Goal: Task Accomplishment & Management: Complete application form

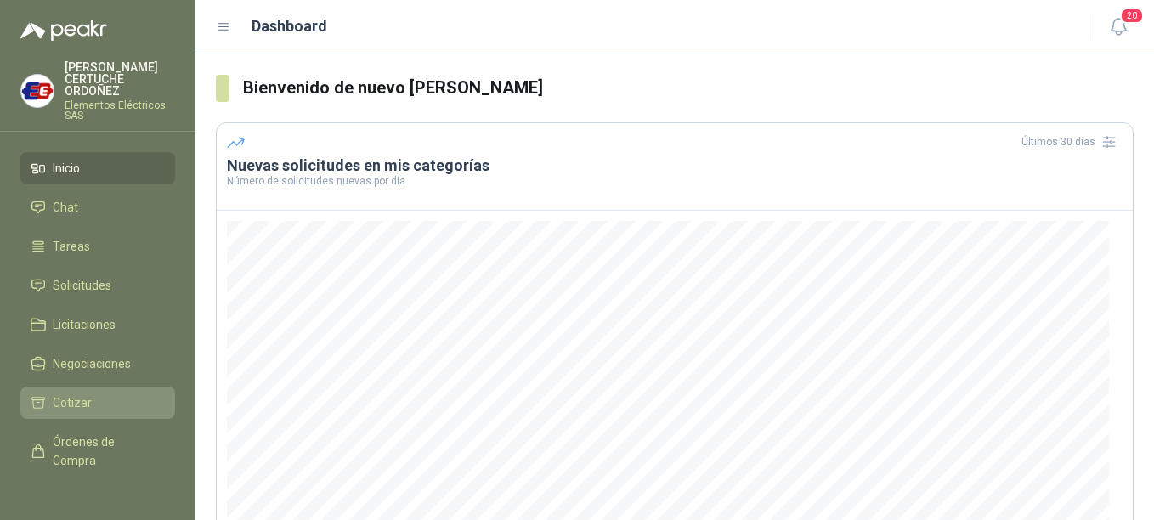
click at [78, 404] on span "Cotizar" at bounding box center [72, 402] width 39 height 19
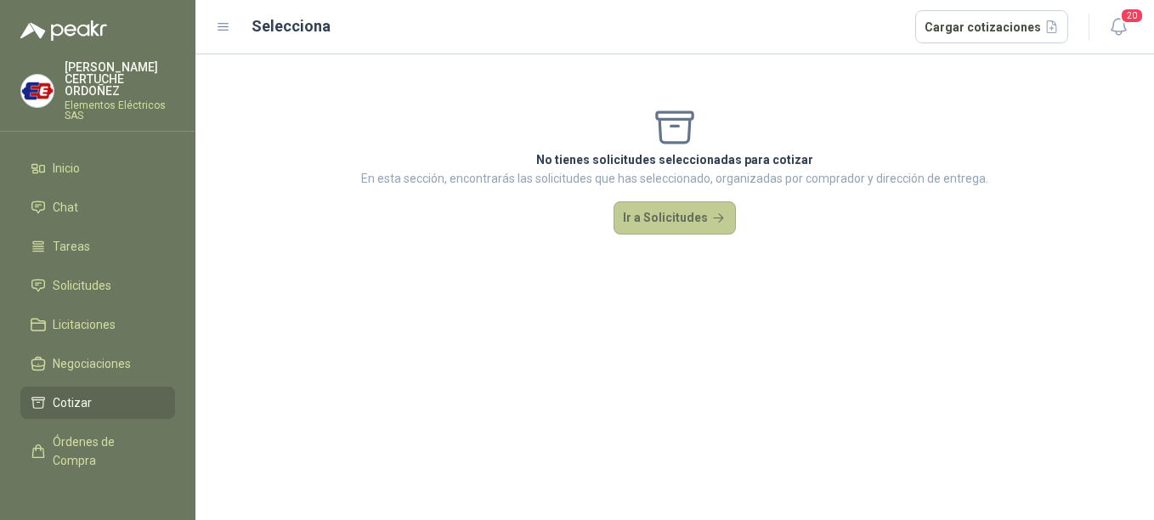
click at [702, 215] on button "Ir a Solicitudes" at bounding box center [674, 218] width 122 height 34
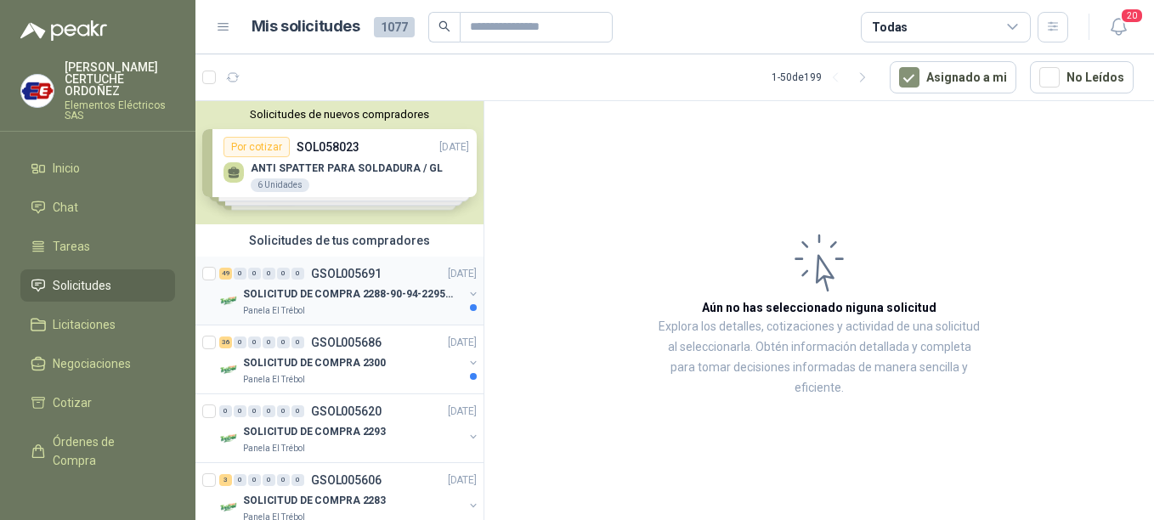
click at [212, 284] on div at bounding box center [210, 290] width 17 height 54
click at [331, 301] on p "SOLICITUD DE COMPRA 2288-90-94-2295-96-2301-02-04" at bounding box center [349, 294] width 212 height 16
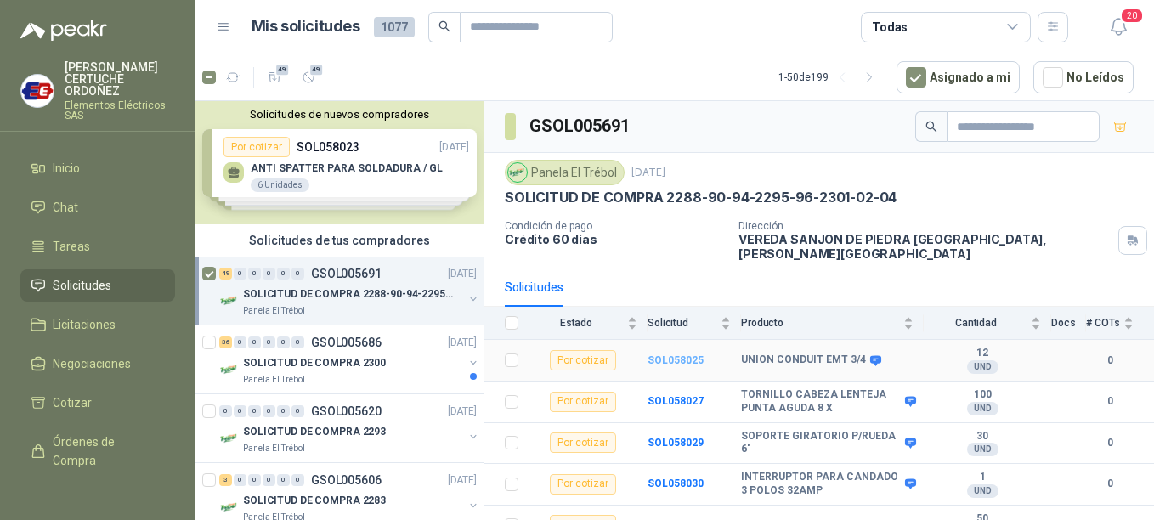
click at [691, 354] on b "SOL058025" at bounding box center [675, 360] width 56 height 12
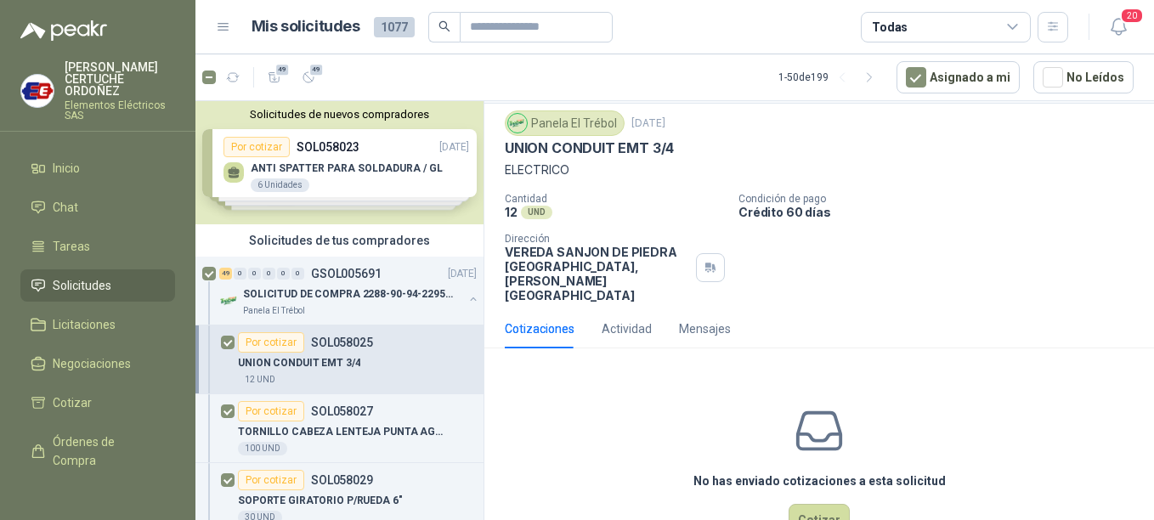
scroll to position [71, 0]
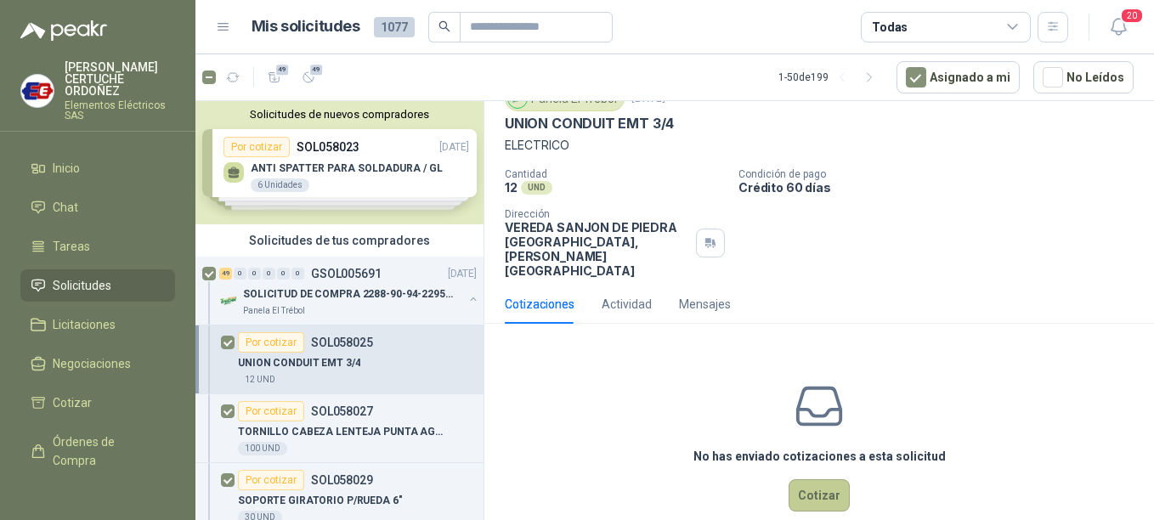
click at [834, 479] on button "Cotizar" at bounding box center [819, 495] width 61 height 32
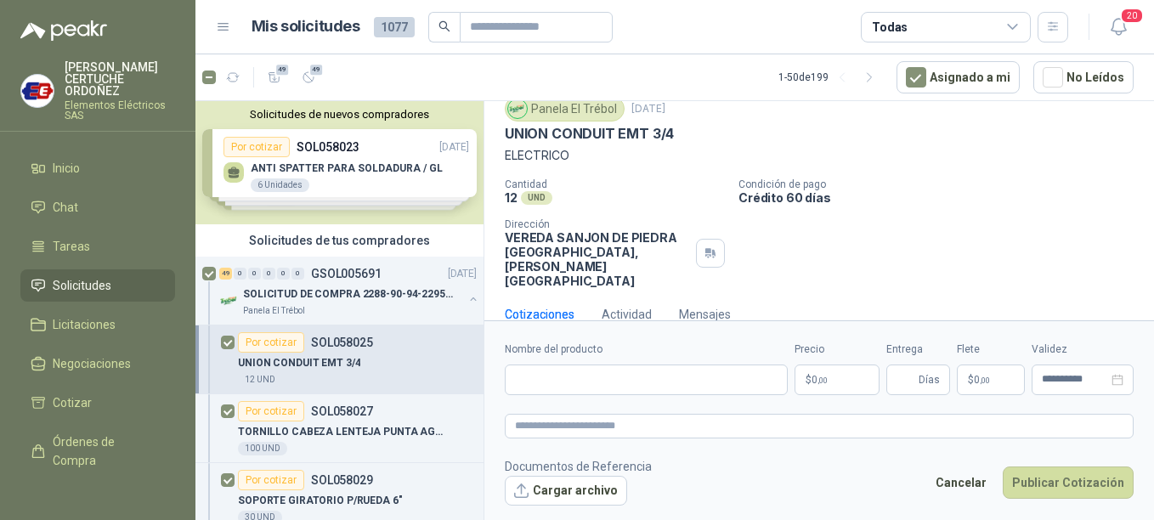
scroll to position [59, 0]
click at [834, 376] on p "$ 0 ,00" at bounding box center [836, 380] width 85 height 31
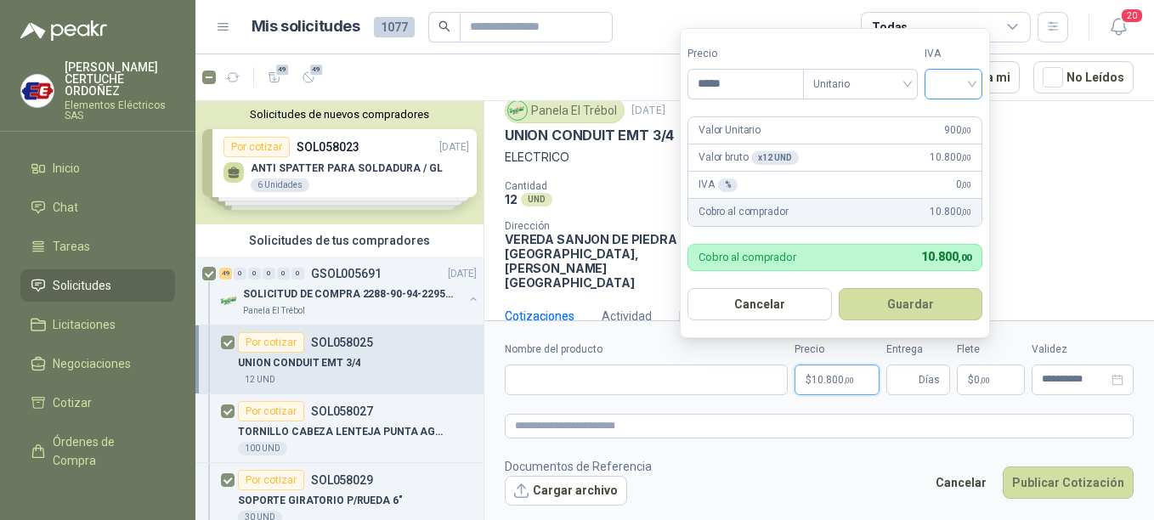
type input "*****"
click at [961, 88] on input "search" at bounding box center [953, 82] width 37 height 25
click at [949, 122] on div "19%" at bounding box center [956, 119] width 31 height 19
click at [910, 302] on button "Guardar" at bounding box center [913, 304] width 146 height 32
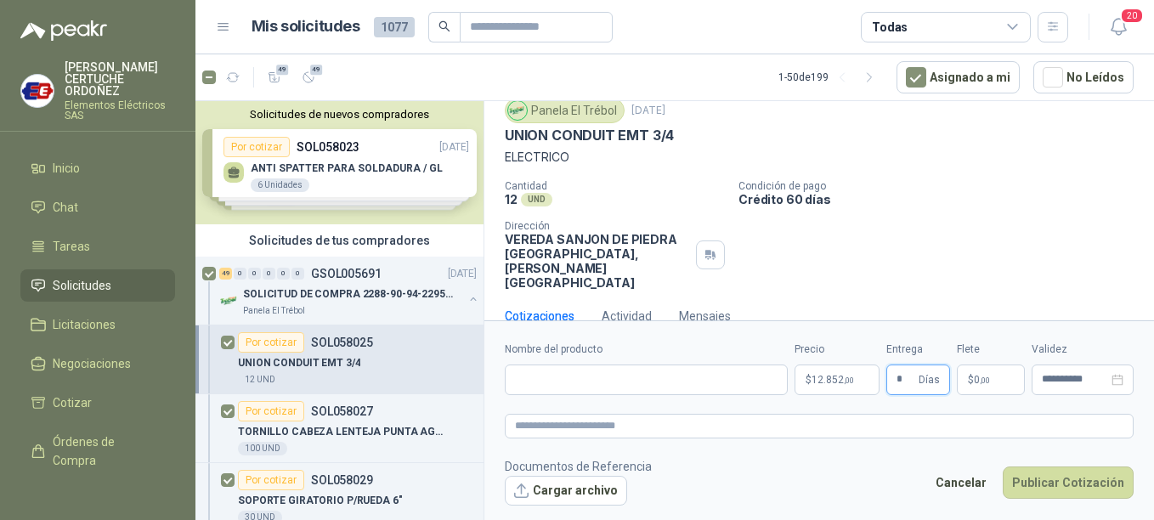
type input "*"
click at [990, 376] on span ",00" at bounding box center [985, 380] width 10 height 9
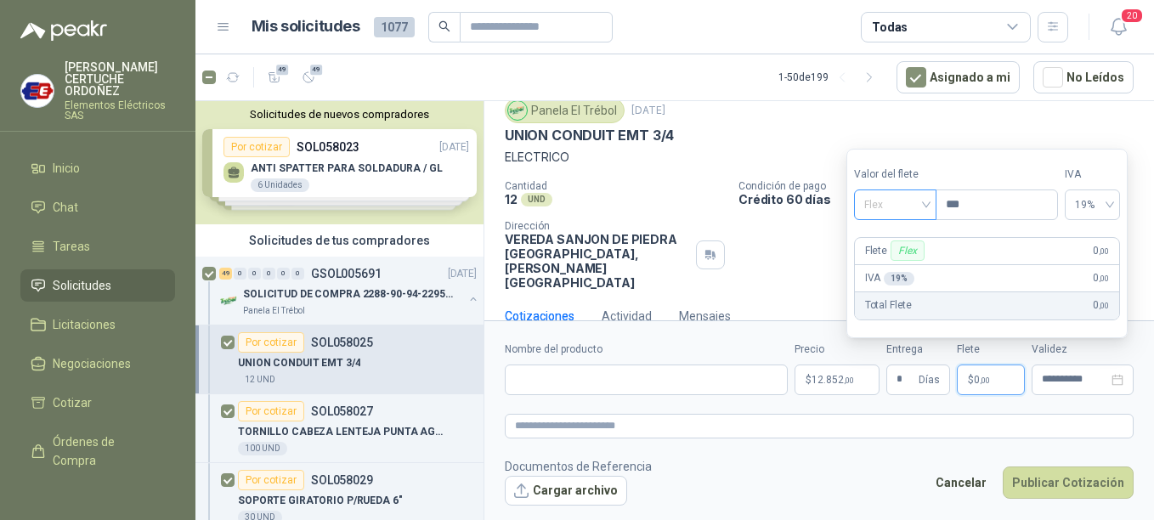
click at [926, 201] on span "Flex" at bounding box center [895, 204] width 62 height 25
click at [893, 267] on div "Incluido" at bounding box center [897, 267] width 59 height 19
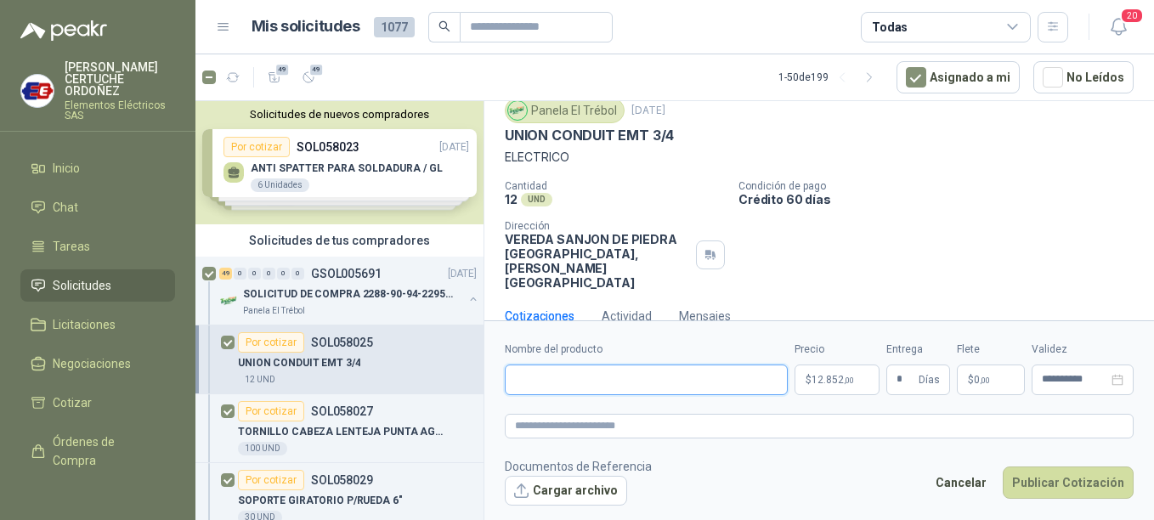
click at [591, 382] on input "Nombre del producto" at bounding box center [646, 380] width 283 height 31
paste input "**********"
type input "**********"
click at [610, 425] on textarea at bounding box center [819, 426] width 629 height 25
type textarea "*"
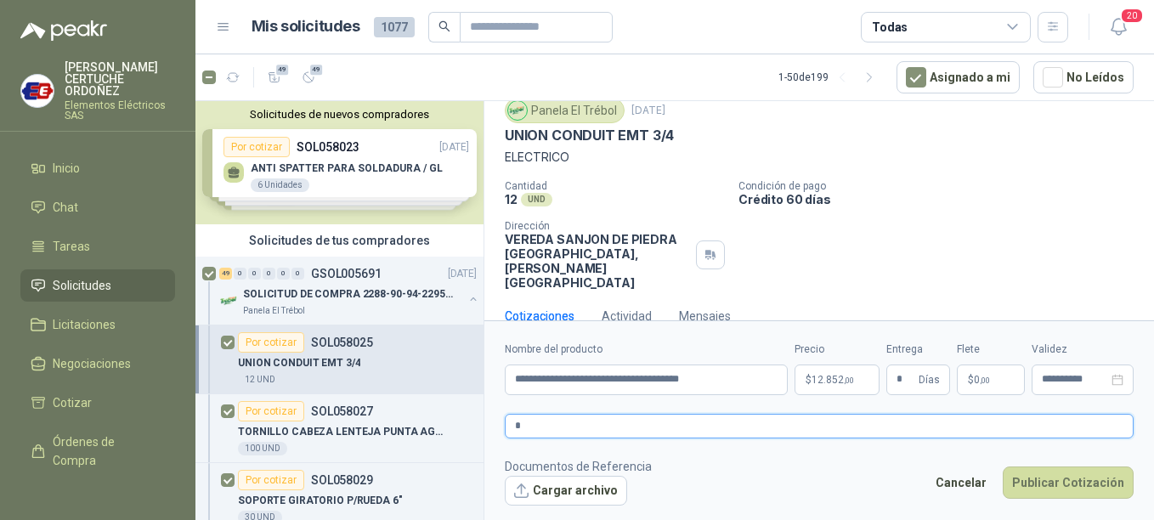
type textarea "**"
type textarea "***"
type textarea "****"
type textarea "*****"
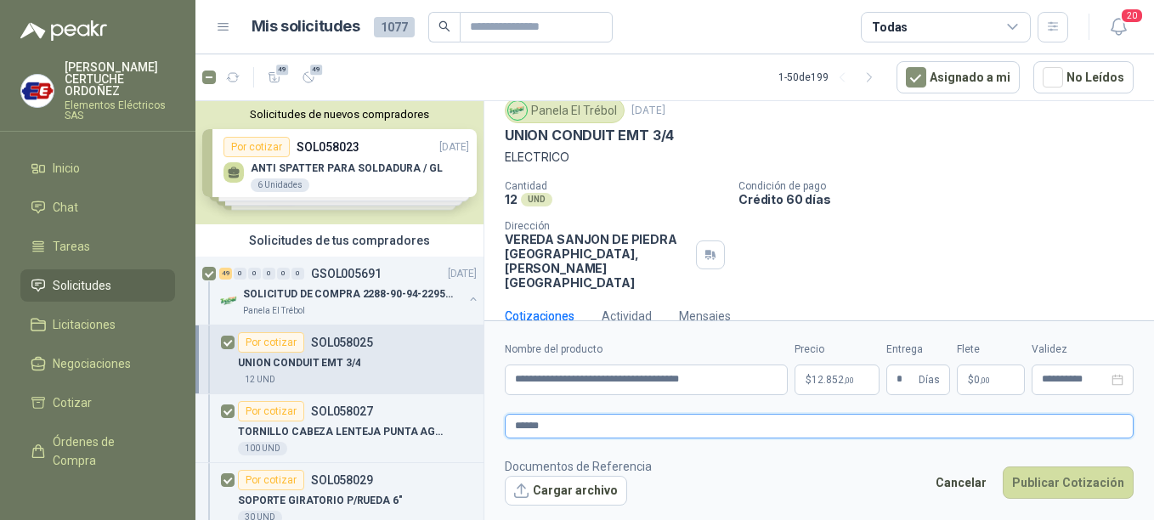
type textarea "*******"
type textarea "********"
type textarea "*********"
type textarea "**********"
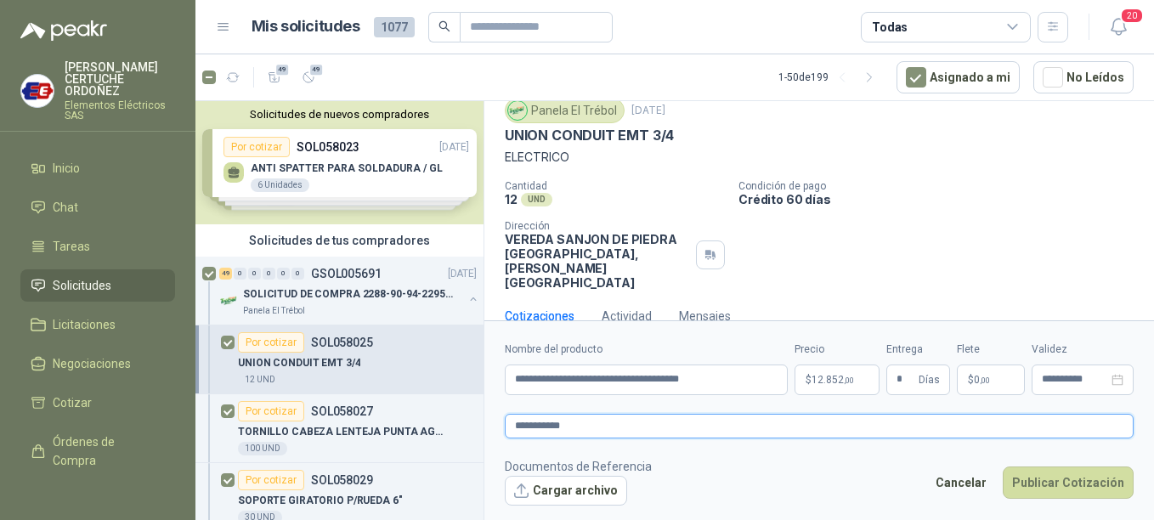
type textarea "**********"
click at [1098, 487] on button "Publicar Cotización" at bounding box center [1068, 482] width 131 height 32
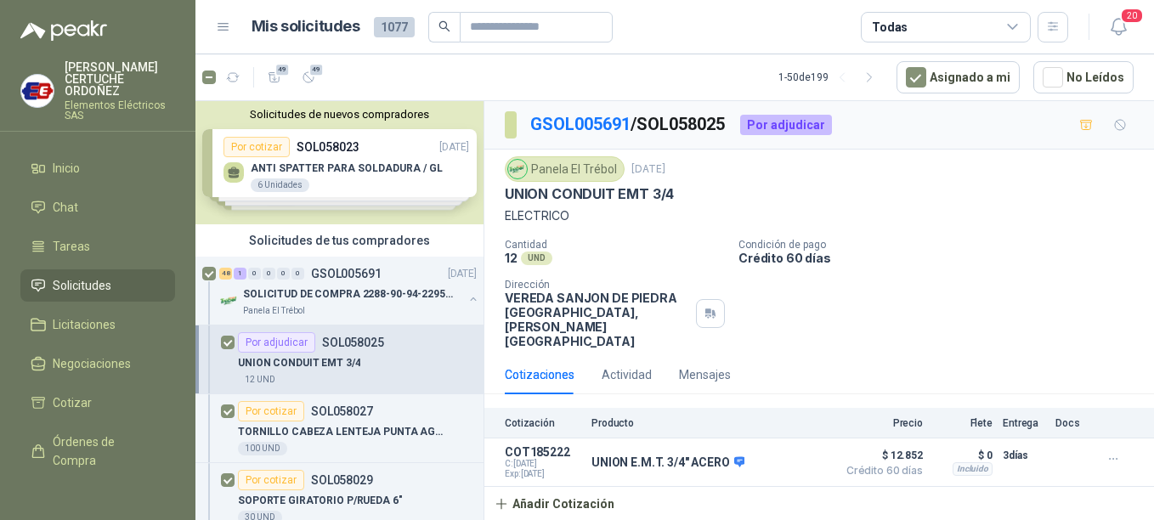
scroll to position [0, 0]
click at [291, 291] on p "SOLICITUD DE COMPRA 2288-90-94-2295-96-2301-02-04" at bounding box center [349, 294] width 212 height 16
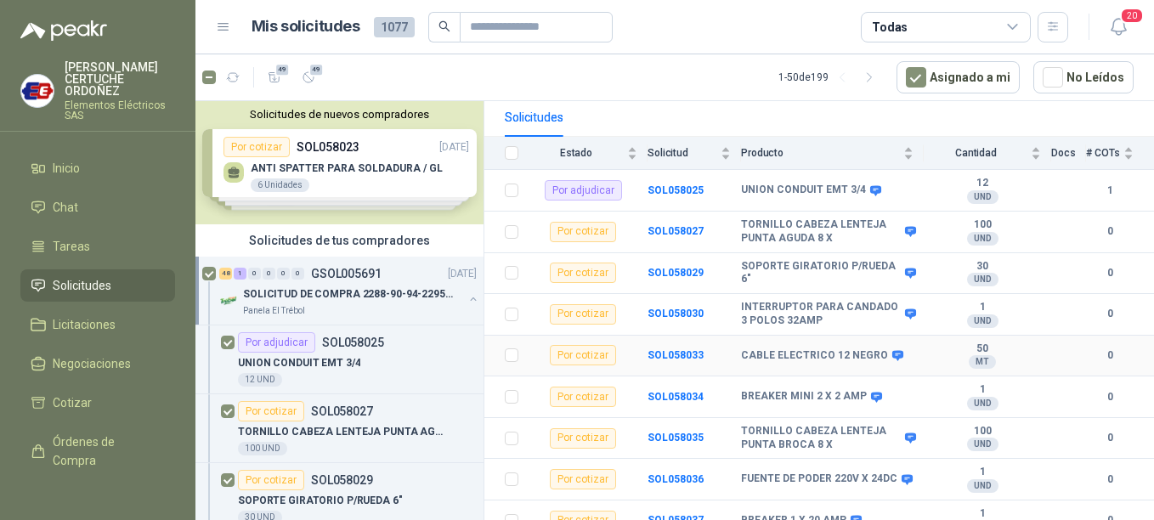
scroll to position [255, 0]
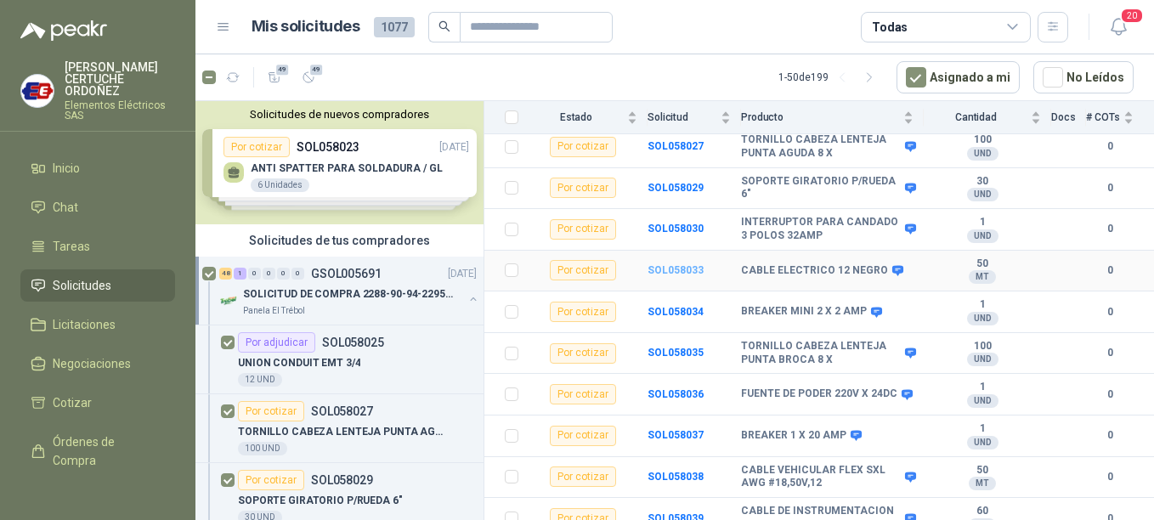
click at [673, 264] on b "SOL058033" at bounding box center [675, 270] width 56 height 12
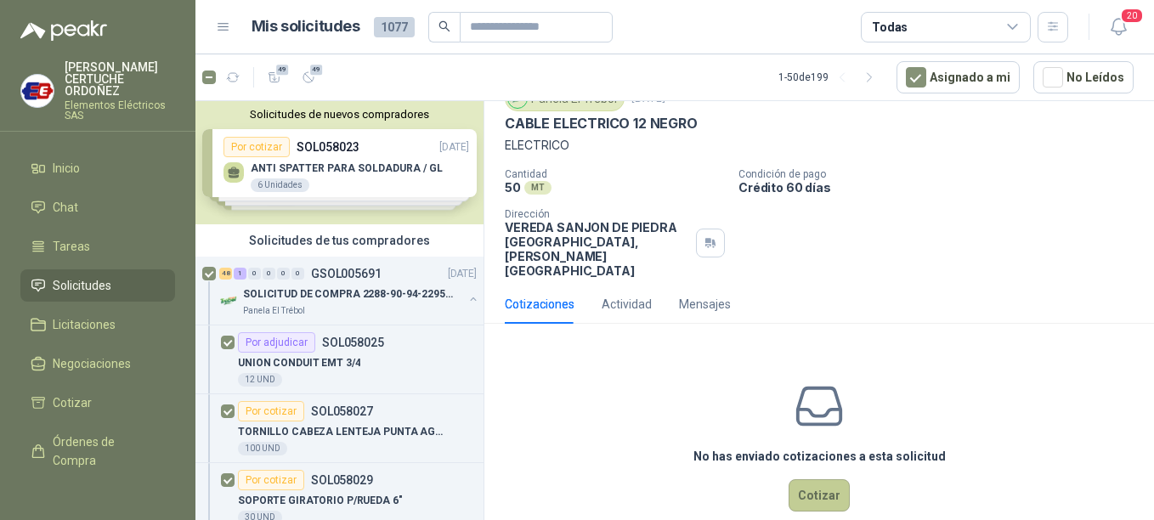
click at [808, 479] on button "Cotizar" at bounding box center [819, 495] width 61 height 32
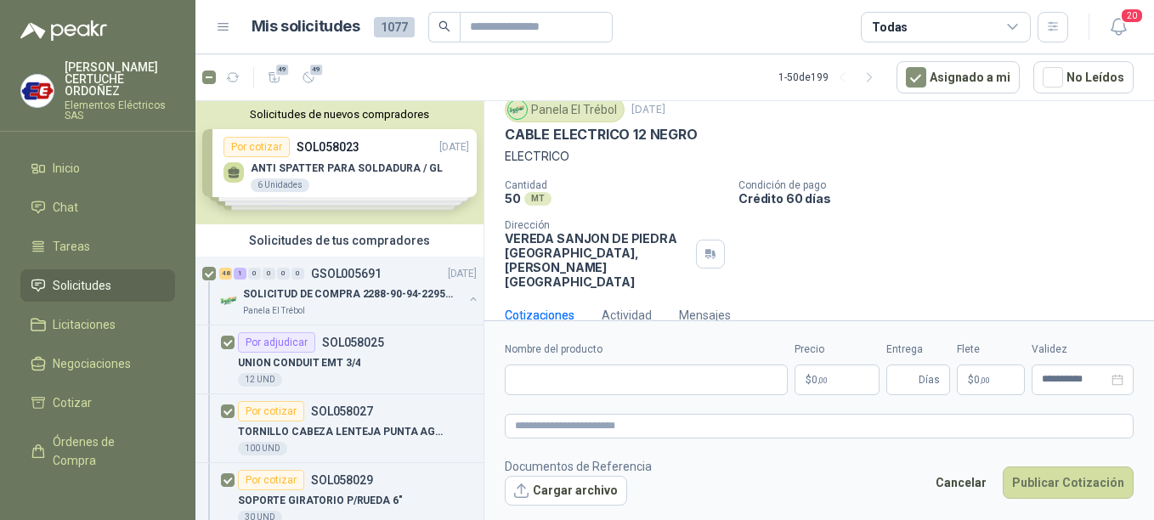
scroll to position [59, 0]
click at [867, 385] on p "$ 0 ,00" at bounding box center [836, 380] width 85 height 31
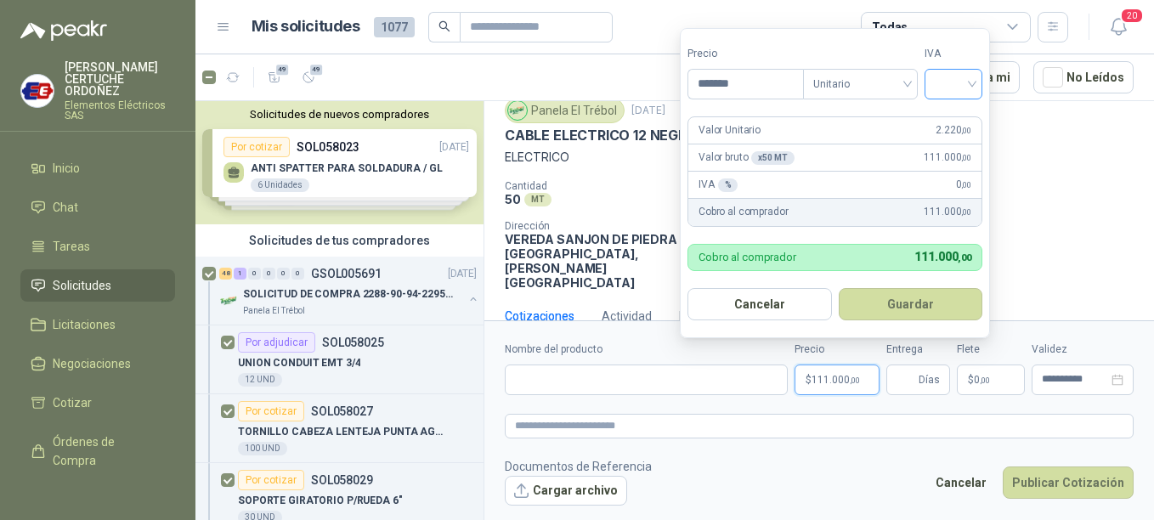
click at [982, 86] on div at bounding box center [953, 84] width 58 height 31
type input "*******"
click at [960, 125] on div "19%" at bounding box center [956, 119] width 31 height 19
click at [912, 320] on form "Precio ******* Tipo Unitario IVA 19% Valor Unitario 2.220 ,00 Valor bruto x 50 …" at bounding box center [837, 183] width 314 height 310
click at [912, 309] on button "Guardar" at bounding box center [913, 304] width 146 height 32
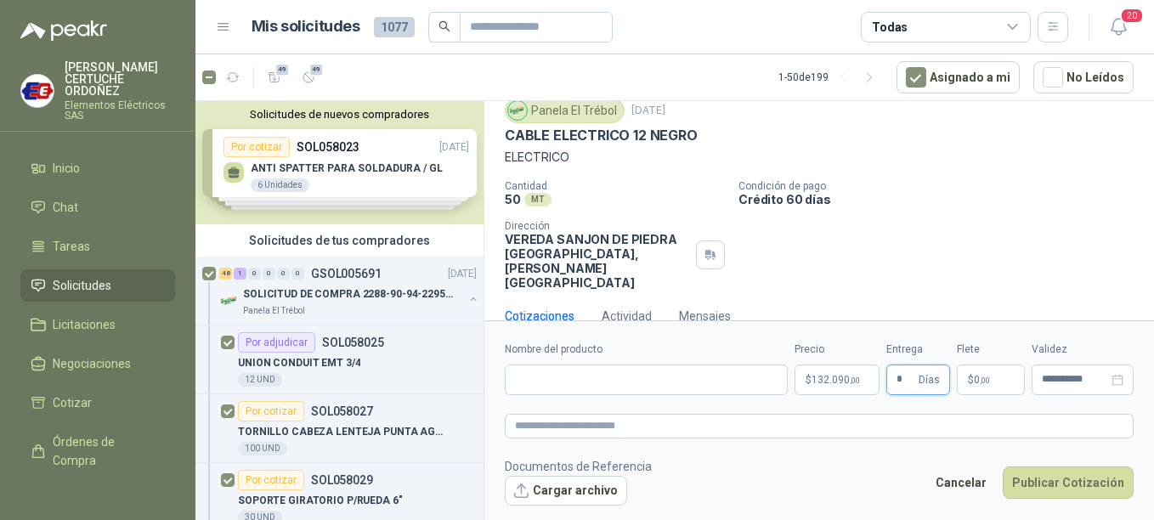
type input "*"
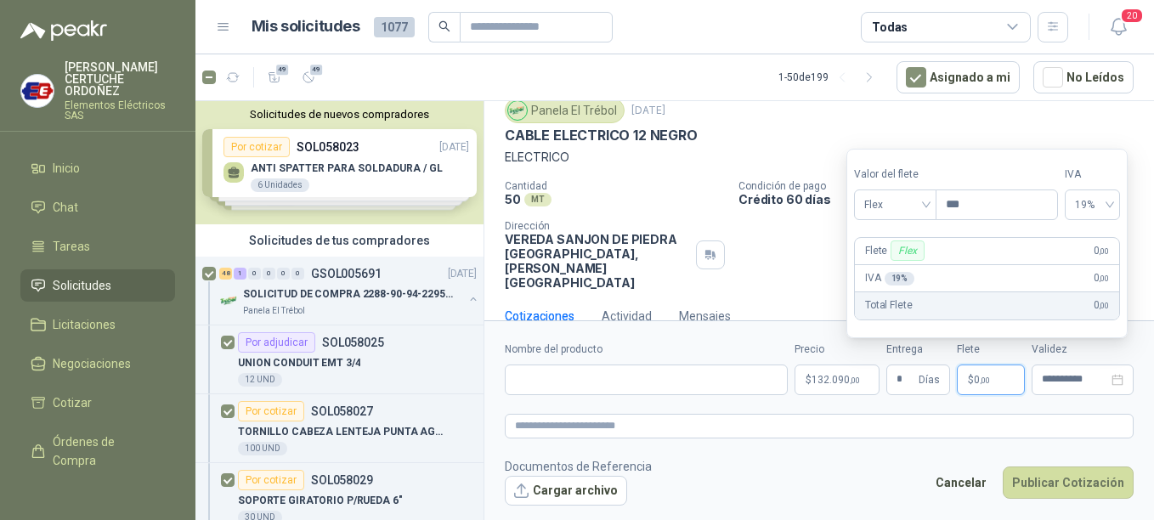
click at [997, 382] on p "$ 0 ,00" at bounding box center [991, 380] width 68 height 31
click at [926, 205] on span "Flex" at bounding box center [895, 204] width 62 height 25
click at [896, 251] on div "Flex" at bounding box center [896, 240] width 79 height 27
click at [926, 206] on span "Flex" at bounding box center [895, 204] width 62 height 25
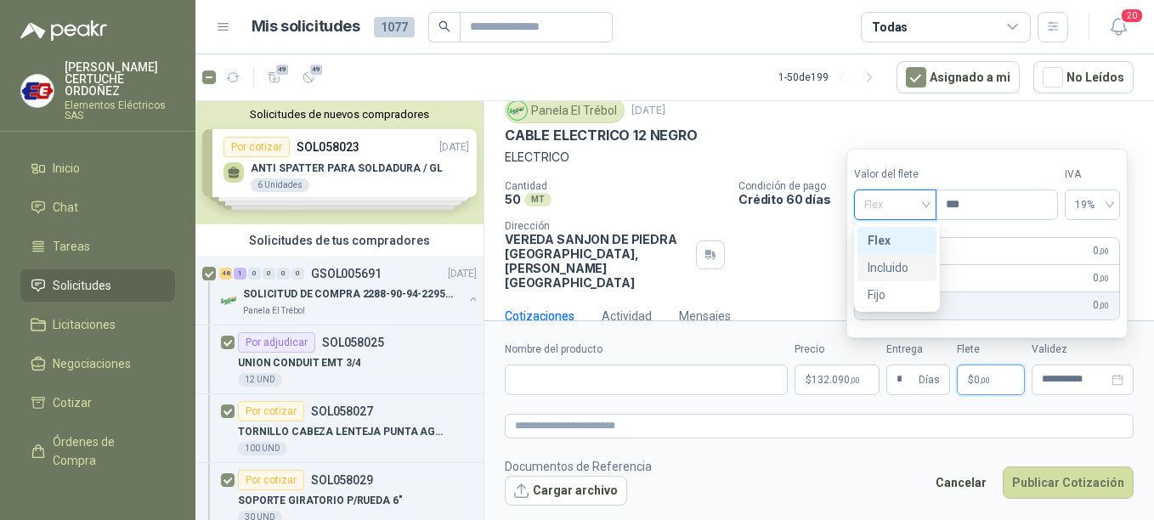
click at [906, 268] on div "Incluido" at bounding box center [897, 267] width 59 height 19
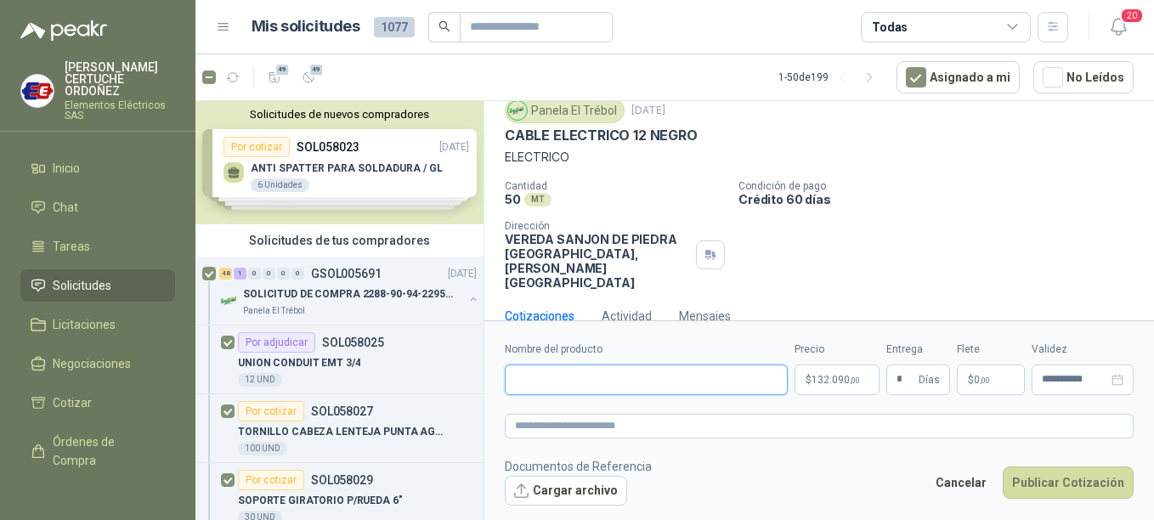
click at [575, 377] on input "Nombre del producto" at bounding box center [646, 380] width 283 height 31
paste input "**********"
type input "**********"
click at [641, 436] on textarea at bounding box center [819, 426] width 629 height 25
type textarea "*"
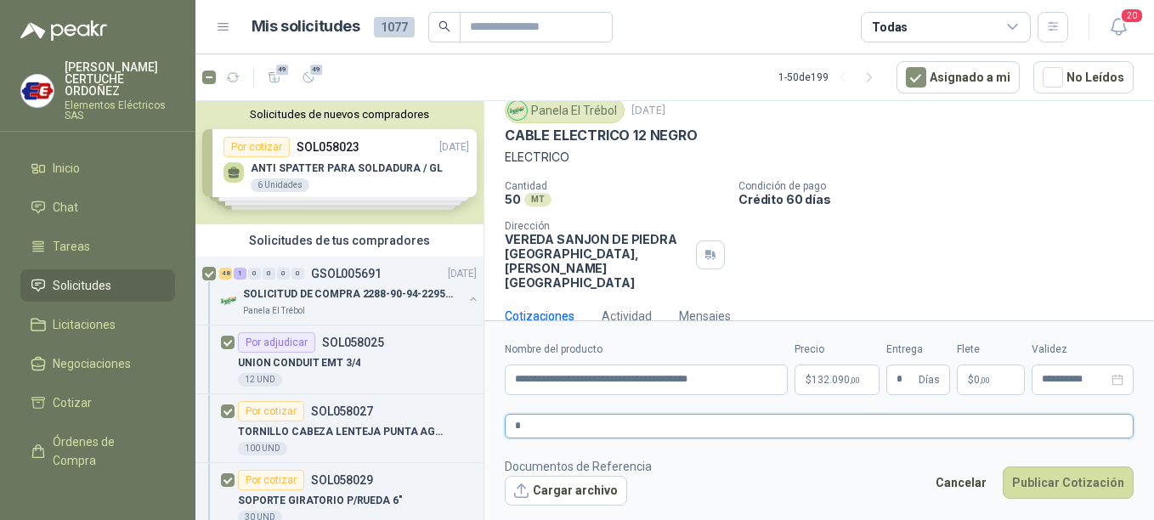
type textarea "**"
type textarea "***"
type textarea "****"
type textarea "*****"
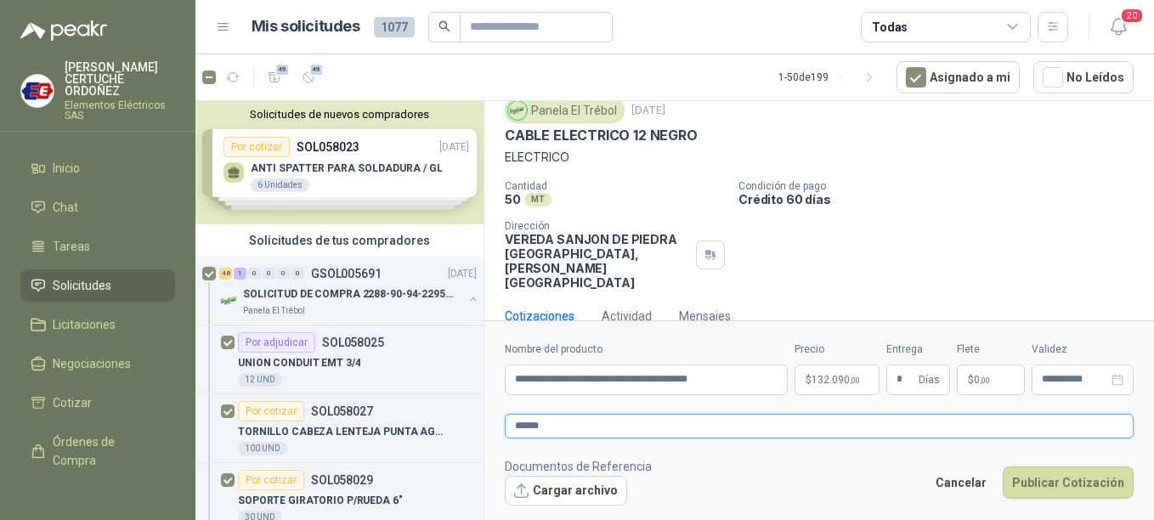
type textarea "*******"
type textarea "********"
type textarea "*********"
type textarea "**********"
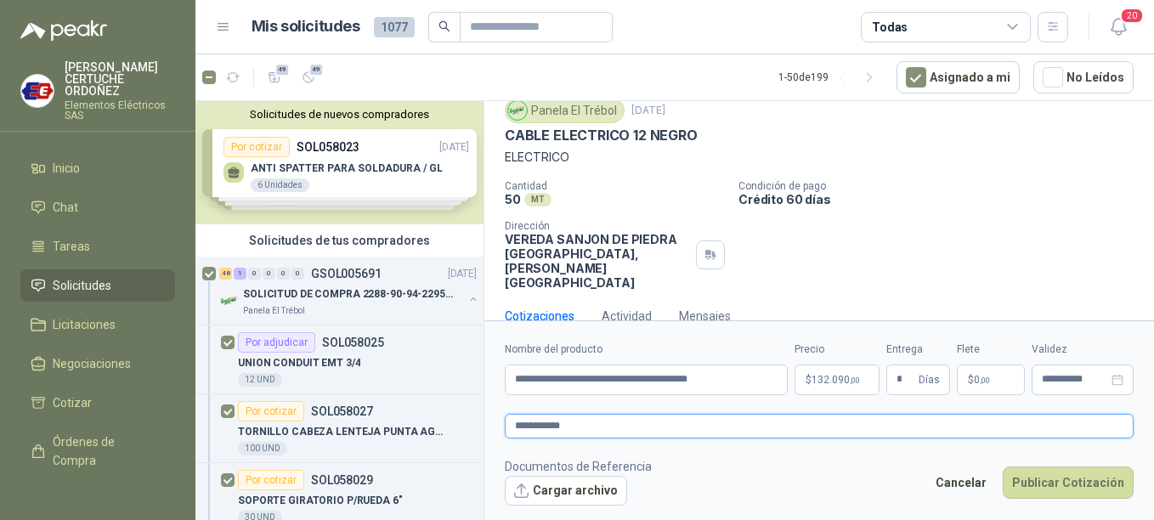
type textarea "**********"
click at [1074, 484] on button "Publicar Cotización" at bounding box center [1068, 482] width 131 height 32
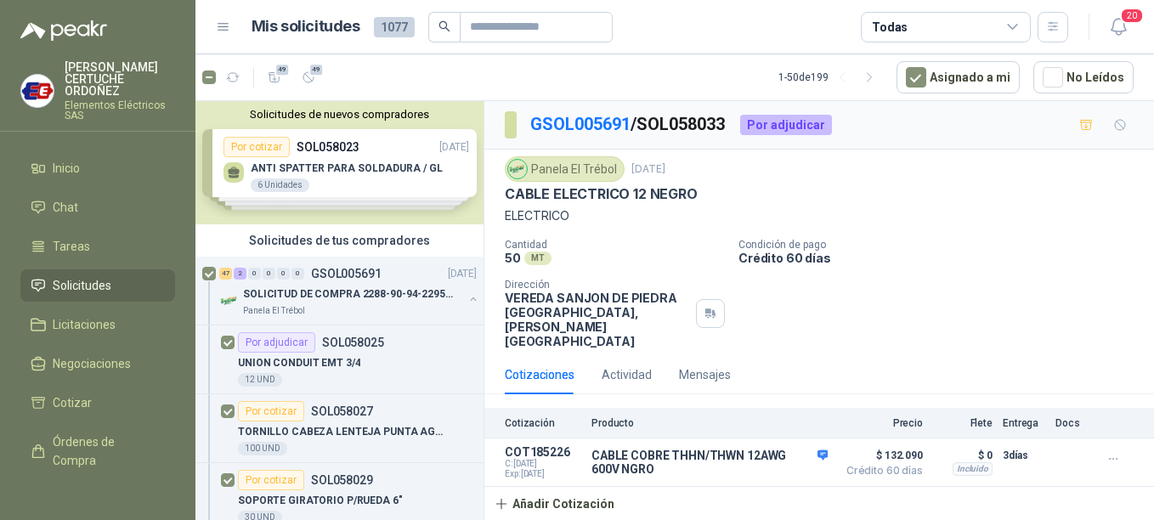
scroll to position [0, 0]
click at [323, 298] on p "SOLICITUD DE COMPRA 2288-90-94-2295-96-2301-02-04" at bounding box center [349, 294] width 212 height 16
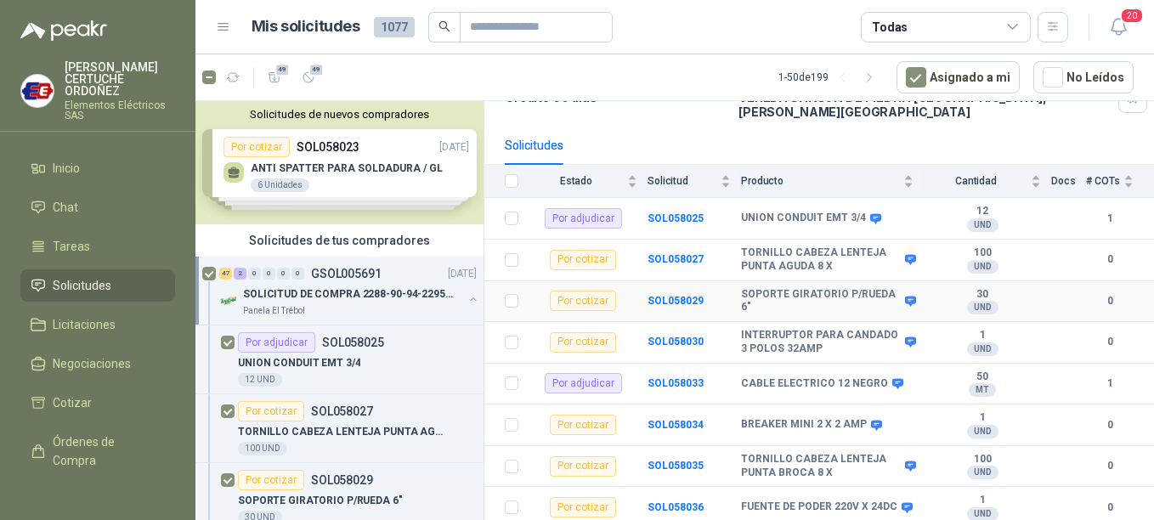
scroll to position [170, 0]
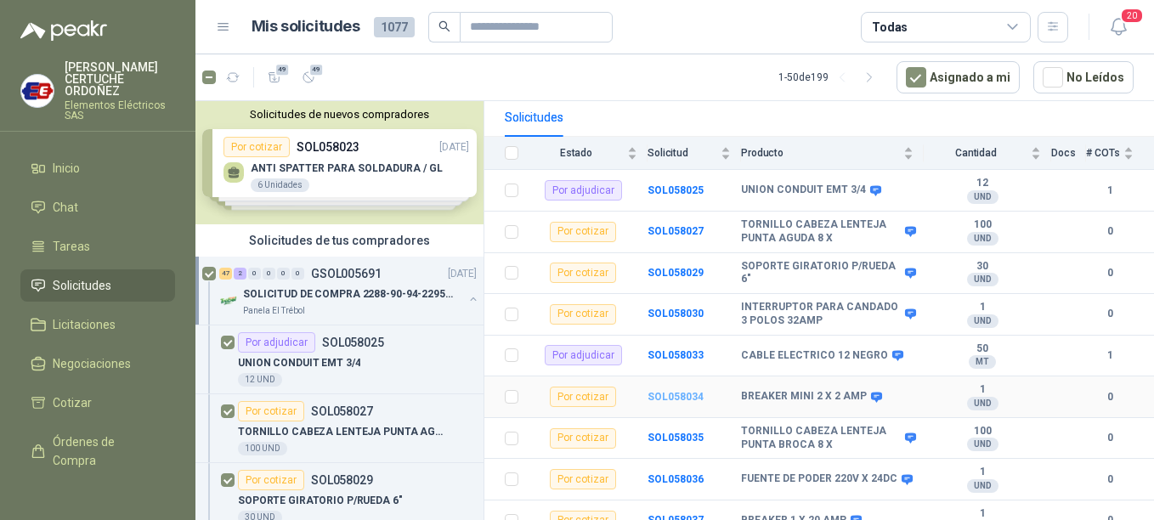
click at [671, 391] on b "SOL058034" at bounding box center [675, 397] width 56 height 12
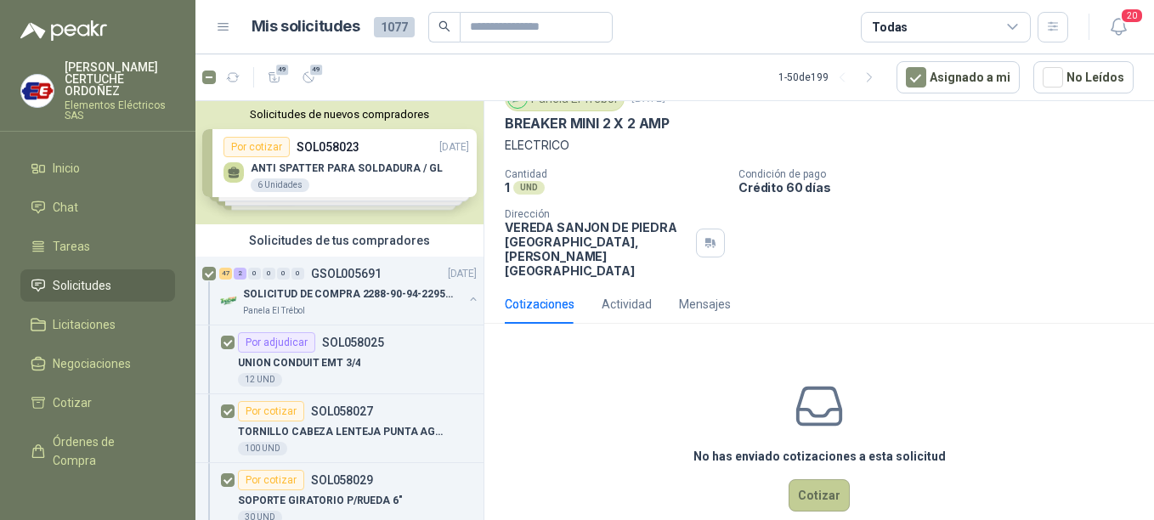
click at [811, 479] on button "Cotizar" at bounding box center [819, 495] width 61 height 32
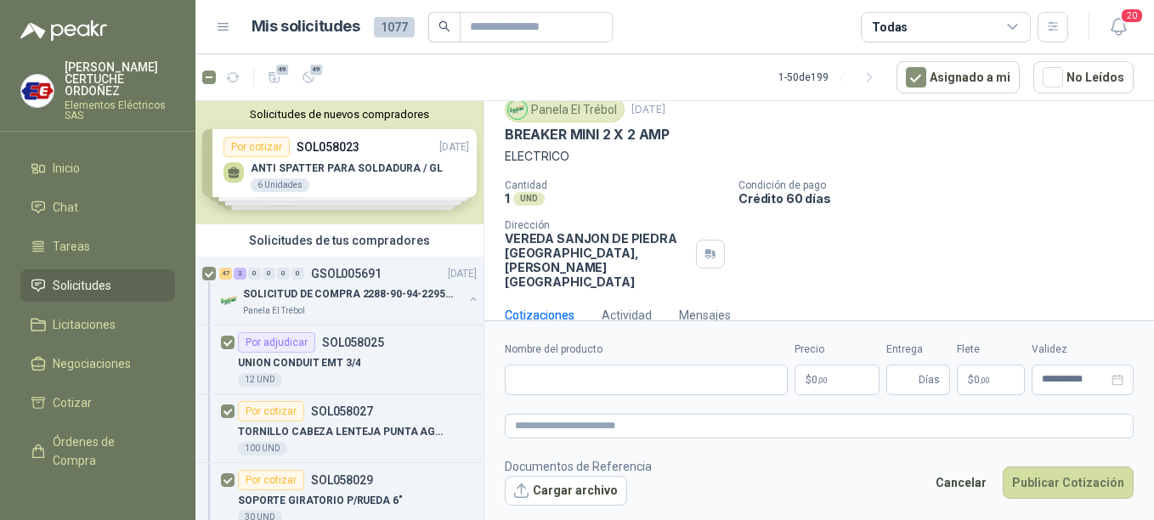
scroll to position [59, 0]
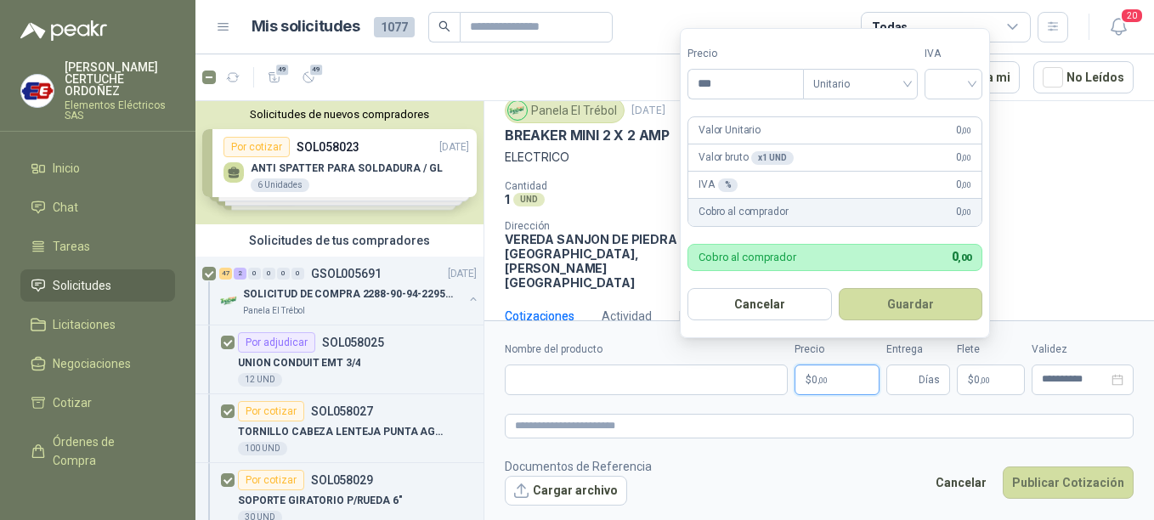
click at [845, 385] on p "$ 0 ,00" at bounding box center [836, 380] width 85 height 31
type input "********"
click at [839, 288] on button "Guardar" at bounding box center [911, 304] width 144 height 32
click at [972, 72] on input "search" at bounding box center [953, 82] width 37 height 25
click at [953, 122] on div "19%" at bounding box center [956, 119] width 31 height 19
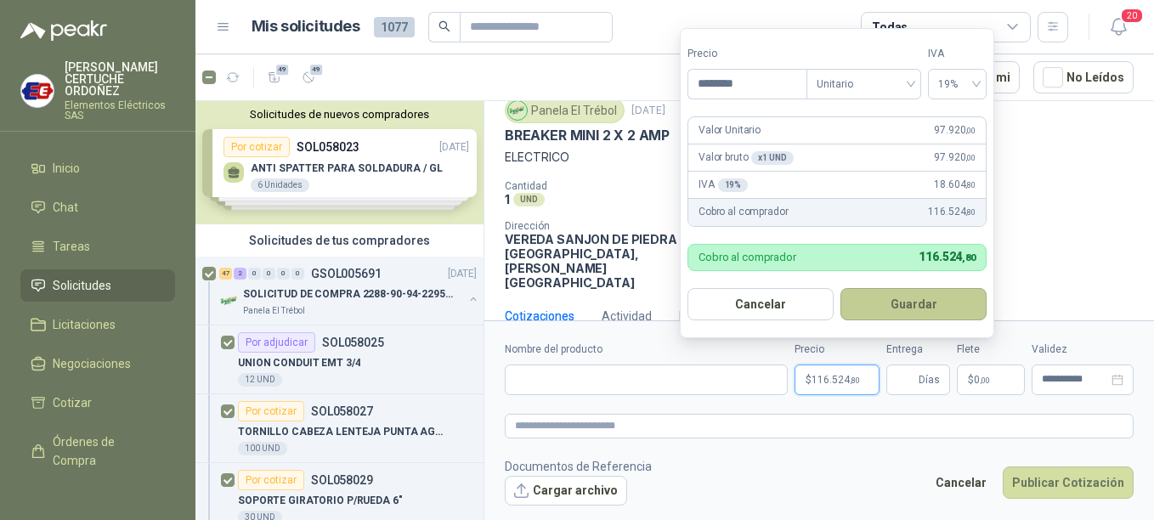
click at [921, 301] on button "Guardar" at bounding box center [913, 304] width 146 height 32
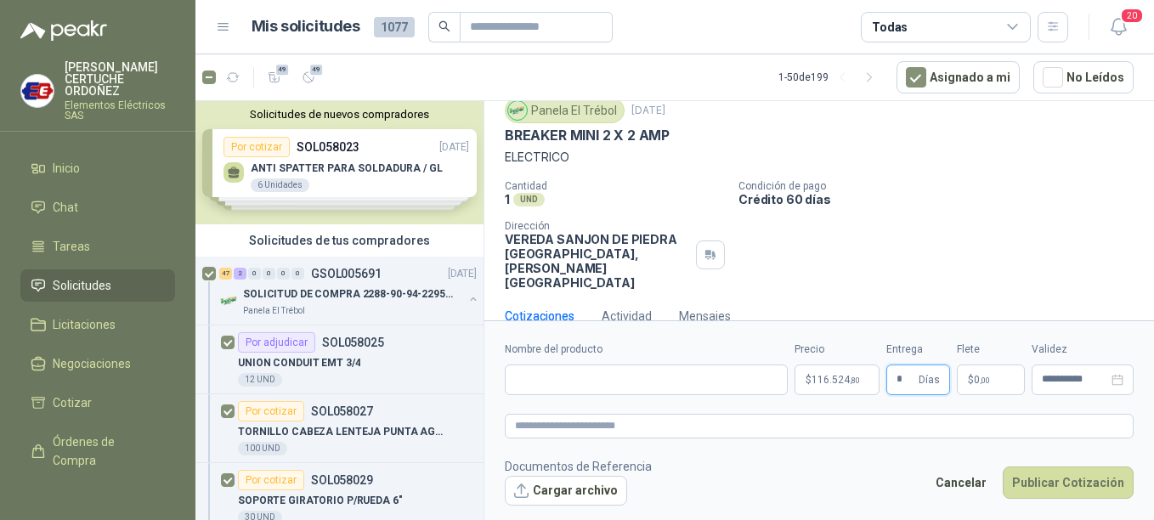
type input "*"
click at [1003, 386] on p "$ 0 ,00" at bounding box center [991, 380] width 68 height 31
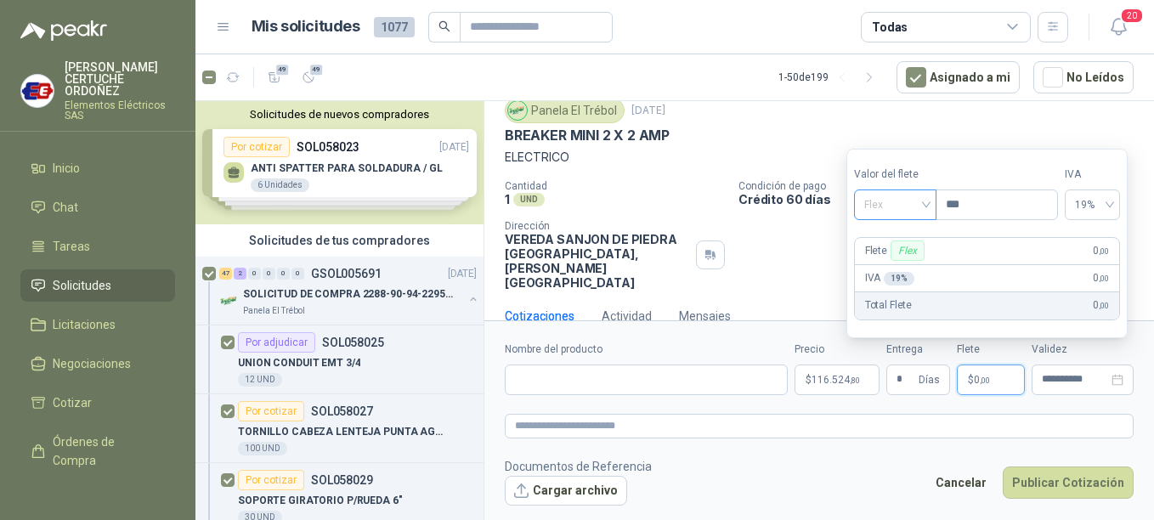
click at [934, 204] on div "Flex" at bounding box center [895, 204] width 82 height 31
click at [887, 270] on div "Incluido" at bounding box center [897, 267] width 59 height 19
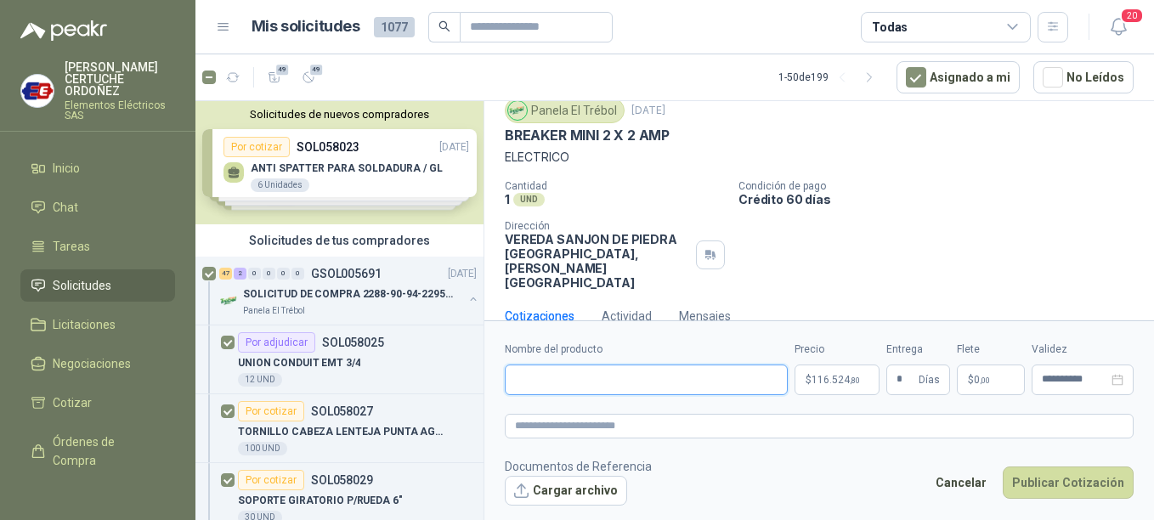
paste input "**********"
type input "**********"
click at [609, 433] on textarea at bounding box center [819, 426] width 629 height 25
type textarea "*"
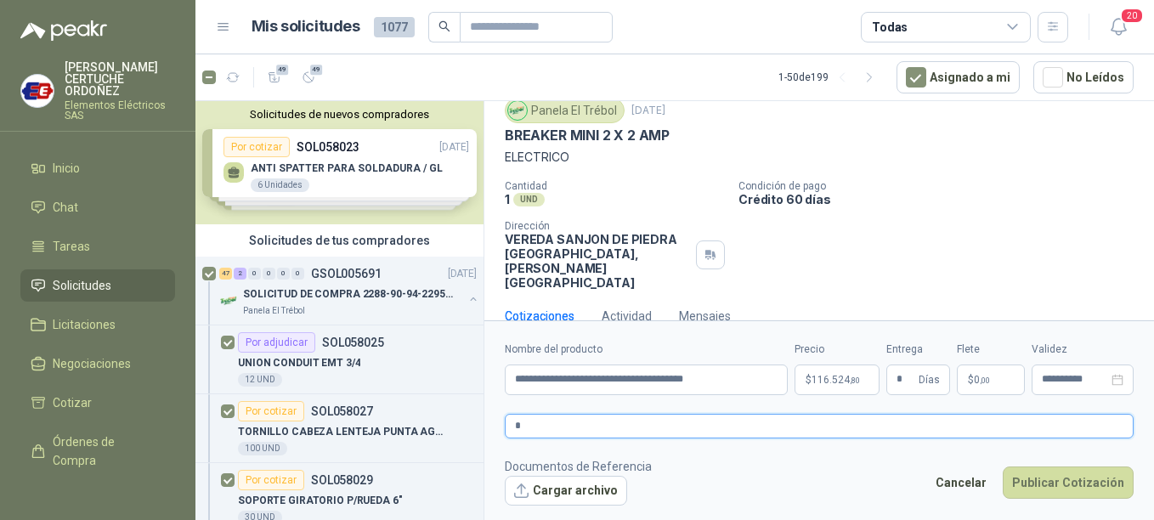
type textarea "**"
type textarea "***"
type textarea "****"
type textarea "*****"
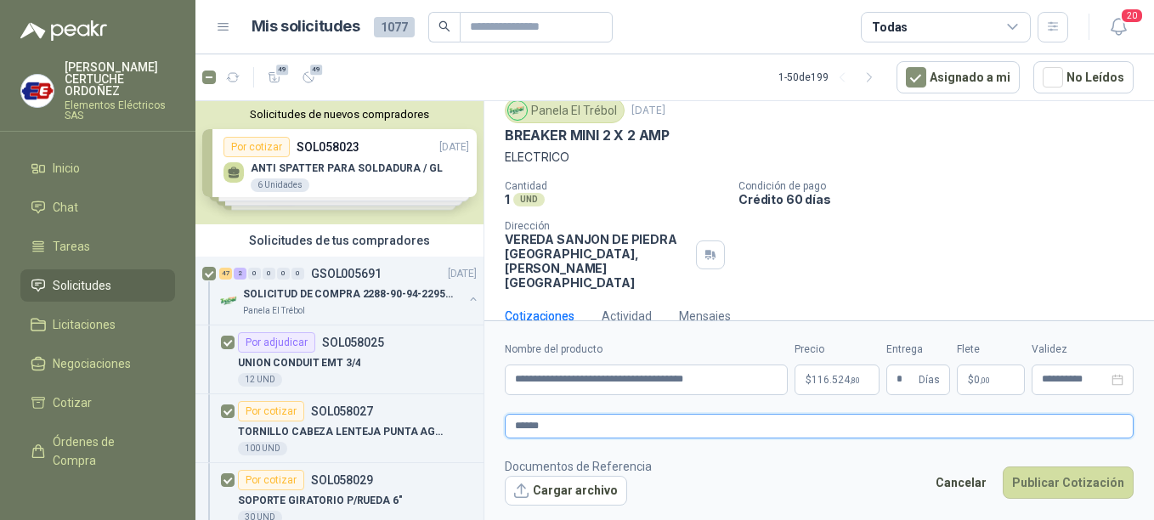
type textarea "*******"
type textarea "********"
type textarea "*********"
type textarea "**********"
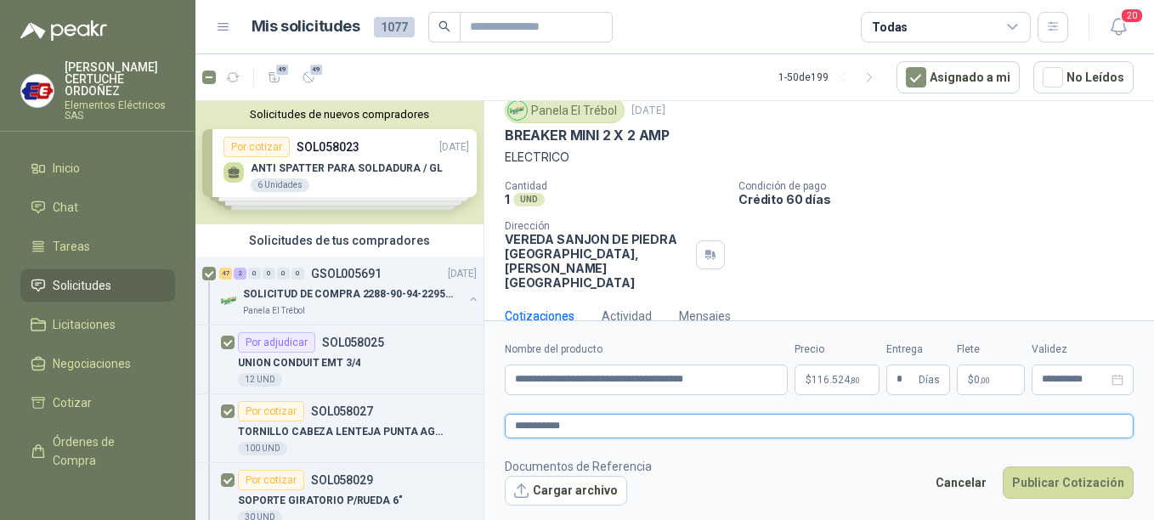
type textarea "**********"
click at [1085, 486] on button "Publicar Cotización" at bounding box center [1068, 482] width 131 height 32
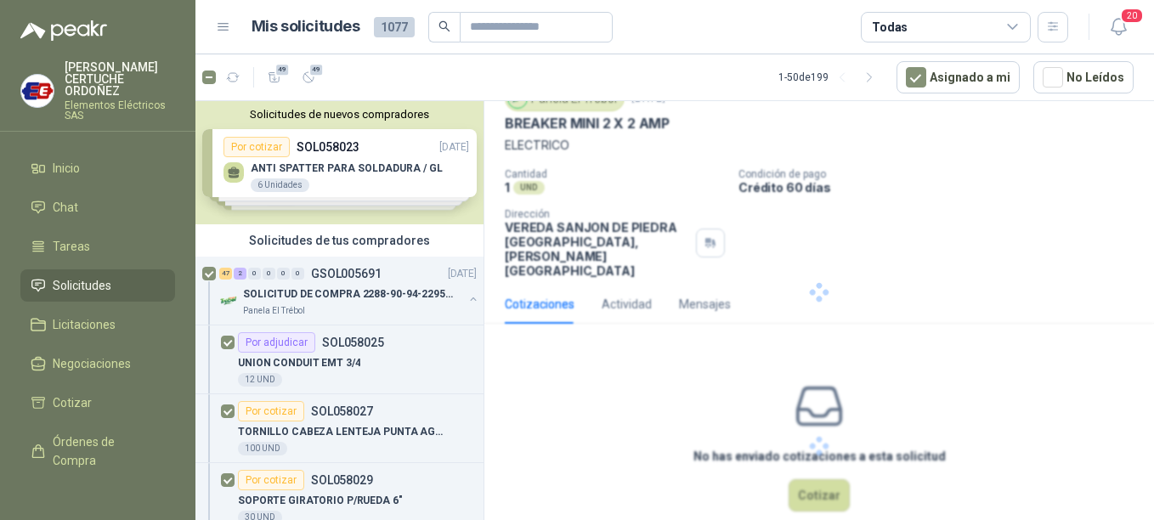
scroll to position [0, 0]
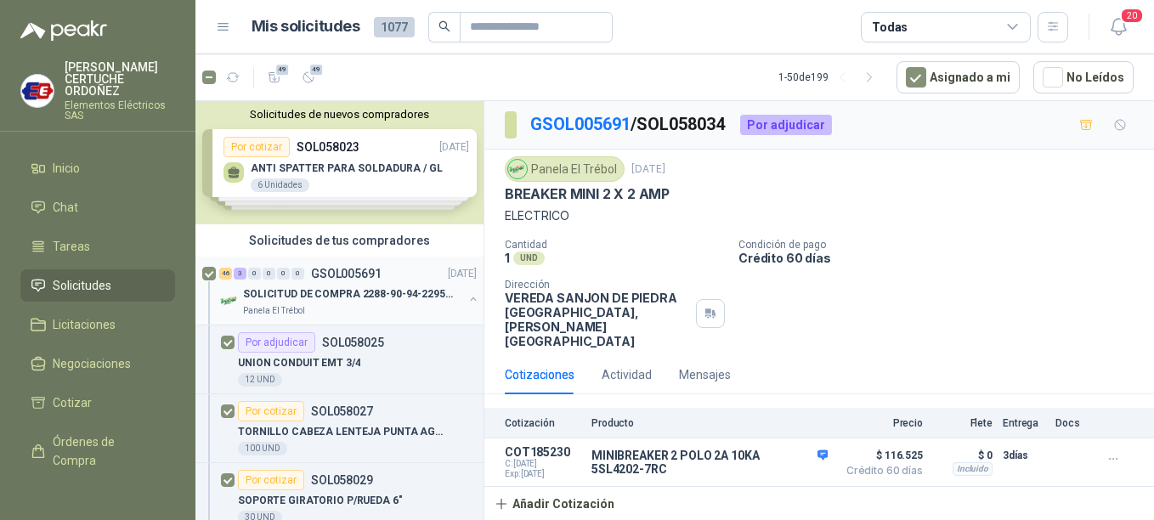
click at [308, 301] on p "SOLICITUD DE COMPRA 2288-90-94-2295-96-2301-02-04" at bounding box center [349, 294] width 212 height 16
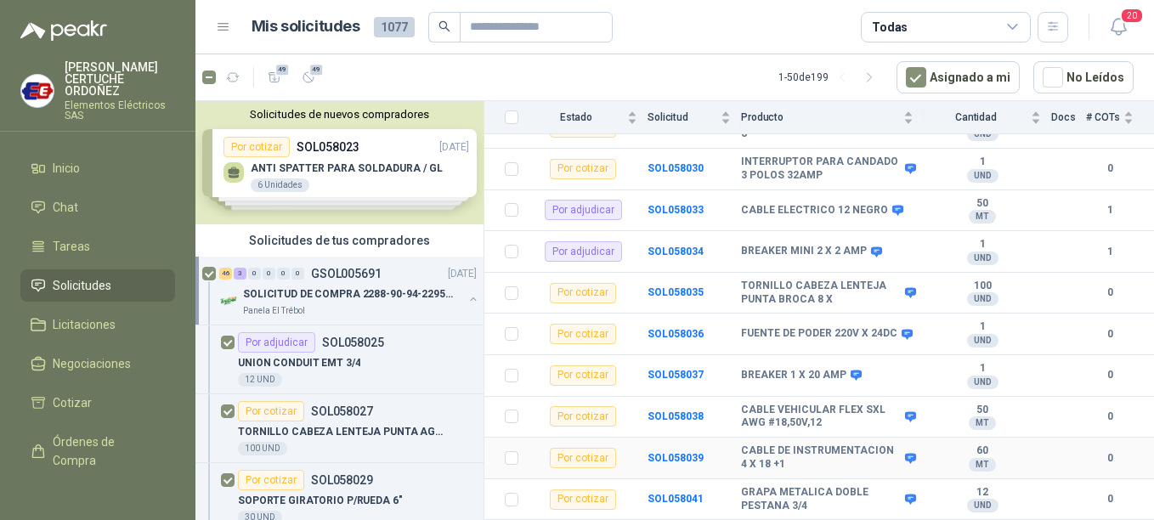
scroll to position [340, 0]
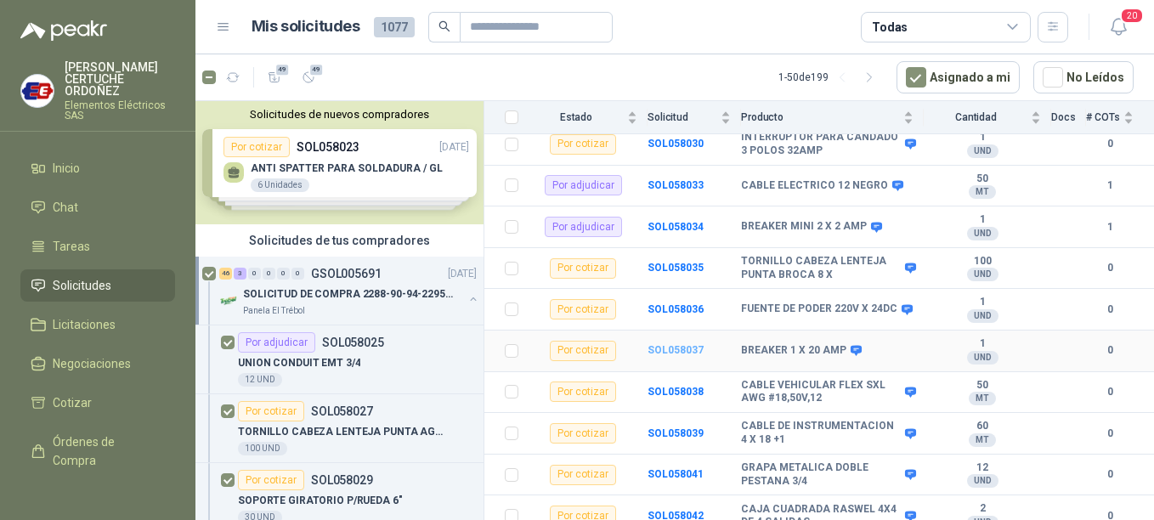
click at [680, 344] on b "SOL058037" at bounding box center [675, 350] width 56 height 12
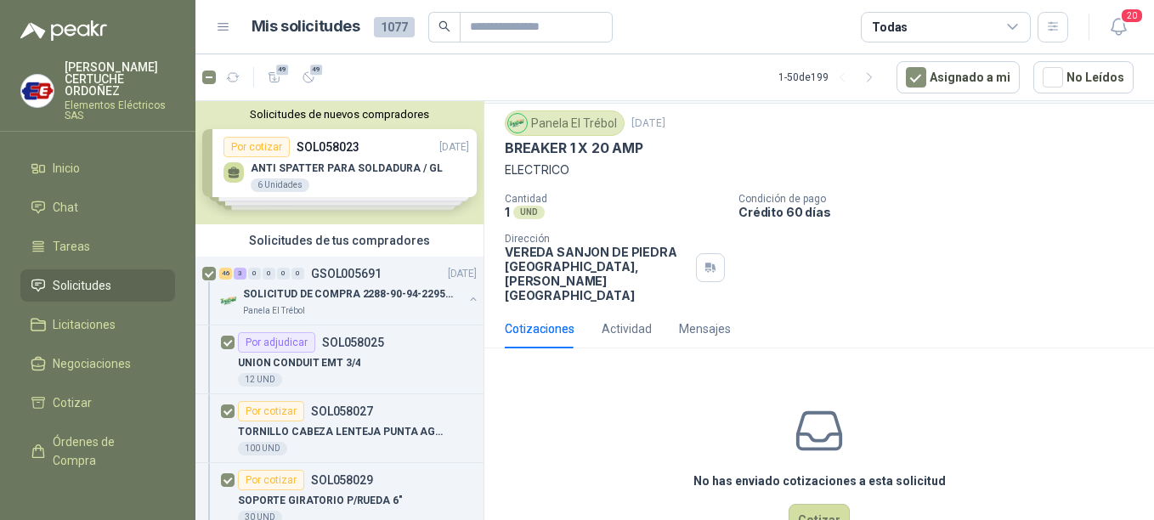
scroll to position [71, 0]
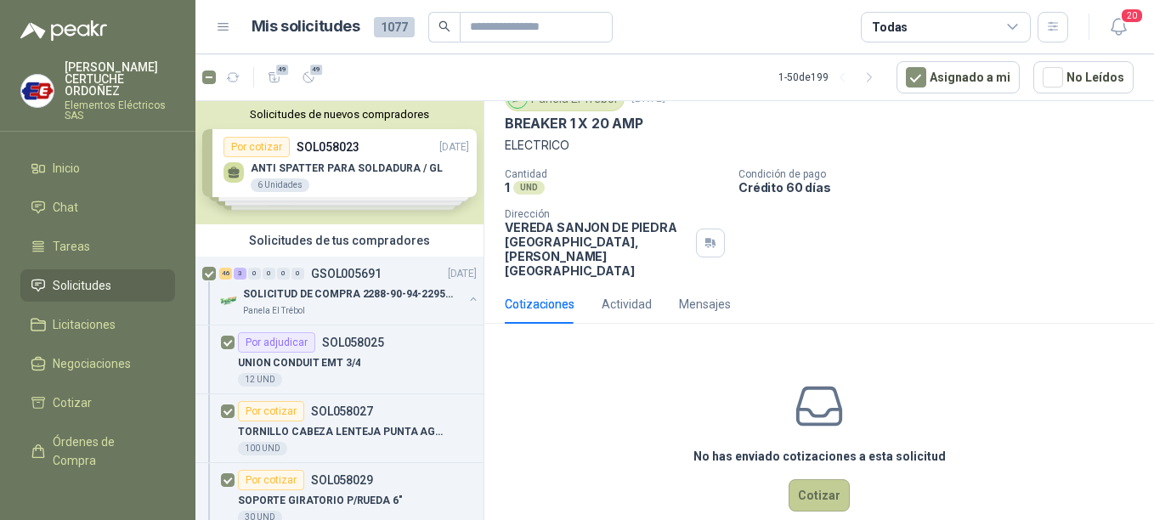
click at [804, 479] on button "Cotizar" at bounding box center [819, 495] width 61 height 32
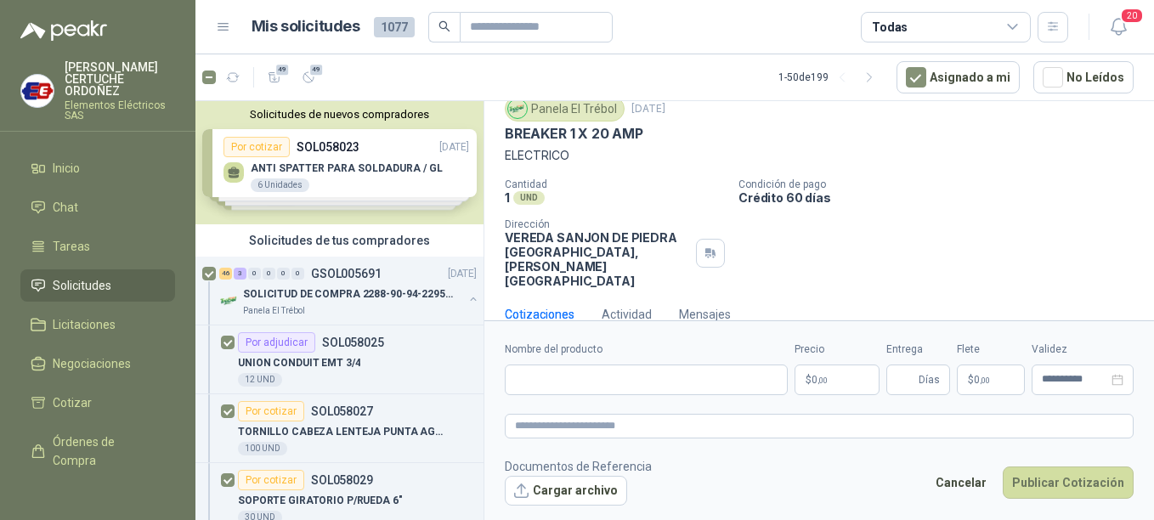
scroll to position [59, 0]
drag, startPoint x: 214, startPoint y: 563, endPoint x: 1087, endPoint y: 210, distance: 941.5
click at [1087, 210] on div "Cantidad 1 UND  Condición de pago Crédito 60 días Dirección VEREDA SANJON DE […" at bounding box center [819, 235] width 629 height 110
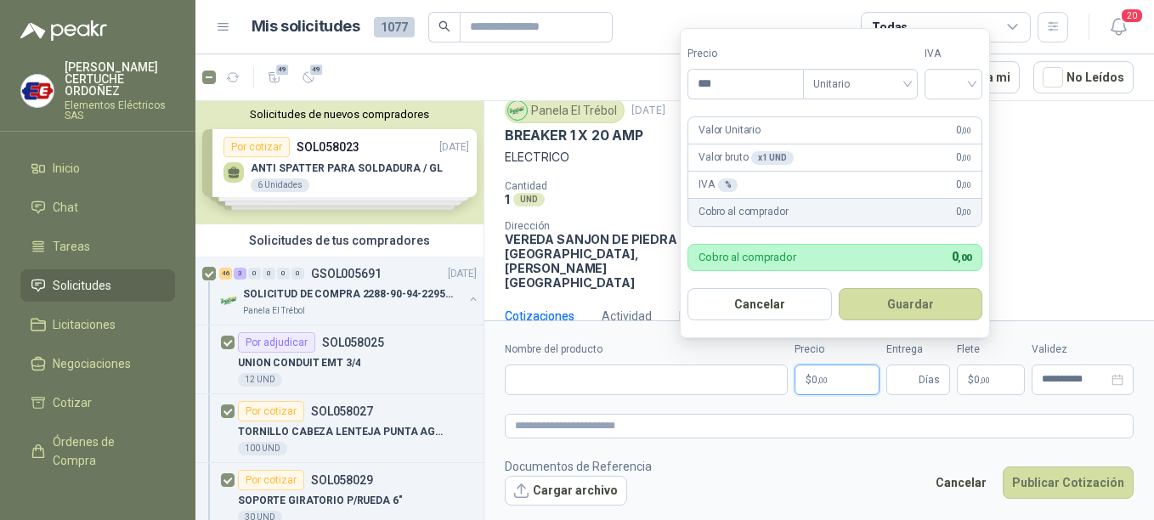
click at [828, 385] on p "$ 0 ,00" at bounding box center [836, 380] width 85 height 31
type input "********"
click at [970, 80] on input "search" at bounding box center [953, 82] width 37 height 25
click at [952, 122] on div "19%" at bounding box center [956, 119] width 31 height 19
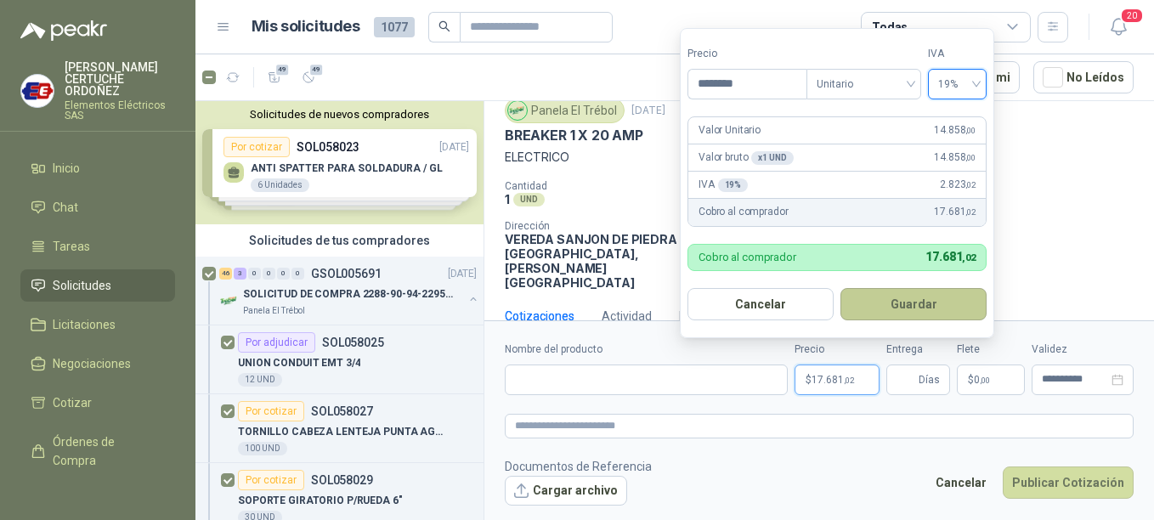
click at [916, 298] on button "Guardar" at bounding box center [913, 304] width 146 height 32
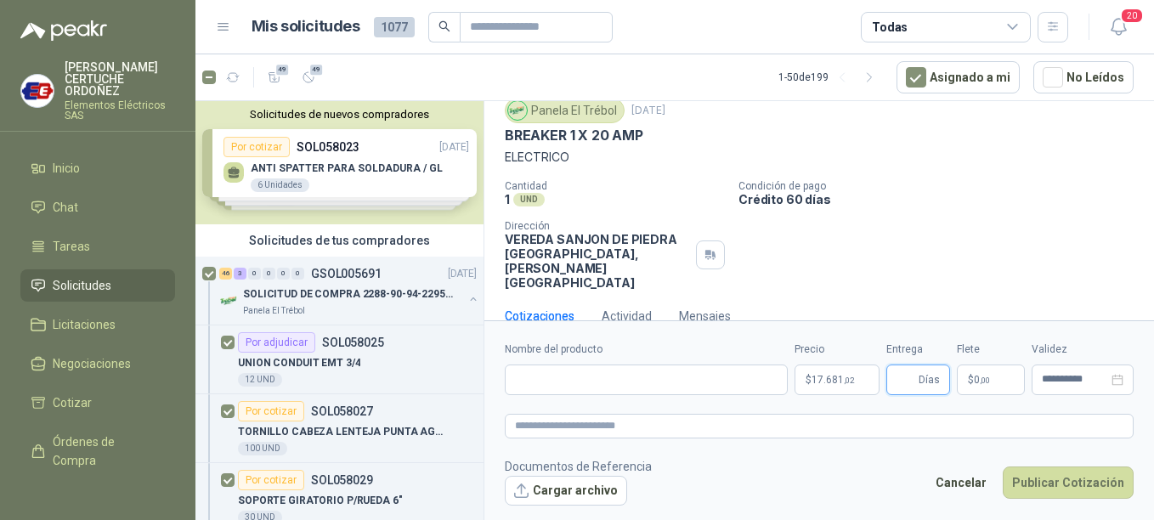
click at [914, 387] on input "Entrega" at bounding box center [905, 379] width 19 height 29
type input "*"
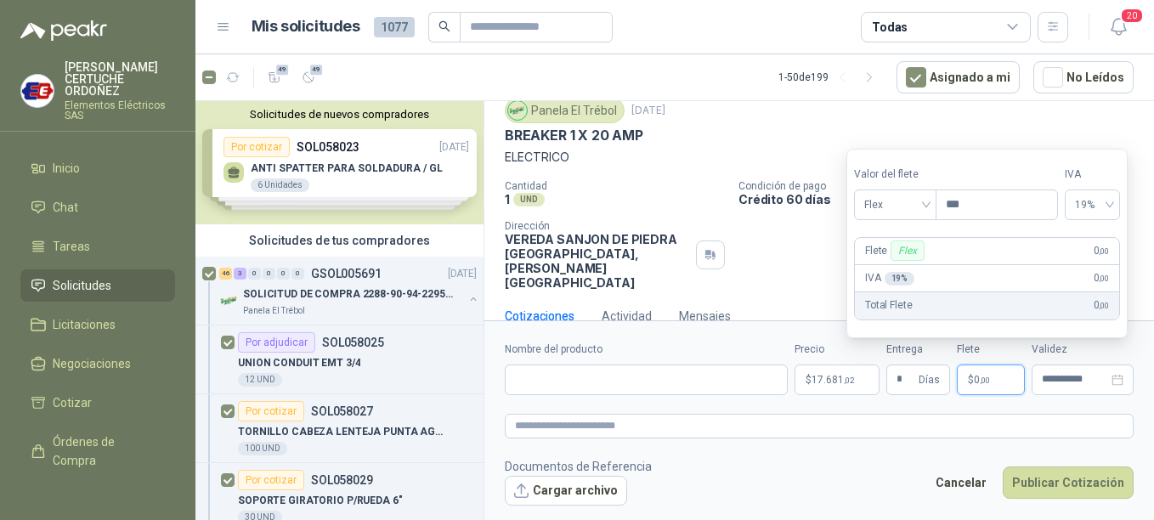
click at [986, 382] on span ",00" at bounding box center [985, 380] width 10 height 9
click at [924, 202] on span "Flex" at bounding box center [895, 204] width 62 height 25
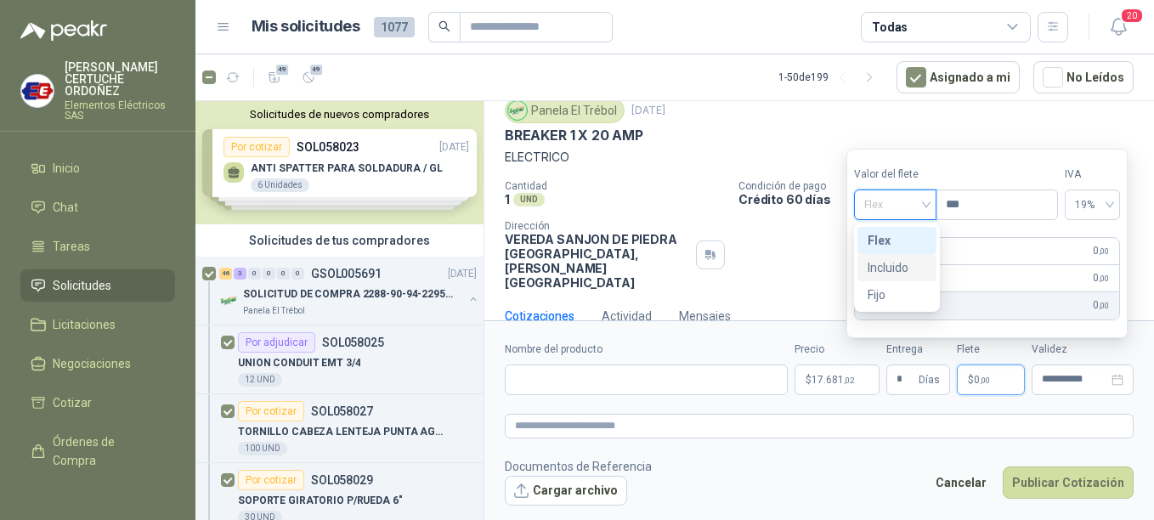
click at [908, 273] on div "Incluido" at bounding box center [897, 267] width 59 height 19
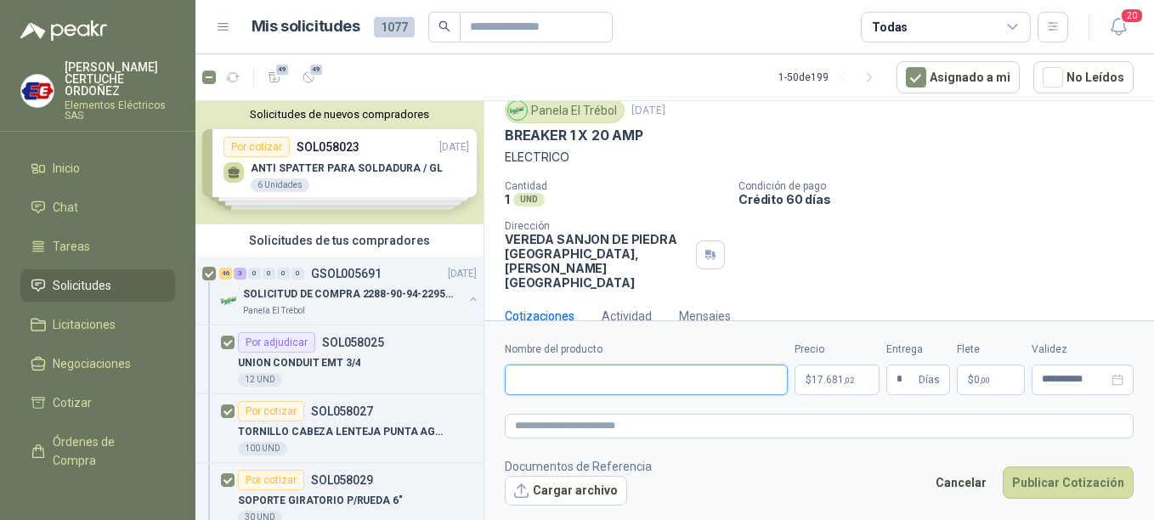
click at [579, 388] on input "Nombre del producto" at bounding box center [646, 380] width 283 height 31
paste input "**********"
type input "**********"
click at [659, 427] on textarea at bounding box center [819, 426] width 629 height 25
type textarea "*"
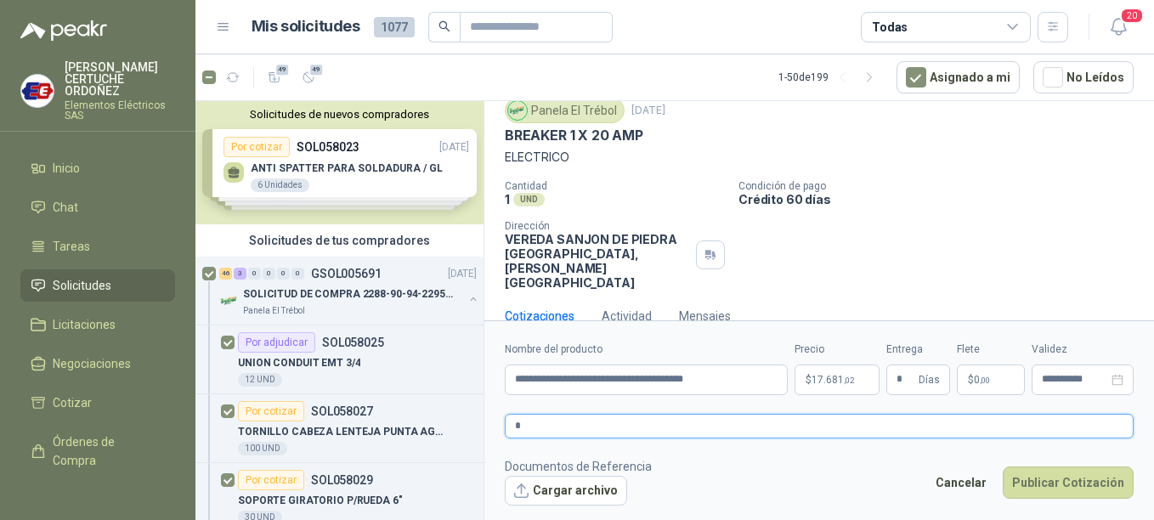
type textarea "**"
type textarea "***"
type textarea "****"
type textarea "*****"
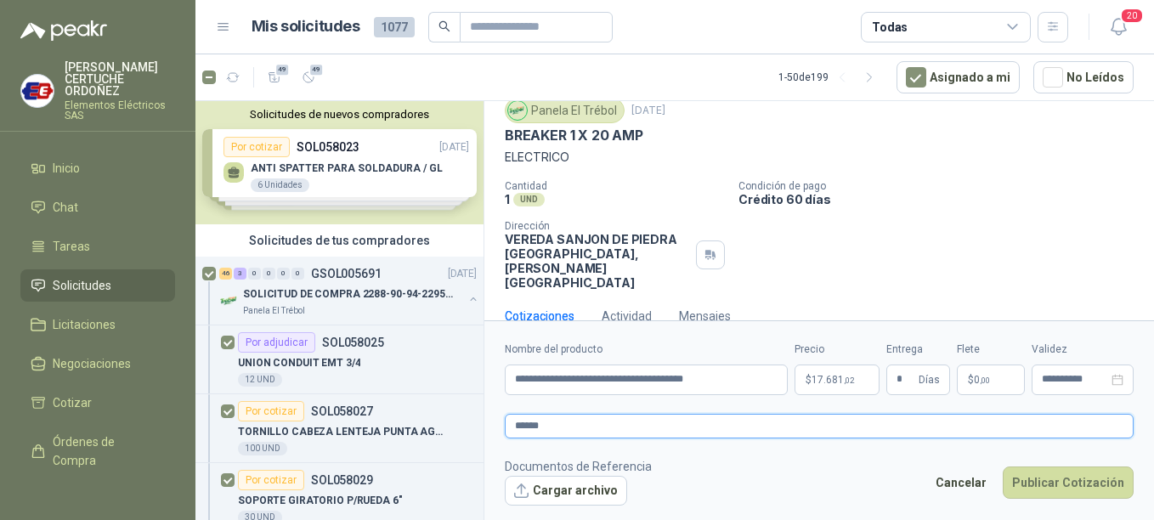
type textarea "*******"
type textarea "********"
type textarea "*********"
type textarea "**********"
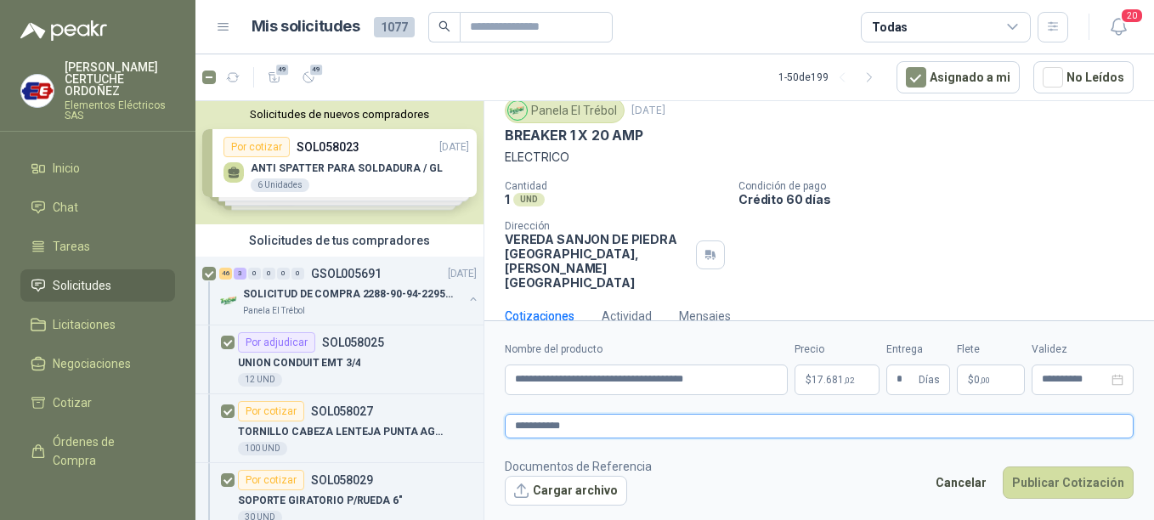
type textarea "**********"
click at [1068, 472] on button "Publicar Cotización" at bounding box center [1068, 482] width 131 height 32
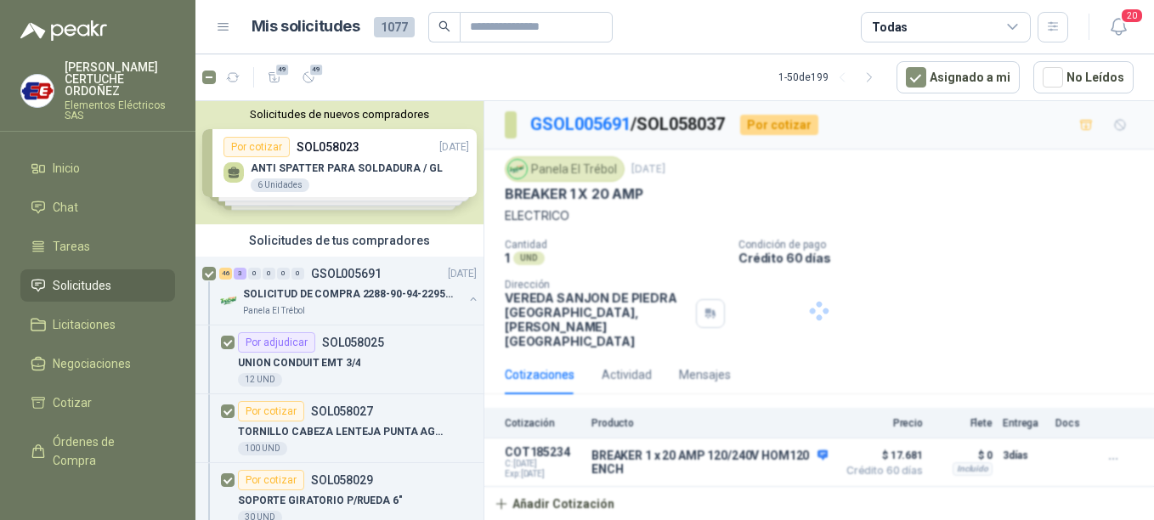
scroll to position [0, 0]
click at [292, 291] on p "SOLICITUD DE COMPRA 2288-90-94-2295-96-2301-02-04" at bounding box center [349, 294] width 212 height 16
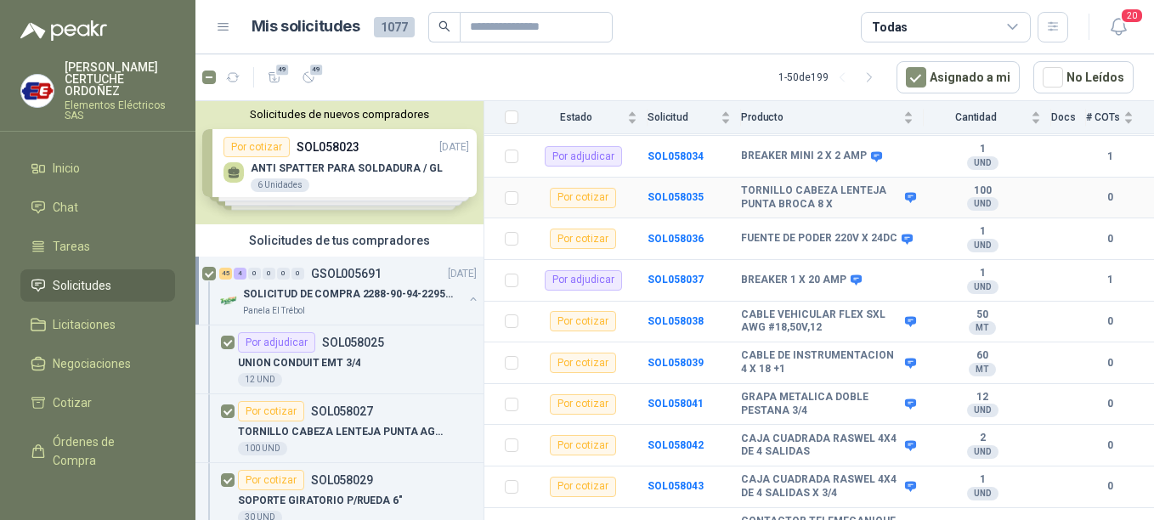
scroll to position [425, 0]
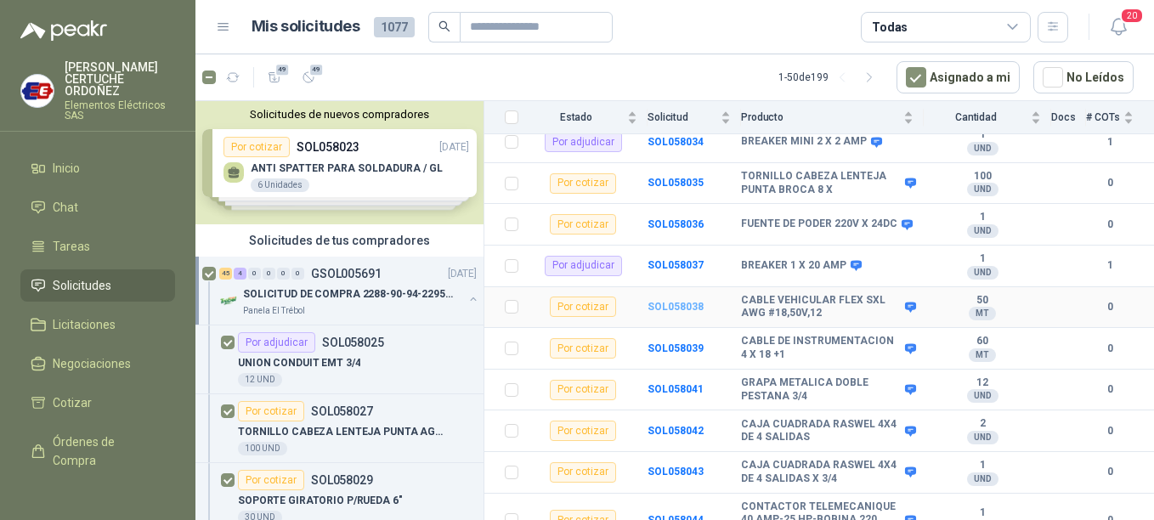
click at [673, 301] on b "SOL058038" at bounding box center [675, 307] width 56 height 12
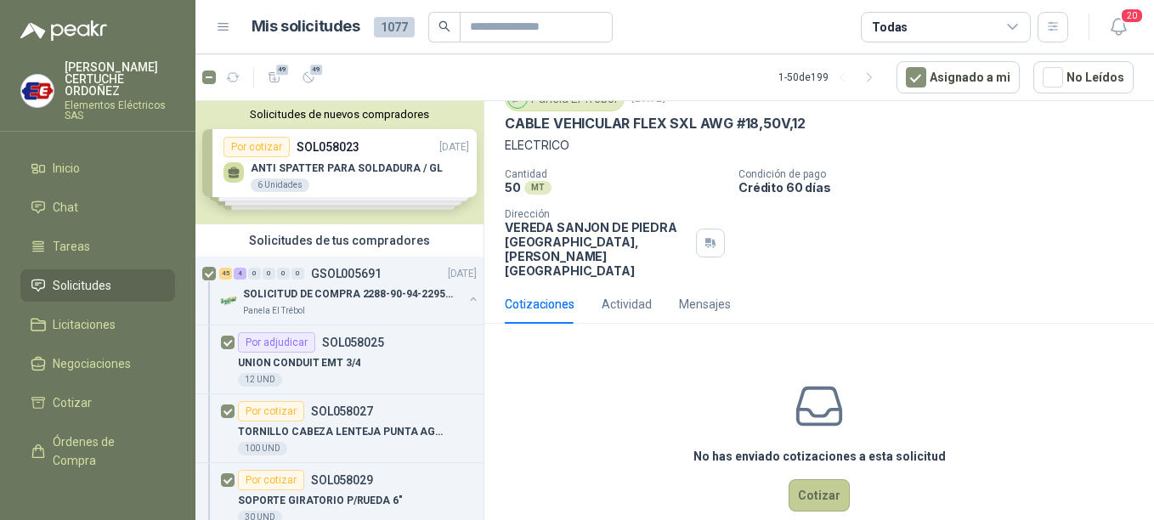
click at [829, 479] on button "Cotizar" at bounding box center [819, 495] width 61 height 32
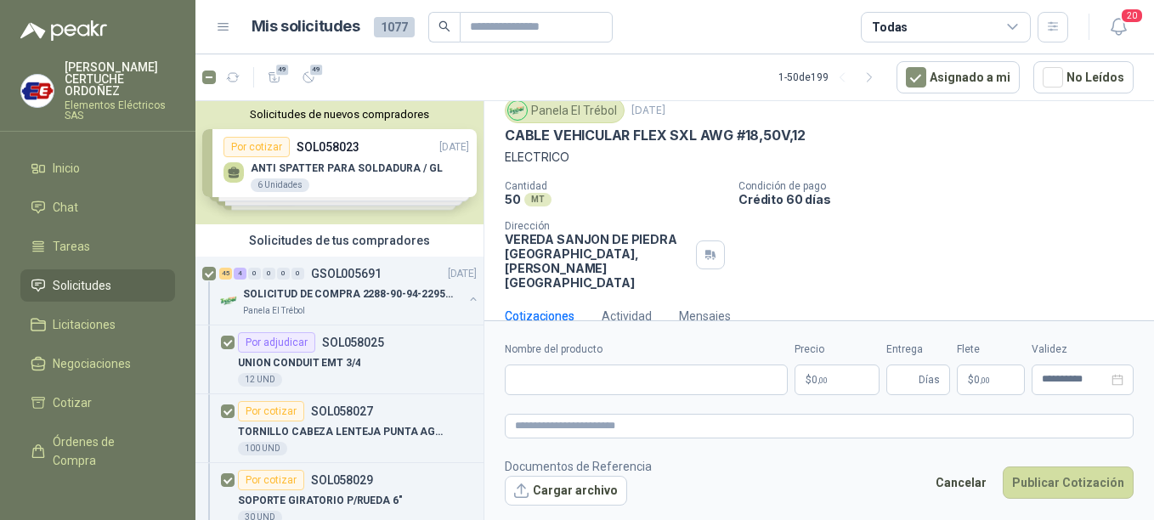
scroll to position [59, 0]
drag, startPoint x: 832, startPoint y: 348, endPoint x: 851, endPoint y: 403, distance: 57.5
click at [833, 354] on label "Precio" at bounding box center [836, 350] width 85 height 16
click at [848, 398] on form "**********" at bounding box center [819, 423] width 670 height 206
click at [841, 384] on p "$ 0 ,00" at bounding box center [836, 380] width 85 height 31
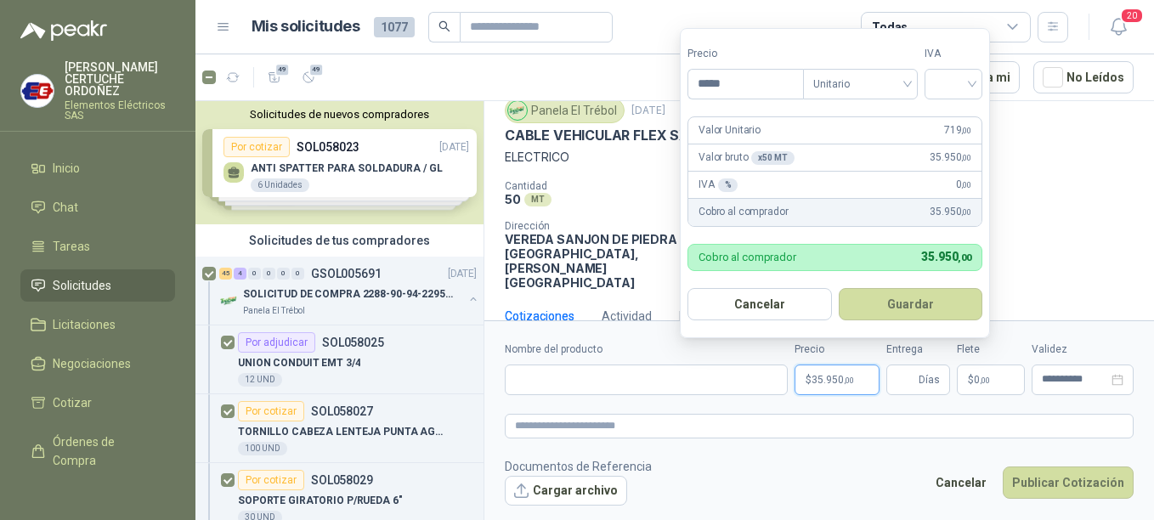
type input "*****"
click at [839, 288] on button "Guardar" at bounding box center [911, 304] width 144 height 32
click at [979, 81] on div at bounding box center [953, 84] width 58 height 31
click at [960, 118] on div "19%" at bounding box center [956, 119] width 31 height 19
click at [938, 283] on form "Precio ***** Tipo Unitario IVA 19% 19% Valor Unitario 719 ,00 Valor bruto x 50 …" at bounding box center [837, 183] width 314 height 310
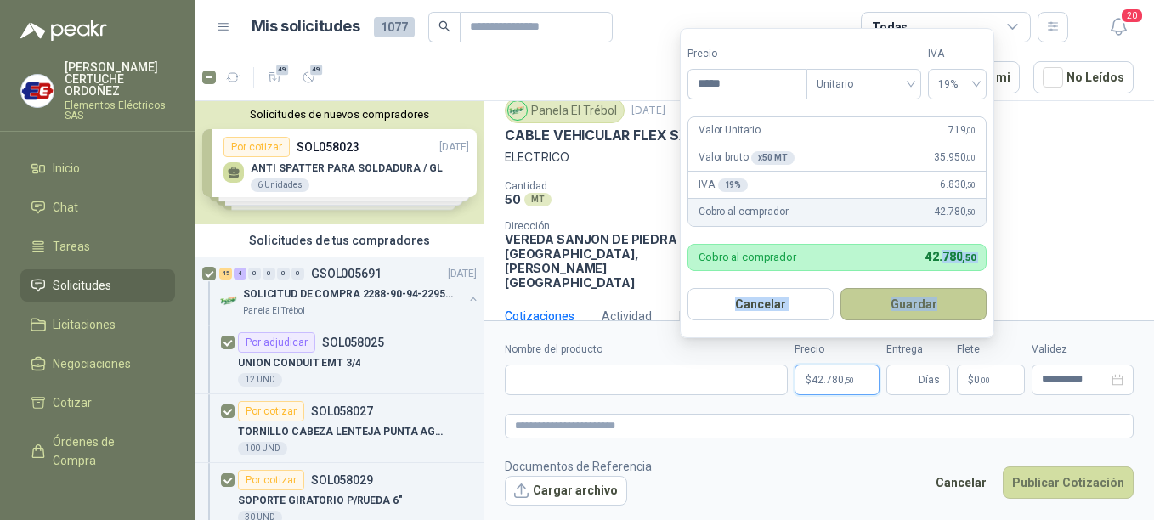
drag, startPoint x: 938, startPoint y: 283, endPoint x: 901, endPoint y: 300, distance: 41.1
click at [901, 300] on button "Guardar" at bounding box center [913, 304] width 146 height 32
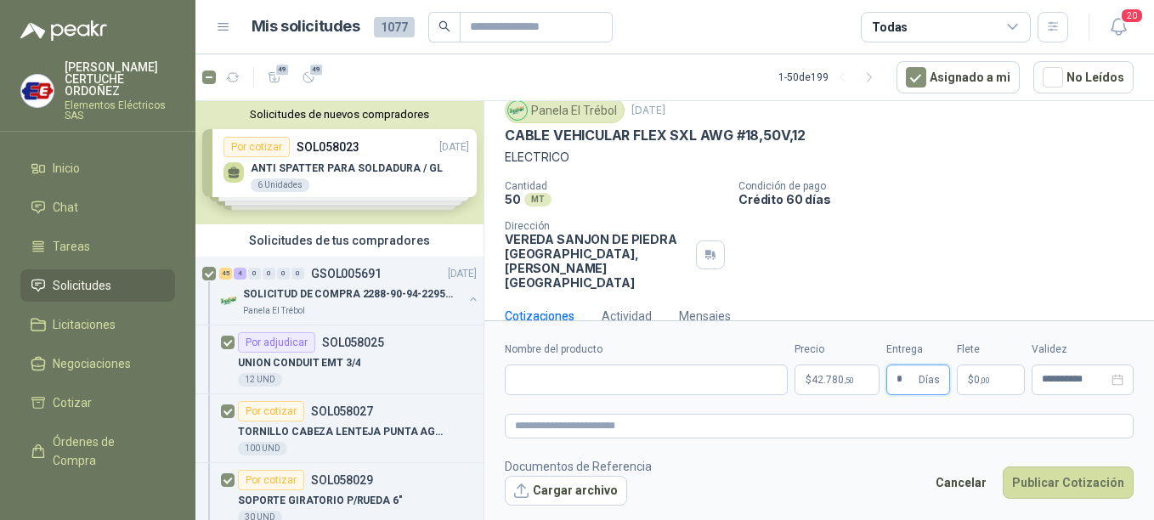
type input "*"
click at [1003, 388] on p "$ 0 ,00" at bounding box center [991, 380] width 68 height 31
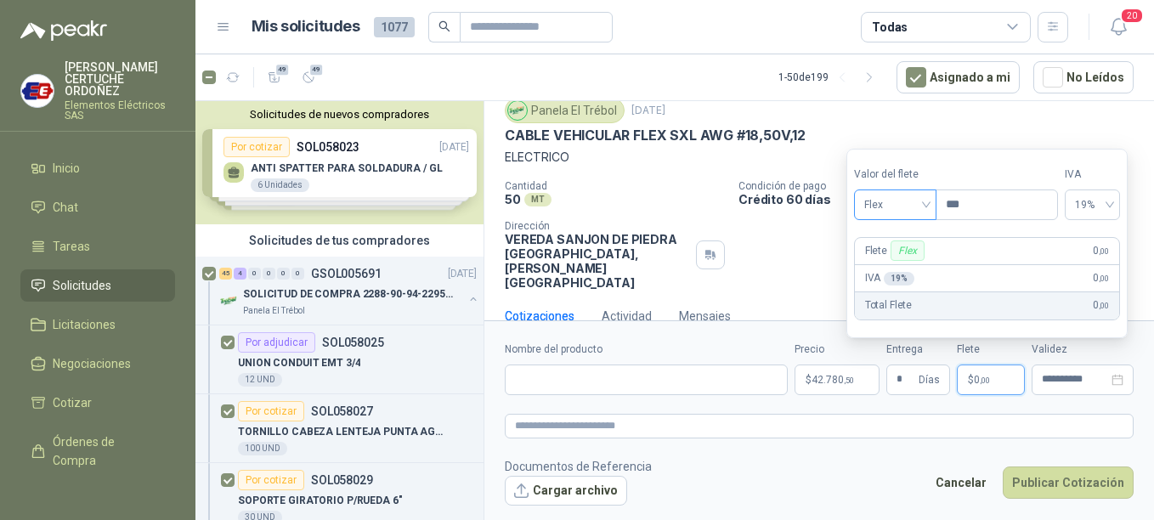
click at [926, 206] on span "Flex" at bounding box center [895, 204] width 62 height 25
click at [894, 273] on div "Incluido" at bounding box center [897, 267] width 59 height 19
drag, startPoint x: 677, startPoint y: 370, endPoint x: 682, endPoint y: 382, distance: 12.9
click at [676, 370] on input "Nombre del producto" at bounding box center [646, 380] width 283 height 31
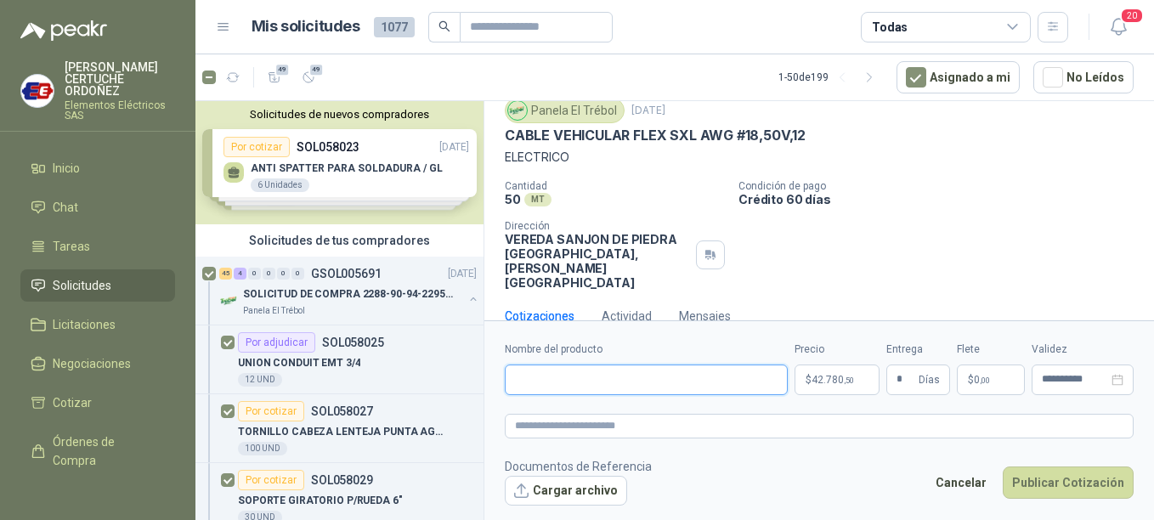
click at [603, 385] on input "Nombre del producto" at bounding box center [646, 380] width 283 height 31
paste input "**********"
type input "**********"
click at [629, 432] on textarea at bounding box center [819, 426] width 629 height 25
type textarea "*"
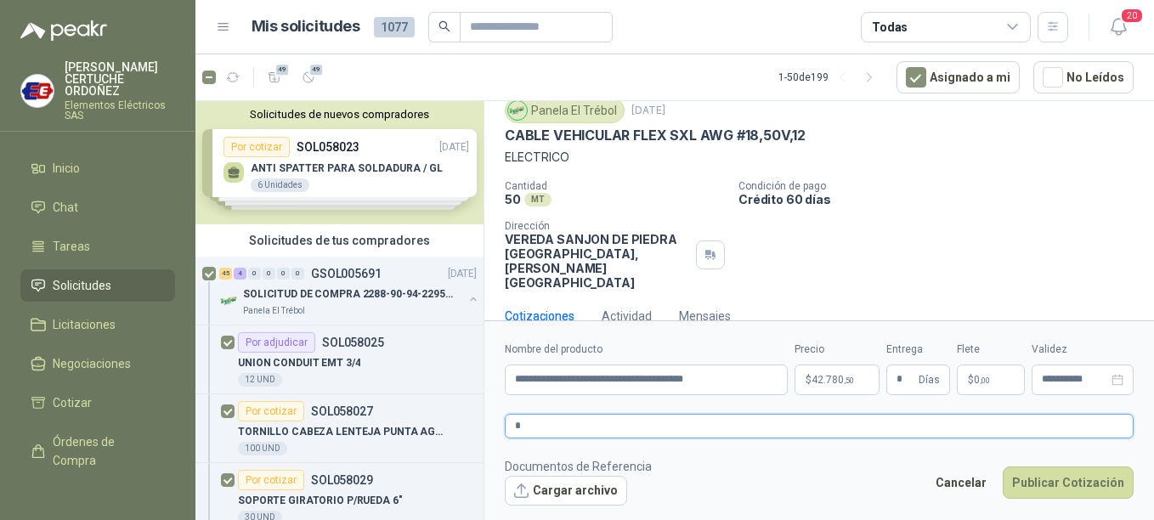
type textarea "**"
type textarea "***"
type textarea "****"
type textarea "*****"
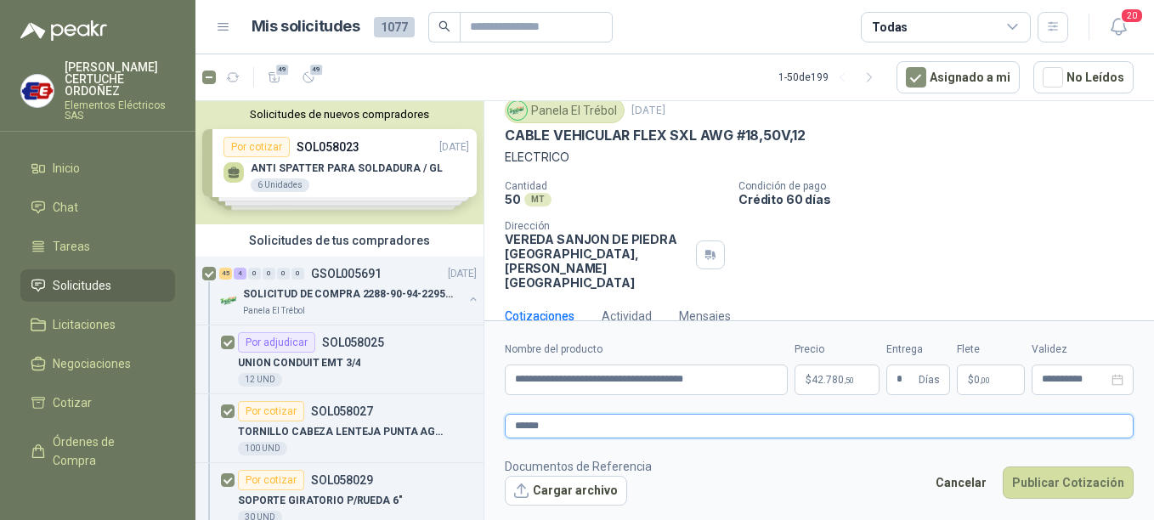
type textarea "*******"
type textarea "********"
type textarea "*********"
type textarea "**********"
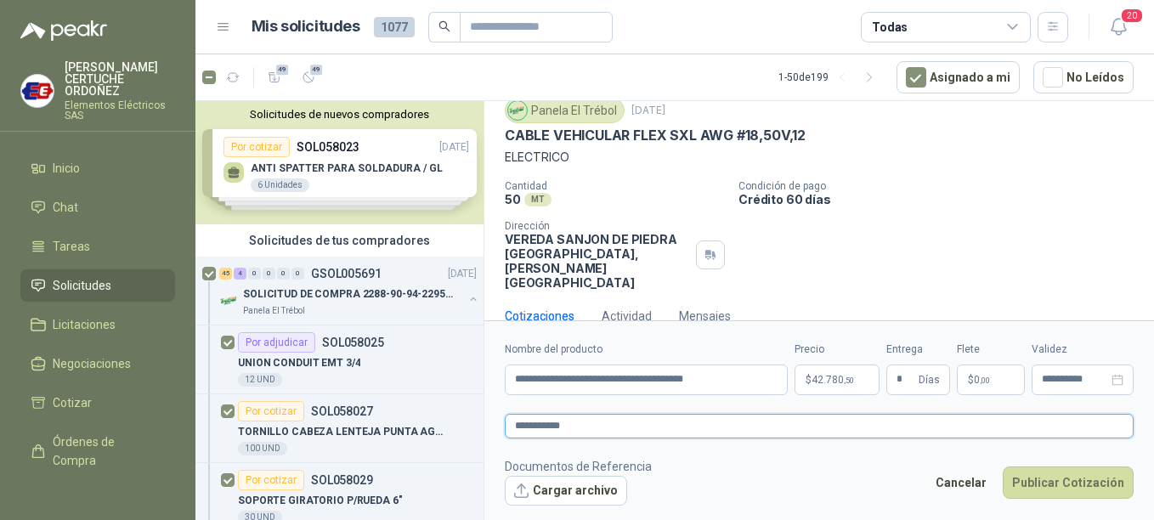
type textarea "**********"
click at [1067, 479] on button "Publicar Cotización" at bounding box center [1068, 482] width 131 height 32
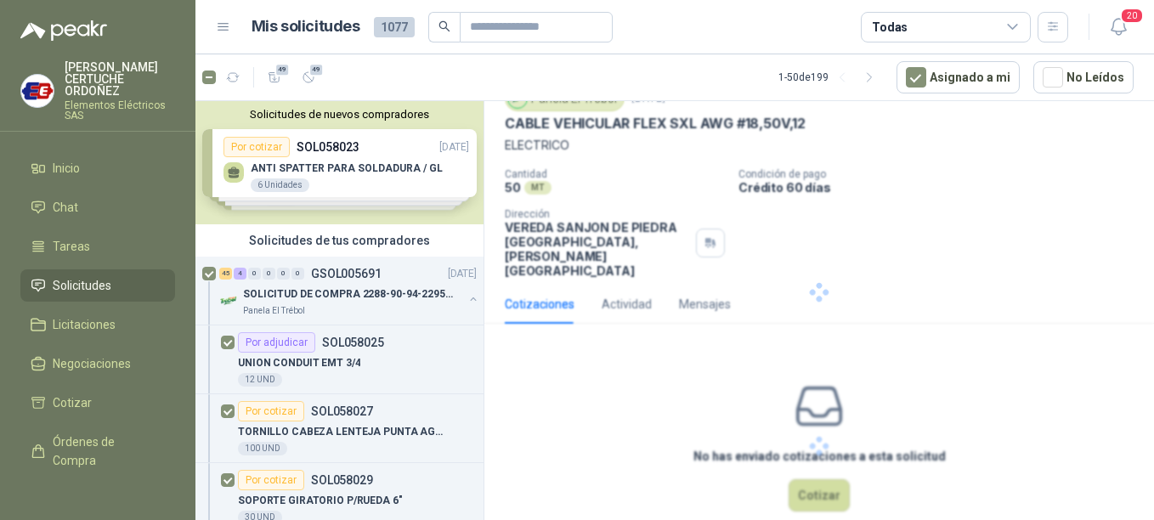
scroll to position [0, 0]
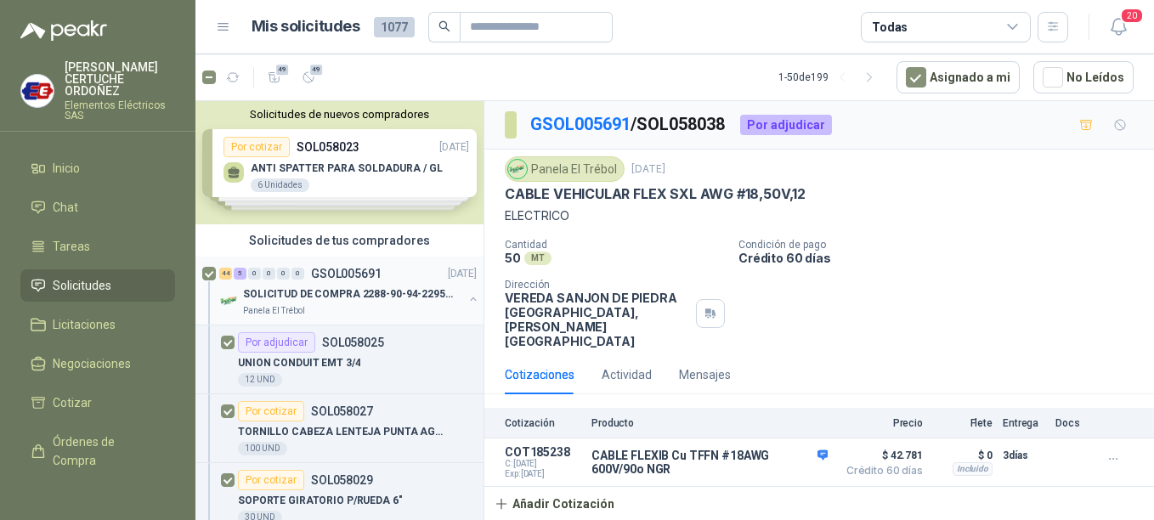
click at [291, 298] on p "SOLICITUD DE COMPRA 2288-90-94-2295-96-2301-02-04" at bounding box center [349, 294] width 212 height 16
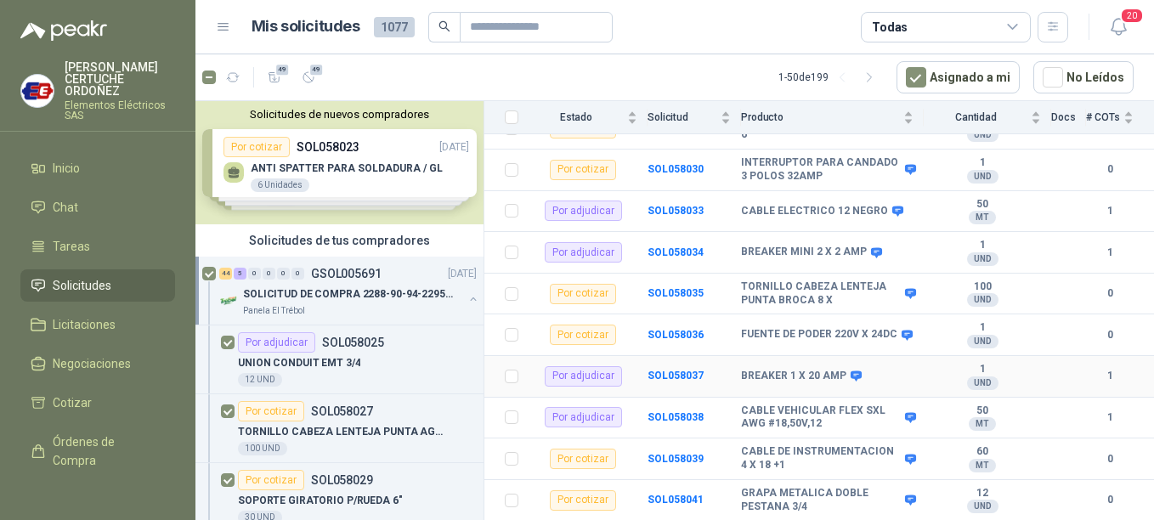
scroll to position [340, 0]
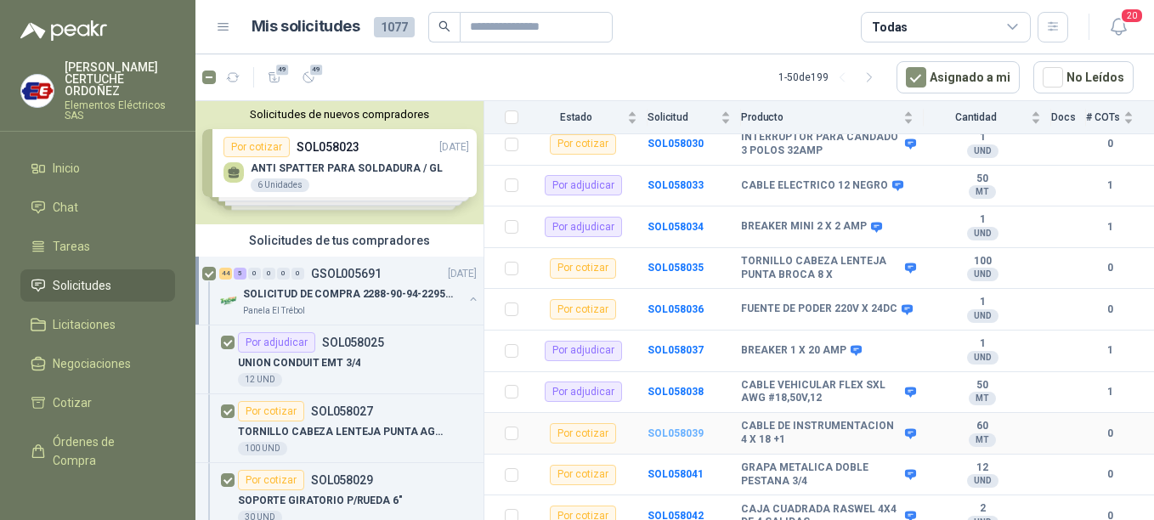
click at [682, 427] on b "SOL058039" at bounding box center [675, 433] width 56 height 12
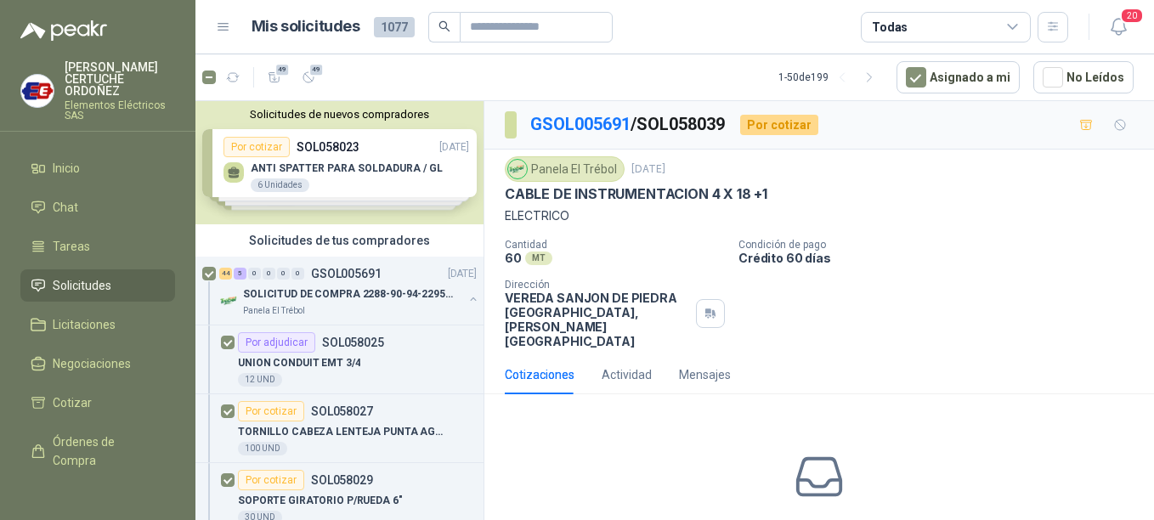
scroll to position [71, 0]
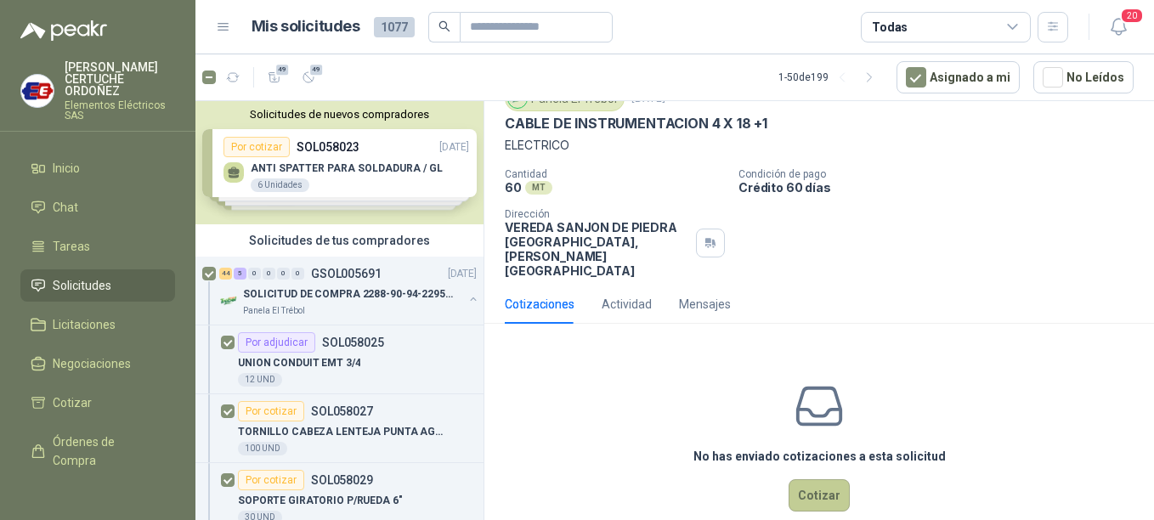
click at [827, 479] on button "Cotizar" at bounding box center [819, 495] width 61 height 32
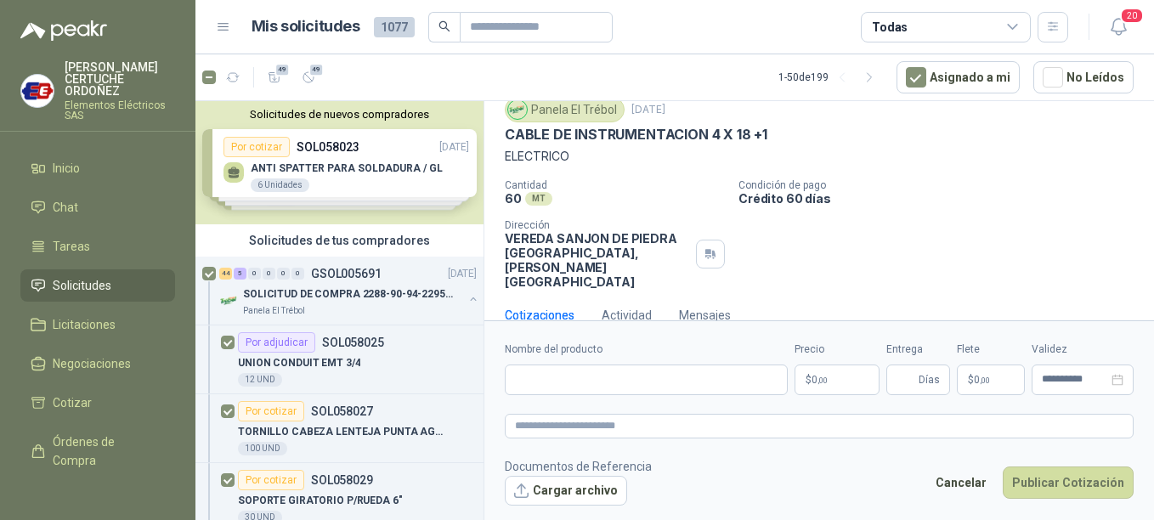
scroll to position [59, 0]
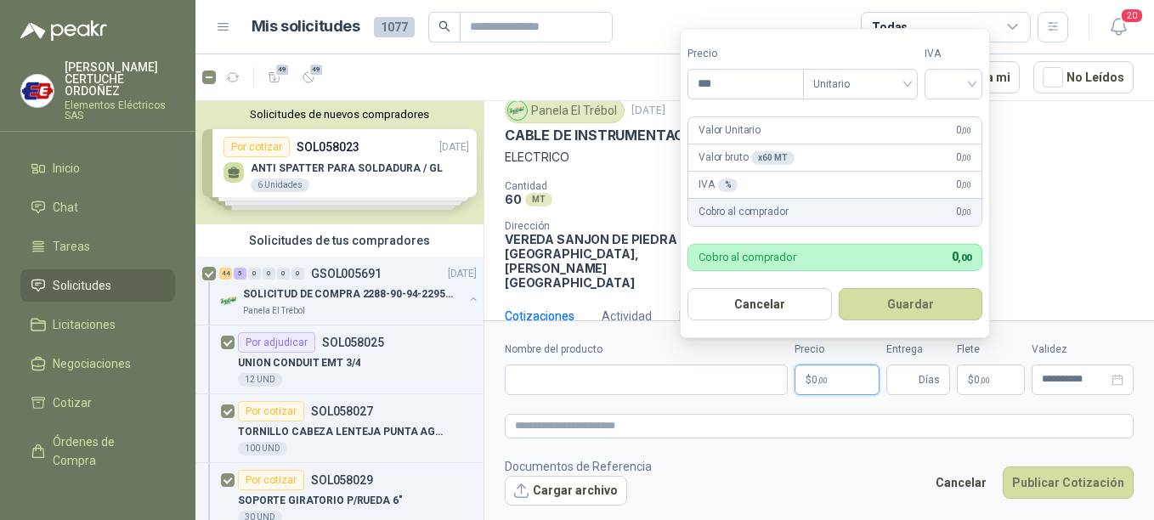
click at [831, 390] on p "$ 0 ,00" at bounding box center [836, 380] width 85 height 31
click at [976, 76] on div at bounding box center [953, 84] width 58 height 31
type input "*******"
click at [960, 118] on div "19%" at bounding box center [956, 119] width 31 height 19
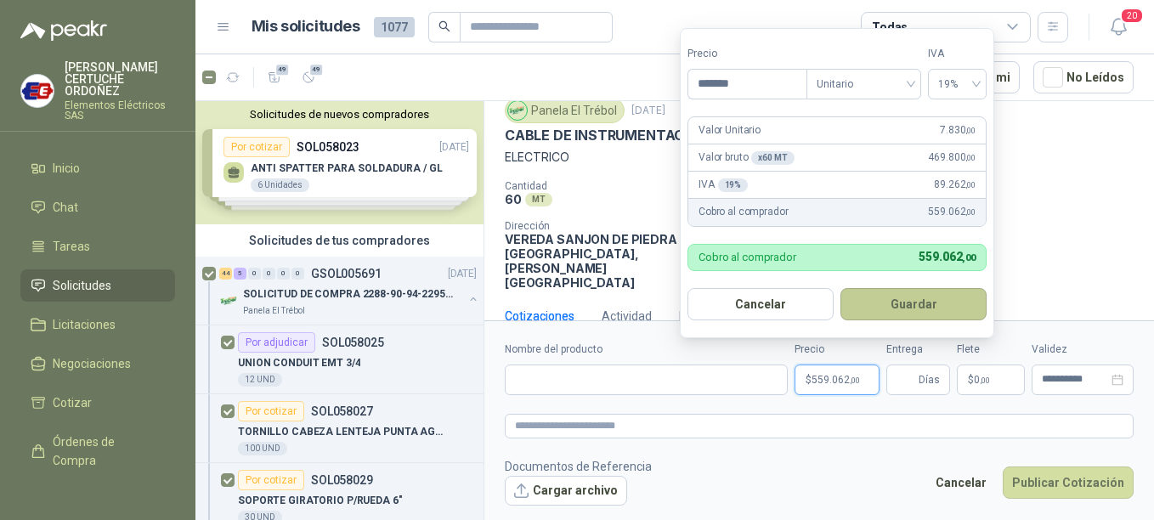
click at [926, 313] on button "Guardar" at bounding box center [913, 304] width 146 height 32
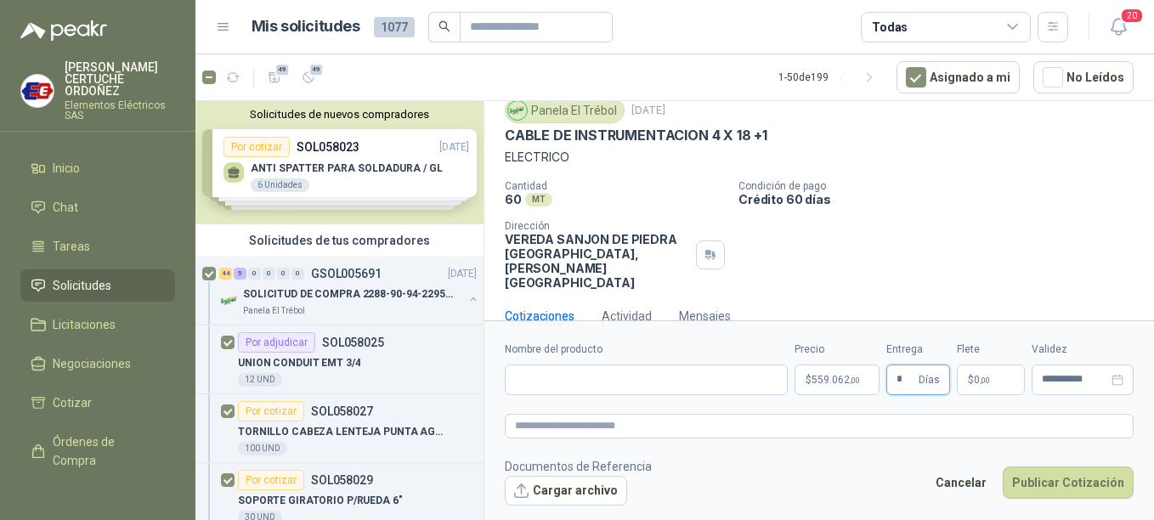
type input "*"
click at [1017, 387] on p "$ 0 ,00" at bounding box center [991, 380] width 68 height 31
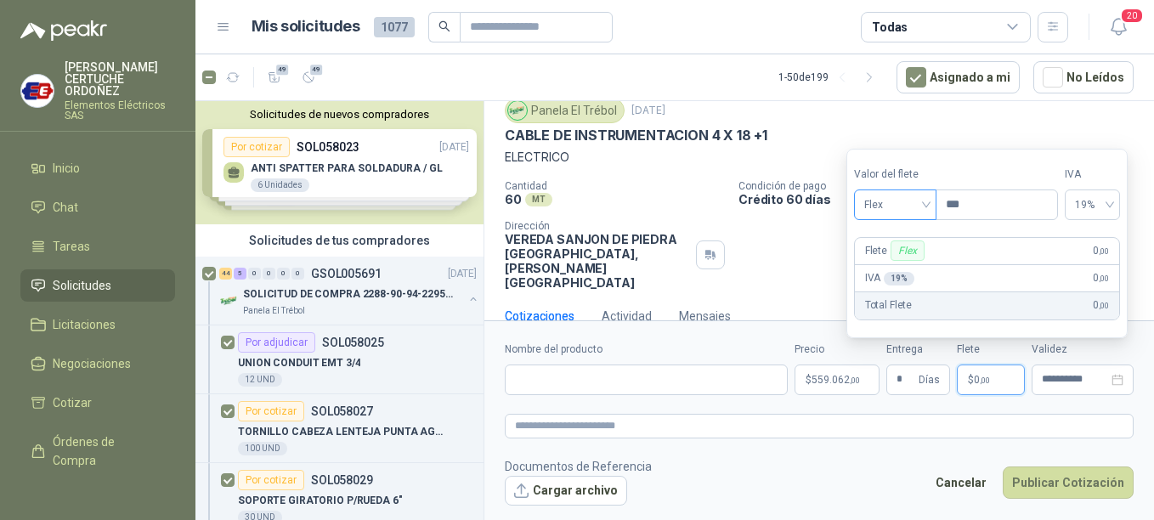
click at [933, 205] on div "Flex" at bounding box center [895, 204] width 82 height 31
click at [906, 270] on div "Incluido" at bounding box center [897, 267] width 59 height 19
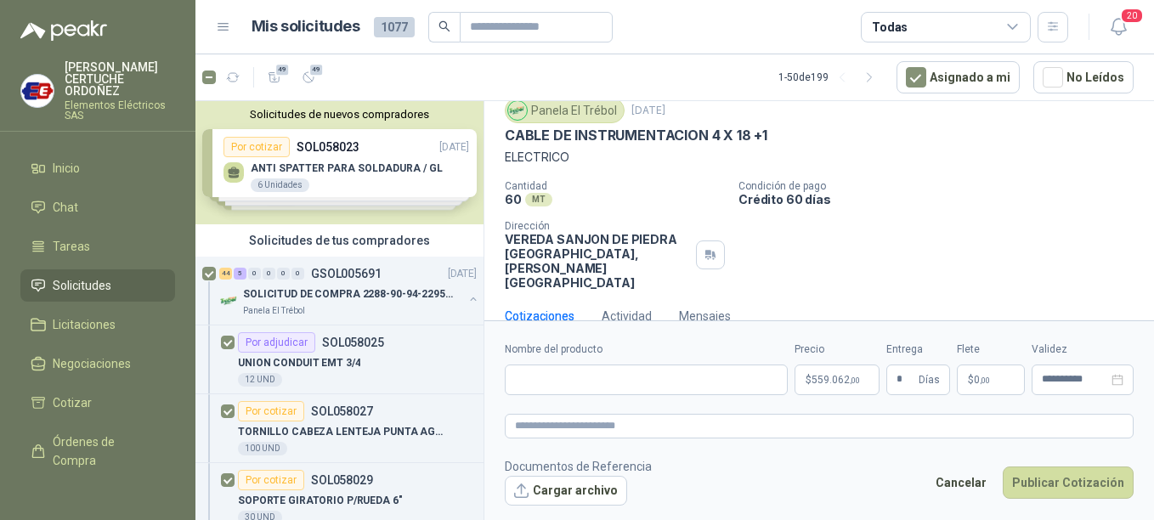
click at [647, 397] on form "**********" at bounding box center [819, 423] width 670 height 206
click at [643, 392] on input "Nombre del producto" at bounding box center [646, 380] width 283 height 31
click at [586, 392] on input "Nombre del producto" at bounding box center [646, 380] width 283 height 31
paste input "**********"
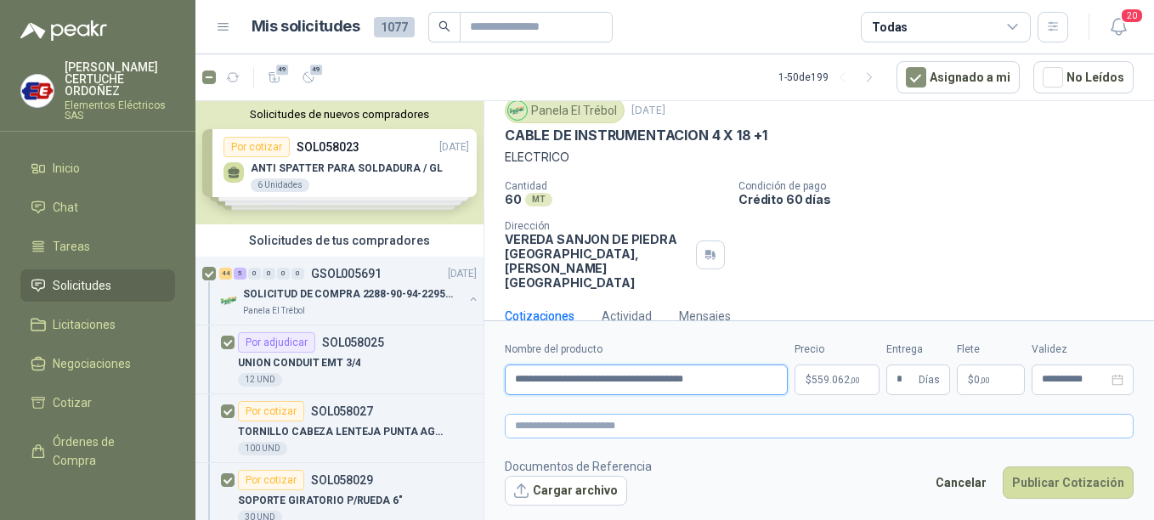
type input "**********"
click at [650, 427] on textarea at bounding box center [819, 426] width 629 height 25
type textarea "*"
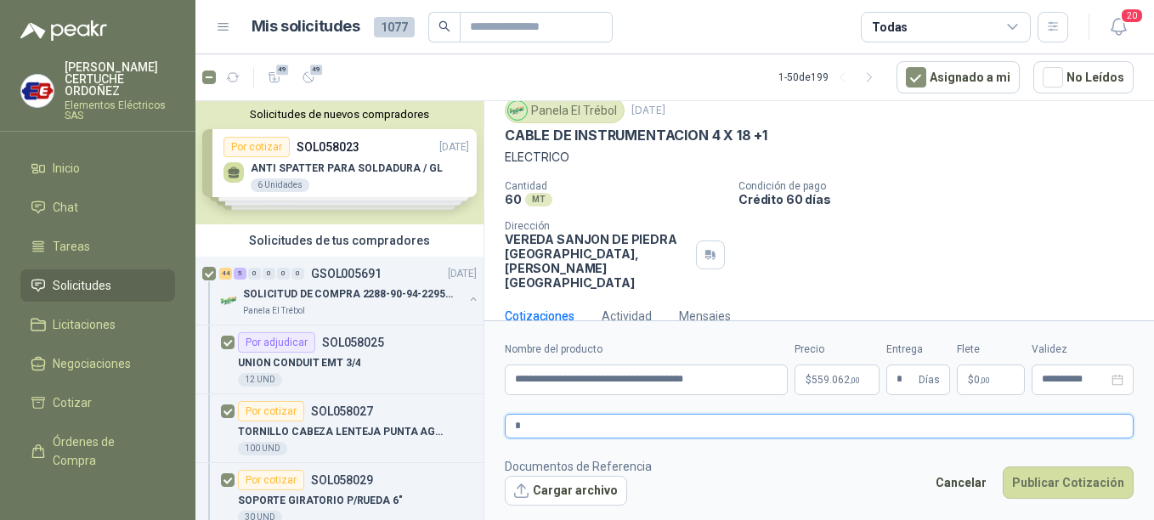
type textarea "**"
type textarea "***"
type textarea "****"
type textarea "*****"
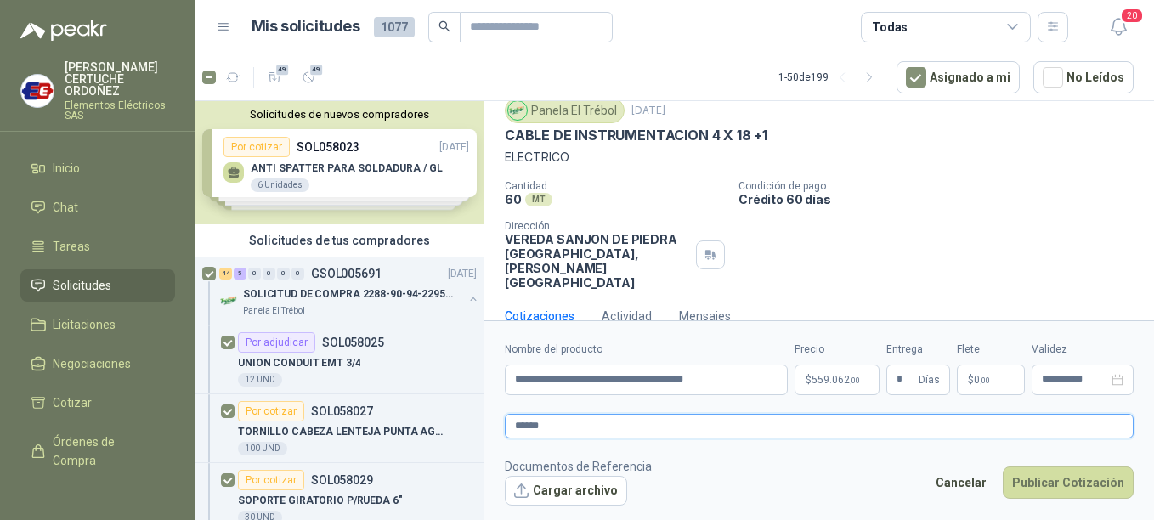
type textarea "*******"
type textarea "********"
type textarea "*********"
type textarea "**********"
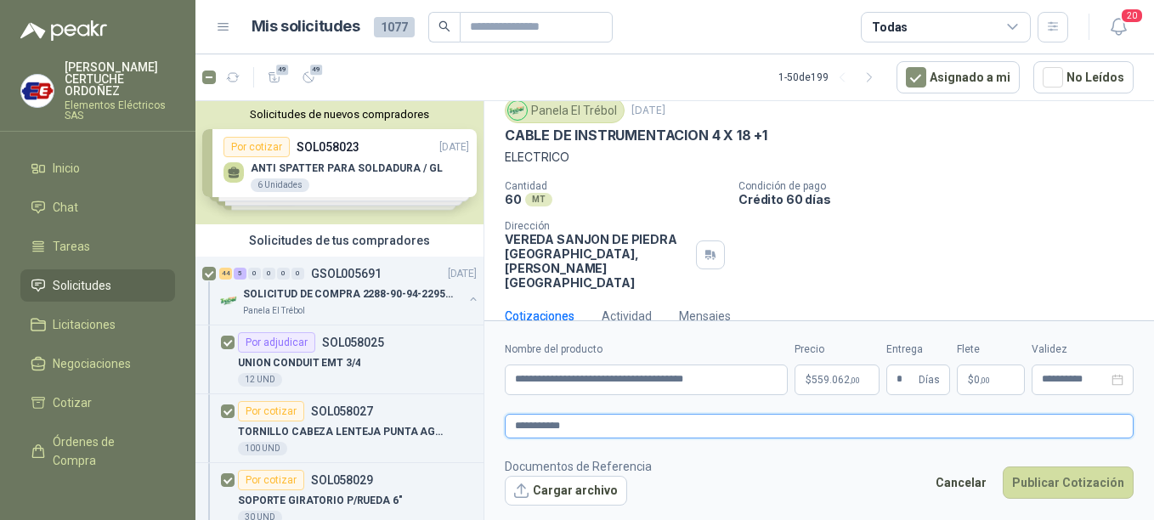
type textarea "**********"
click at [1070, 487] on button "Publicar Cotización" at bounding box center [1068, 482] width 131 height 32
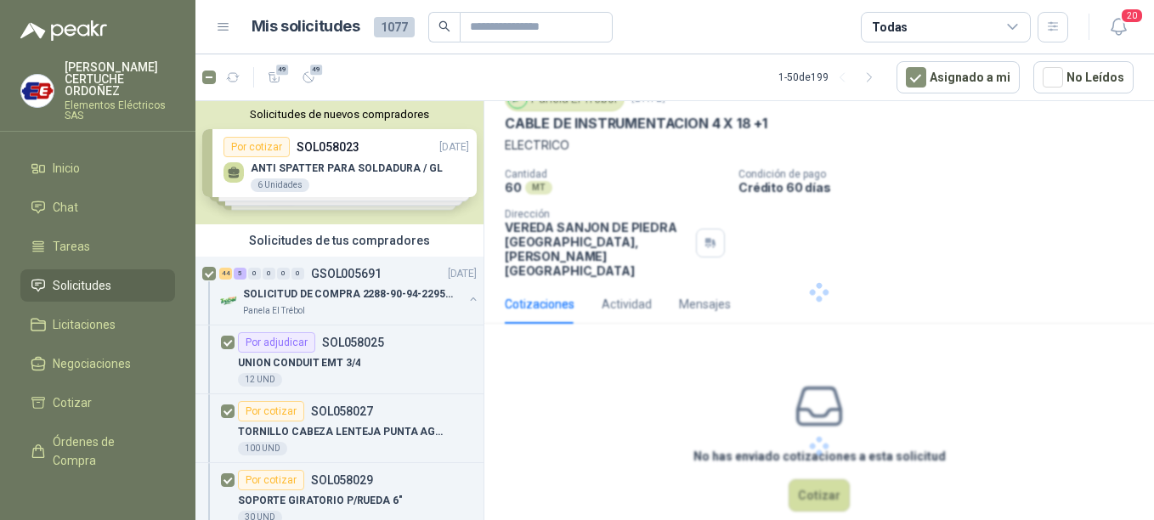
scroll to position [0, 0]
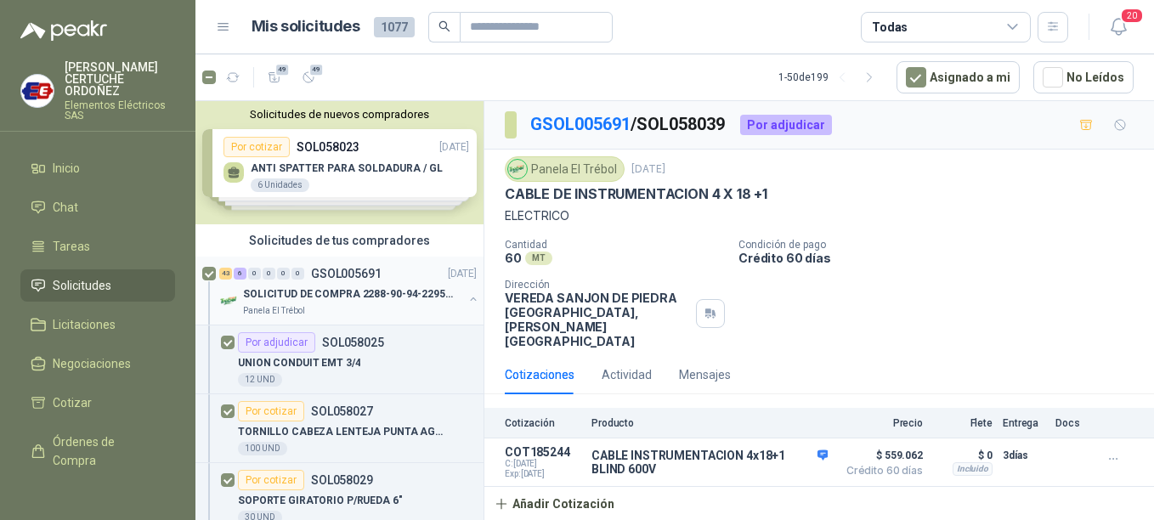
click at [319, 297] on p "SOLICITUD DE COMPRA 2288-90-94-2295-96-2301-02-04" at bounding box center [349, 294] width 212 height 16
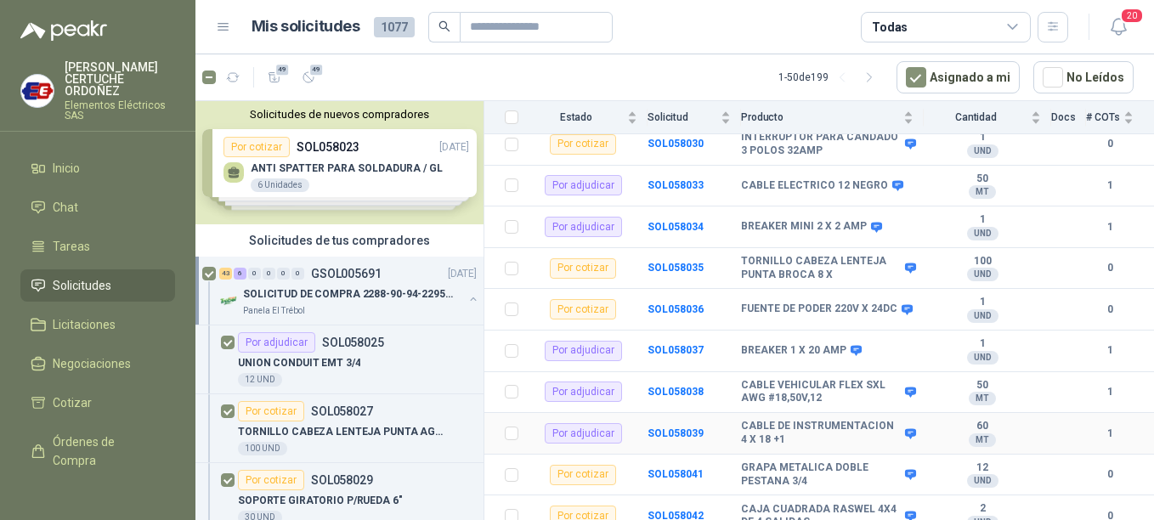
scroll to position [425, 0]
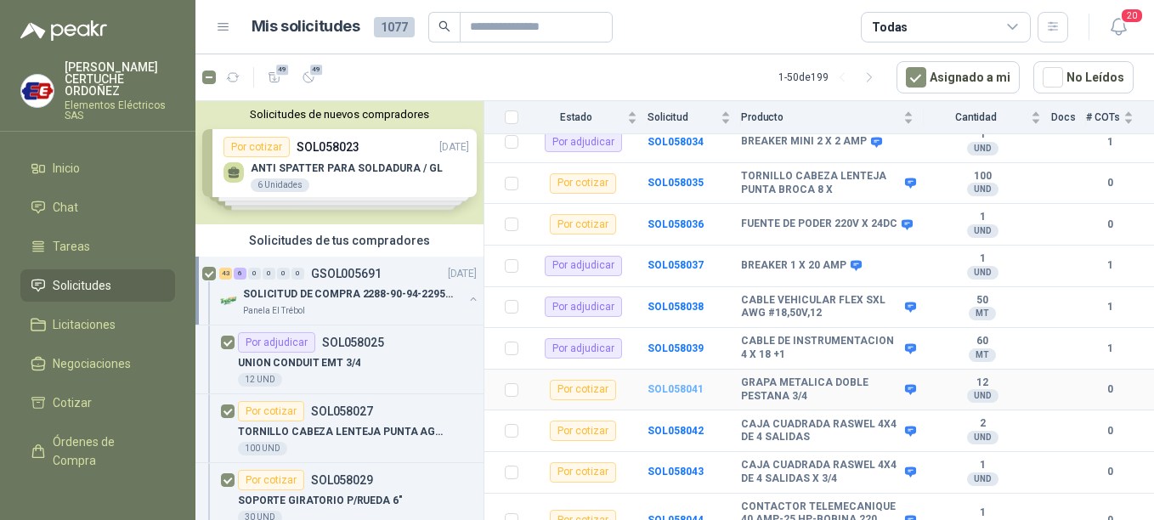
click at [667, 383] on b "SOL058041" at bounding box center [675, 389] width 56 height 12
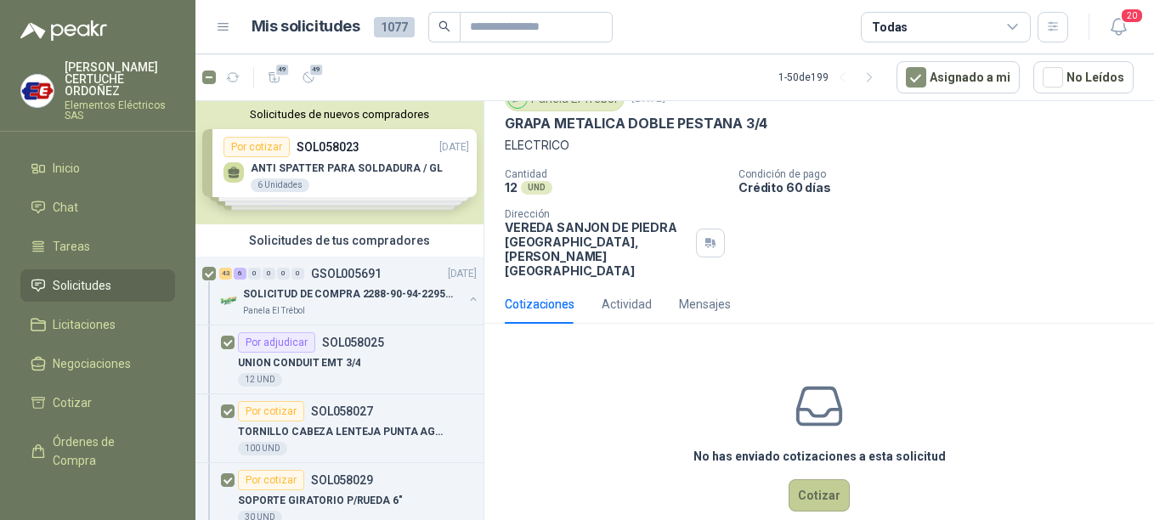
click at [817, 479] on button "Cotizar" at bounding box center [819, 495] width 61 height 32
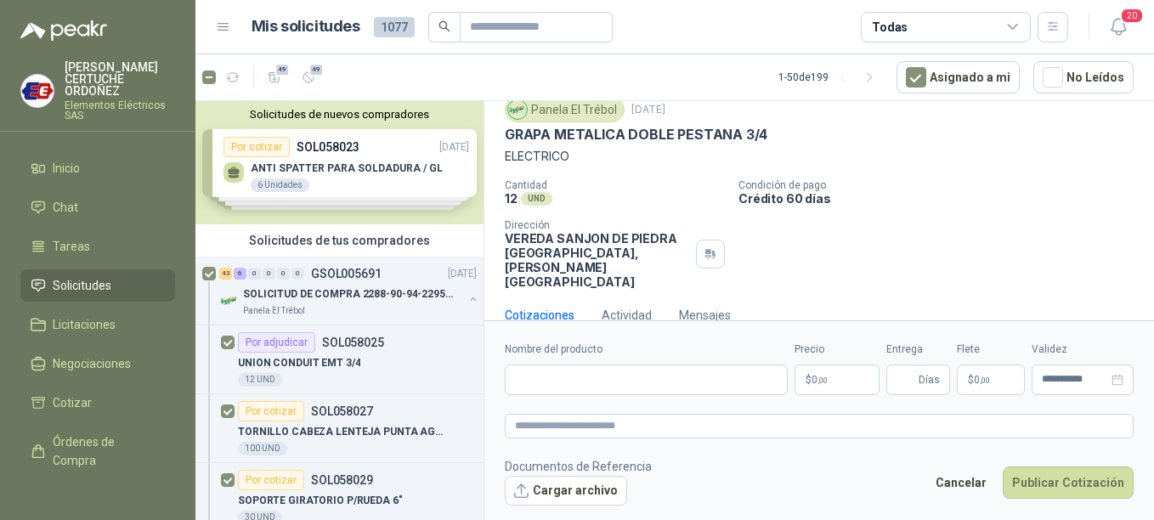
scroll to position [59, 0]
click at [844, 385] on p "$ 0 ,00" at bounding box center [836, 380] width 85 height 31
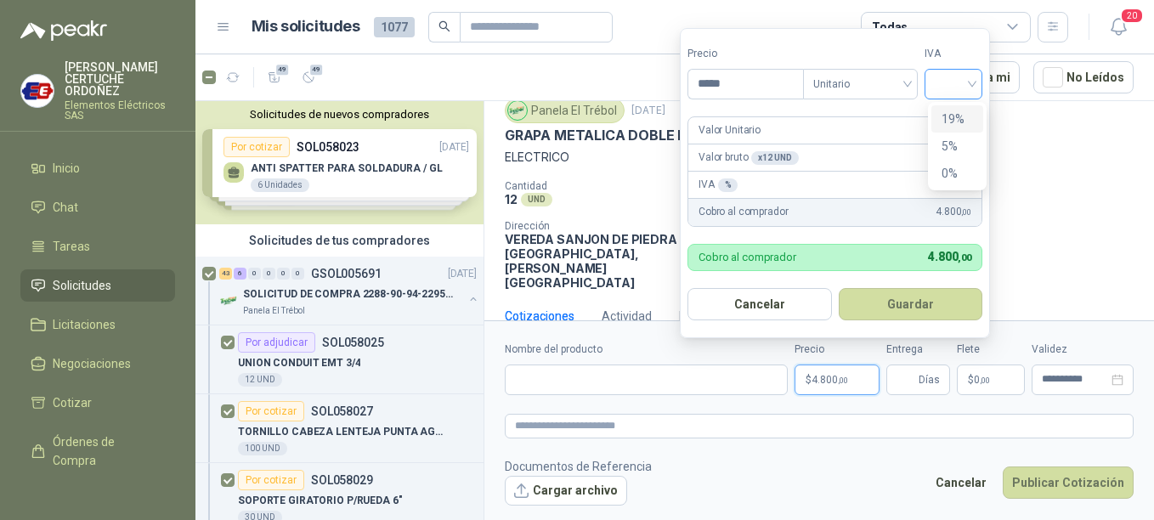
click at [982, 78] on div at bounding box center [953, 84] width 58 height 31
click at [966, 125] on div "19%" at bounding box center [956, 119] width 31 height 19
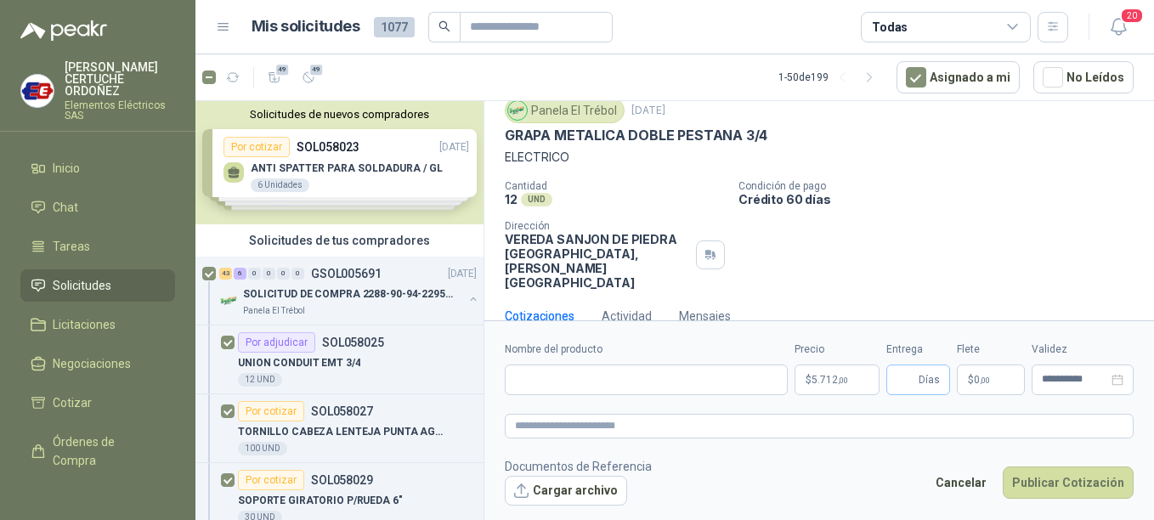
click at [928, 377] on span "Días" at bounding box center [929, 379] width 21 height 29
click at [998, 399] on form "**********" at bounding box center [819, 423] width 670 height 206
click at [989, 387] on p "$ 0 ,00" at bounding box center [991, 380] width 68 height 31
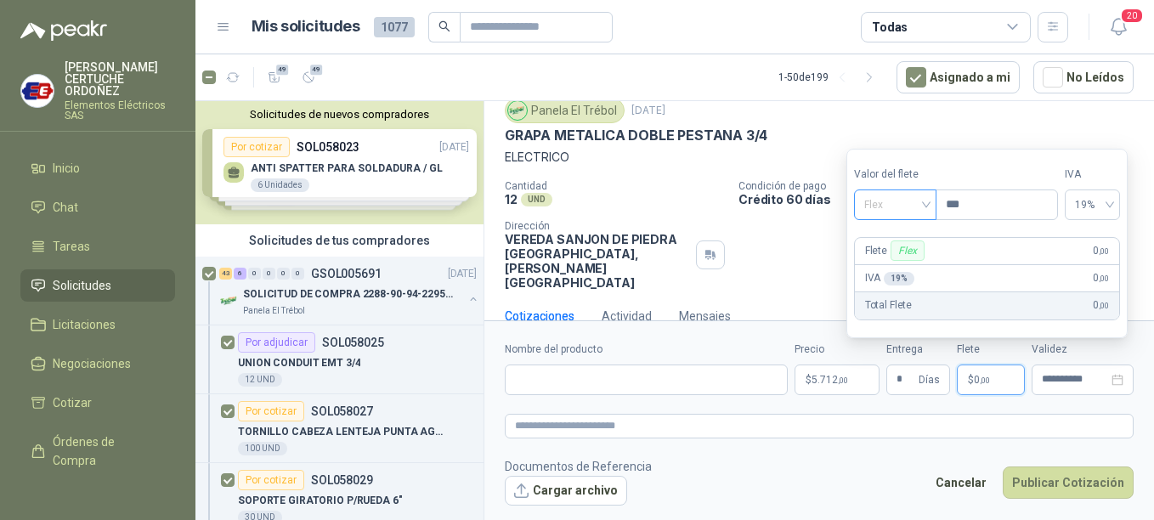
drag, startPoint x: 930, startPoint y: 192, endPoint x: 930, endPoint y: 202, distance: 10.2
click at [930, 202] on div "Flex" at bounding box center [895, 204] width 82 height 31
click at [901, 268] on div "Incluido" at bounding box center [897, 267] width 59 height 19
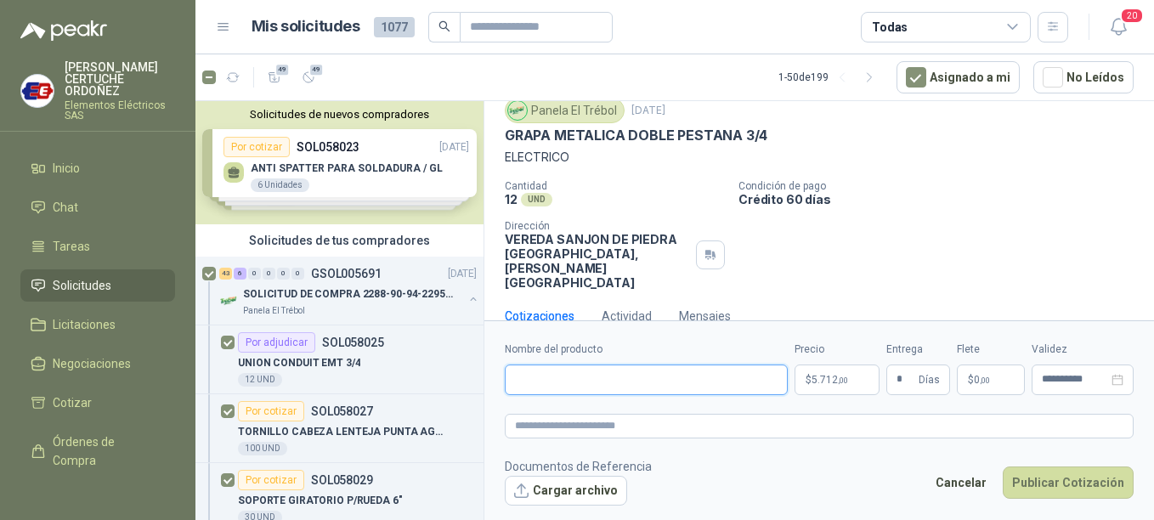
drag, startPoint x: 711, startPoint y: 384, endPoint x: 606, endPoint y: 376, distance: 105.6
click at [676, 379] on input "Nombre del producto" at bounding box center [646, 380] width 283 height 31
paste input "**********"
click at [624, 433] on textarea at bounding box center [819, 426] width 629 height 25
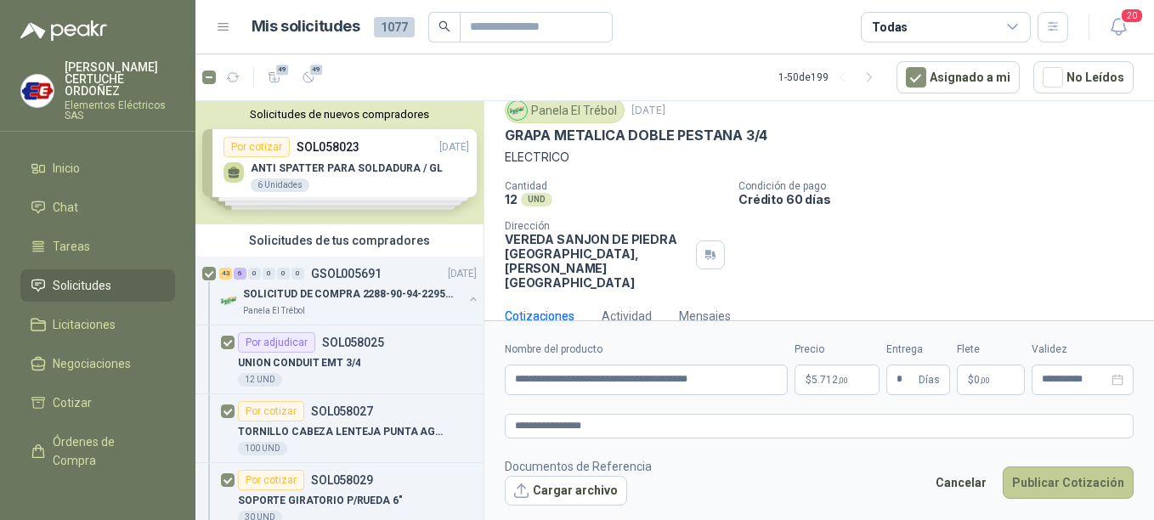
click at [1082, 476] on button "Publicar Cotización" at bounding box center [1068, 482] width 131 height 32
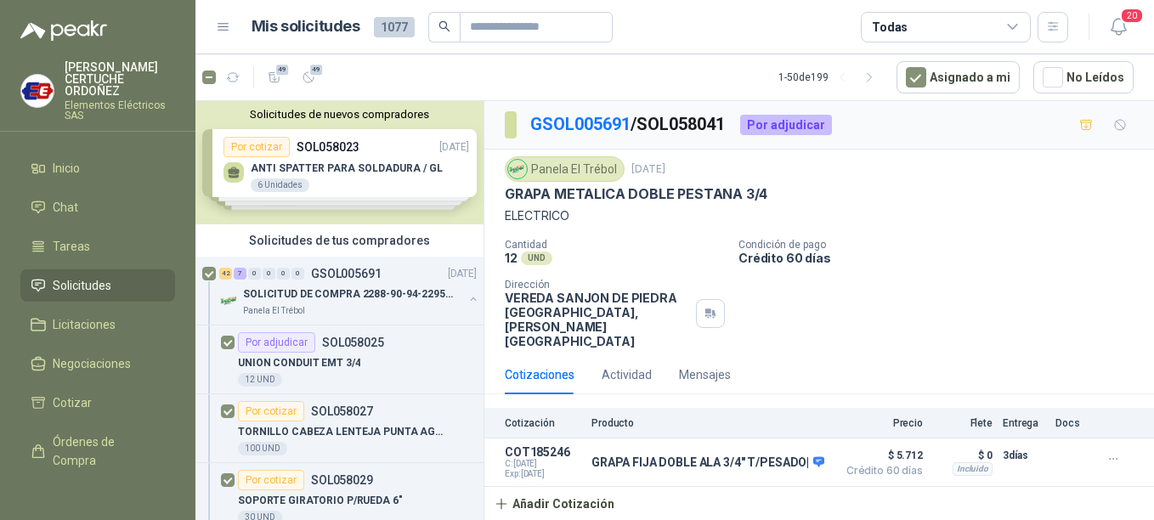
scroll to position [0, 0]
click at [314, 299] on p "SOLICITUD DE COMPRA 2288-90-94-2295-96-2301-02-04" at bounding box center [349, 294] width 212 height 16
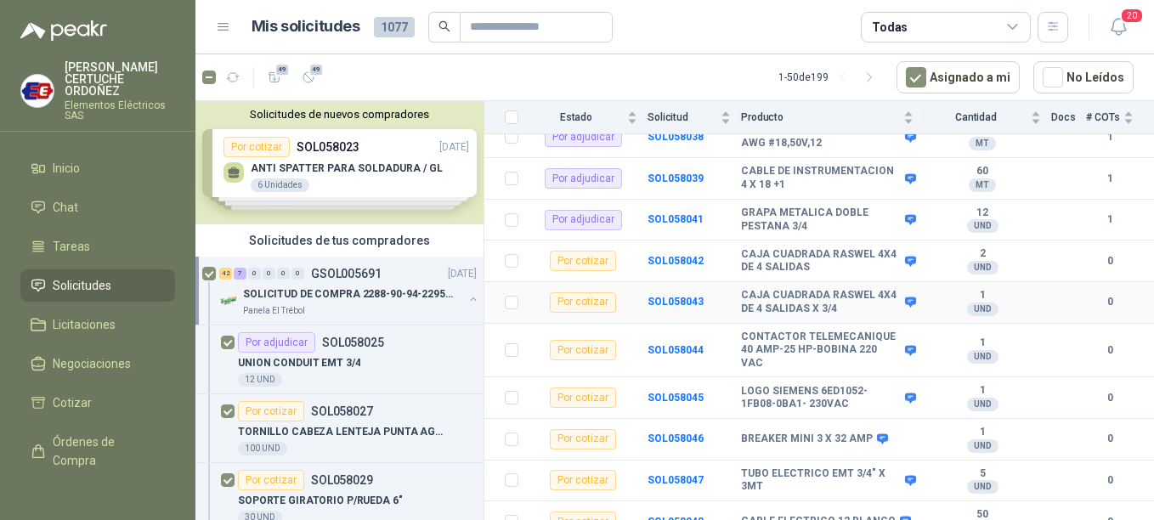
scroll to position [680, 0]
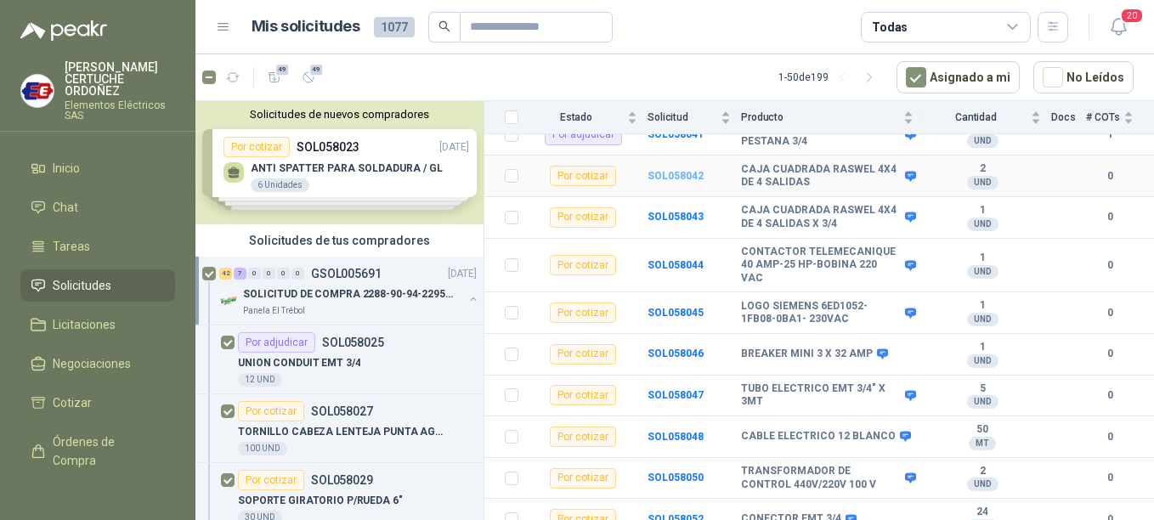
click at [674, 170] on b "SOL058042" at bounding box center [675, 176] width 56 height 12
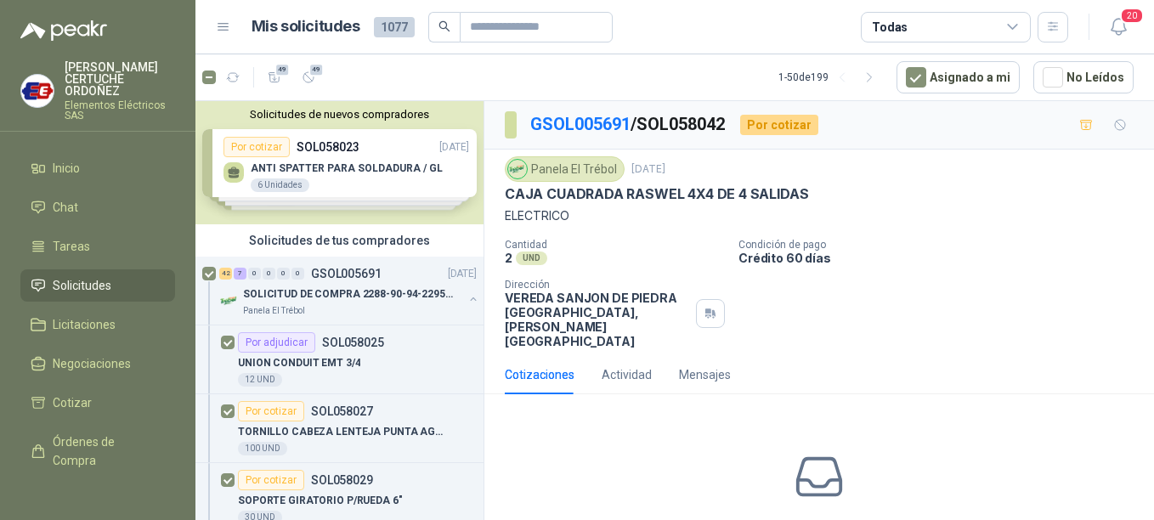
scroll to position [71, 0]
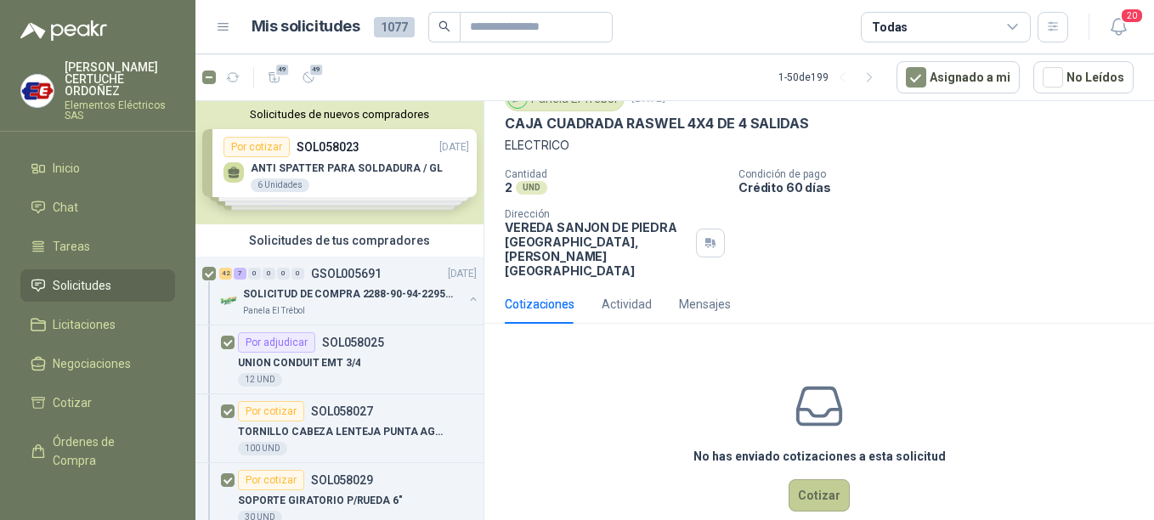
click at [809, 479] on button "Cotizar" at bounding box center [819, 495] width 61 height 32
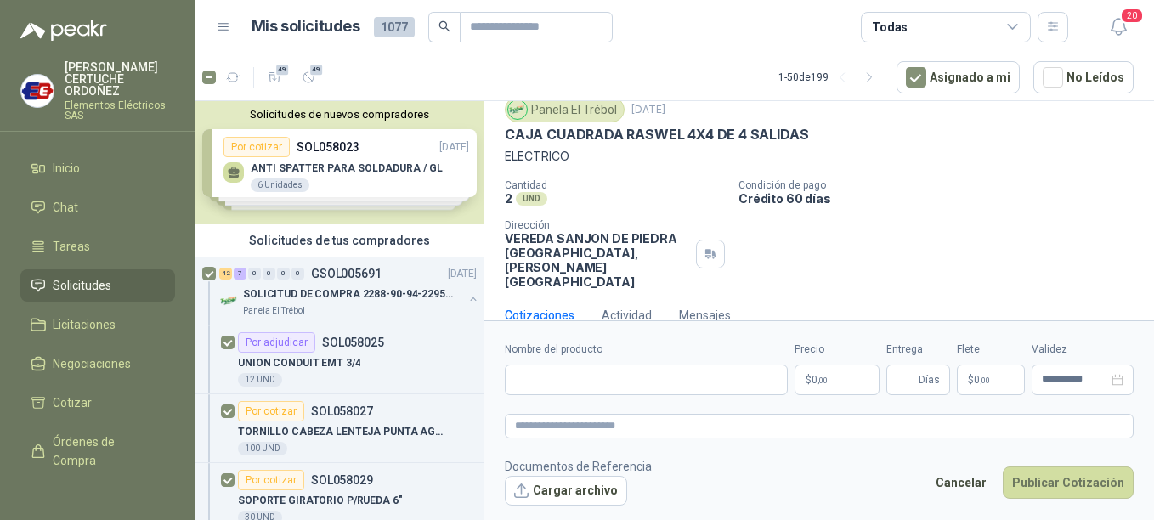
scroll to position [59, 0]
click at [846, 378] on p "$ 0 ,00" at bounding box center [836, 380] width 85 height 31
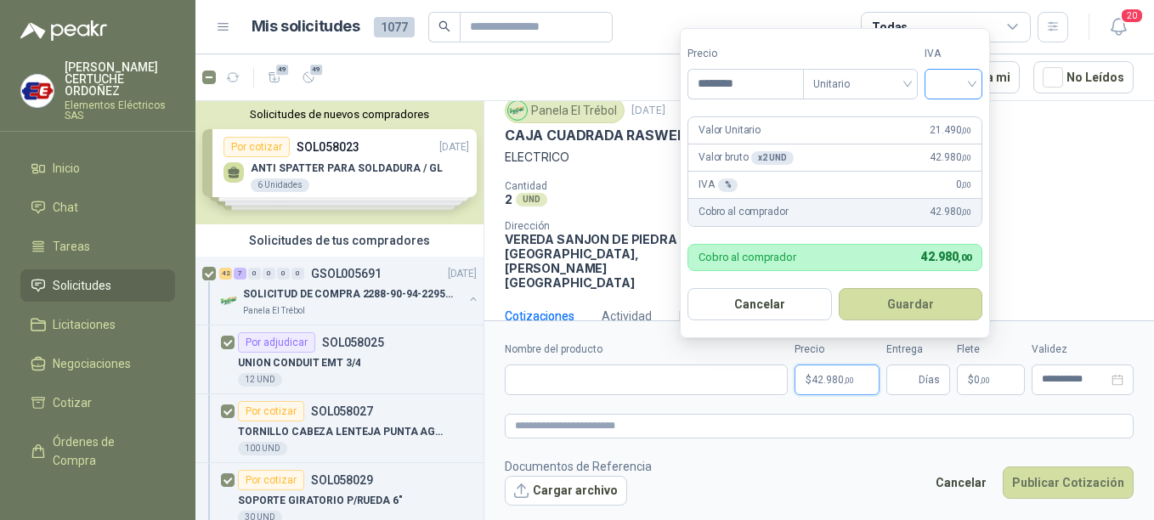
click at [979, 81] on div at bounding box center [953, 84] width 58 height 31
click at [965, 118] on div "19%" at bounding box center [956, 119] width 31 height 19
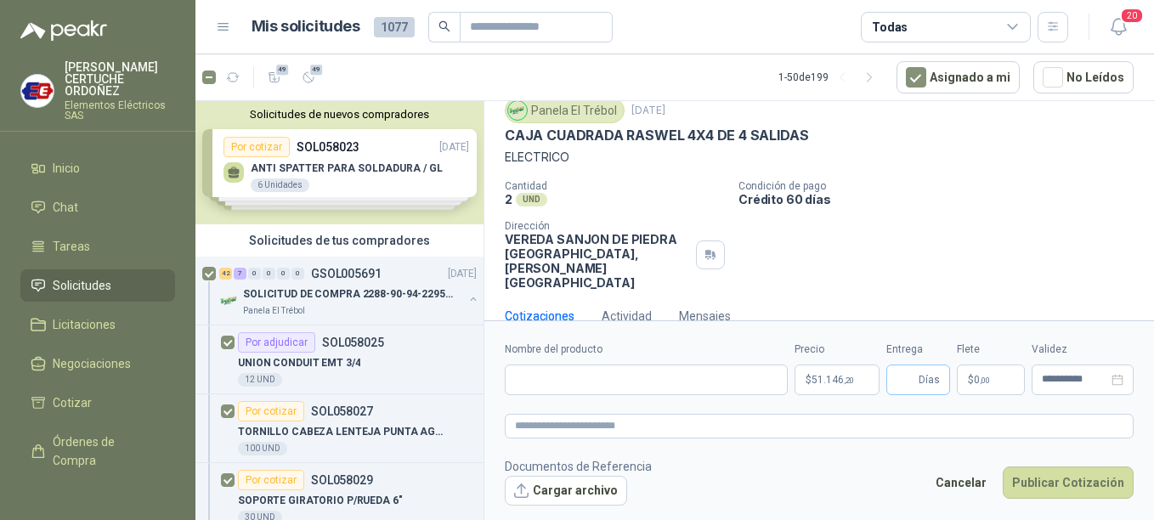
click at [918, 382] on span "Días" at bounding box center [918, 380] width 64 height 31
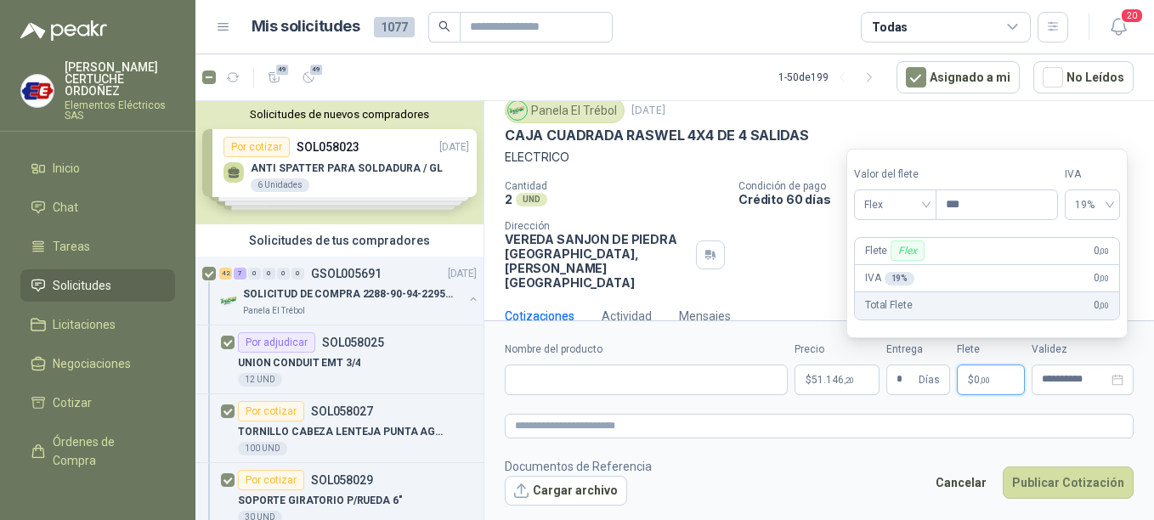
click at [982, 377] on span ",00" at bounding box center [985, 380] width 10 height 9
click at [930, 209] on div "Flex" at bounding box center [895, 204] width 82 height 31
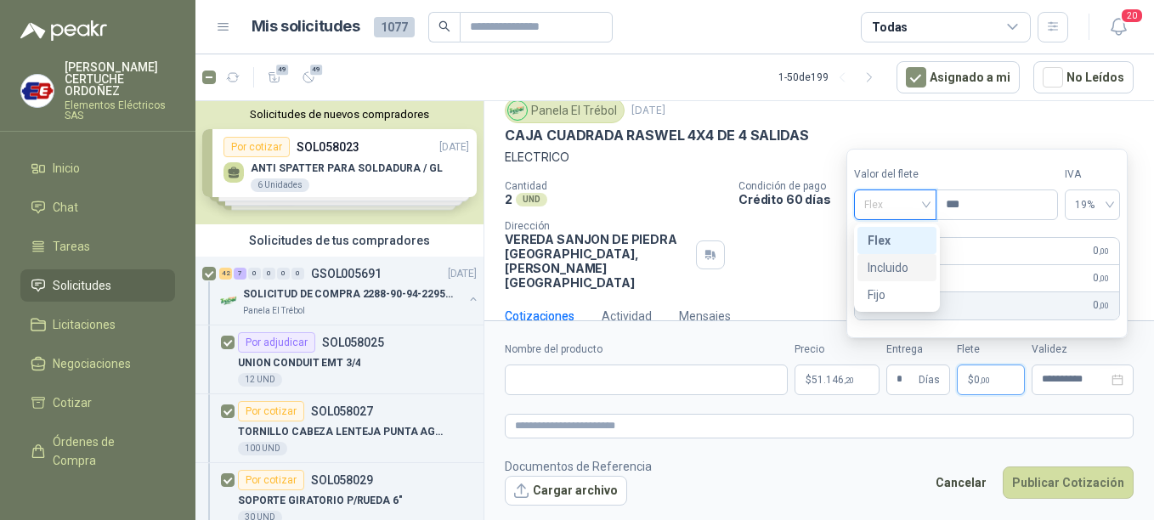
click at [896, 273] on div "Incluido" at bounding box center [897, 267] width 59 height 19
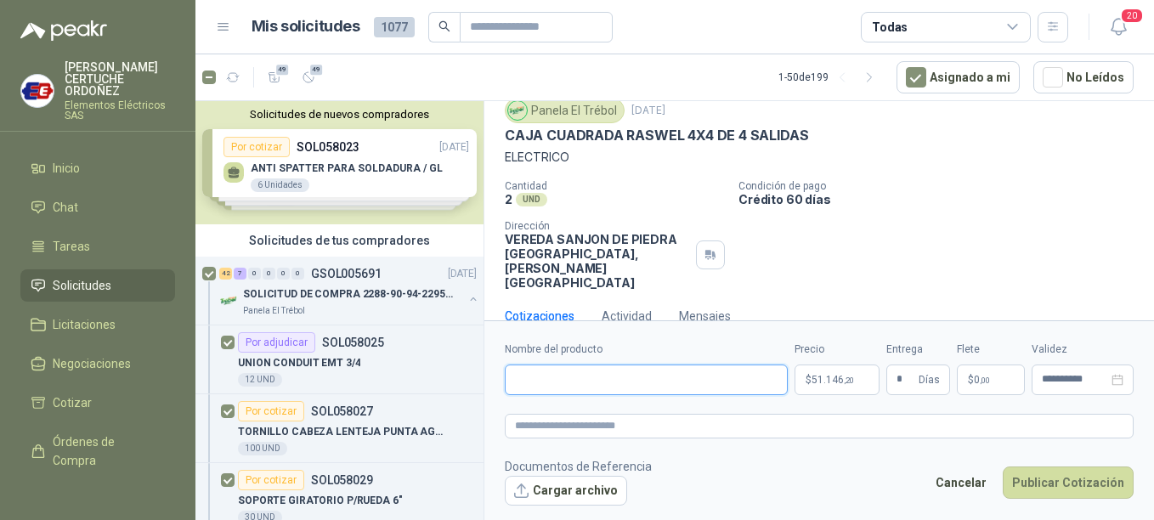
paste input "**********"
click at [622, 418] on textarea at bounding box center [819, 426] width 629 height 25
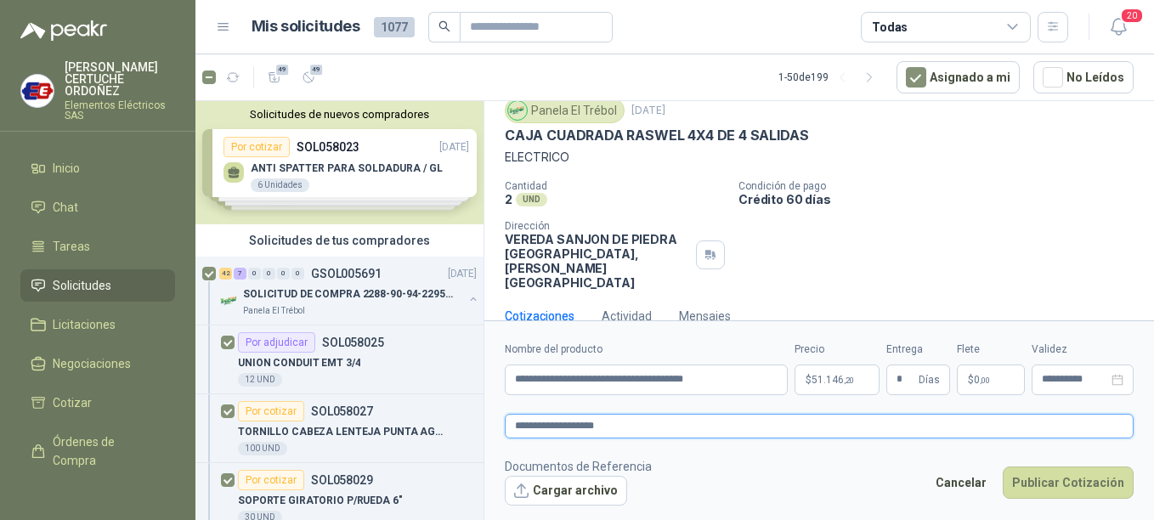
scroll to position [71, 0]
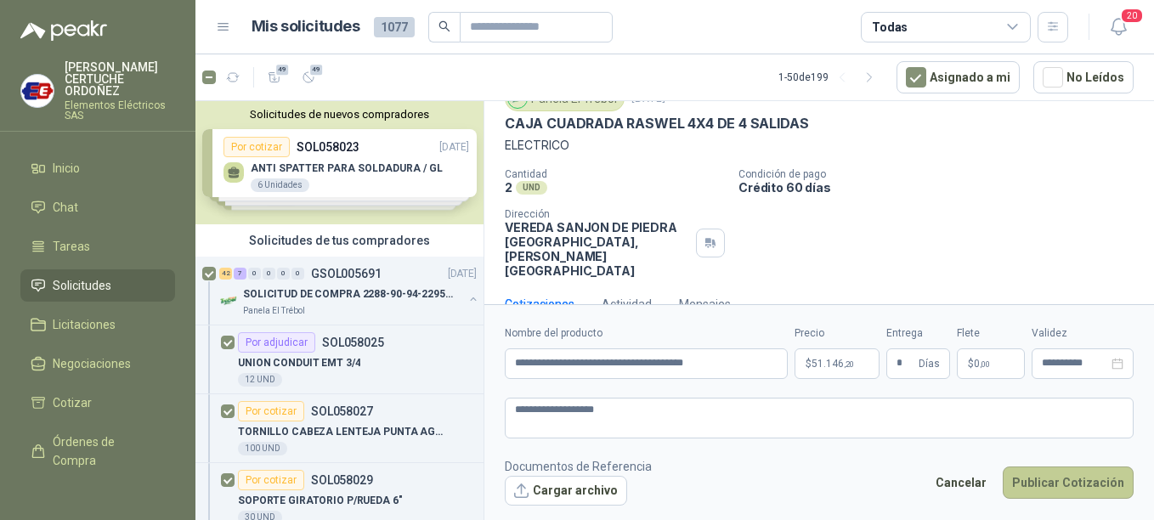
click at [1085, 466] on button "Publicar Cotización" at bounding box center [1068, 482] width 131 height 32
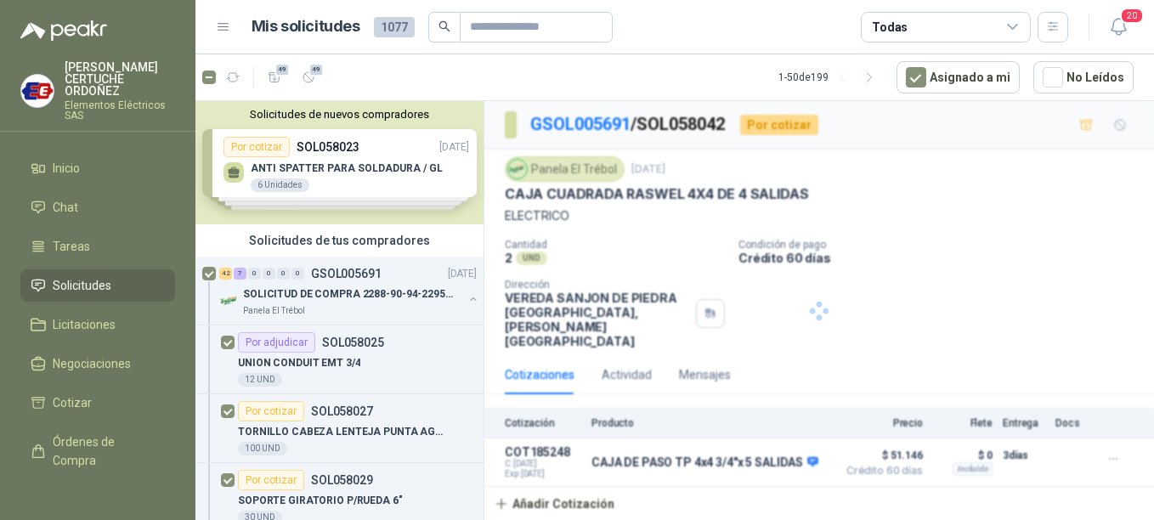
scroll to position [0, 0]
click at [328, 295] on p "SOLICITUD DE COMPRA 2288-90-94-2295-96-2301-02-04" at bounding box center [349, 294] width 212 height 16
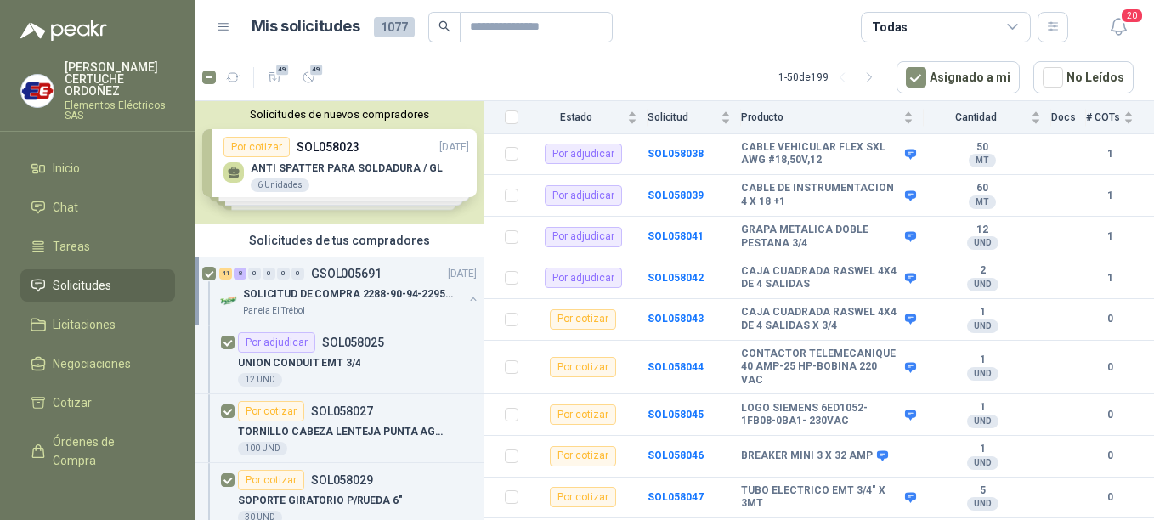
scroll to position [595, 0]
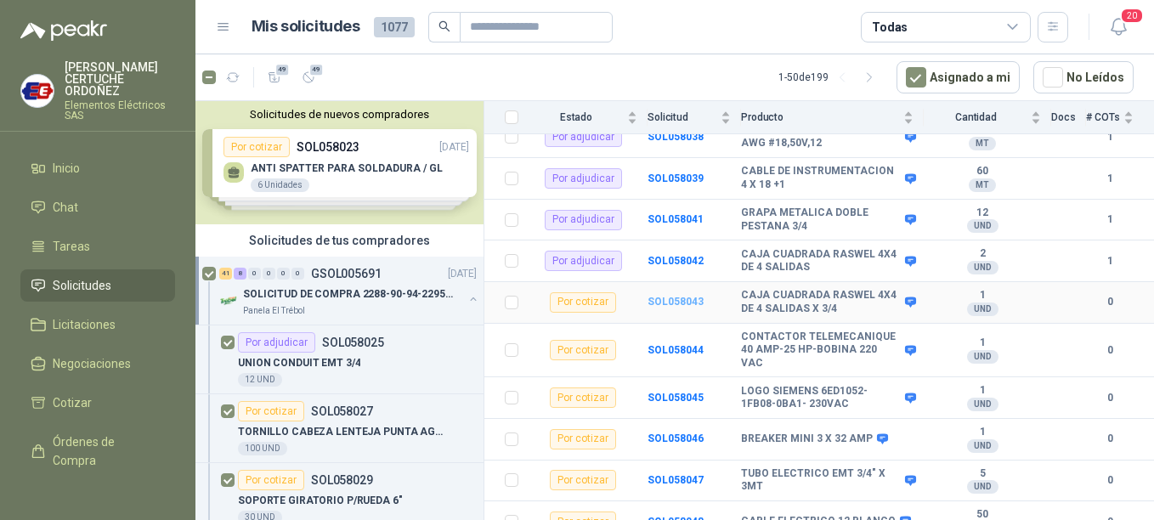
click at [670, 296] on b "SOL058043" at bounding box center [675, 302] width 56 height 12
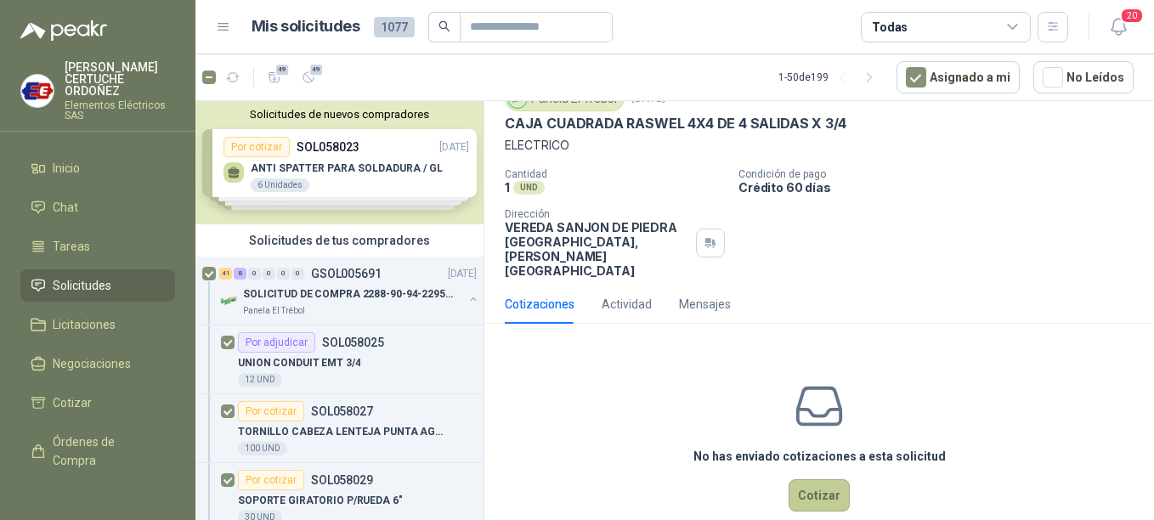
click at [834, 479] on button "Cotizar" at bounding box center [819, 495] width 61 height 32
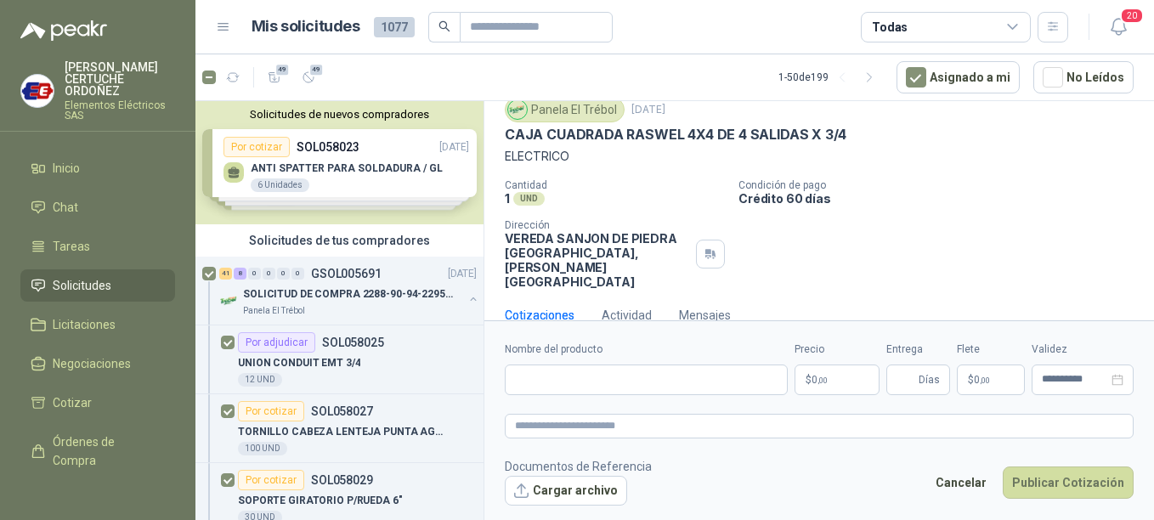
scroll to position [59, 0]
click at [827, 376] on span ",00" at bounding box center [822, 380] width 10 height 9
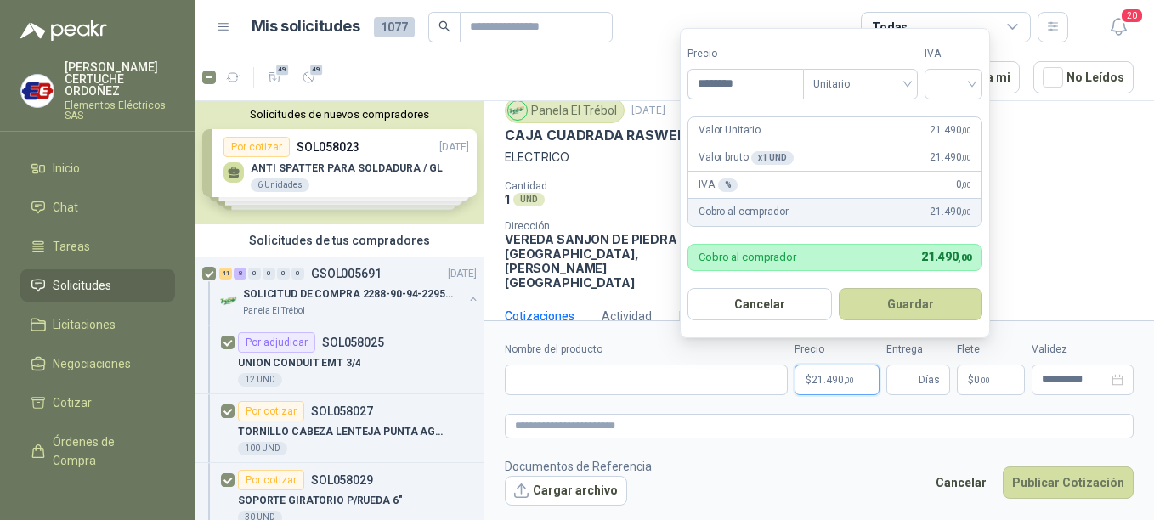
click at [839, 288] on button "Guardar" at bounding box center [911, 304] width 144 height 32
click at [976, 81] on div at bounding box center [953, 84] width 58 height 31
click at [960, 124] on div "19%" at bounding box center [956, 119] width 31 height 19
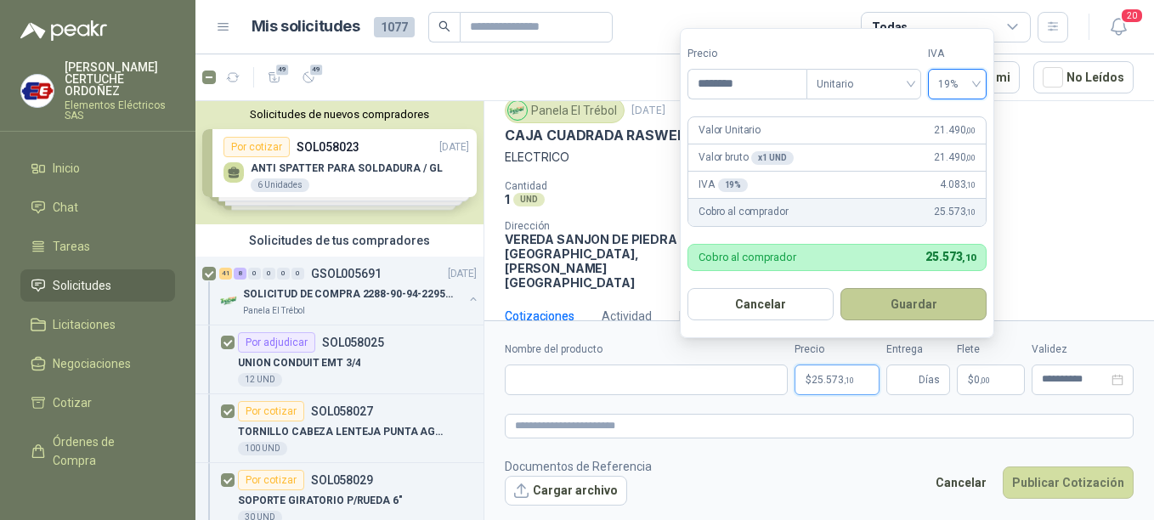
click at [900, 305] on button "Guardar" at bounding box center [913, 304] width 146 height 32
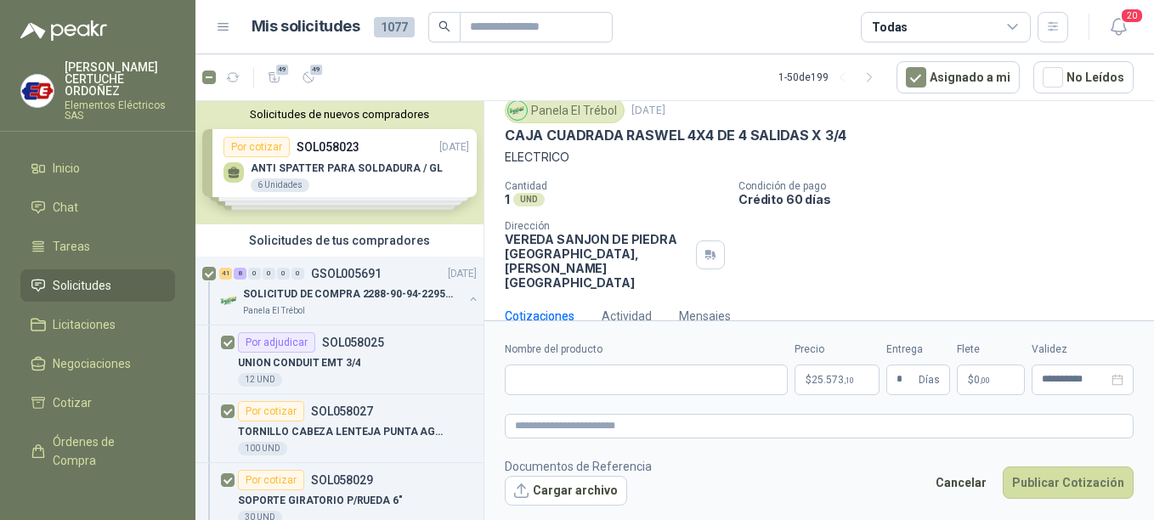
click at [1009, 376] on p "$ 0 ,00" at bounding box center [991, 380] width 68 height 31
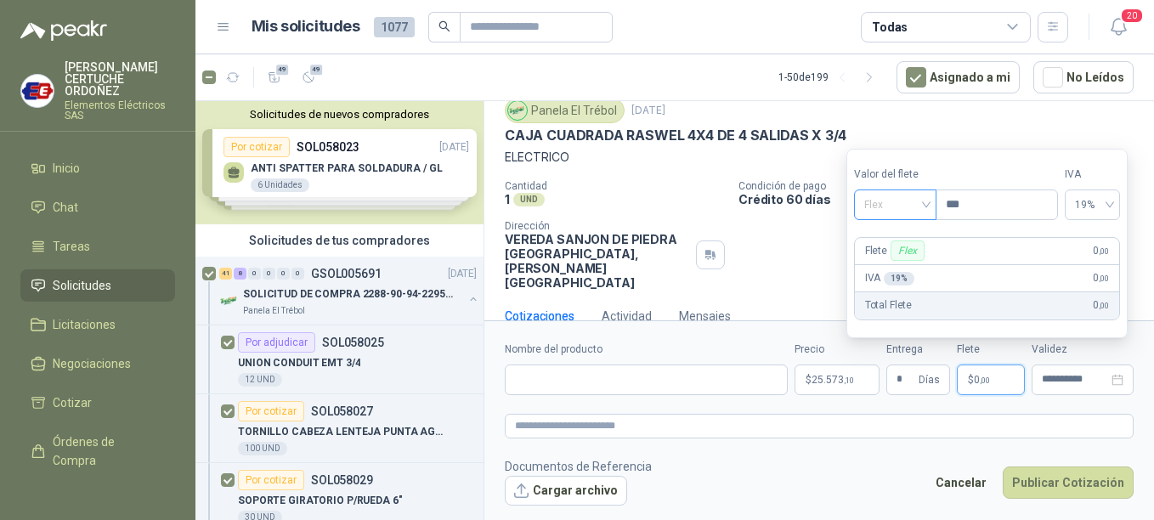
click at [935, 212] on div "Flex" at bounding box center [895, 204] width 82 height 31
click at [921, 263] on div "Incluido" at bounding box center [897, 267] width 59 height 19
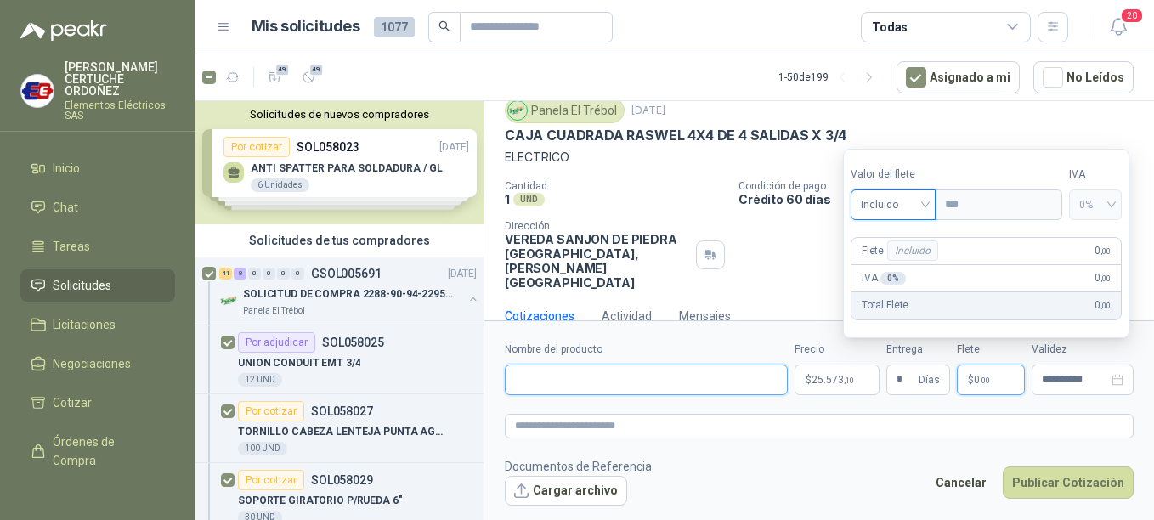
click at [576, 381] on input "Nombre del producto" at bounding box center [646, 380] width 283 height 31
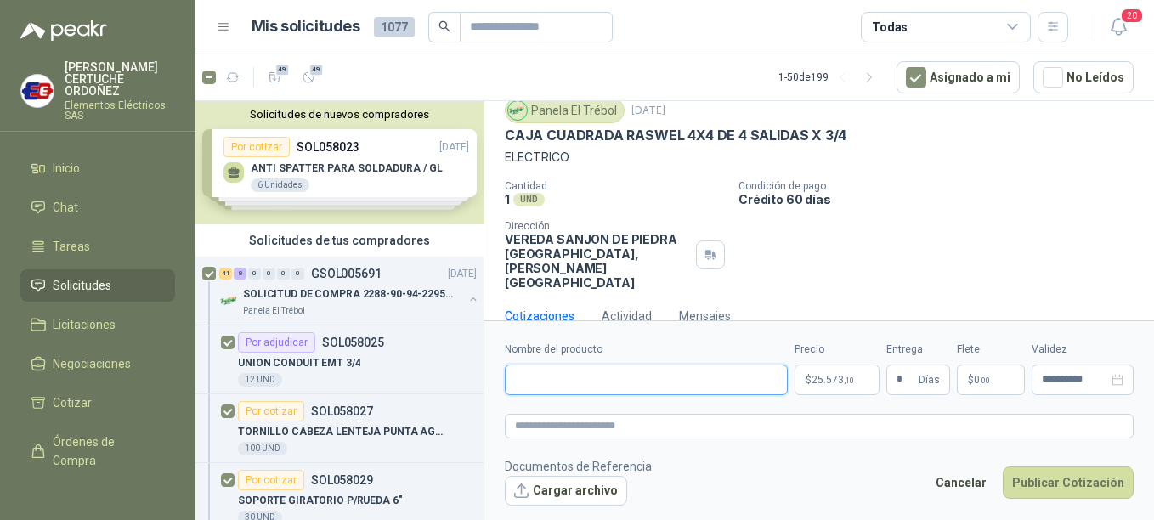
paste input "**********"
click at [650, 415] on form "**********" at bounding box center [819, 423] width 670 height 206
click at [641, 428] on textarea at bounding box center [819, 426] width 629 height 25
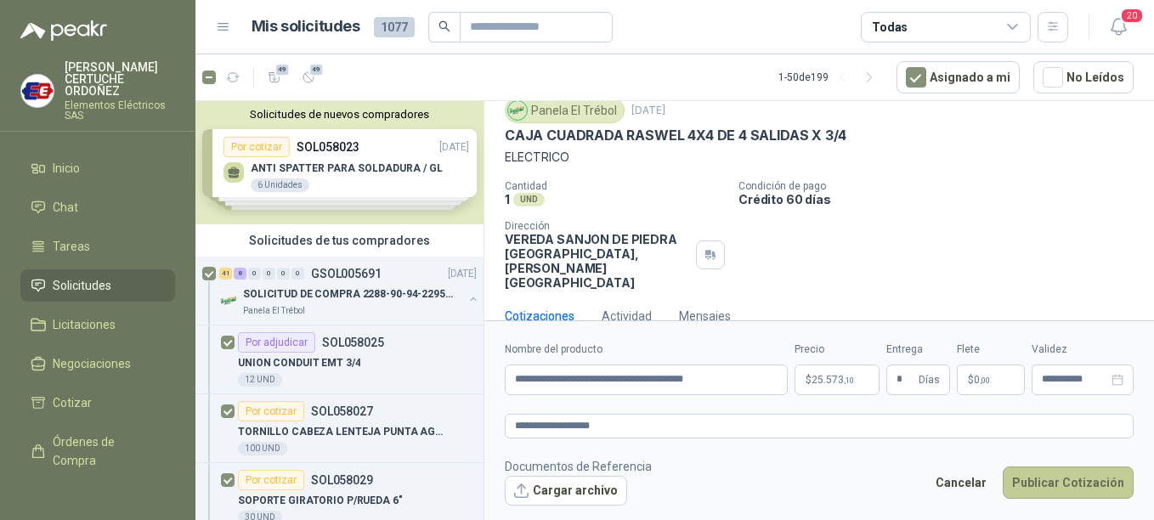
click at [1051, 478] on button "Publicar Cotización" at bounding box center [1068, 482] width 131 height 32
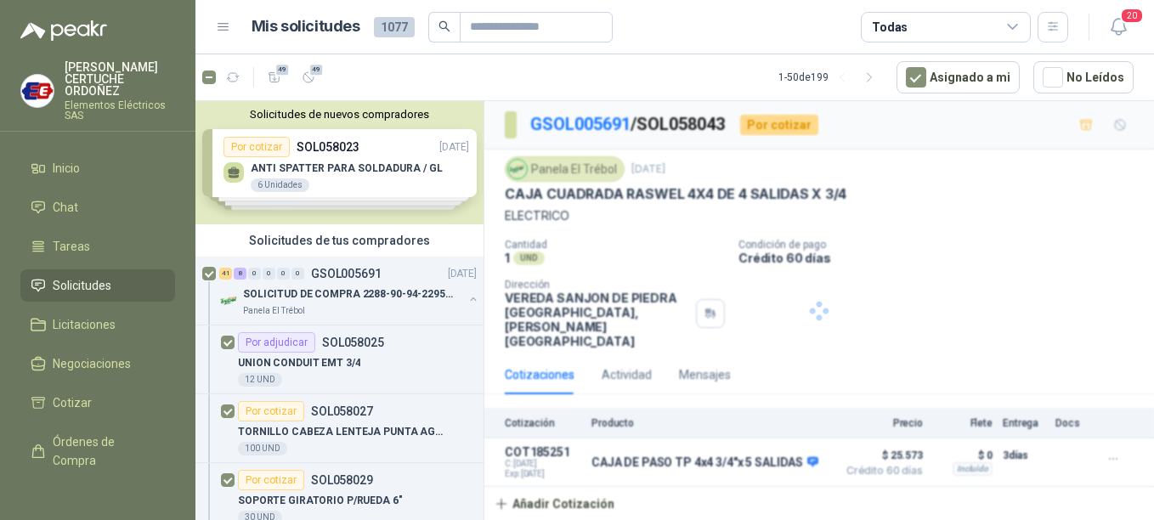
scroll to position [0, 0]
click at [325, 293] on p "SOLICITUD DE COMPRA 2288-90-94-2295-96-2301-02-04" at bounding box center [349, 294] width 212 height 16
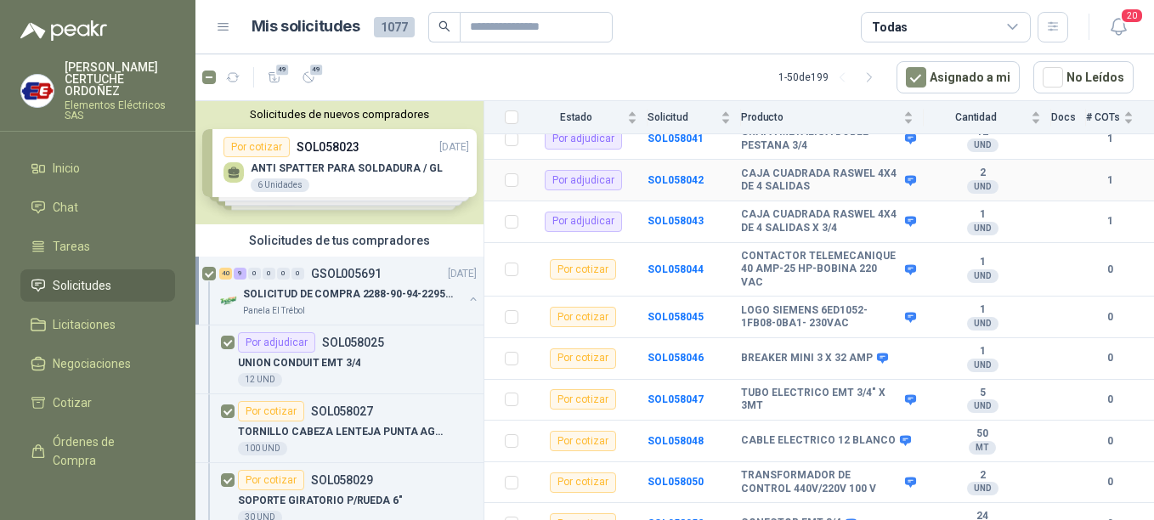
scroll to position [680, 0]
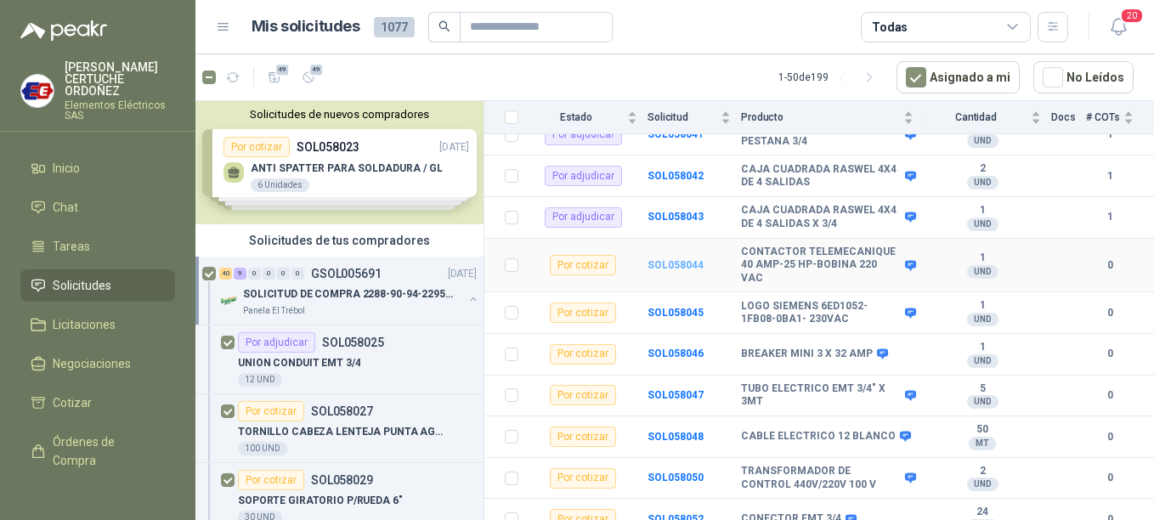
click at [667, 259] on b "SOL058044" at bounding box center [675, 265] width 56 height 12
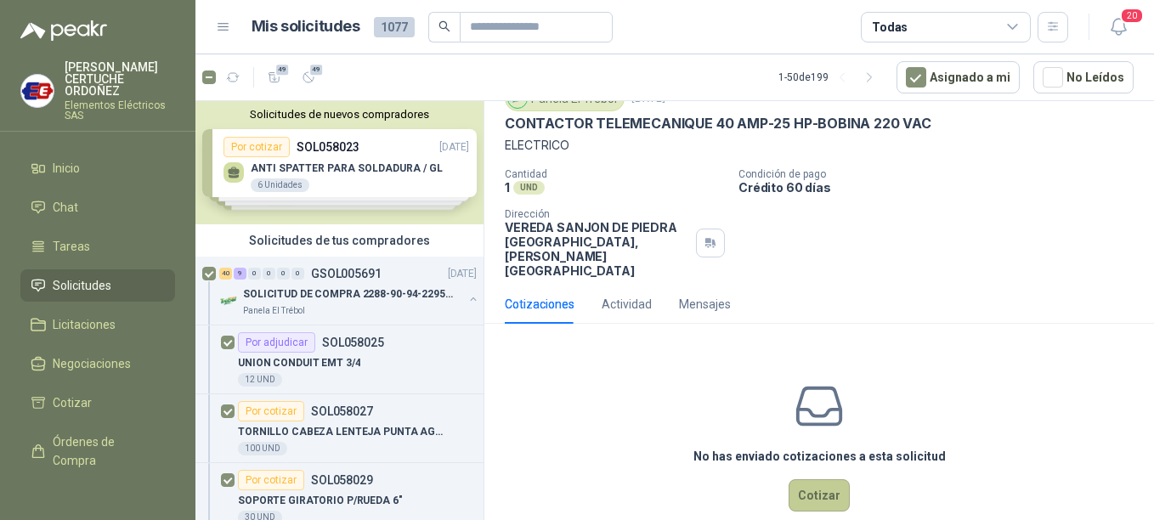
click at [808, 479] on button "Cotizar" at bounding box center [819, 495] width 61 height 32
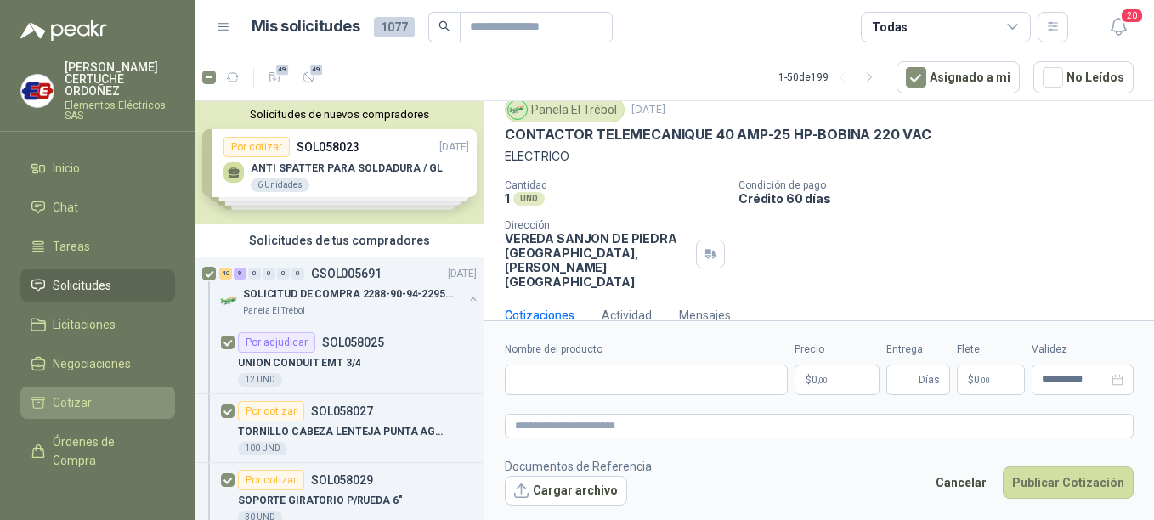
scroll to position [59, 0]
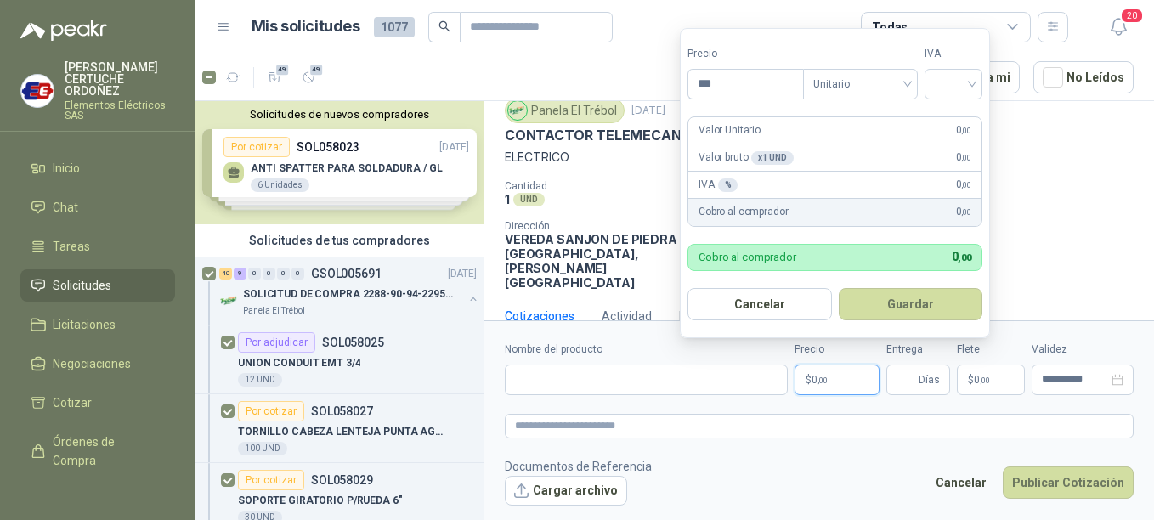
click at [854, 383] on p "$ 0 ,00" at bounding box center [836, 380] width 85 height 31
click at [839, 288] on button "Guardar" at bounding box center [911, 304] width 144 height 32
click at [977, 76] on div at bounding box center [953, 84] width 58 height 31
click at [951, 111] on div "19%" at bounding box center [957, 118] width 52 height 27
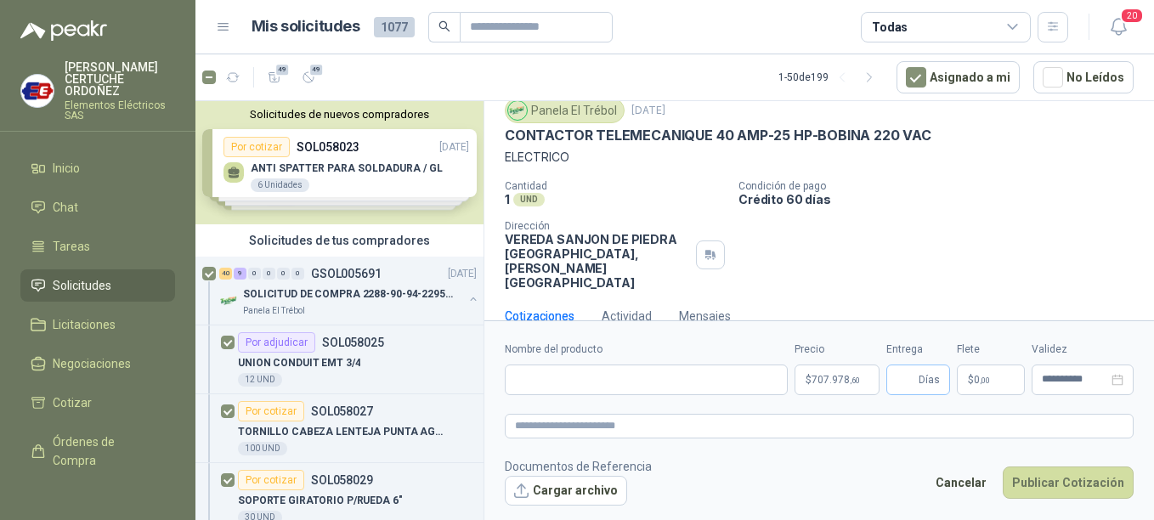
click at [930, 380] on span "Días" at bounding box center [929, 379] width 21 height 29
click at [980, 376] on span ",00" at bounding box center [985, 380] width 10 height 9
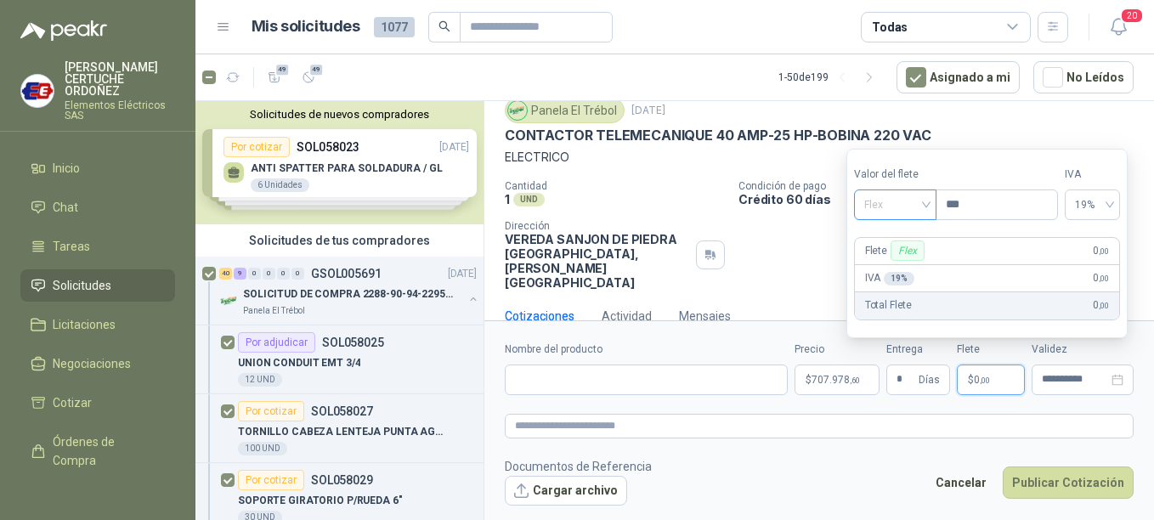
click at [932, 204] on div "Flex" at bounding box center [895, 204] width 82 height 31
click at [901, 270] on div "Incluido" at bounding box center [897, 267] width 59 height 19
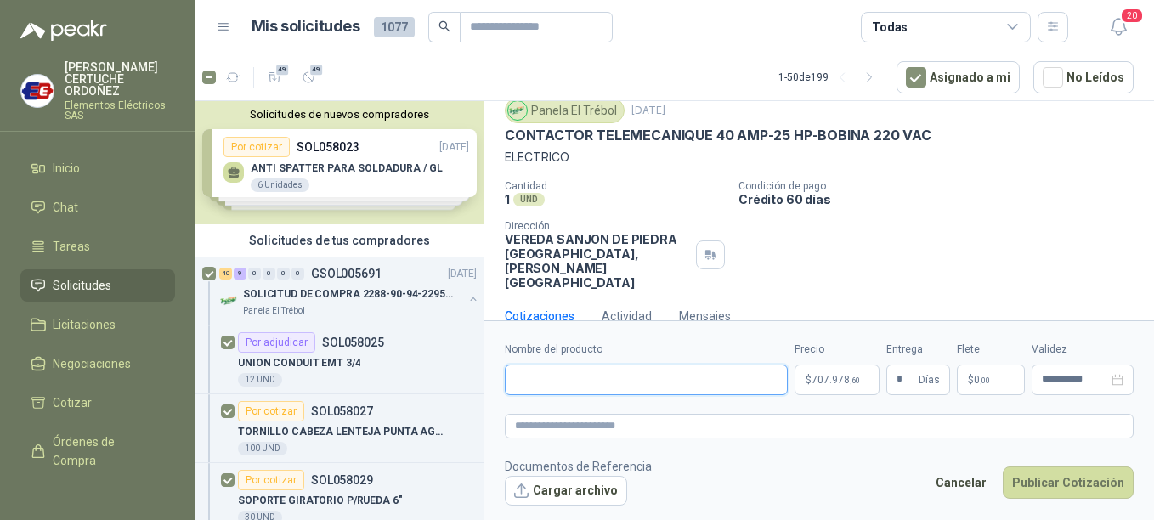
click at [559, 382] on input "Nombre del producto" at bounding box center [646, 380] width 283 height 31
paste input "**********"
click at [683, 432] on textarea at bounding box center [819, 426] width 629 height 25
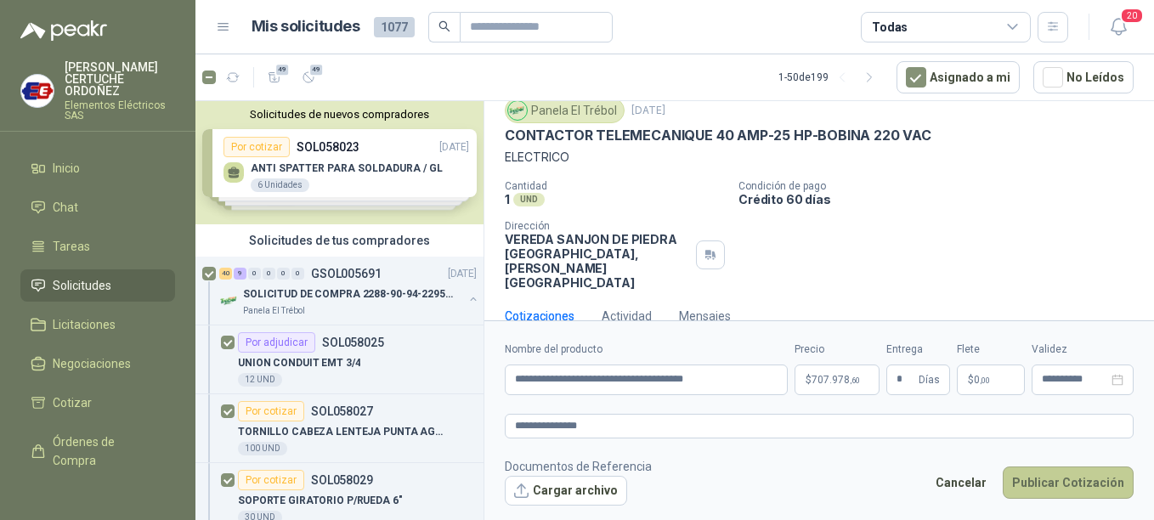
click at [1074, 486] on button "Publicar Cotización" at bounding box center [1068, 482] width 131 height 32
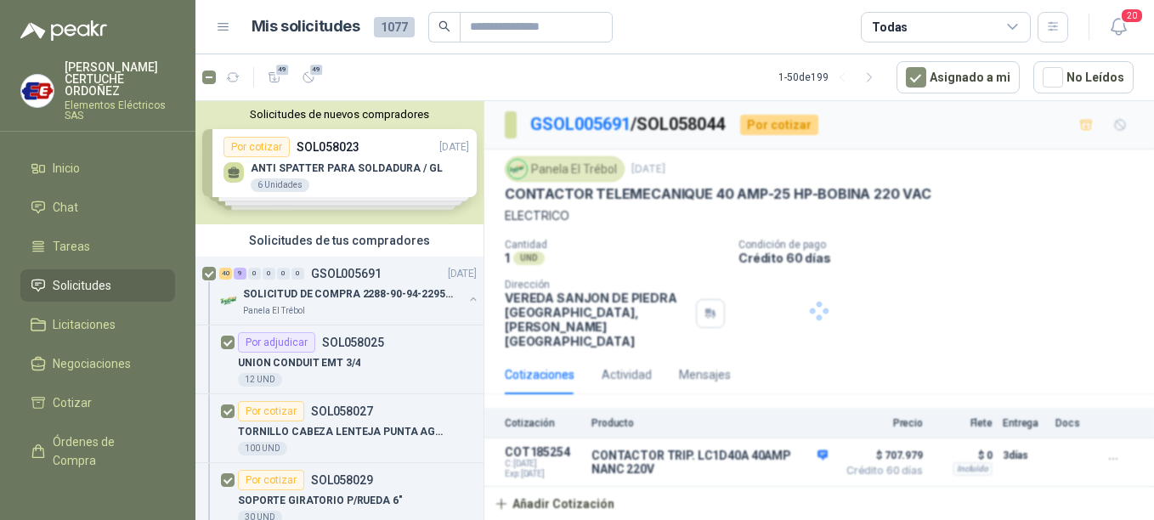
scroll to position [0, 0]
click at [331, 291] on p "SOLICITUD DE COMPRA 2288-90-94-2295-96-2301-02-04" at bounding box center [349, 294] width 212 height 16
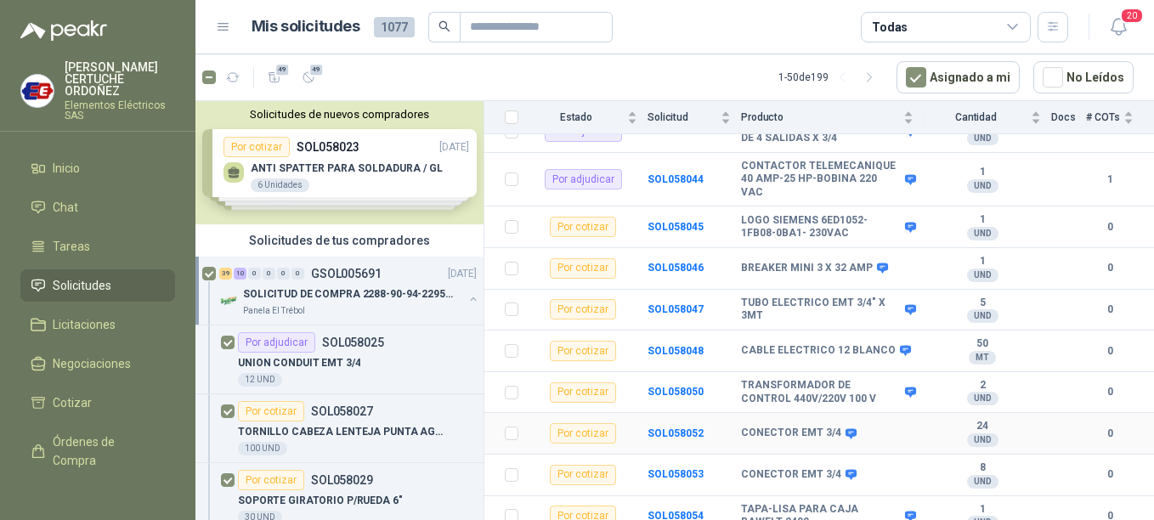
scroll to position [765, 0]
click at [670, 222] on b "SOL058045" at bounding box center [675, 228] width 56 height 12
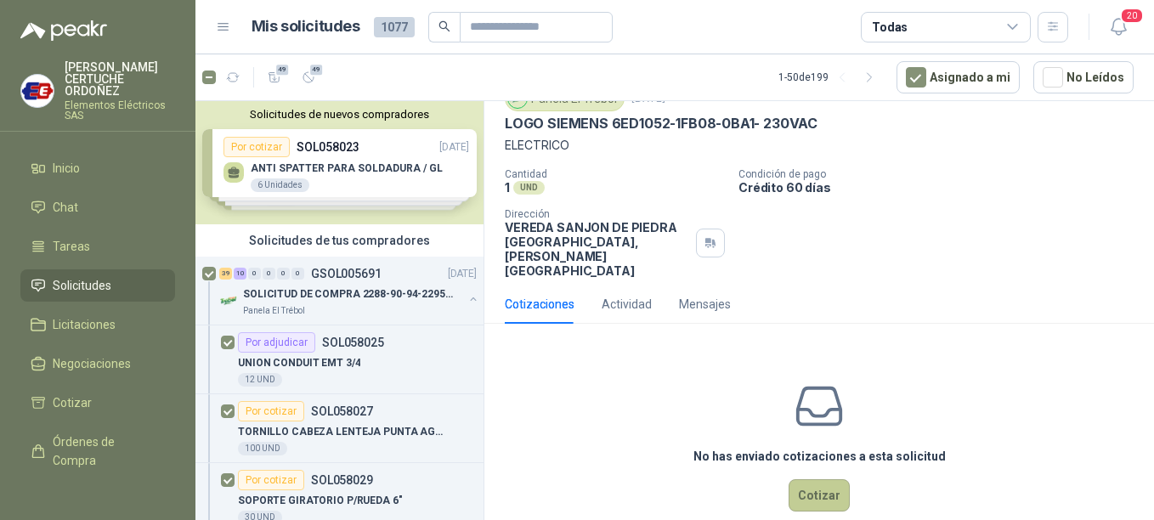
click at [821, 479] on button "Cotizar" at bounding box center [819, 495] width 61 height 32
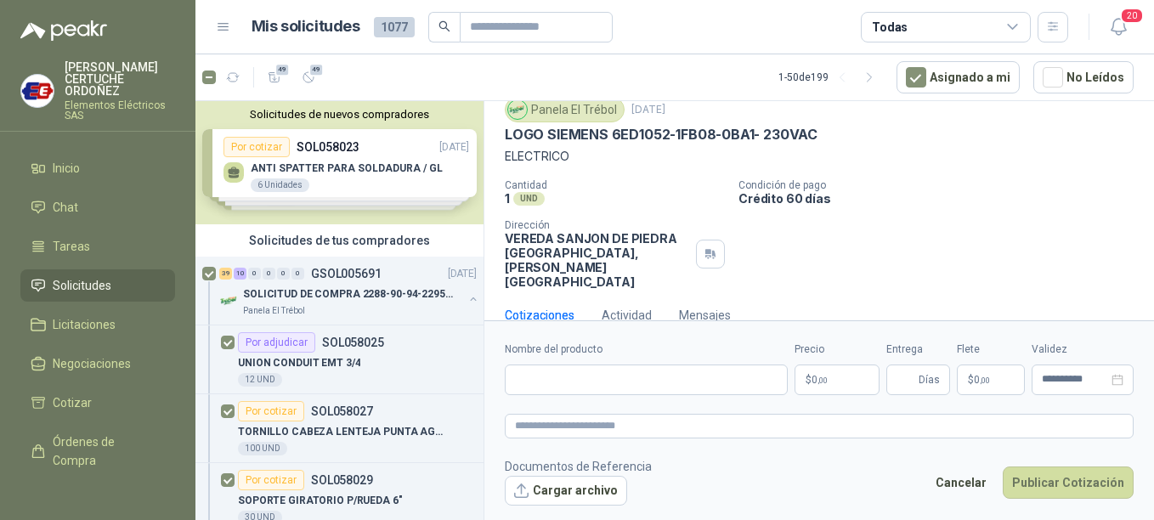
scroll to position [59, 0]
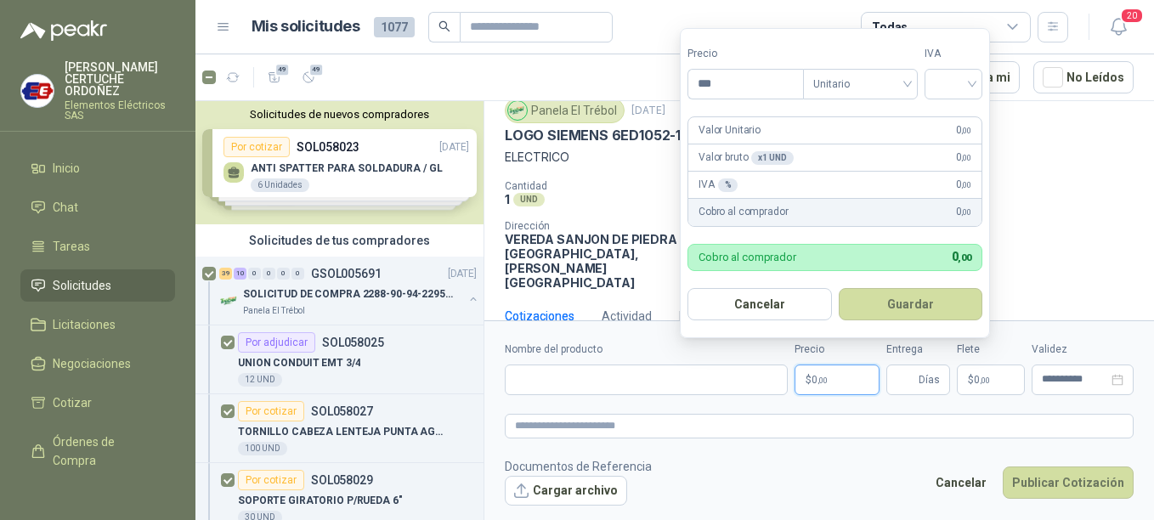
click at [837, 380] on p "$ 0 ,00" at bounding box center [836, 380] width 85 height 31
click at [839, 288] on button "Guardar" at bounding box center [911, 304] width 144 height 32
click at [980, 81] on div at bounding box center [953, 84] width 58 height 31
click at [968, 117] on div "19%" at bounding box center [956, 119] width 31 height 19
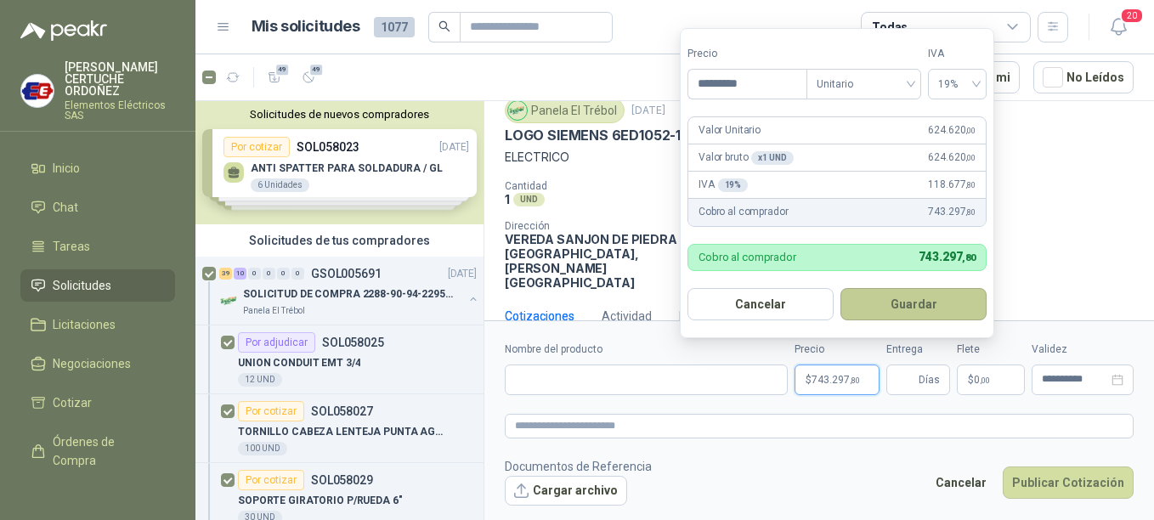
click at [918, 309] on button "Guardar" at bounding box center [913, 304] width 146 height 32
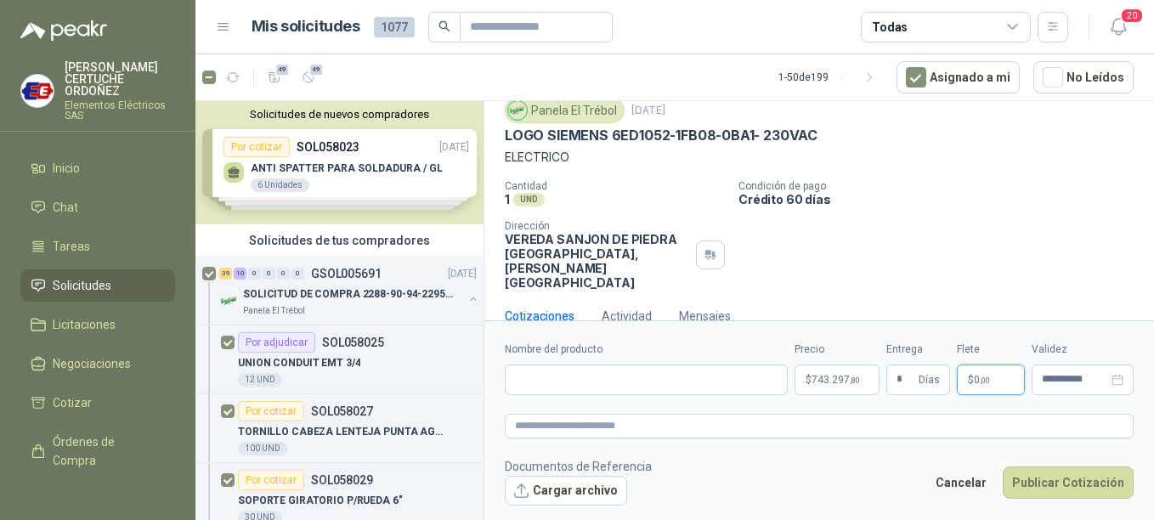
click at [1012, 388] on p "$ 0 ,00" at bounding box center [991, 380] width 68 height 31
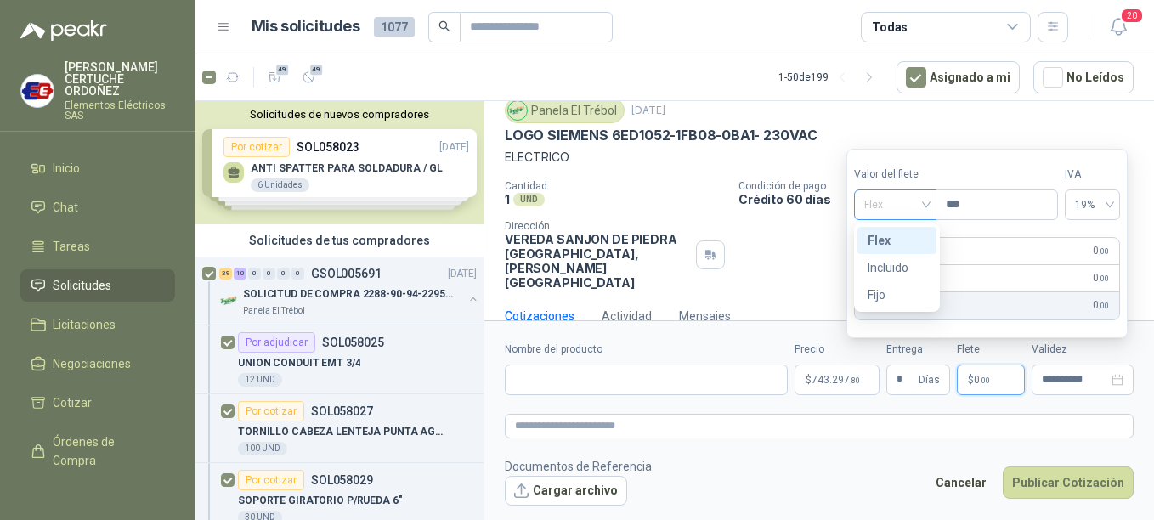
click at [930, 206] on div "Flex" at bounding box center [895, 204] width 82 height 31
click at [872, 266] on div "Incluido" at bounding box center [897, 267] width 59 height 19
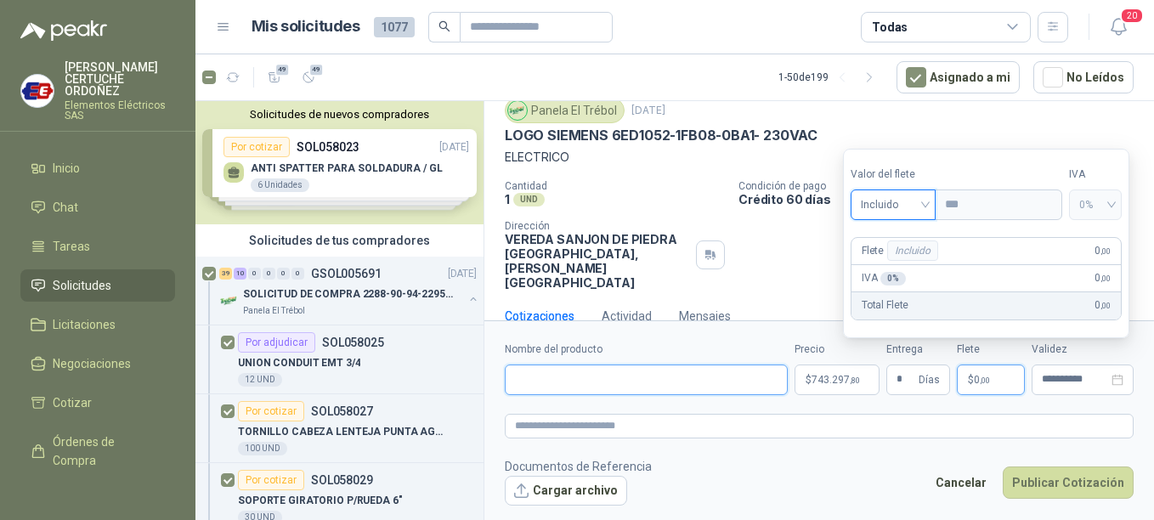
click at [611, 382] on input "Nombre del producto" at bounding box center [646, 380] width 283 height 31
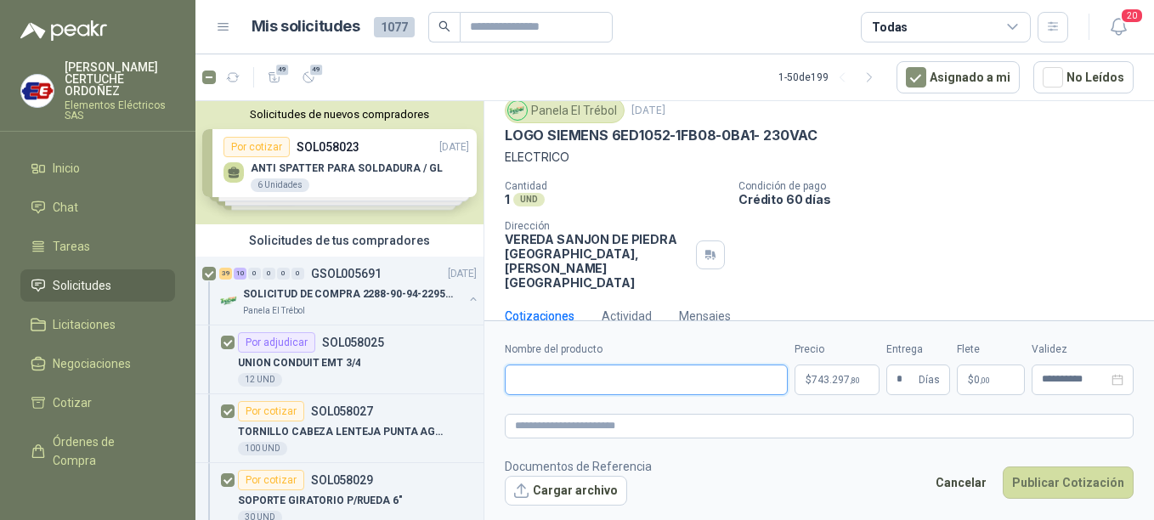
click at [583, 376] on input "Nombre del producto" at bounding box center [646, 380] width 283 height 31
paste input "**********"
click at [602, 425] on textarea at bounding box center [819, 426] width 629 height 25
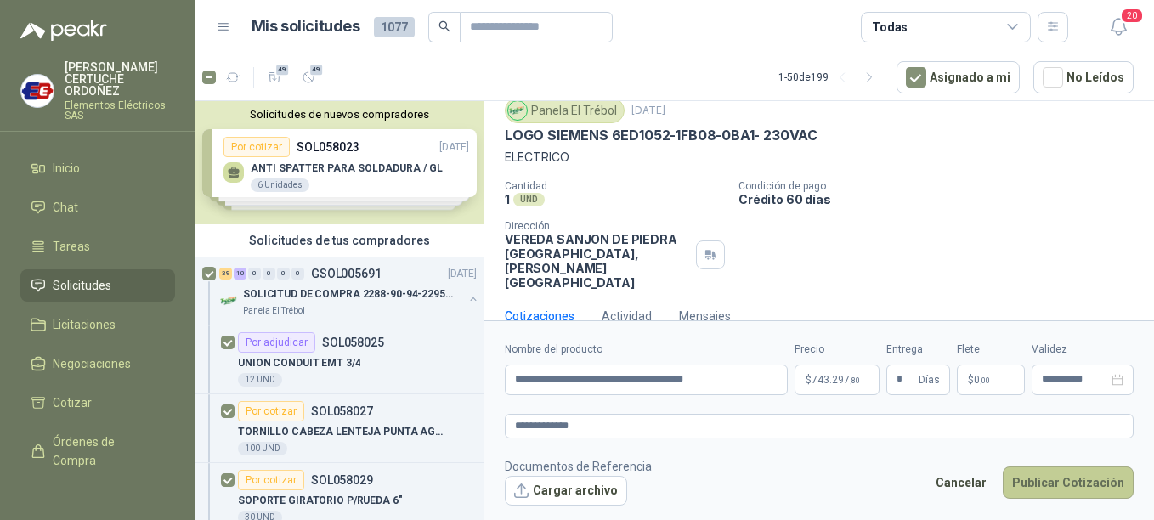
click at [1075, 481] on button "Publicar Cotización" at bounding box center [1068, 482] width 131 height 32
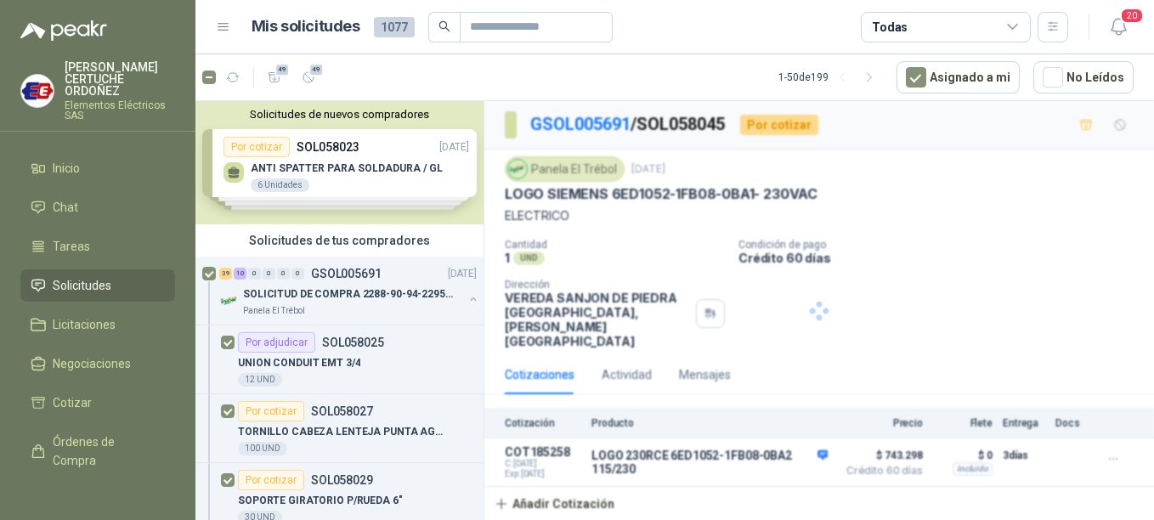
scroll to position [0, 0]
click at [329, 293] on p "SOLICITUD DE COMPRA 2288-90-94-2295-96-2301-02-04" at bounding box center [349, 294] width 212 height 16
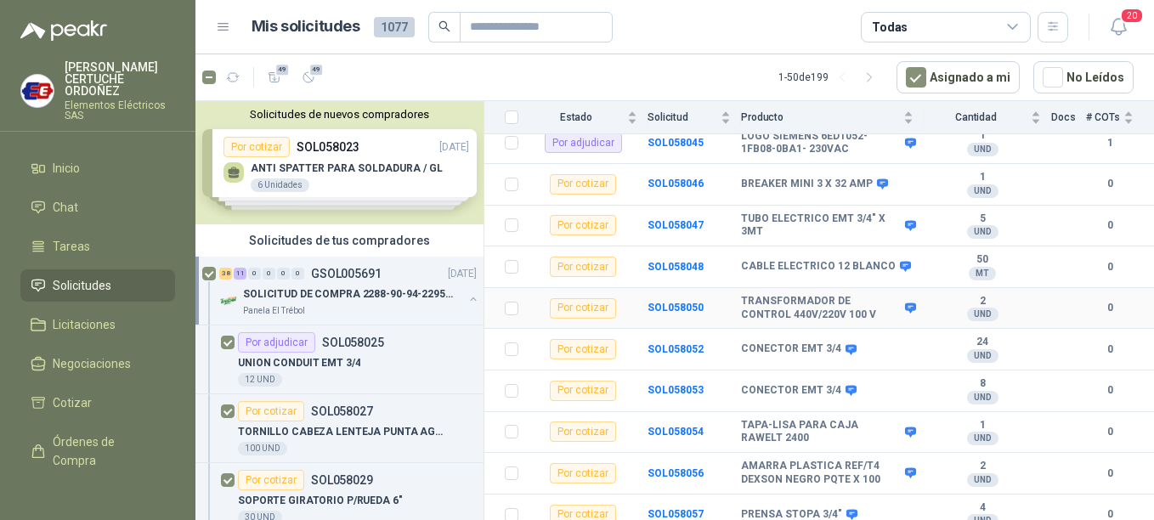
scroll to position [765, 0]
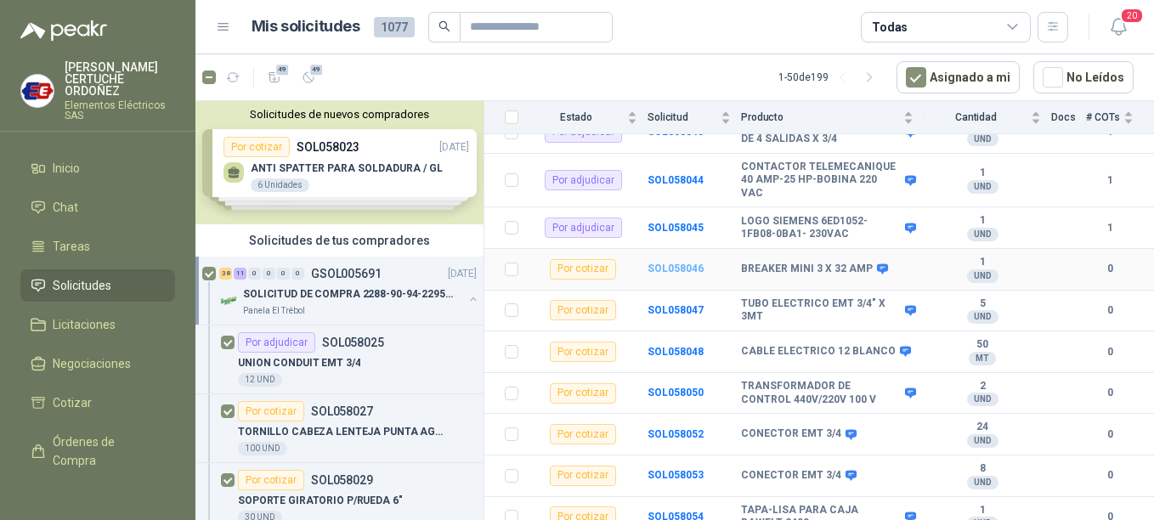
click at [669, 263] on b "SOL058046" at bounding box center [675, 269] width 56 height 12
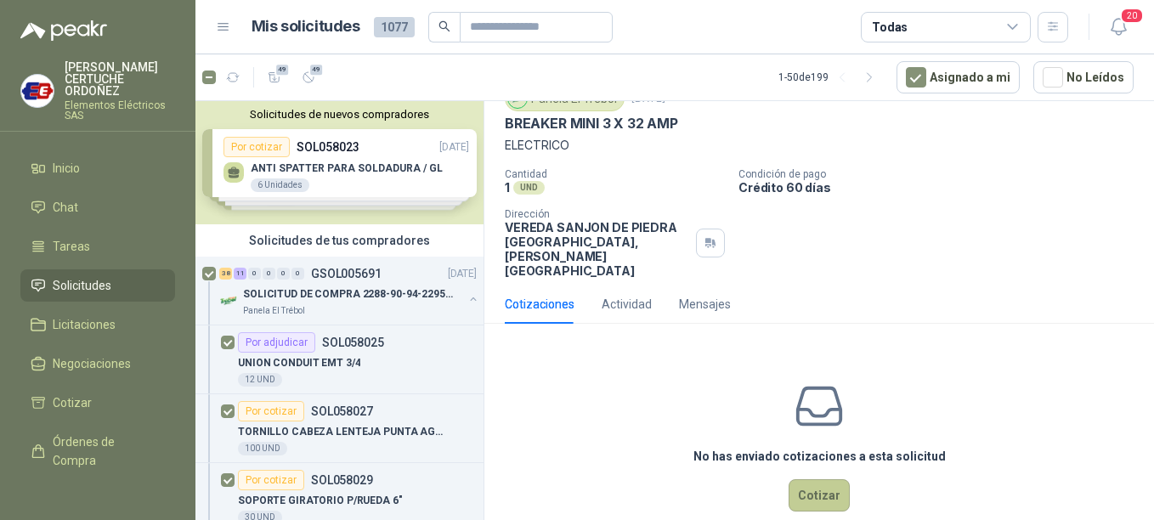
click at [814, 479] on button "Cotizar" at bounding box center [819, 495] width 61 height 32
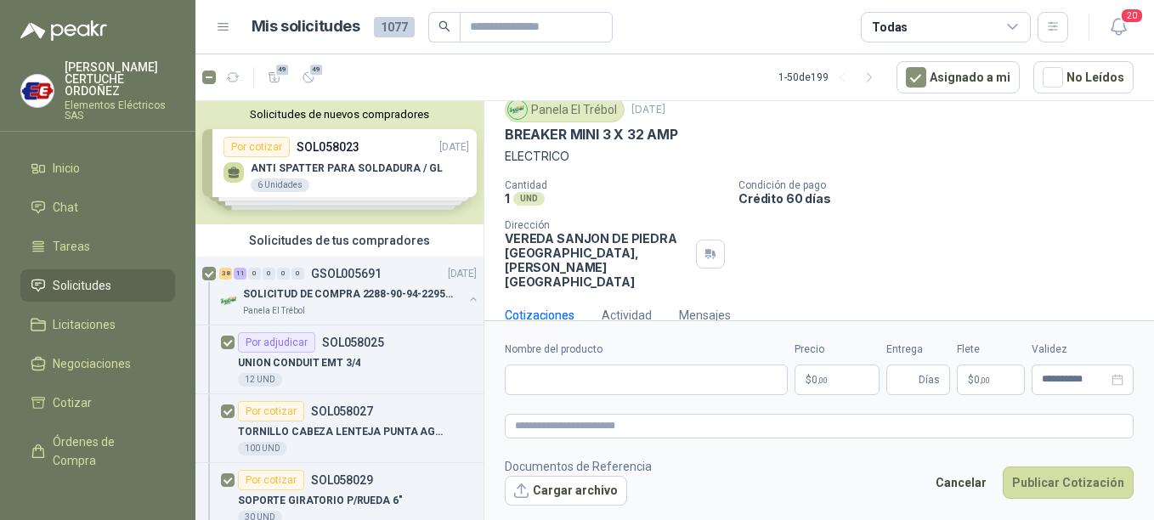
scroll to position [59, 0]
click at [831, 385] on p "$ 0 ,00" at bounding box center [836, 380] width 85 height 31
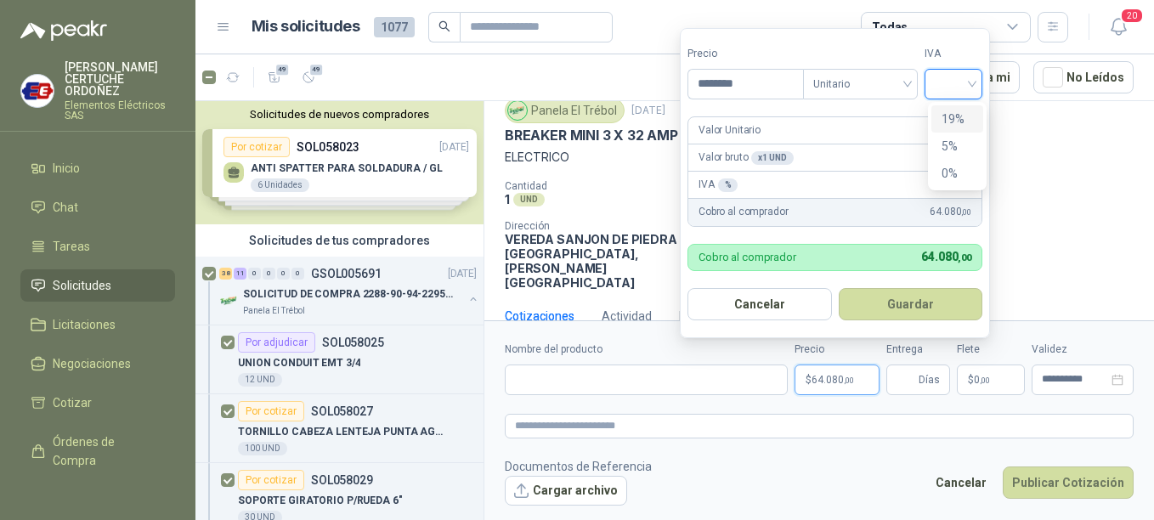
click at [972, 84] on input "search" at bounding box center [953, 82] width 37 height 25
click at [952, 126] on div "19%" at bounding box center [956, 119] width 31 height 19
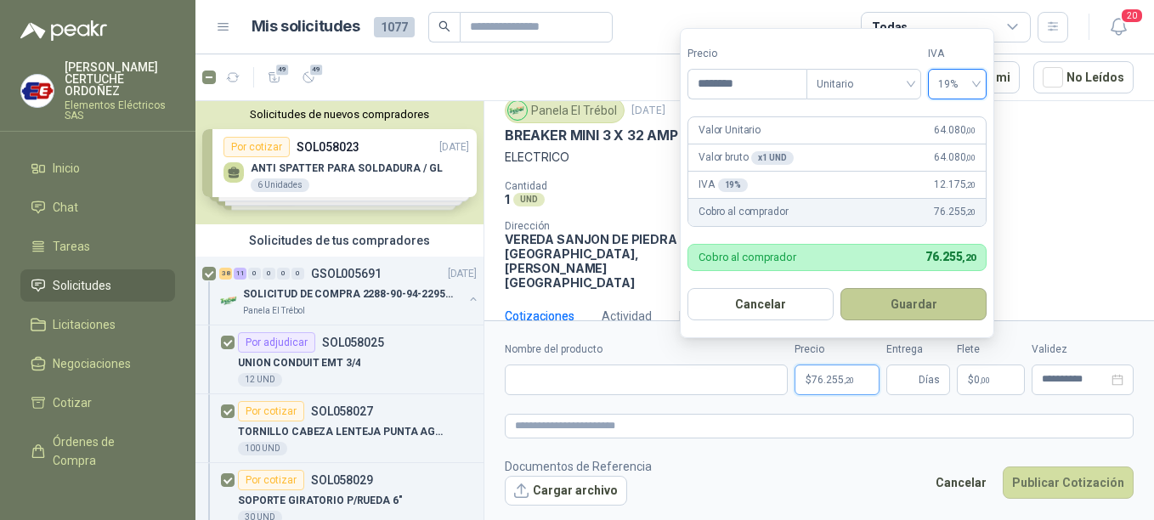
click at [937, 290] on button "Guardar" at bounding box center [913, 304] width 146 height 32
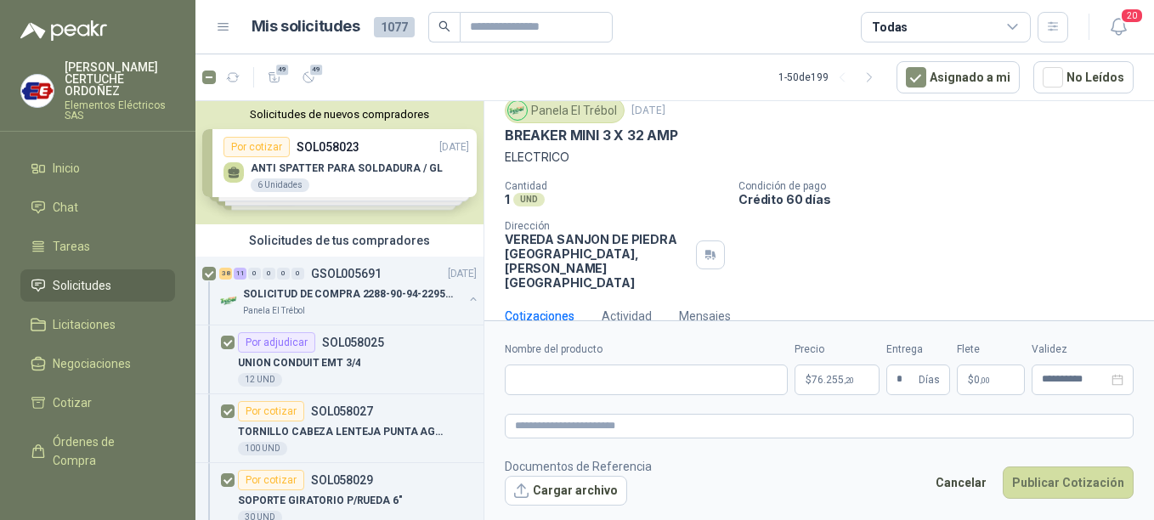
click at [985, 376] on span ",00" at bounding box center [985, 380] width 10 height 9
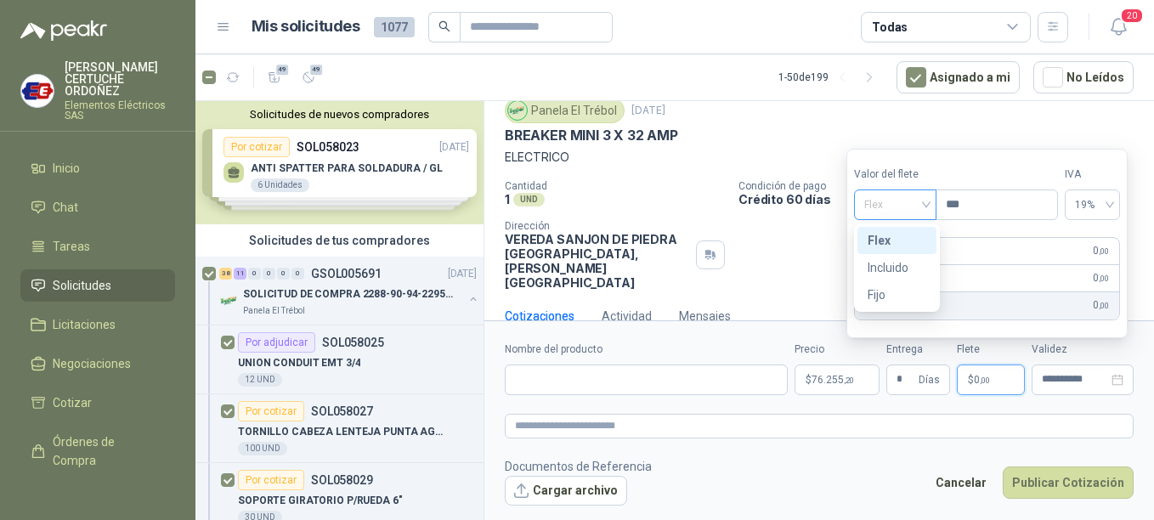
click at [926, 204] on span "Flex" at bounding box center [895, 204] width 62 height 25
click at [901, 274] on div "Incluido" at bounding box center [897, 267] width 59 height 19
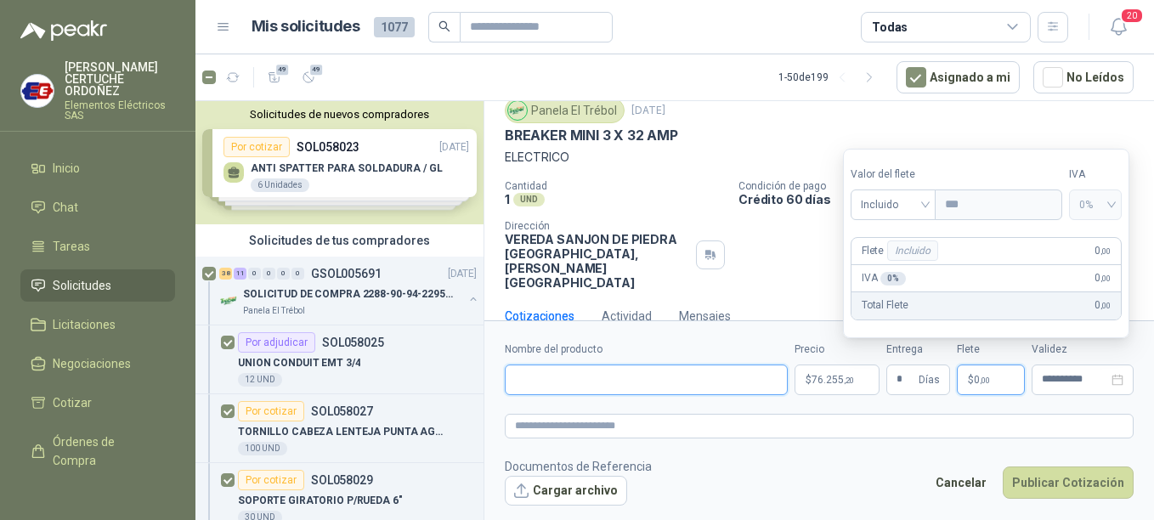
click at [578, 383] on input "Nombre del producto" at bounding box center [646, 380] width 283 height 31
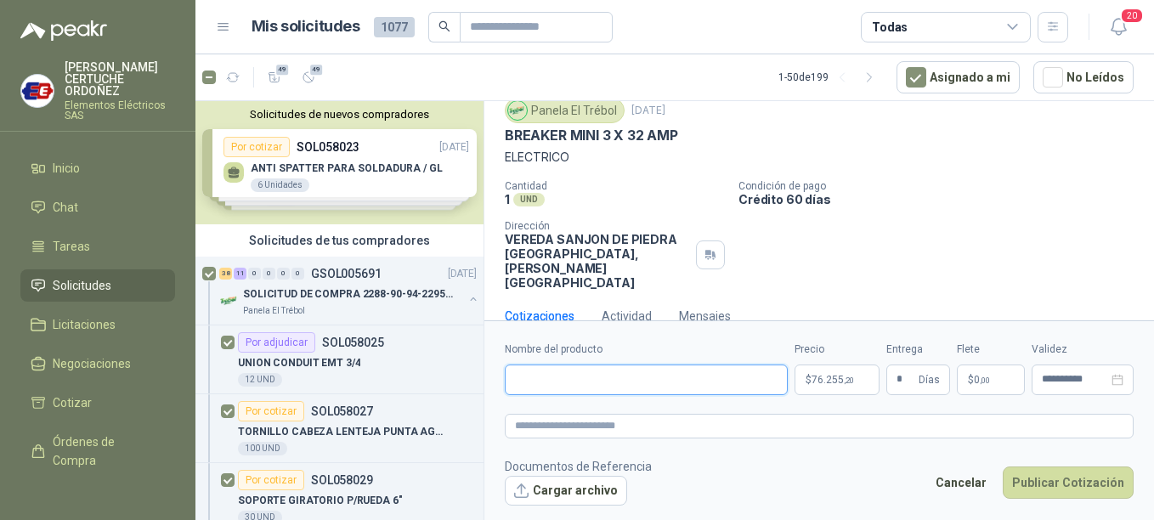
paste input "**********"
click at [592, 433] on textarea at bounding box center [819, 426] width 629 height 25
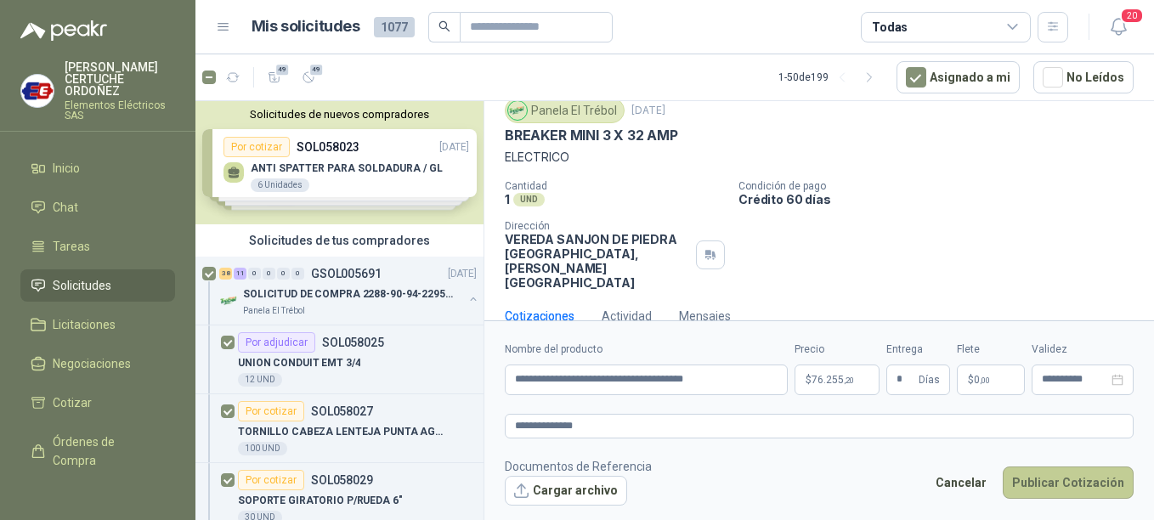
click at [1071, 486] on button "Publicar Cotización" at bounding box center [1068, 482] width 131 height 32
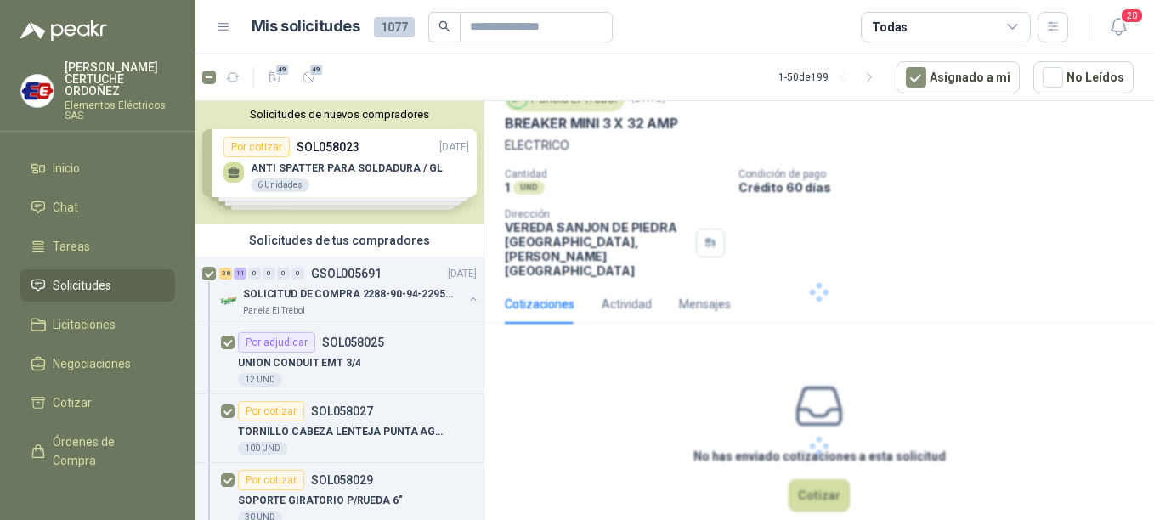
scroll to position [0, 0]
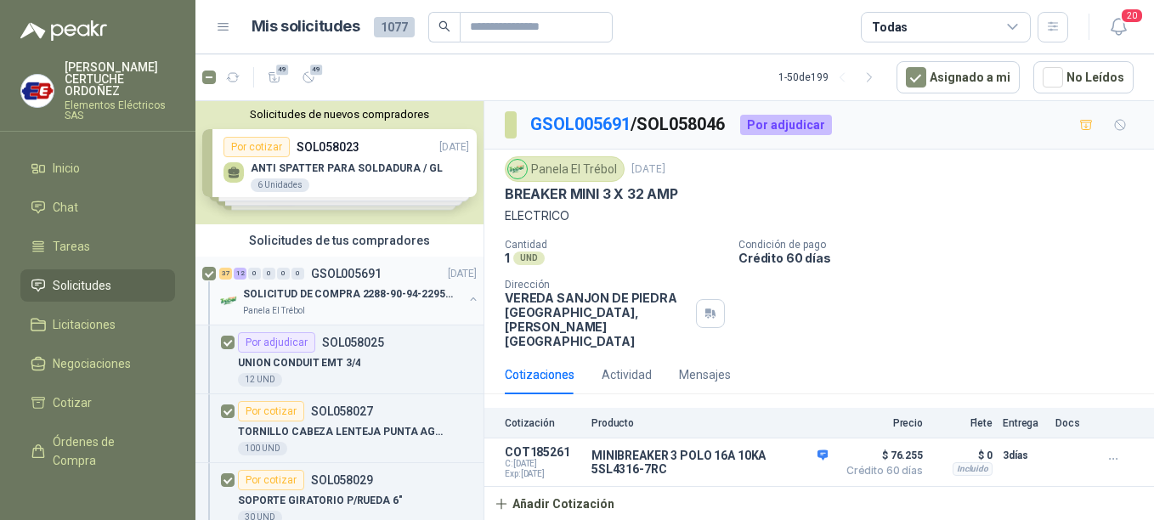
click at [319, 297] on p "SOLICITUD DE COMPRA 2288-90-94-2295-96-2301-02-04" at bounding box center [349, 294] width 212 height 16
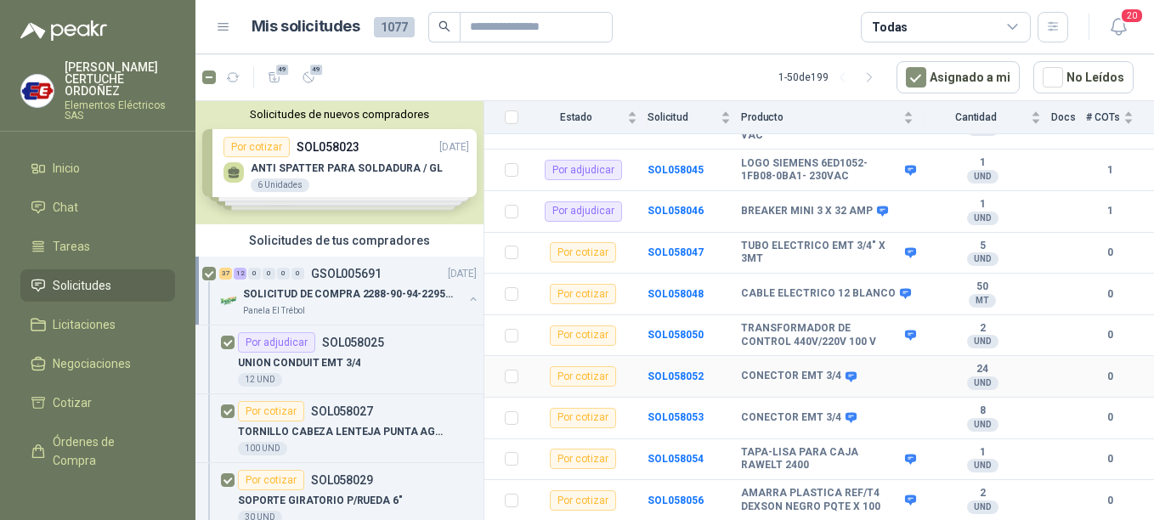
scroll to position [850, 0]
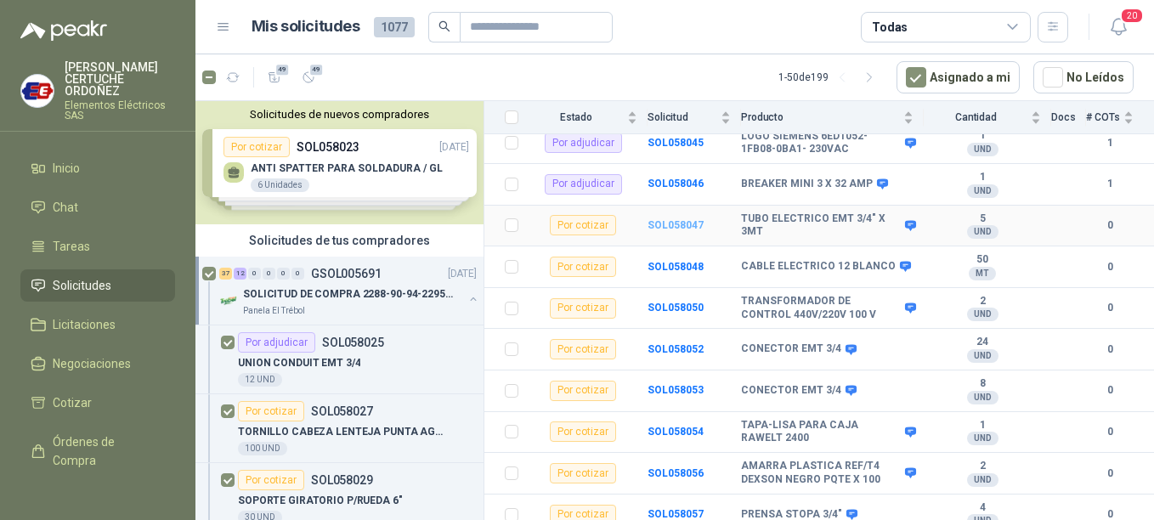
click at [681, 219] on b "SOL058047" at bounding box center [675, 225] width 56 height 12
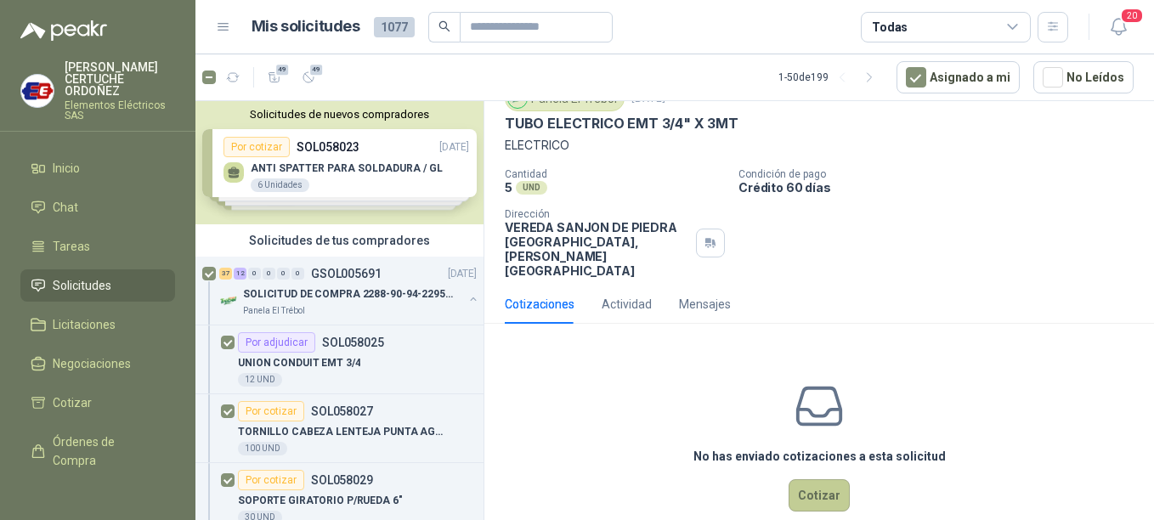
click at [818, 480] on button "Cotizar" at bounding box center [819, 495] width 61 height 32
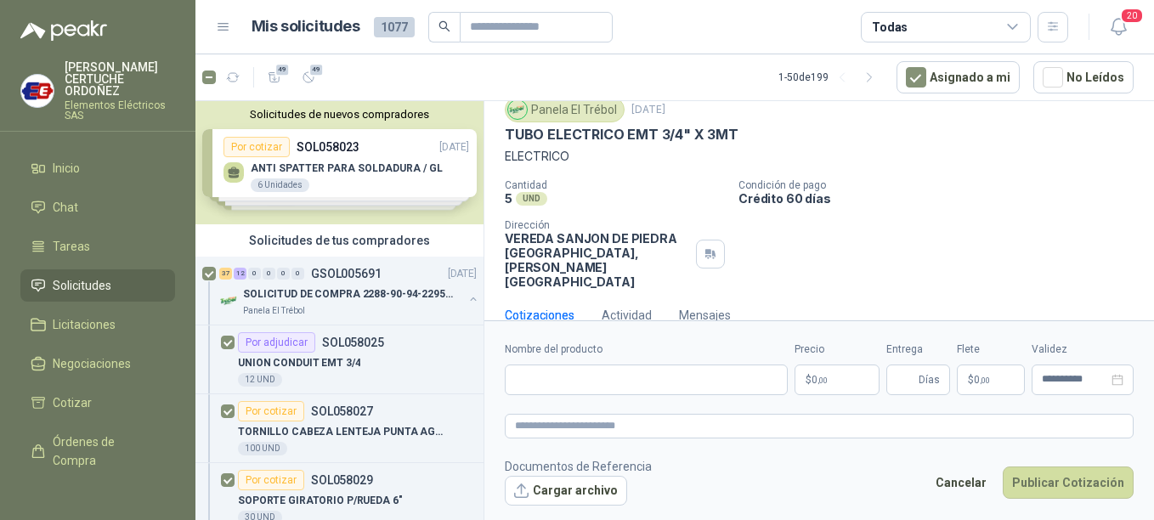
scroll to position [59, 0]
click at [833, 385] on p "$ 0 ,00" at bounding box center [836, 380] width 85 height 31
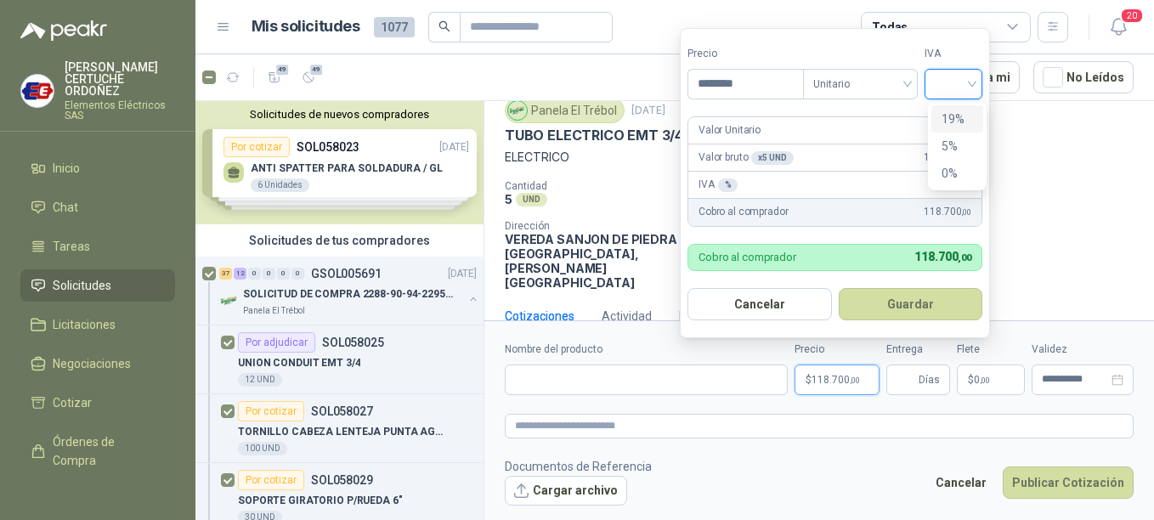
click at [969, 86] on input "search" at bounding box center [953, 82] width 37 height 25
click at [952, 118] on div "19%" at bounding box center [956, 119] width 31 height 19
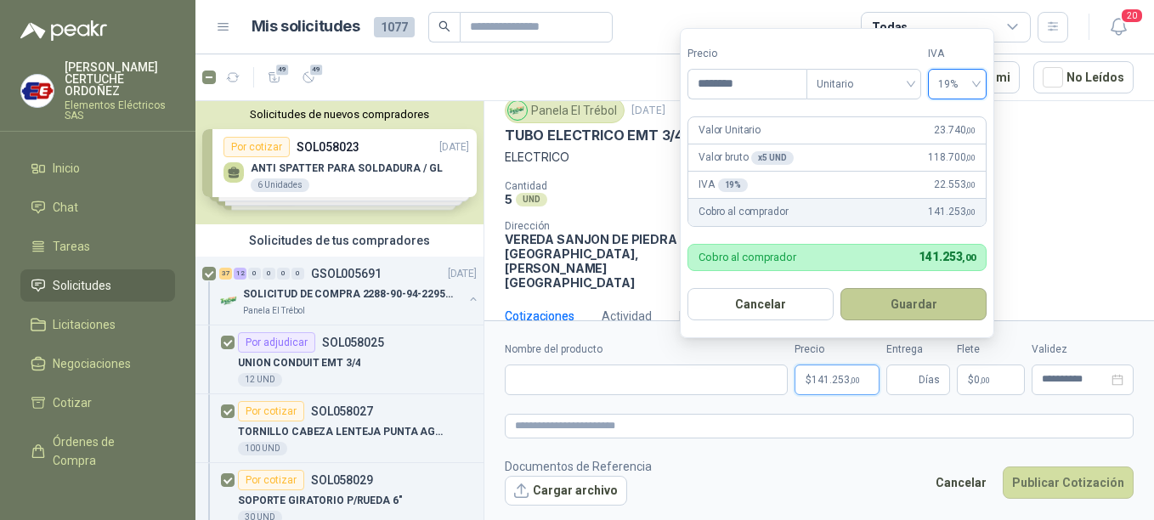
click at [910, 312] on button "Guardar" at bounding box center [913, 304] width 146 height 32
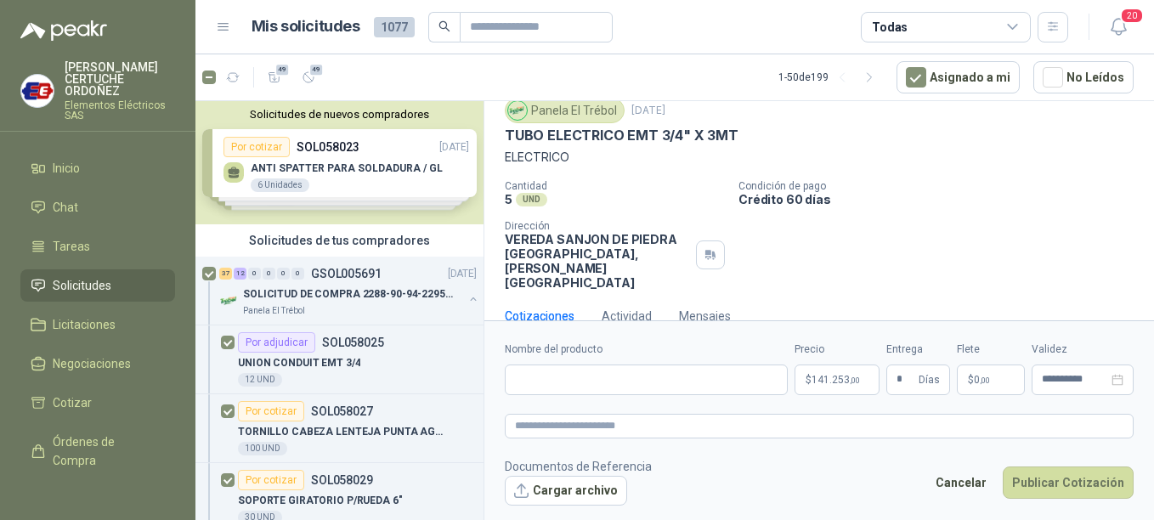
click at [1009, 393] on p "$ 0 ,00" at bounding box center [991, 380] width 68 height 31
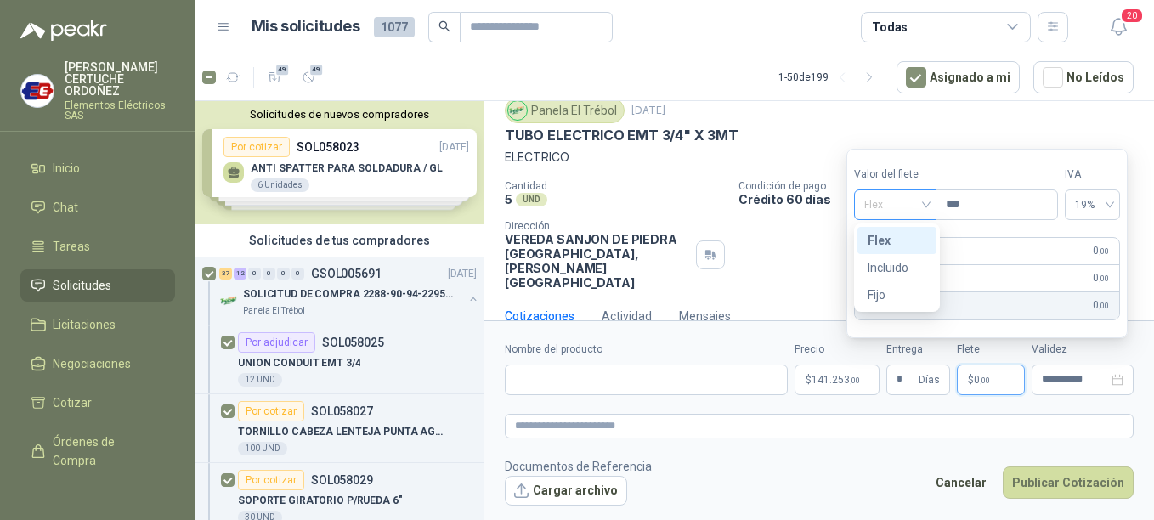
click at [924, 206] on span "Flex" at bounding box center [895, 204] width 62 height 25
click at [889, 268] on div "Incluido" at bounding box center [897, 267] width 59 height 19
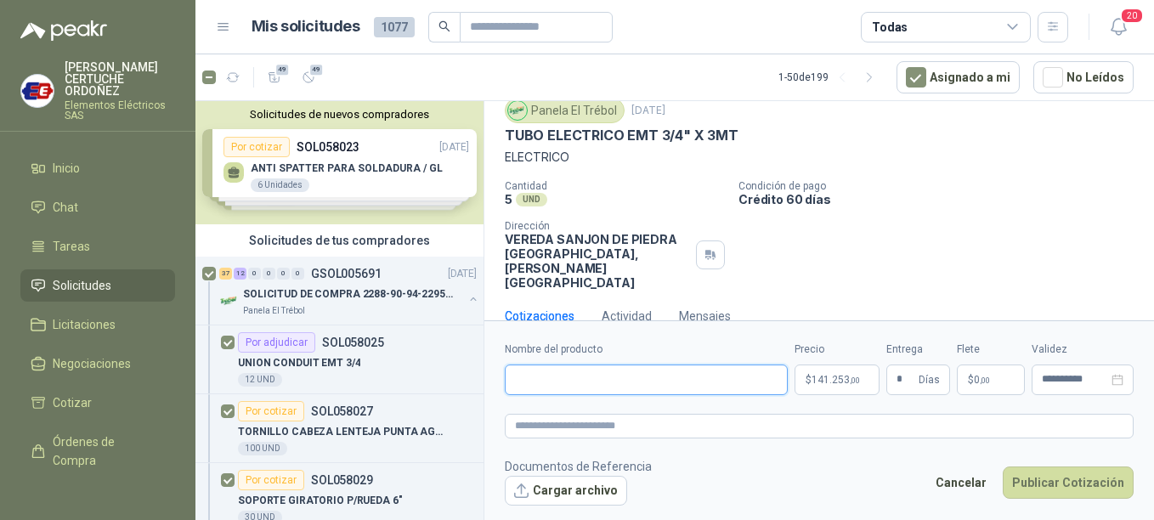
paste input "**********"
click at [651, 427] on textarea at bounding box center [819, 426] width 629 height 25
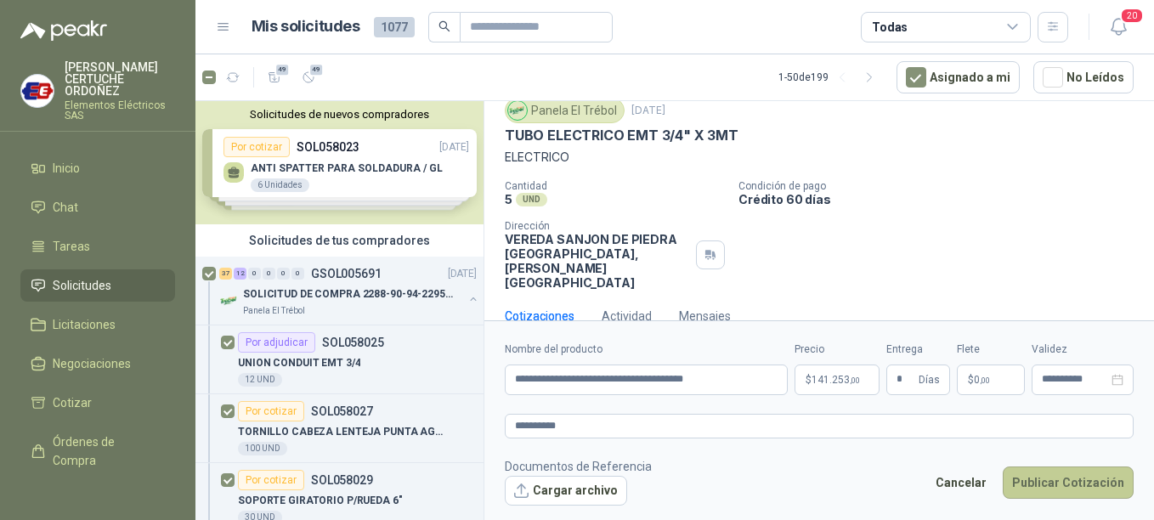
click at [1057, 483] on button "Publicar Cotización" at bounding box center [1068, 482] width 131 height 32
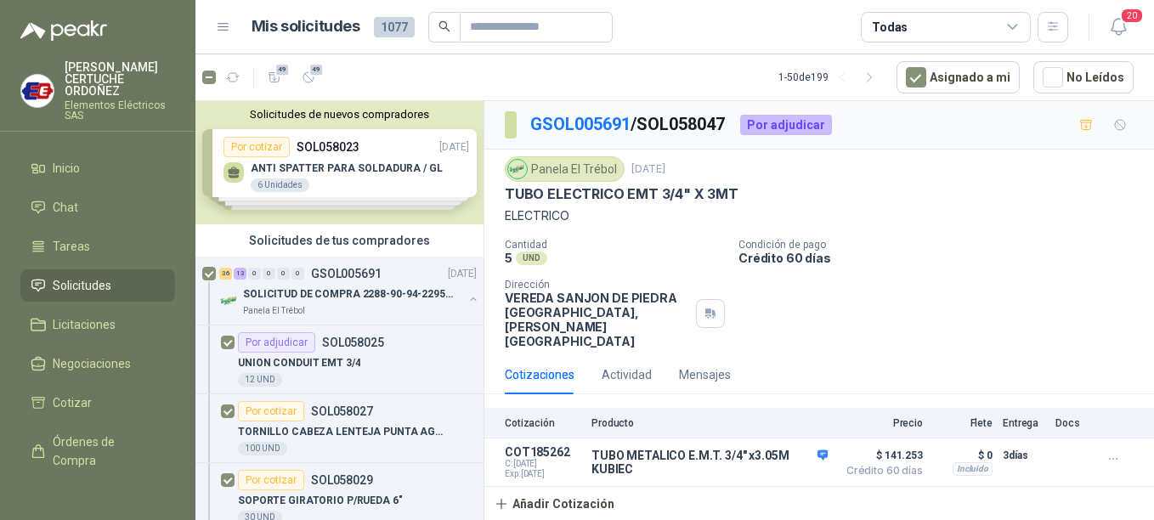
scroll to position [0, 0]
click at [308, 293] on p "SOLICITUD DE COMPRA 2288-90-94-2295-96-2301-02-04" at bounding box center [349, 294] width 212 height 16
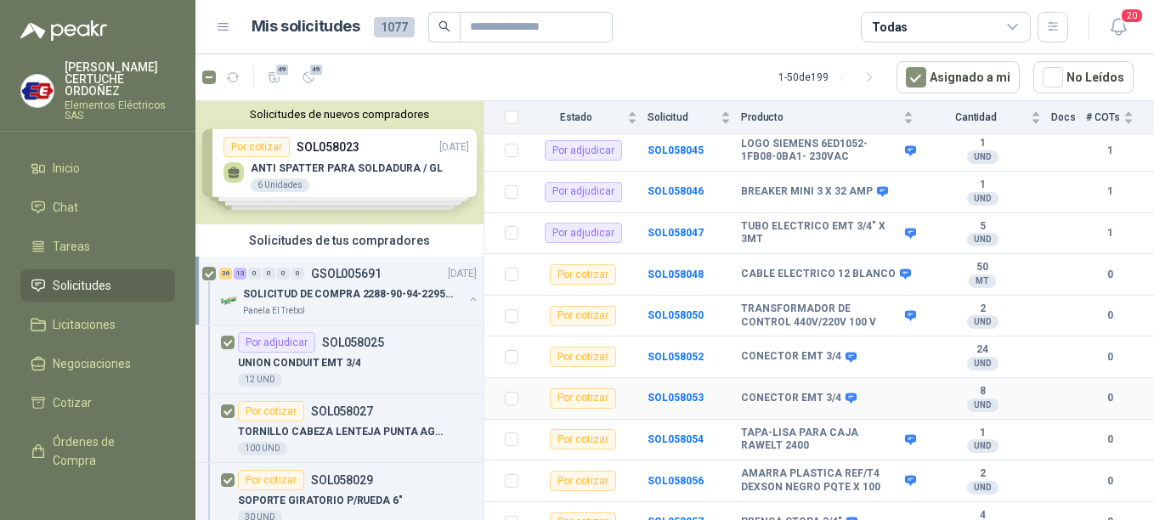
scroll to position [850, 0]
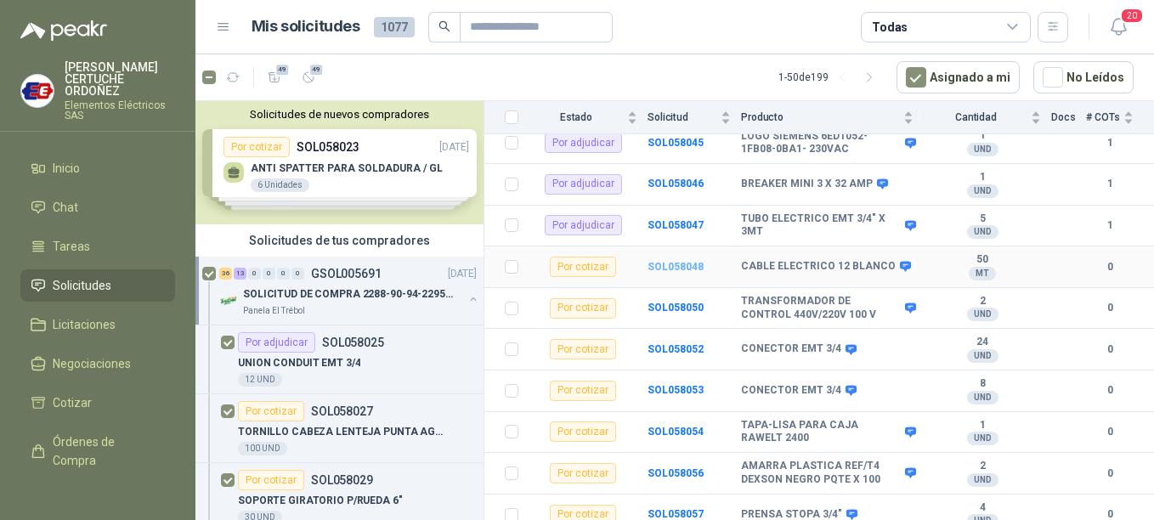
click at [665, 261] on b "SOL058048" at bounding box center [675, 267] width 56 height 12
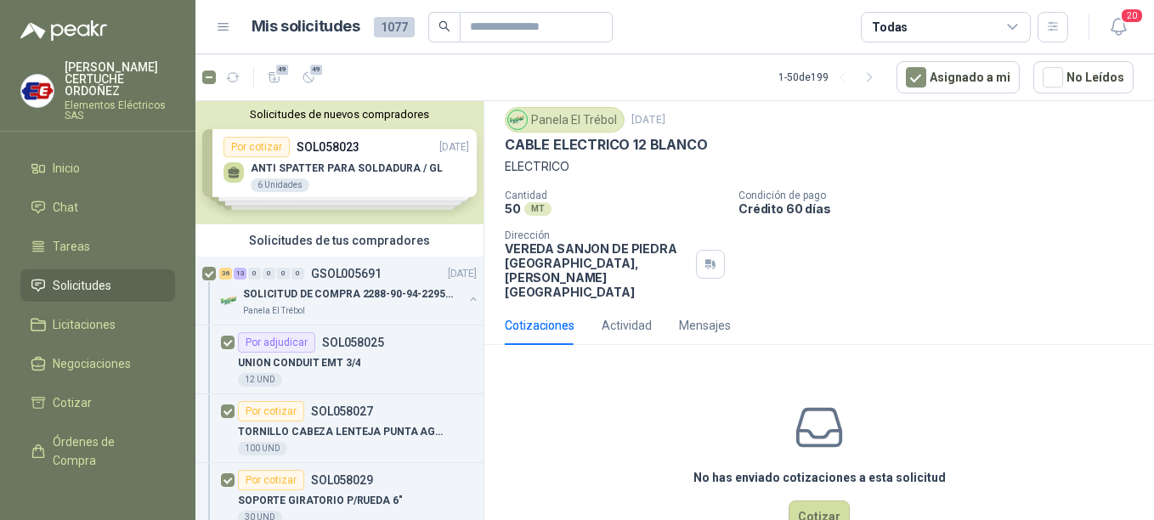
scroll to position [71, 0]
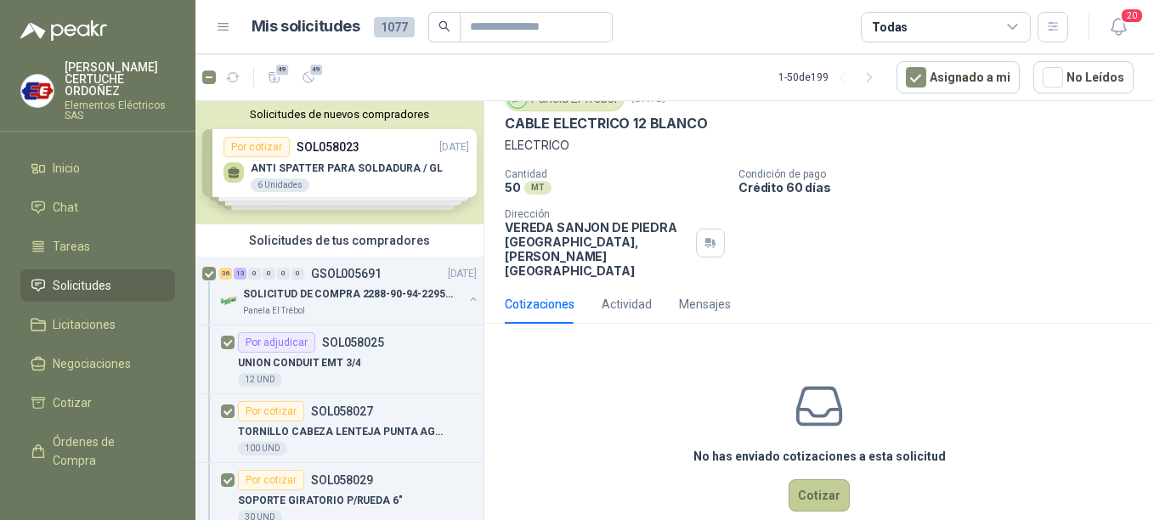
click at [813, 479] on button "Cotizar" at bounding box center [819, 495] width 61 height 32
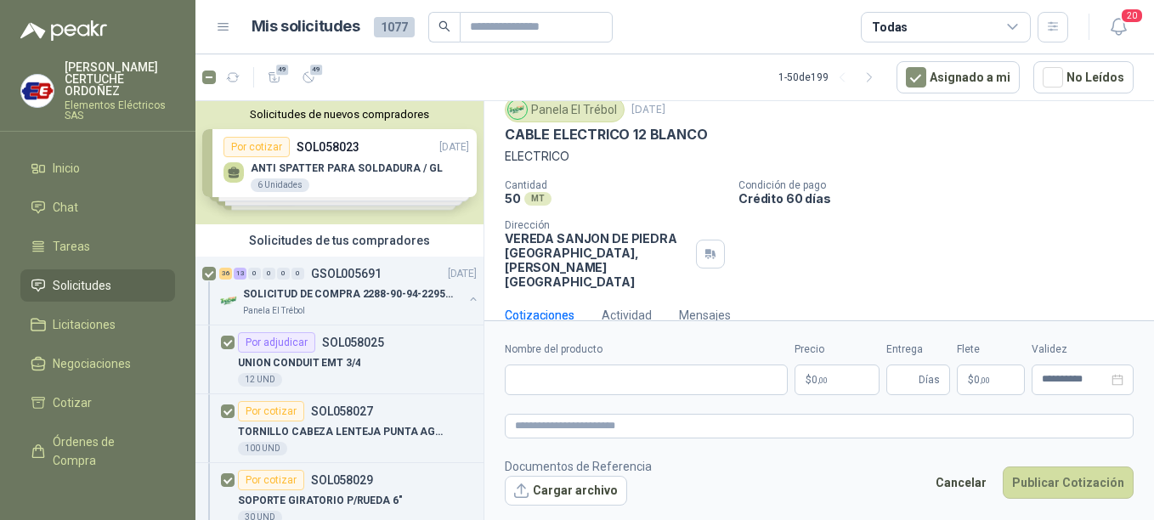
scroll to position [59, 0]
click at [851, 385] on p "$ 0 ,00" at bounding box center [836, 380] width 85 height 31
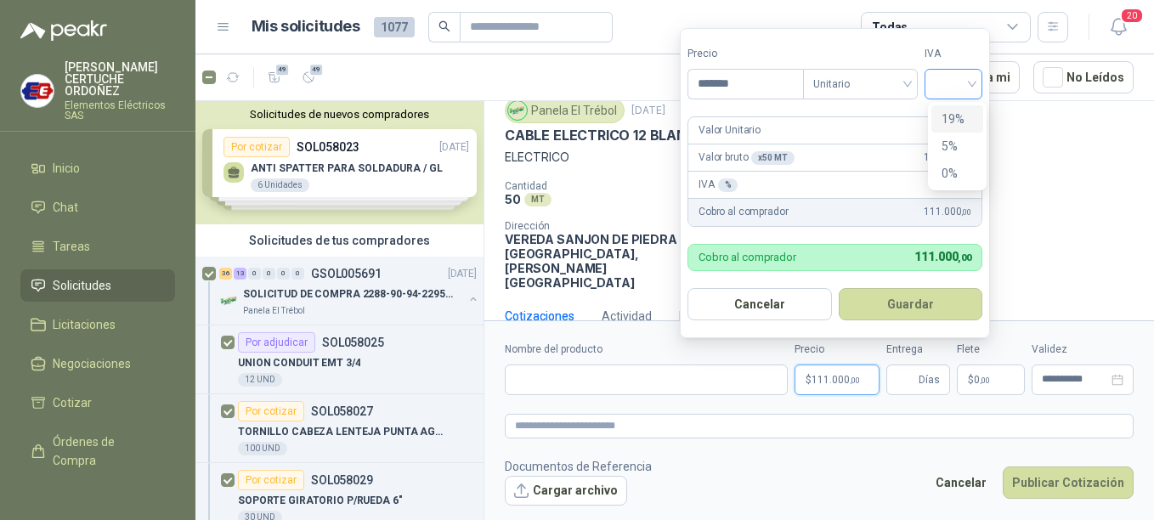
click at [976, 76] on div at bounding box center [953, 84] width 58 height 31
click at [960, 116] on div "19%" at bounding box center [956, 119] width 31 height 19
click at [922, 296] on button "Guardar" at bounding box center [913, 304] width 146 height 32
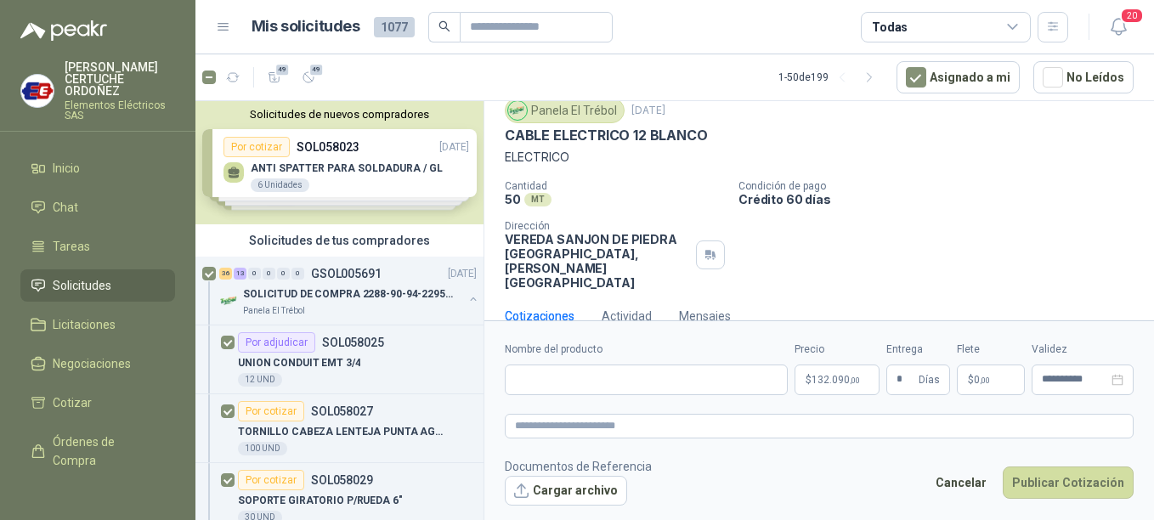
click at [982, 376] on span ",00" at bounding box center [985, 380] width 10 height 9
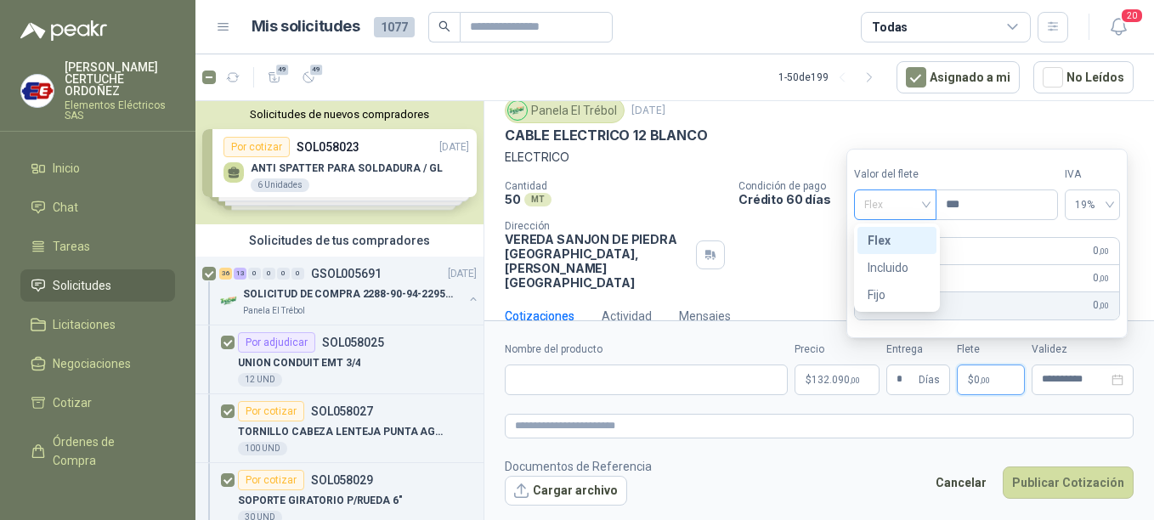
click at [924, 202] on span "Flex" at bounding box center [895, 204] width 62 height 25
click at [894, 269] on div "Incluido" at bounding box center [897, 267] width 59 height 19
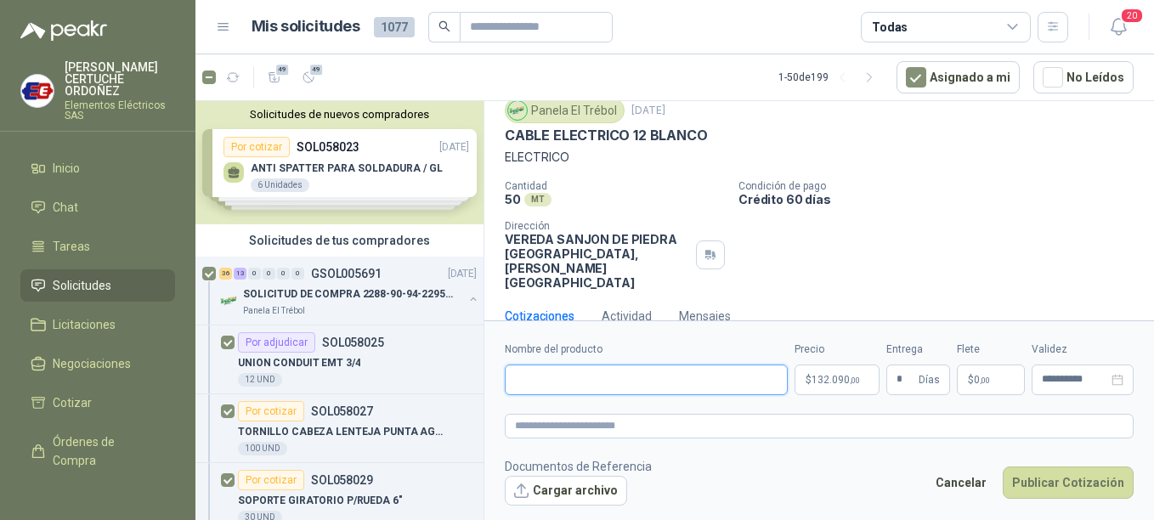
paste input "**********"
click at [691, 421] on textarea at bounding box center [819, 426] width 629 height 25
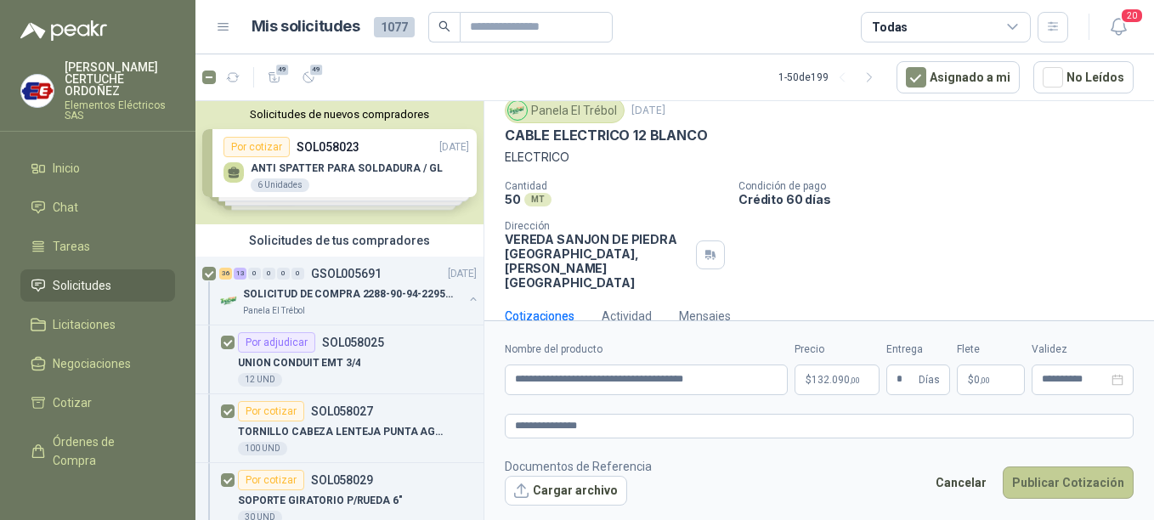
click at [1104, 477] on button "Publicar Cotización" at bounding box center [1068, 482] width 131 height 32
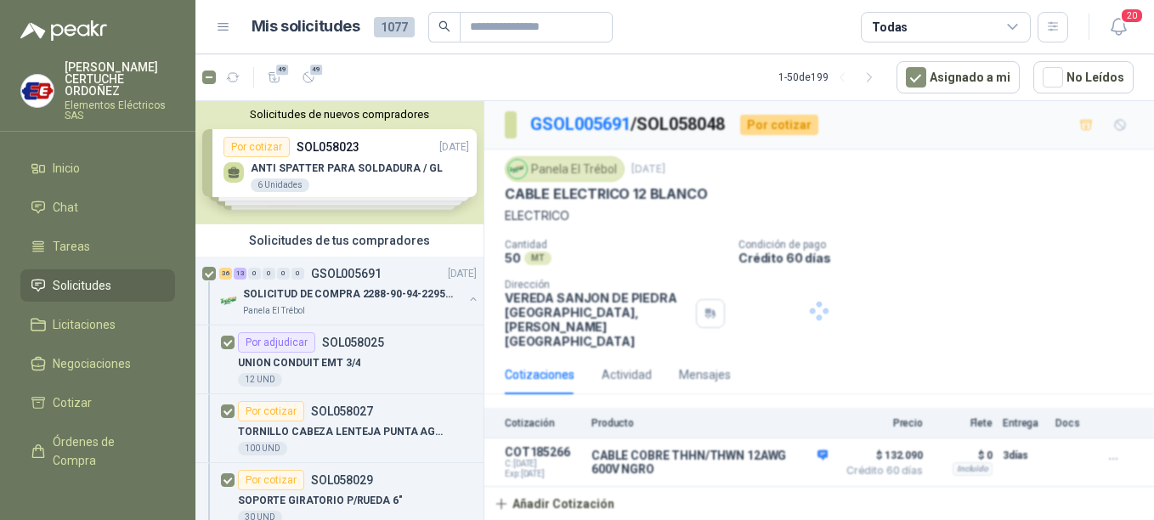
scroll to position [0, 0]
click at [319, 298] on p "SOLICITUD DE COMPRA 2288-90-94-2295-96-2301-02-04" at bounding box center [349, 294] width 212 height 16
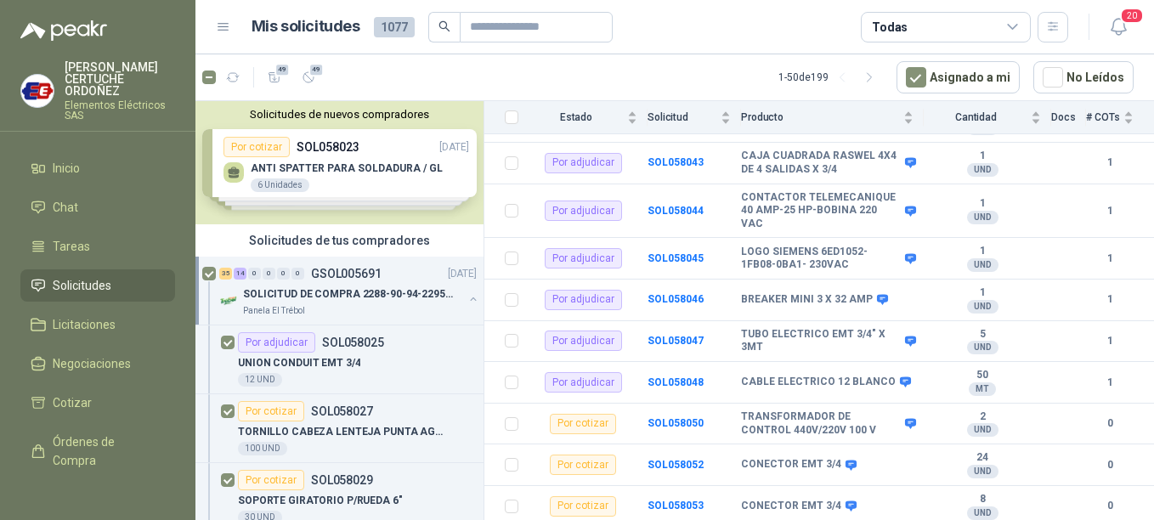
scroll to position [765, 0]
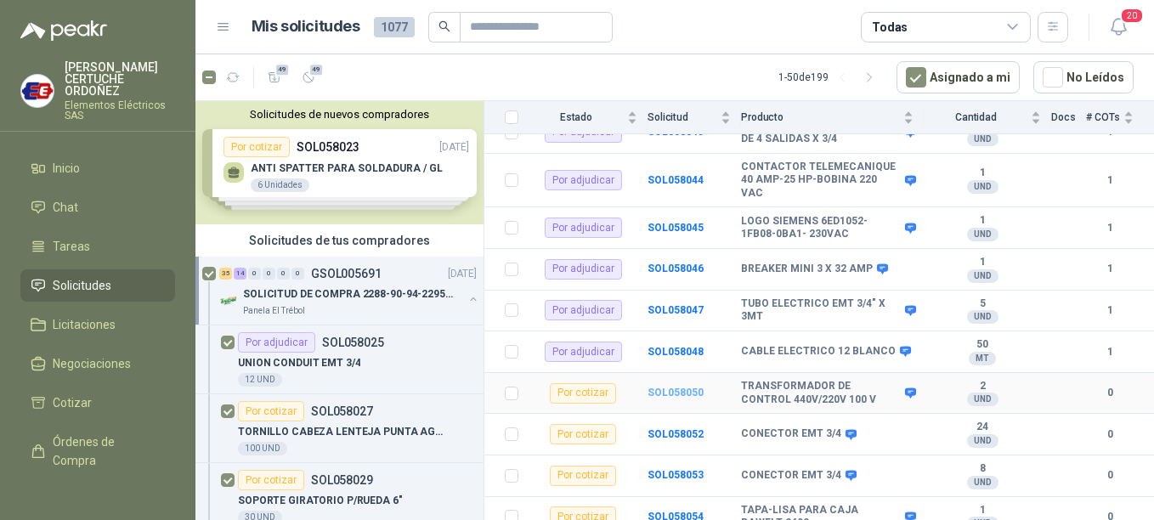
click at [671, 387] on b "SOL058050" at bounding box center [675, 393] width 56 height 12
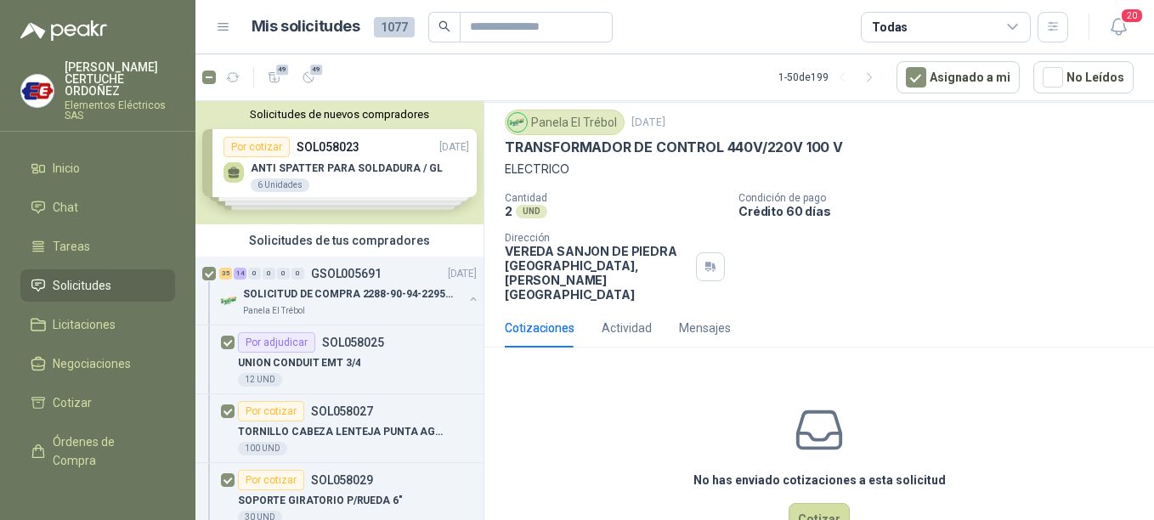
scroll to position [71, 0]
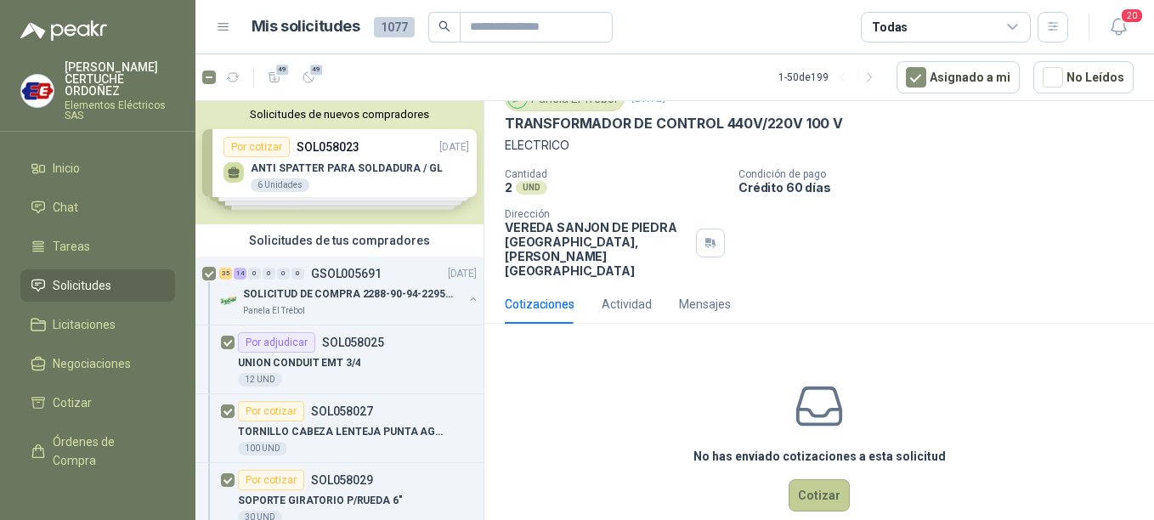
drag, startPoint x: 804, startPoint y: 490, endPoint x: 806, endPoint y: 480, distance: 10.3
click at [806, 480] on div "No has enviado cotizaciones a esta solicitud Cotizar" at bounding box center [819, 445] width 670 height 217
click at [810, 479] on button "Cotizar" at bounding box center [819, 495] width 61 height 32
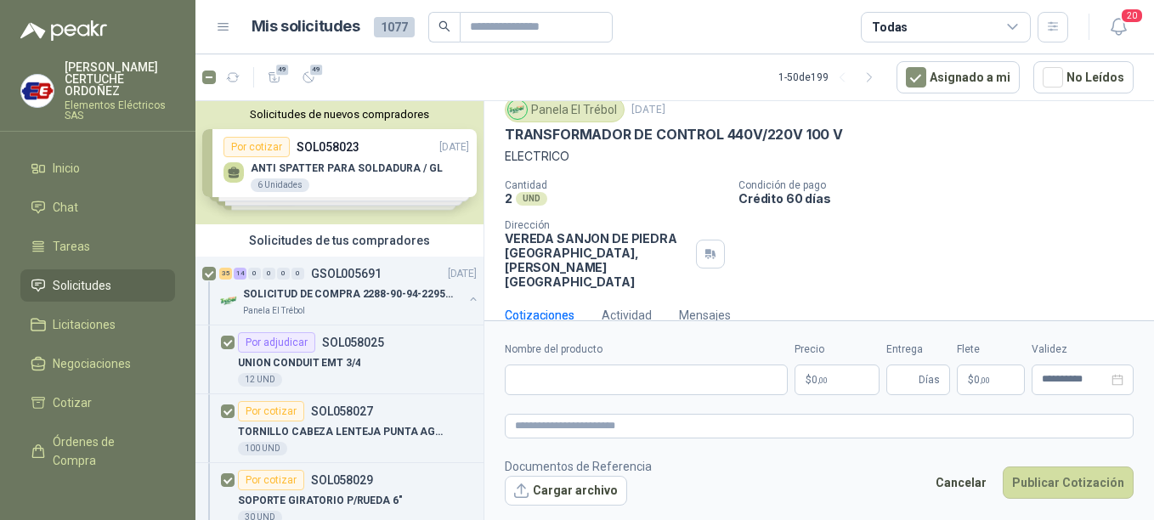
scroll to position [59, 0]
click at [834, 374] on p "$ 0 ,00" at bounding box center [836, 380] width 85 height 31
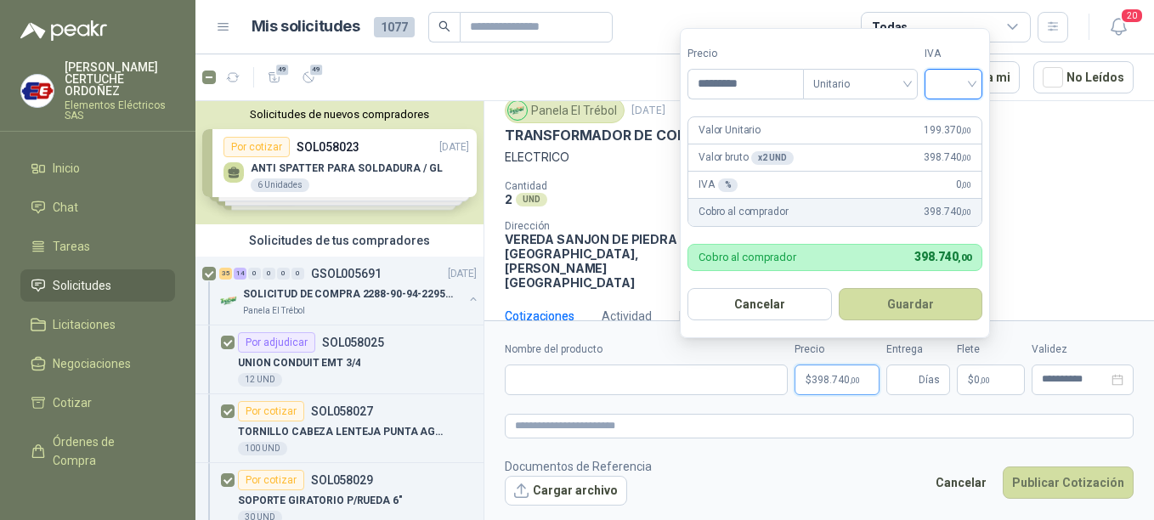
click at [972, 80] on input "search" at bounding box center [953, 82] width 37 height 25
click at [963, 113] on div "19%" at bounding box center [956, 119] width 31 height 19
click at [925, 295] on button "Guardar" at bounding box center [913, 304] width 146 height 32
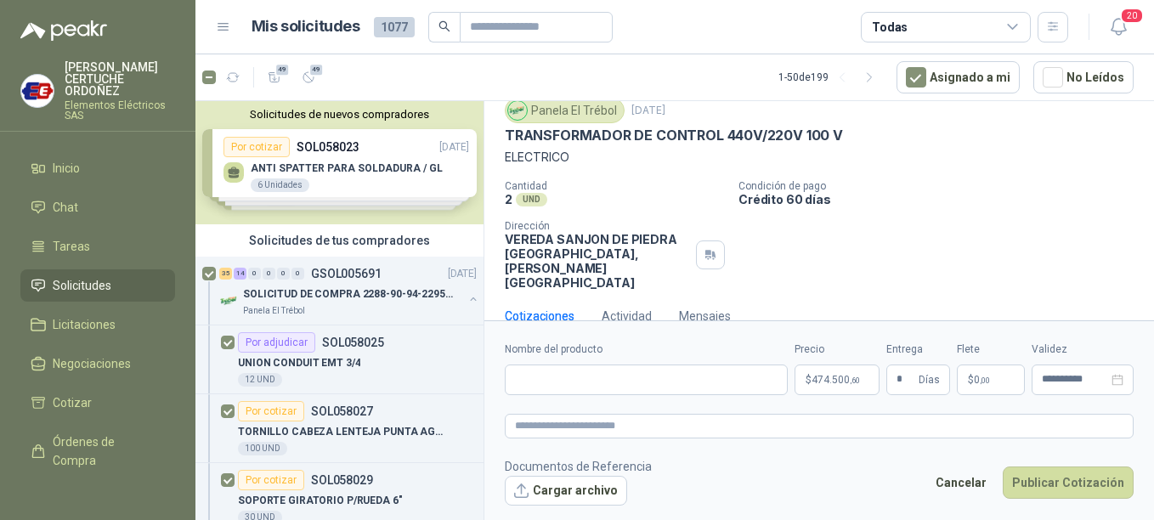
drag, startPoint x: 1004, startPoint y: 371, endPoint x: 1004, endPoint y: 382, distance: 11.0
click at [1005, 382] on p "$ 0 ,00" at bounding box center [991, 380] width 68 height 31
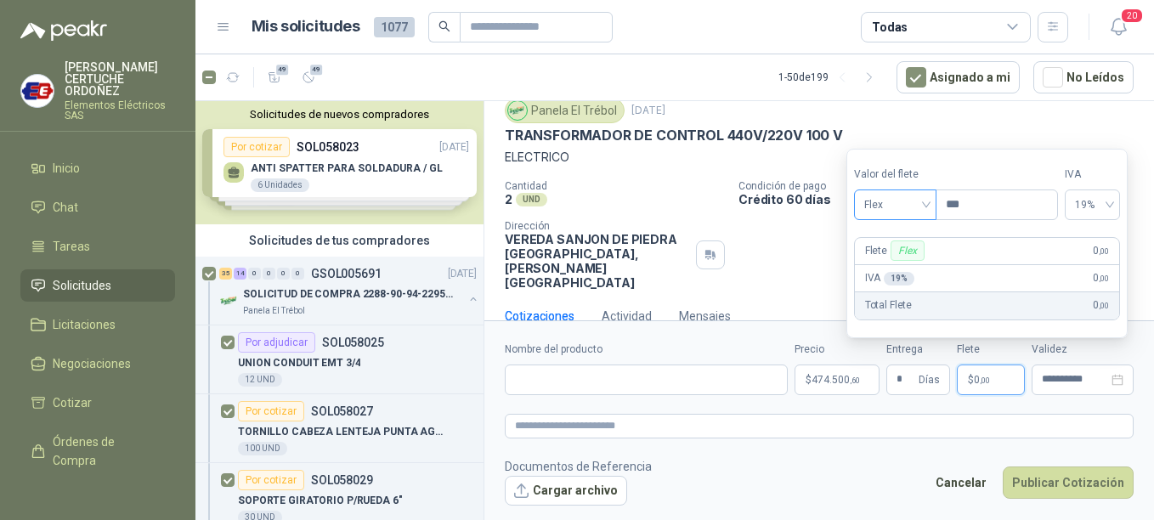
click at [930, 202] on div "Flex" at bounding box center [895, 204] width 82 height 31
click at [889, 272] on div "Incluido" at bounding box center [897, 267] width 59 height 19
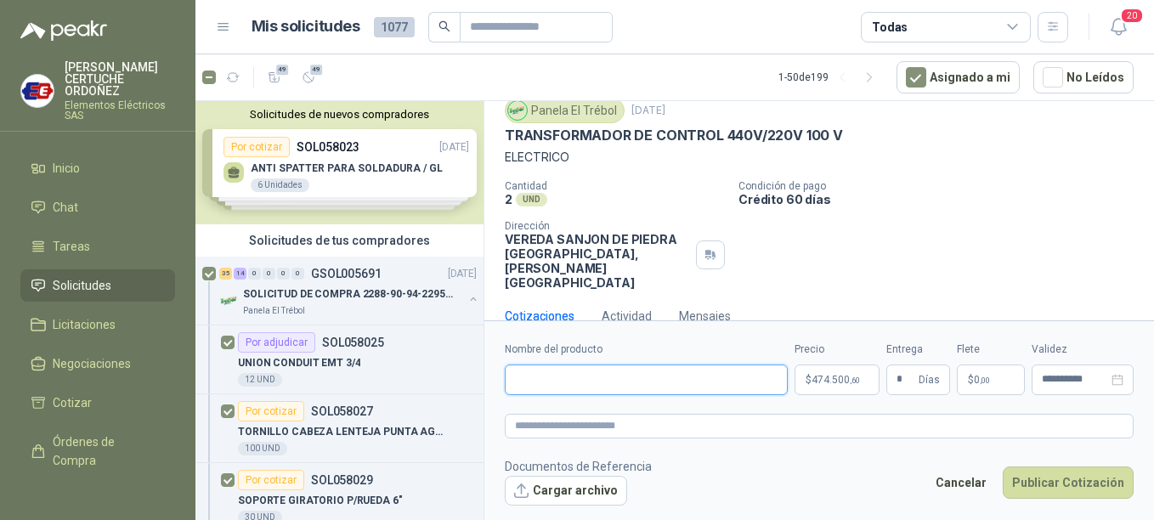
click at [599, 380] on input "Nombre del producto" at bounding box center [646, 380] width 283 height 31
paste input "**********"
click at [593, 426] on textarea at bounding box center [819, 426] width 629 height 25
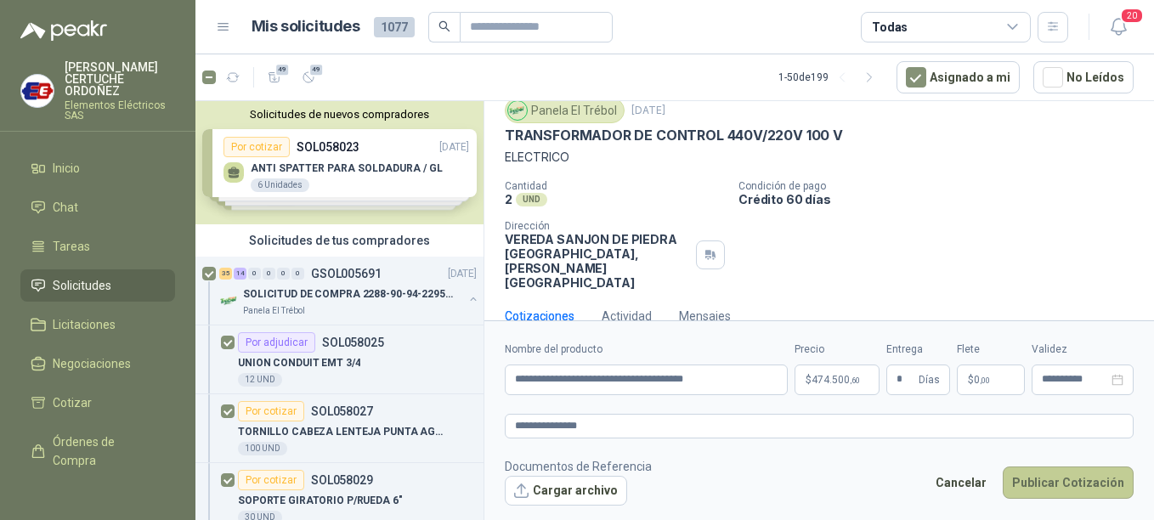
click at [1077, 474] on button "Publicar Cotización" at bounding box center [1068, 482] width 131 height 32
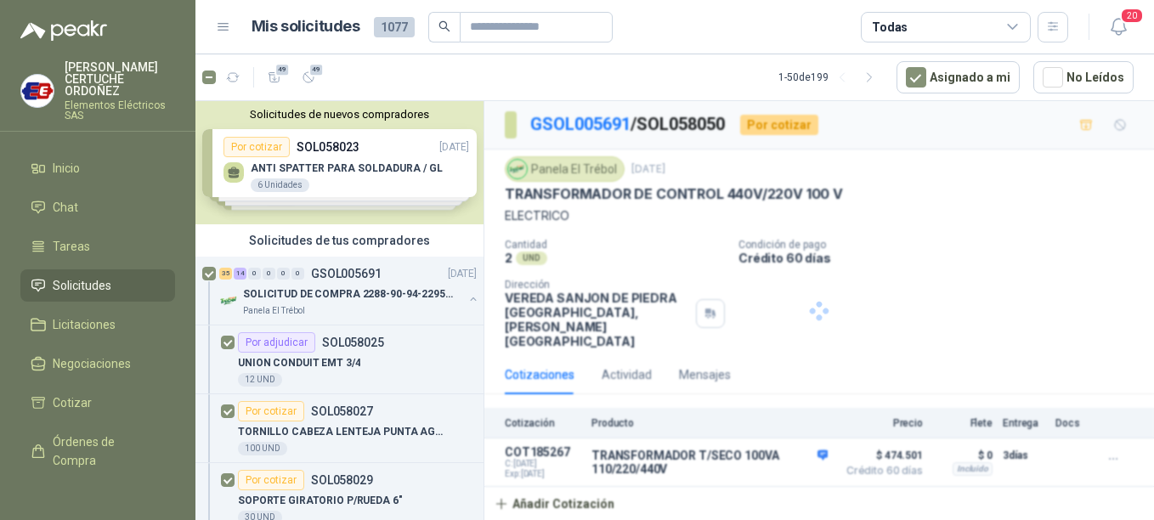
scroll to position [0, 0]
click at [316, 297] on p "SOLICITUD DE COMPRA 2288-90-94-2295-96-2301-02-04" at bounding box center [349, 294] width 212 height 16
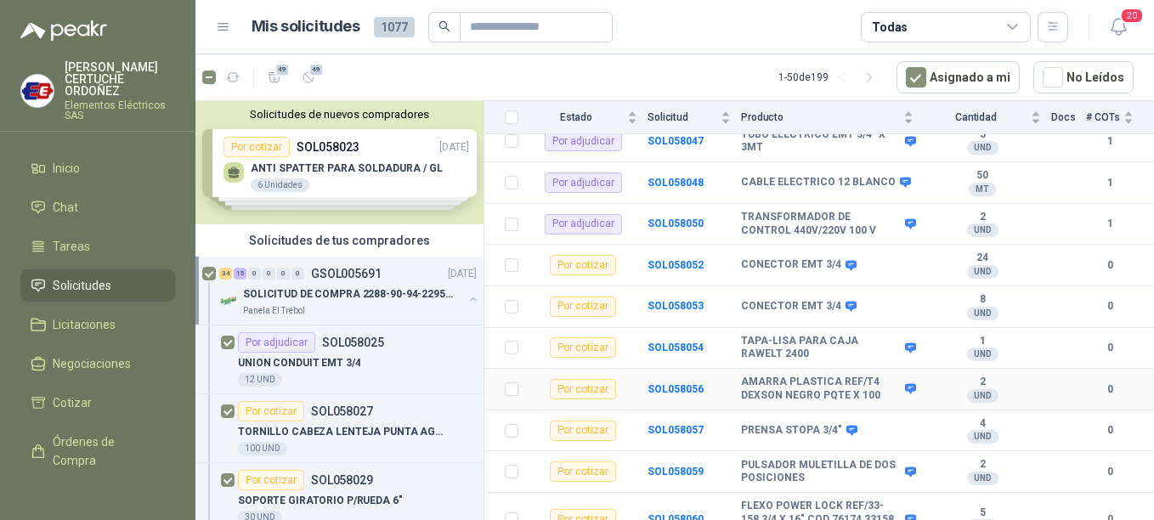
scroll to position [935, 0]
click at [687, 258] on b "SOL058052" at bounding box center [675, 264] width 56 height 12
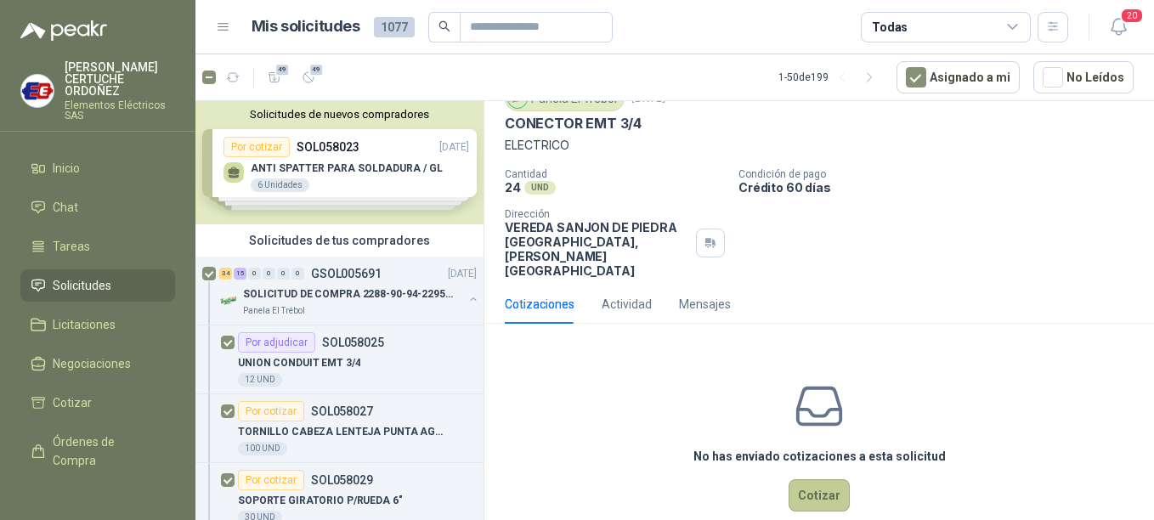
click at [824, 479] on button "Cotizar" at bounding box center [819, 495] width 61 height 32
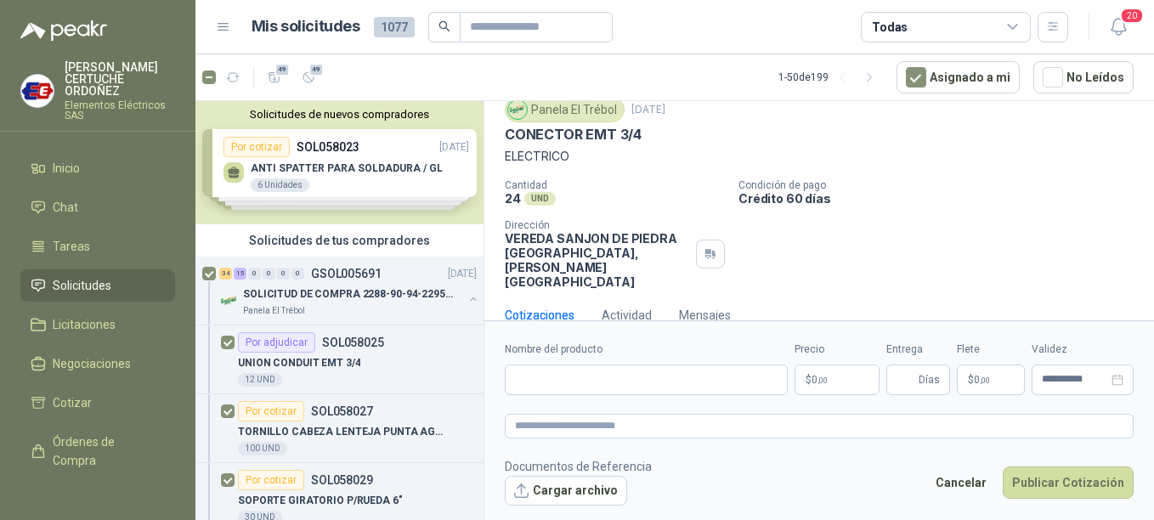
scroll to position [59, 0]
click at [822, 372] on p "$ 0 ,00" at bounding box center [836, 380] width 85 height 31
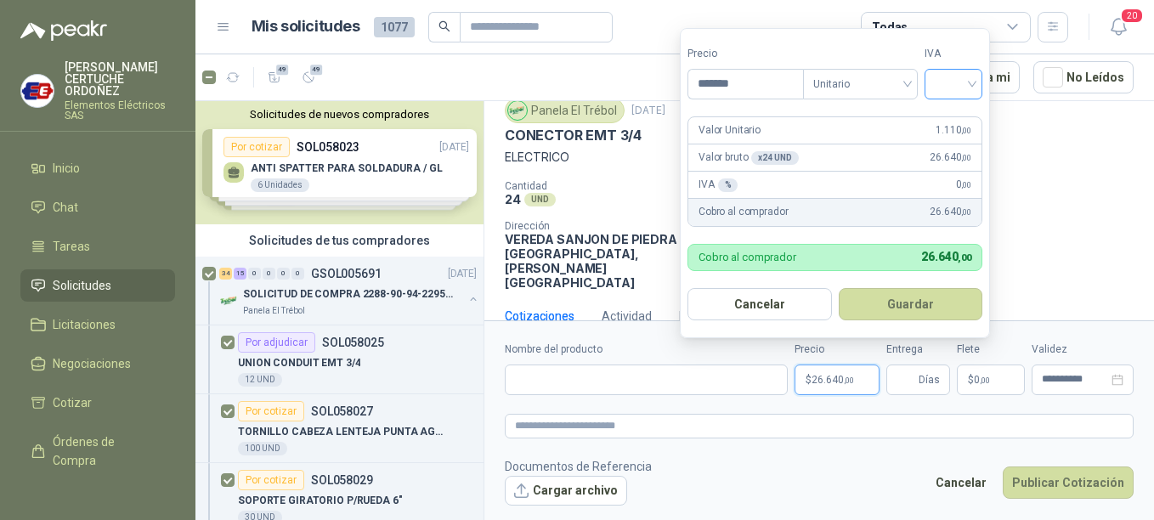
click at [977, 89] on div at bounding box center [953, 84] width 58 height 31
click at [968, 124] on div "19%" at bounding box center [956, 119] width 31 height 19
click at [916, 311] on button "Guardar" at bounding box center [913, 304] width 146 height 32
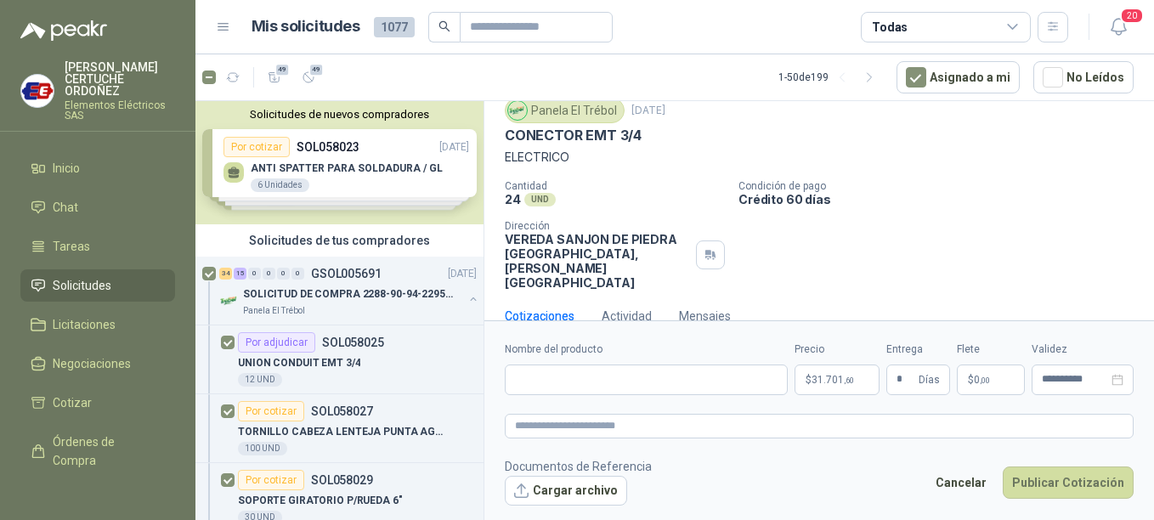
drag, startPoint x: 1013, startPoint y: 393, endPoint x: 987, endPoint y: 374, distance: 32.1
click at [991, 376] on p "$ 0 ,00" at bounding box center [991, 380] width 68 height 31
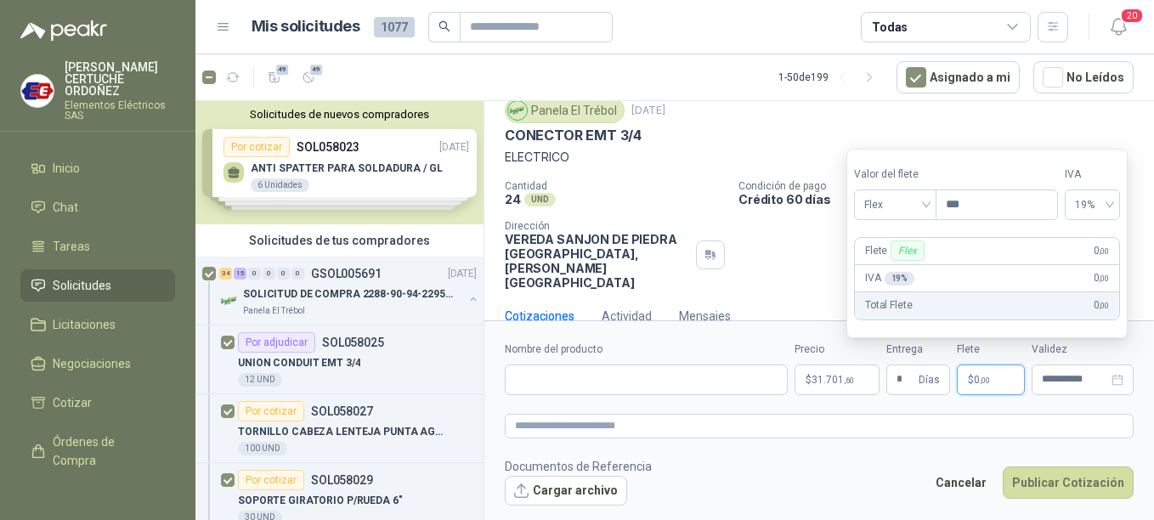
click at [987, 372] on p "$ 0 ,00" at bounding box center [991, 380] width 68 height 31
click at [931, 200] on div "Flex" at bounding box center [895, 204] width 82 height 31
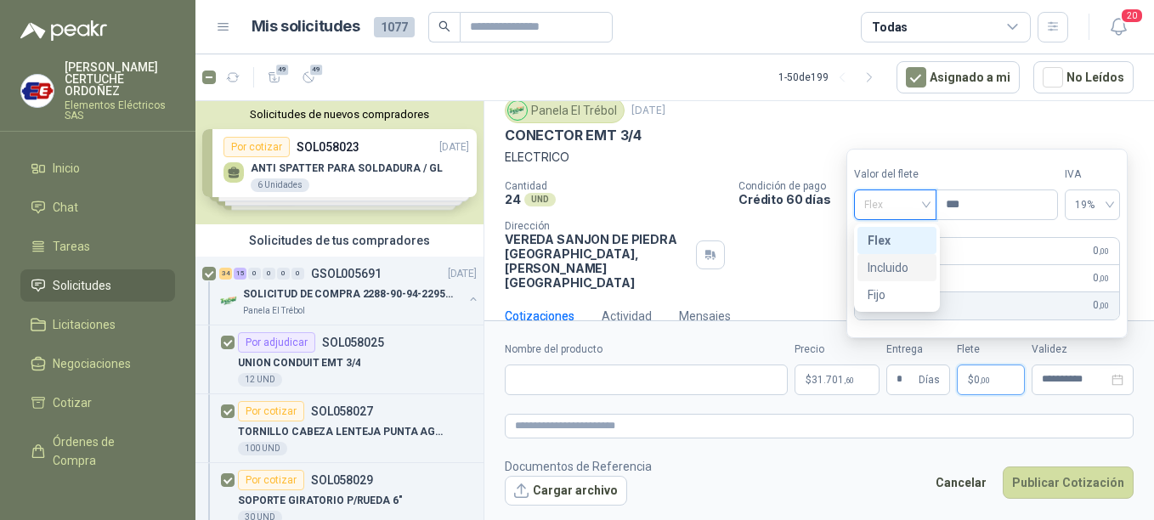
click at [887, 269] on div "Incluido" at bounding box center [897, 267] width 59 height 19
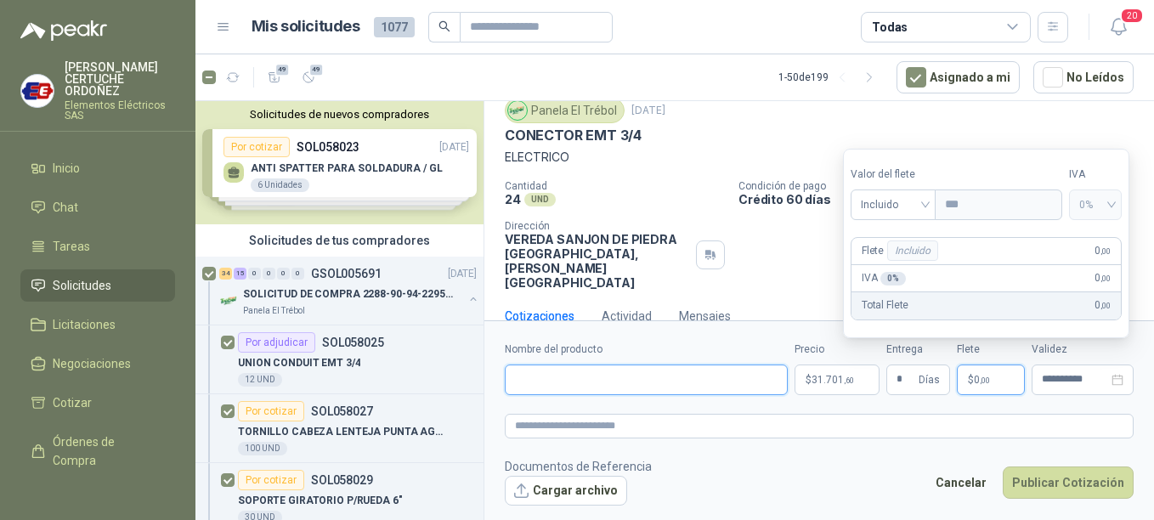
click at [540, 370] on input "Nombre del producto" at bounding box center [646, 380] width 283 height 31
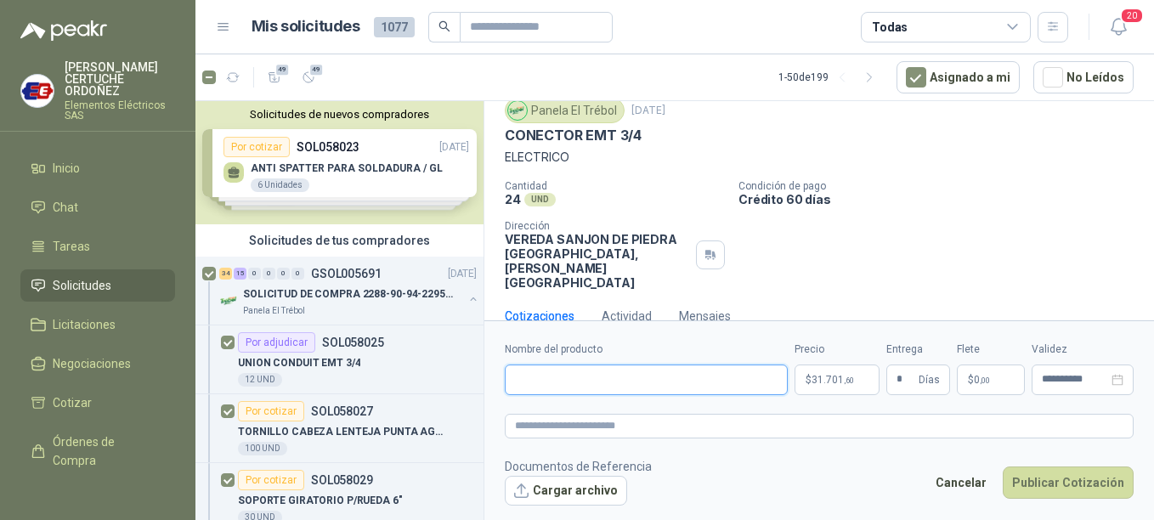
paste input "**********"
click at [608, 425] on textarea at bounding box center [819, 426] width 629 height 25
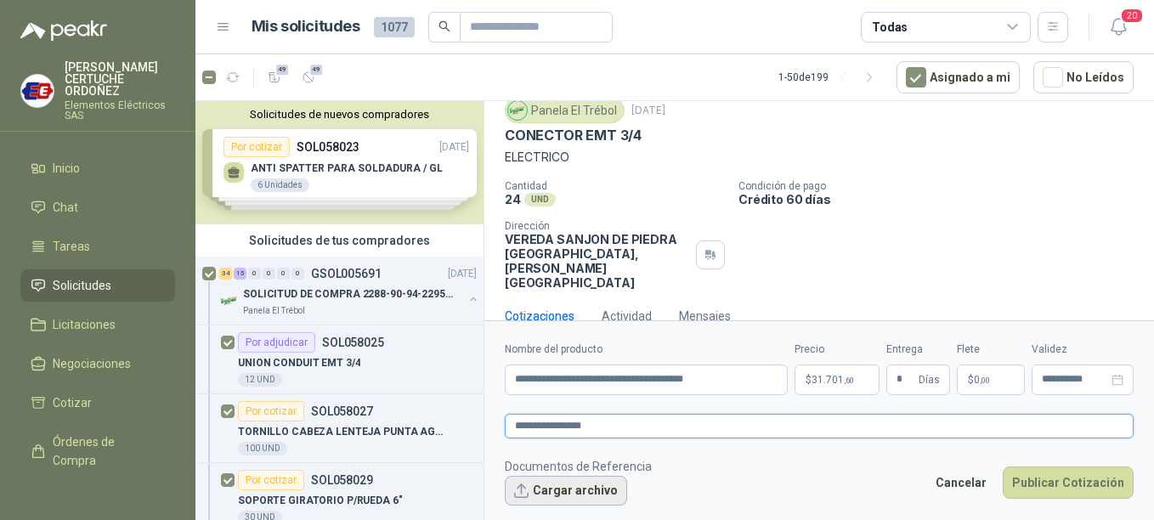
drag, startPoint x: 576, startPoint y: 431, endPoint x: 573, endPoint y: 489, distance: 57.9
click at [574, 464] on form "**********" at bounding box center [819, 423] width 670 height 206
click at [1108, 487] on button "Publicar Cotización" at bounding box center [1068, 482] width 131 height 32
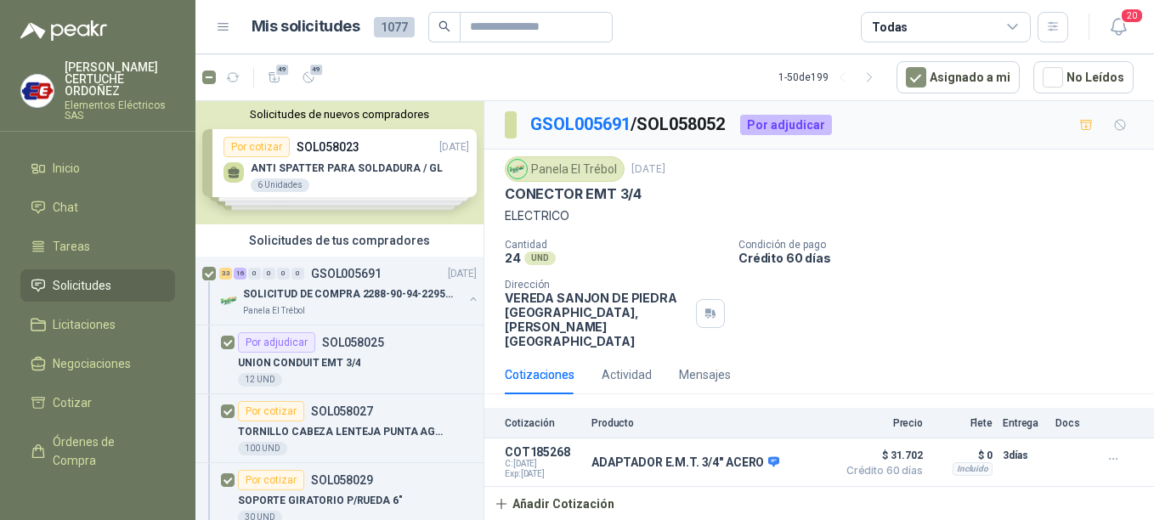
scroll to position [0, 0]
click at [315, 296] on p "SOLICITUD DE COMPRA 2288-90-94-2295-96-2301-02-04" at bounding box center [349, 294] width 212 height 16
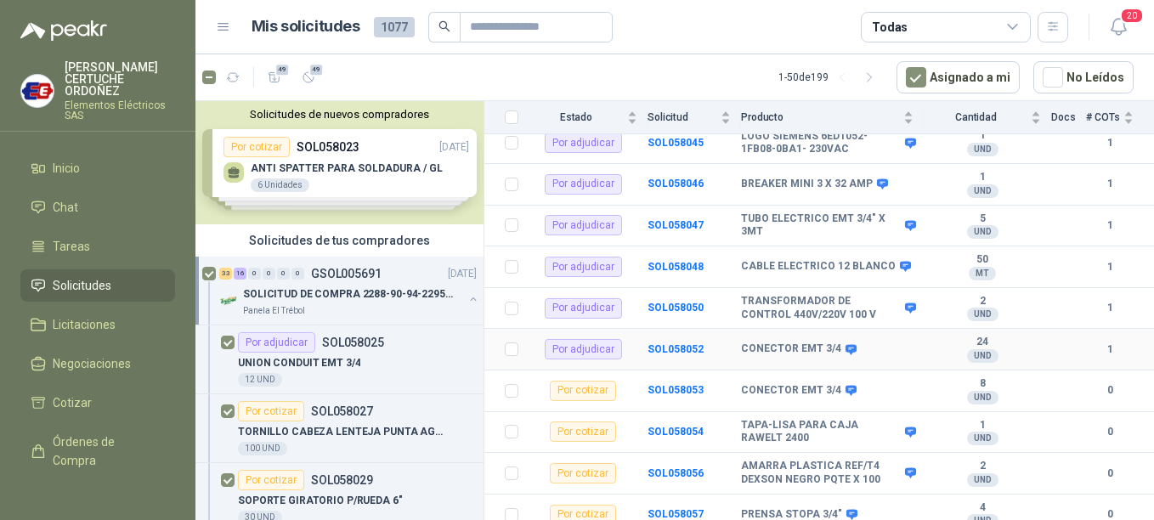
scroll to position [935, 0]
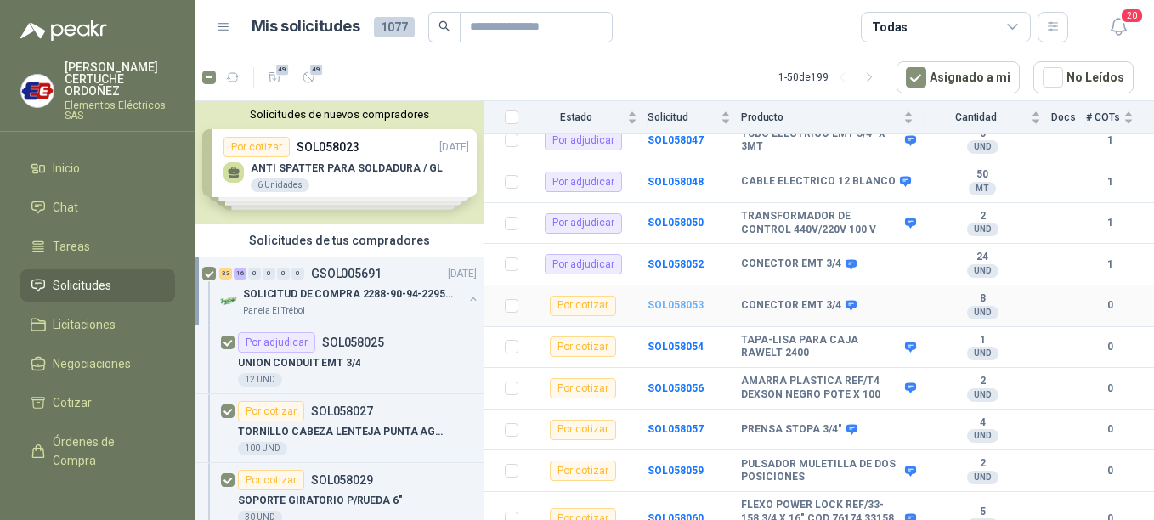
click at [670, 299] on b "SOL058053" at bounding box center [675, 305] width 56 height 12
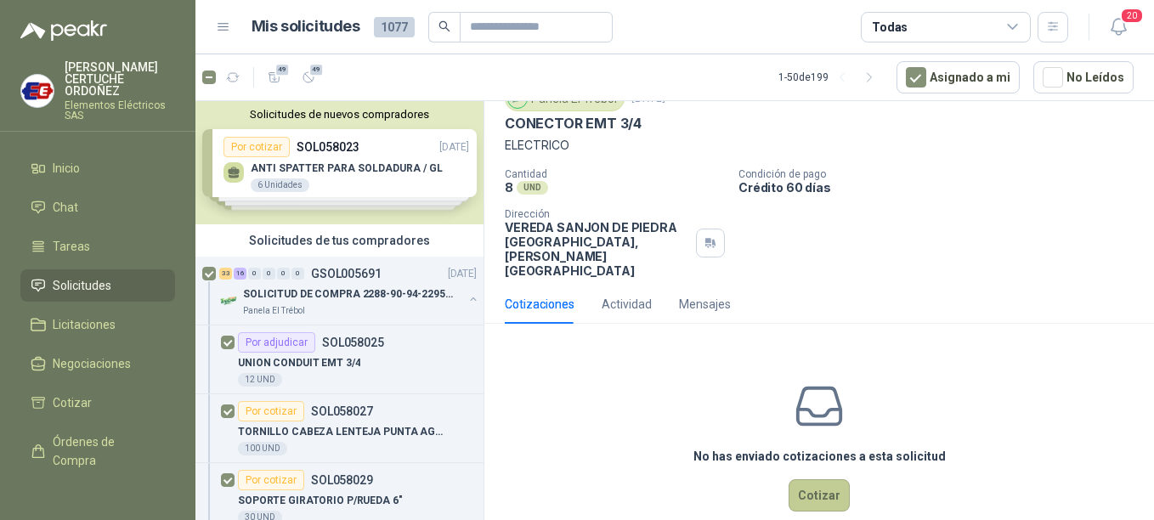
click at [820, 479] on button "Cotizar" at bounding box center [819, 495] width 61 height 32
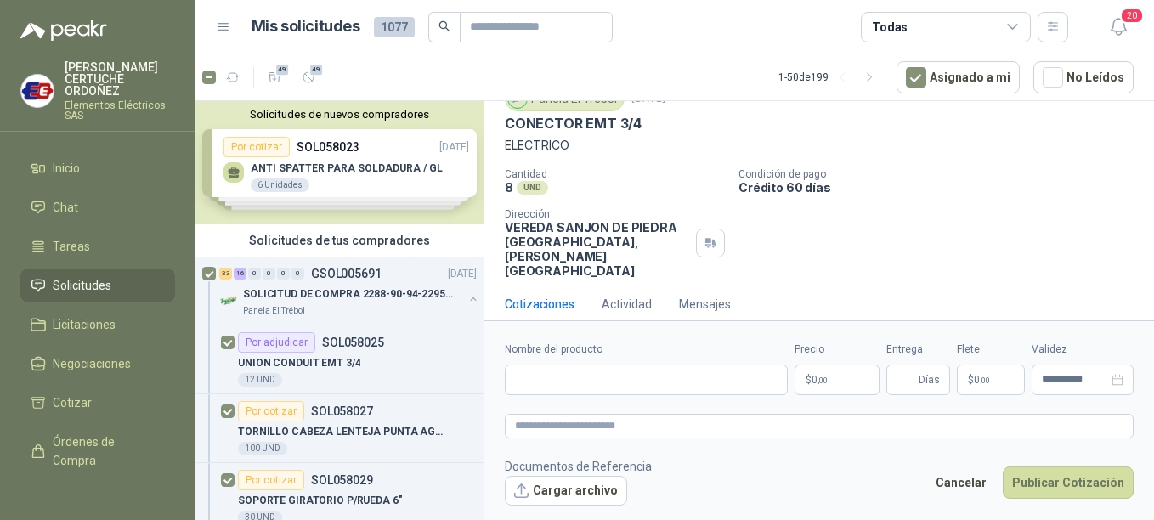
scroll to position [59, 0]
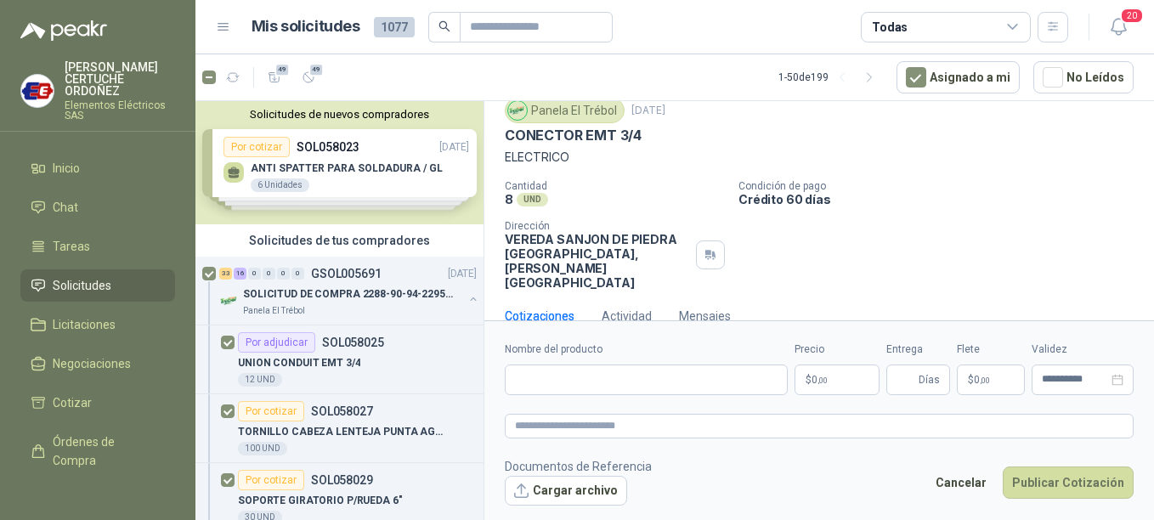
click at [826, 384] on p "$ 0 ,00" at bounding box center [836, 380] width 85 height 31
click at [953, 369] on div "**********" at bounding box center [819, 369] width 629 height 54
click at [926, 382] on span "Días" at bounding box center [929, 379] width 21 height 29
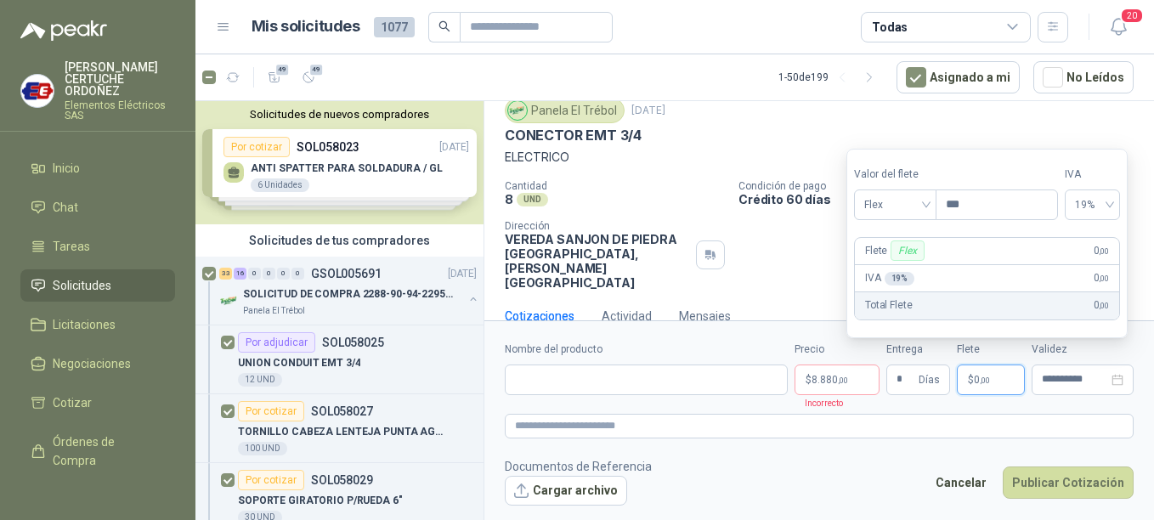
click at [992, 379] on p "$ 0 ,00" at bounding box center [991, 380] width 68 height 31
click at [924, 190] on input "search" at bounding box center [895, 202] width 62 height 25
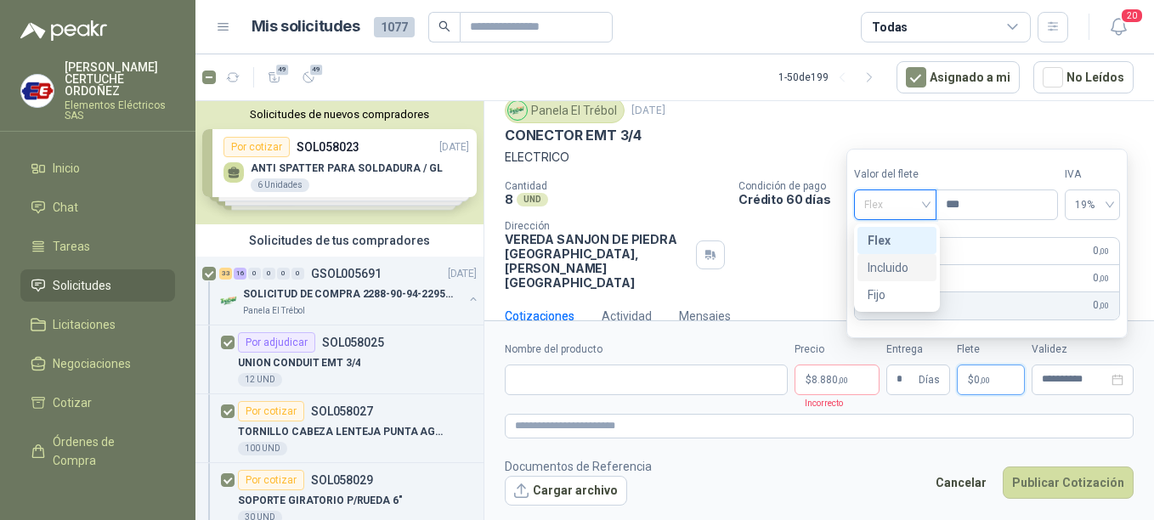
click at [893, 269] on div "Incluido" at bounding box center [897, 267] width 59 height 19
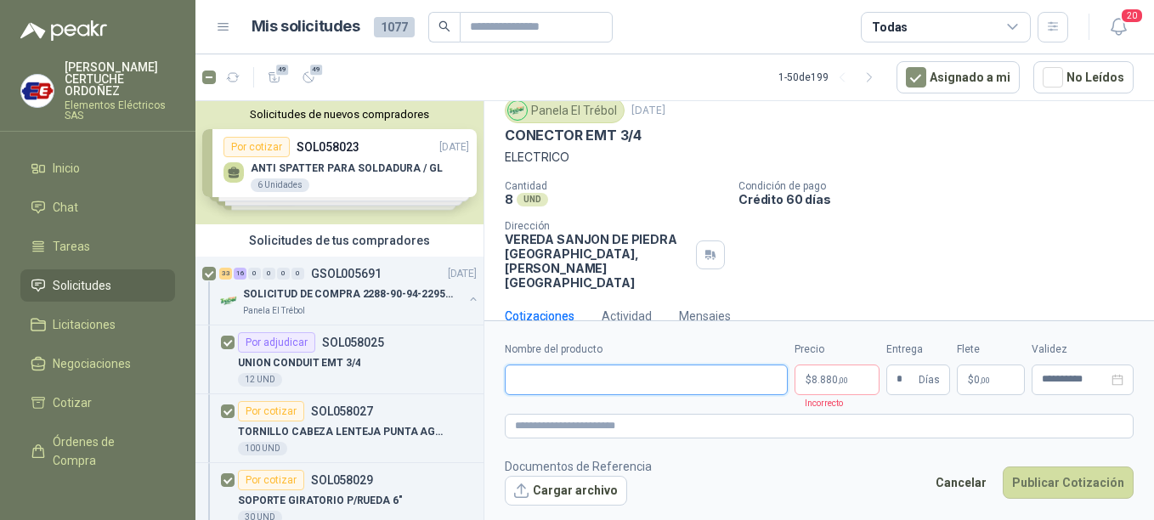
drag, startPoint x: 646, startPoint y: 386, endPoint x: 615, endPoint y: 389, distance: 30.8
click at [637, 385] on input "Nombre del producto" at bounding box center [646, 380] width 283 height 31
paste input "**********"
click at [629, 428] on textarea at bounding box center [819, 426] width 629 height 25
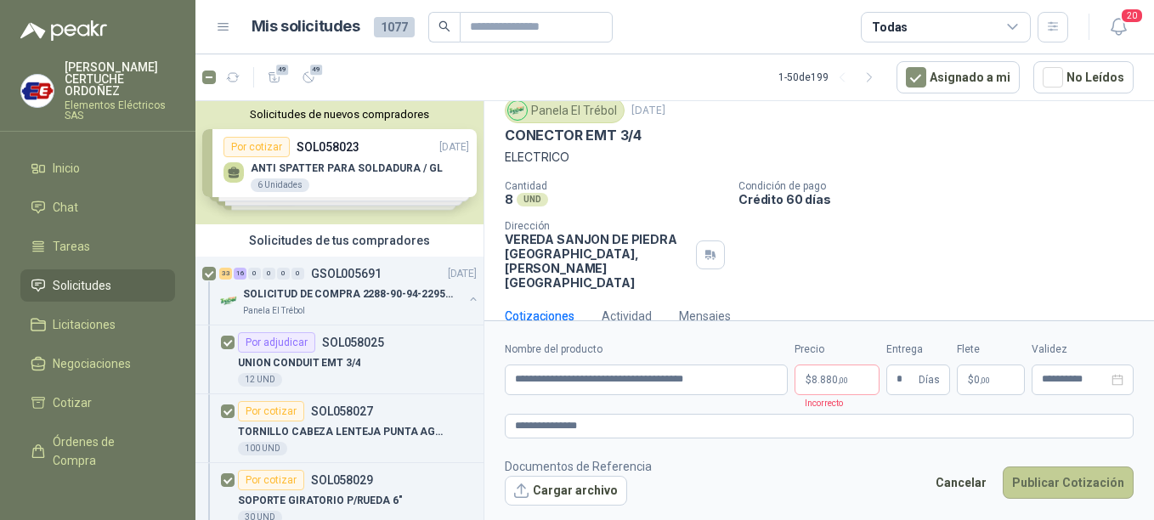
click at [1090, 472] on button "Publicar Cotización" at bounding box center [1068, 482] width 131 height 32
click at [1080, 482] on button "Publicar Cotización" at bounding box center [1068, 482] width 131 height 32
click at [322, 299] on p "SOLICITUD DE COMPRA 2288-90-94-2295-96-2301-02-04" at bounding box center [349, 294] width 212 height 16
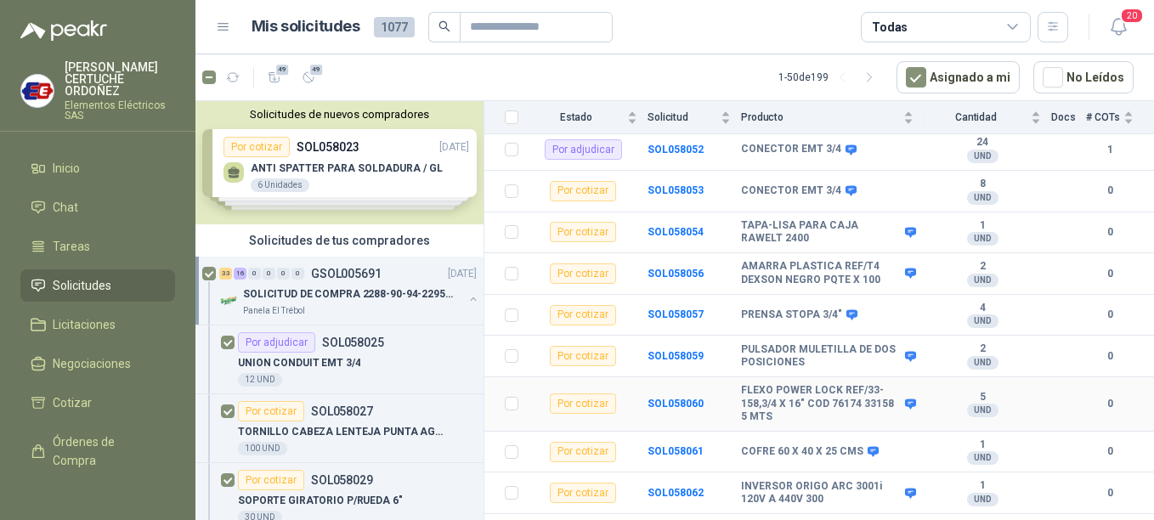
scroll to position [1020, 0]
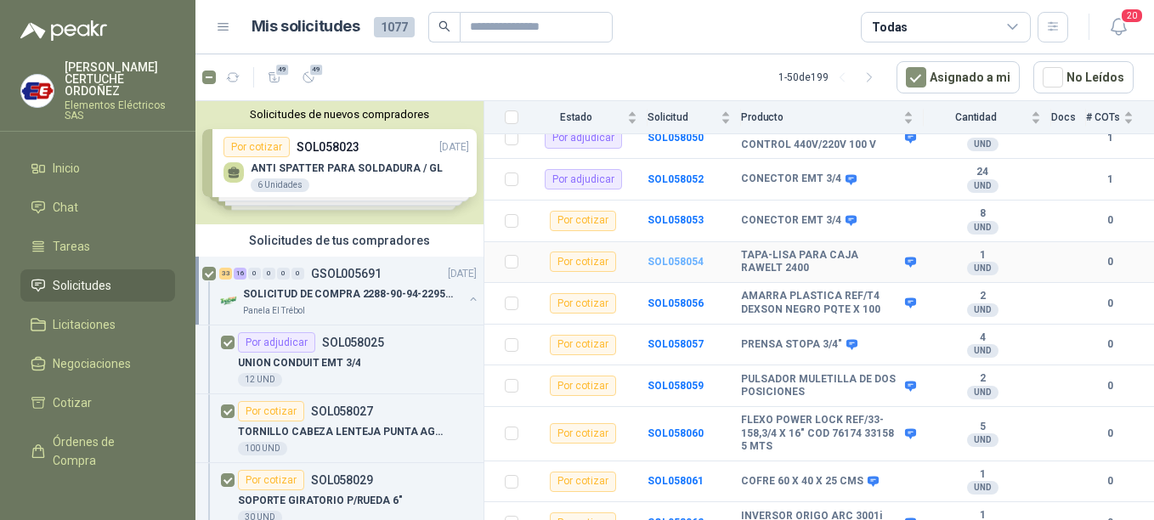
click at [673, 256] on b "SOL058054" at bounding box center [675, 262] width 56 height 12
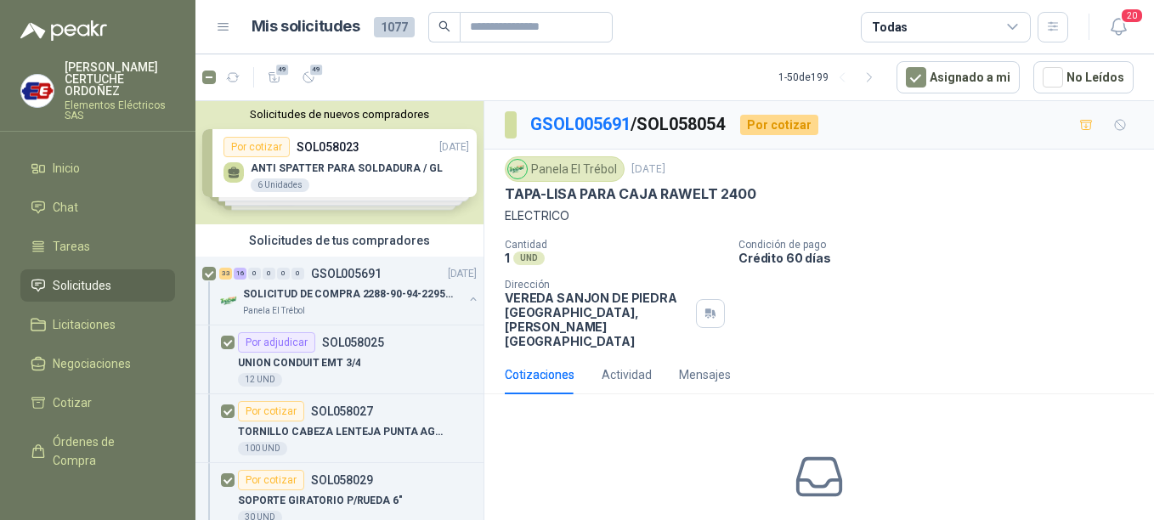
scroll to position [71, 0]
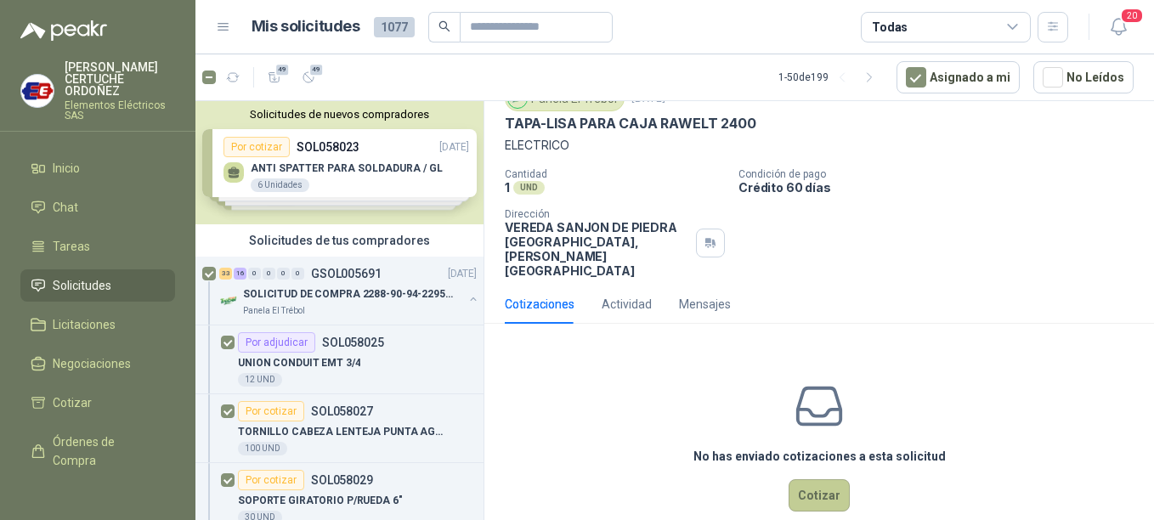
click at [815, 479] on button "Cotizar" at bounding box center [819, 495] width 61 height 32
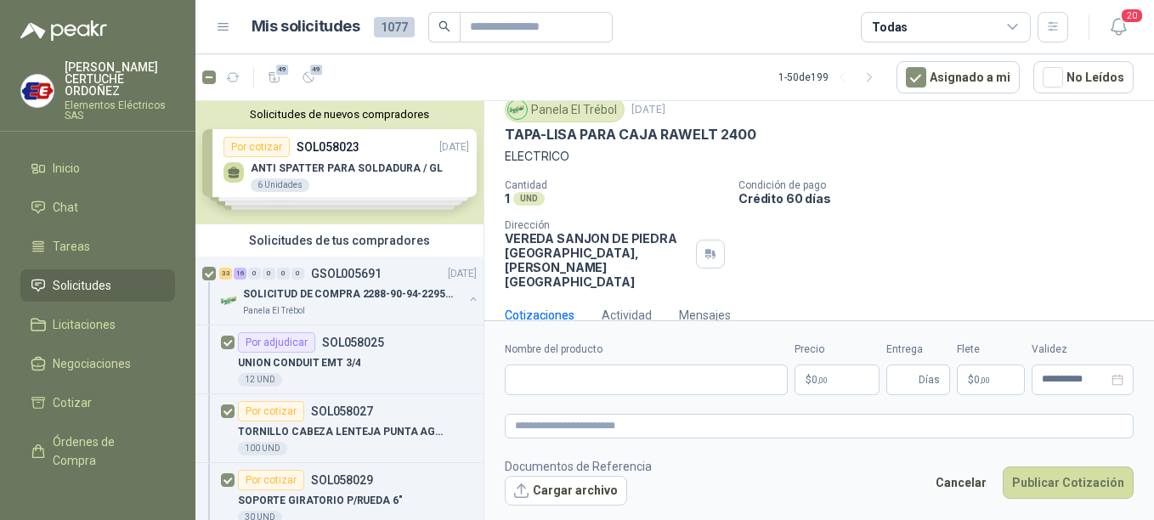
scroll to position [59, 0]
click at [828, 390] on p "$ 0 ,00" at bounding box center [836, 380] width 85 height 31
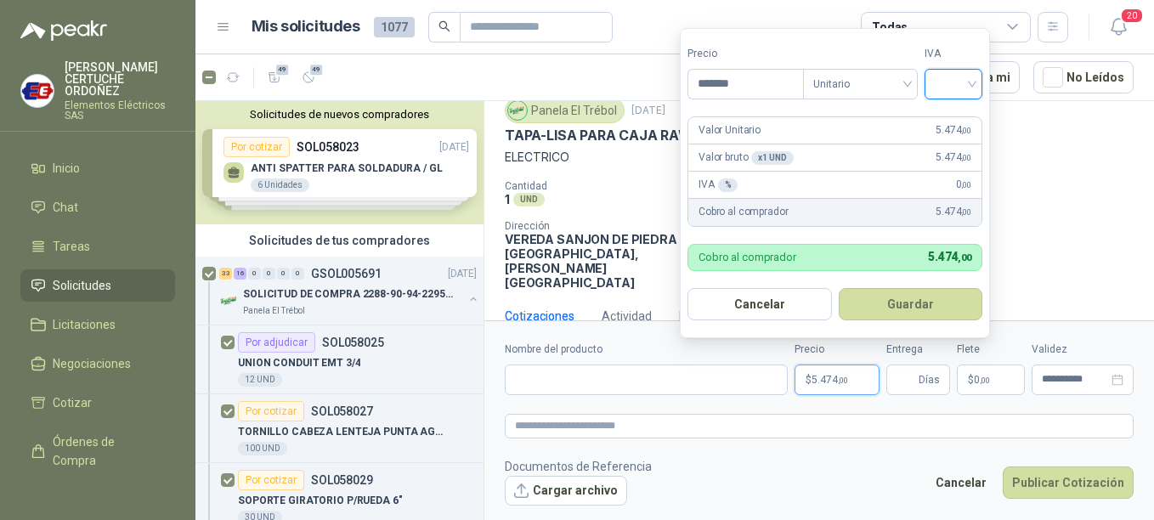
click at [966, 86] on input "search" at bounding box center [953, 82] width 37 height 25
click at [953, 121] on div "19%" at bounding box center [956, 119] width 31 height 19
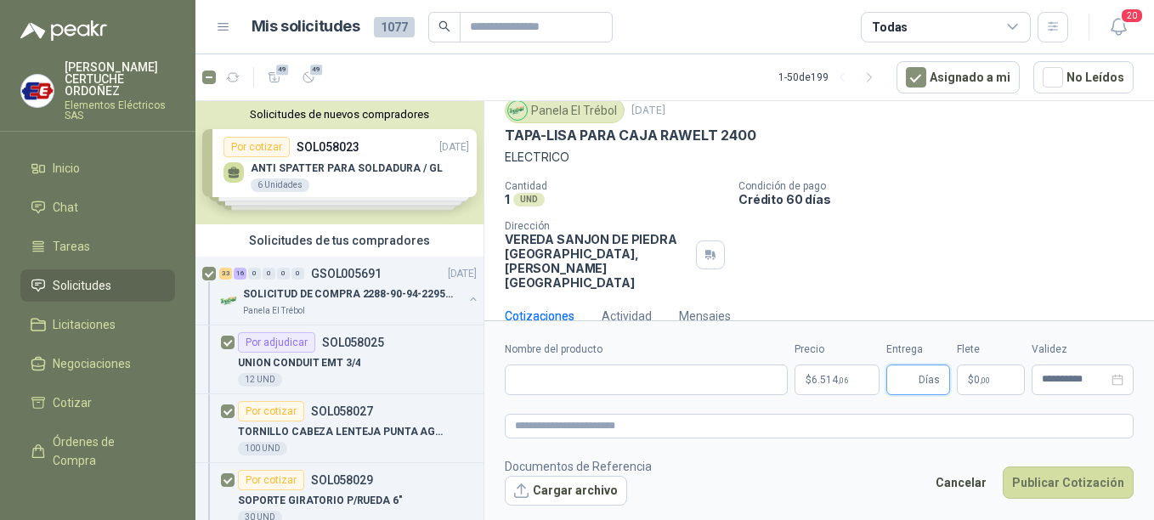
click at [909, 380] on input "Entrega" at bounding box center [905, 379] width 19 height 29
click at [978, 373] on p "$ 0 ,00" at bounding box center [991, 380] width 68 height 31
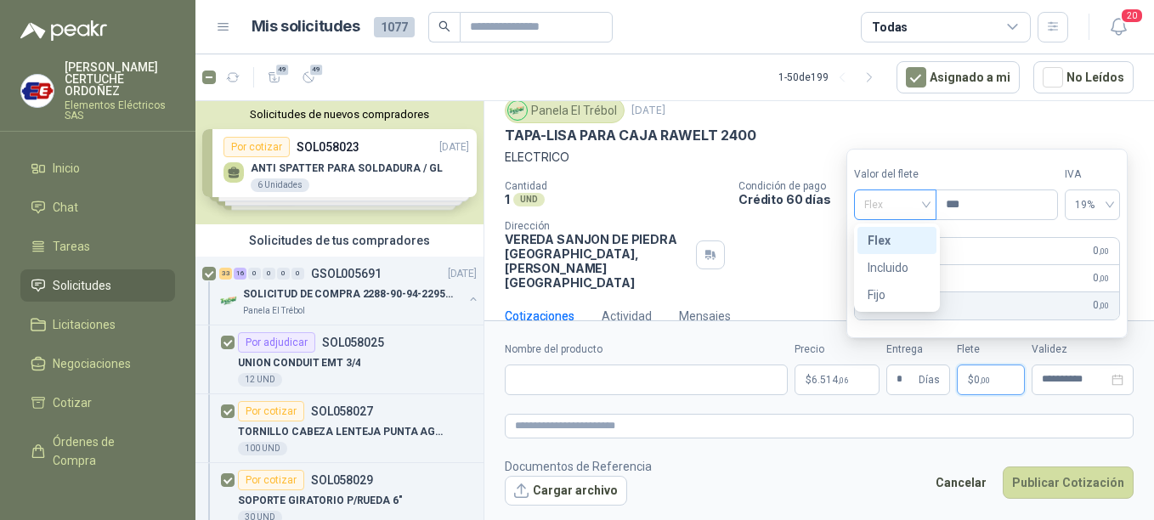
click at [926, 206] on span "Flex" at bounding box center [895, 204] width 62 height 25
click at [890, 264] on div "Incluido" at bounding box center [897, 267] width 59 height 19
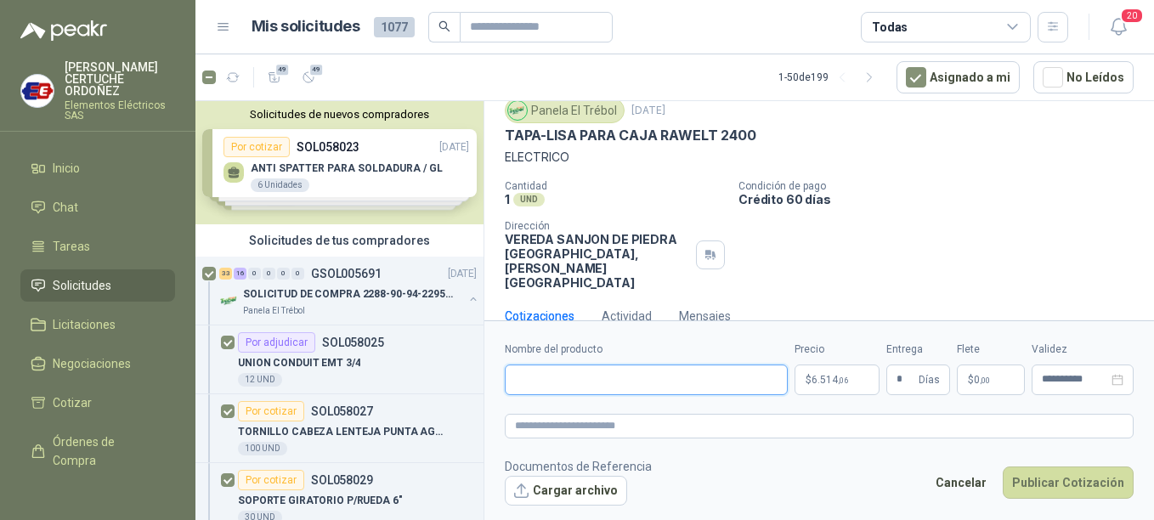
paste input "**********"
click at [653, 432] on textarea at bounding box center [819, 426] width 629 height 25
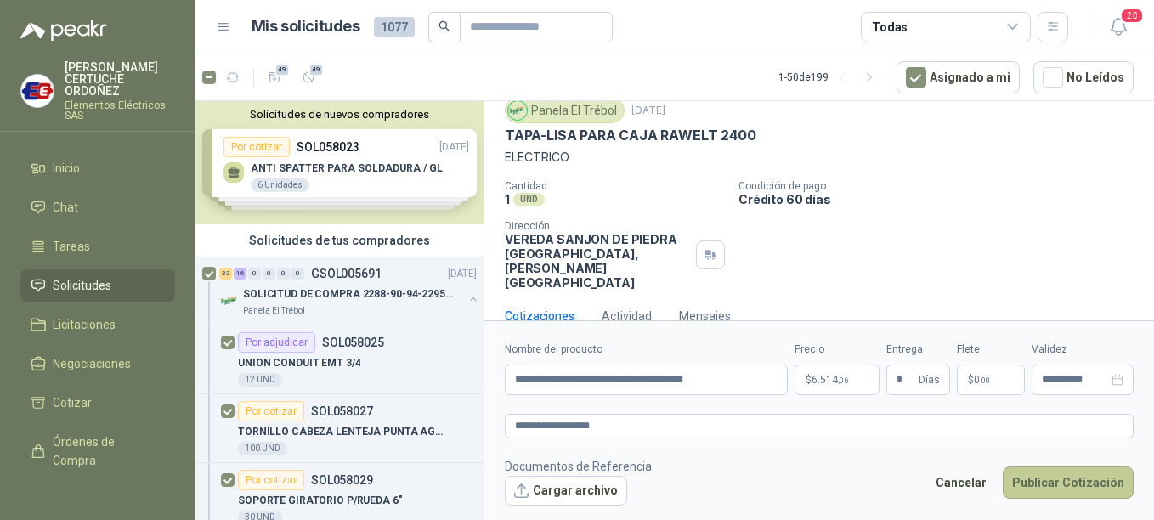
click at [1082, 486] on button "Publicar Cotización" at bounding box center [1068, 482] width 131 height 32
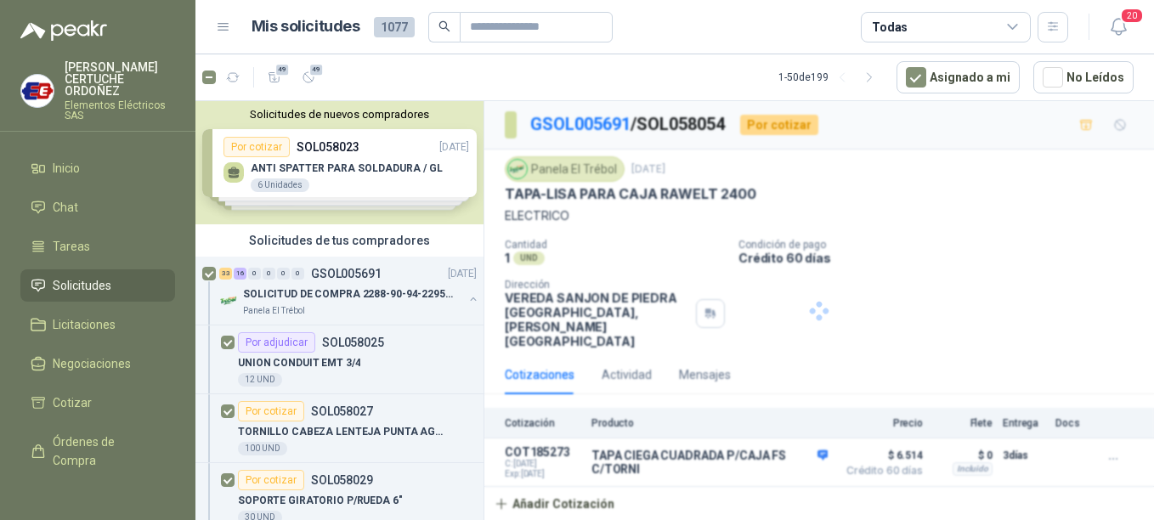
scroll to position [0, 0]
click at [314, 292] on p "SOLICITUD DE COMPRA 2288-90-94-2295-96-2301-02-04" at bounding box center [349, 294] width 212 height 16
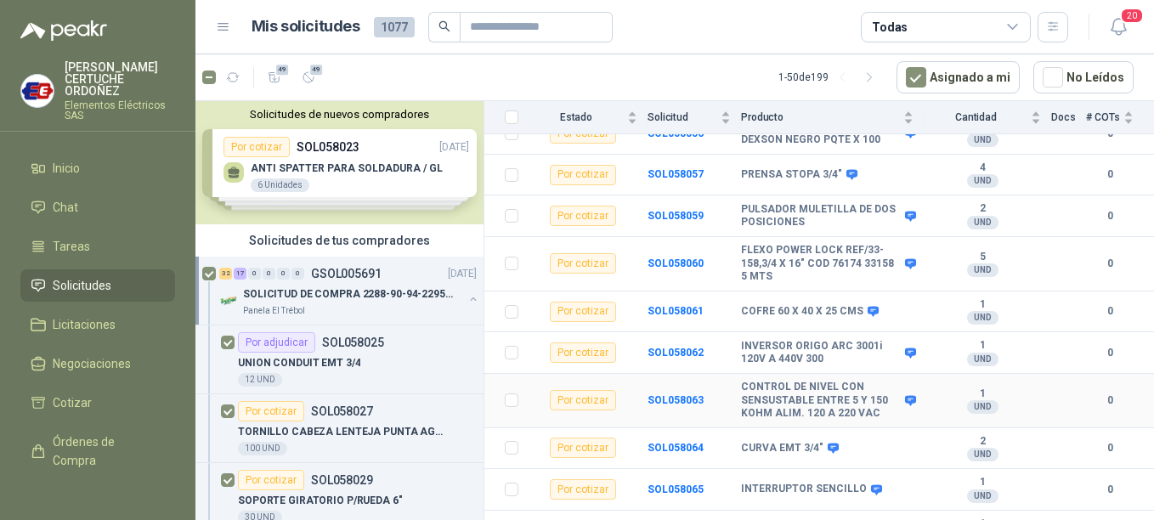
scroll to position [1105, 0]
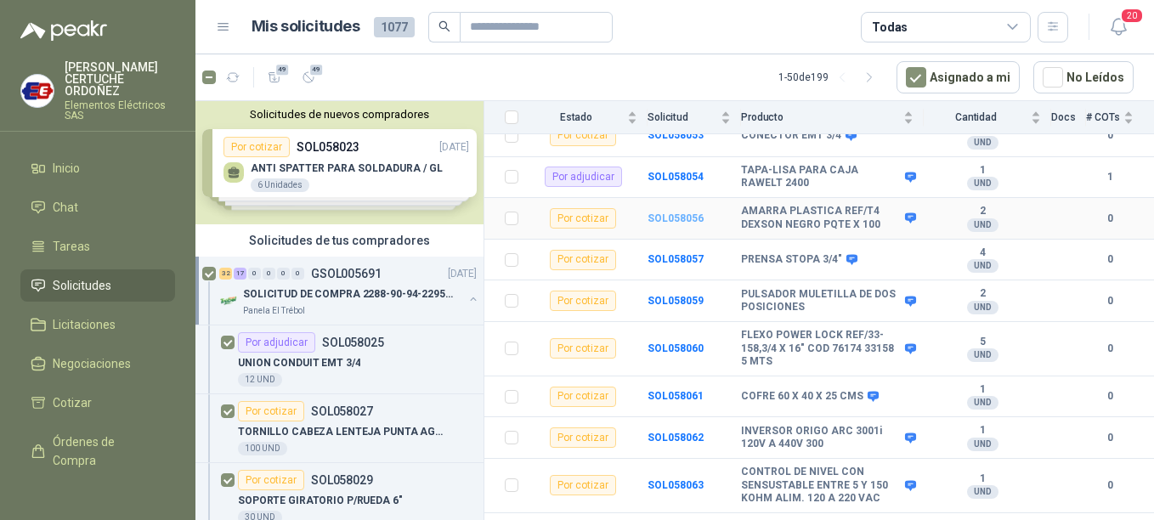
click at [671, 212] on b "SOL058056" at bounding box center [675, 218] width 56 height 12
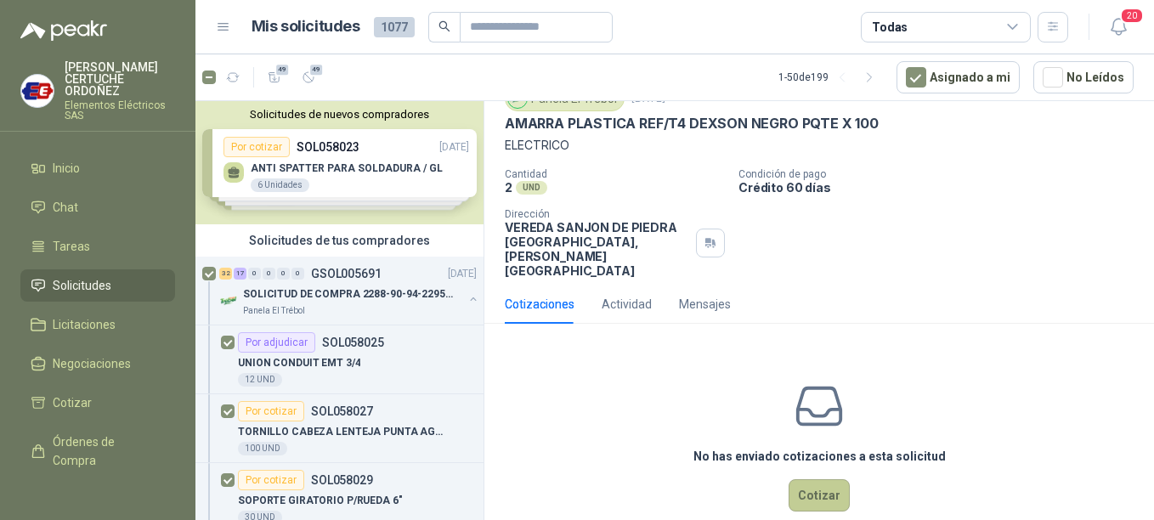
drag, startPoint x: 836, startPoint y: 473, endPoint x: 821, endPoint y: 472, distance: 15.3
click at [821, 473] on div "No has enviado cotizaciones a esta solicitud Cotizar" at bounding box center [819, 445] width 670 height 217
click at [821, 479] on button "Cotizar" at bounding box center [819, 495] width 61 height 32
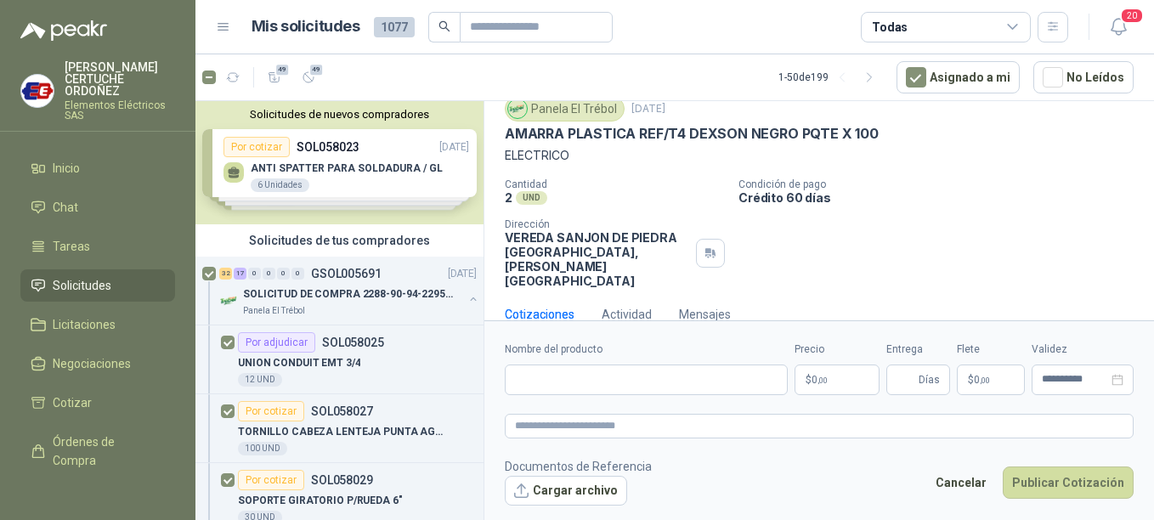
scroll to position [59, 0]
click at [849, 377] on p "$ 0 ,00" at bounding box center [836, 380] width 85 height 31
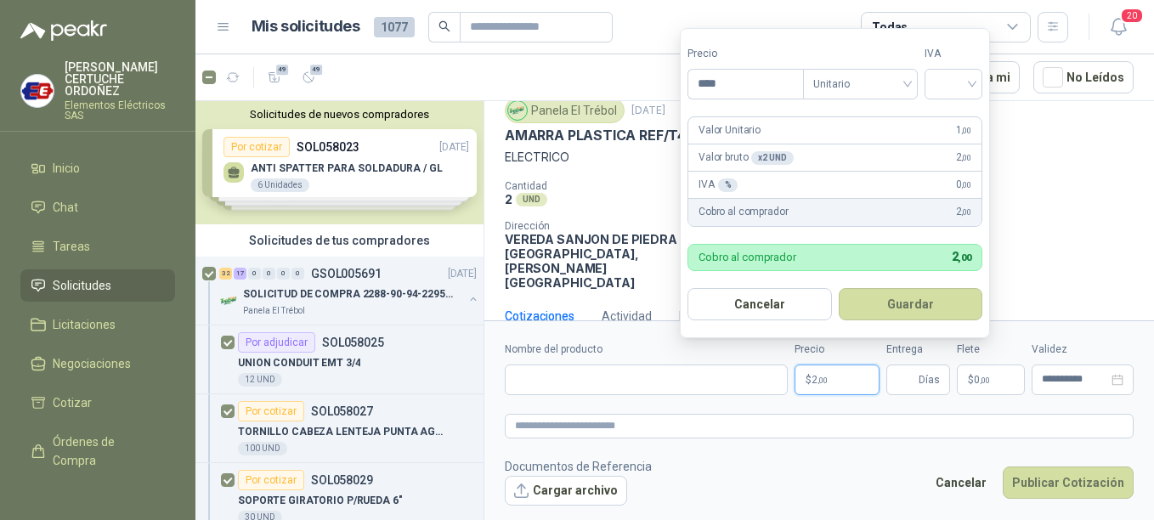
click at [839, 288] on button "Guardar" at bounding box center [911, 304] width 144 height 32
click at [979, 82] on div at bounding box center [953, 84] width 58 height 31
click at [953, 122] on div "19%" at bounding box center [956, 119] width 31 height 19
click at [973, 88] on span "19%" at bounding box center [957, 83] width 38 height 25
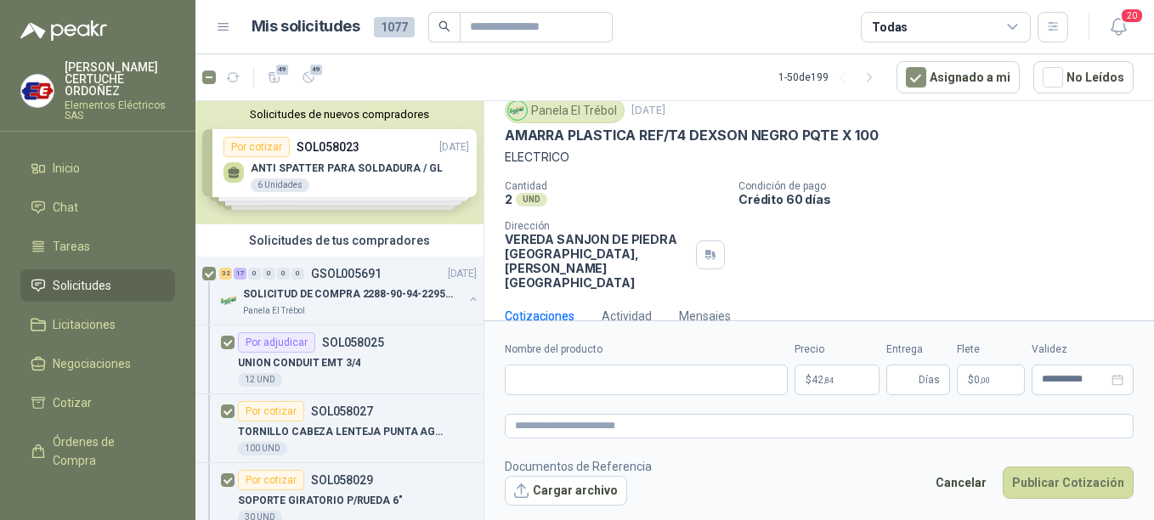
click at [923, 407] on form "**********" at bounding box center [819, 423] width 670 height 206
click at [914, 381] on input "Entrega" at bounding box center [905, 379] width 19 height 29
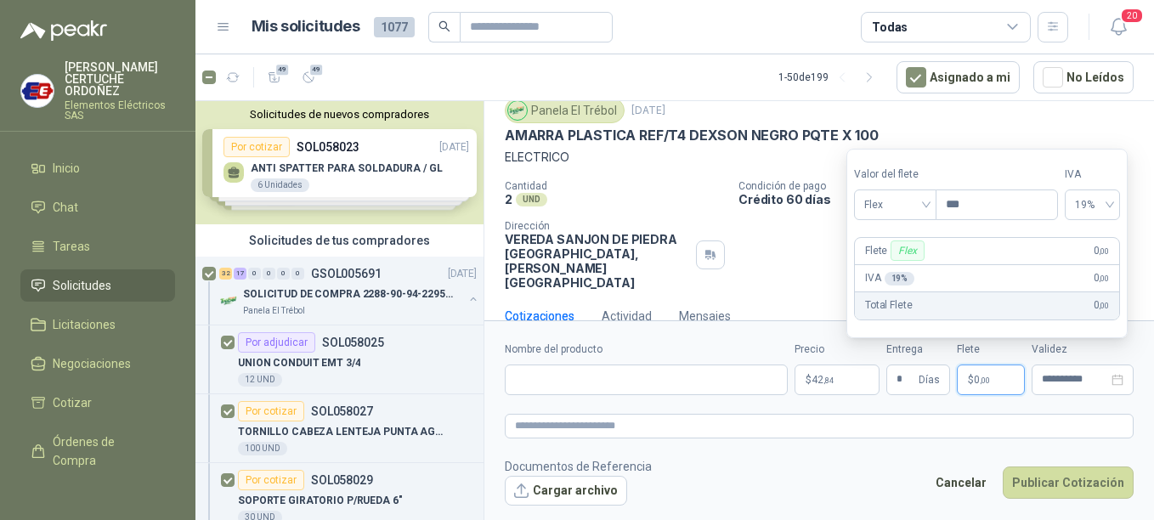
click at [964, 381] on p "$ 0 ,00" at bounding box center [991, 380] width 68 height 31
click at [926, 205] on span "Flex" at bounding box center [895, 204] width 62 height 25
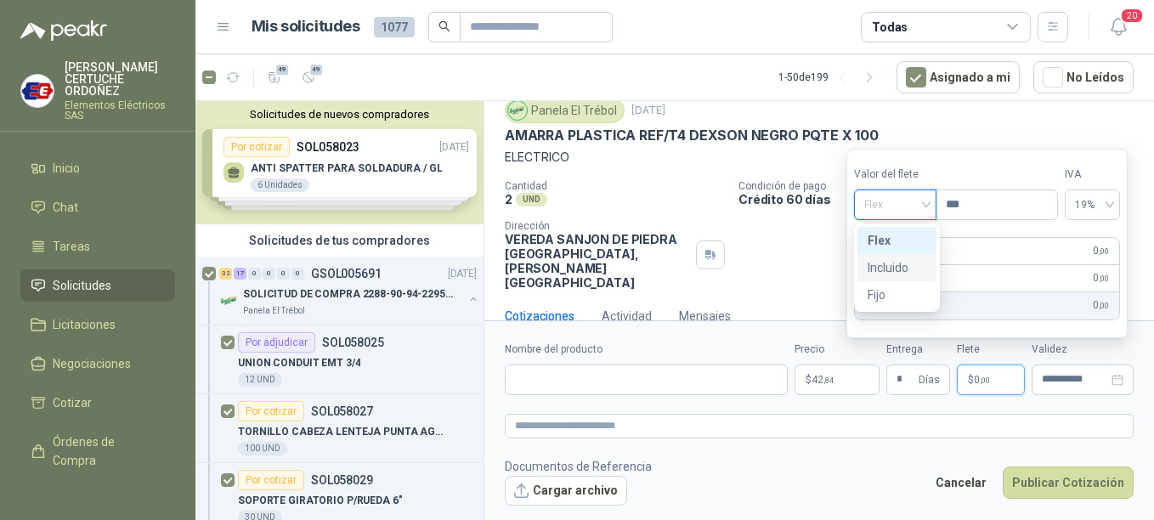
click at [888, 270] on div "Incluido" at bounding box center [897, 267] width 59 height 19
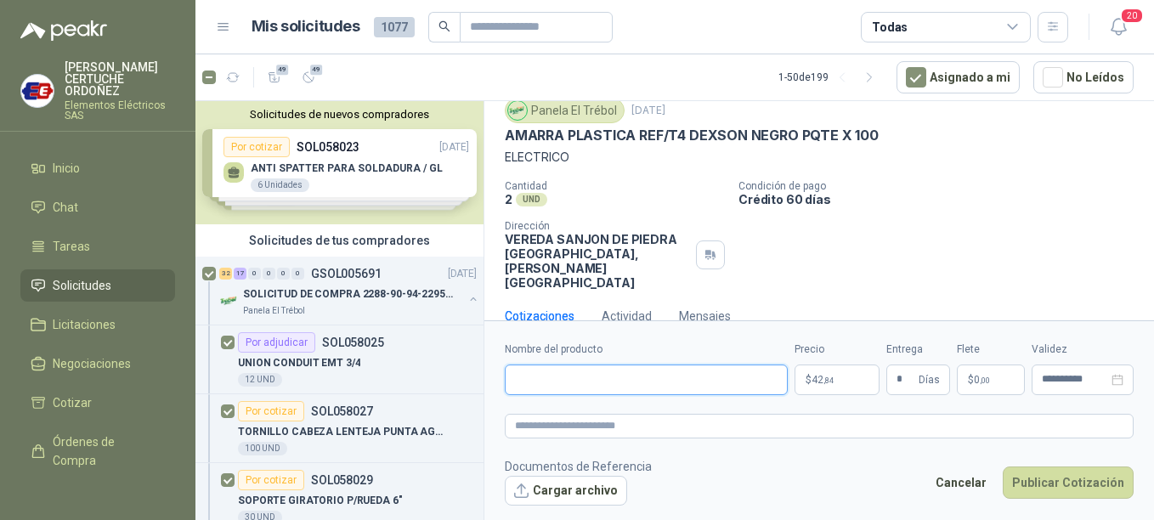
paste input "**********"
click at [649, 427] on textarea at bounding box center [819, 426] width 629 height 25
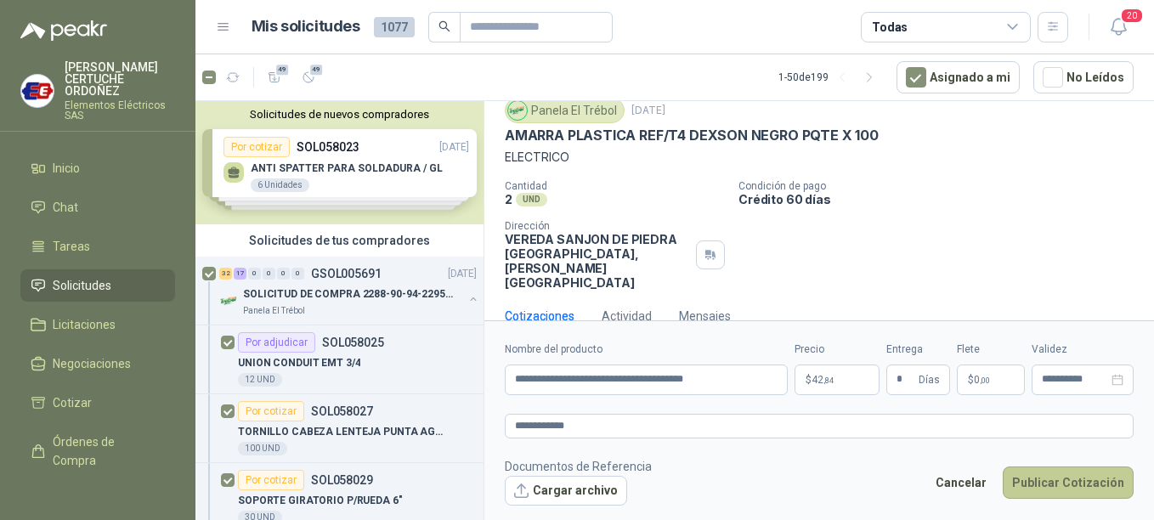
click at [1087, 471] on button "Publicar Cotización" at bounding box center [1068, 482] width 131 height 32
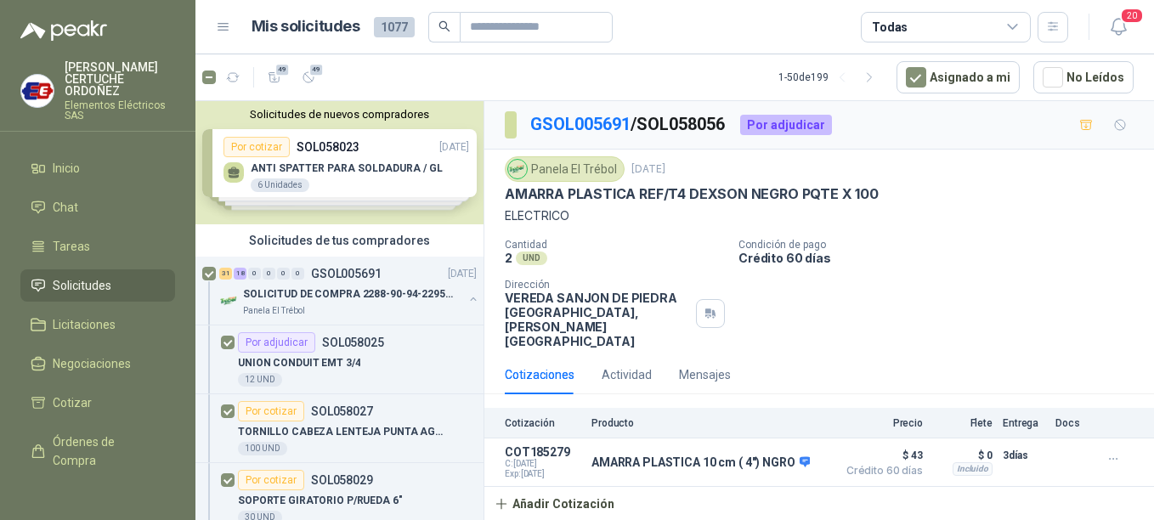
scroll to position [0, 0]
click at [308, 299] on p "SOLICITUD DE COMPRA 2288-90-94-2295-96-2301-02-04" at bounding box center [349, 294] width 212 height 16
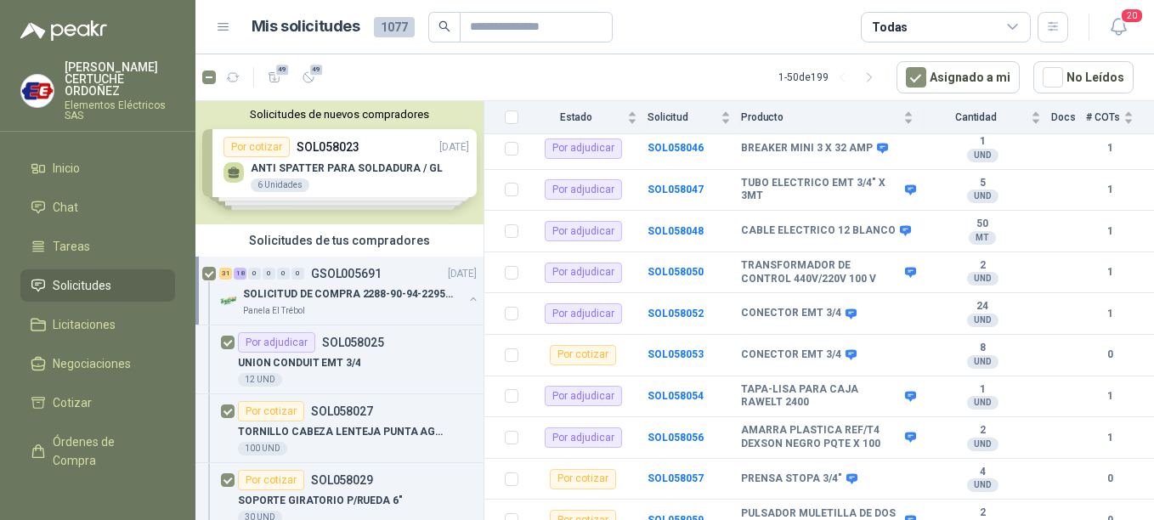
scroll to position [935, 0]
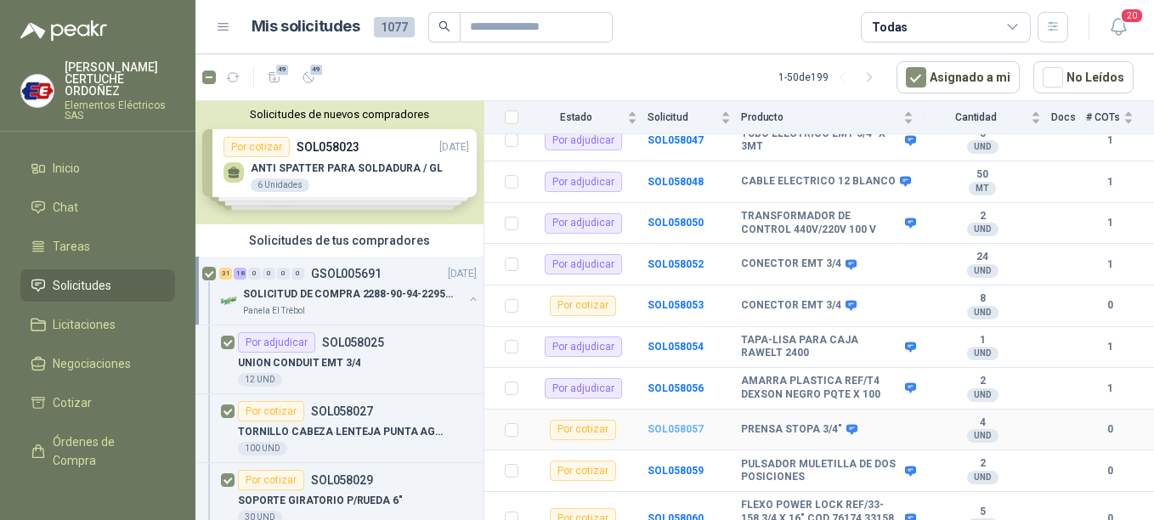
click at [672, 423] on b "SOL058057" at bounding box center [675, 429] width 56 height 12
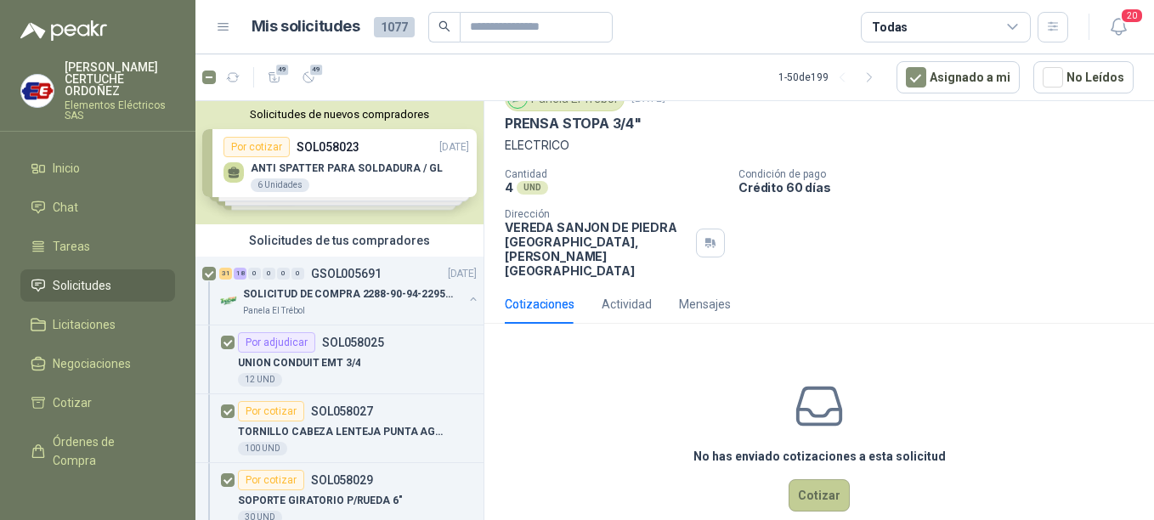
click at [814, 479] on button "Cotizar" at bounding box center [819, 495] width 61 height 32
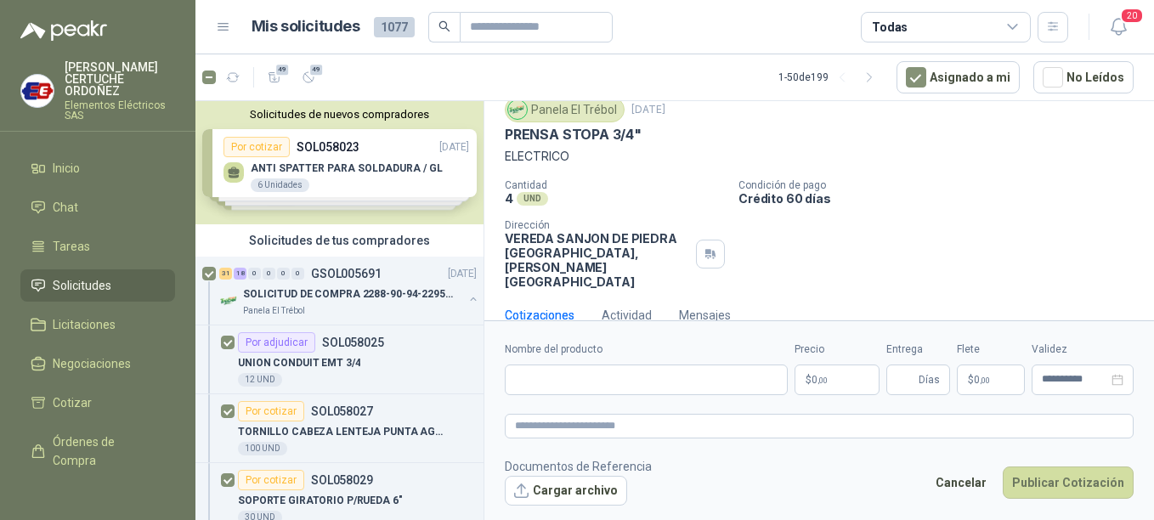
scroll to position [59, 0]
click at [814, 372] on p "$ 0 ,00" at bounding box center [836, 380] width 85 height 31
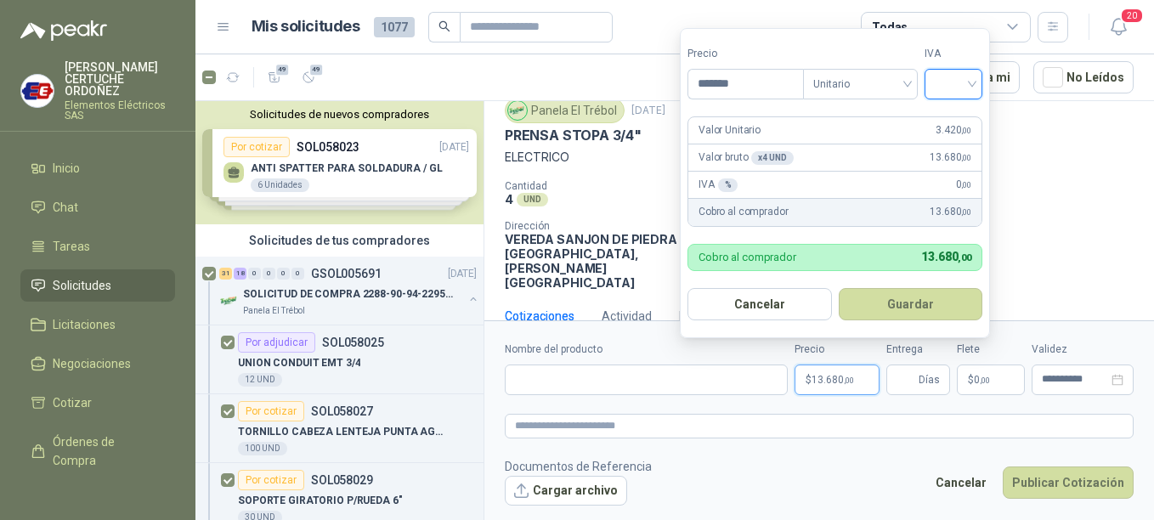
click at [972, 82] on input "search" at bounding box center [953, 82] width 37 height 25
click at [959, 123] on div "19%" at bounding box center [956, 119] width 31 height 19
click at [913, 314] on button "Guardar" at bounding box center [913, 304] width 146 height 32
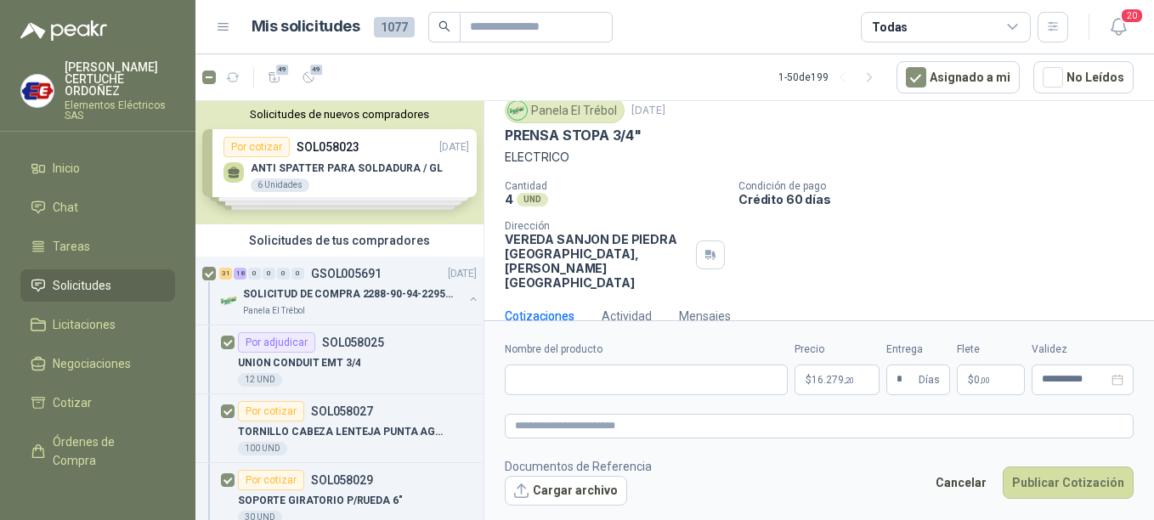
click at [983, 370] on p "$ 0 ,00" at bounding box center [991, 380] width 68 height 31
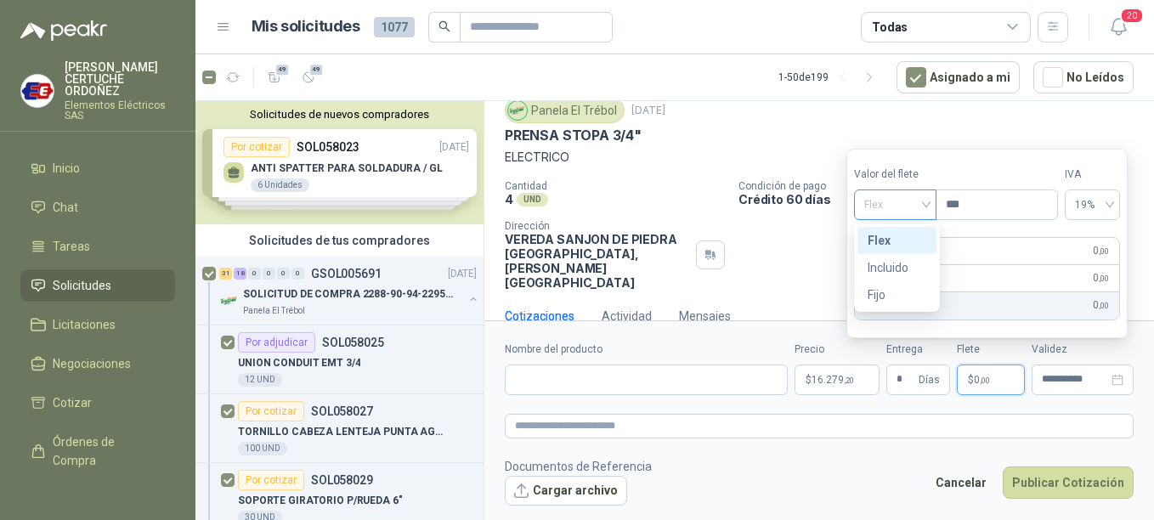
click at [926, 196] on span "Flex" at bounding box center [895, 204] width 62 height 25
click at [885, 273] on div "Incluido" at bounding box center [897, 267] width 59 height 19
drag, startPoint x: 624, startPoint y: 399, endPoint x: 622, endPoint y: 389, distance: 9.5
click at [623, 393] on form "**********" at bounding box center [819, 423] width 670 height 206
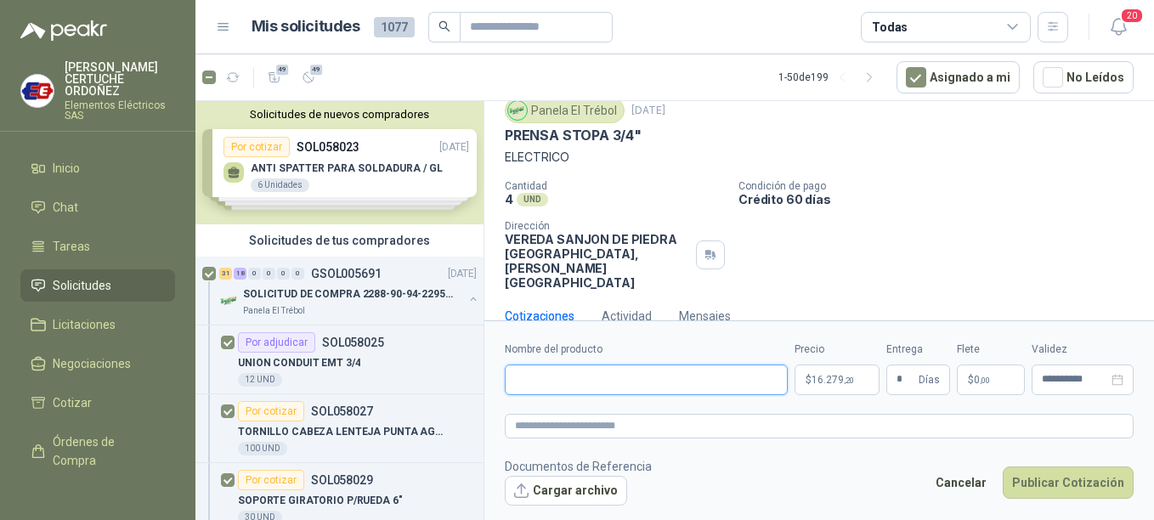
click at [622, 388] on input "Nombre del producto" at bounding box center [646, 380] width 283 height 31
paste input "**********"
click at [608, 430] on textarea at bounding box center [819, 426] width 629 height 25
click at [1078, 464] on footer "Documentos de Referencia Cargar archivo Cancelar Publicar Cotización" at bounding box center [819, 481] width 629 height 49
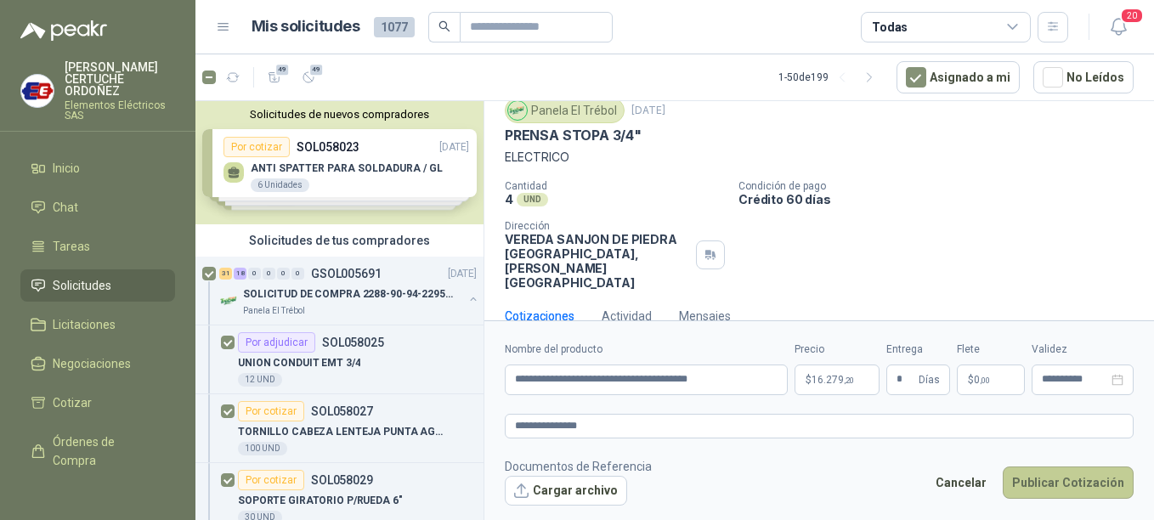
click at [1083, 487] on button "Publicar Cotización" at bounding box center [1068, 482] width 131 height 32
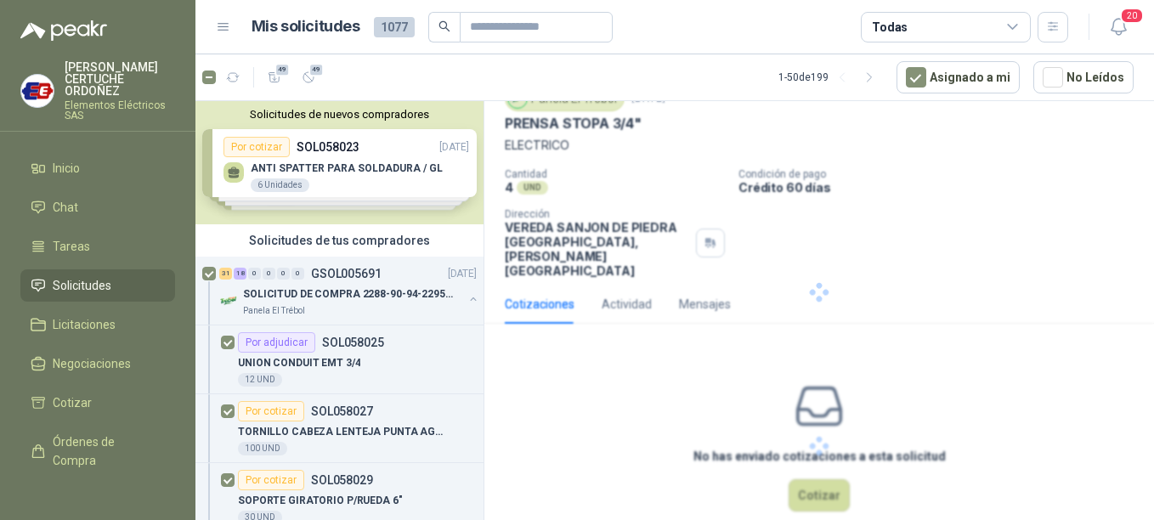
scroll to position [0, 0]
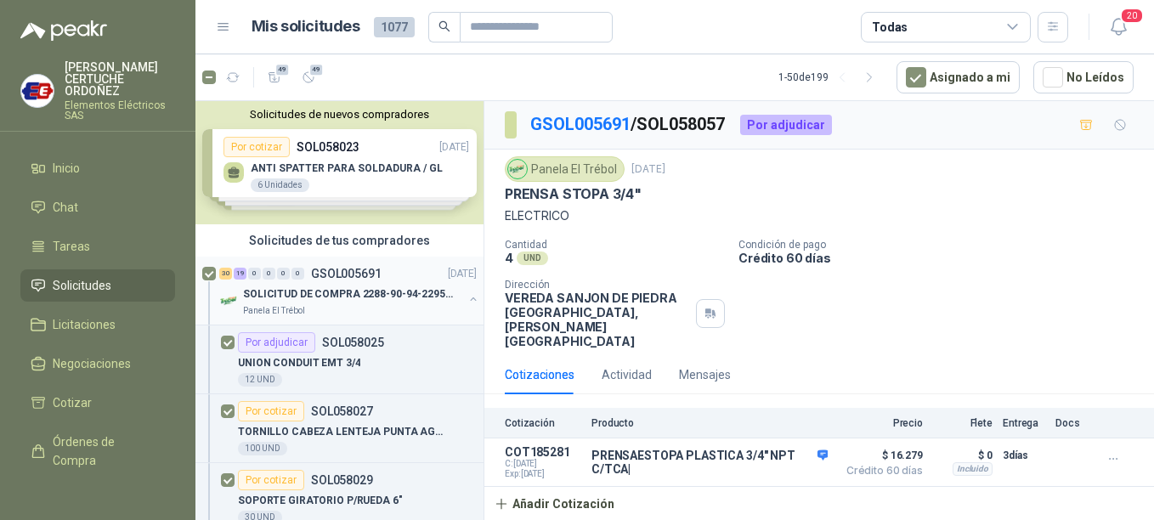
click at [327, 294] on p "SOLICITUD DE COMPRA 2288-90-94-2295-96-2301-02-04" at bounding box center [349, 294] width 212 height 16
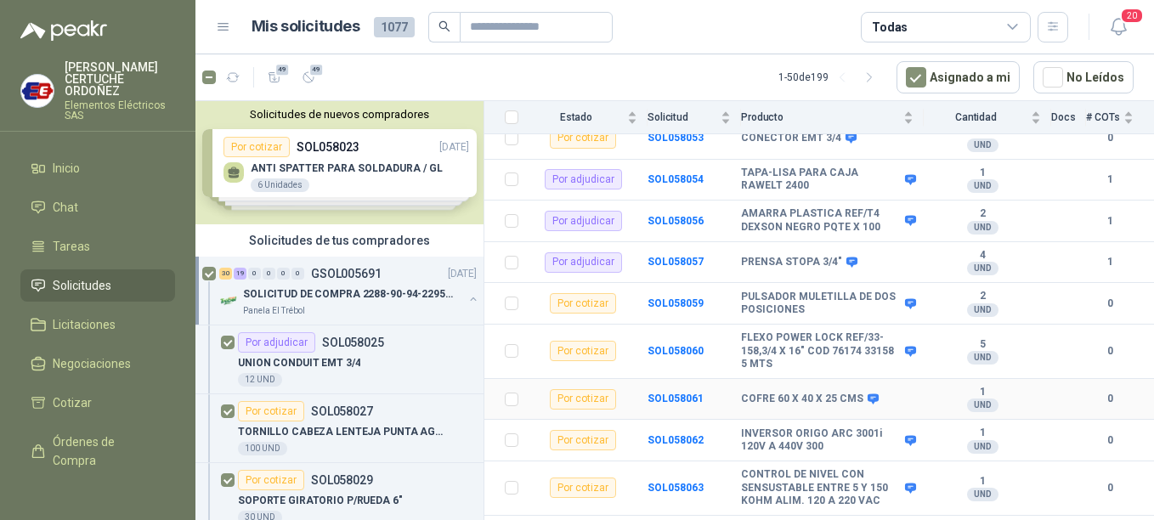
scroll to position [1105, 0]
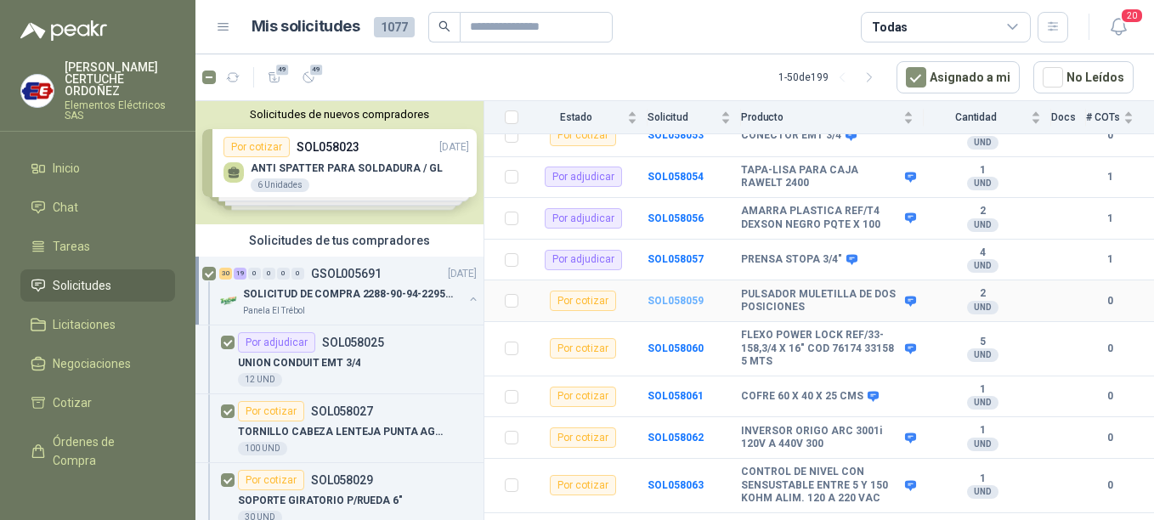
click at [685, 295] on b "SOL058059" at bounding box center [675, 301] width 56 height 12
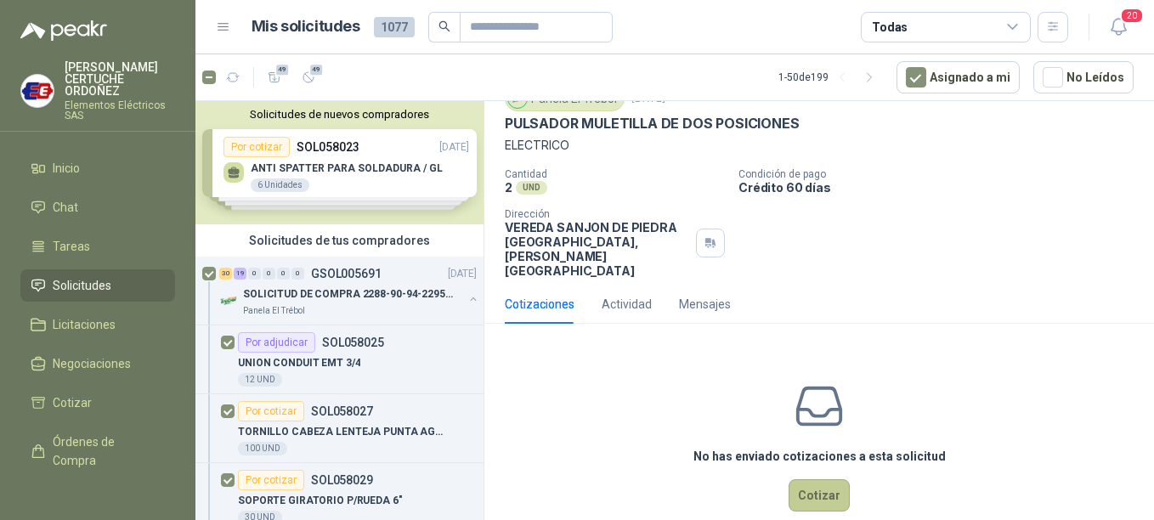
click at [828, 479] on button "Cotizar" at bounding box center [819, 495] width 61 height 32
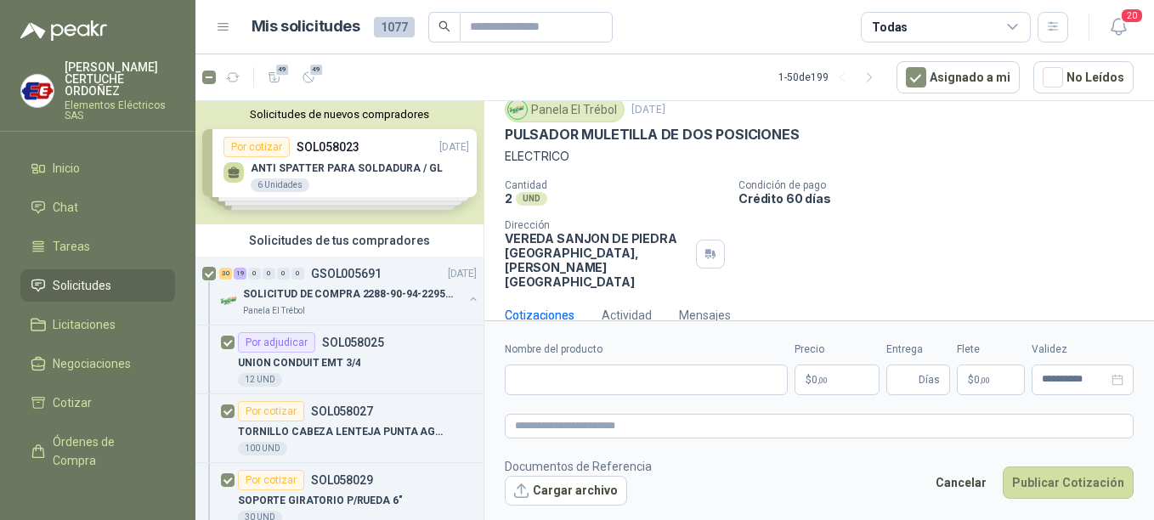
scroll to position [59, 0]
click at [839, 386] on p "$ 0 ,00" at bounding box center [836, 380] width 85 height 31
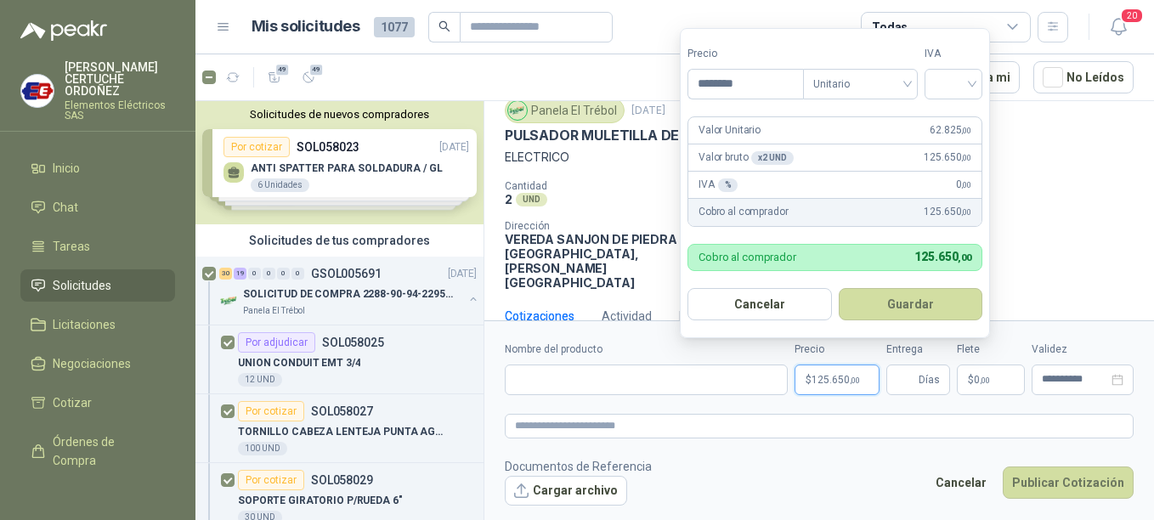
click at [839, 288] on button "Guardar" at bounding box center [911, 304] width 144 height 32
click at [972, 83] on input "search" at bounding box center [953, 82] width 37 height 25
click at [958, 125] on div "19%" at bounding box center [956, 119] width 31 height 19
click at [905, 290] on button "Guardar" at bounding box center [913, 304] width 146 height 32
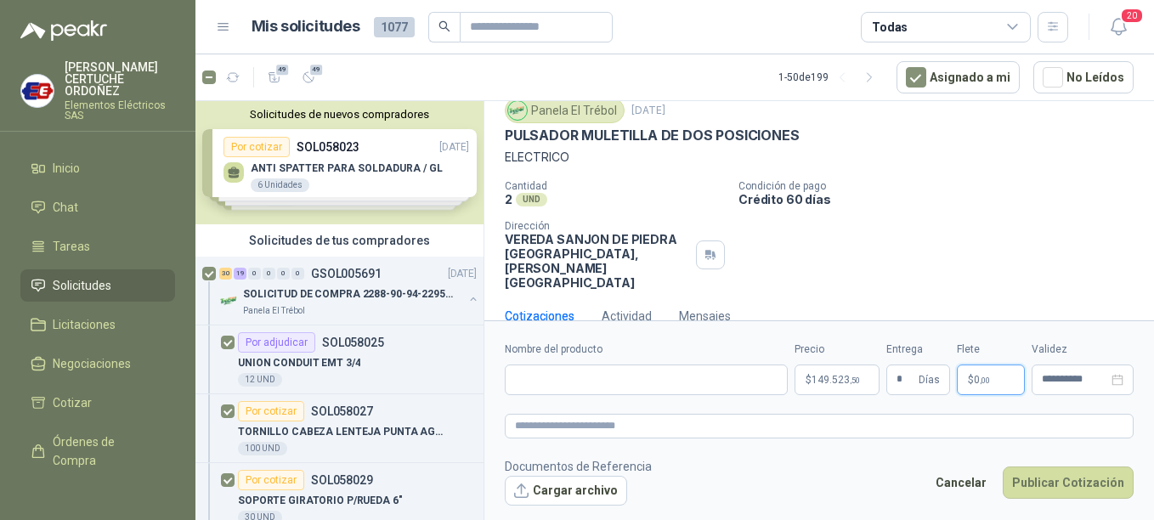
click at [970, 371] on p "$ 0 ,00" at bounding box center [991, 380] width 68 height 31
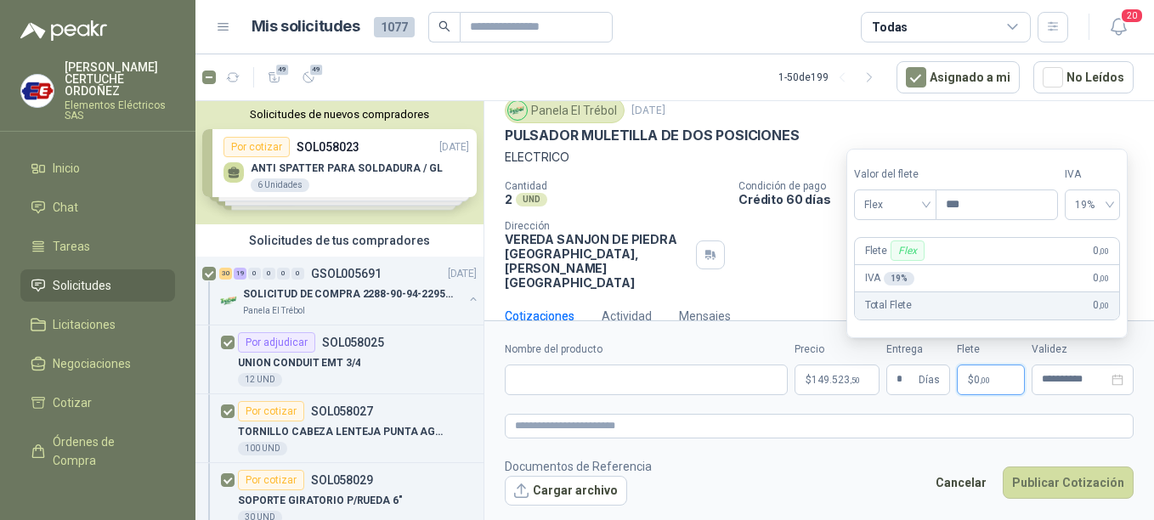
click at [993, 380] on p "$ 0 ,00" at bounding box center [991, 380] width 68 height 31
click at [931, 212] on div "Flex" at bounding box center [895, 204] width 82 height 31
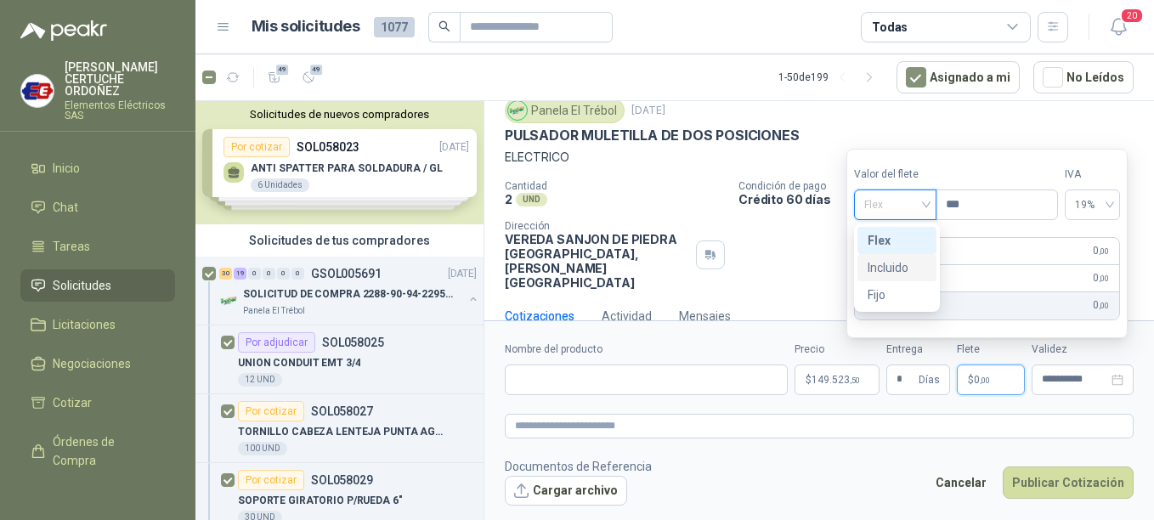
click at [908, 269] on div "Incluido" at bounding box center [897, 267] width 59 height 19
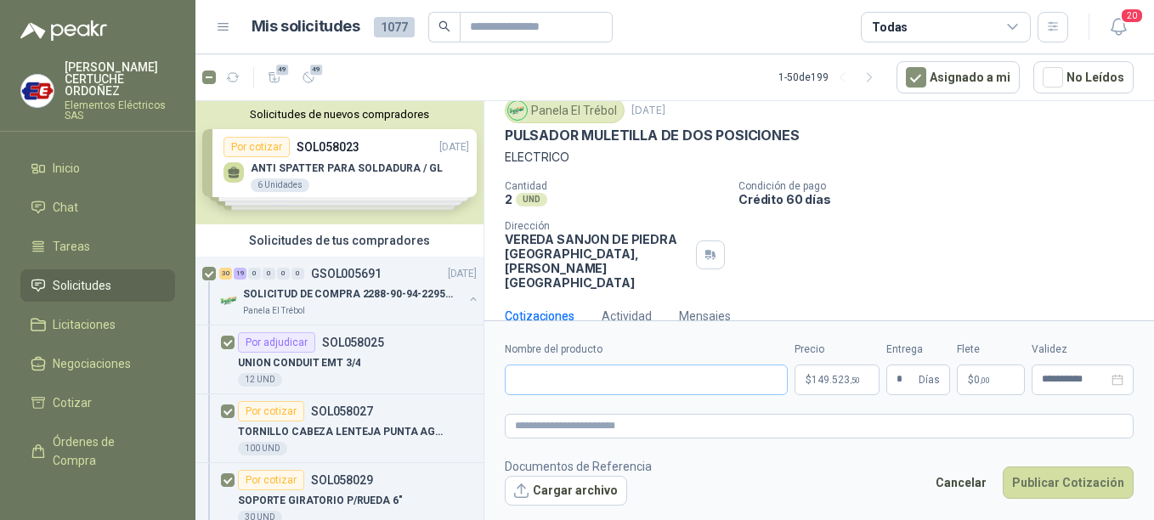
drag, startPoint x: 653, startPoint y: 397, endPoint x: 630, endPoint y: 382, distance: 27.1
click at [634, 378] on form "**********" at bounding box center [819, 423] width 670 height 206
click at [630, 385] on input "Nombre del producto" at bounding box center [646, 380] width 283 height 31
click at [560, 384] on input "Nombre del producto" at bounding box center [646, 380] width 283 height 31
paste input "**********"
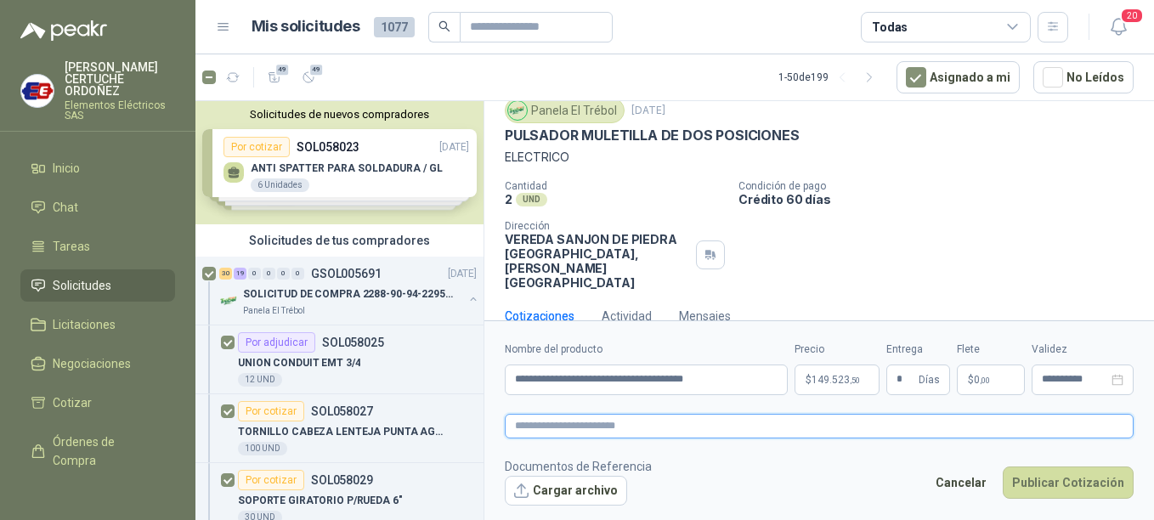
click at [596, 421] on textarea at bounding box center [819, 426] width 629 height 25
click at [1084, 484] on button "Publicar Cotización" at bounding box center [1068, 482] width 131 height 32
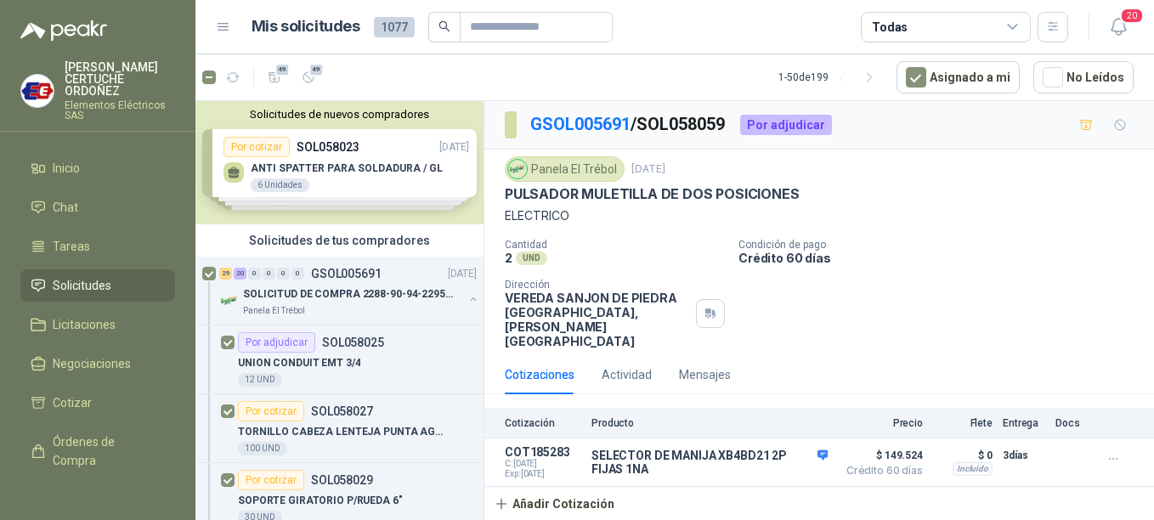
scroll to position [0, 0]
click at [348, 299] on p "SOLICITUD DE COMPRA 2288-90-94-2295-96-2301-02-04" at bounding box center [349, 294] width 212 height 16
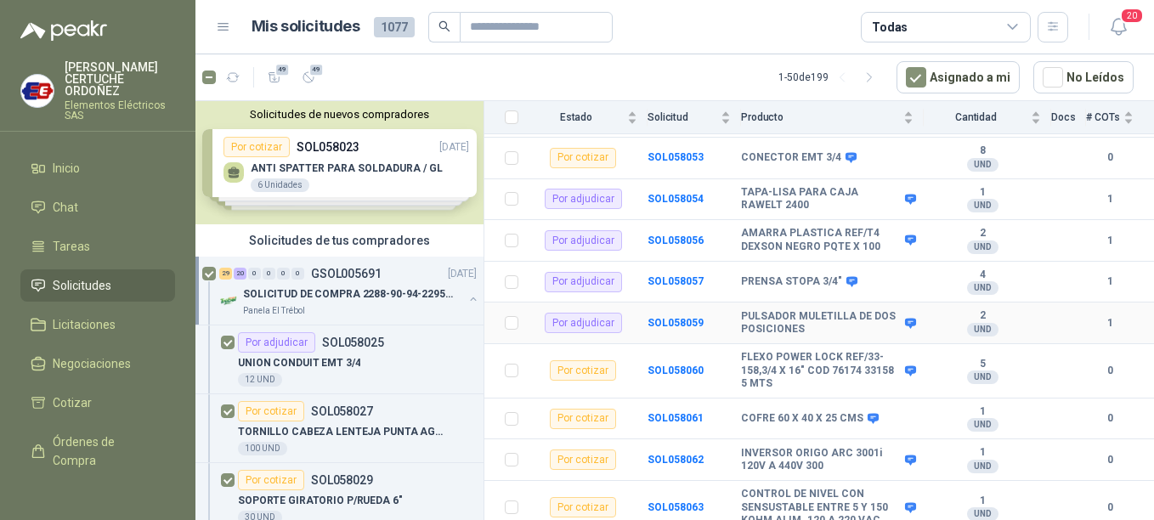
scroll to position [1105, 0]
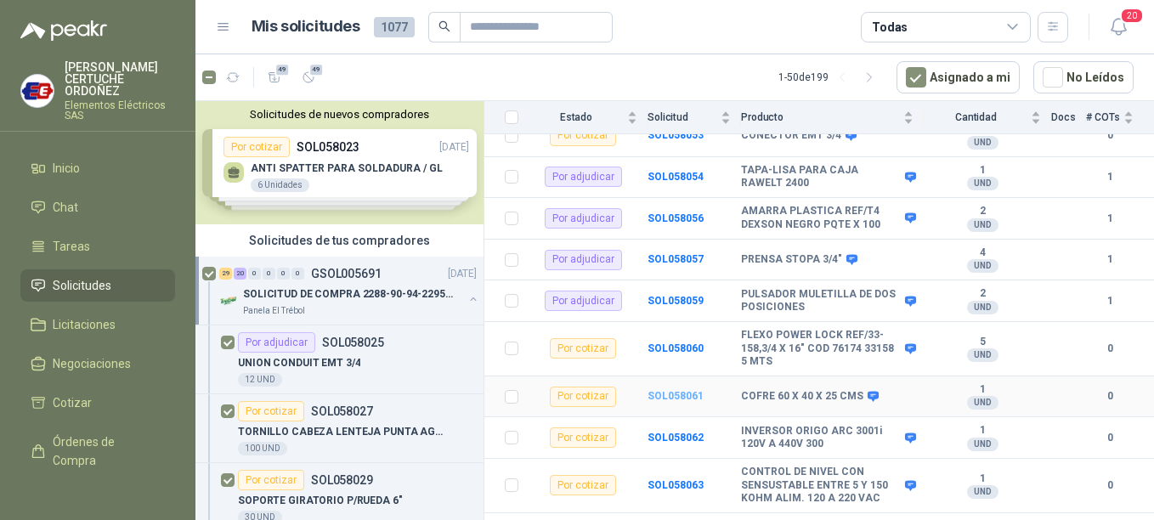
click at [673, 390] on b "SOL058061" at bounding box center [675, 396] width 56 height 12
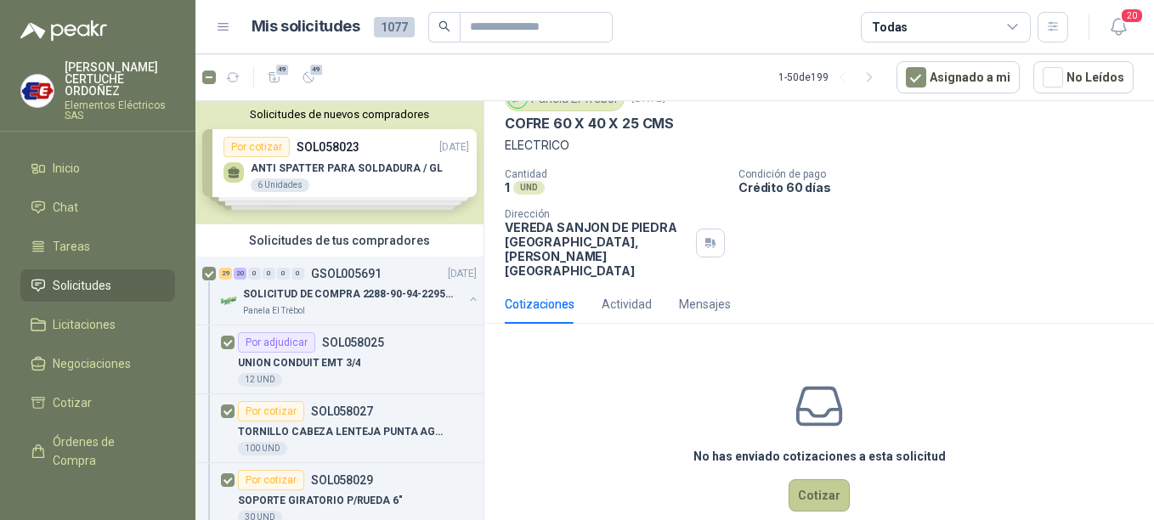
click at [816, 479] on button "Cotizar" at bounding box center [819, 495] width 61 height 32
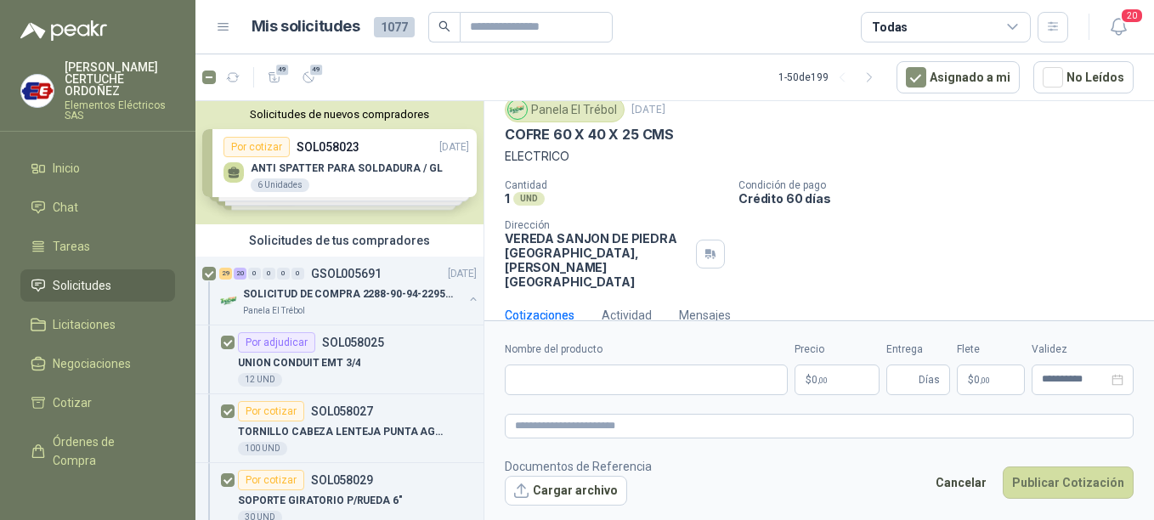
scroll to position [59, 0]
click at [860, 389] on p "$ 0 ,00" at bounding box center [836, 380] width 85 height 31
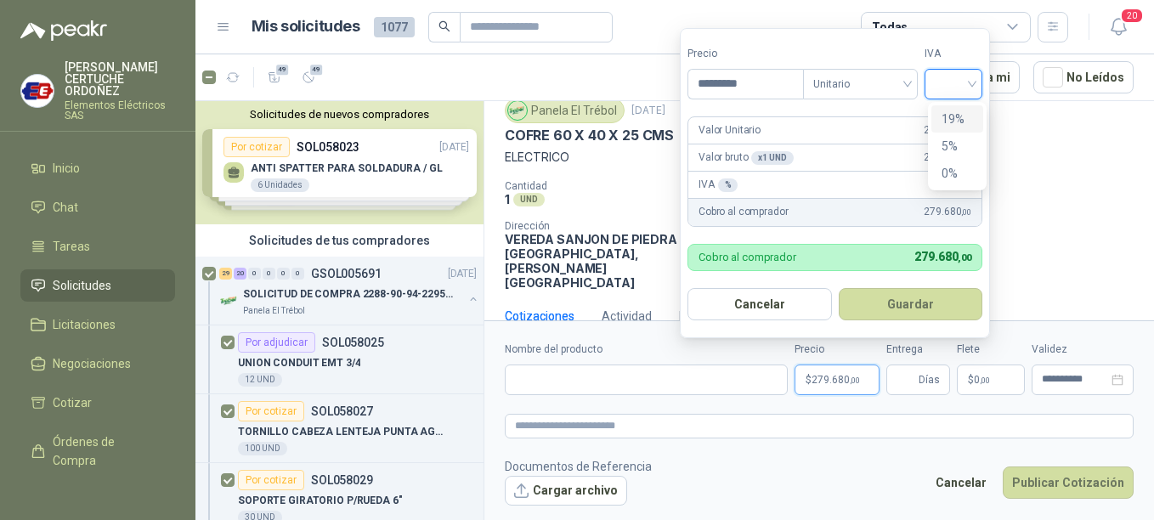
click at [967, 92] on input "search" at bounding box center [953, 82] width 37 height 25
click at [955, 120] on div "19%" at bounding box center [956, 119] width 31 height 19
click at [934, 384] on span "Días" at bounding box center [929, 379] width 21 height 29
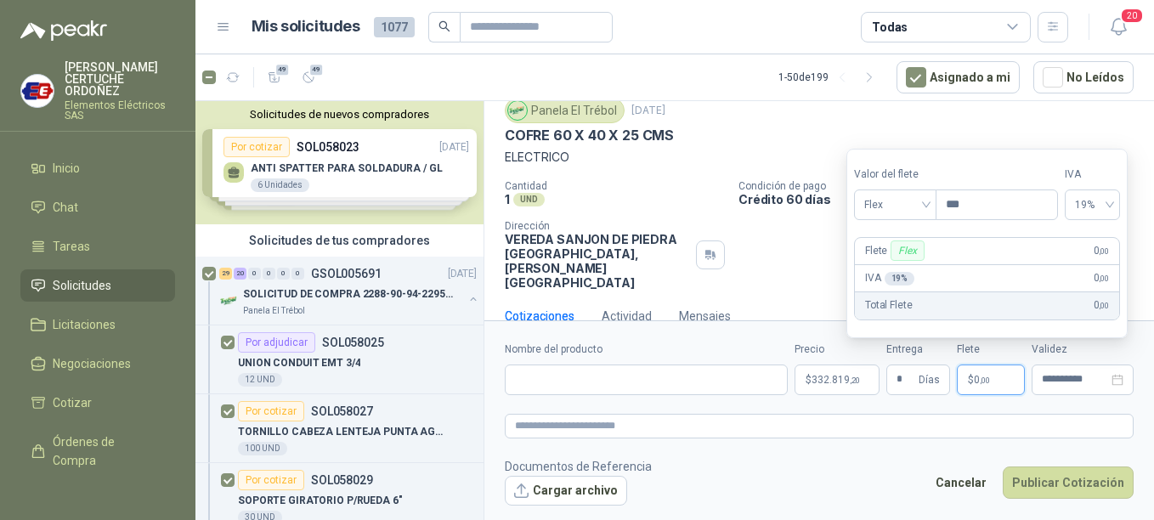
click at [1007, 378] on p "$ 0 ,00" at bounding box center [991, 380] width 68 height 31
click at [933, 201] on div "Flex" at bounding box center [895, 204] width 82 height 31
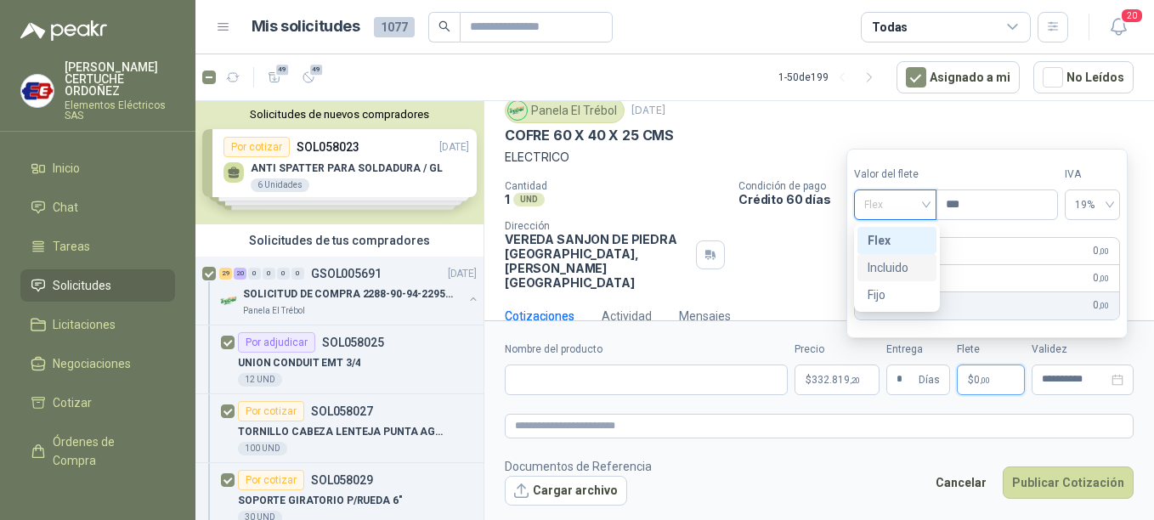
click at [901, 265] on div "Incluido" at bounding box center [897, 267] width 59 height 19
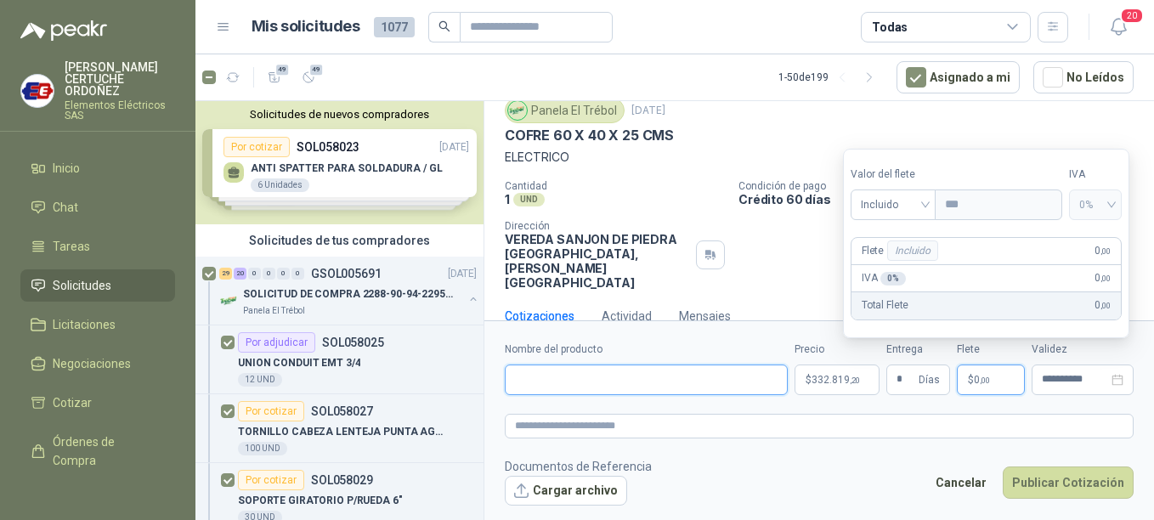
click at [565, 369] on input "Nombre del producto" at bounding box center [646, 380] width 283 height 31
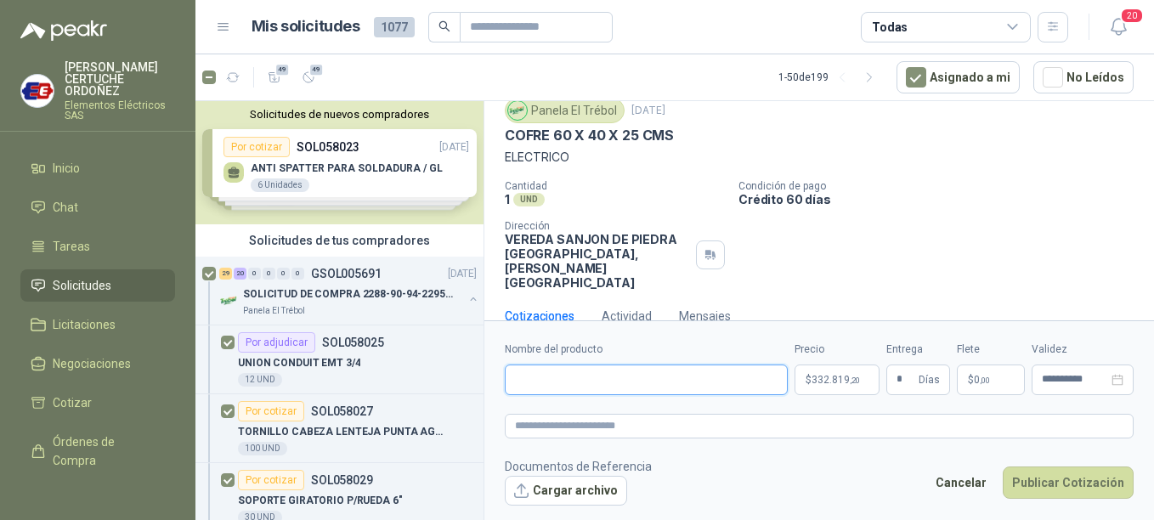
paste input "**********"
click at [588, 431] on textarea at bounding box center [819, 426] width 629 height 25
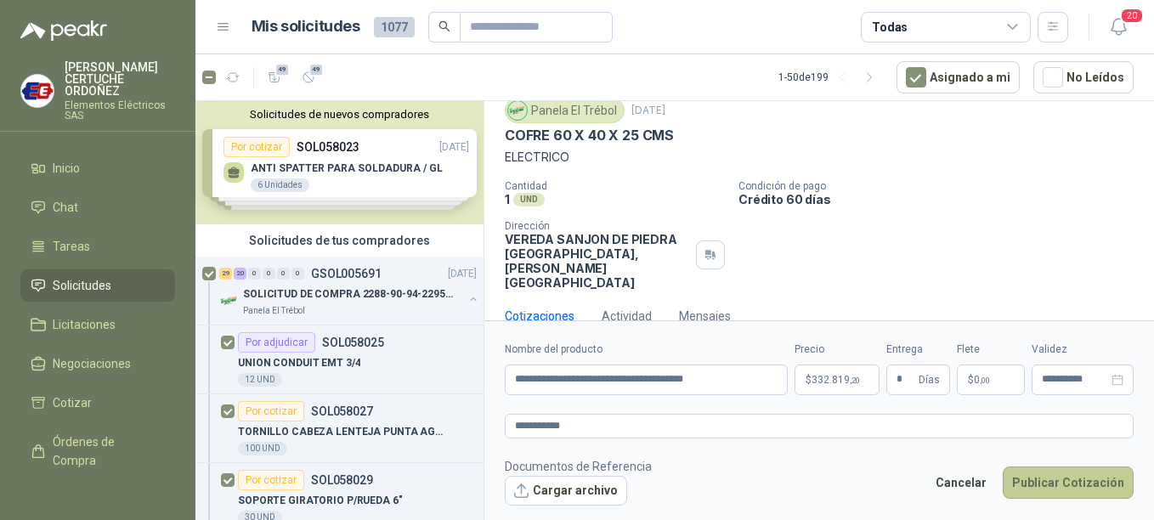
click at [1105, 490] on button "Publicar Cotización" at bounding box center [1068, 482] width 131 height 32
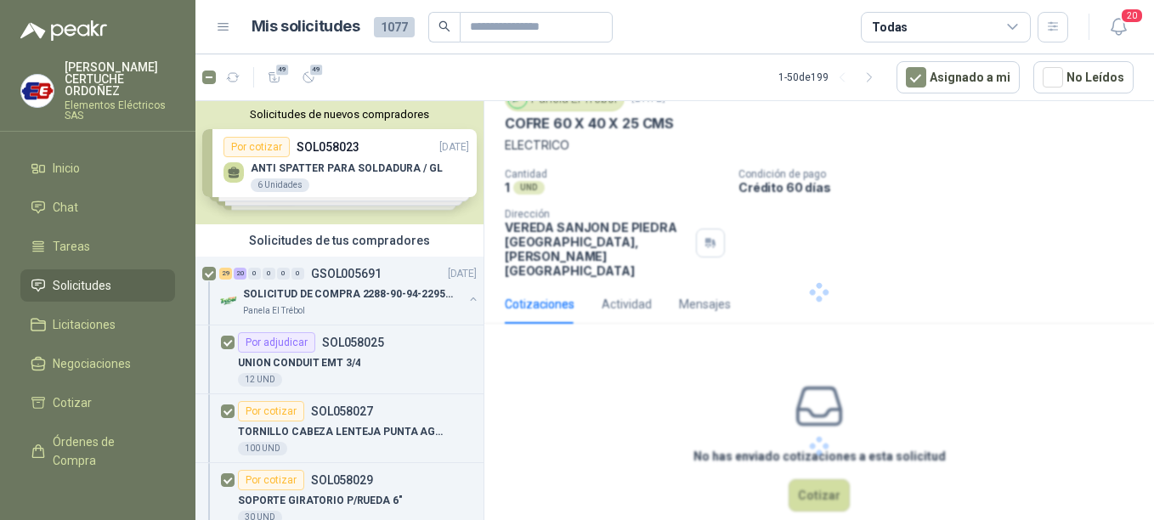
scroll to position [0, 0]
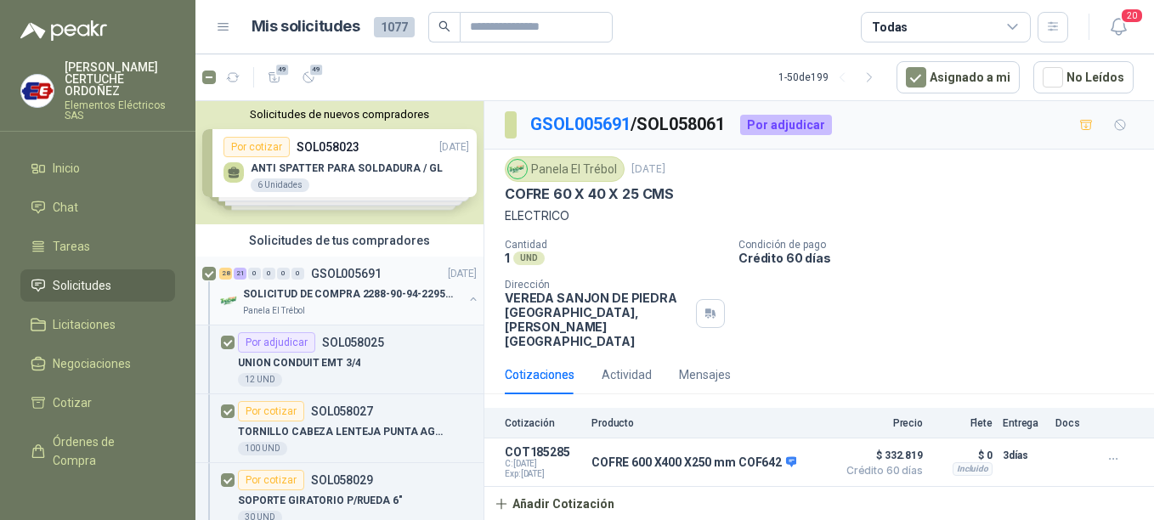
click at [325, 292] on p "SOLICITUD DE COMPRA 2288-90-94-2295-96-2301-02-04" at bounding box center [349, 294] width 212 height 16
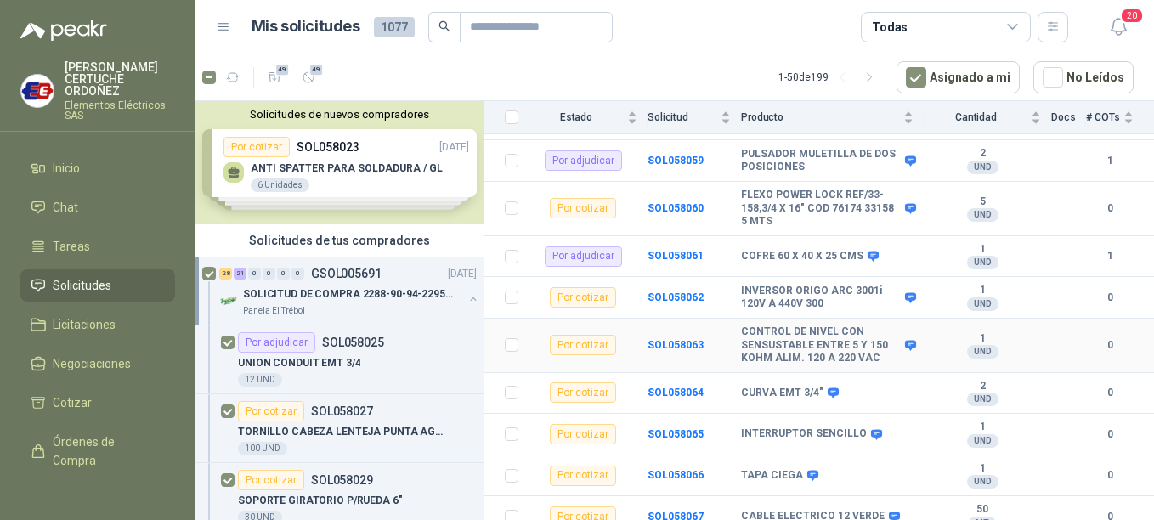
scroll to position [1275, 0]
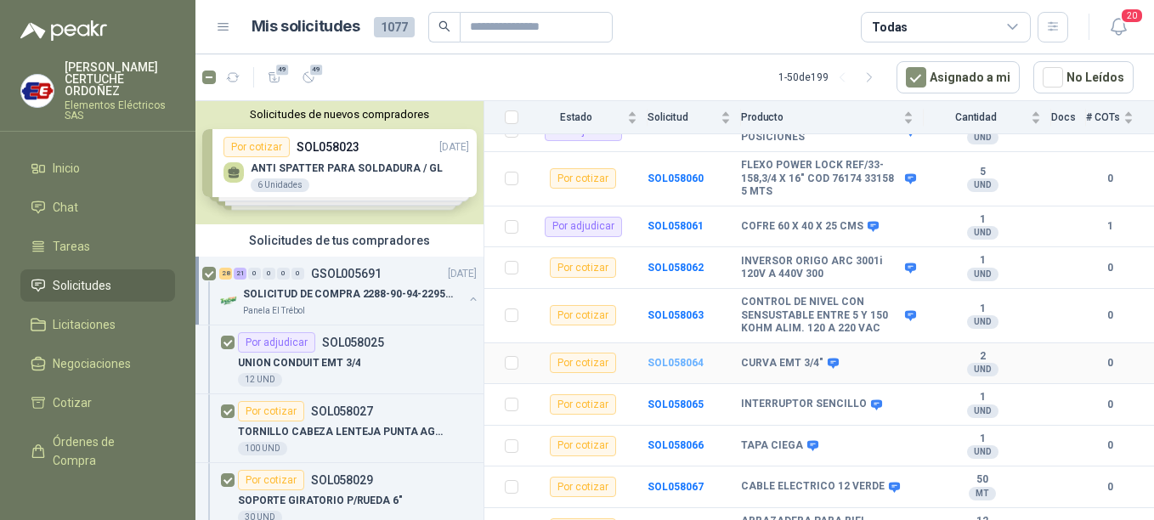
click at [673, 357] on b "SOL058064" at bounding box center [675, 363] width 56 height 12
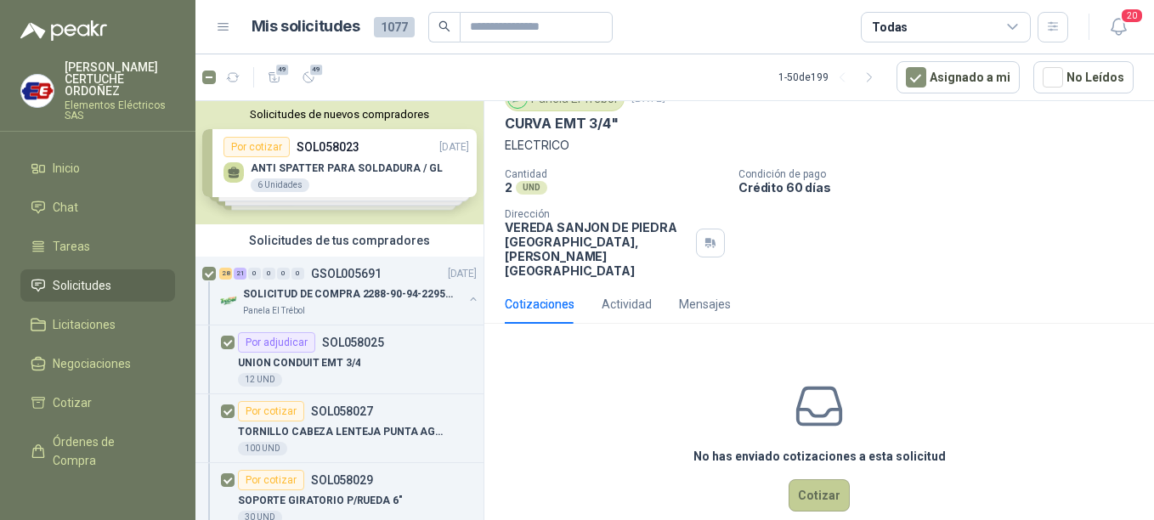
click at [834, 479] on button "Cotizar" at bounding box center [819, 495] width 61 height 32
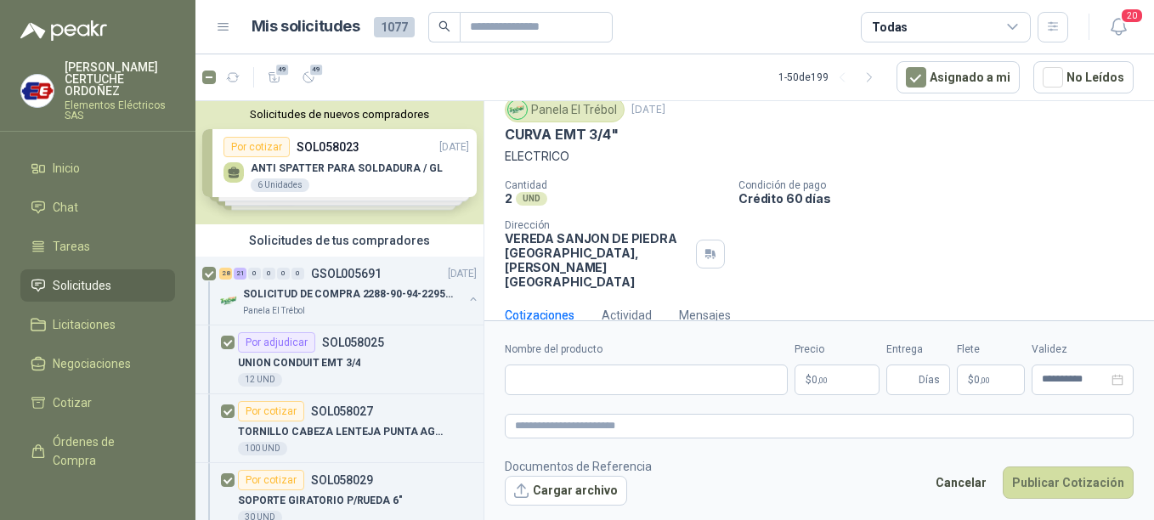
scroll to position [59, 0]
click at [856, 384] on p "$ 0 ,00" at bounding box center [836, 380] width 85 height 31
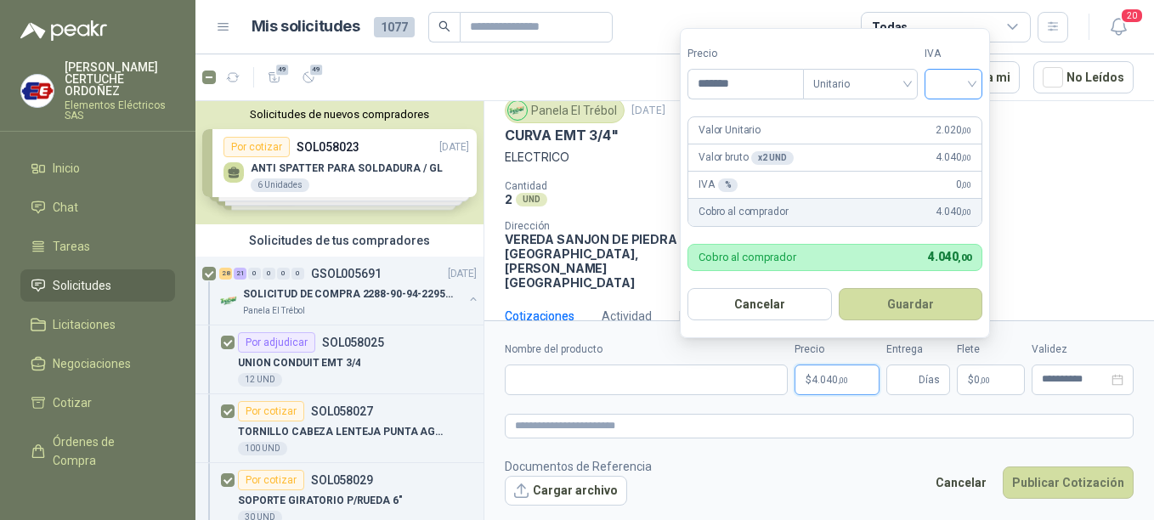
click at [976, 79] on div at bounding box center [953, 84] width 58 height 31
click at [965, 122] on div "19%" at bounding box center [956, 119] width 31 height 19
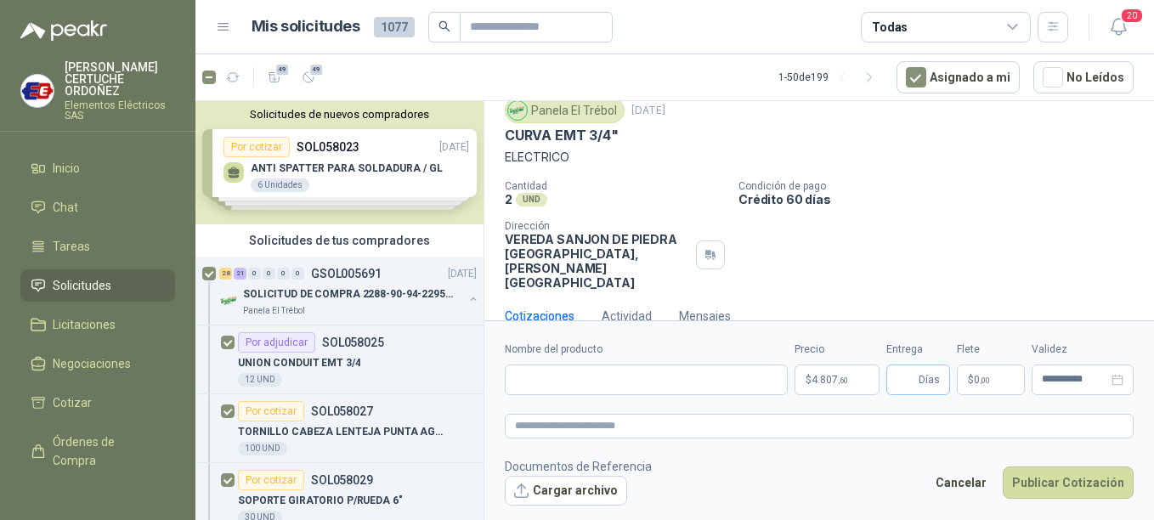
click at [922, 379] on span "Días" at bounding box center [929, 379] width 21 height 29
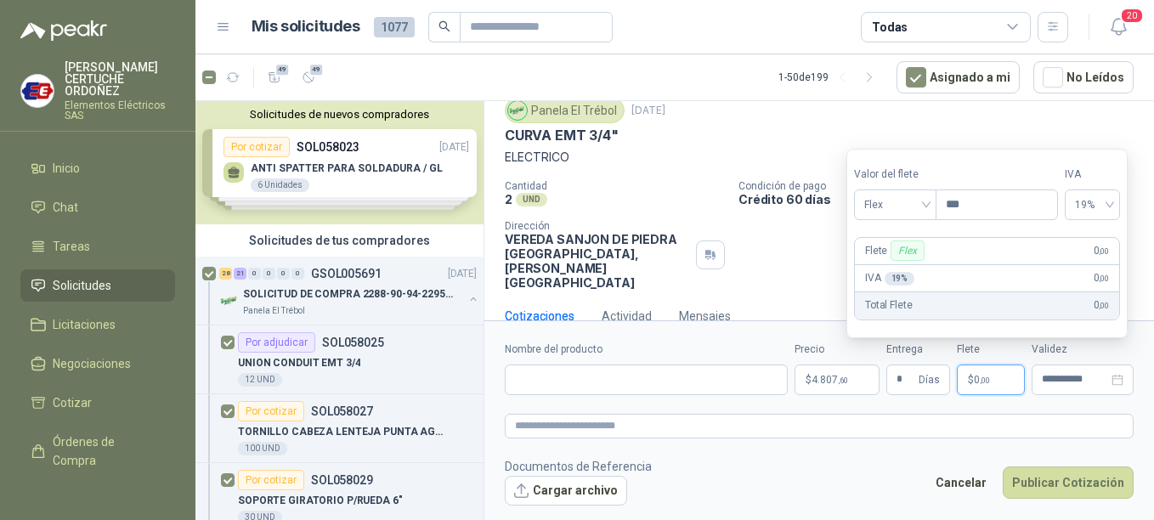
click at [1000, 388] on p "$ 0 ,00" at bounding box center [991, 380] width 68 height 31
click at [933, 201] on div "Flex" at bounding box center [895, 204] width 82 height 31
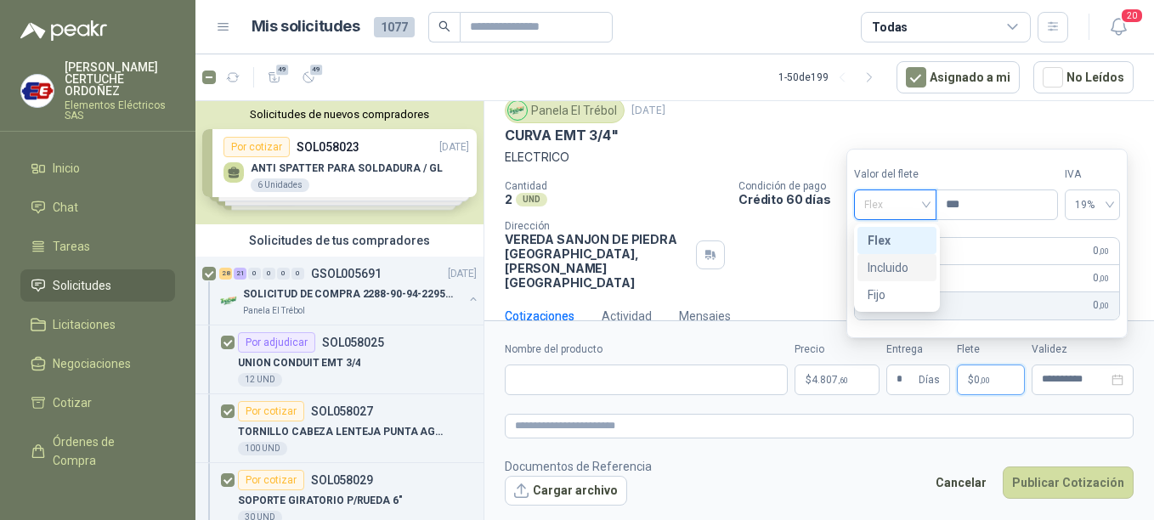
click at [901, 273] on div "Incluido" at bounding box center [897, 267] width 59 height 19
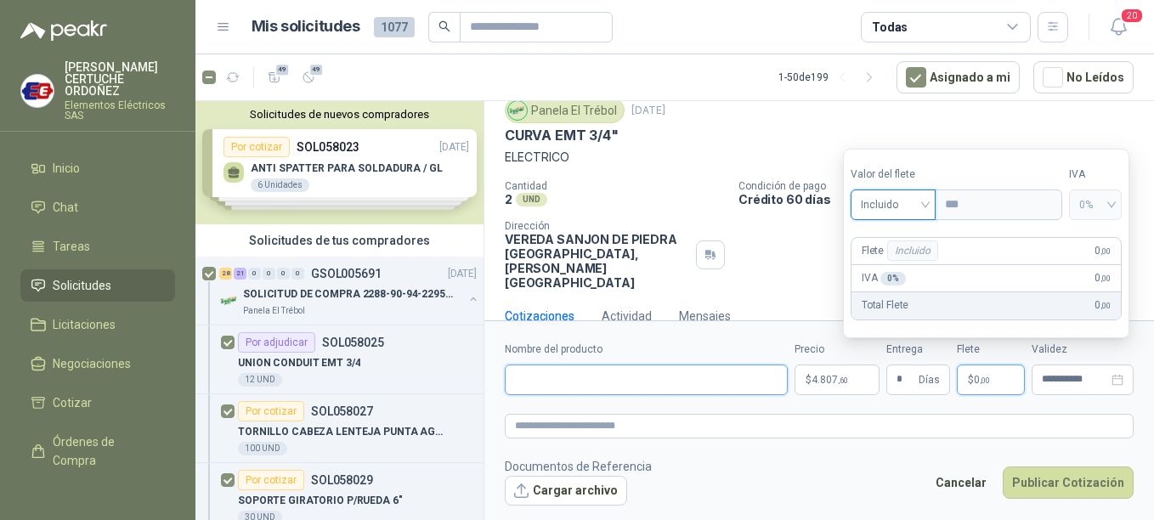
click at [704, 379] on input "Nombre del producto" at bounding box center [646, 380] width 283 height 31
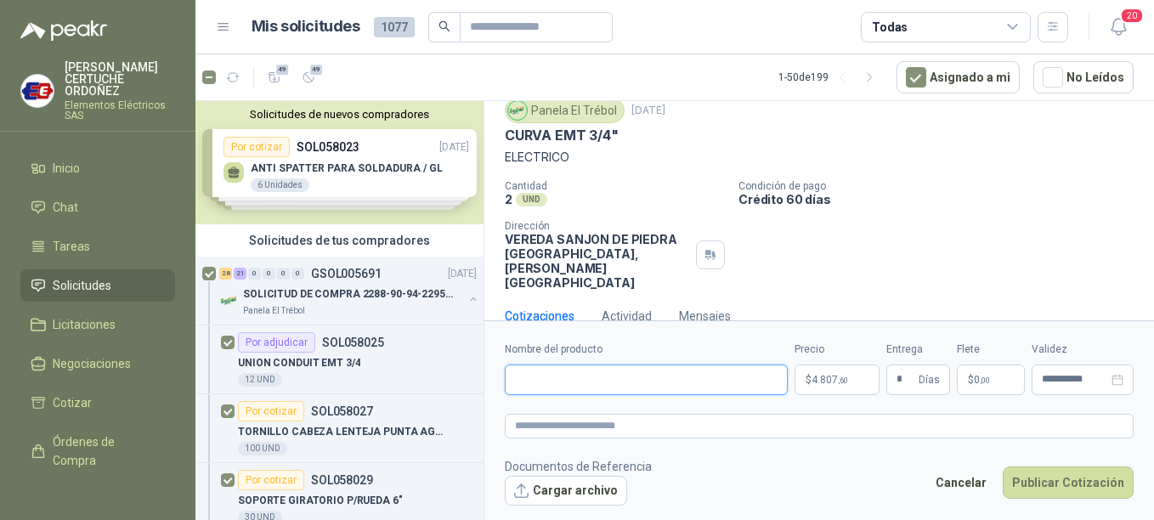
click at [624, 377] on input "Nombre del producto" at bounding box center [646, 380] width 283 height 31
paste input "**********"
click at [574, 435] on textarea at bounding box center [819, 426] width 629 height 25
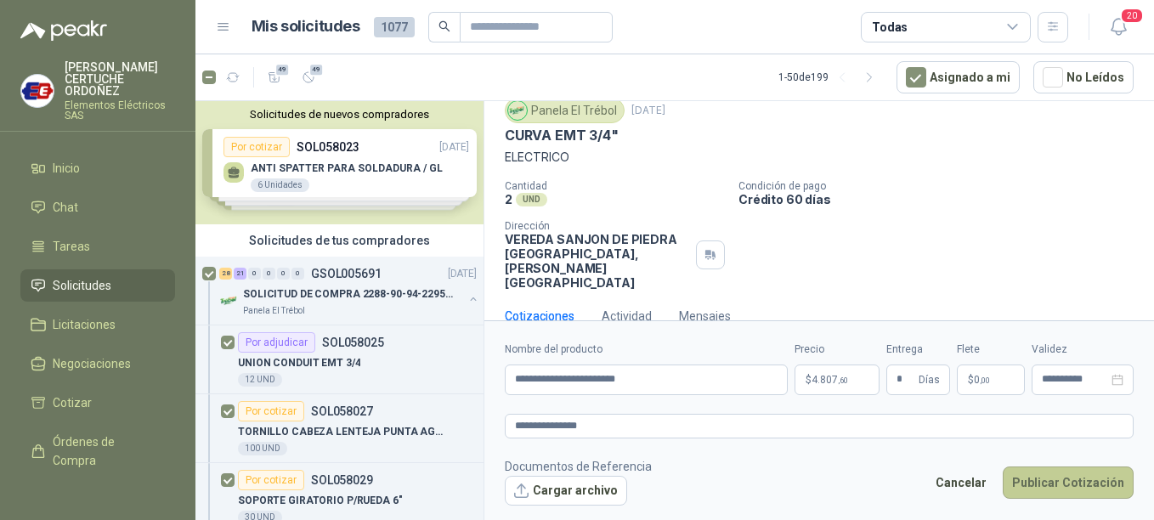
click at [1068, 489] on button "Publicar Cotización" at bounding box center [1068, 482] width 131 height 32
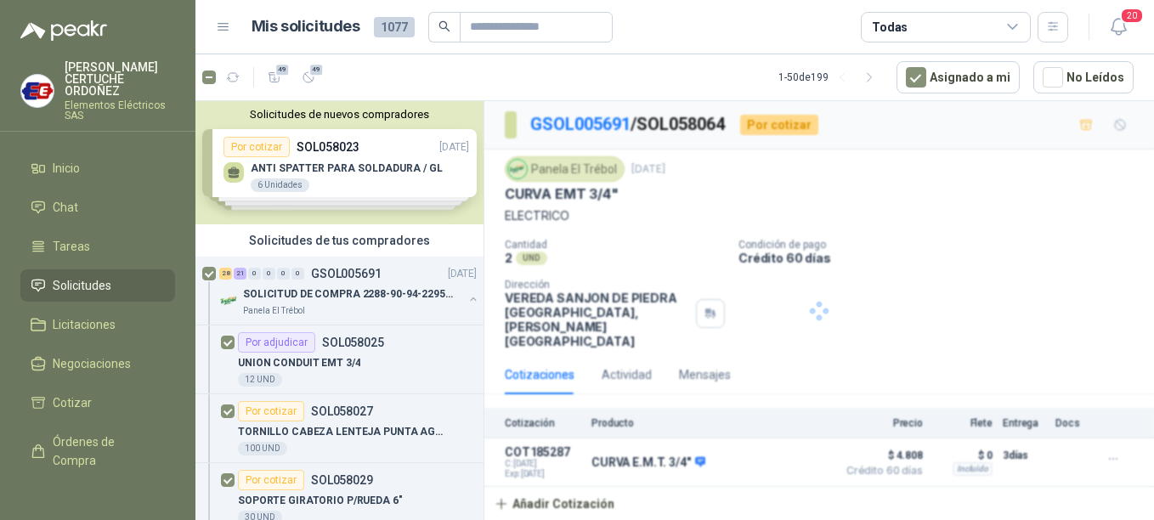
scroll to position [0, 0]
click at [298, 293] on p "SOLICITUD DE COMPRA 2288-90-94-2295-96-2301-02-04" at bounding box center [349, 294] width 212 height 16
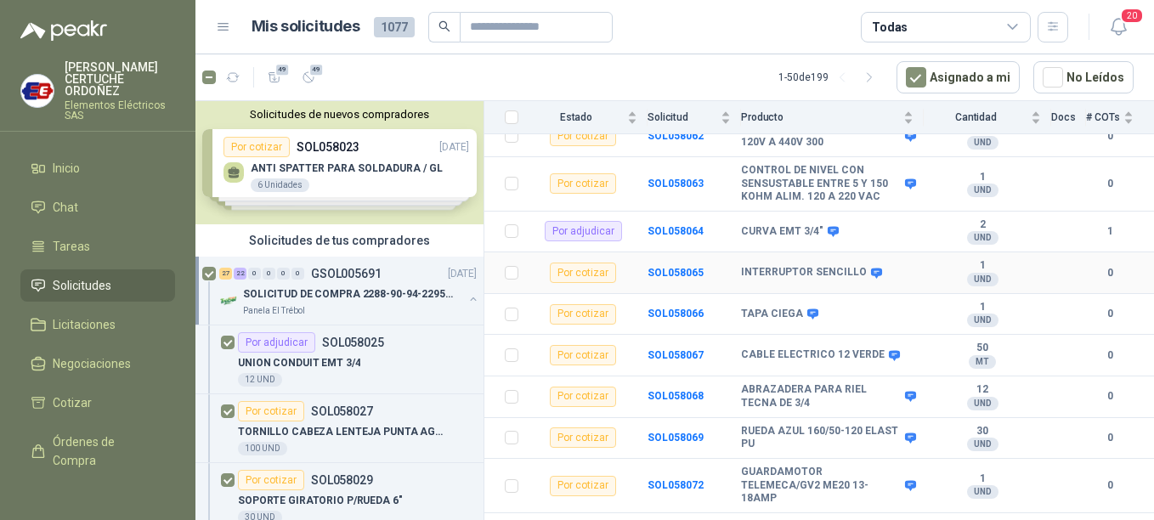
scroll to position [1444, 0]
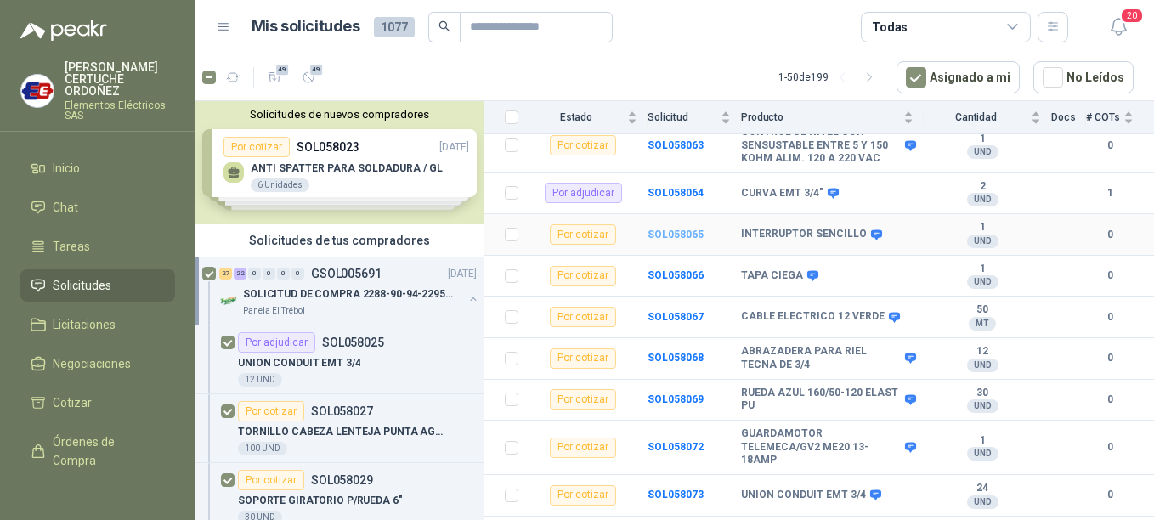
click at [680, 229] on b "SOL058065" at bounding box center [675, 235] width 56 height 12
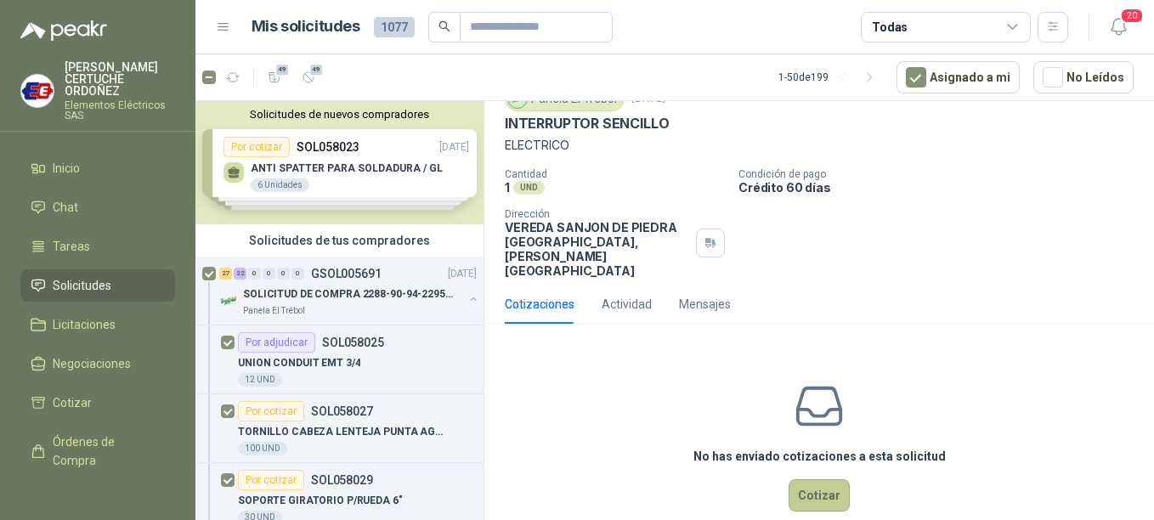
click at [799, 479] on button "Cotizar" at bounding box center [819, 495] width 61 height 32
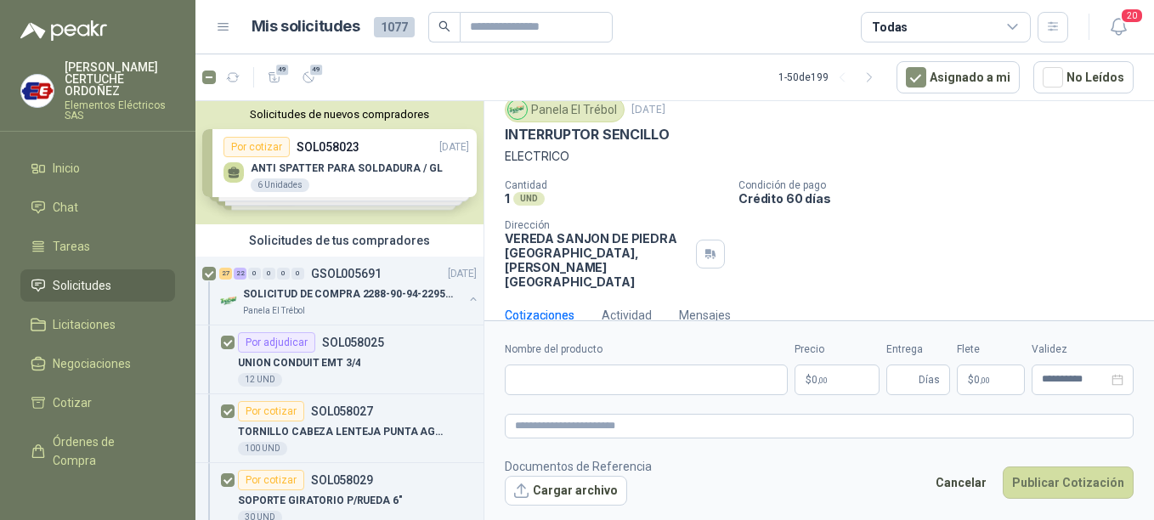
scroll to position [59, 0]
click at [854, 373] on p "$ 0 ,00" at bounding box center [836, 380] width 85 height 31
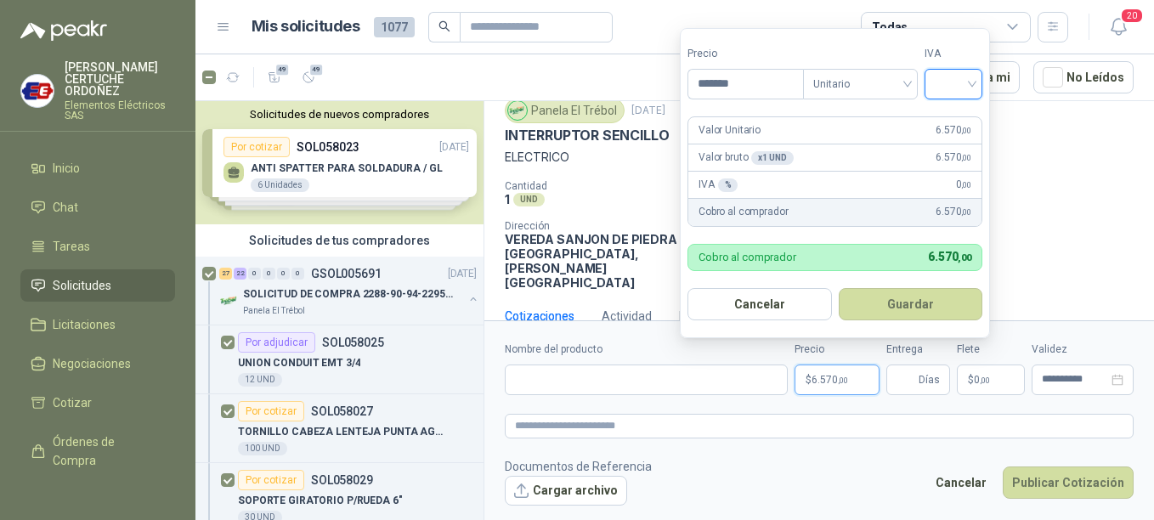
click at [972, 82] on input "search" at bounding box center [953, 82] width 37 height 25
click at [961, 115] on div "19%" at bounding box center [956, 119] width 31 height 19
click at [910, 370] on input "Entrega" at bounding box center [905, 379] width 19 height 29
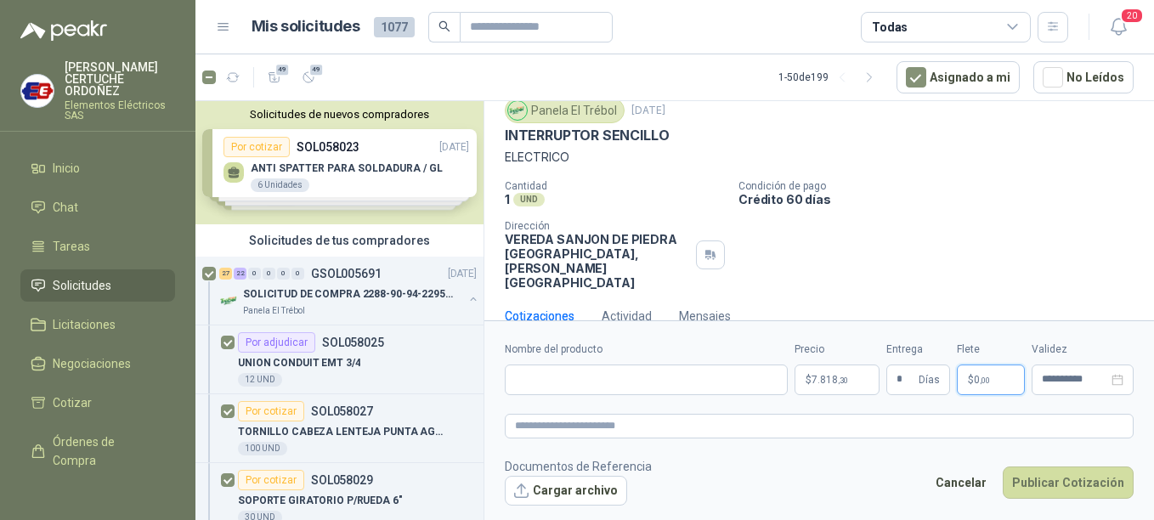
click at [1006, 382] on p "$ 0 ,00" at bounding box center [991, 380] width 68 height 31
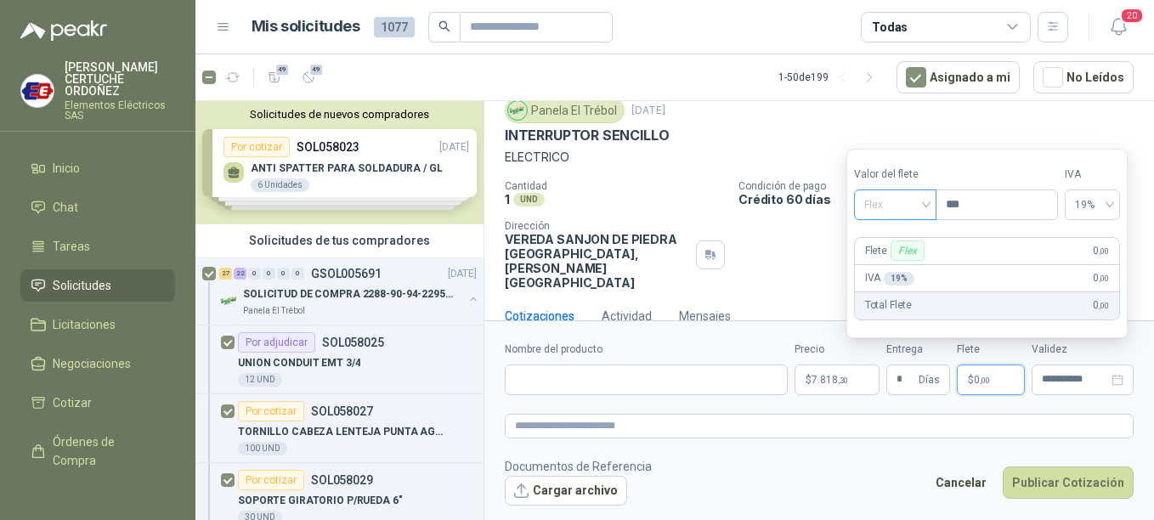
click at [932, 206] on div "Flex" at bounding box center [895, 204] width 82 height 31
click at [914, 265] on div "Incluido" at bounding box center [897, 267] width 59 height 19
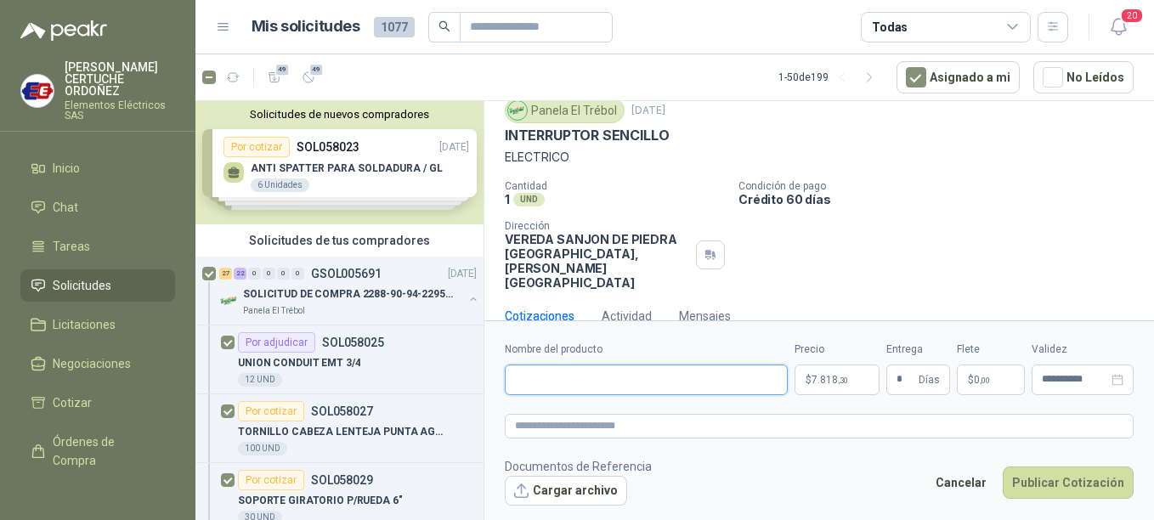
click at [606, 378] on input "Nombre del producto" at bounding box center [646, 380] width 283 height 31
paste input "**********"
click at [606, 428] on textarea at bounding box center [819, 426] width 629 height 25
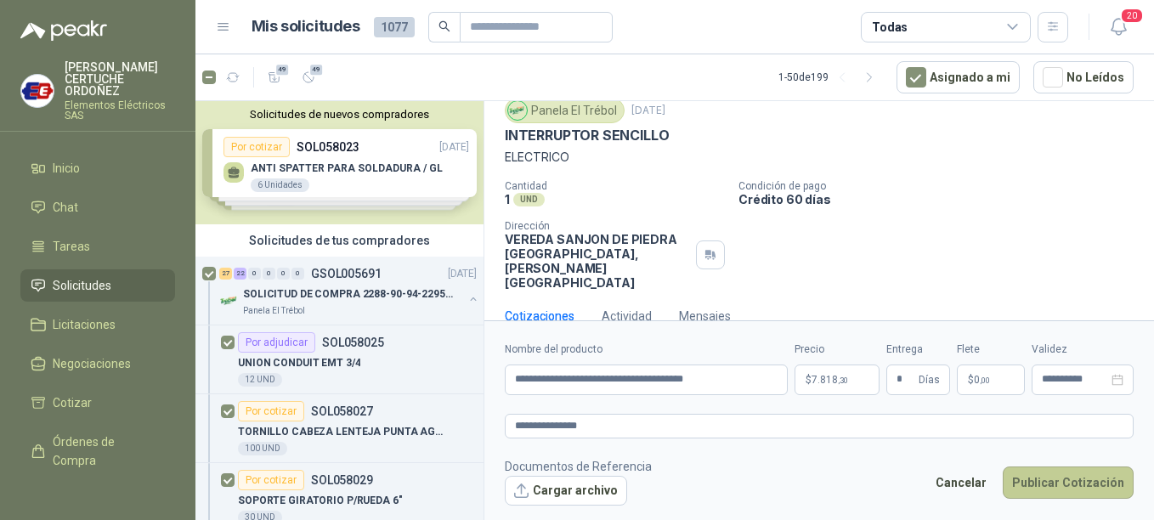
click at [1053, 488] on button "Publicar Cotización" at bounding box center [1068, 482] width 131 height 32
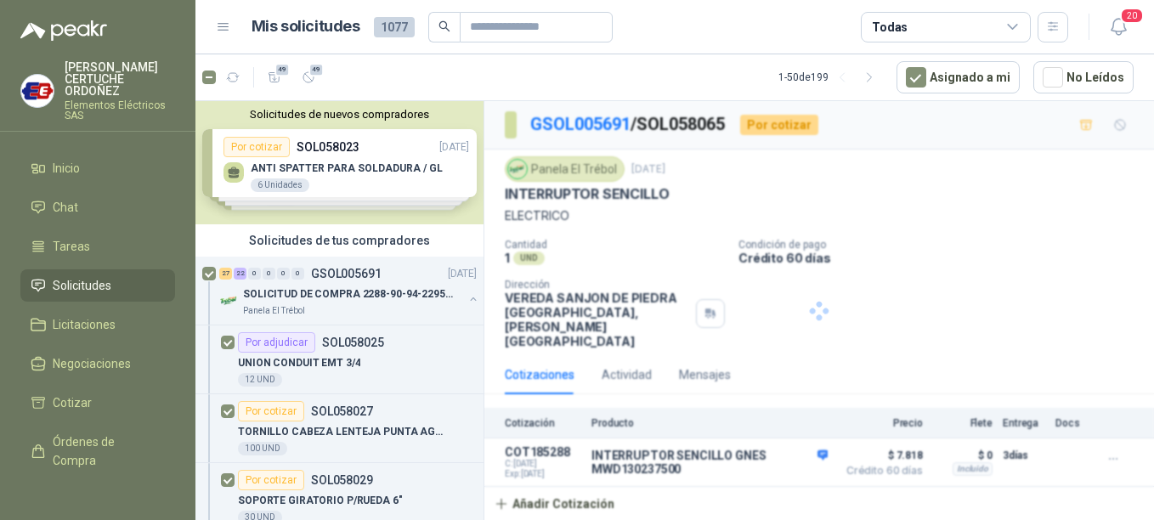
scroll to position [0, 0]
click at [322, 290] on p "SOLICITUD DE COMPRA 2288-90-94-2295-96-2301-02-04" at bounding box center [349, 294] width 212 height 16
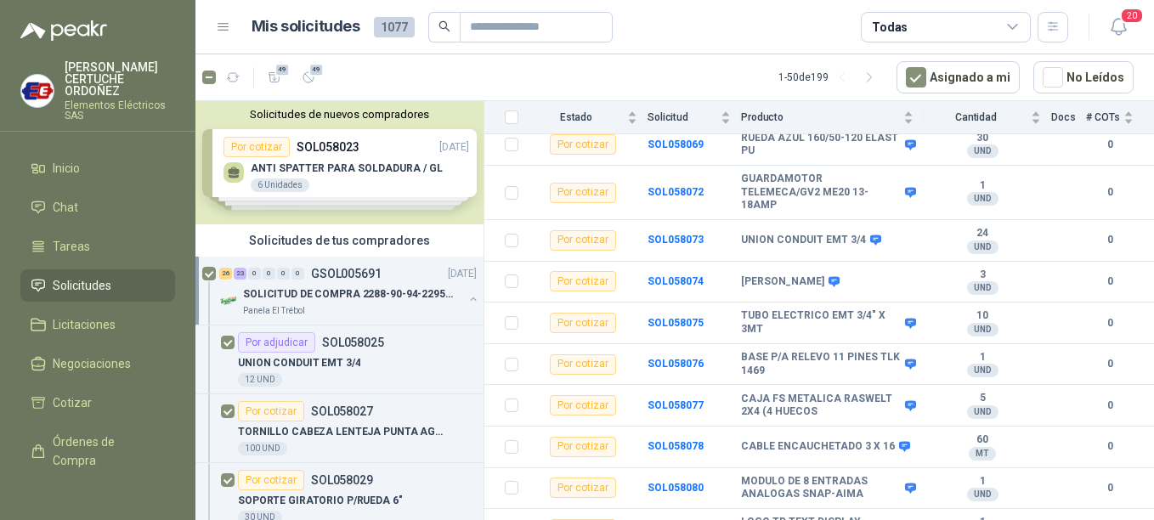
scroll to position [1877, 0]
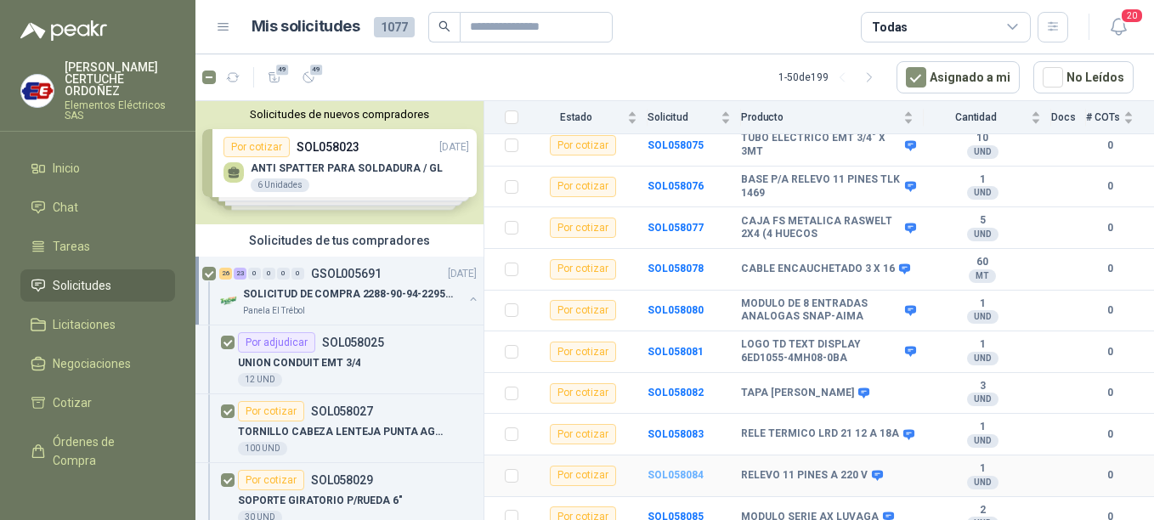
click at [657, 469] on b "SOL058084" at bounding box center [675, 475] width 56 height 12
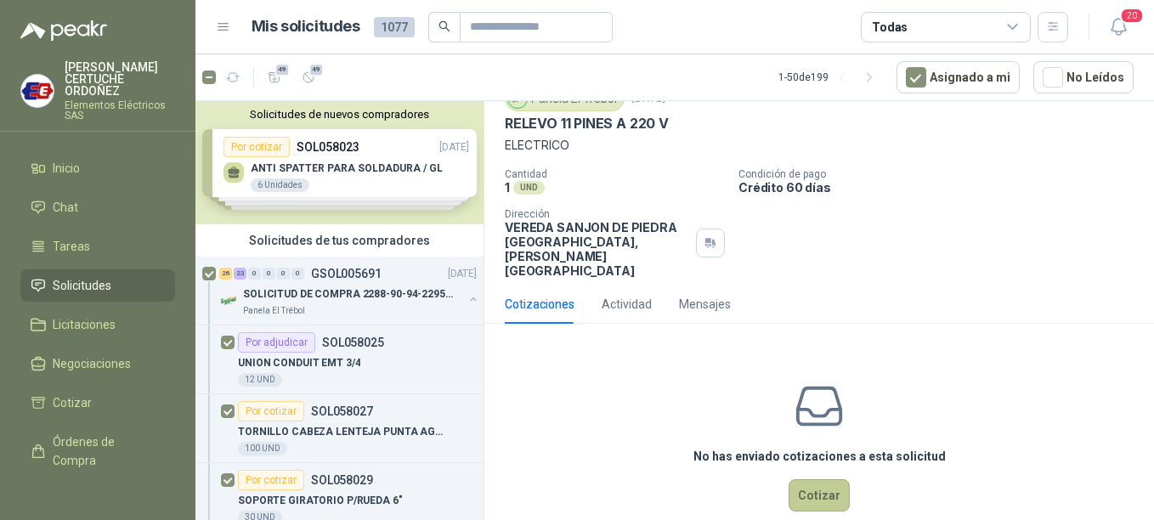
click at [815, 479] on button "Cotizar" at bounding box center [819, 495] width 61 height 32
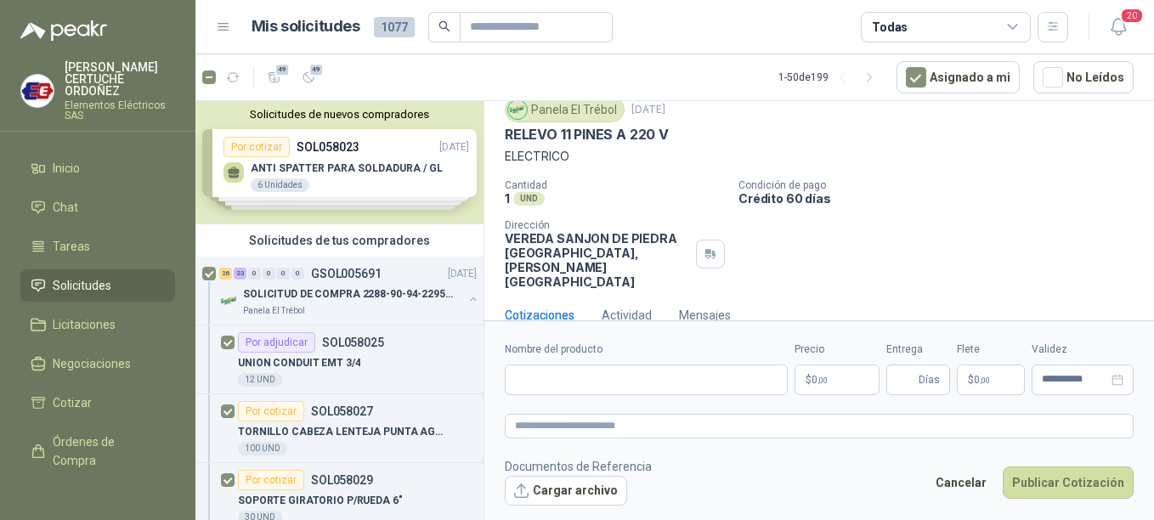
scroll to position [59, 0]
click at [830, 378] on p "$ 0 ,00" at bounding box center [836, 380] width 85 height 31
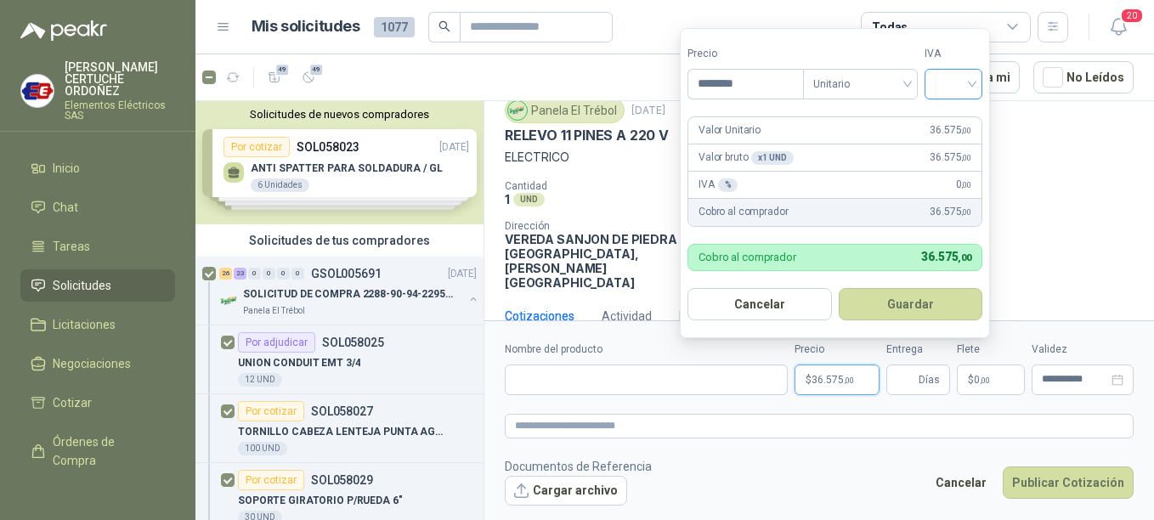
click at [972, 78] on input "search" at bounding box center [953, 82] width 37 height 25
click at [958, 124] on div "19%" at bounding box center [956, 119] width 31 height 19
click at [918, 379] on span "Días" at bounding box center [918, 380] width 64 height 31
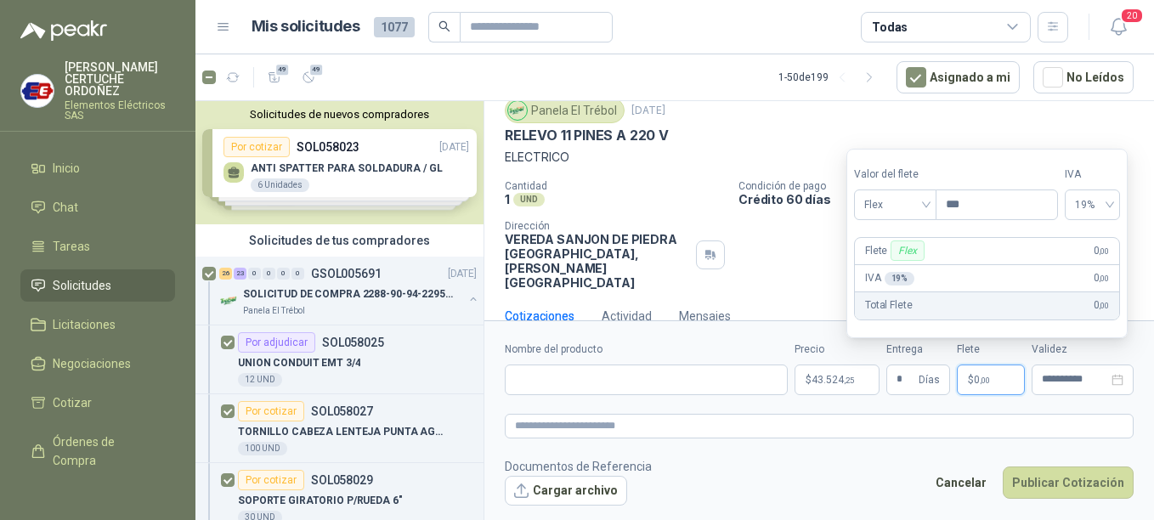
click at [983, 376] on span ",00" at bounding box center [985, 380] width 10 height 9
click at [924, 206] on span "Flex" at bounding box center [895, 204] width 62 height 25
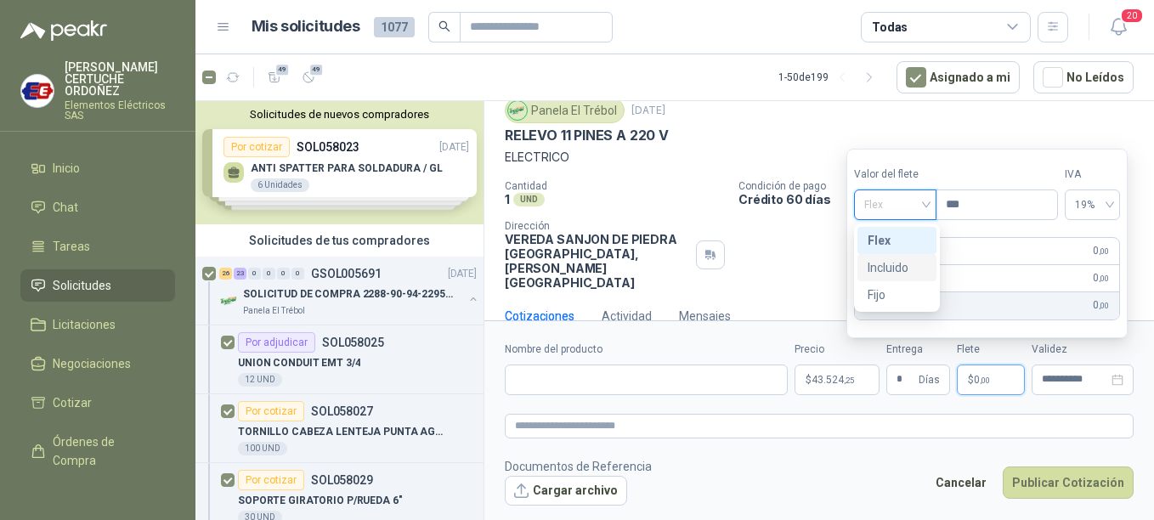
click at [895, 271] on div "Incluido" at bounding box center [897, 267] width 59 height 19
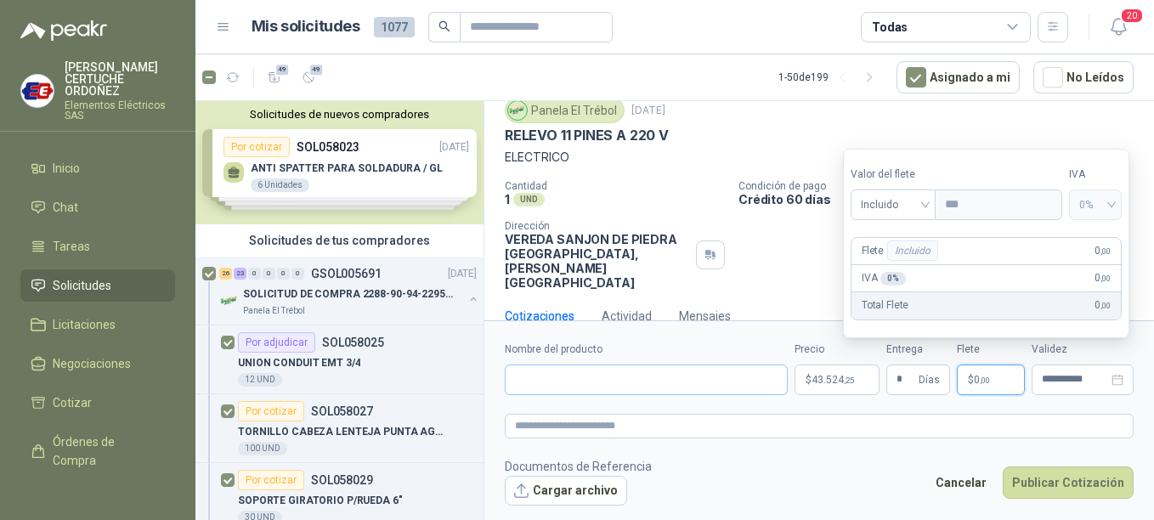
click at [542, 395] on form "**********" at bounding box center [819, 423] width 670 height 206
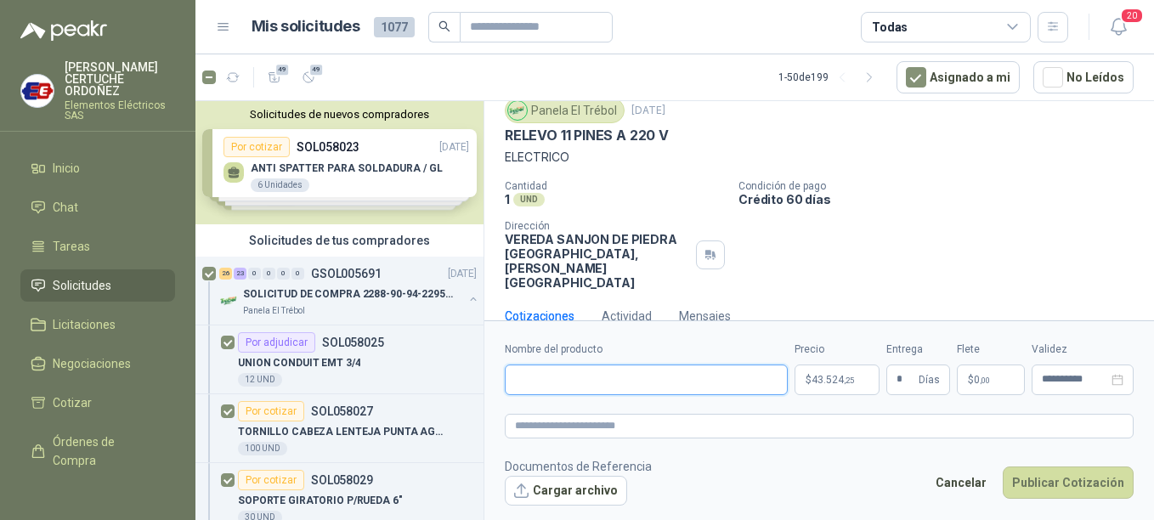
click at [543, 388] on input "Nombre del producto" at bounding box center [646, 380] width 283 height 31
paste input "**********"
click at [619, 427] on textarea at bounding box center [819, 426] width 629 height 25
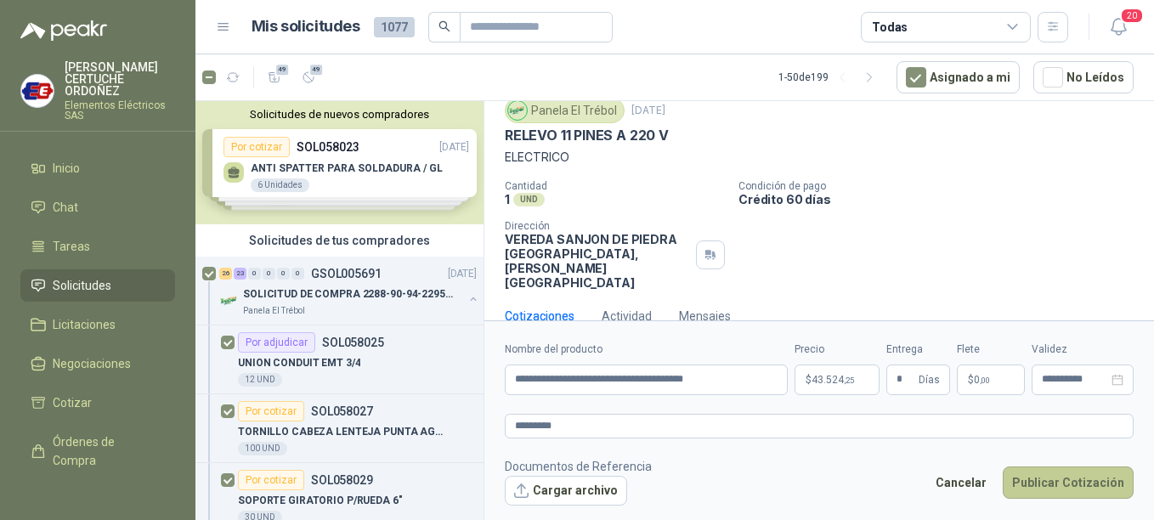
click at [1062, 495] on button "Publicar Cotización" at bounding box center [1068, 482] width 131 height 32
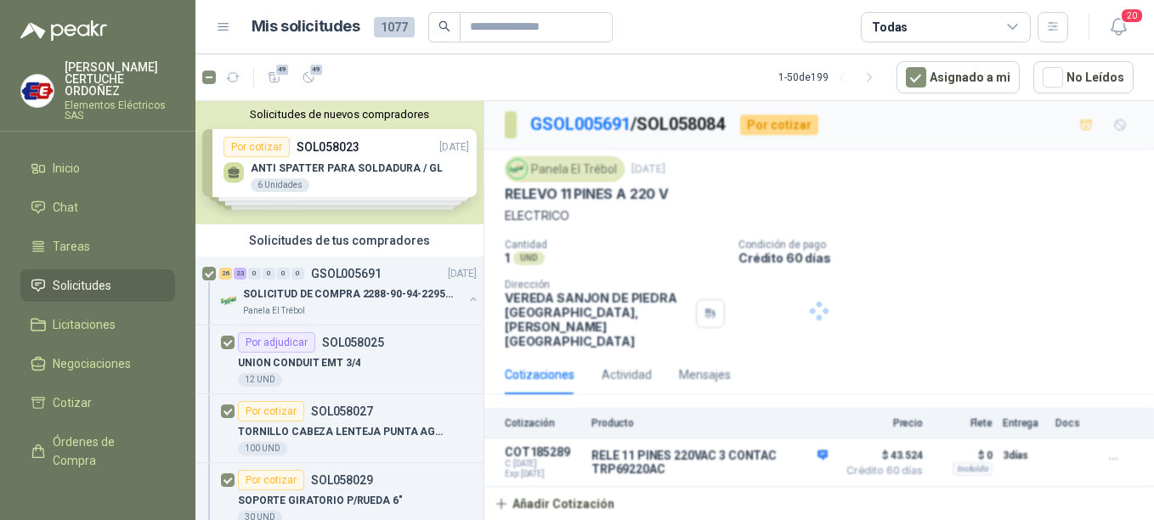
scroll to position [0, 0]
click at [309, 300] on p "SOLICITUD DE COMPRA 2288-90-94-2295-96-2301-02-04" at bounding box center [349, 294] width 212 height 16
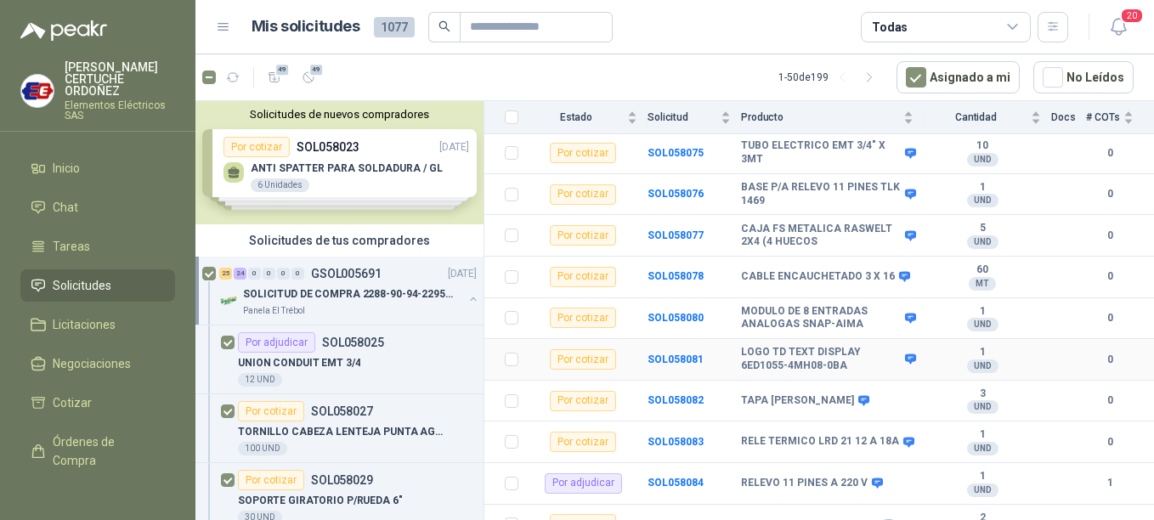
scroll to position [1877, 0]
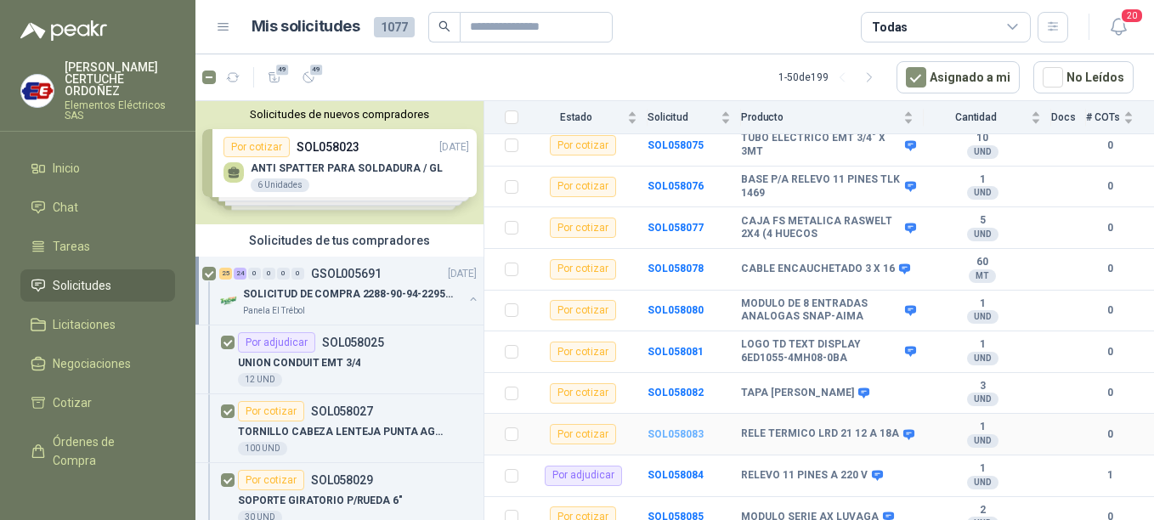
click at [678, 428] on b "SOL058083" at bounding box center [675, 434] width 56 height 12
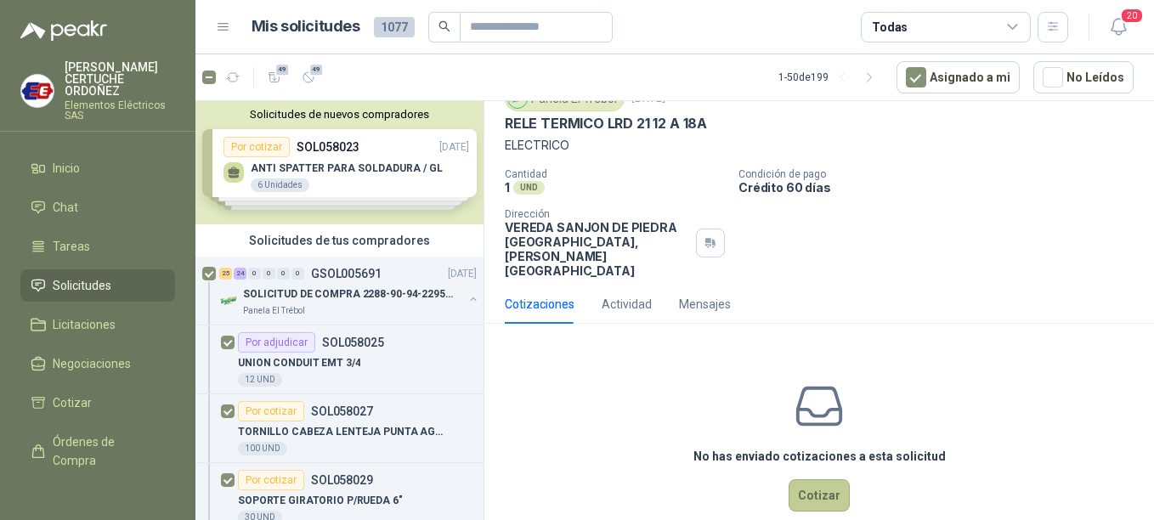
click at [825, 479] on button "Cotizar" at bounding box center [819, 495] width 61 height 32
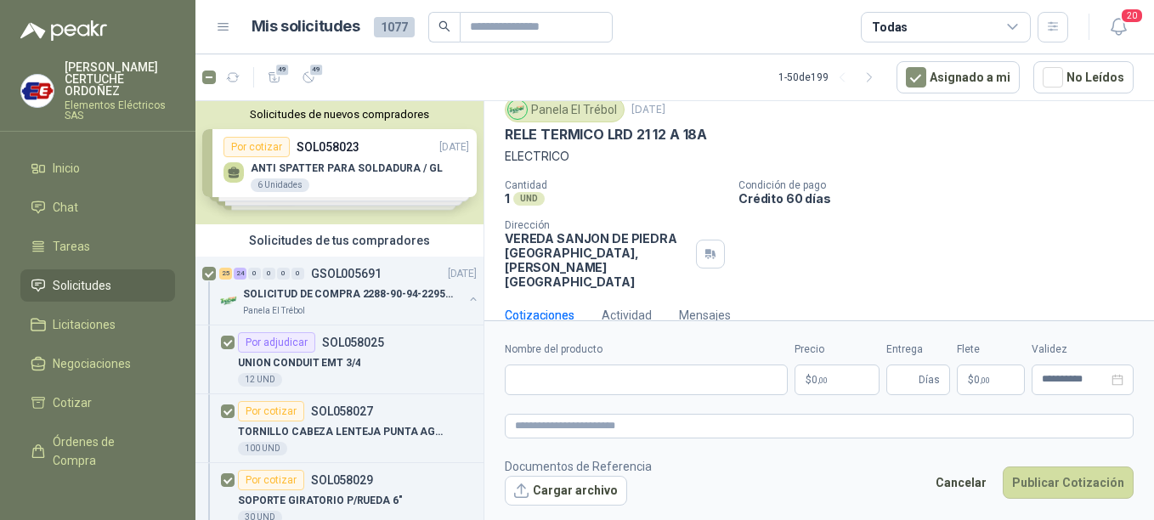
scroll to position [59, 0]
click at [835, 389] on p "$ 0 ,00" at bounding box center [836, 380] width 85 height 31
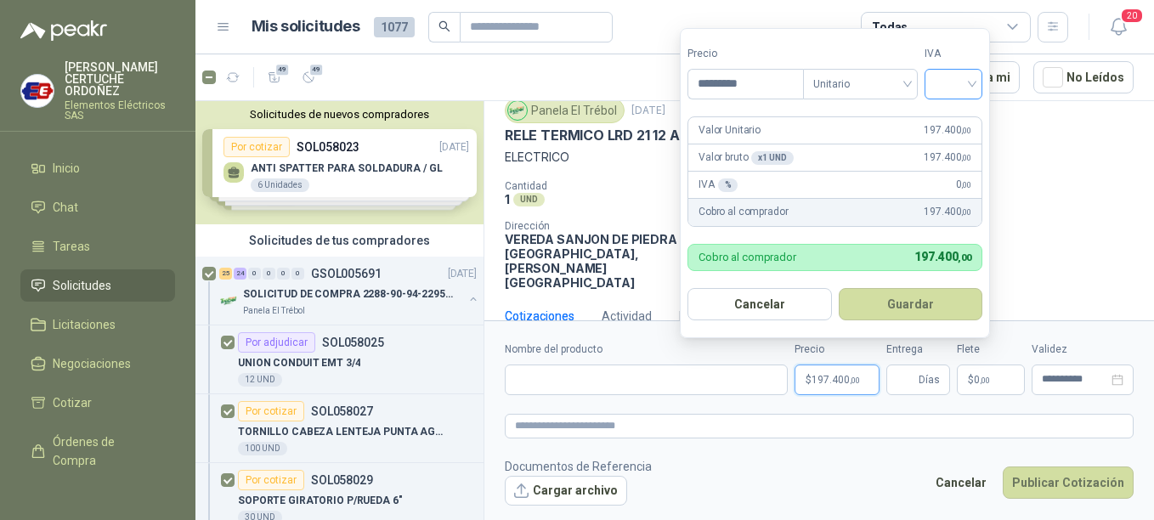
click at [971, 82] on input "search" at bounding box center [953, 82] width 37 height 25
click at [950, 122] on div "19%" at bounding box center [956, 119] width 31 height 19
click at [933, 313] on button "Guardar" at bounding box center [913, 304] width 146 height 32
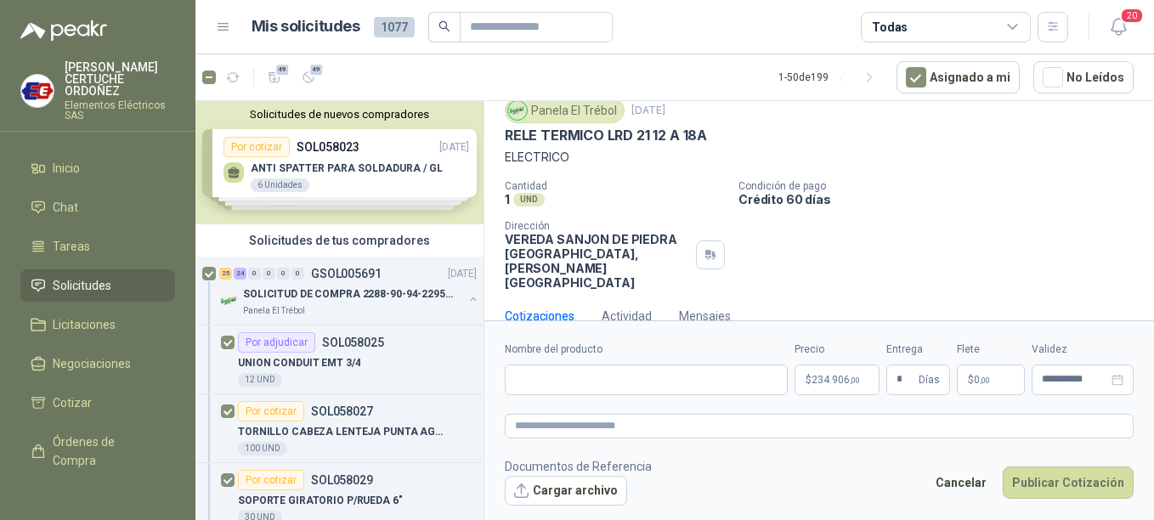
click at [1012, 392] on p "$ 0 ,00" at bounding box center [991, 380] width 68 height 31
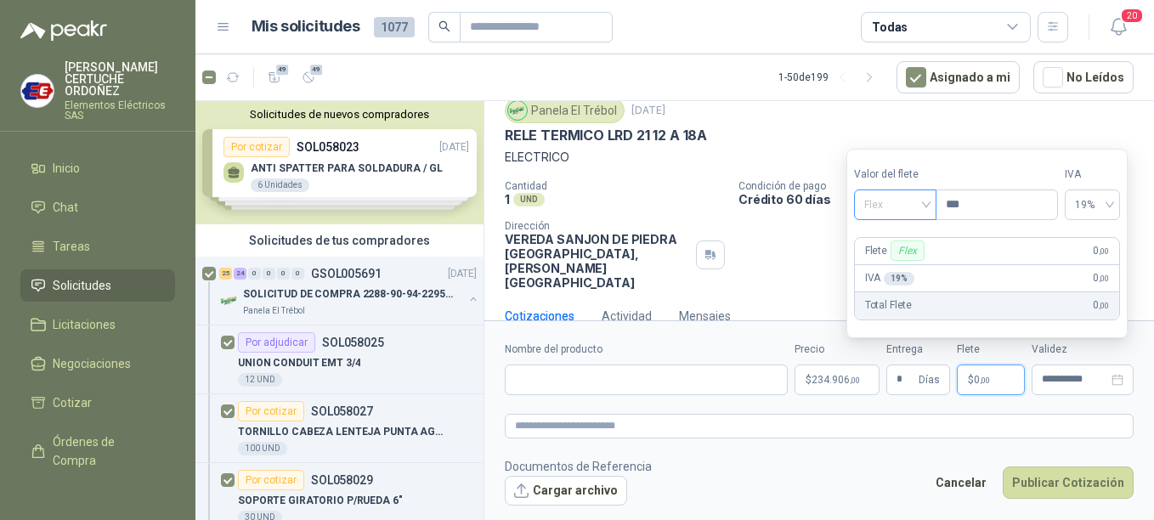
click at [924, 193] on span "Flex" at bounding box center [895, 204] width 62 height 25
click at [896, 274] on div "Incluido" at bounding box center [897, 267] width 59 height 19
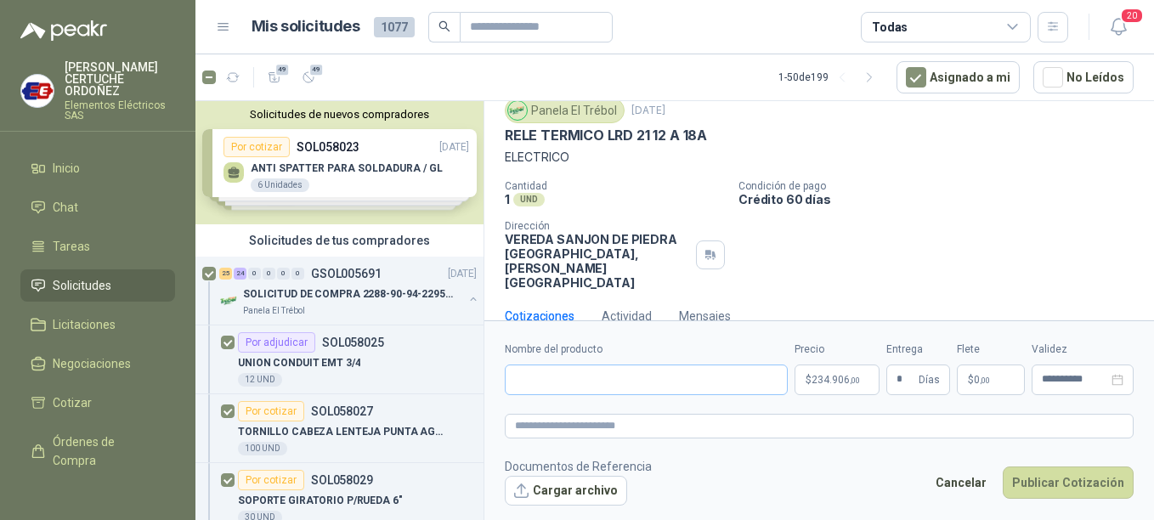
click at [618, 394] on form "**********" at bounding box center [819, 423] width 670 height 206
click at [617, 392] on input "Nombre del producto" at bounding box center [646, 380] width 283 height 31
paste input "**********"
click at [596, 432] on textarea at bounding box center [819, 426] width 629 height 25
click at [1101, 477] on button "Publicar Cotización" at bounding box center [1068, 482] width 131 height 32
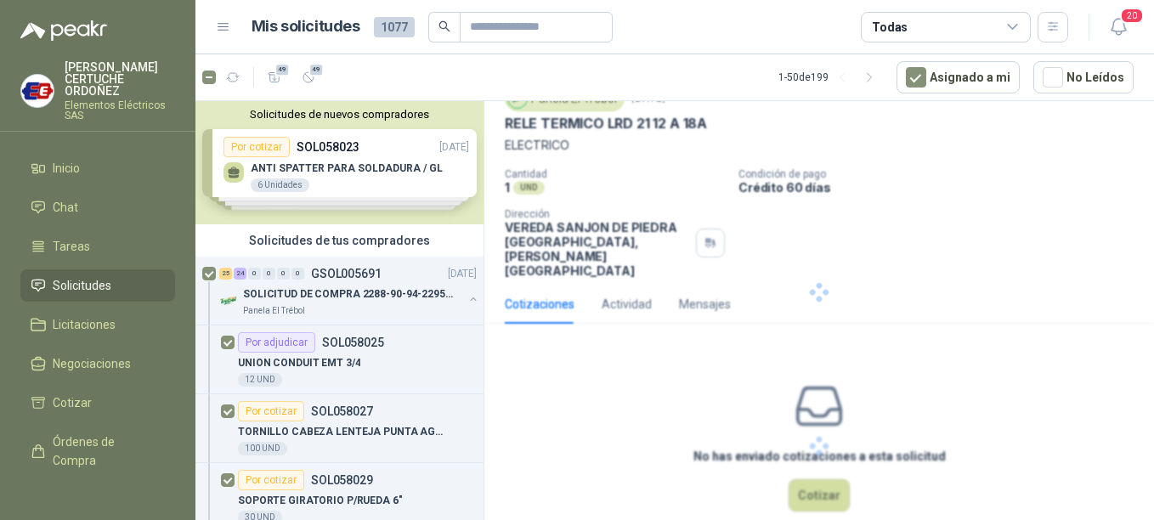
scroll to position [0, 0]
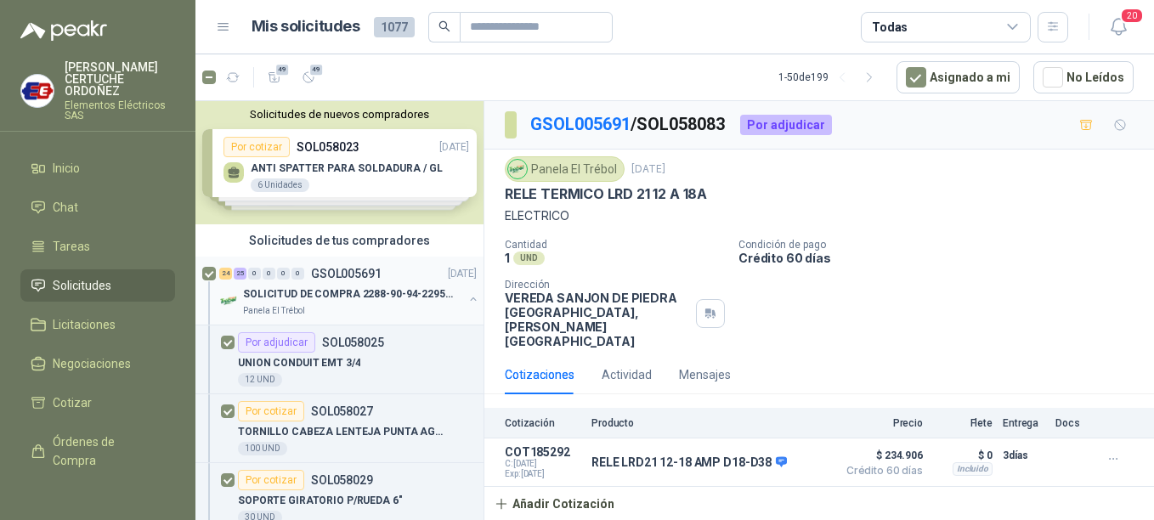
click at [291, 287] on p "SOLICITUD DE COMPRA 2288-90-94-2295-96-2301-02-04" at bounding box center [349, 294] width 212 height 16
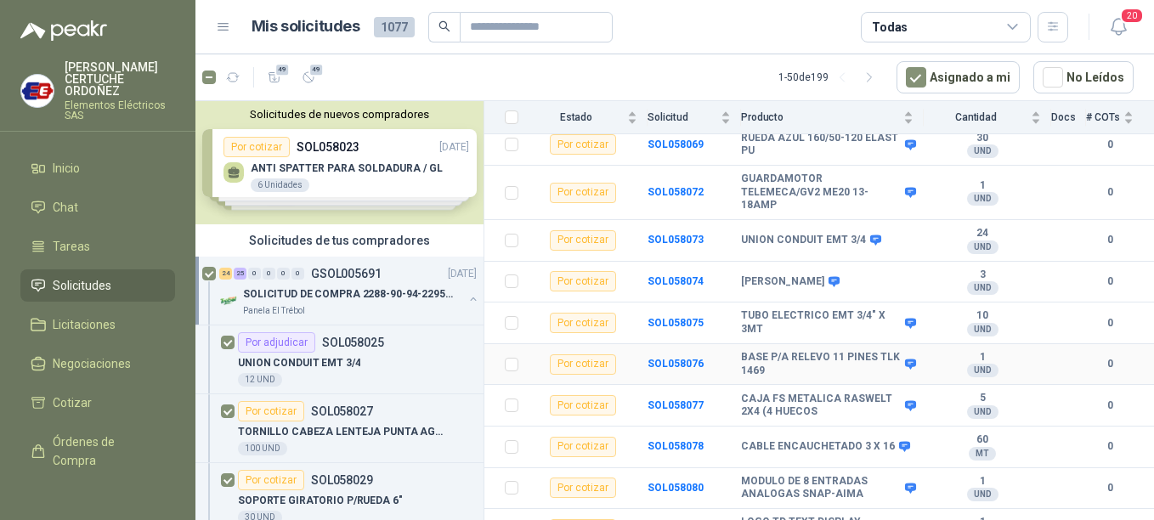
scroll to position [1877, 0]
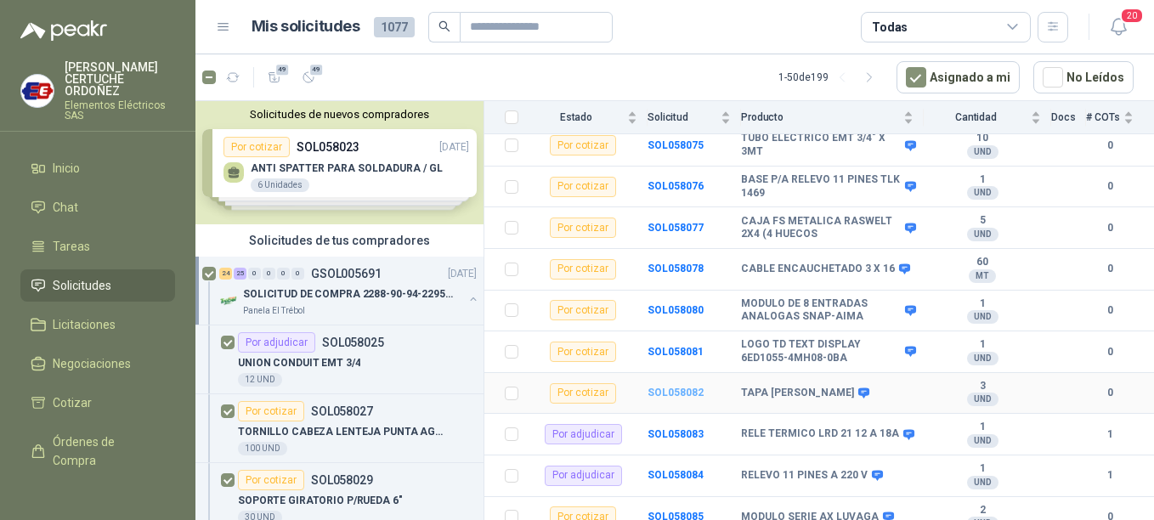
click at [673, 387] on b "SOL058082" at bounding box center [675, 393] width 56 height 12
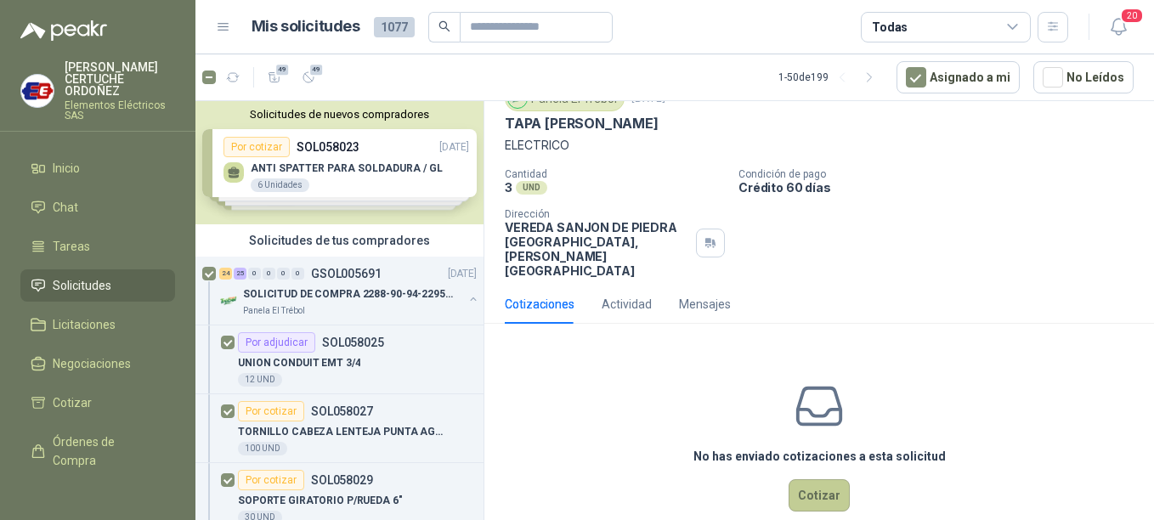
click at [796, 479] on button "Cotizar" at bounding box center [819, 495] width 61 height 32
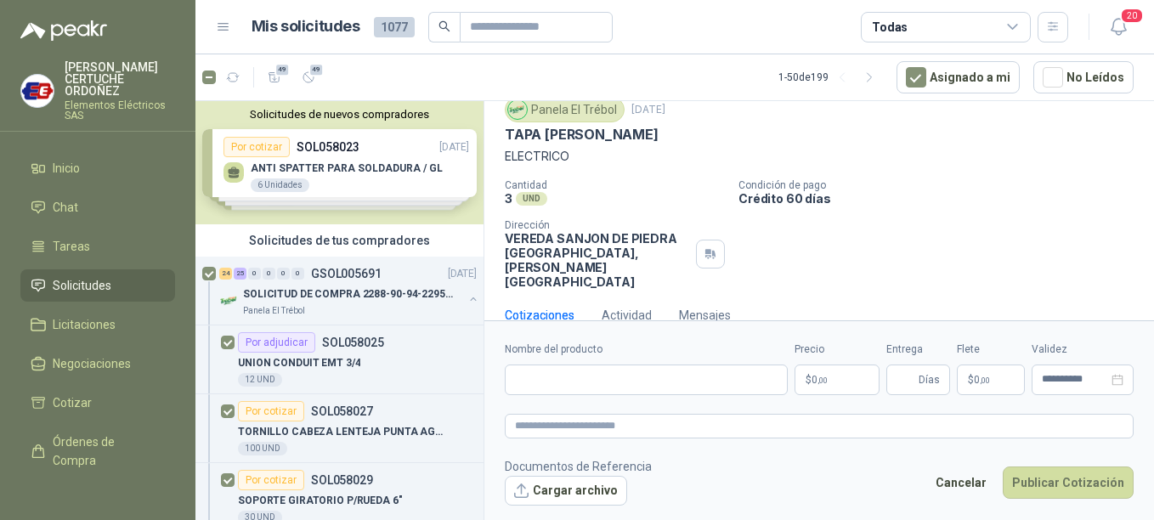
scroll to position [59, 0]
click at [815, 379] on span "0 ,00" at bounding box center [819, 380] width 16 height 10
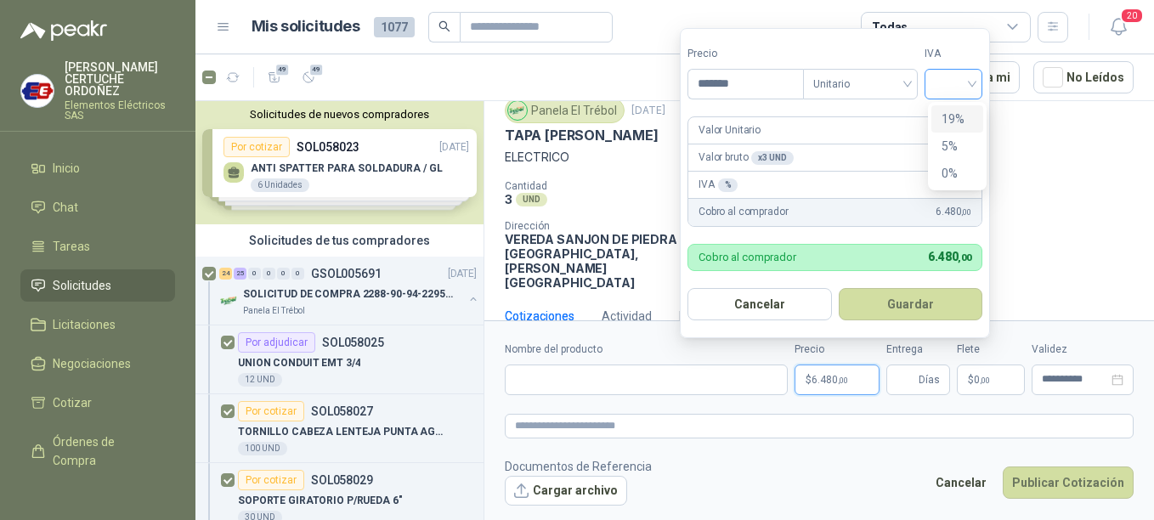
drag, startPoint x: 985, startPoint y: 80, endPoint x: 971, endPoint y: 92, distance: 18.1
click at [982, 81] on div at bounding box center [953, 84] width 58 height 31
click at [957, 126] on div "19%" at bounding box center [956, 119] width 31 height 19
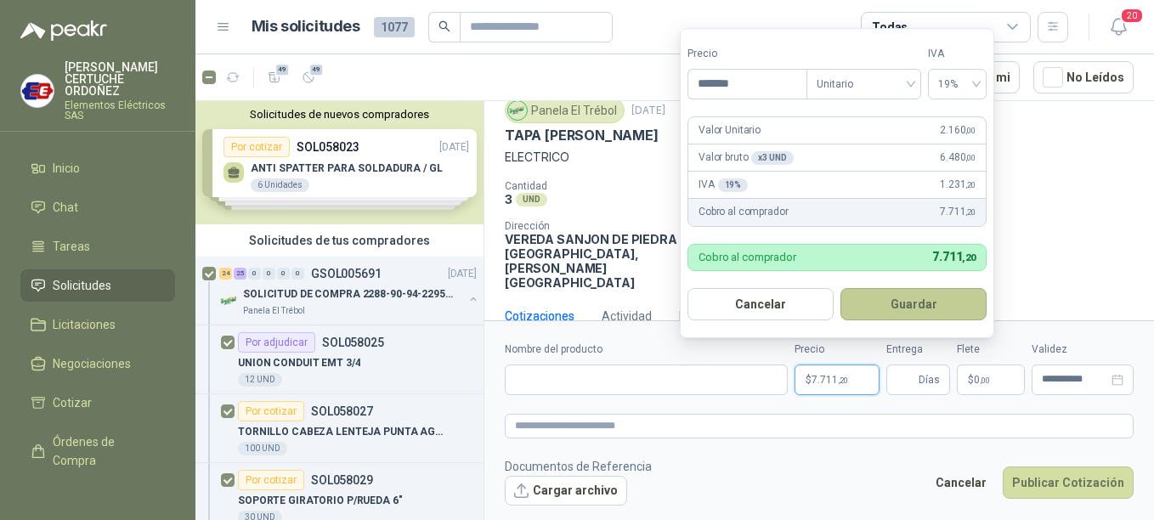
click at [905, 301] on button "Guardar" at bounding box center [913, 304] width 146 height 32
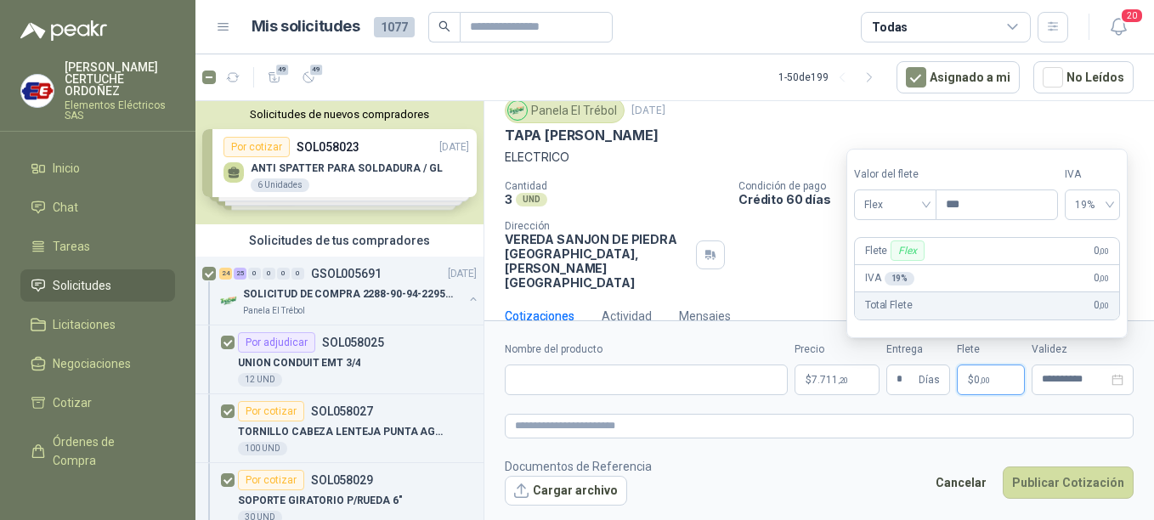
click at [980, 376] on span ",00" at bounding box center [985, 380] width 10 height 9
click at [930, 202] on div "Flex" at bounding box center [895, 204] width 82 height 31
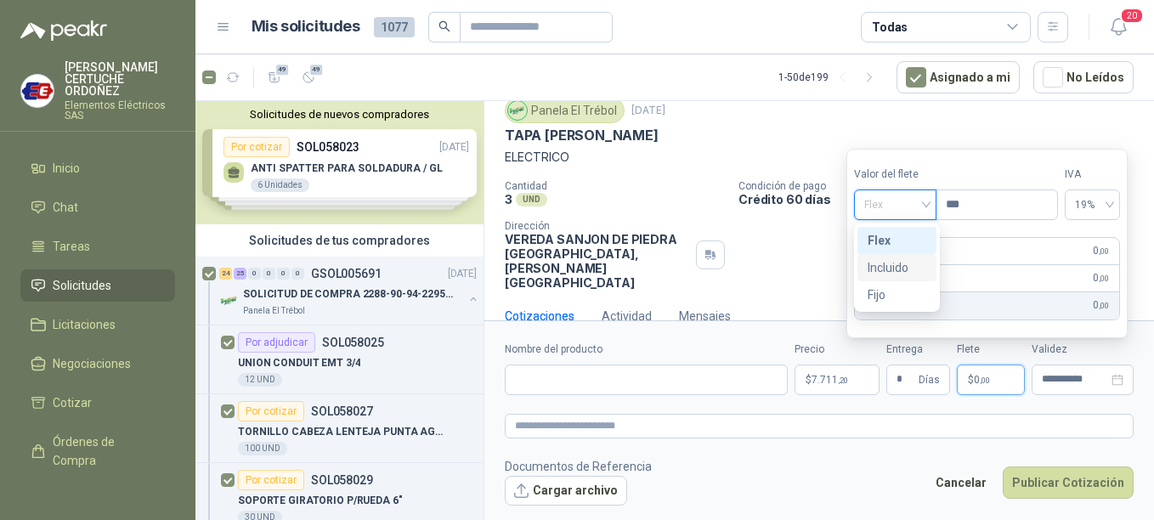
click at [879, 266] on div "Incluido" at bounding box center [897, 267] width 59 height 19
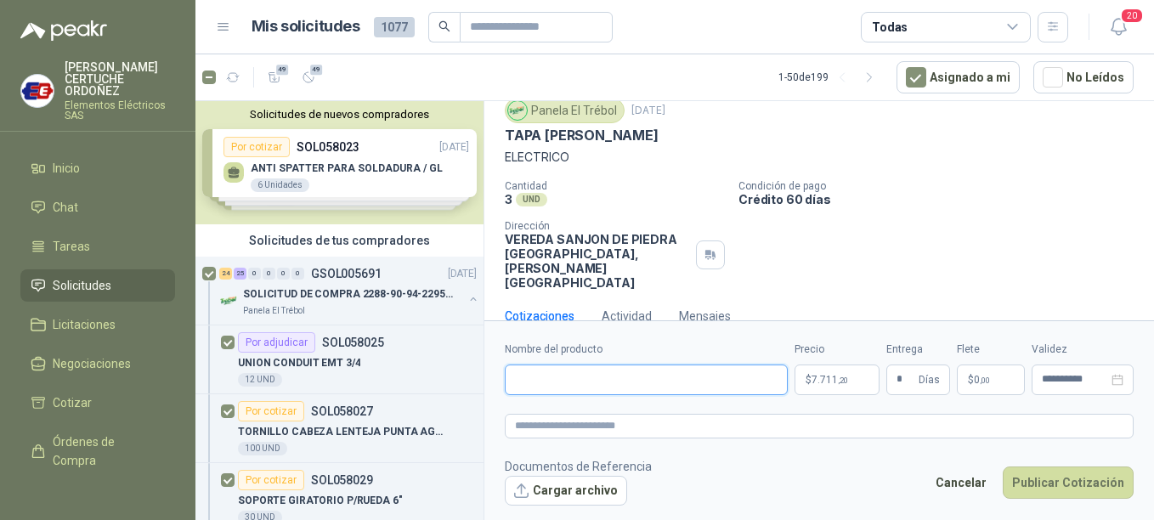
paste input "**********"
click at [662, 427] on textarea at bounding box center [819, 426] width 629 height 25
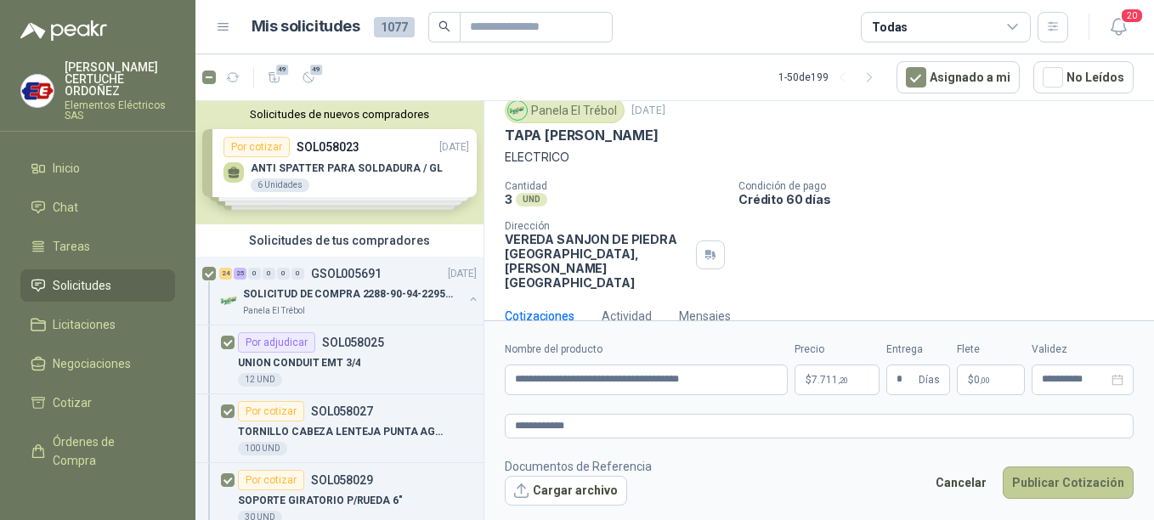
click at [1081, 472] on button "Publicar Cotización" at bounding box center [1068, 482] width 131 height 32
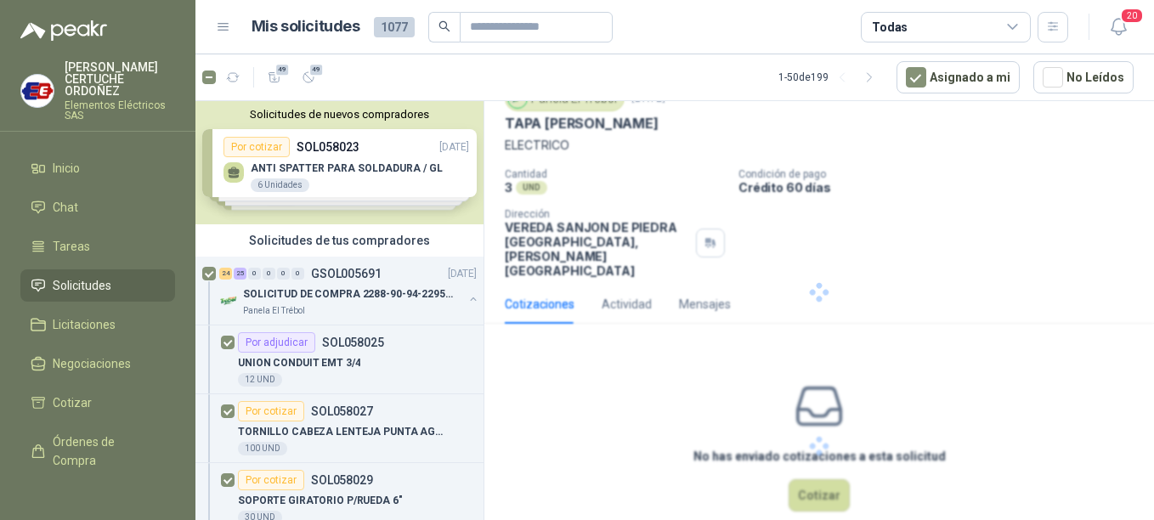
scroll to position [0, 0]
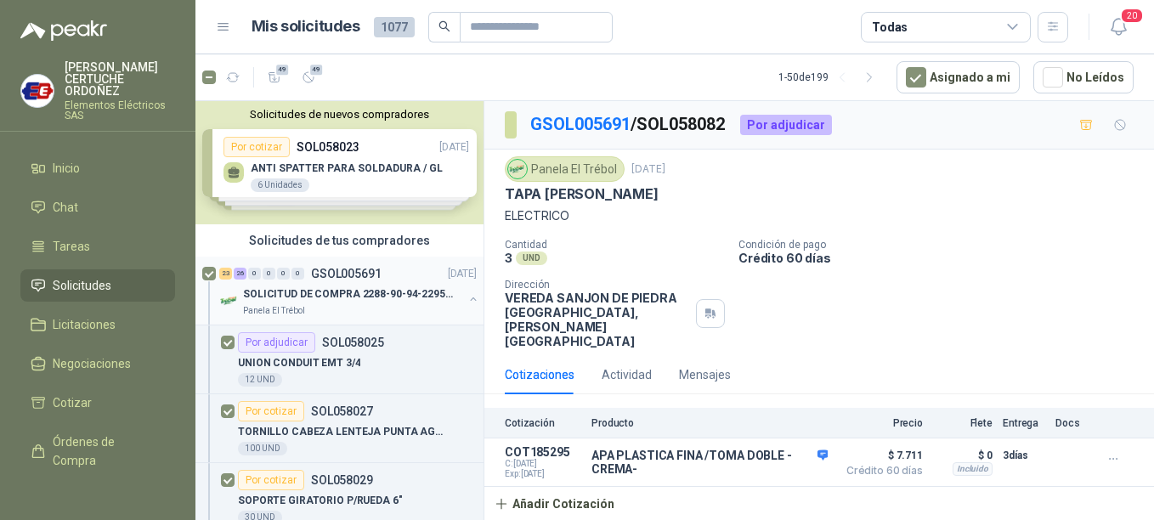
click at [305, 297] on p "SOLICITUD DE COMPRA 2288-90-94-2295-96-2301-02-04" at bounding box center [349, 294] width 212 height 16
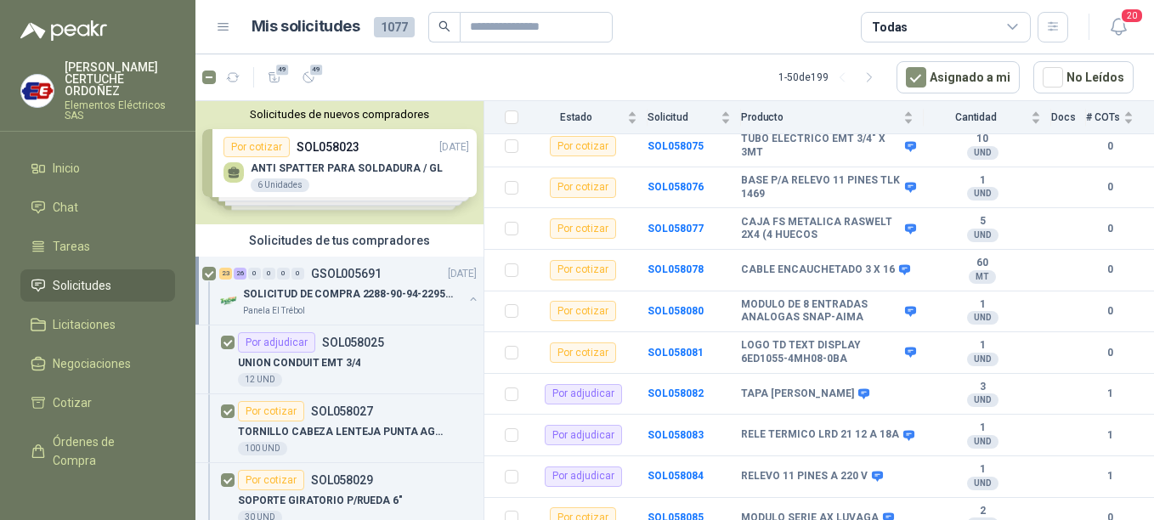
scroll to position [1877, 0]
click at [681, 263] on b "SOL058078" at bounding box center [675, 269] width 56 height 12
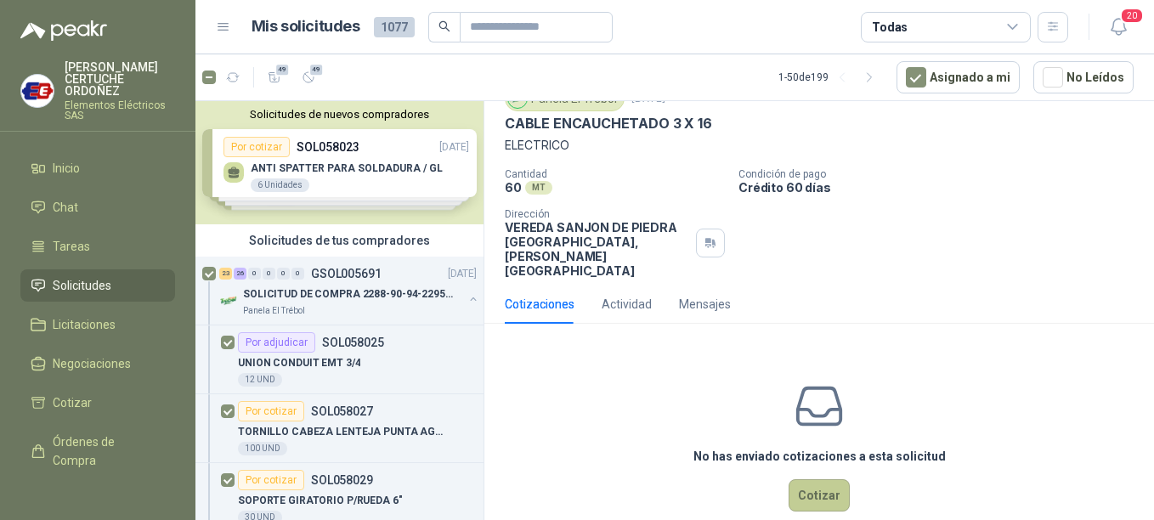
click at [810, 479] on button "Cotizar" at bounding box center [819, 495] width 61 height 32
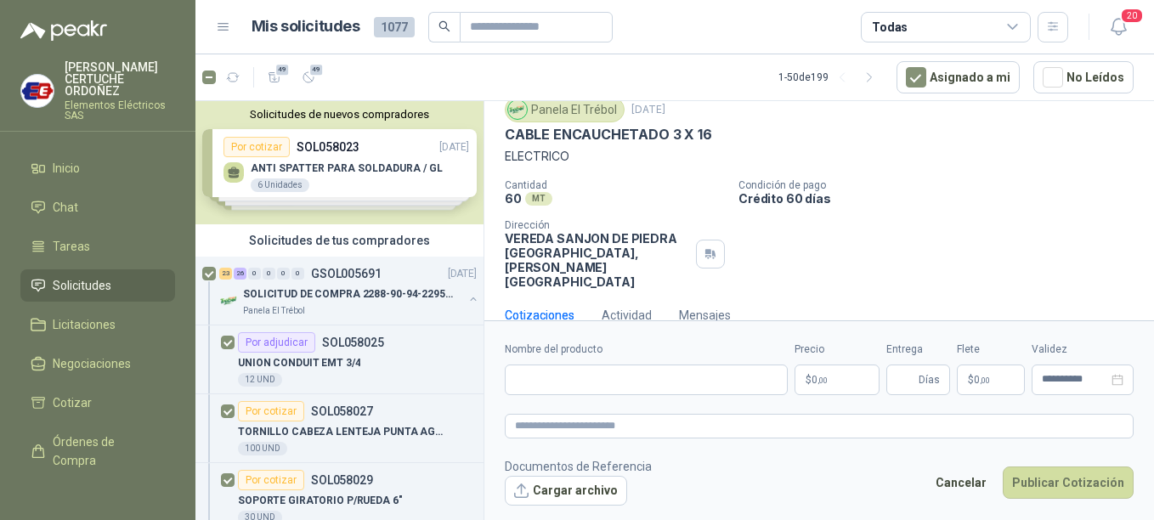
scroll to position [59, 0]
click at [863, 383] on p "$ 0 ,00" at bounding box center [836, 380] width 85 height 31
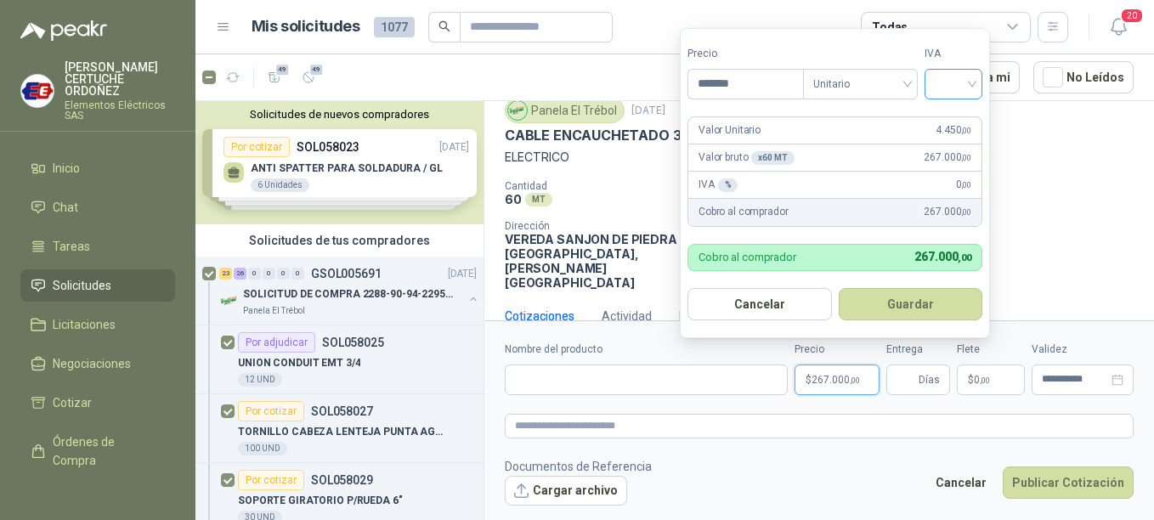
click at [960, 88] on input "search" at bounding box center [953, 82] width 37 height 25
click at [953, 127] on div "19%" at bounding box center [956, 119] width 31 height 19
click at [907, 299] on button "Guardar" at bounding box center [913, 304] width 146 height 32
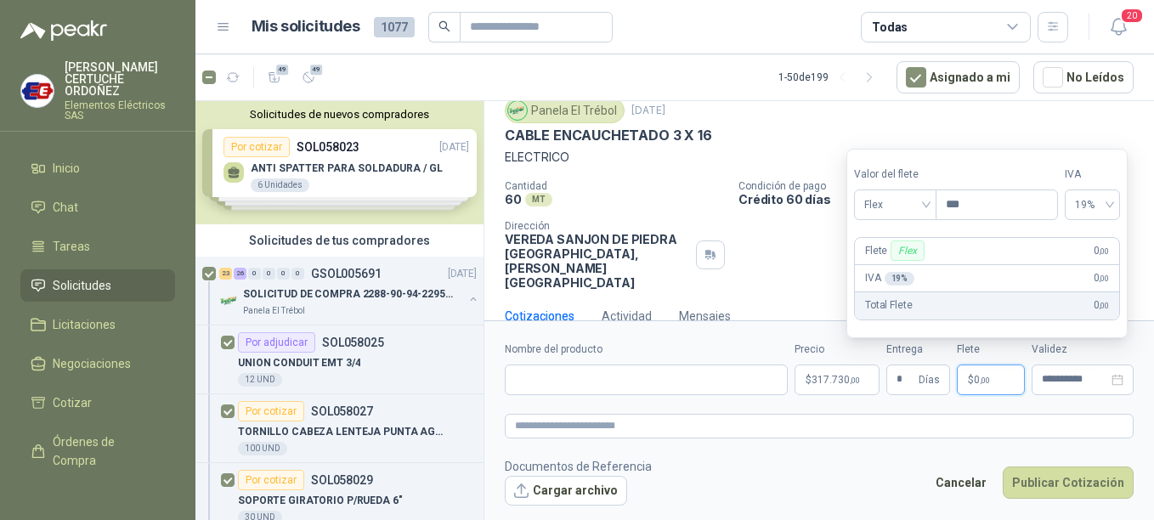
click at [976, 382] on span "0 ,00" at bounding box center [982, 380] width 16 height 10
click at [930, 201] on div "Flex" at bounding box center [895, 204] width 82 height 31
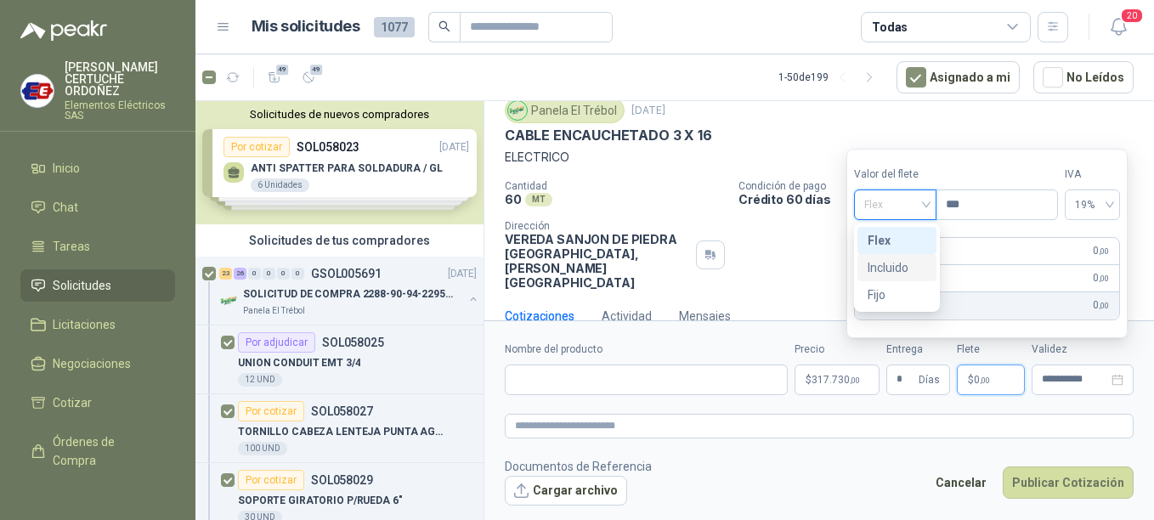
click at [881, 269] on div "Incluido" at bounding box center [897, 267] width 59 height 19
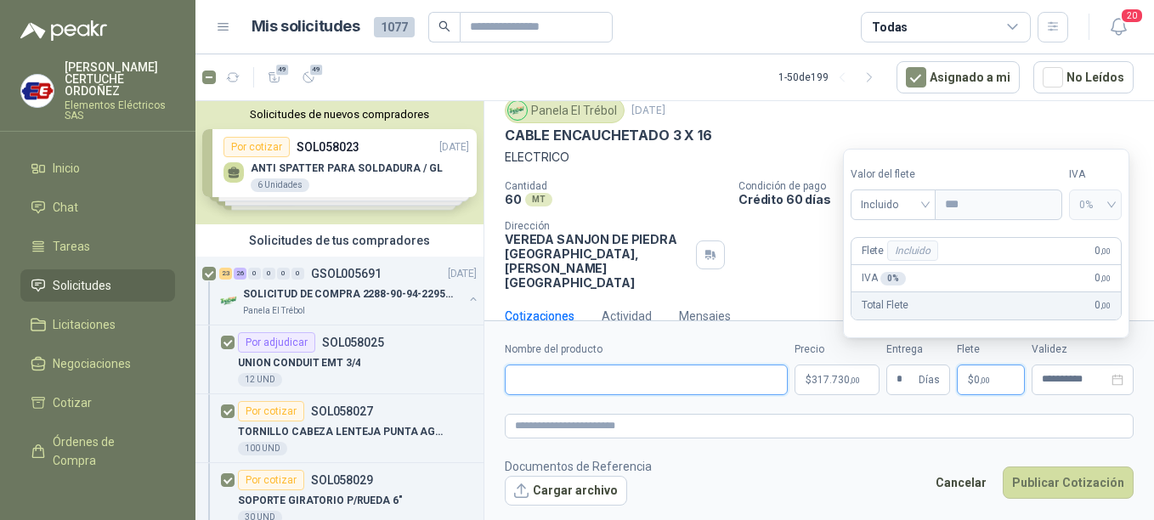
click at [581, 376] on input "Nombre del producto" at bounding box center [646, 380] width 283 height 31
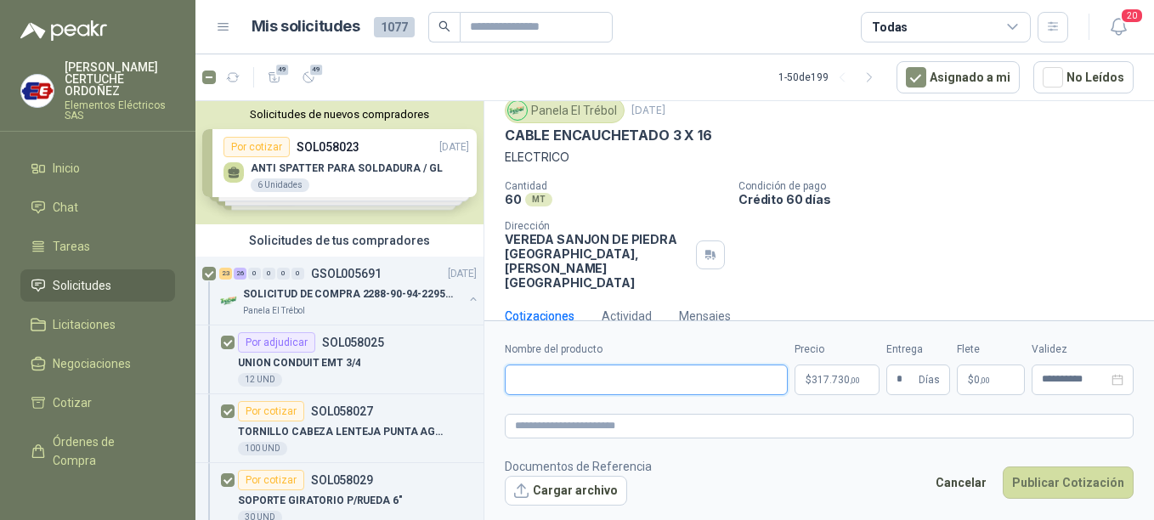
paste input "**********"
click at [605, 430] on textarea at bounding box center [819, 426] width 629 height 25
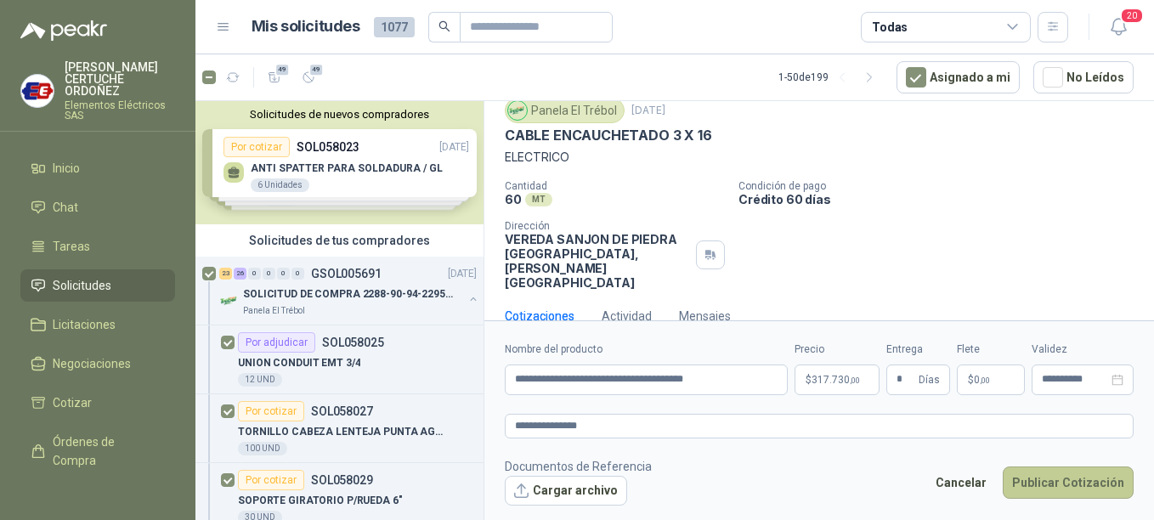
click at [1054, 483] on button "Publicar Cotización" at bounding box center [1068, 482] width 131 height 32
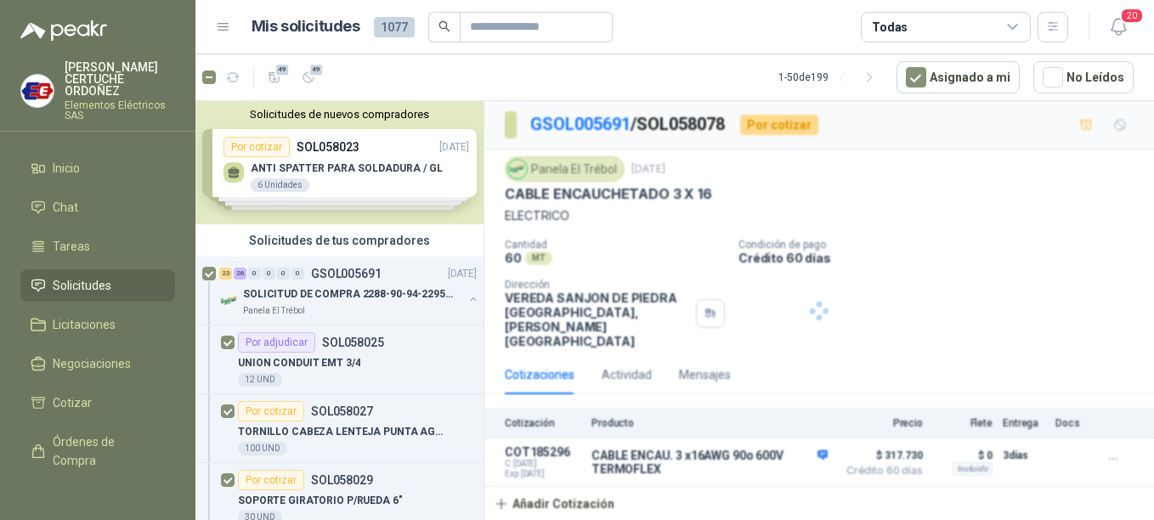
scroll to position [0, 0]
click at [330, 303] on div "SOLICITUD DE COMPRA 2288-90-94-2295-96-2301-02-04" at bounding box center [353, 294] width 220 height 20
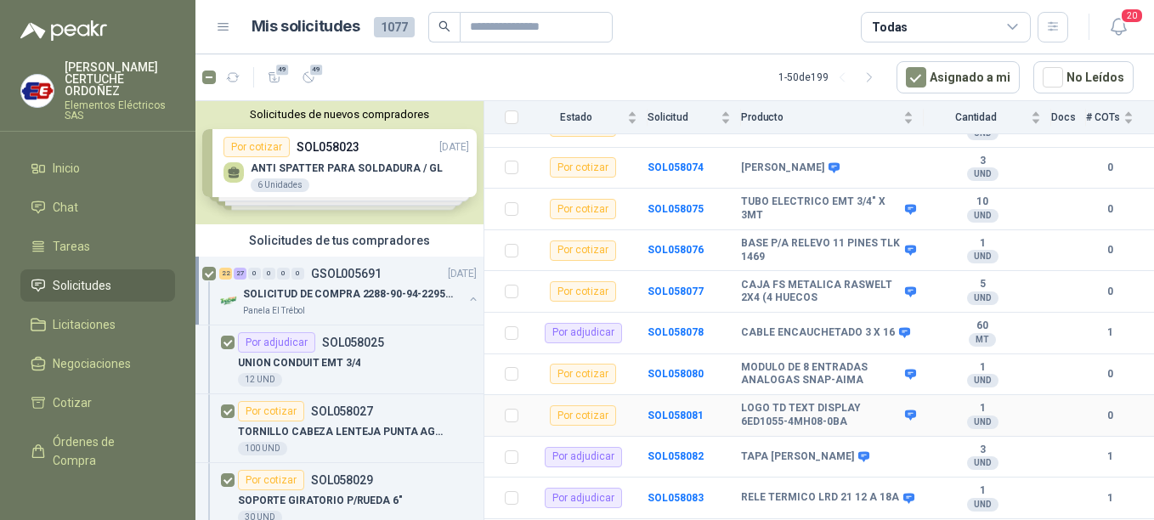
scroll to position [1707, 0]
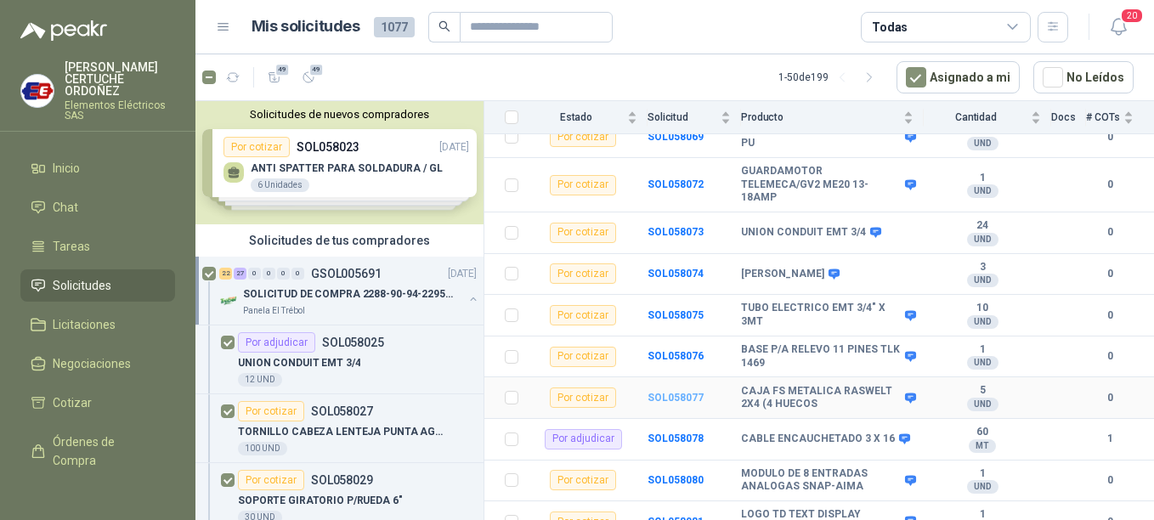
click at [668, 392] on b "SOL058077" at bounding box center [675, 398] width 56 height 12
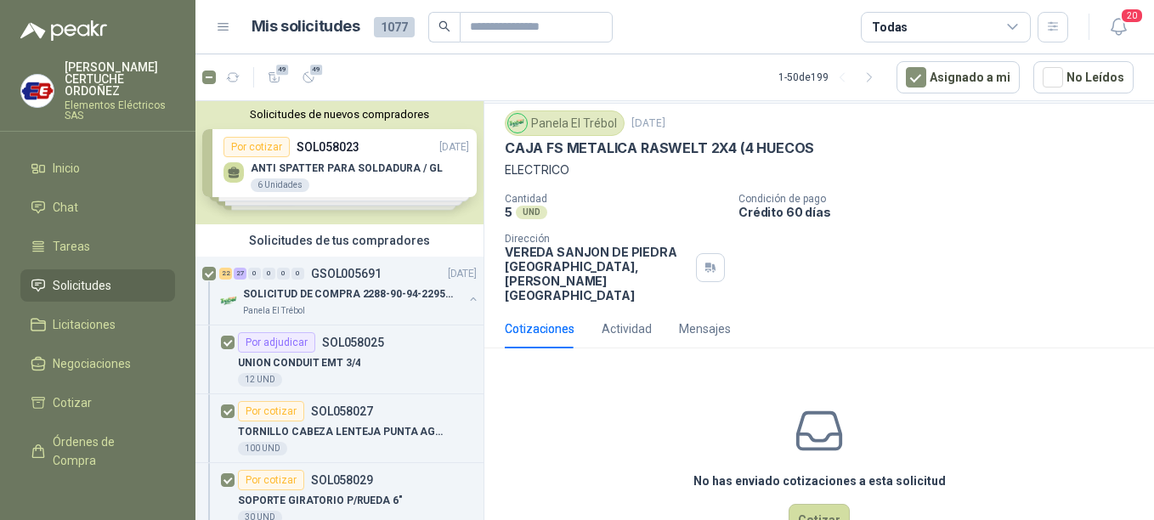
scroll to position [71, 0]
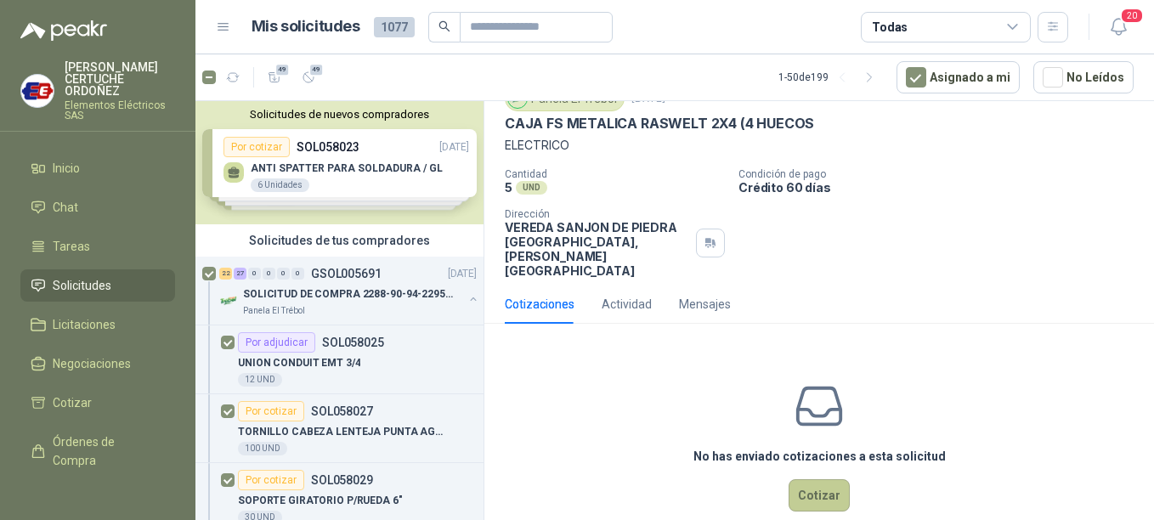
click at [818, 479] on button "Cotizar" at bounding box center [819, 495] width 61 height 32
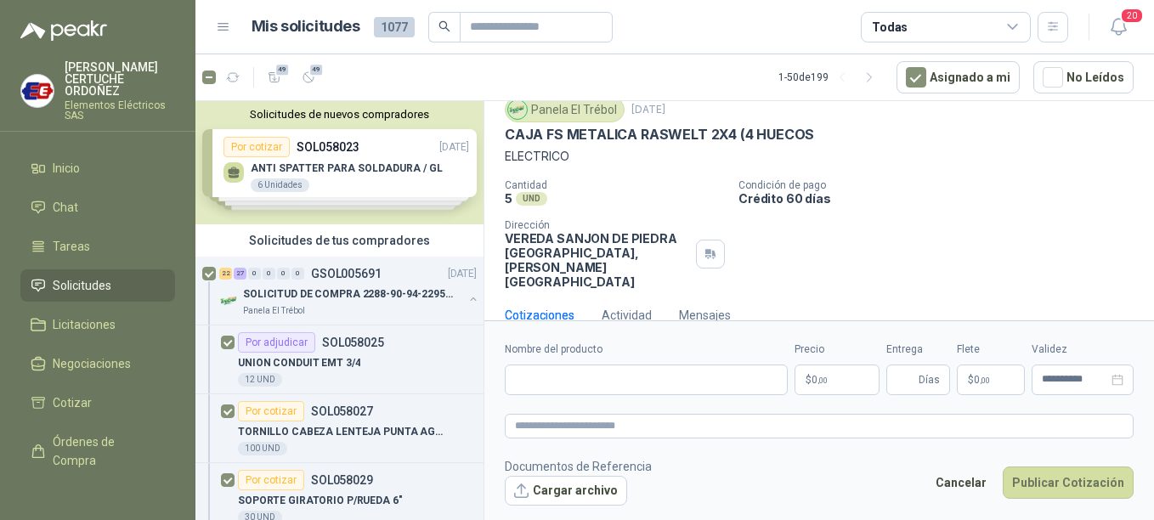
scroll to position [59, 0]
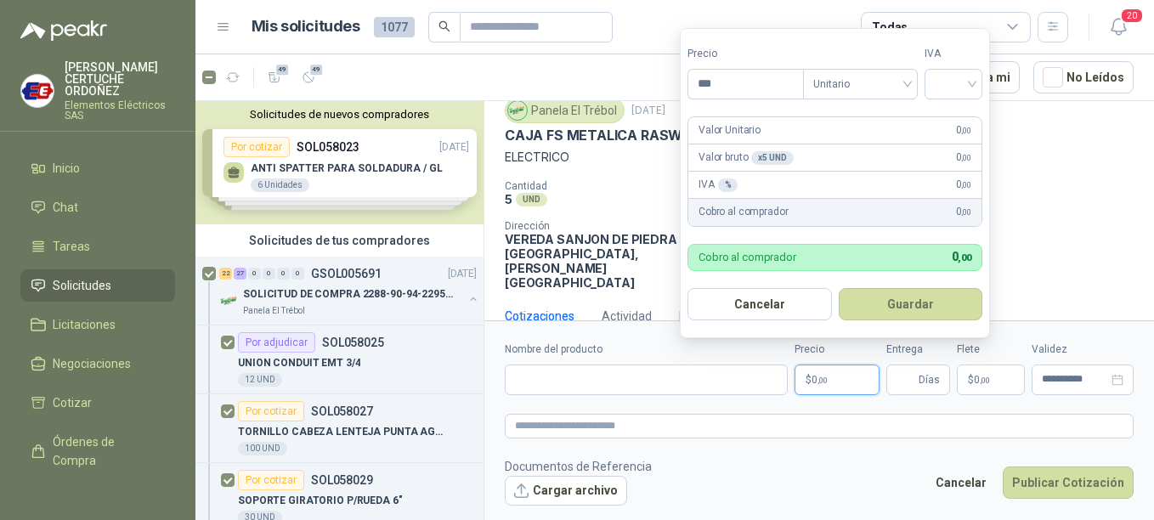
click at [847, 389] on p "$ 0 ,00" at bounding box center [836, 380] width 85 height 31
click at [972, 82] on input "search" at bounding box center [953, 82] width 37 height 25
click at [947, 122] on div "19%" at bounding box center [956, 119] width 31 height 19
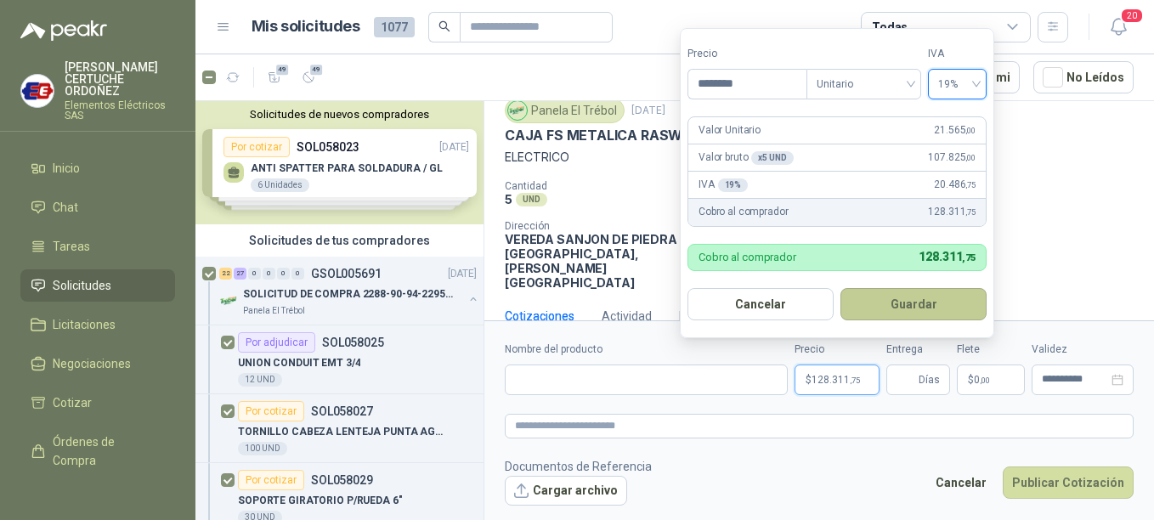
click at [932, 302] on button "Guardar" at bounding box center [913, 304] width 146 height 32
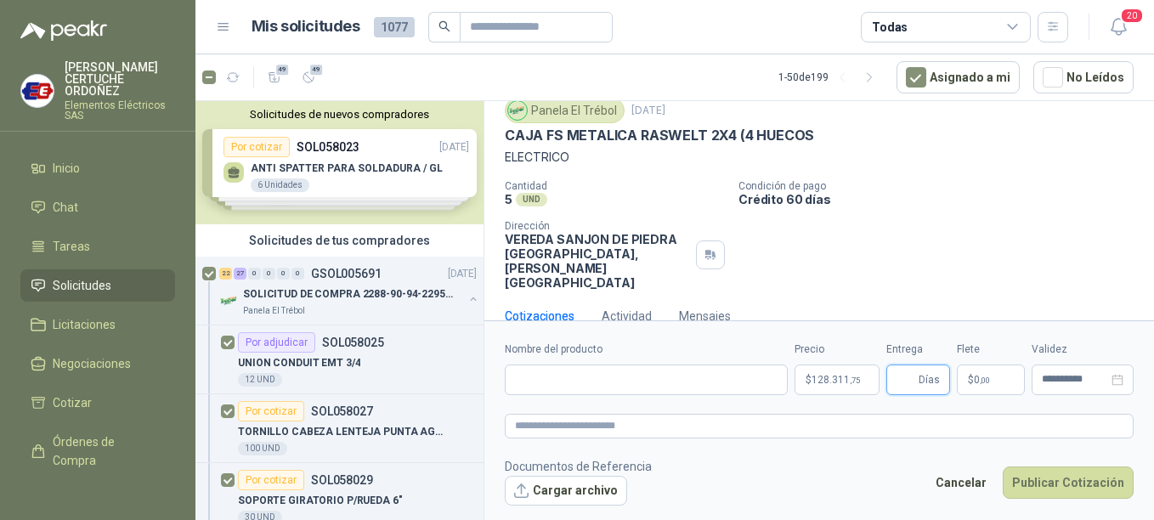
click at [910, 383] on input "Entrega" at bounding box center [905, 379] width 19 height 29
click at [997, 381] on p "$ 0 ,00" at bounding box center [991, 380] width 68 height 31
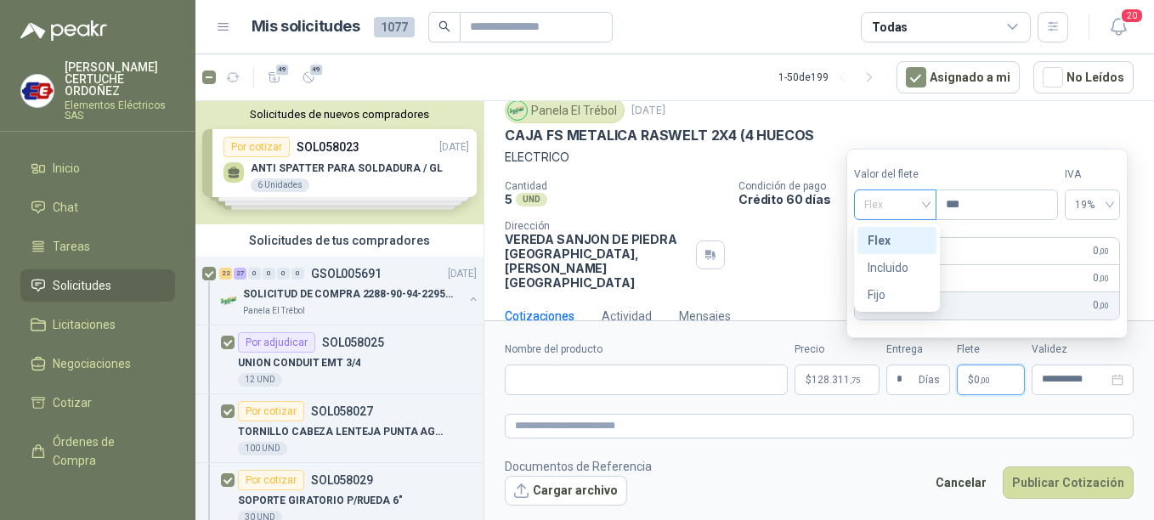
click at [931, 206] on div "Flex" at bounding box center [895, 204] width 82 height 31
click at [899, 263] on div "Incluido" at bounding box center [897, 267] width 59 height 19
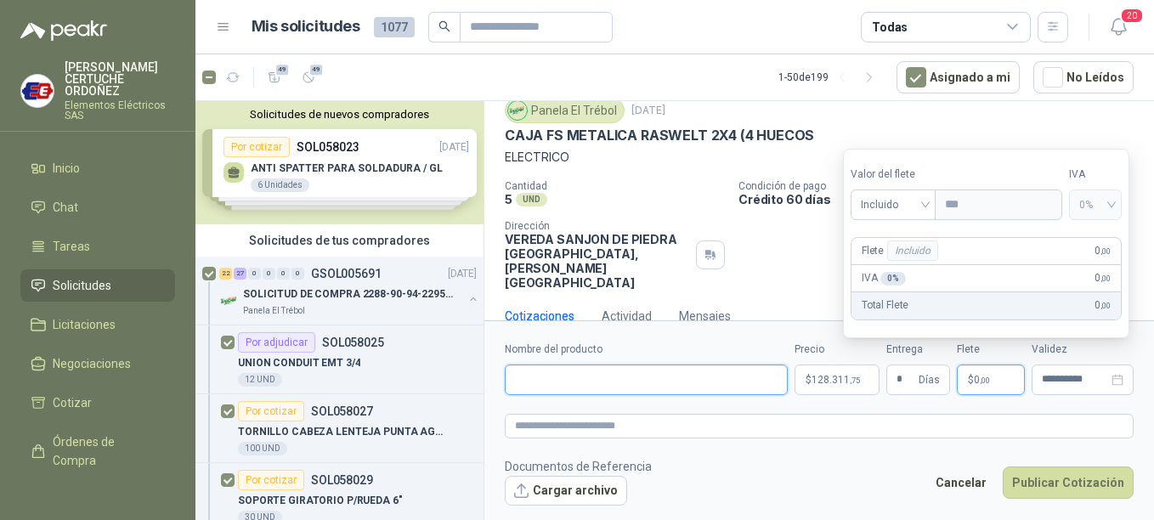
click at [622, 387] on input "Nombre del producto" at bounding box center [646, 380] width 283 height 31
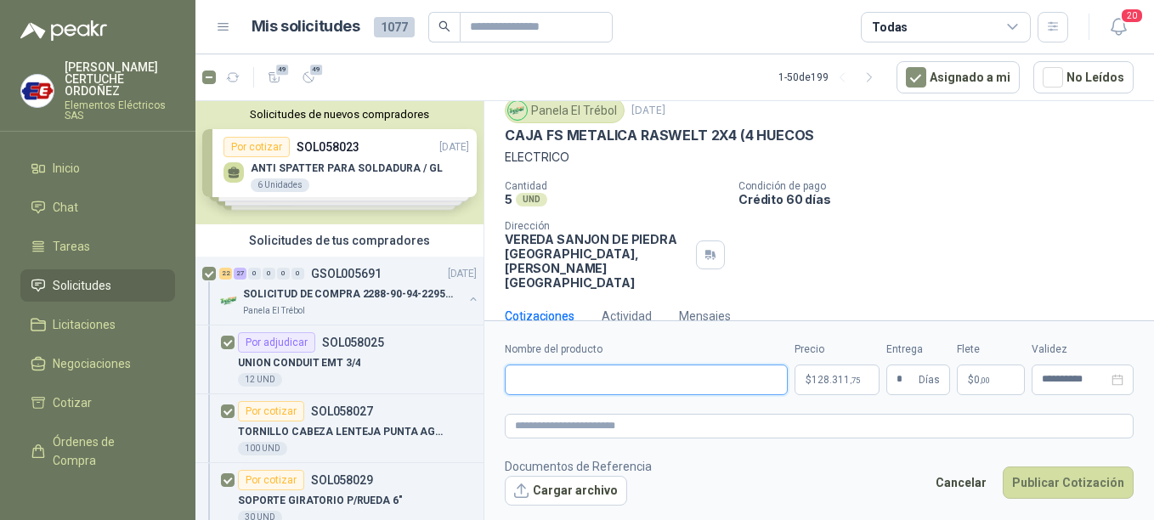
paste input "**********"
click at [643, 418] on textarea at bounding box center [819, 426] width 629 height 25
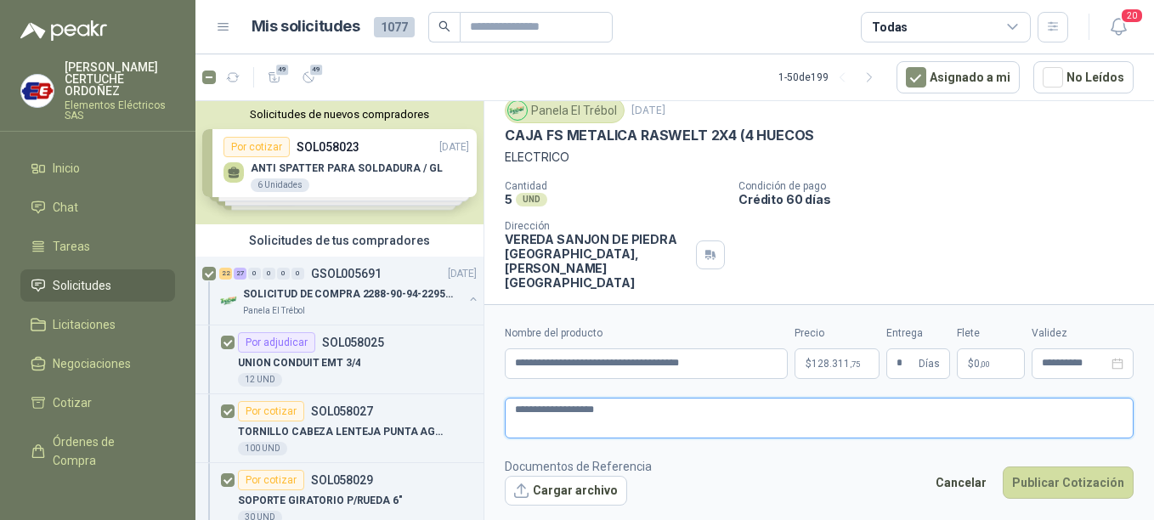
scroll to position [71, 0]
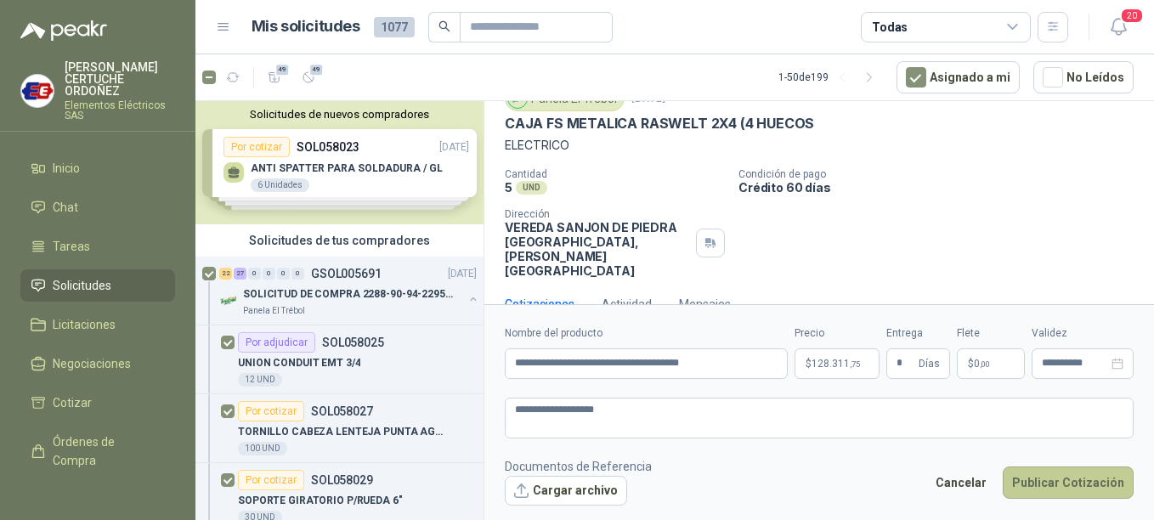
click at [1037, 486] on button "Publicar Cotización" at bounding box center [1068, 482] width 131 height 32
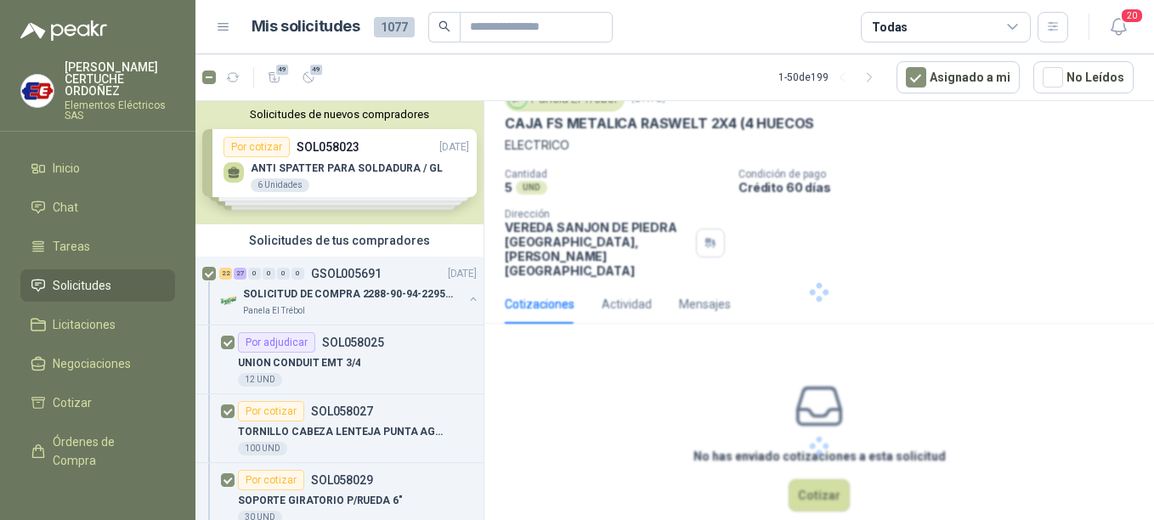
scroll to position [0, 0]
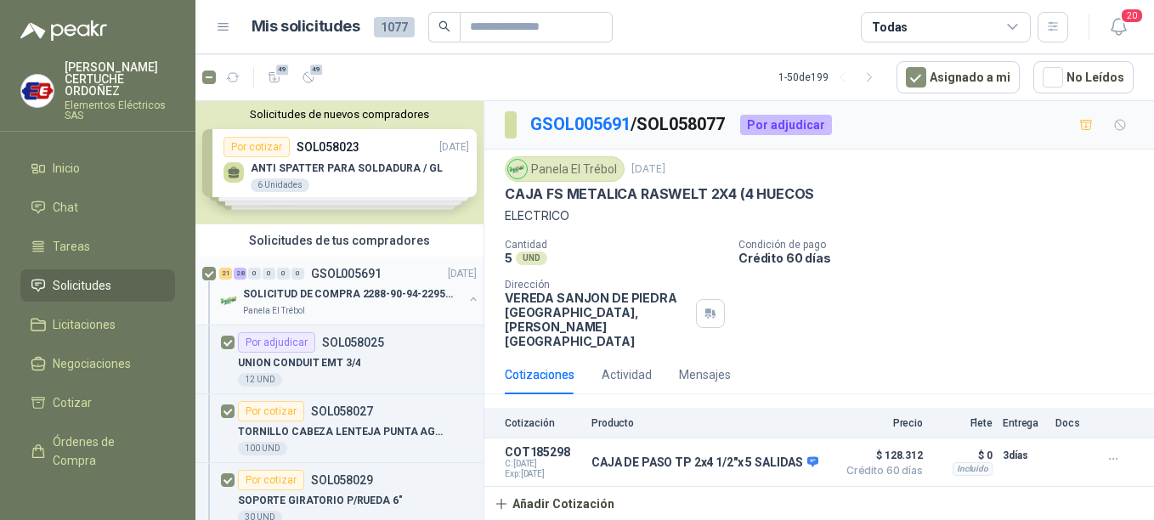
click at [308, 285] on div "SOLICITUD DE COMPRA 2288-90-94-2295-96-2301-02-04" at bounding box center [353, 294] width 220 height 20
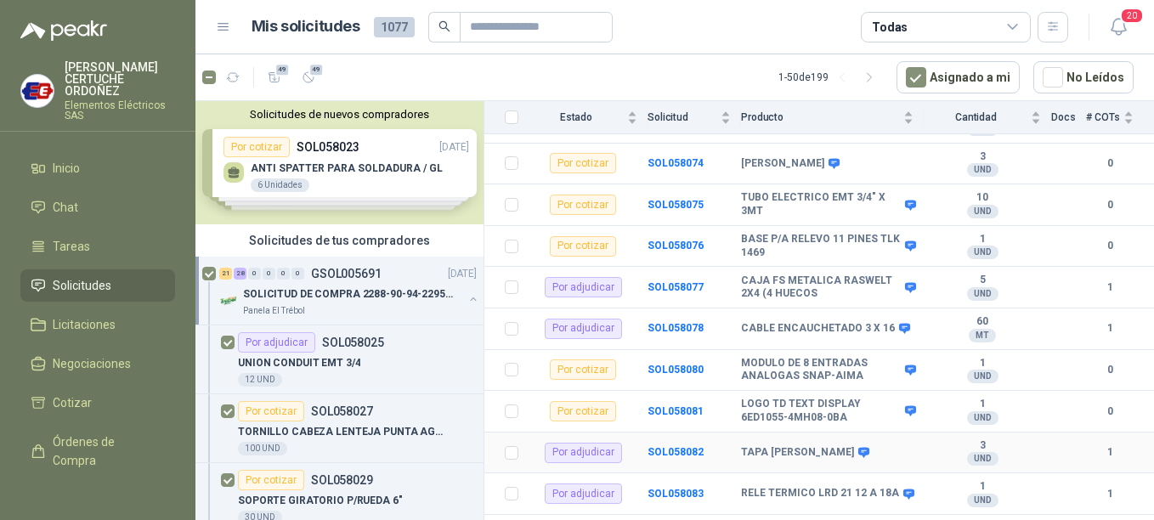
scroll to position [1792, 0]
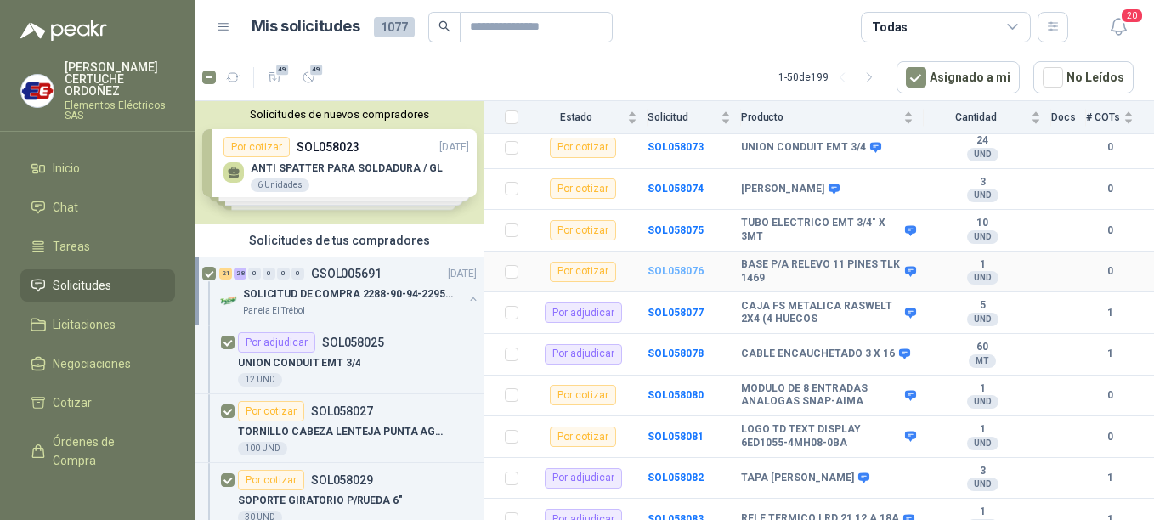
click at [682, 265] on b "SOL058076" at bounding box center [675, 271] width 56 height 12
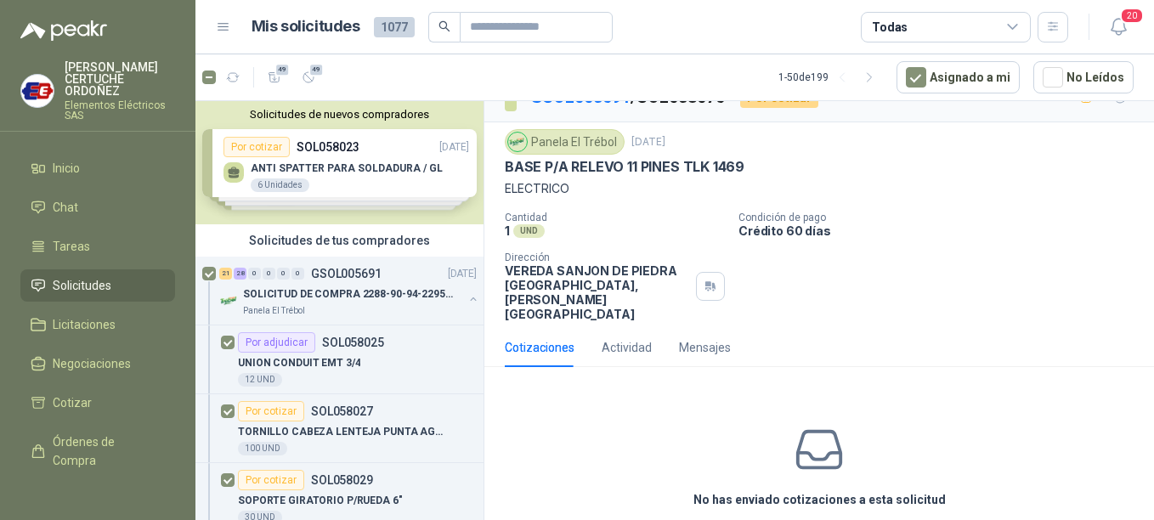
scroll to position [71, 0]
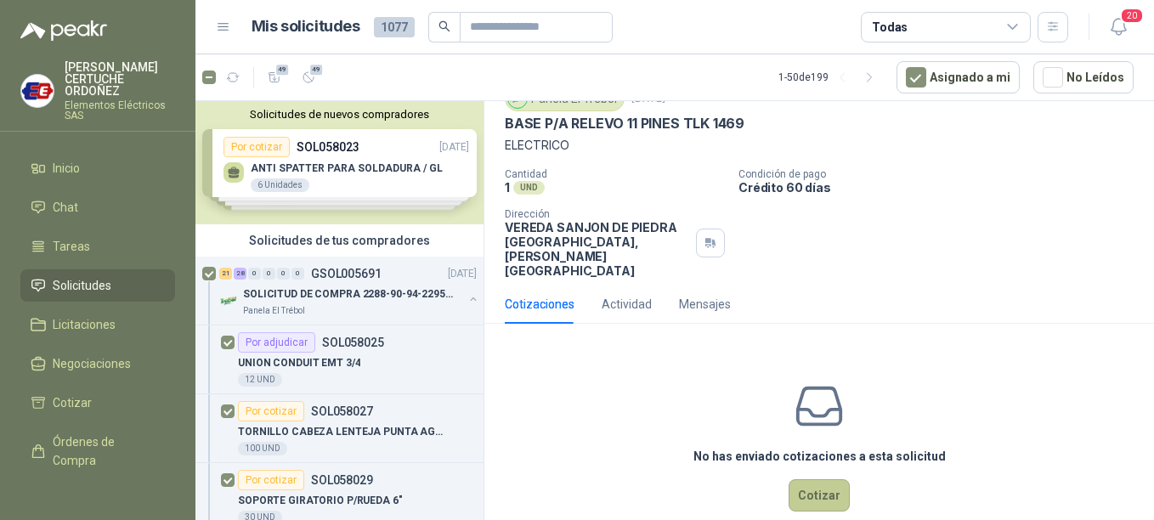
click at [818, 479] on button "Cotizar" at bounding box center [819, 495] width 61 height 32
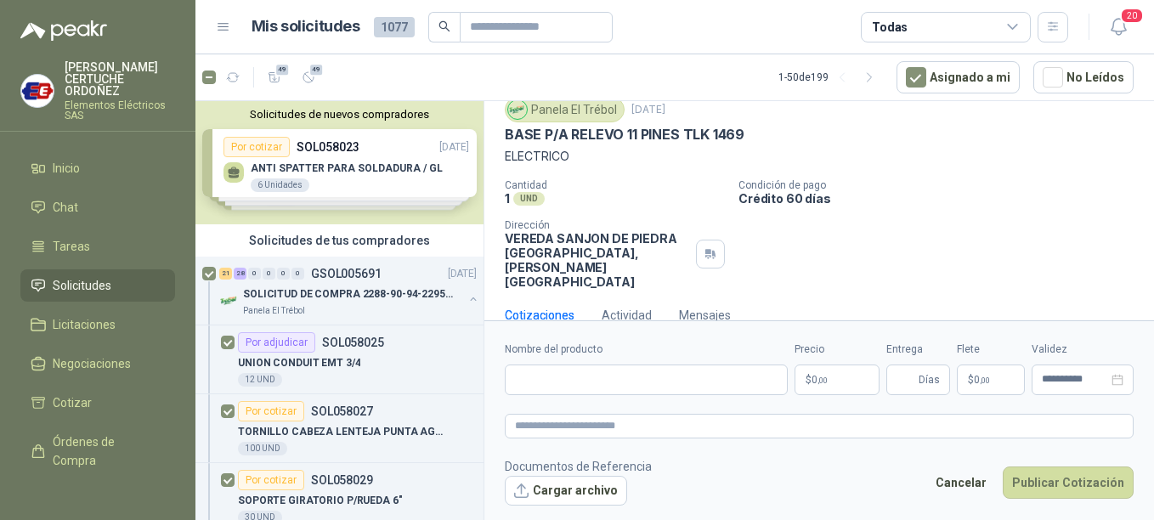
scroll to position [59, 0]
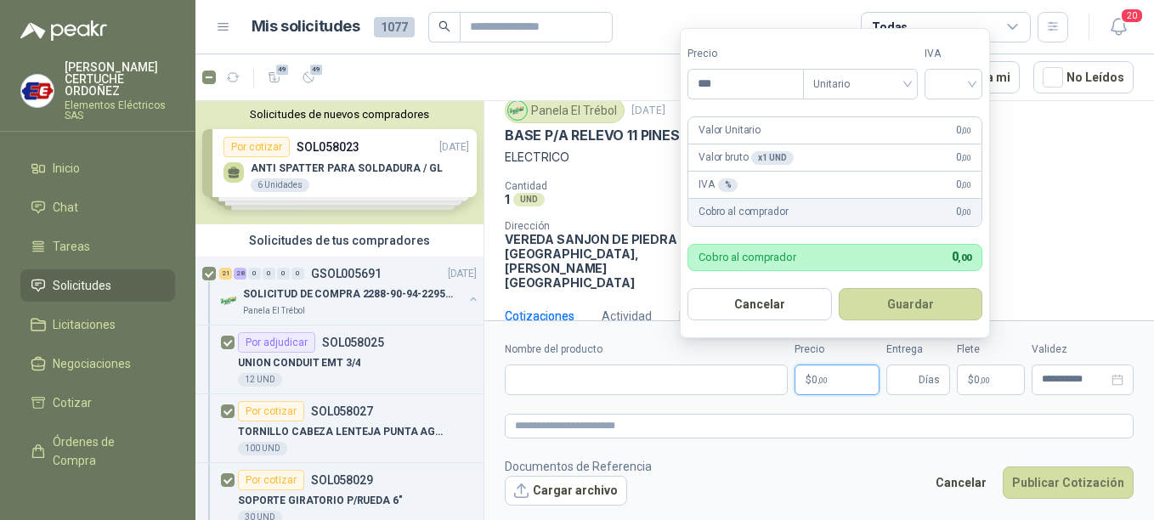
click at [854, 382] on p "$ 0 ,00" at bounding box center [836, 380] width 85 height 31
click at [985, 66] on form "Precio ******** Tipo Unitario IVA Valor Unitario 21.637 ,00 Valor bruto x 1 UND…" at bounding box center [835, 183] width 310 height 310
drag, startPoint x: 985, startPoint y: 66, endPoint x: 978, endPoint y: 82, distance: 16.7
click at [978, 82] on div at bounding box center [953, 84] width 58 height 31
click at [962, 115] on div "19%" at bounding box center [956, 119] width 31 height 19
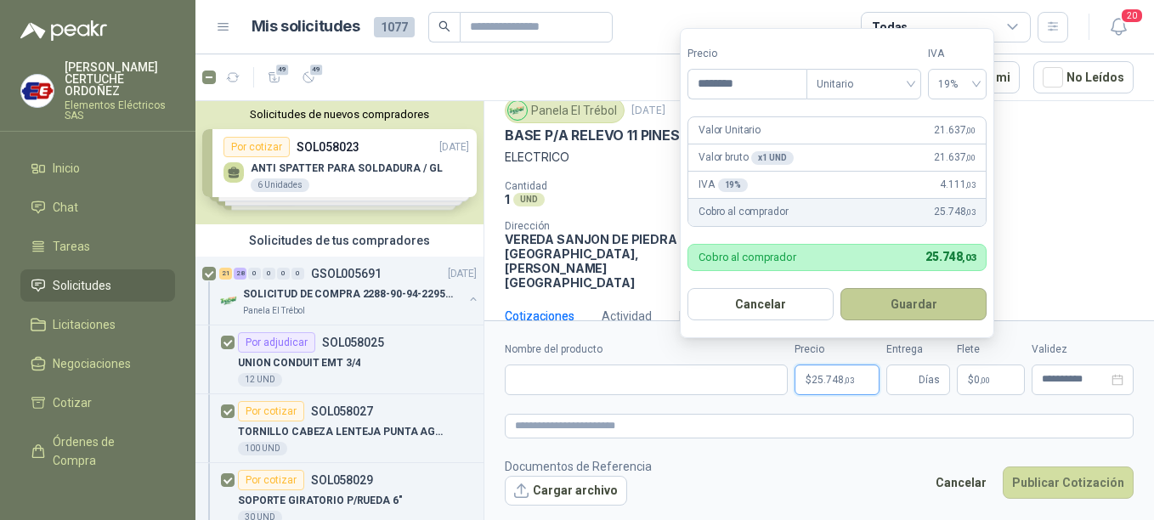
click at [915, 303] on button "Guardar" at bounding box center [913, 304] width 146 height 32
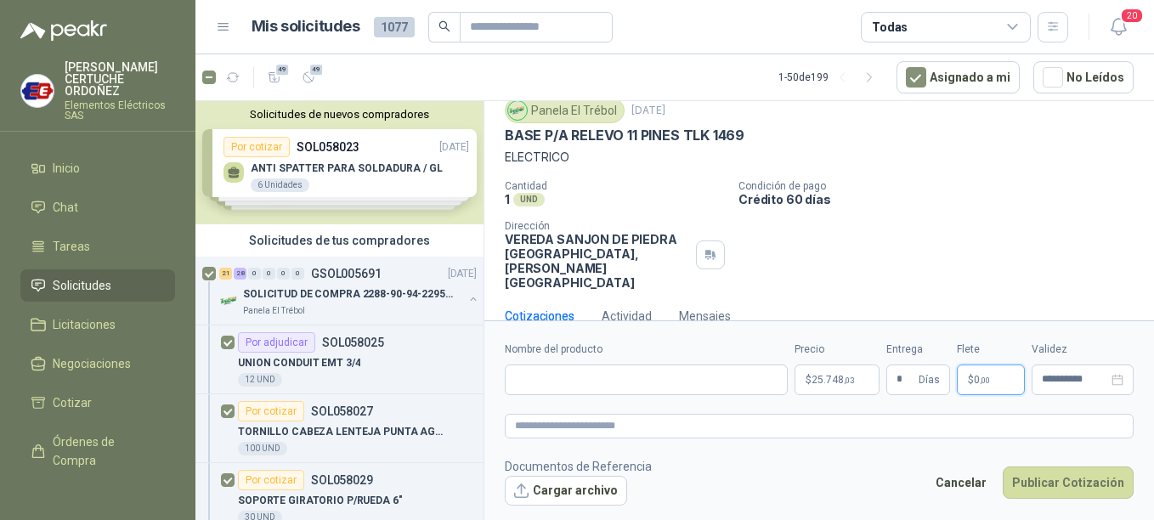
click at [1011, 384] on p "$ 0 ,00" at bounding box center [991, 380] width 68 height 31
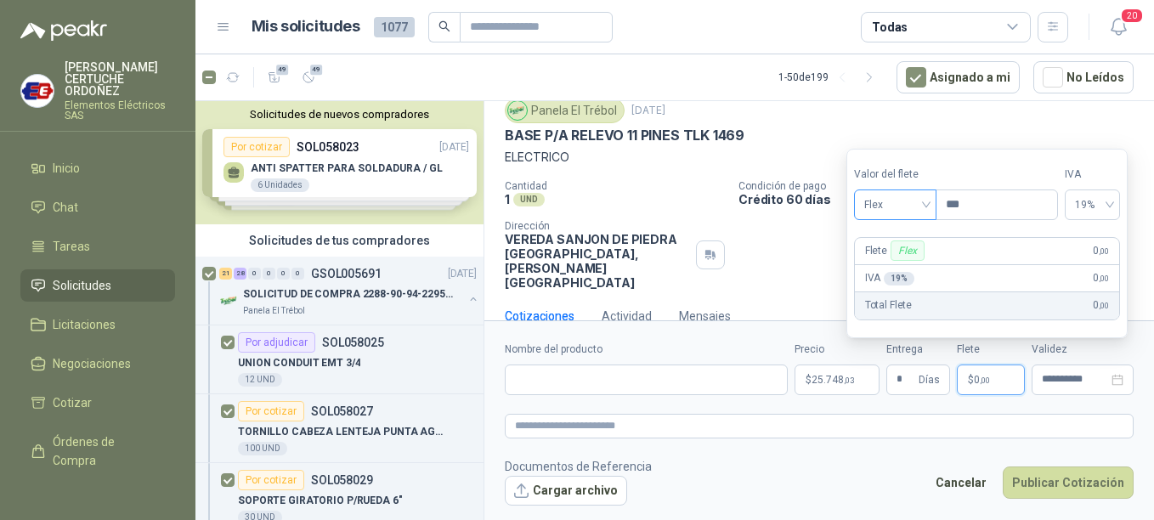
click at [932, 206] on div "Flex" at bounding box center [895, 204] width 82 height 31
click at [884, 268] on div "Incluido" at bounding box center [897, 267] width 59 height 19
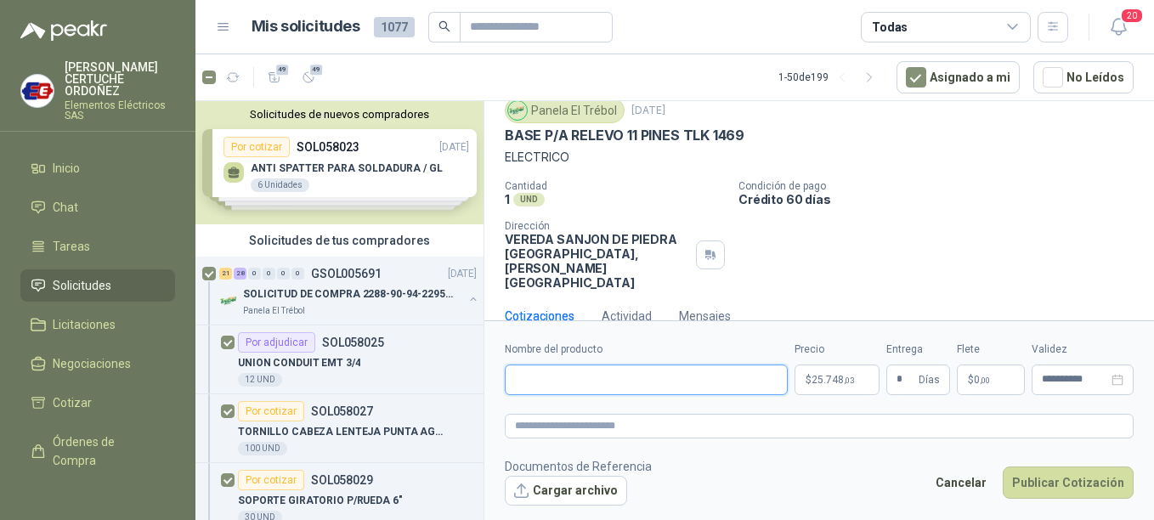
paste input "**********"
click at [631, 427] on textarea at bounding box center [819, 426] width 629 height 25
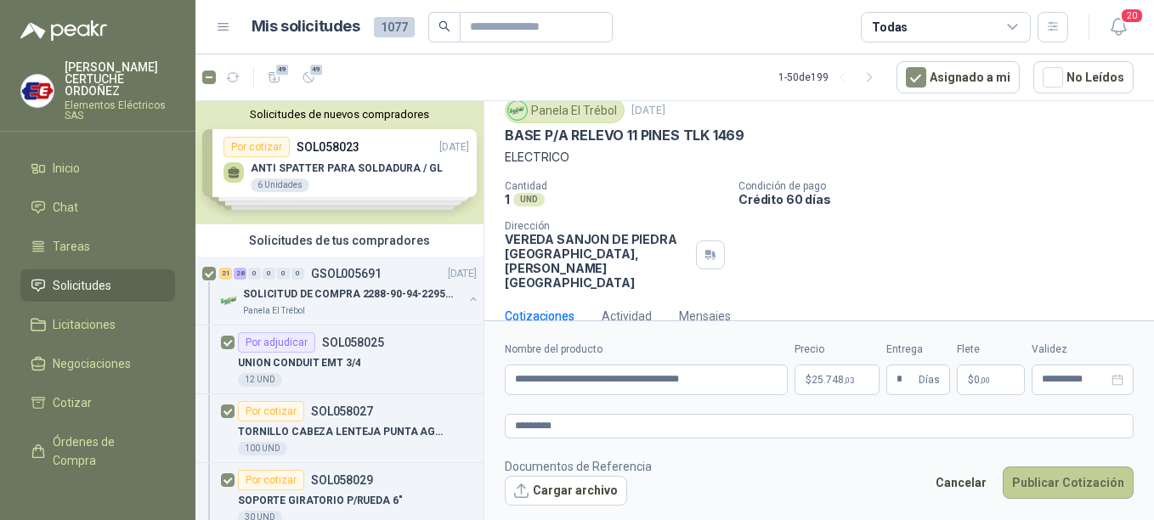
click at [1037, 476] on button "Publicar Cotización" at bounding box center [1068, 482] width 131 height 32
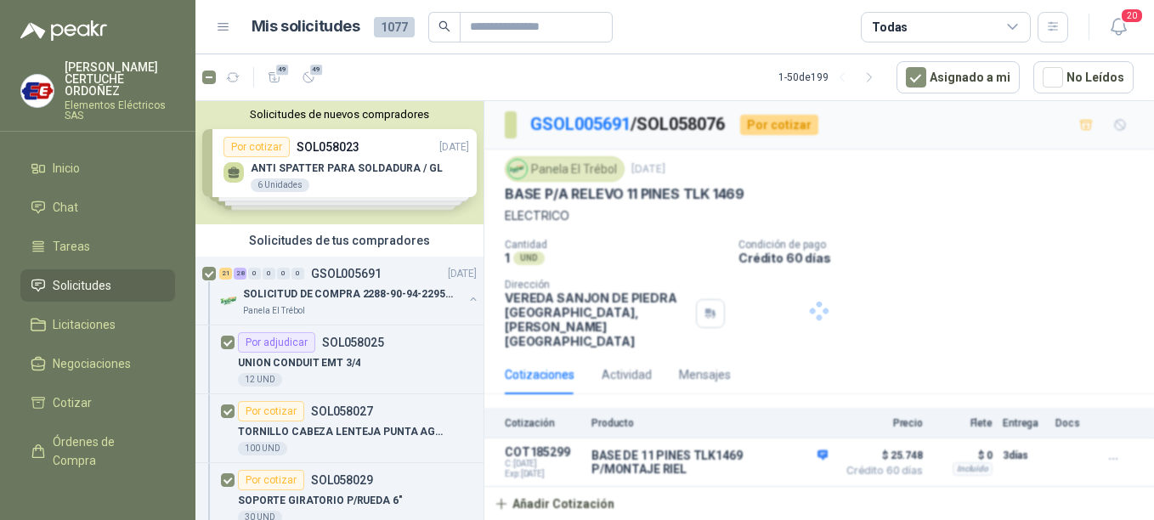
scroll to position [0, 0]
click at [336, 291] on p "SOLICITUD DE COMPRA 2288-90-94-2295-96-2301-02-04" at bounding box center [349, 294] width 212 height 16
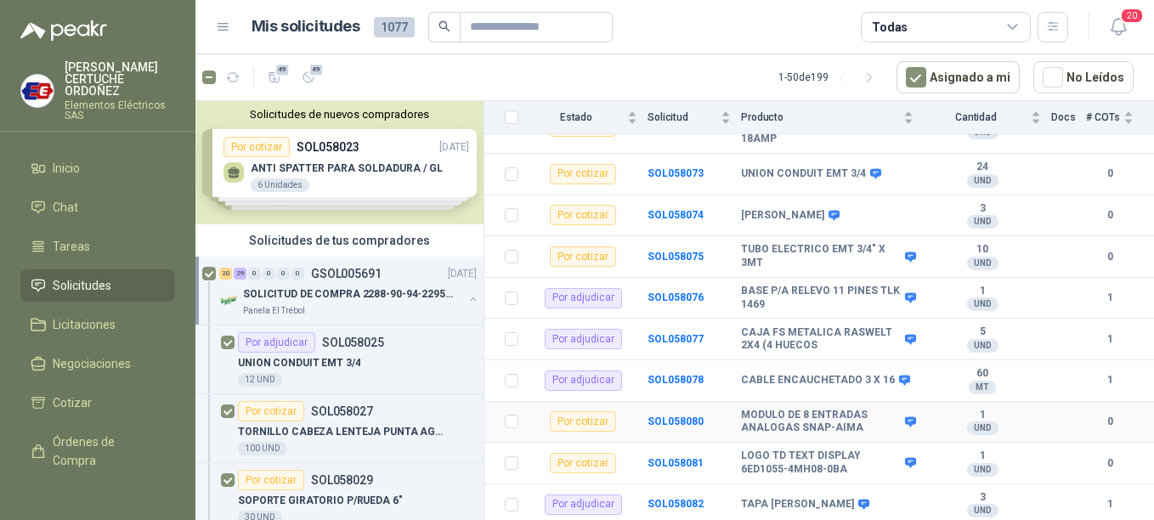
scroll to position [1622, 0]
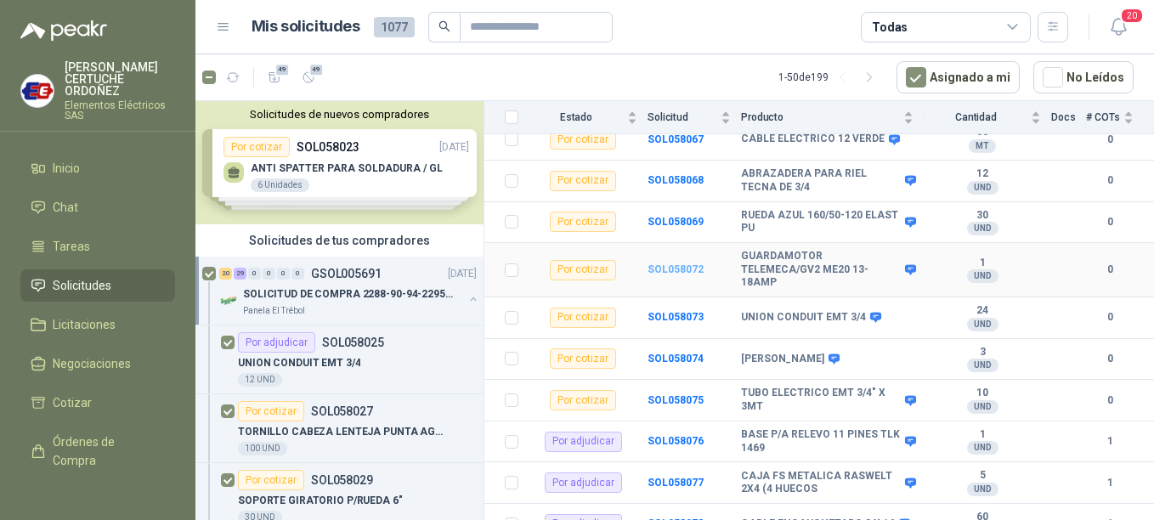
click at [673, 263] on b "SOL058072" at bounding box center [675, 269] width 56 height 12
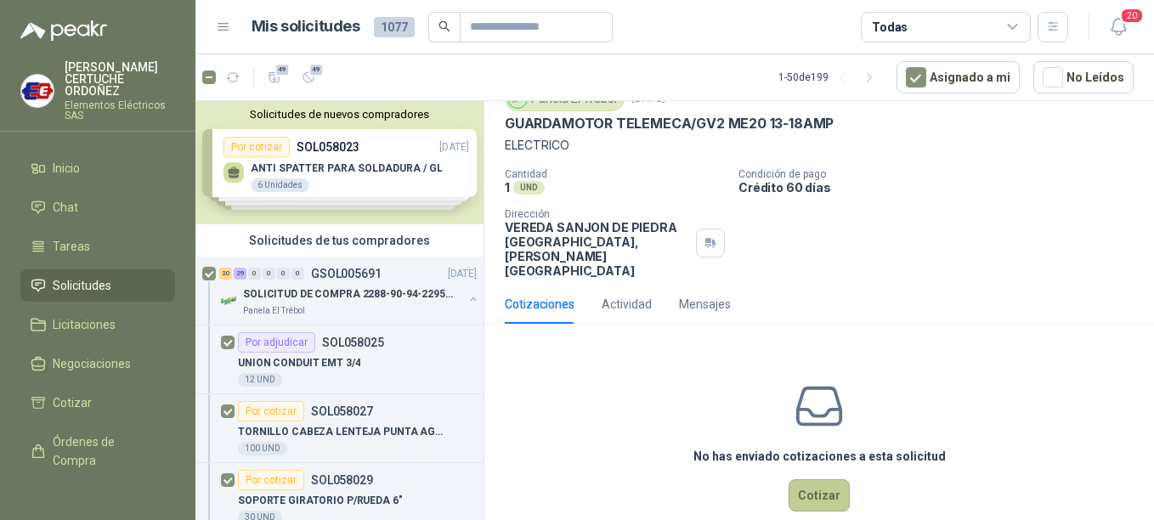
click at [830, 479] on button "Cotizar" at bounding box center [819, 495] width 61 height 32
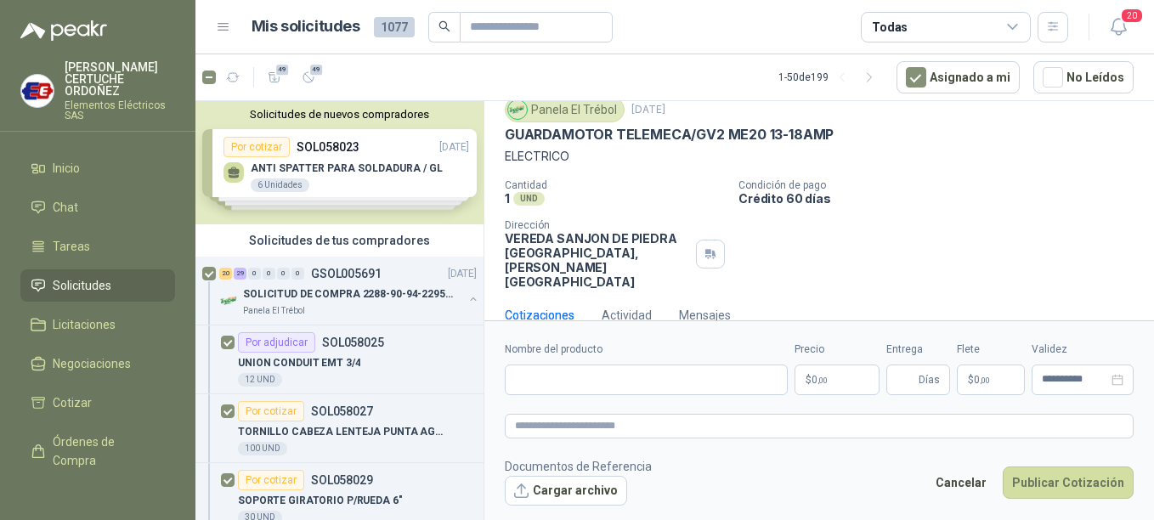
scroll to position [59, 0]
click at [844, 382] on p "$ 0 ,00" at bounding box center [836, 380] width 85 height 31
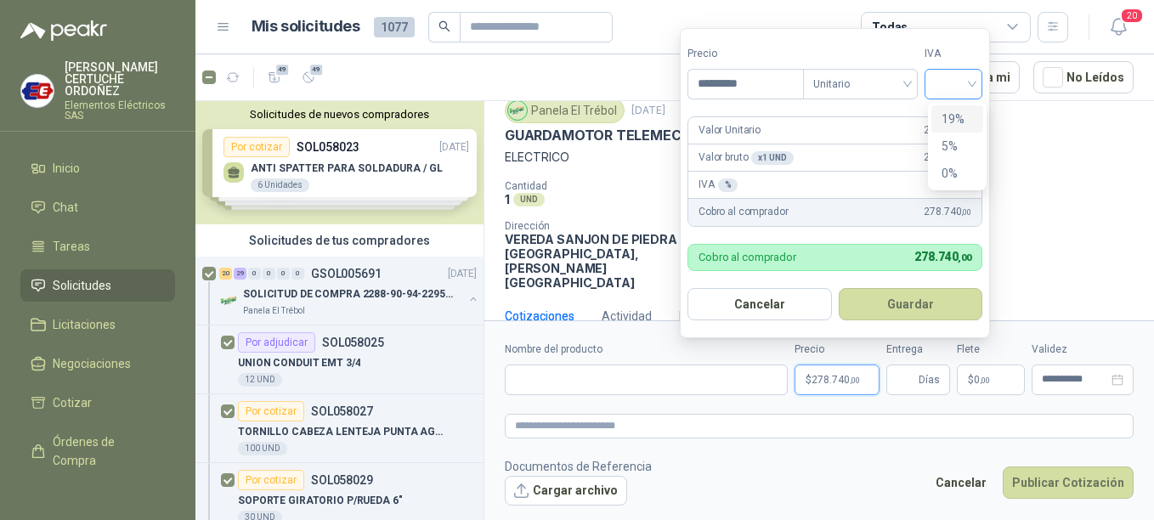
click at [980, 85] on div at bounding box center [953, 84] width 58 height 31
click at [955, 121] on div "19%" at bounding box center [956, 119] width 31 height 19
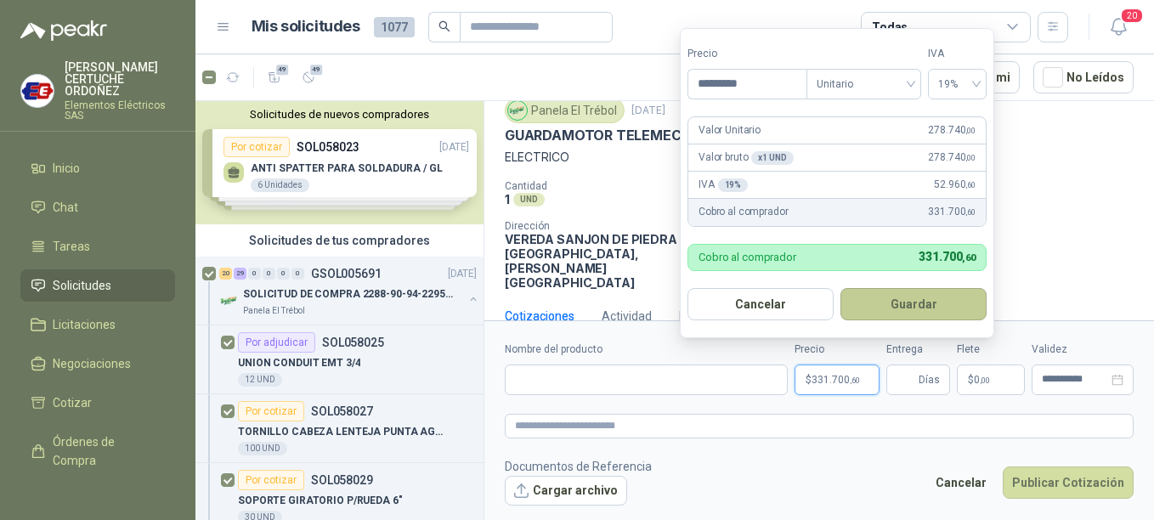
click at [939, 302] on button "Guardar" at bounding box center [913, 304] width 146 height 32
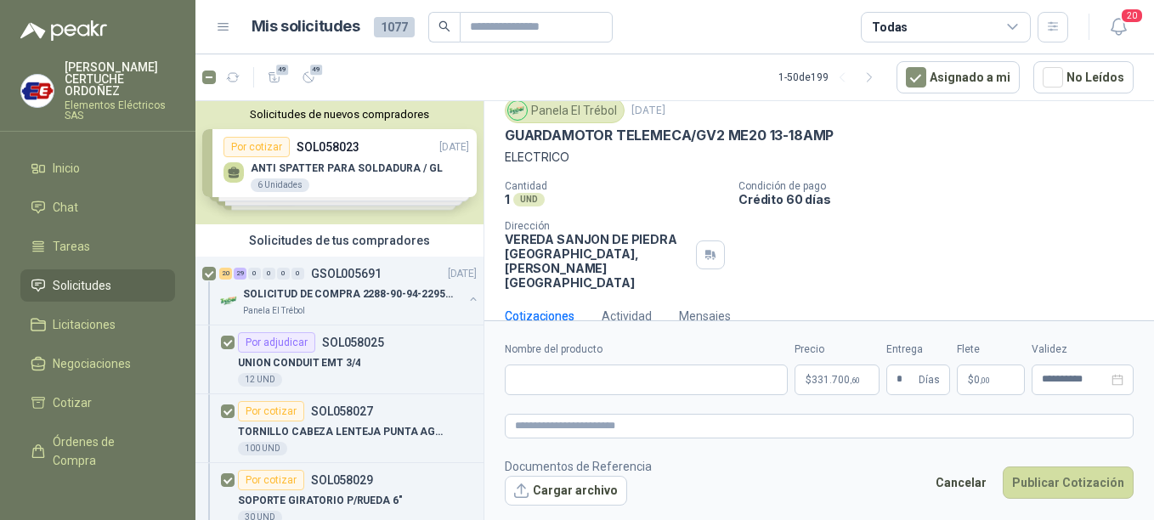
click at [999, 371] on p "$ 0 ,00" at bounding box center [991, 380] width 68 height 31
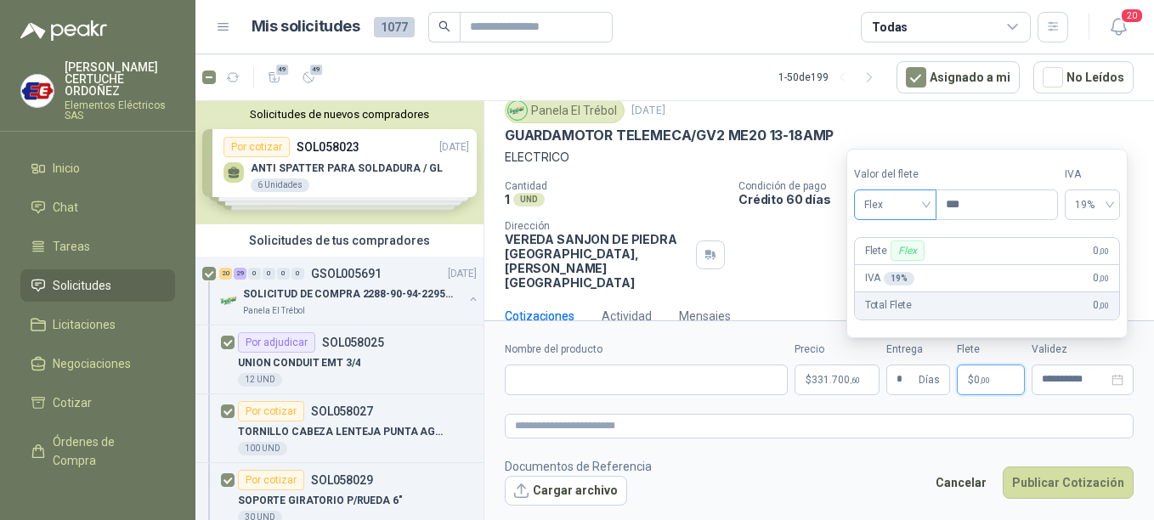
click at [932, 205] on div "Flex" at bounding box center [895, 204] width 82 height 31
click at [898, 269] on div "Incluido" at bounding box center [897, 267] width 59 height 19
click at [623, 370] on input "Nombre del producto" at bounding box center [646, 380] width 283 height 31
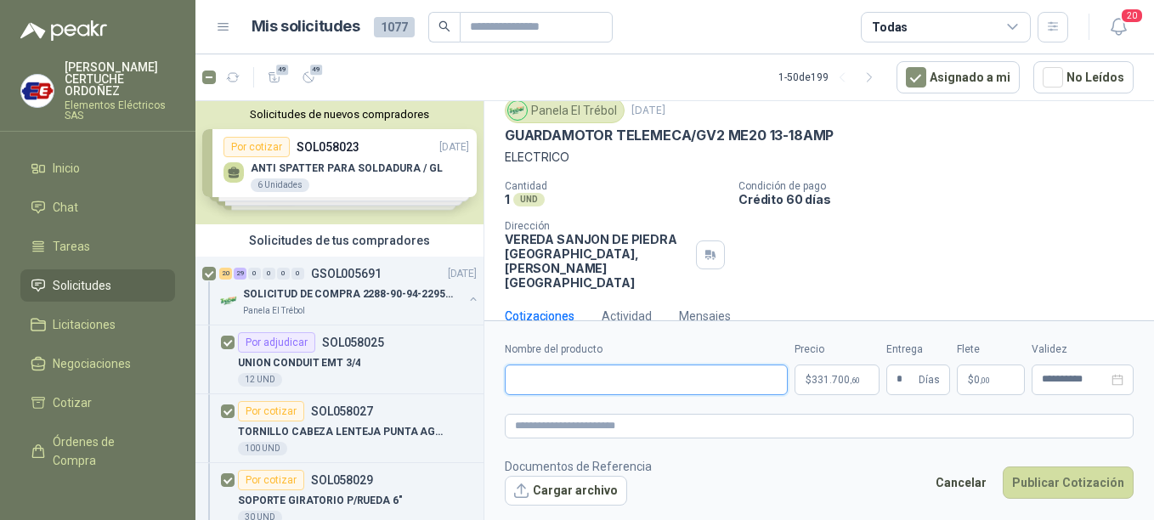
click at [652, 382] on input "Nombre del producto" at bounding box center [646, 380] width 283 height 31
paste input "**********"
click at [689, 427] on textarea at bounding box center [819, 426] width 629 height 25
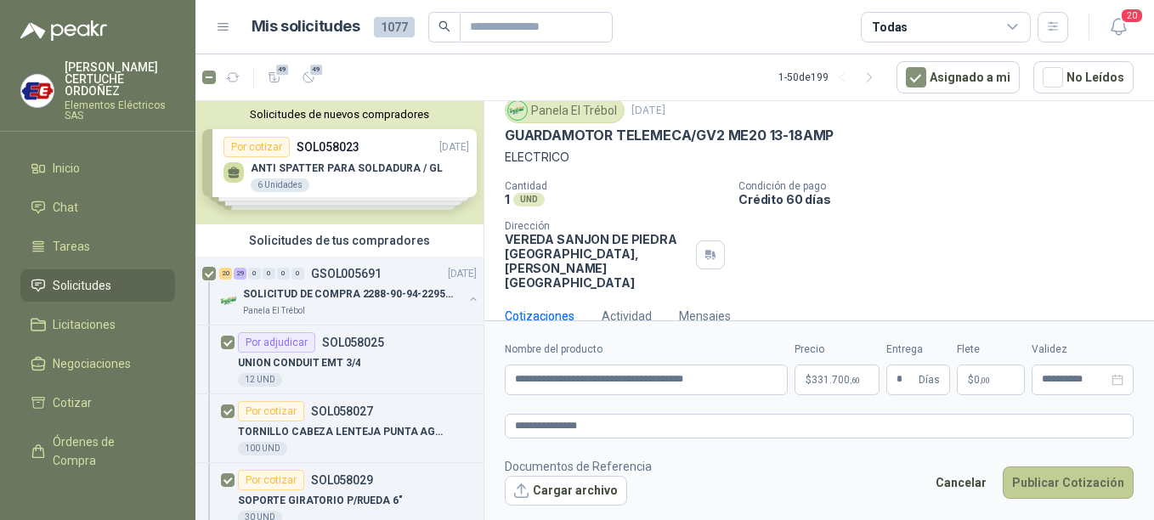
click at [1053, 477] on button "Publicar Cotización" at bounding box center [1068, 482] width 131 height 32
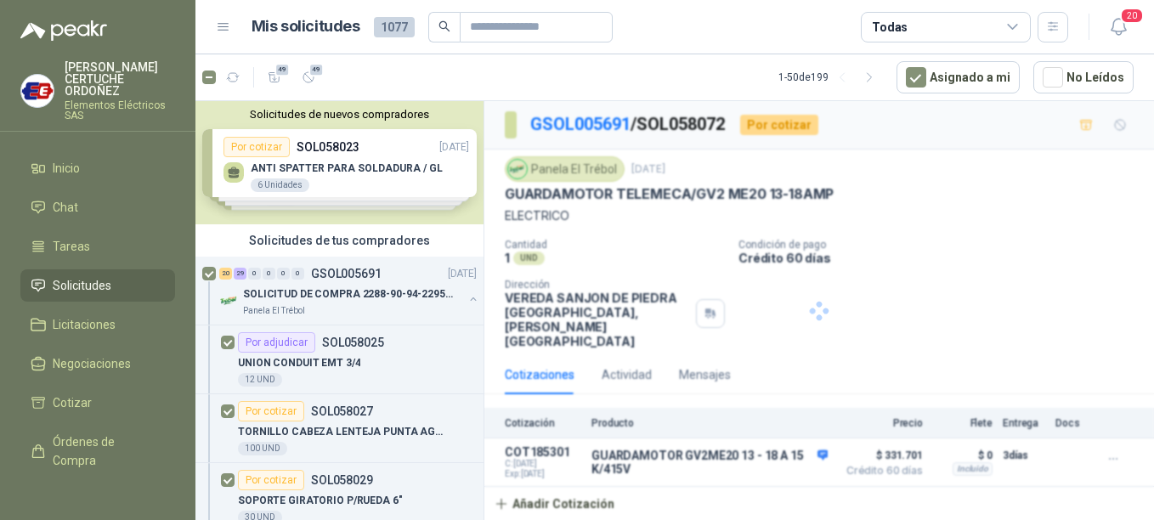
scroll to position [0, 0]
click at [333, 291] on p "SOLICITUD DE COMPRA 2288-90-94-2295-96-2301-02-04" at bounding box center [349, 294] width 212 height 16
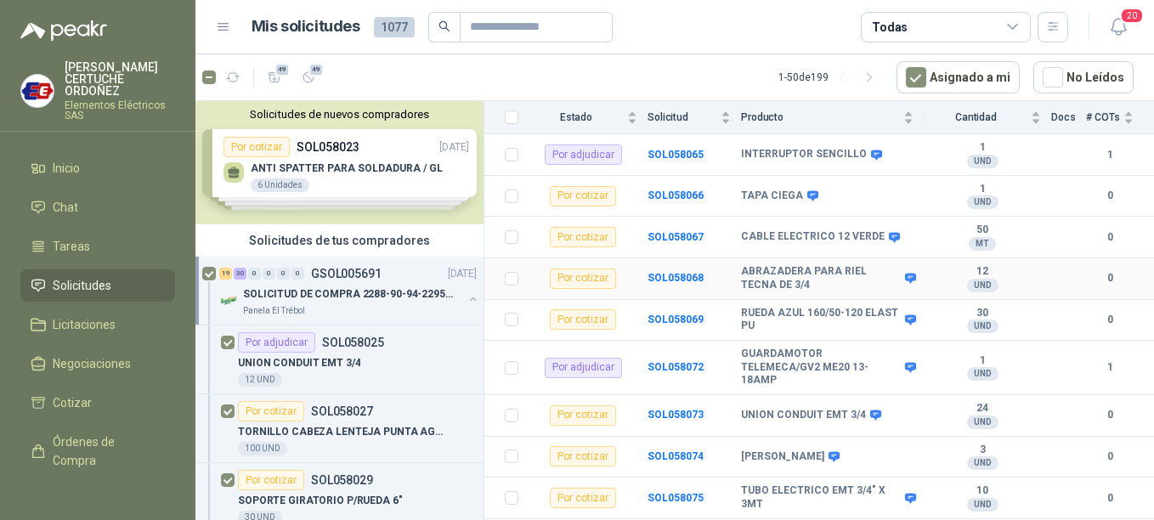
scroll to position [1529, 0]
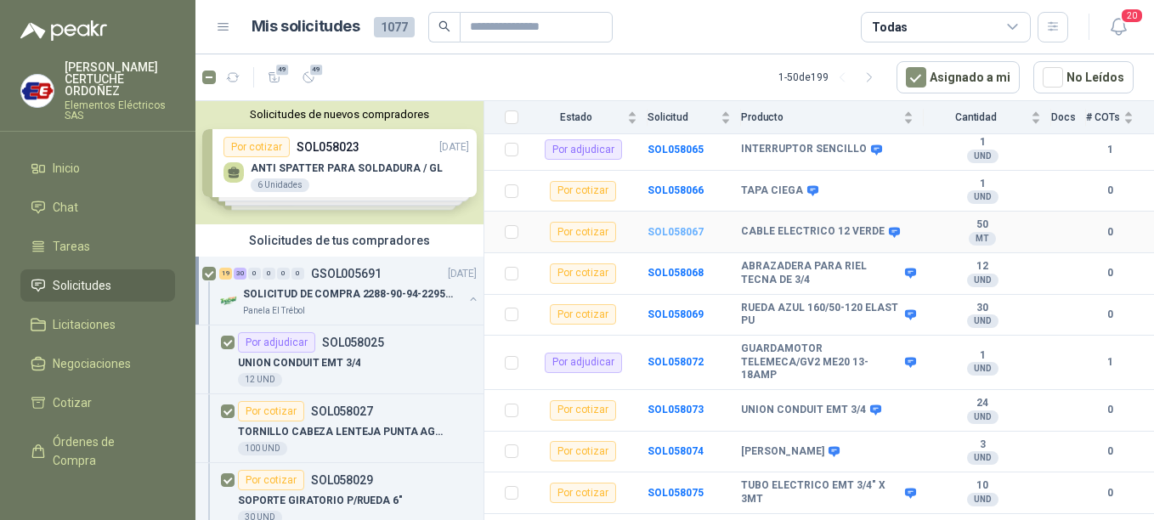
click at [663, 226] on b "SOL058067" at bounding box center [675, 232] width 56 height 12
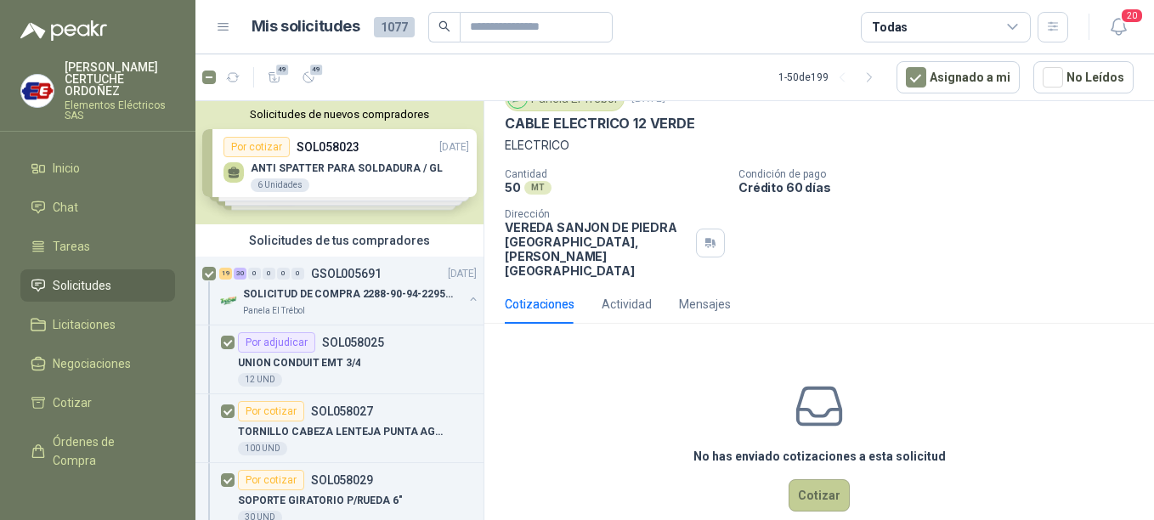
click at [828, 479] on button "Cotizar" at bounding box center [819, 495] width 61 height 32
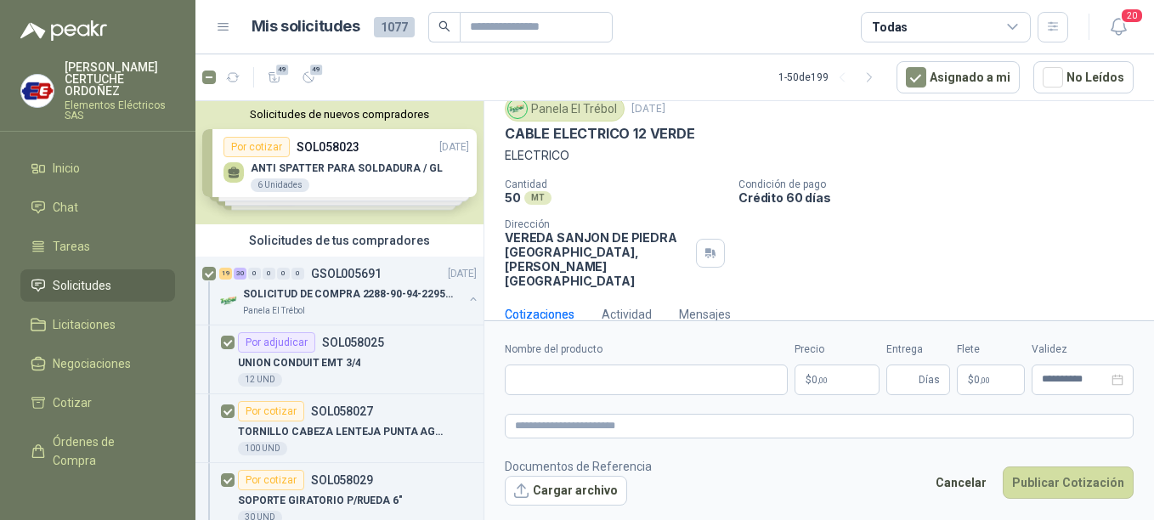
scroll to position [59, 0]
click at [864, 372] on p "$ 0 ,00" at bounding box center [836, 380] width 85 height 31
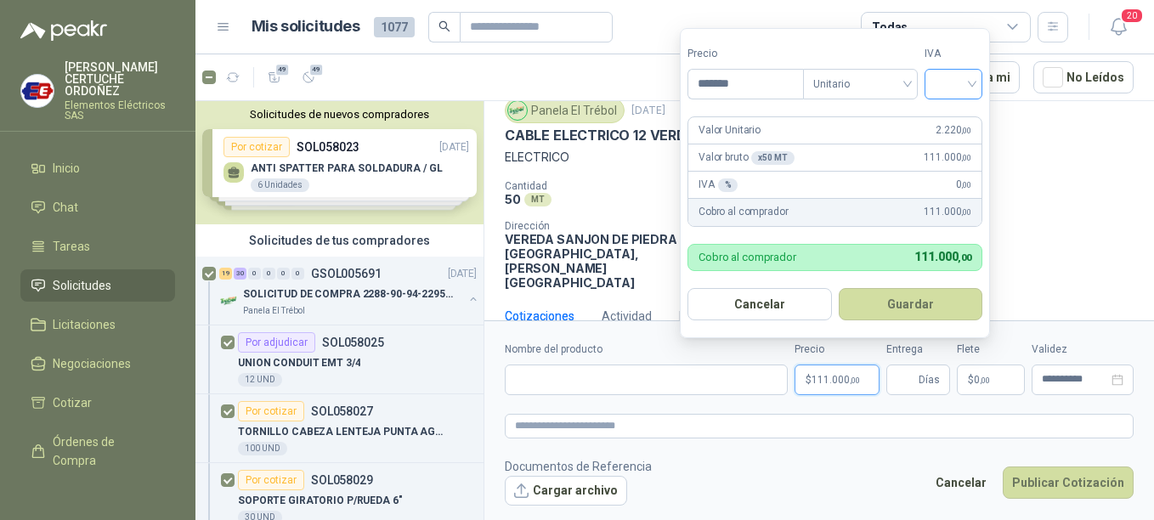
click at [969, 78] on input "search" at bounding box center [953, 82] width 37 height 25
click at [952, 121] on div "19%" at bounding box center [956, 119] width 31 height 19
click at [907, 297] on button "Guardar" at bounding box center [913, 304] width 146 height 32
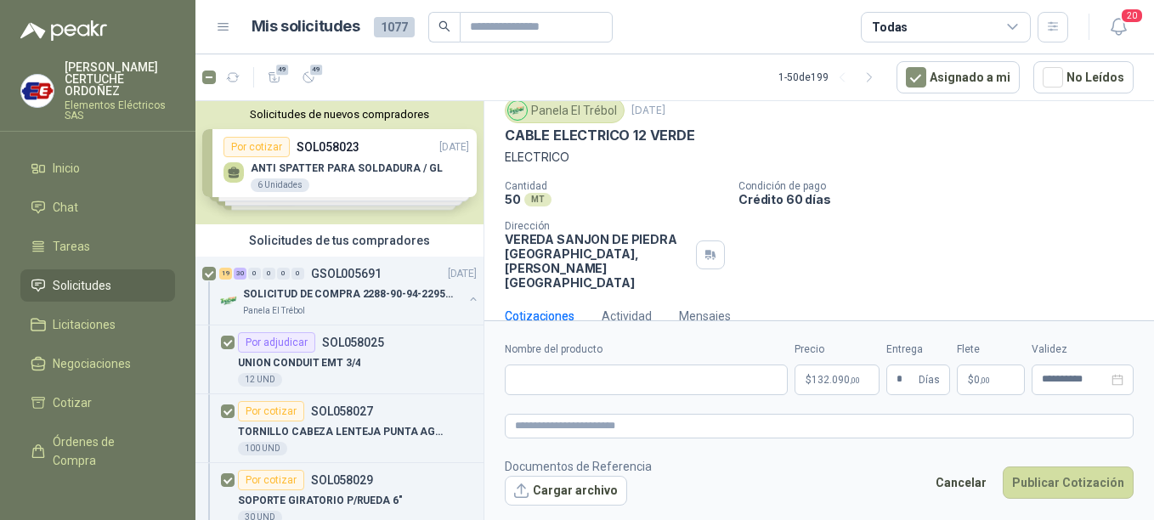
click at [1005, 382] on p "$ 0 ,00" at bounding box center [991, 380] width 68 height 31
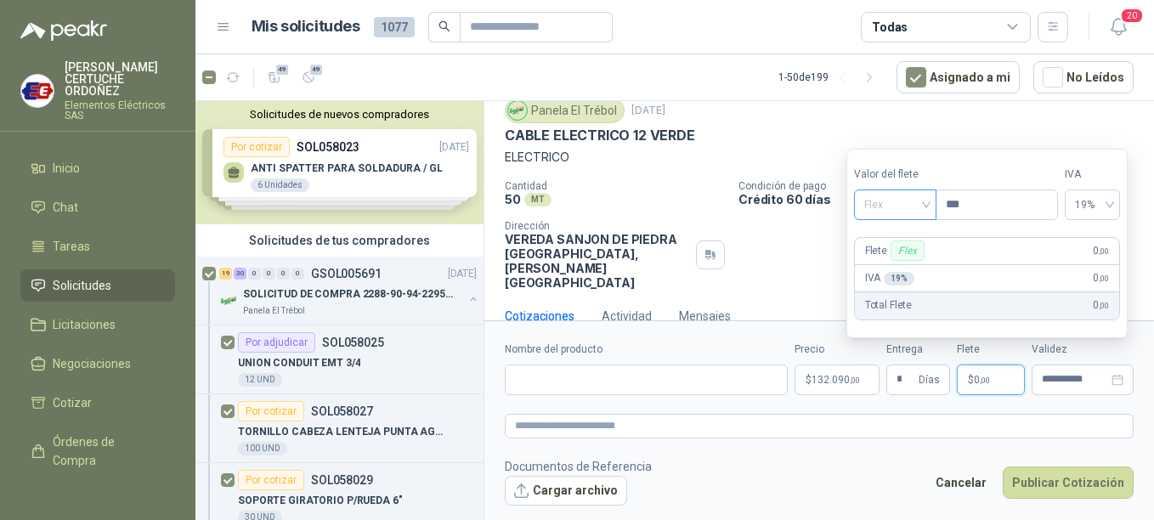
drag, startPoint x: 929, startPoint y: 201, endPoint x: 922, endPoint y: 212, distance: 12.3
click at [926, 201] on span "Flex" at bounding box center [895, 204] width 62 height 25
click at [884, 268] on div "Incluido" at bounding box center [897, 267] width 59 height 19
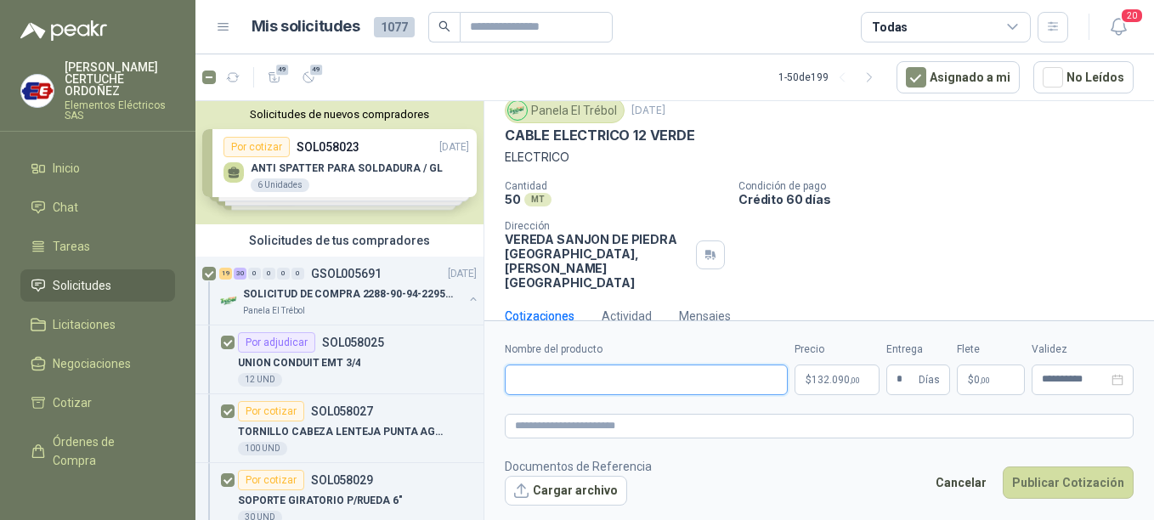
paste input "**********"
click at [634, 429] on textarea at bounding box center [819, 426] width 629 height 25
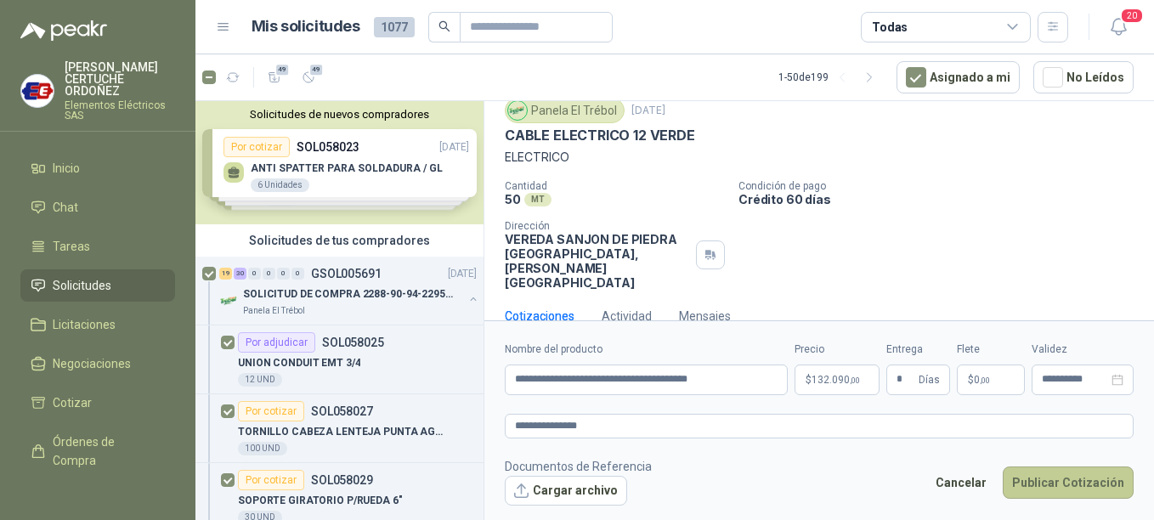
click at [1090, 490] on button "Publicar Cotización" at bounding box center [1068, 482] width 131 height 32
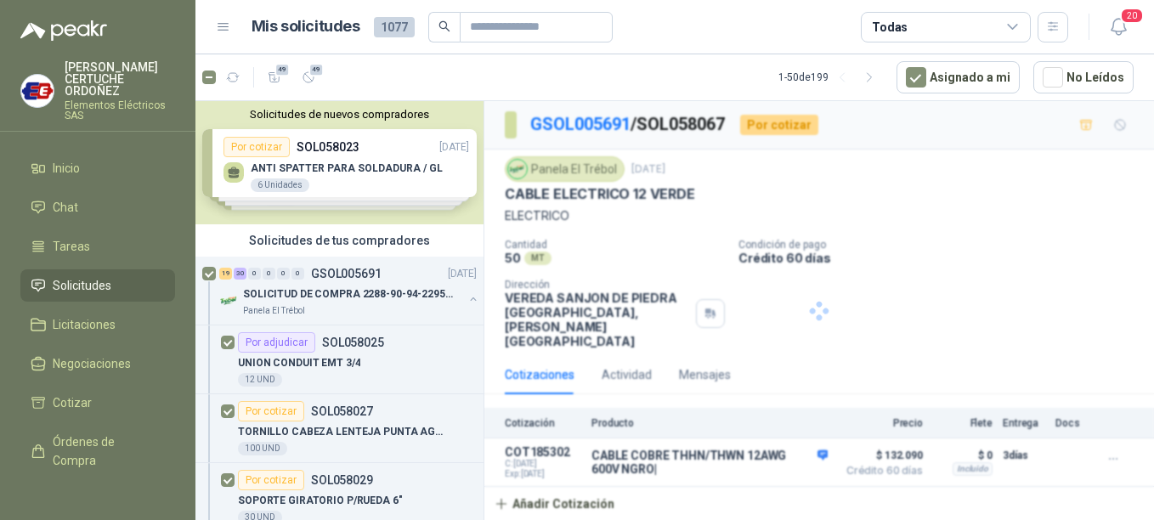
scroll to position [0, 0]
click at [307, 297] on p "SOLICITUD DE COMPRA 2288-90-94-2295-96-2301-02-04" at bounding box center [349, 294] width 212 height 16
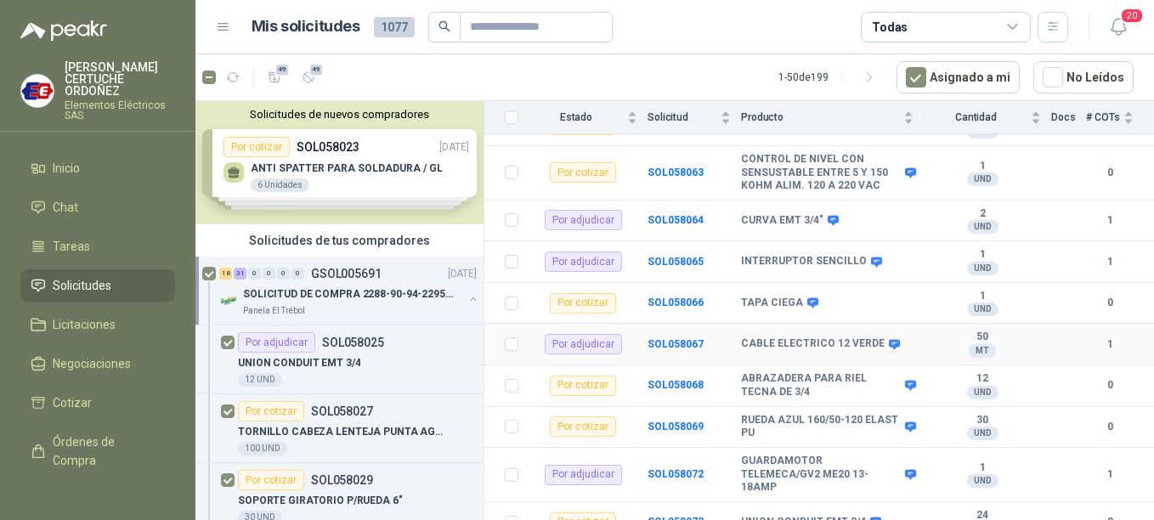
scroll to position [1444, 0]
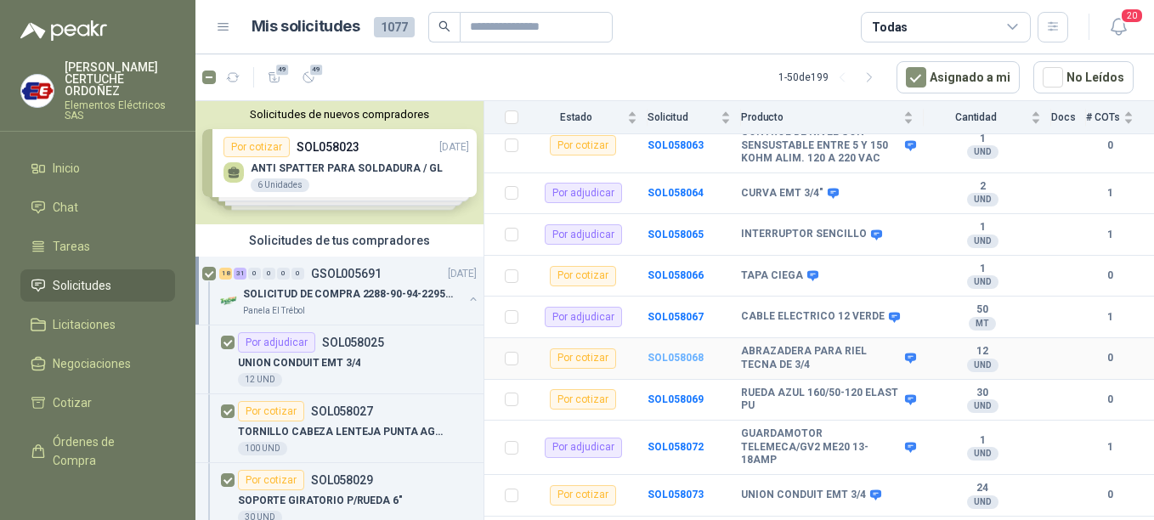
click at [663, 352] on b "SOL058068" at bounding box center [675, 358] width 56 height 12
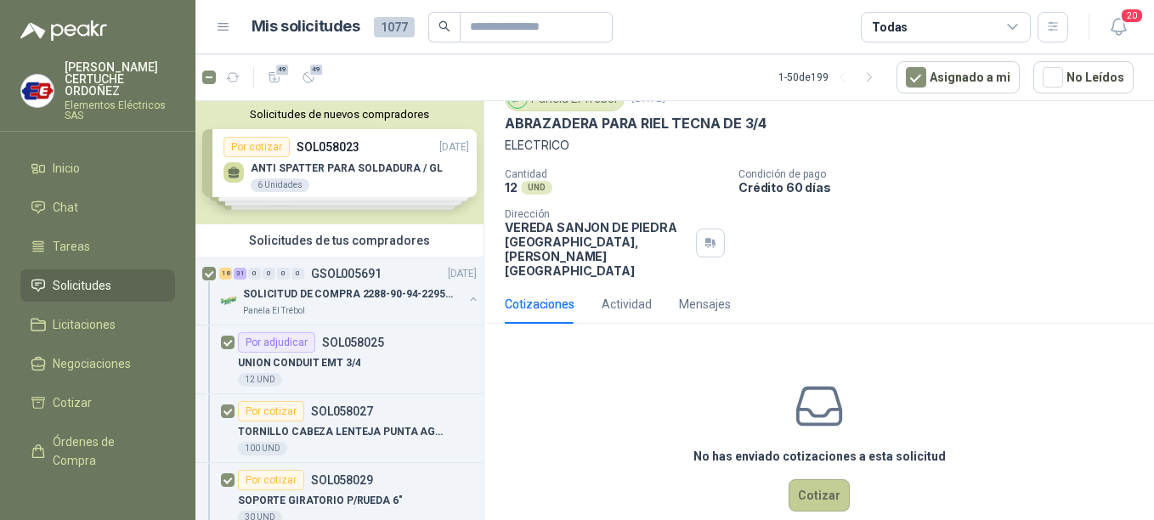
click at [821, 479] on button "Cotizar" at bounding box center [819, 495] width 61 height 32
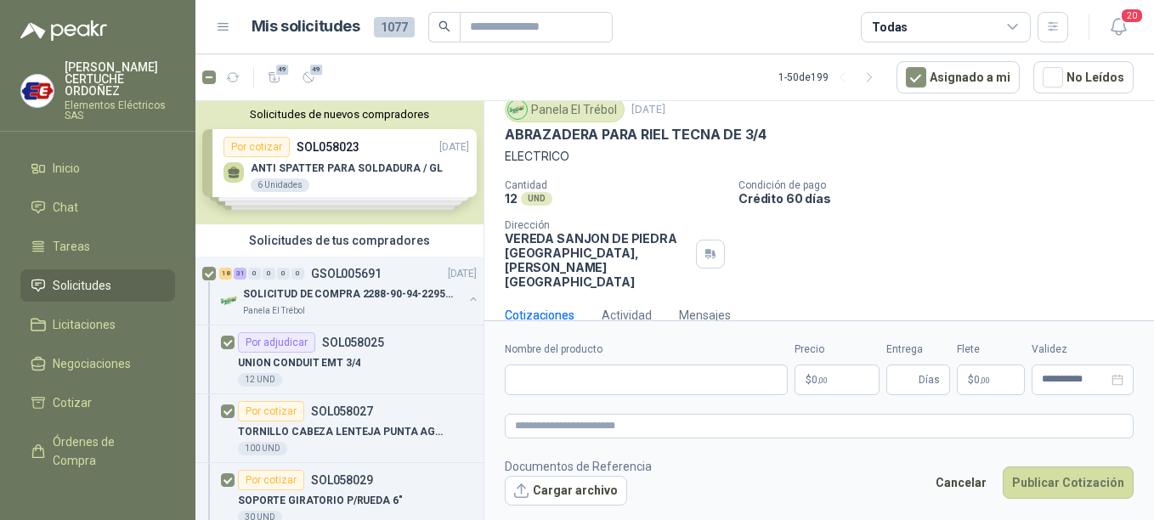
scroll to position [59, 0]
click at [881, 385] on div "**********" at bounding box center [819, 369] width 629 height 54
click at [834, 399] on form "**********" at bounding box center [819, 423] width 670 height 206
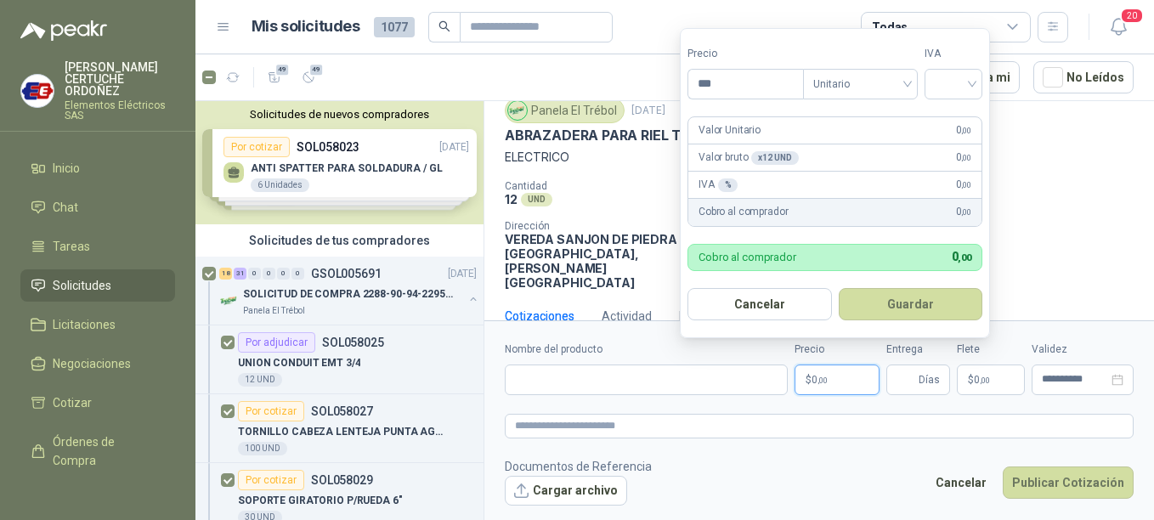
click at [834, 382] on p "$ 0 ,00" at bounding box center [836, 380] width 85 height 31
click at [968, 77] on input "search" at bounding box center [953, 82] width 37 height 25
click at [952, 122] on div "19%" at bounding box center [956, 119] width 31 height 19
click at [931, 309] on button "Guardar" at bounding box center [913, 304] width 146 height 32
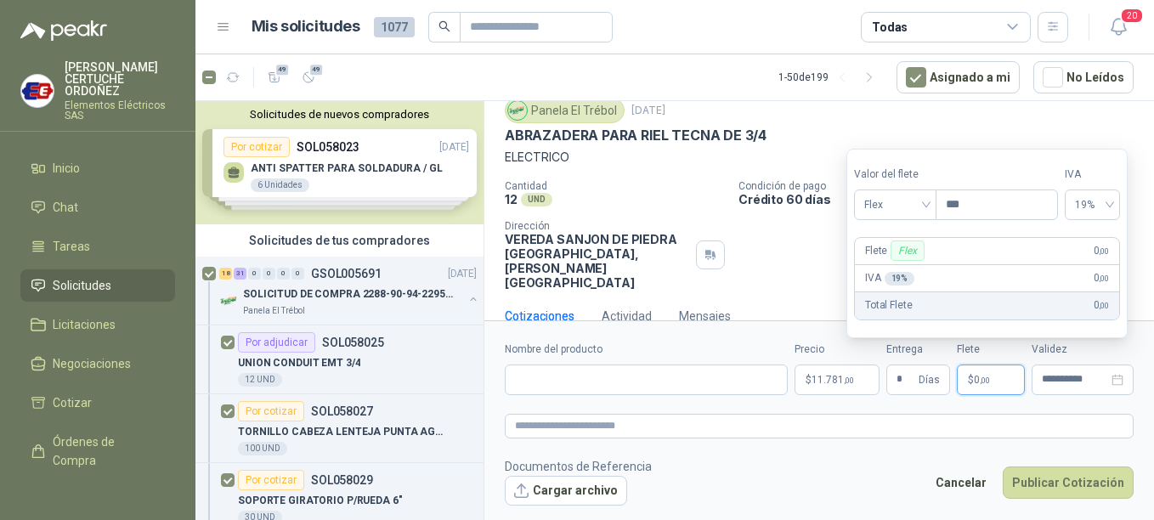
click at [993, 384] on p "$ 0 ,00" at bounding box center [991, 380] width 68 height 31
click at [930, 206] on div "Flex" at bounding box center [895, 204] width 82 height 31
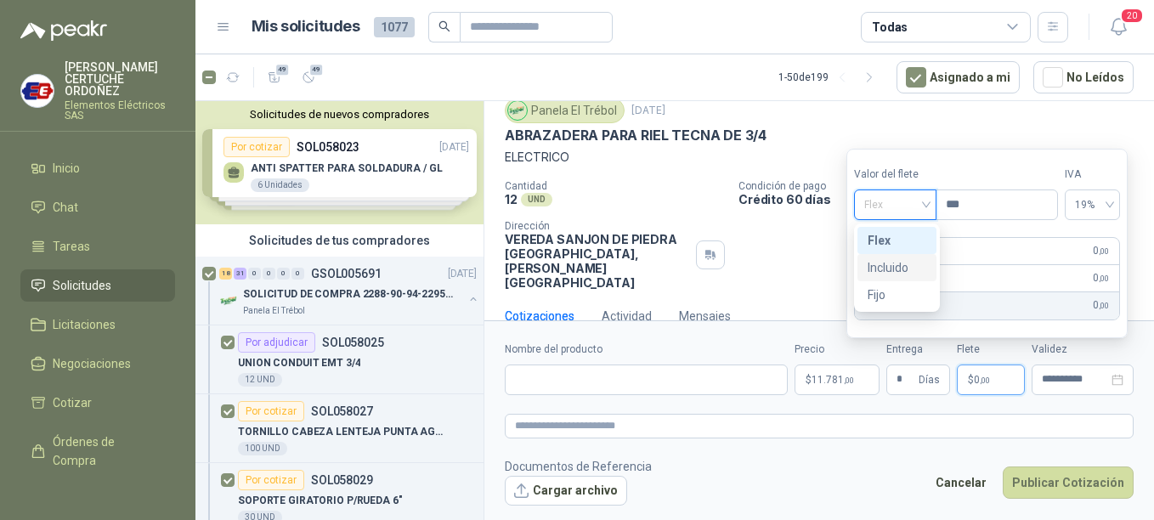
click at [909, 263] on div "Incluido" at bounding box center [897, 267] width 59 height 19
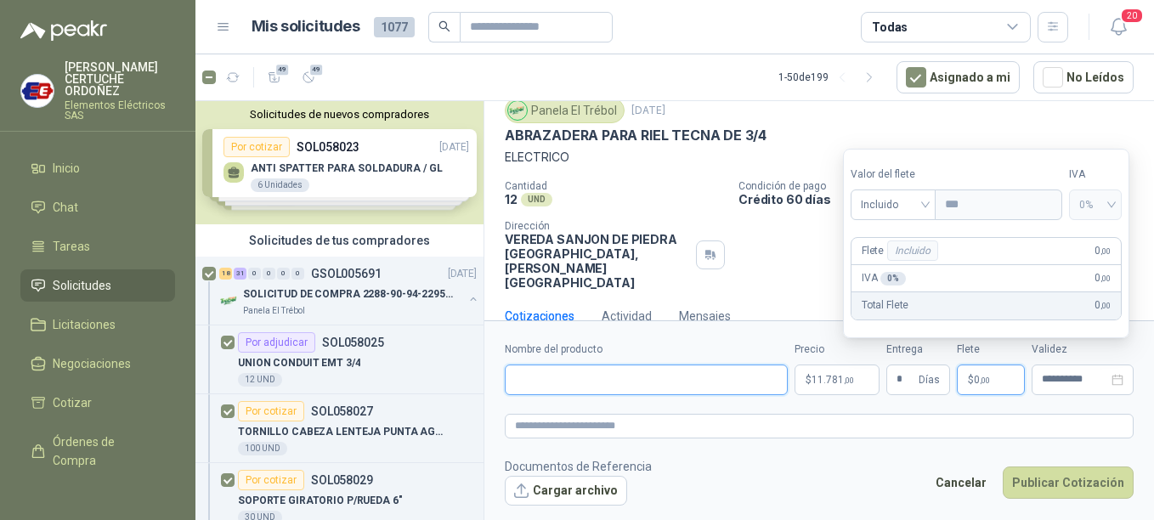
click at [586, 382] on input "Nombre del producto" at bounding box center [646, 380] width 283 height 31
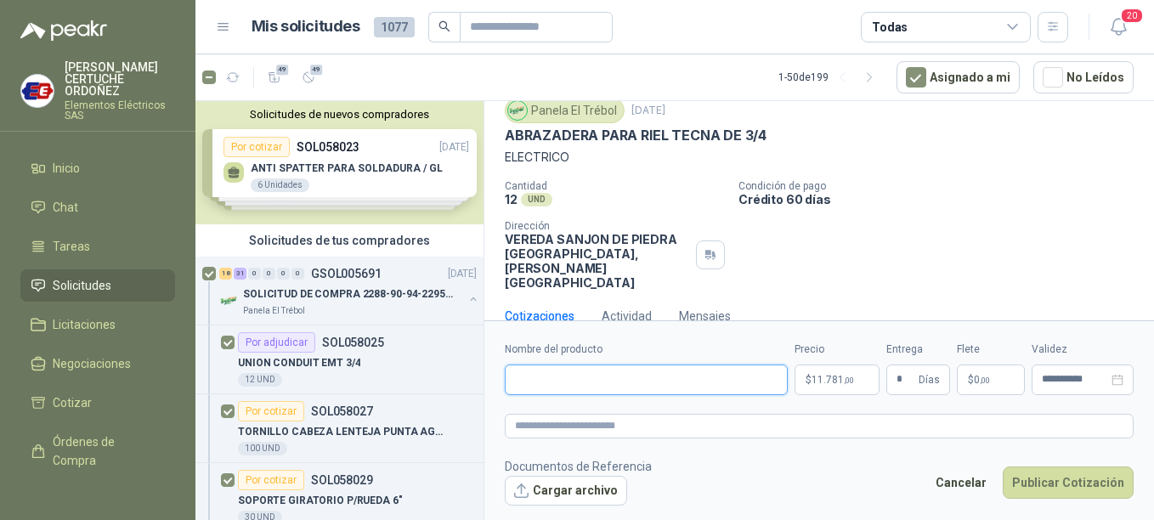
paste input "**********"
drag, startPoint x: 682, startPoint y: 411, endPoint x: 673, endPoint y: 421, distance: 13.8
click at [681, 416] on form "**********" at bounding box center [819, 423] width 670 height 206
click at [670, 420] on textarea at bounding box center [819, 426] width 629 height 25
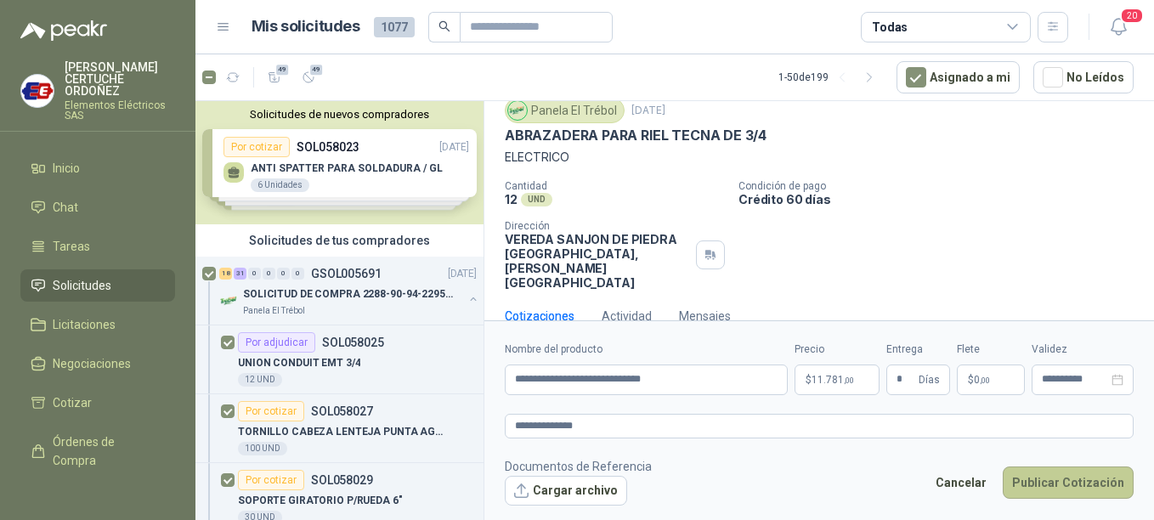
drag, startPoint x: 1051, startPoint y: 461, endPoint x: 1051, endPoint y: 472, distance: 11.0
click at [1051, 472] on form "**********" at bounding box center [819, 423] width 670 height 206
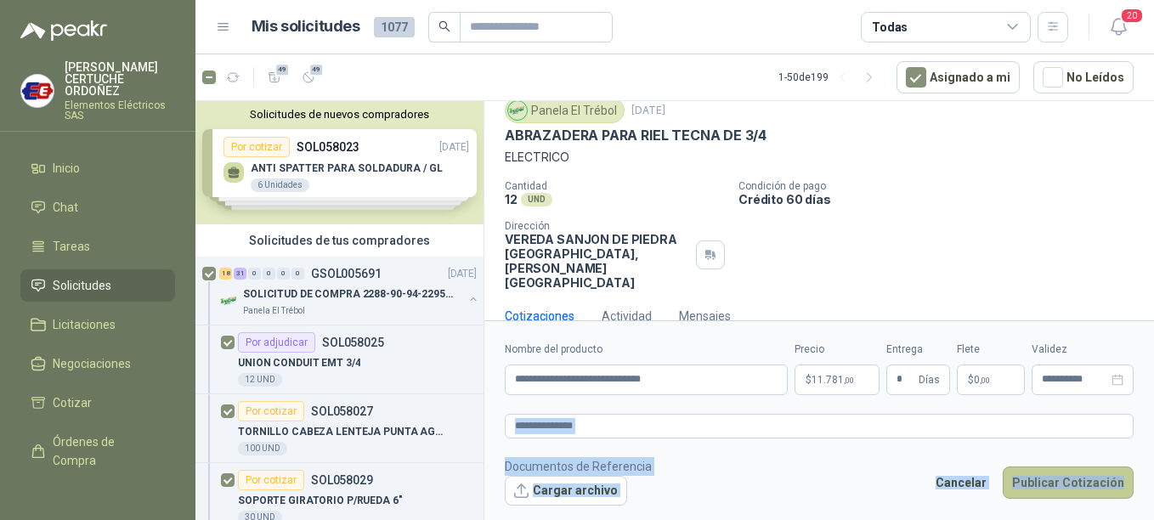
click at [1051, 472] on button "Publicar Cotización" at bounding box center [1068, 482] width 131 height 32
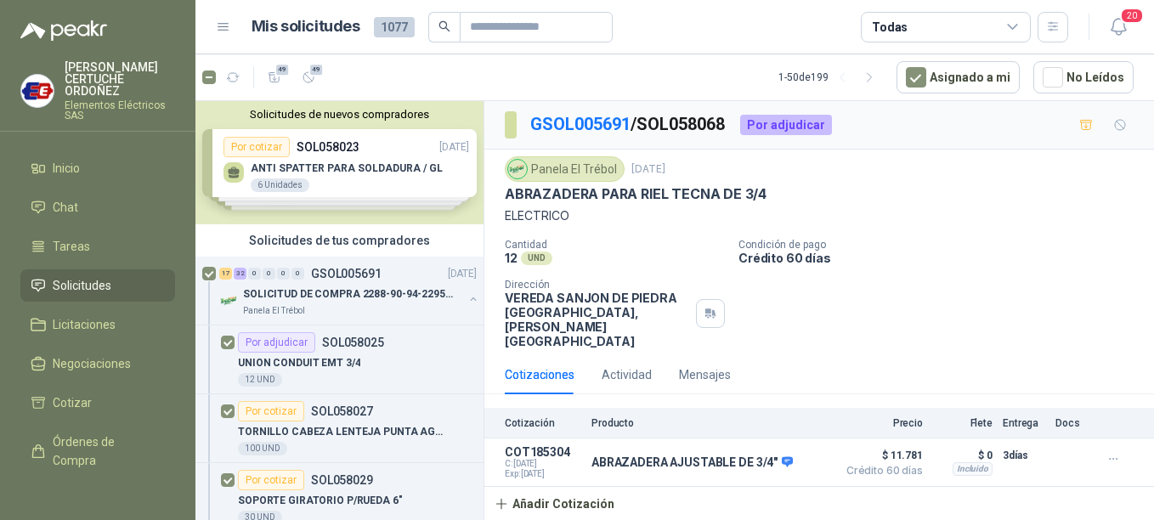
scroll to position [0, 0]
click at [326, 296] on p "SOLICITUD DE COMPRA 2288-90-94-2295-96-2301-02-04" at bounding box center [349, 294] width 212 height 16
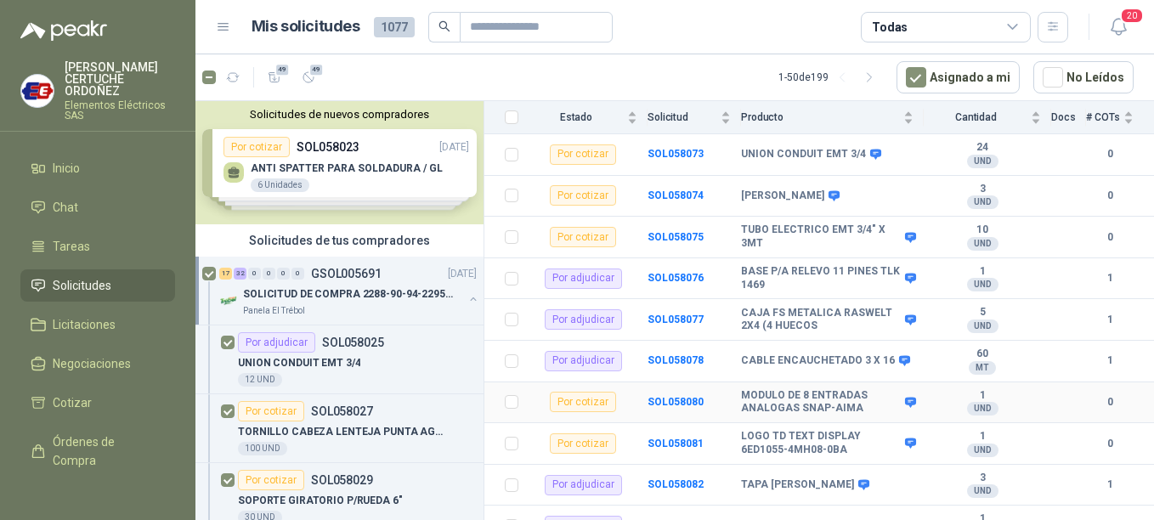
scroll to position [1877, 0]
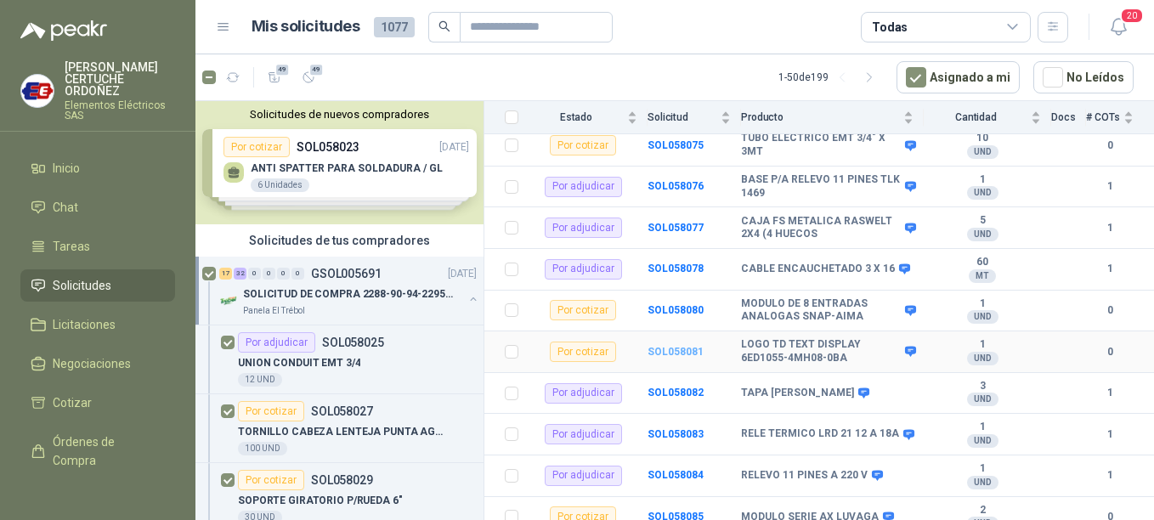
click at [676, 346] on b "SOL058081" at bounding box center [675, 352] width 56 height 12
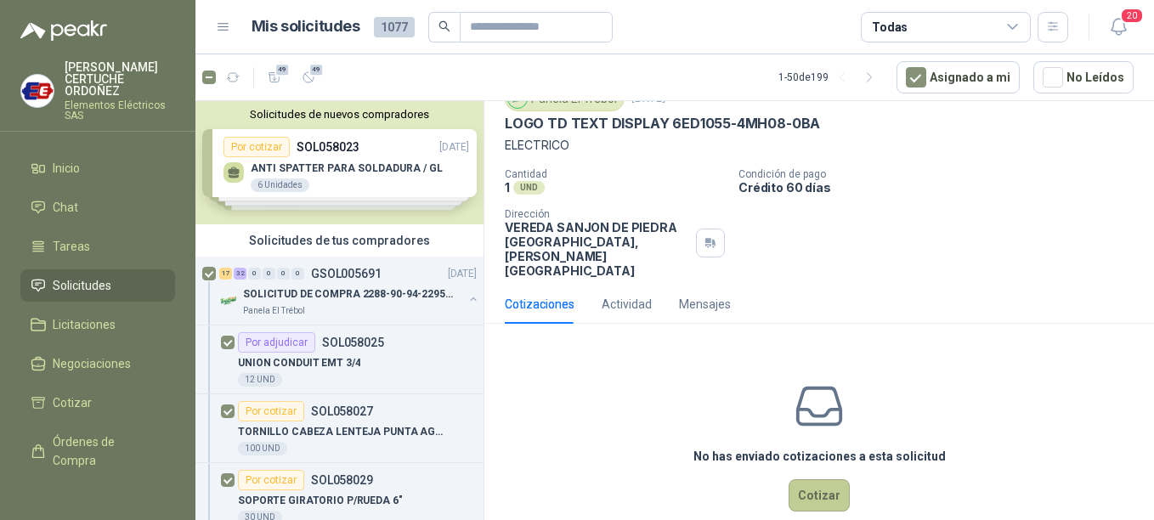
click at [800, 479] on button "Cotizar" at bounding box center [819, 495] width 61 height 32
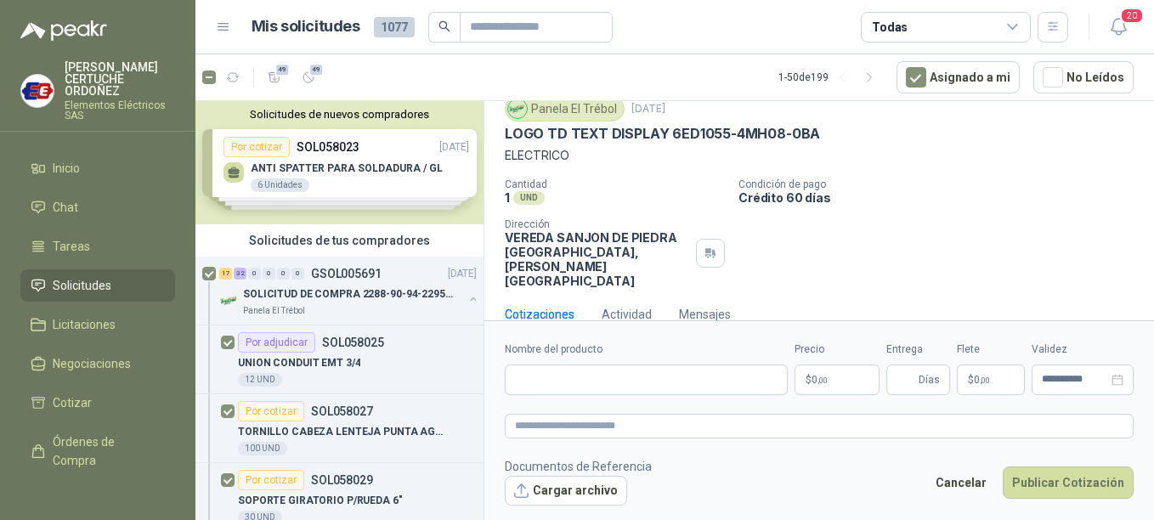
scroll to position [59, 0]
click at [836, 372] on p "$ 0 ,00" at bounding box center [836, 380] width 85 height 31
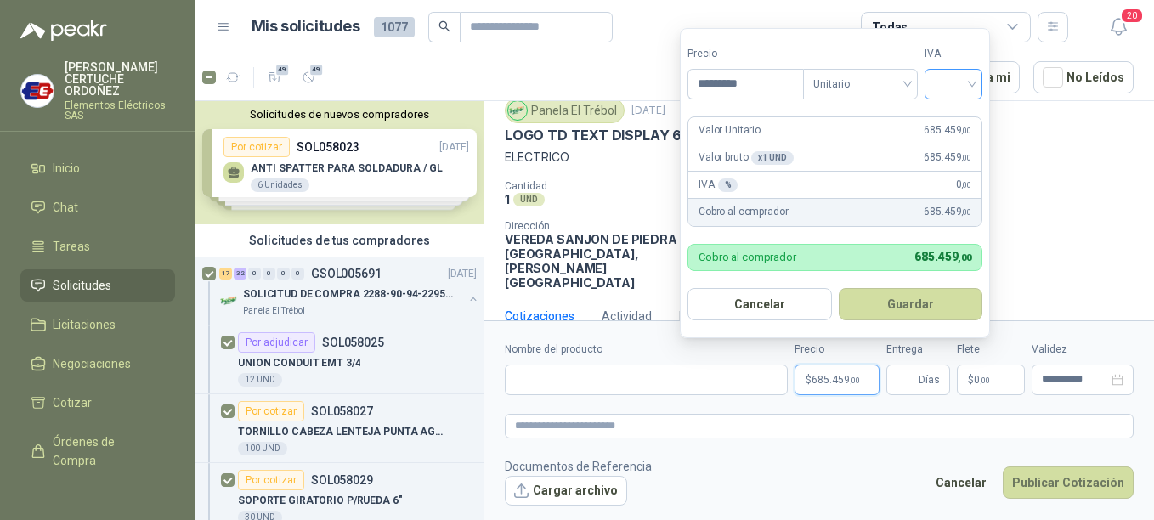
click at [981, 86] on div at bounding box center [953, 84] width 58 height 31
click at [945, 119] on div "19%" at bounding box center [956, 119] width 31 height 19
click at [896, 311] on button "Guardar" at bounding box center [913, 304] width 146 height 32
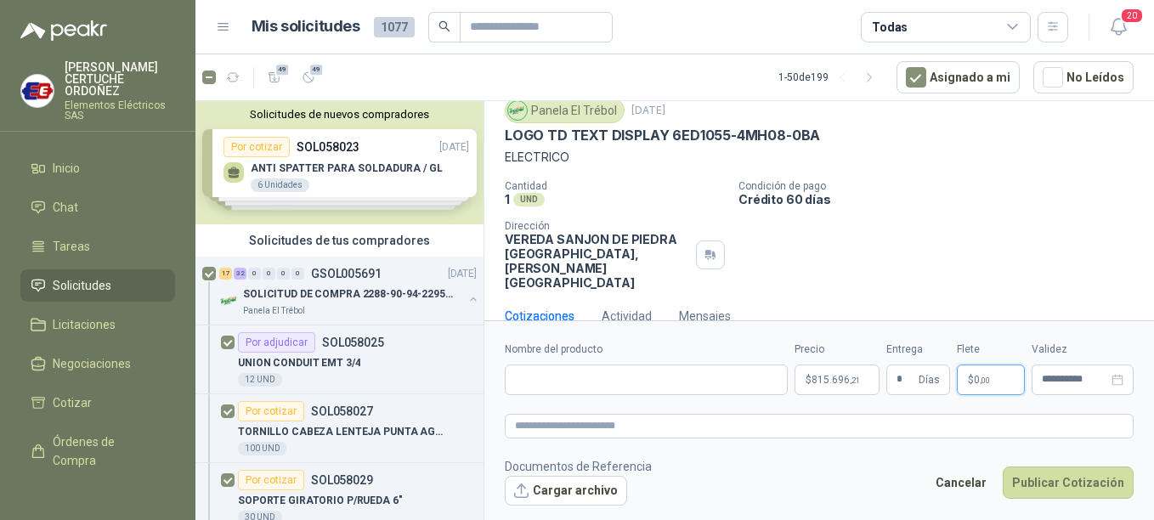
click at [977, 376] on span "0 ,00" at bounding box center [982, 380] width 16 height 10
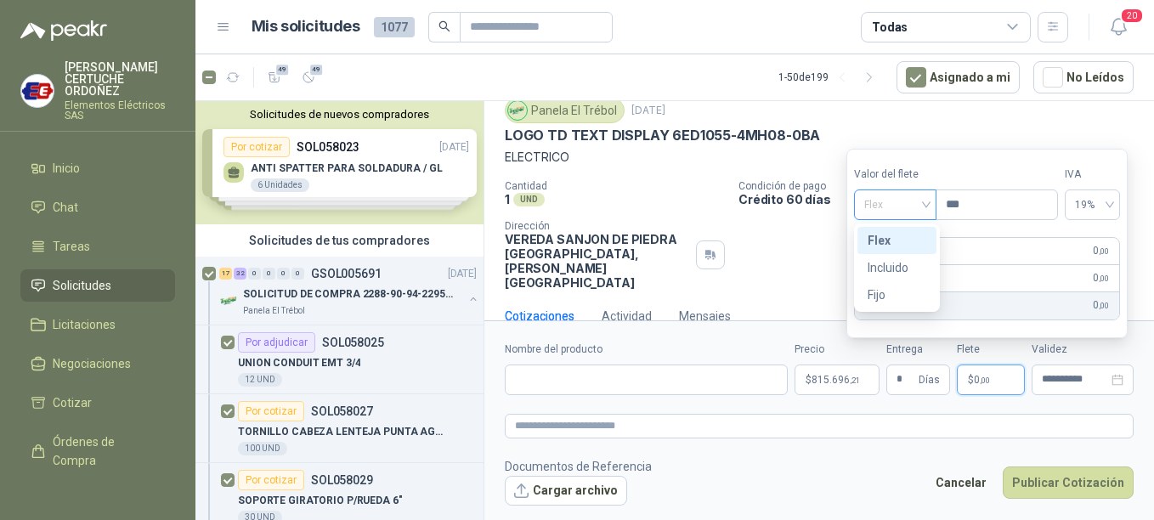
click at [926, 202] on span "Flex" at bounding box center [895, 204] width 62 height 25
click at [891, 263] on div "Incluido" at bounding box center [897, 267] width 59 height 19
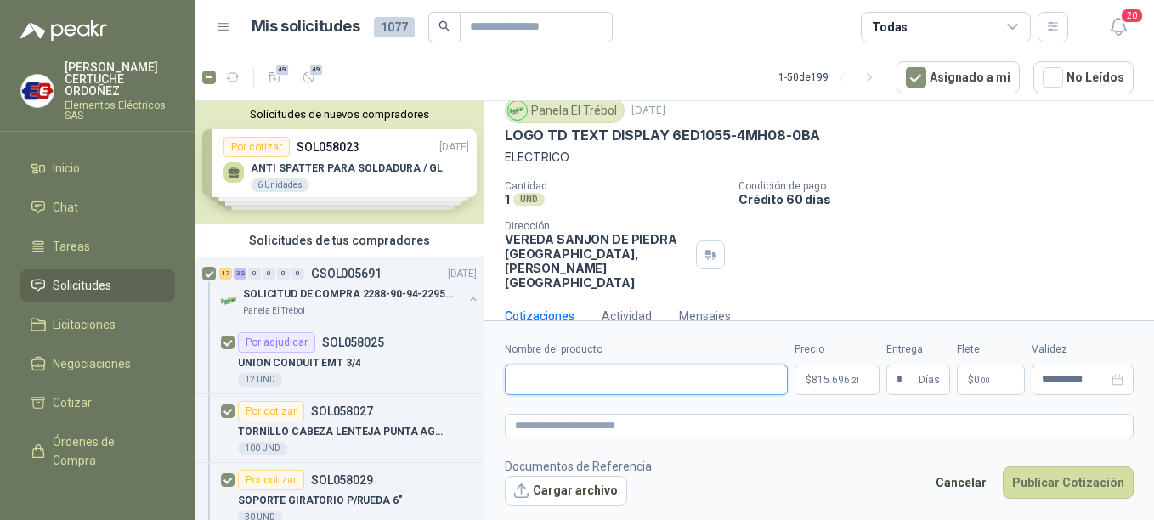
click at [635, 388] on input "Nombre del producto" at bounding box center [646, 380] width 283 height 31
paste input "**********"
click at [621, 431] on textarea at bounding box center [819, 426] width 629 height 25
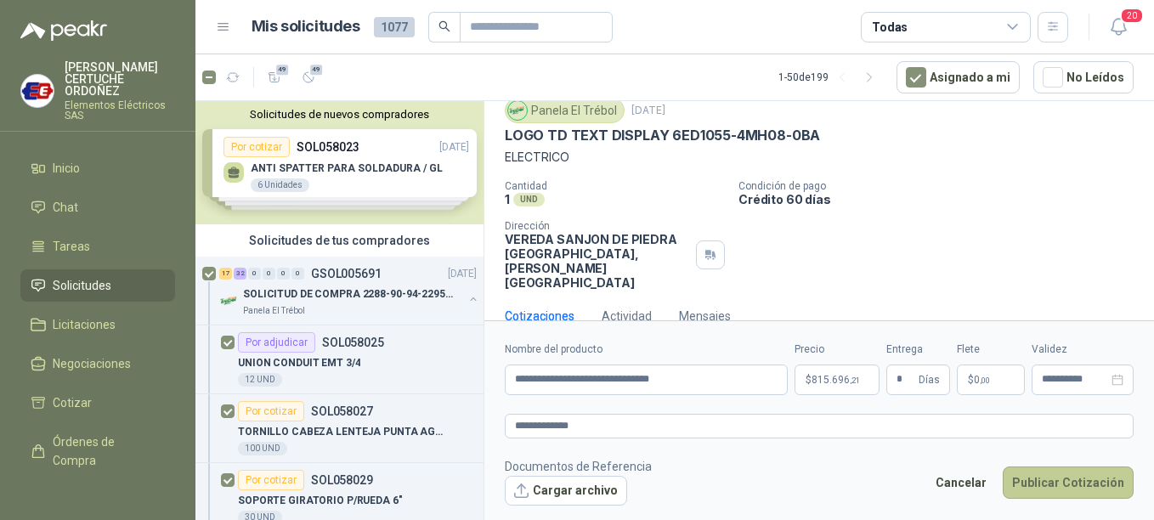
click at [1079, 489] on button "Publicar Cotización" at bounding box center [1068, 482] width 131 height 32
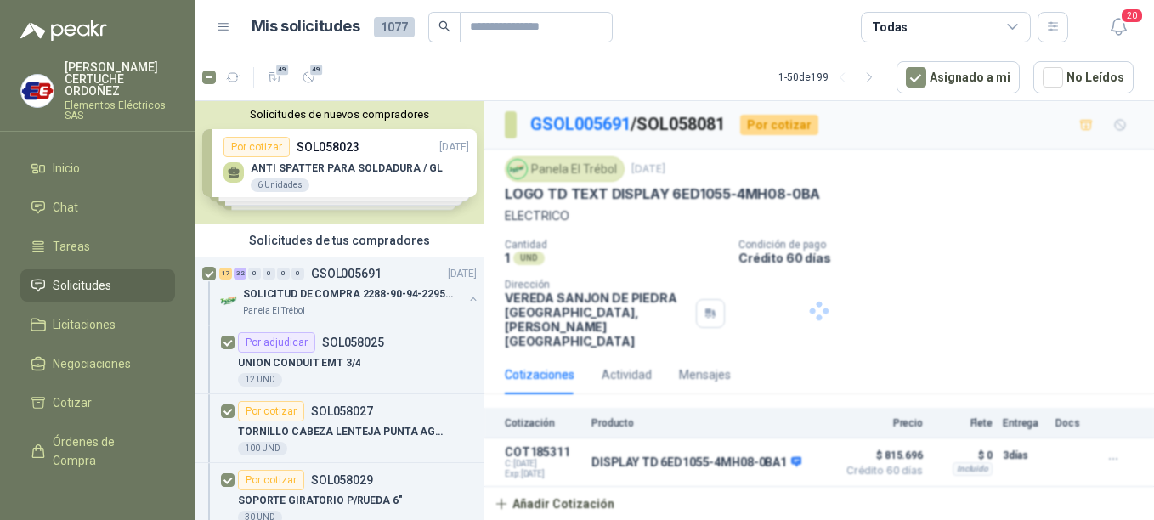
scroll to position [0, 0]
click at [305, 298] on p "SOLICITUD DE COMPRA 2288-90-94-2295-96-2301-02-04" at bounding box center [349, 294] width 212 height 16
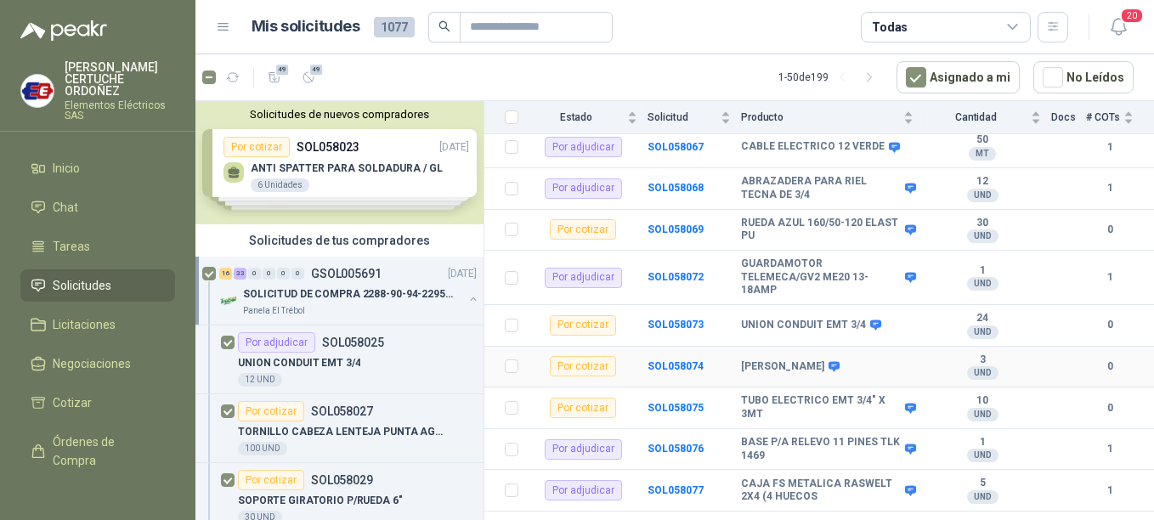
scroll to position [1784, 0]
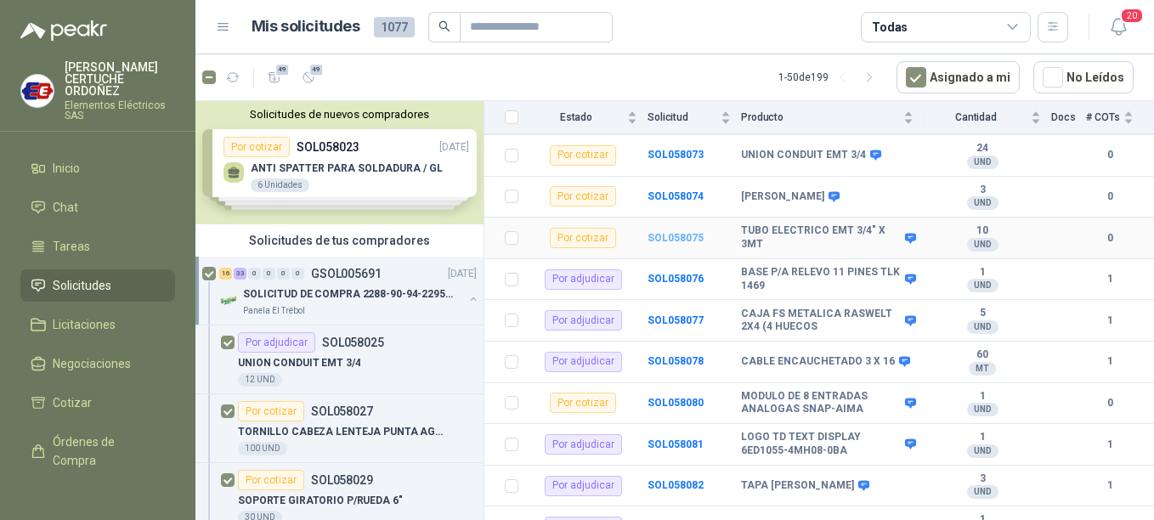
click at [680, 232] on b "SOL058075" at bounding box center [675, 238] width 56 height 12
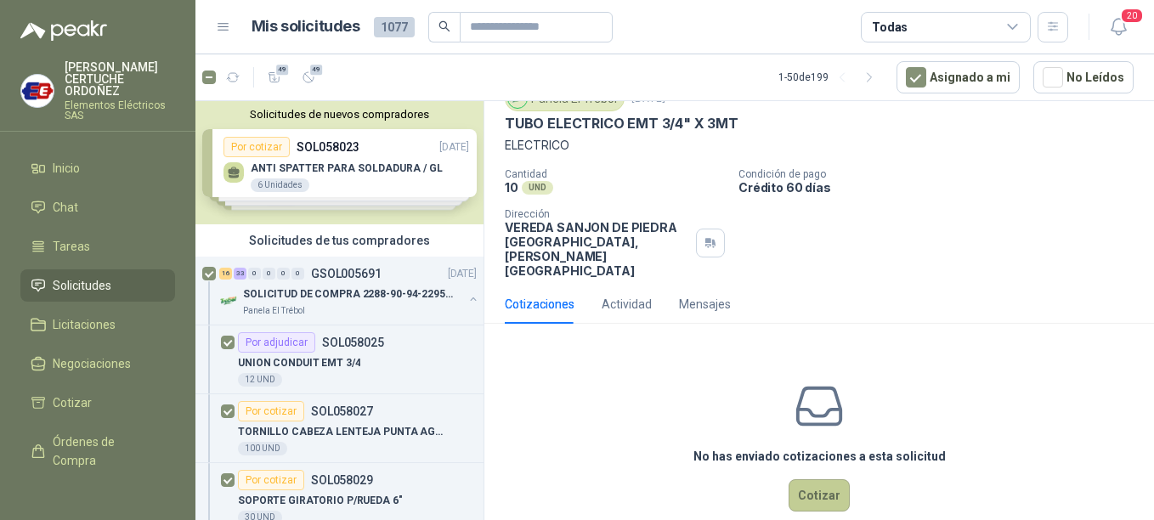
click at [812, 479] on button "Cotizar" at bounding box center [819, 495] width 61 height 32
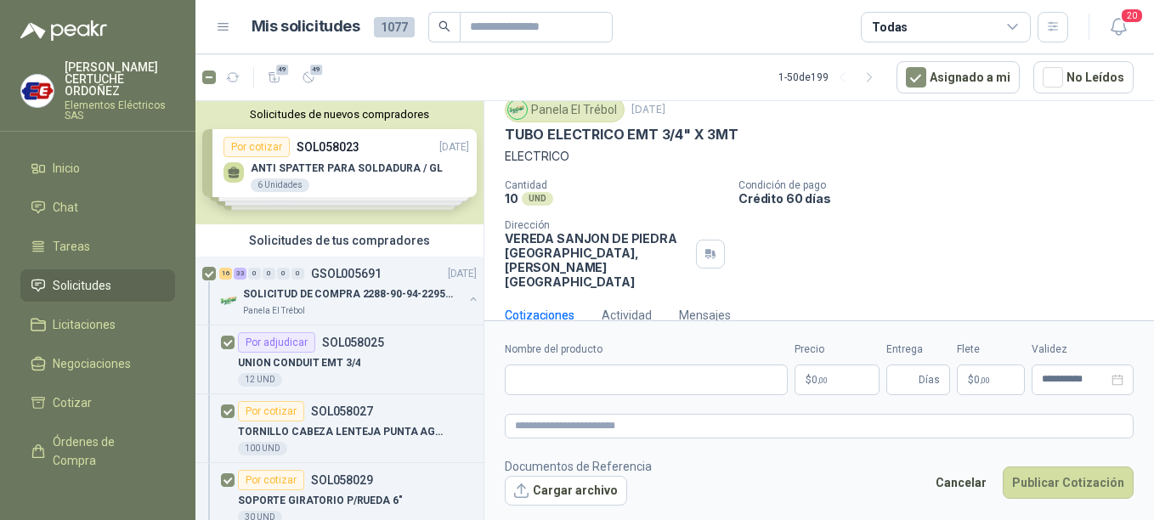
scroll to position [59, 0]
click at [857, 377] on p "$ 0 ,00" at bounding box center [836, 380] width 85 height 31
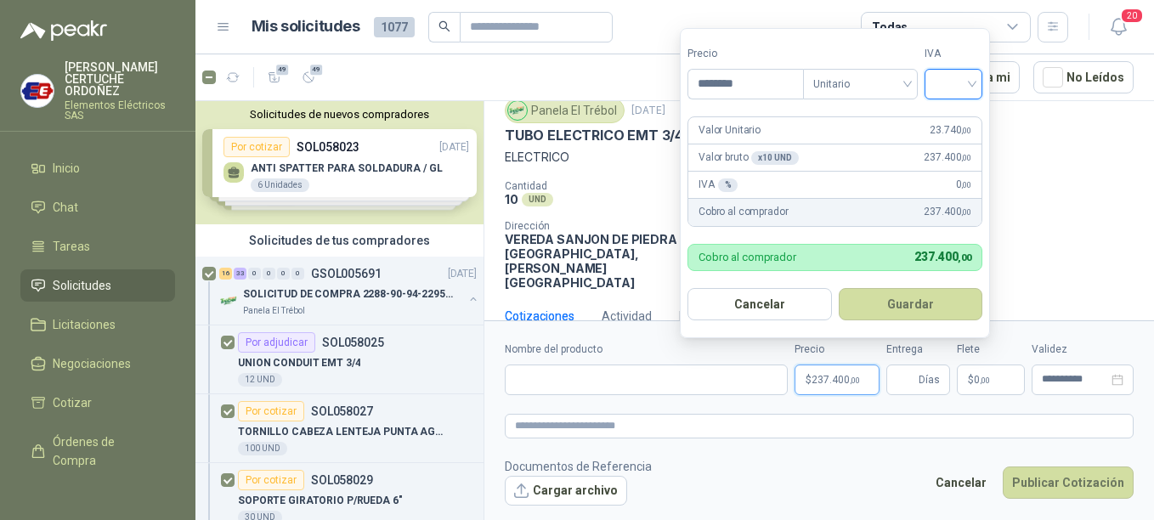
click at [969, 87] on input "search" at bounding box center [953, 82] width 37 height 25
click at [958, 120] on div "19%" at bounding box center [956, 119] width 31 height 19
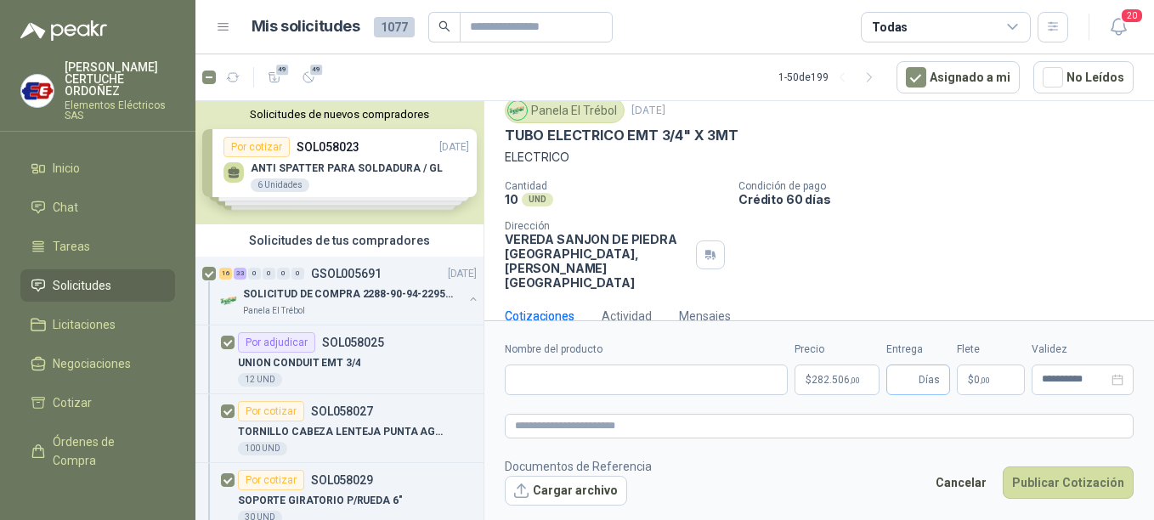
click at [929, 380] on span "Días" at bounding box center [929, 379] width 21 height 29
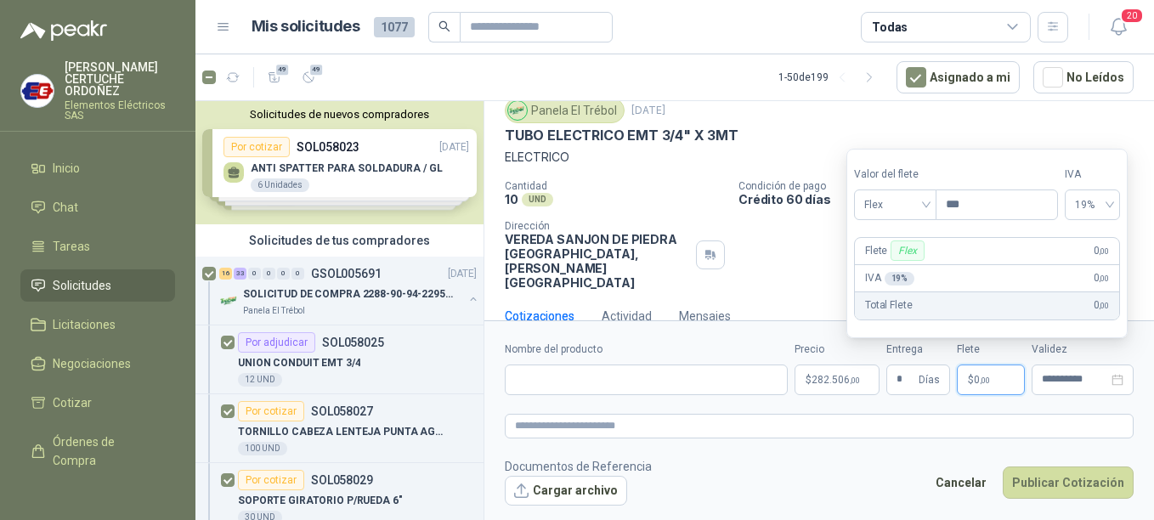
click at [981, 376] on span ",00" at bounding box center [985, 380] width 10 height 9
click at [924, 205] on span "Flex" at bounding box center [895, 204] width 62 height 25
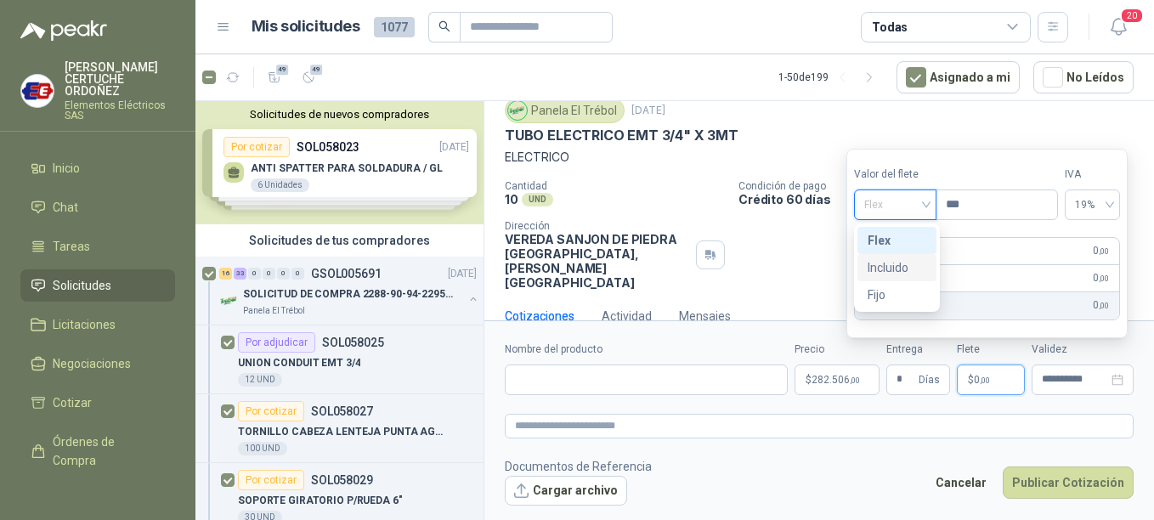
click at [899, 262] on div "Incluido" at bounding box center [897, 267] width 59 height 19
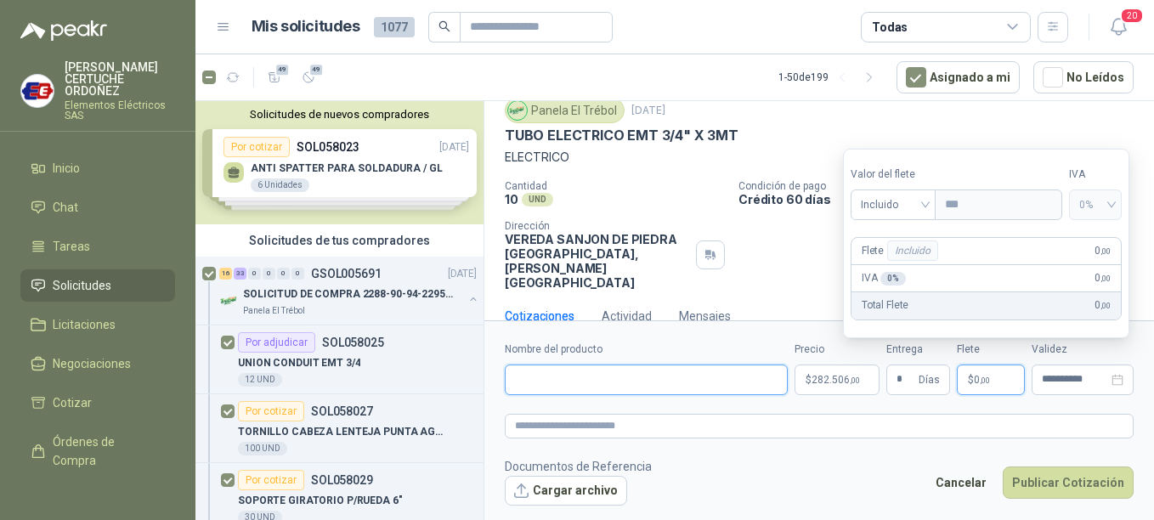
click at [574, 382] on input "Nombre del producto" at bounding box center [646, 380] width 283 height 31
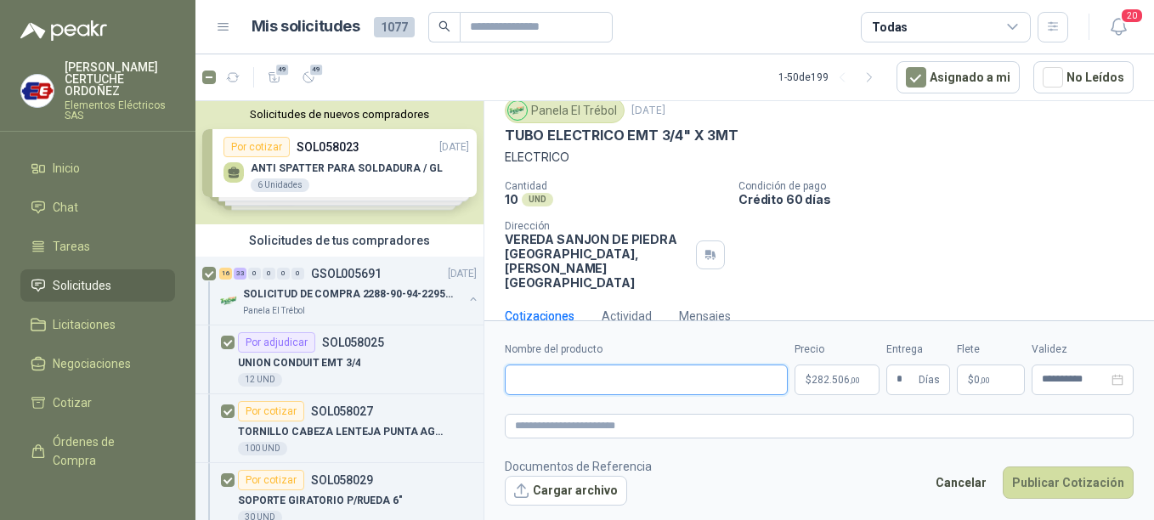
paste input "**********"
click at [597, 417] on textarea at bounding box center [819, 426] width 629 height 25
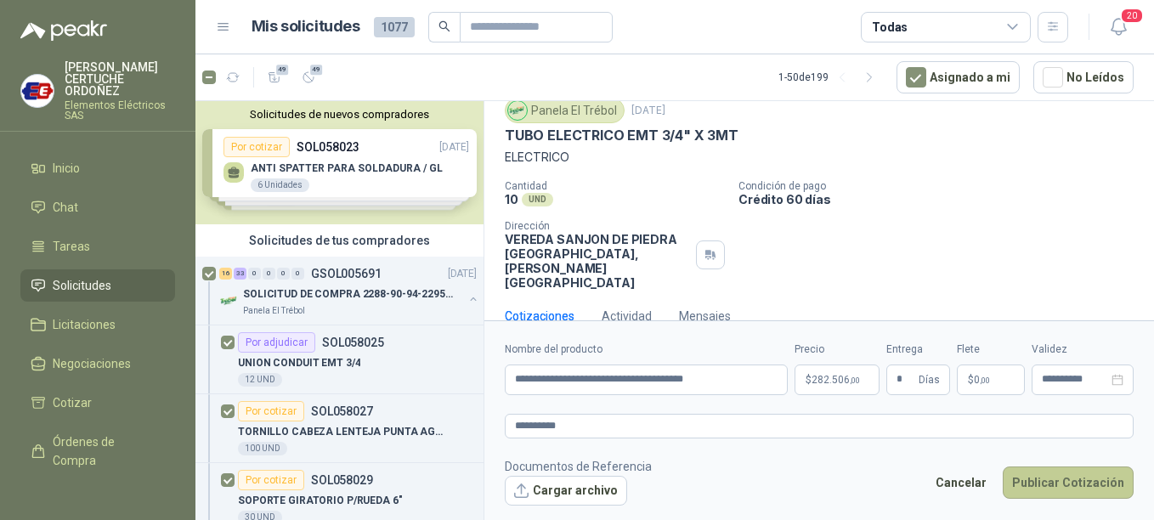
click at [1089, 487] on button "Publicar Cotización" at bounding box center [1068, 482] width 131 height 32
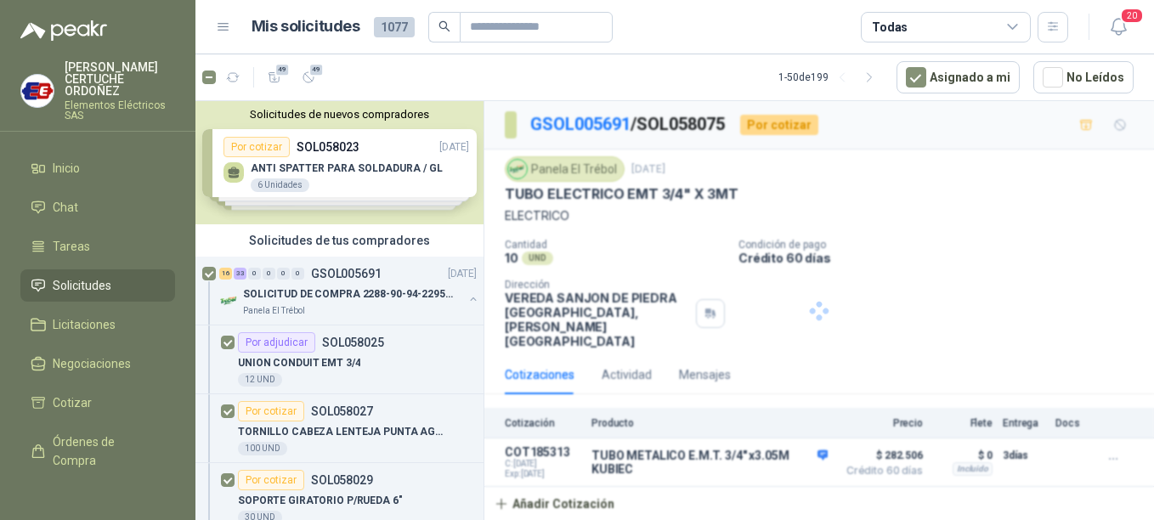
scroll to position [0, 0]
click at [307, 291] on p "SOLICITUD DE COMPRA 2288-90-94-2295-96-2301-02-04" at bounding box center [349, 294] width 212 height 16
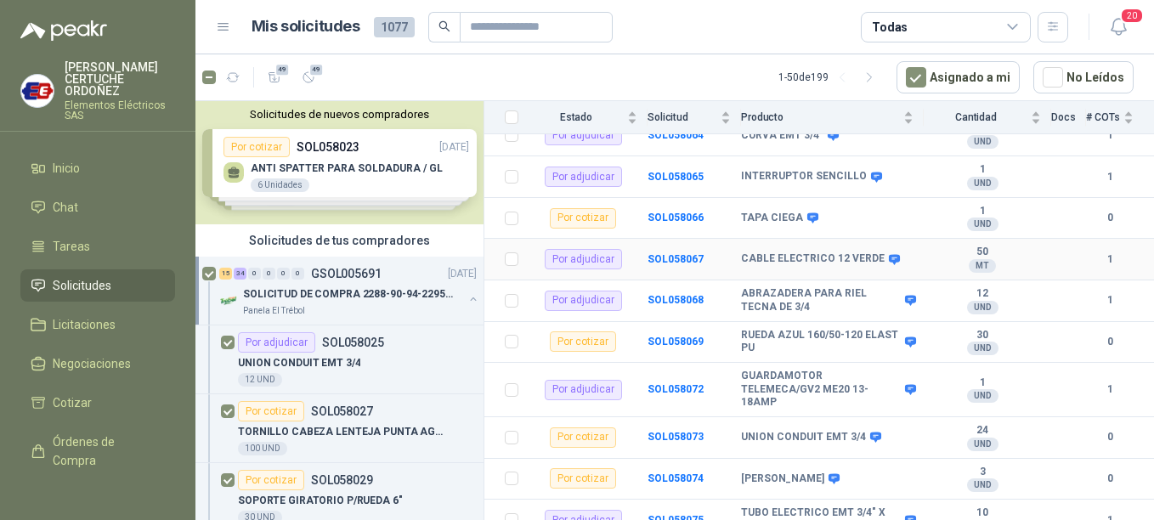
scroll to position [1529, 0]
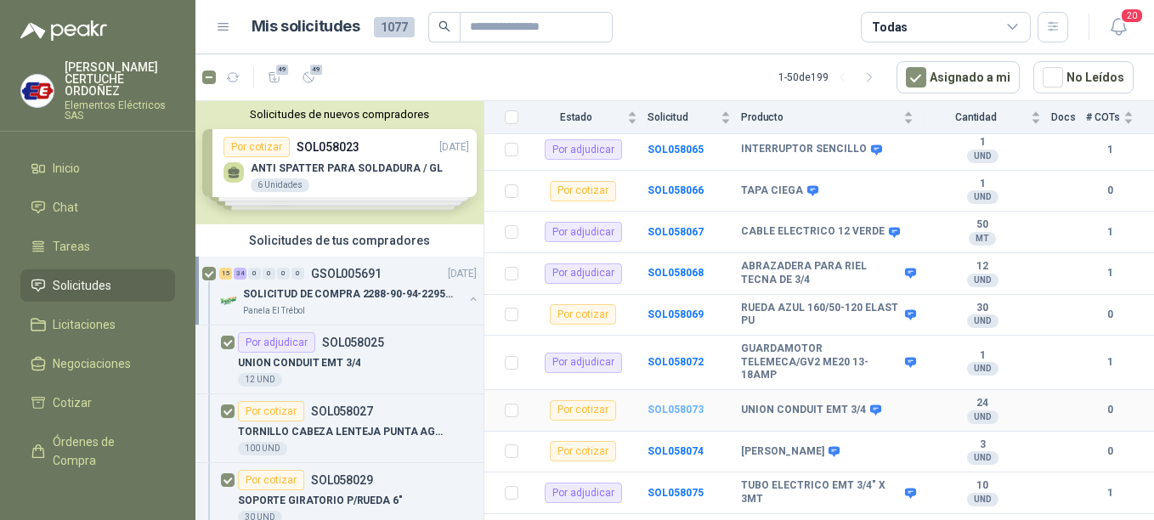
click at [670, 404] on b "SOL058073" at bounding box center [675, 410] width 56 height 12
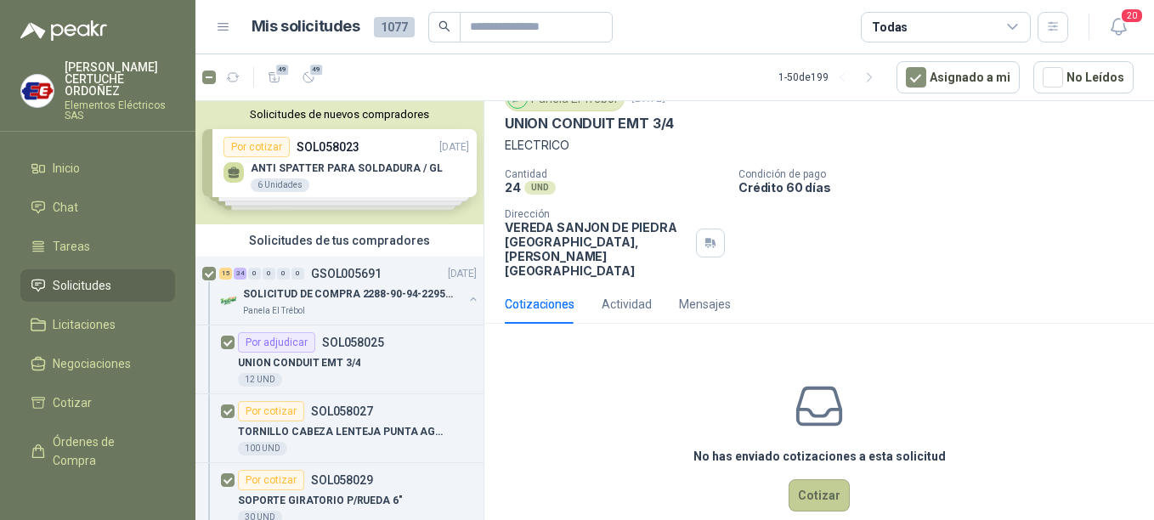
click at [829, 479] on button "Cotizar" at bounding box center [819, 495] width 61 height 32
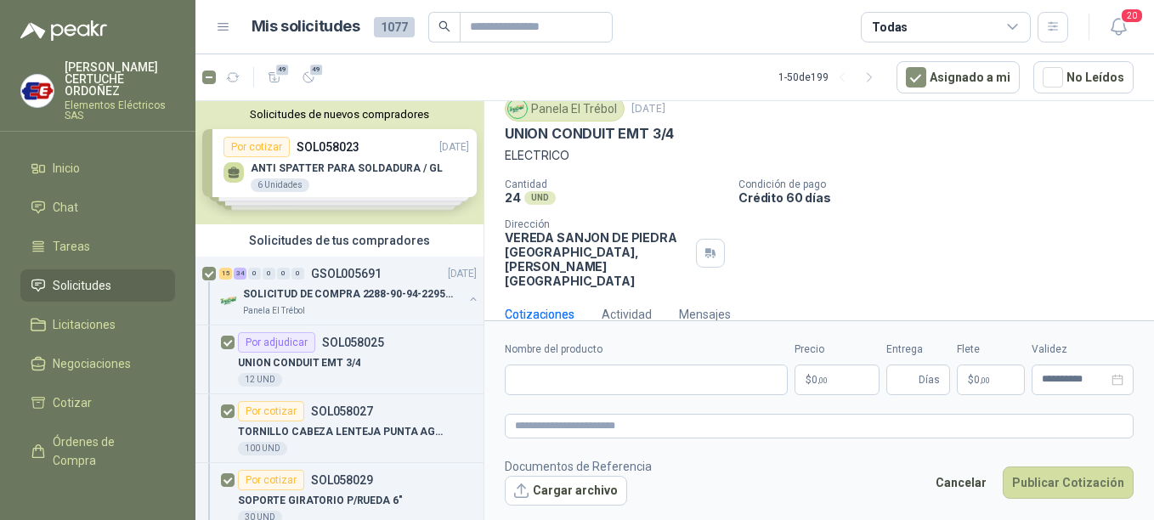
scroll to position [59, 0]
click at [849, 387] on p "$ 0 ,00" at bounding box center [836, 380] width 85 height 31
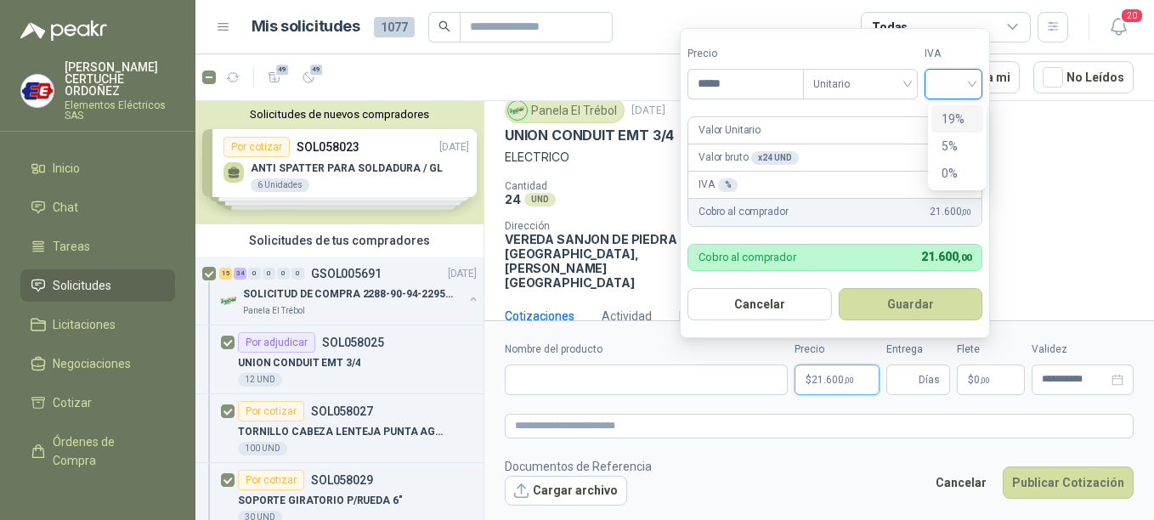
click at [970, 76] on input "search" at bounding box center [953, 82] width 37 height 25
click at [956, 112] on div "19%" at bounding box center [956, 119] width 31 height 19
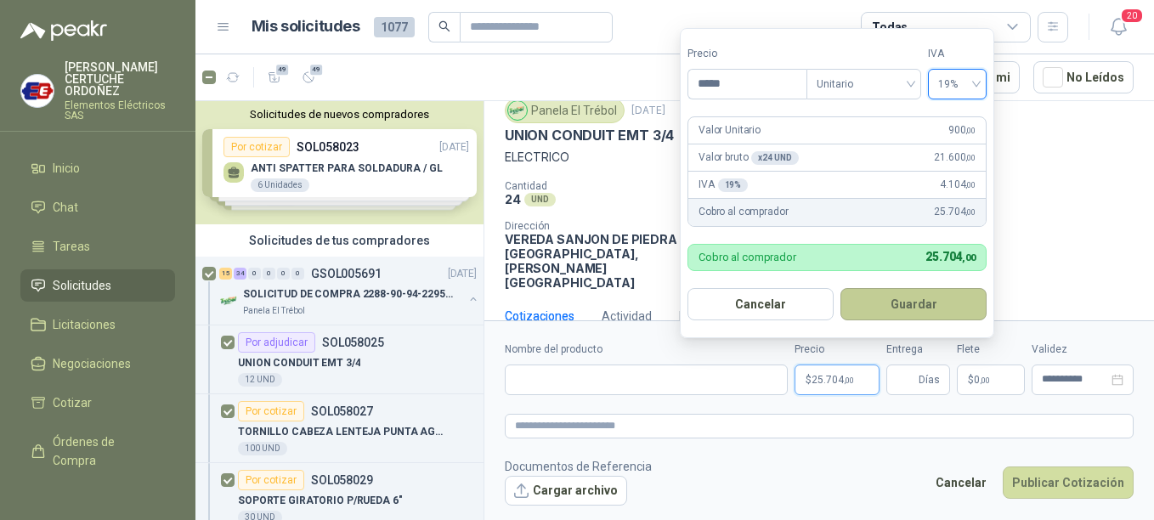
click at [934, 301] on button "Guardar" at bounding box center [913, 304] width 146 height 32
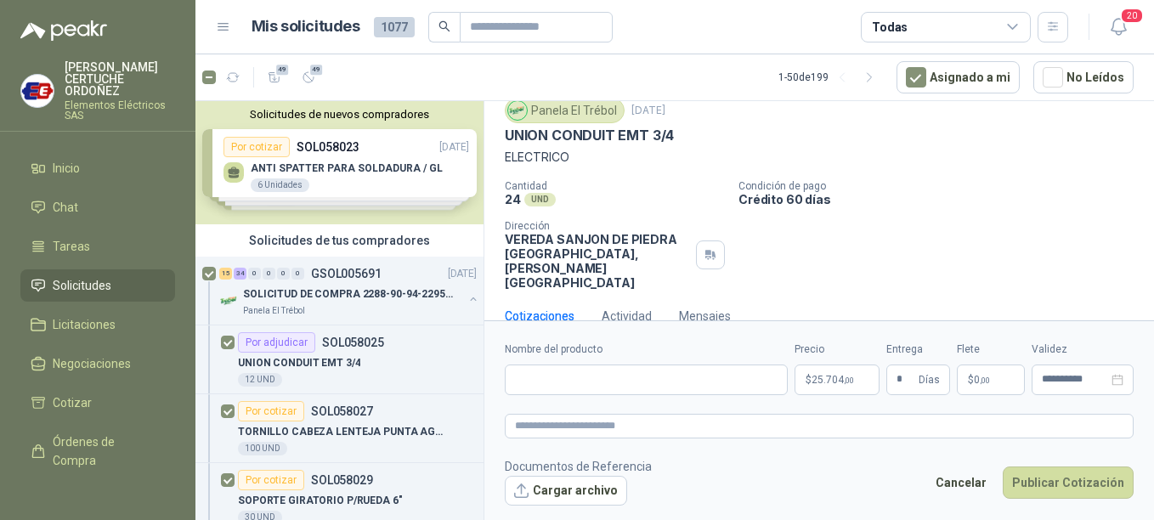
click at [971, 382] on span "$" at bounding box center [971, 380] width 6 height 10
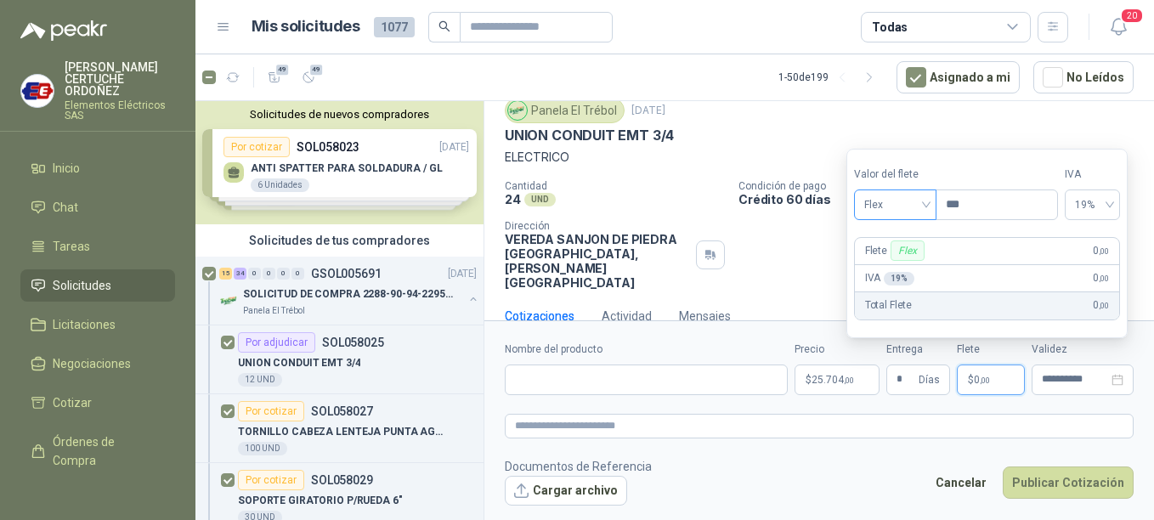
click at [930, 205] on div "Flex" at bounding box center [895, 204] width 82 height 31
click at [900, 264] on div "Incluido" at bounding box center [897, 267] width 59 height 19
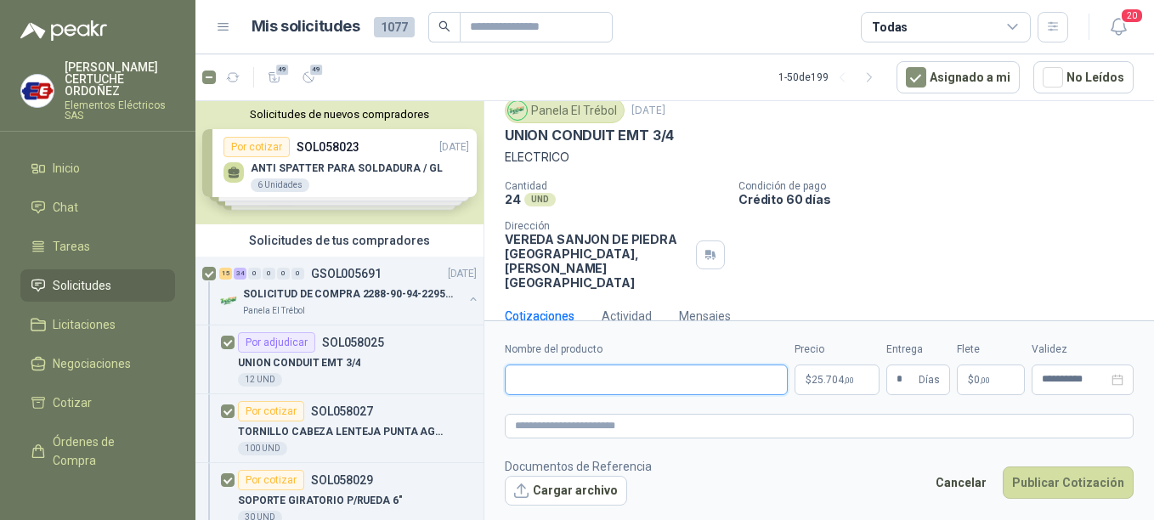
paste input "**********"
click at [625, 424] on textarea at bounding box center [819, 426] width 629 height 25
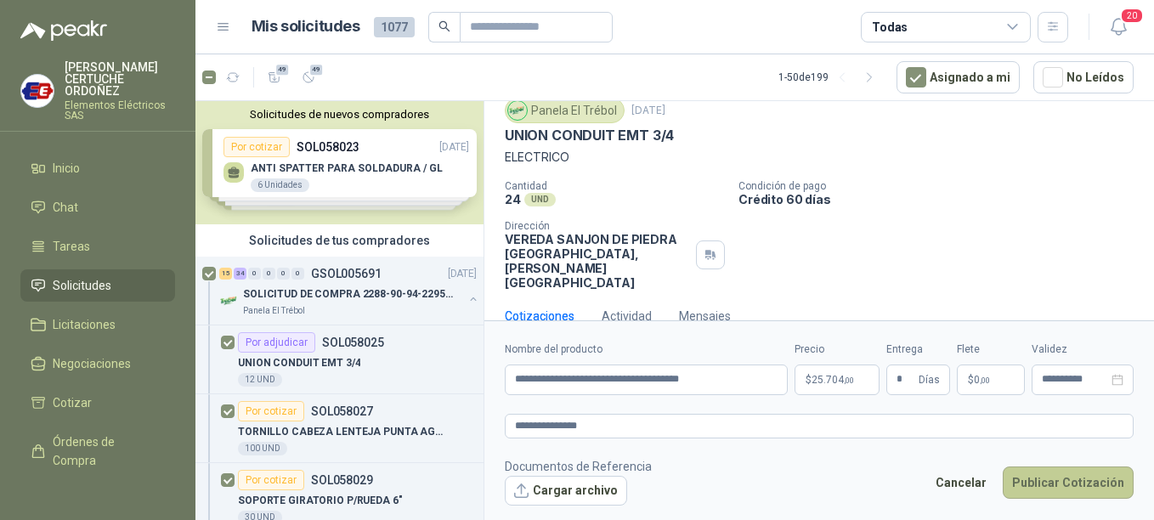
click at [1084, 477] on button "Publicar Cotización" at bounding box center [1068, 482] width 131 height 32
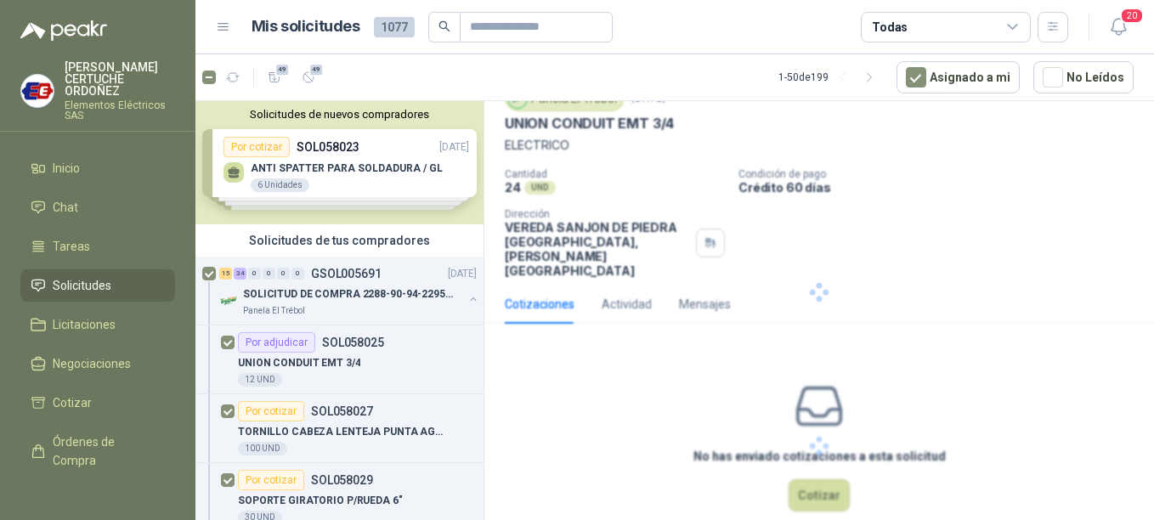
scroll to position [0, 0]
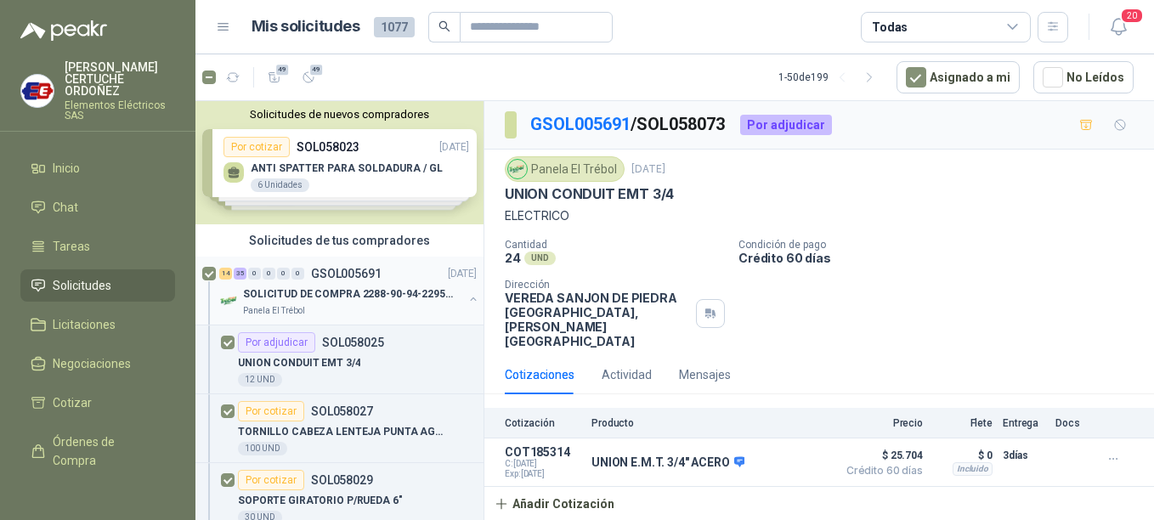
click at [292, 305] on p "Panela El Trébol" at bounding box center [274, 311] width 62 height 14
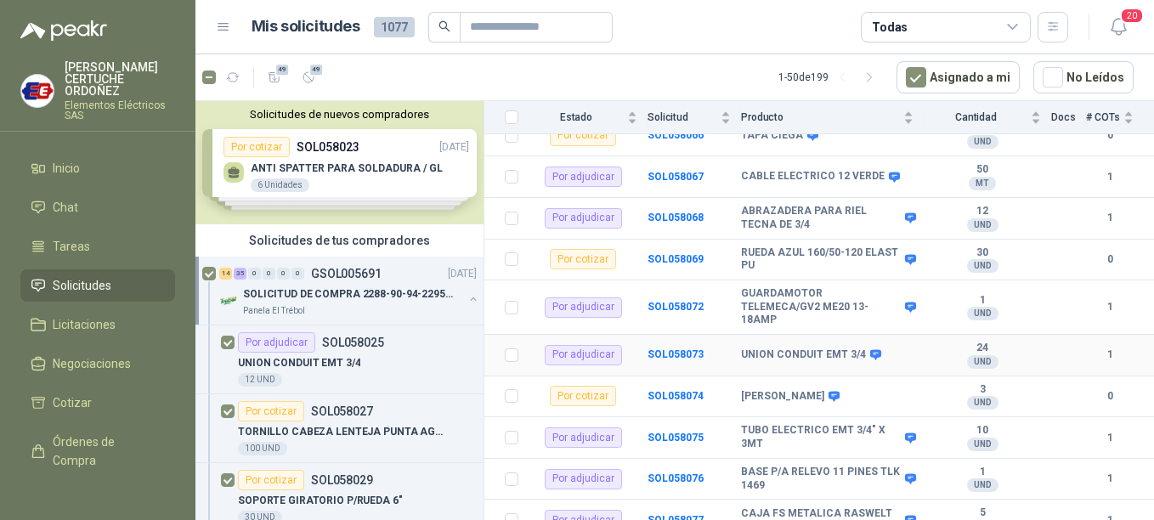
scroll to position [1614, 0]
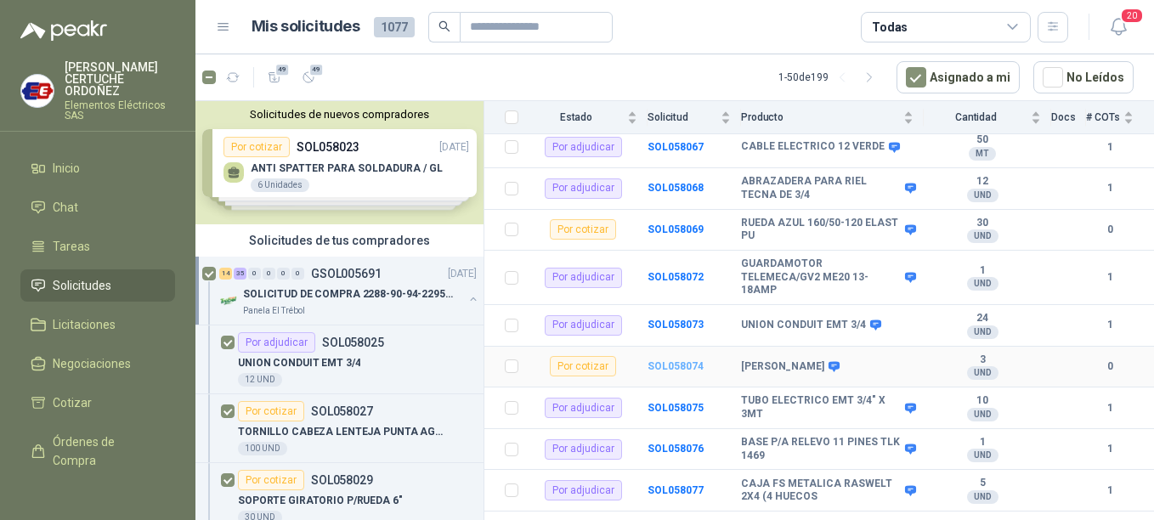
click at [680, 360] on b "SOL058074" at bounding box center [675, 366] width 56 height 12
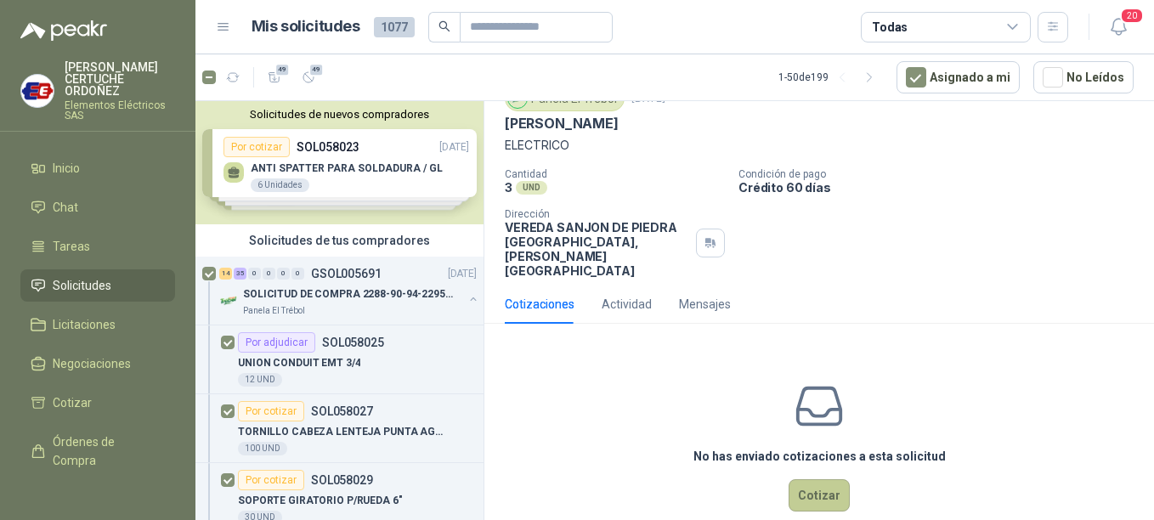
click at [826, 479] on button "Cotizar" at bounding box center [819, 495] width 61 height 32
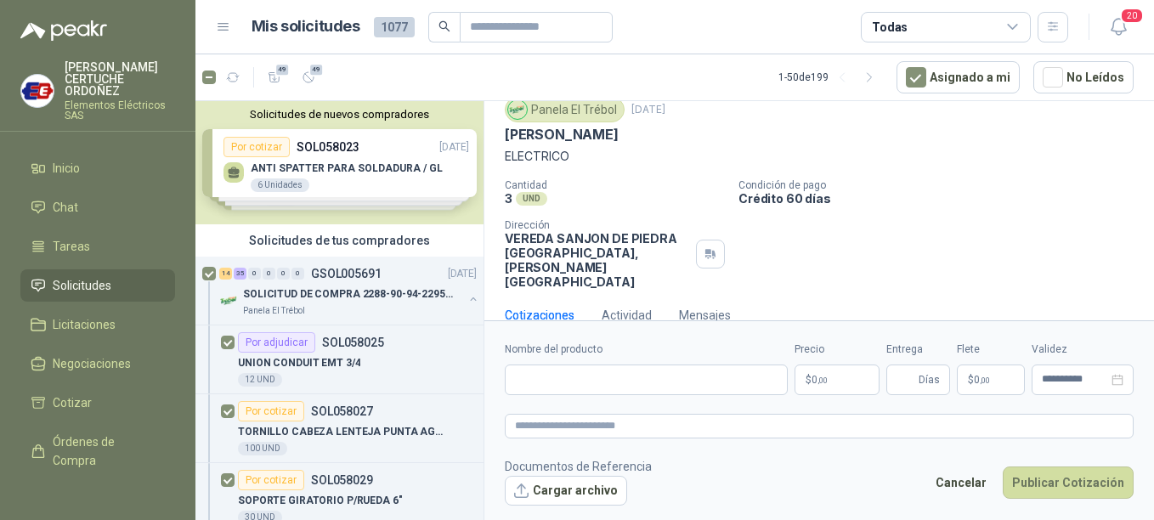
scroll to position [59, 0]
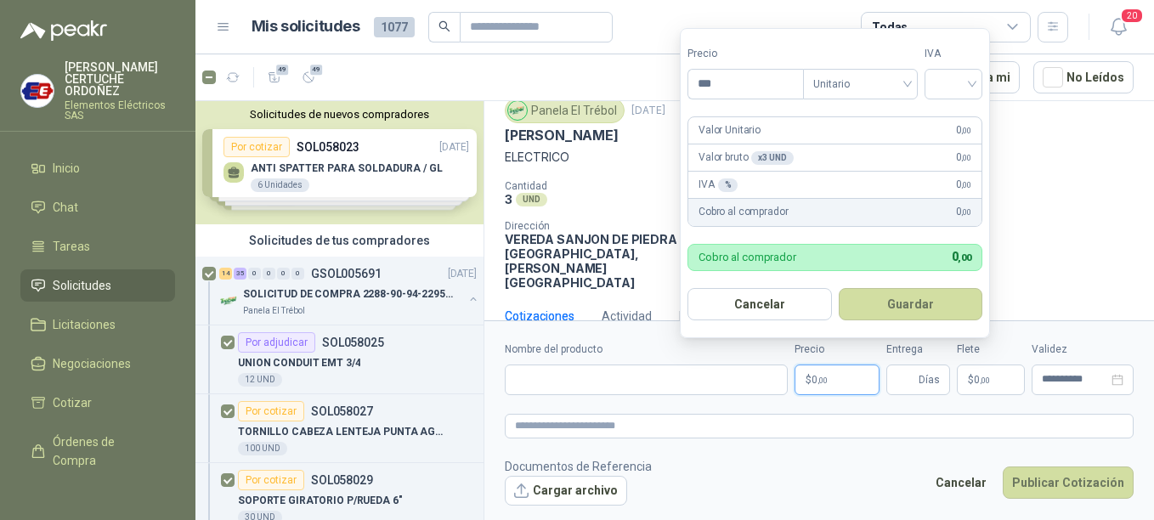
click at [861, 382] on p "$ 0 ,00" at bounding box center [836, 380] width 85 height 31
click at [982, 77] on div at bounding box center [953, 84] width 58 height 31
click at [956, 117] on div "19%" at bounding box center [956, 119] width 31 height 19
click at [921, 308] on button "Guardar" at bounding box center [913, 304] width 146 height 32
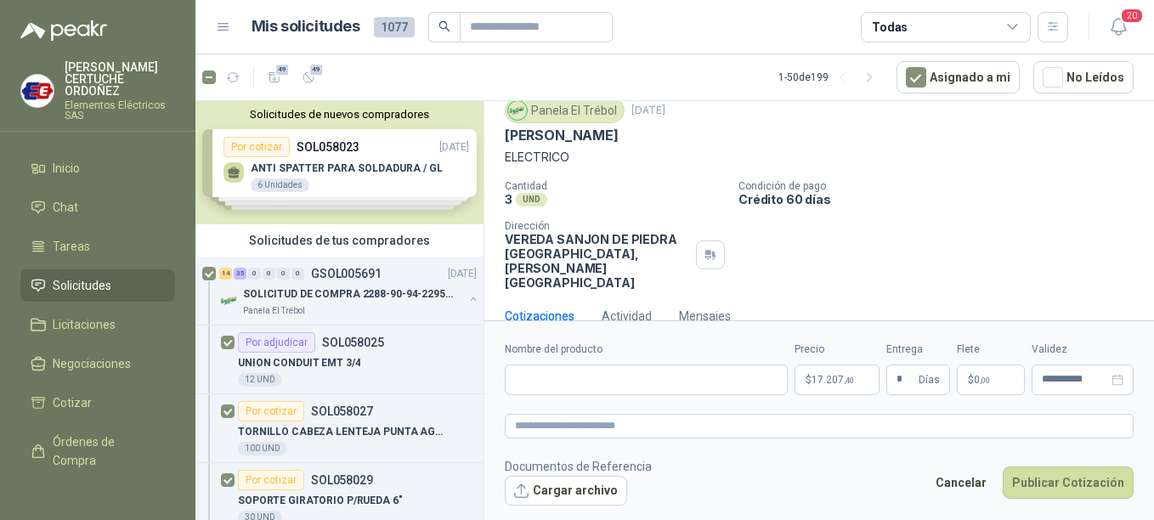
click at [981, 382] on span ",00" at bounding box center [985, 380] width 10 height 9
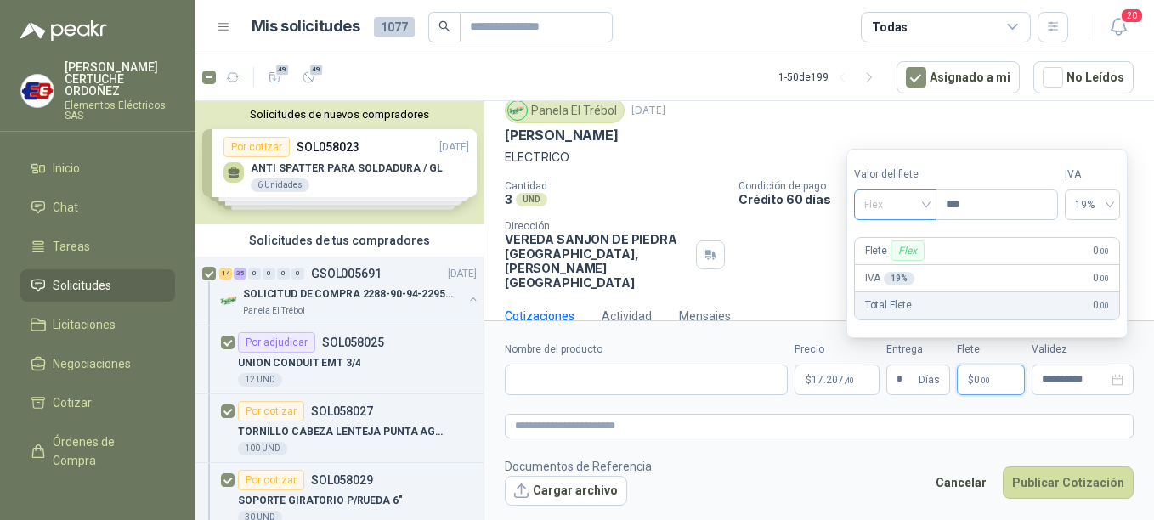
click at [926, 206] on span "Flex" at bounding box center [895, 204] width 62 height 25
click at [889, 262] on div "Incluido" at bounding box center [897, 267] width 59 height 19
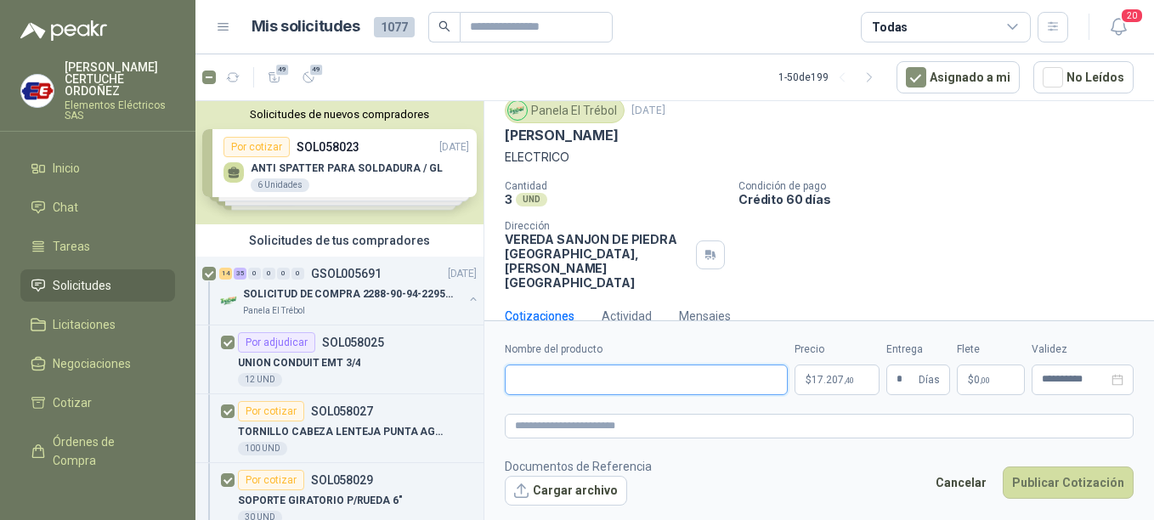
click at [670, 370] on input "Nombre del producto" at bounding box center [646, 380] width 283 height 31
paste input "**********"
click at [617, 428] on textarea at bounding box center [819, 426] width 629 height 25
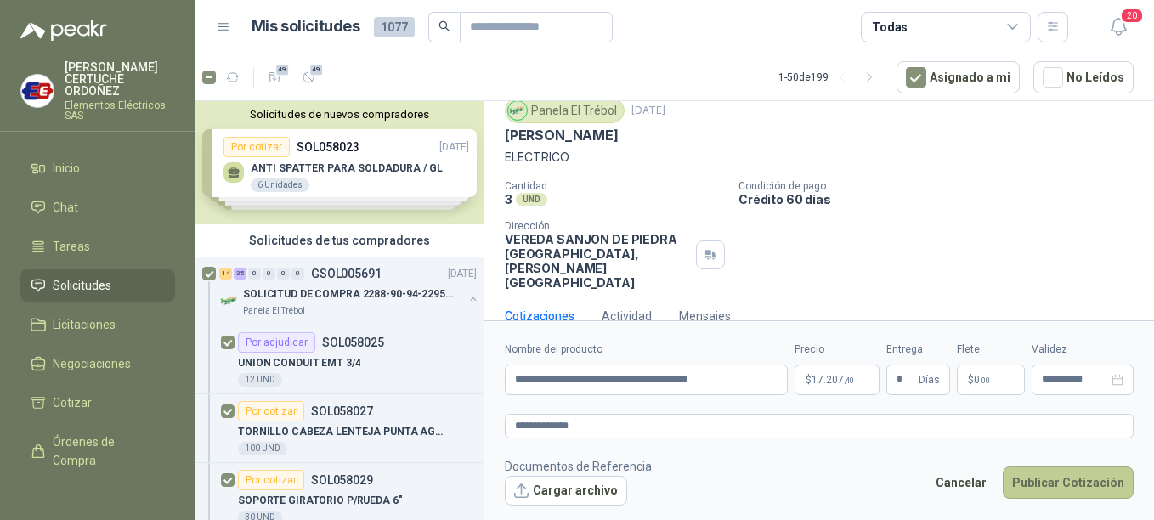
click at [1041, 475] on button "Publicar Cotización" at bounding box center [1068, 482] width 131 height 32
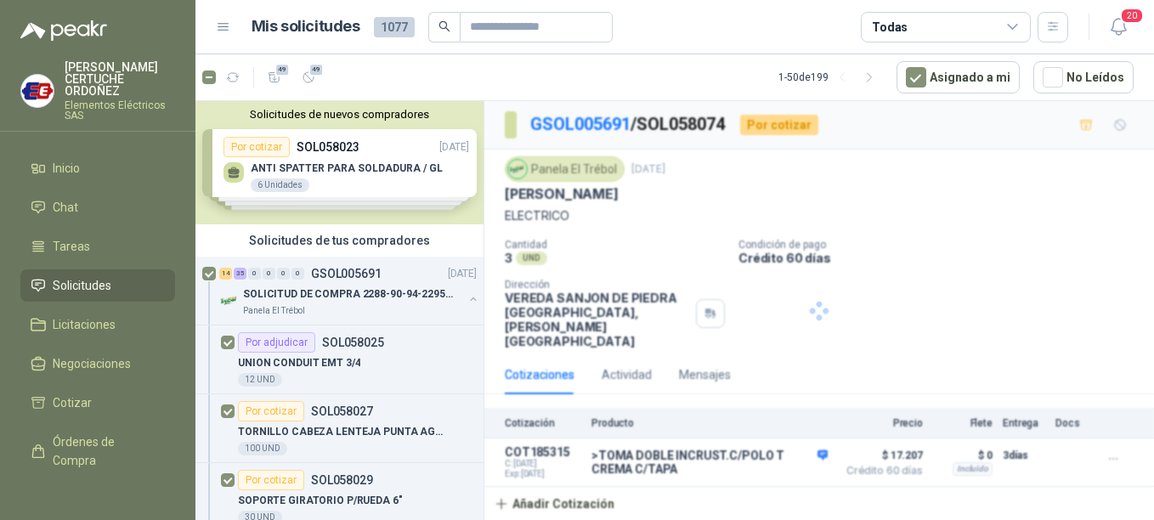
scroll to position [0, 0]
click at [320, 296] on p "SOLICITUD DE COMPRA 2288-90-94-2295-96-2301-02-04" at bounding box center [349, 294] width 212 height 16
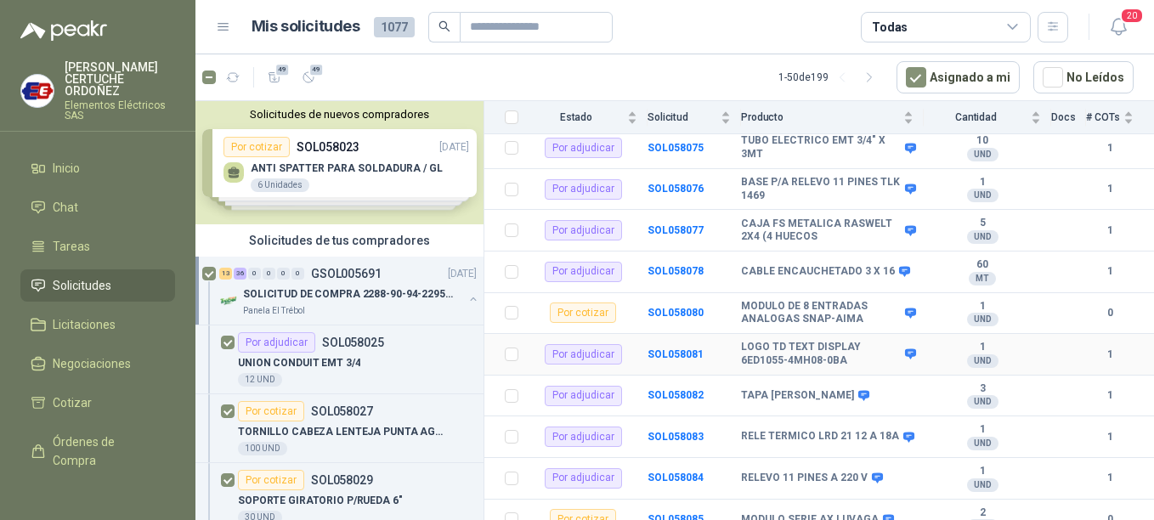
scroll to position [1877, 0]
